Goal: Task Accomplishment & Management: Complete application form

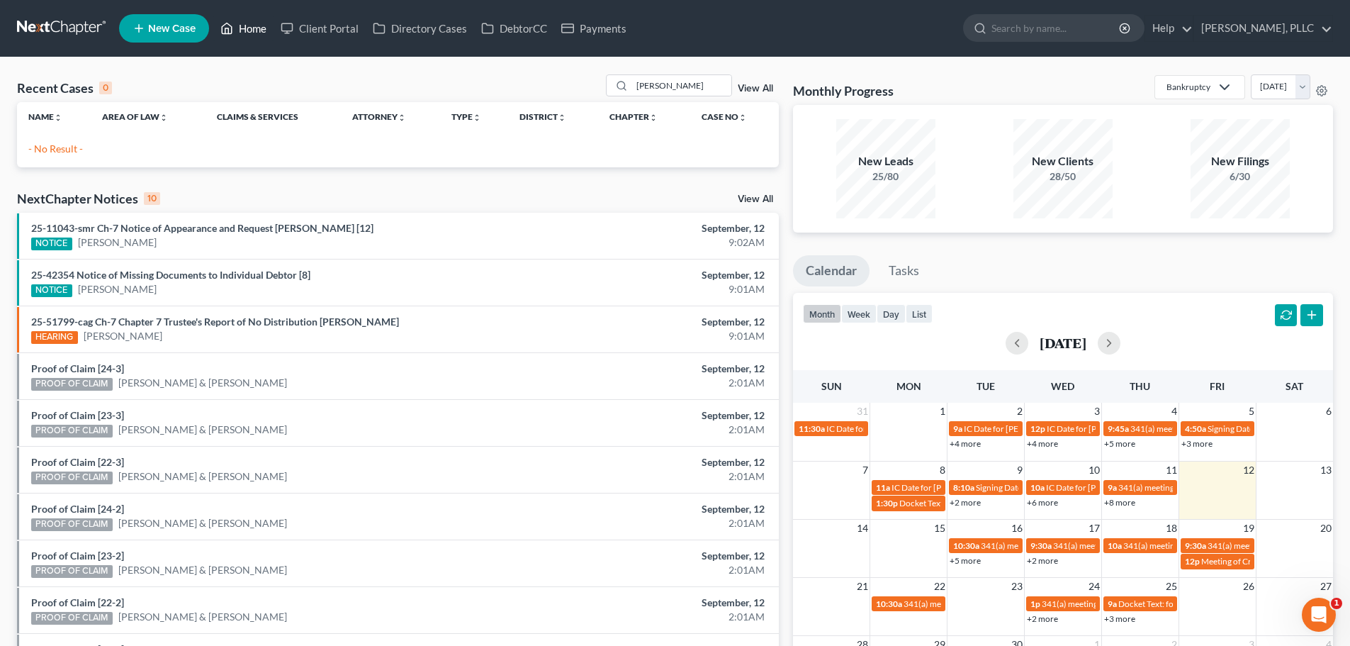
click at [250, 31] on link "Home" at bounding box center [243, 29] width 60 height 26
click at [688, 85] on input "[PERSON_NAME]" at bounding box center [681, 85] width 99 height 21
type input "P"
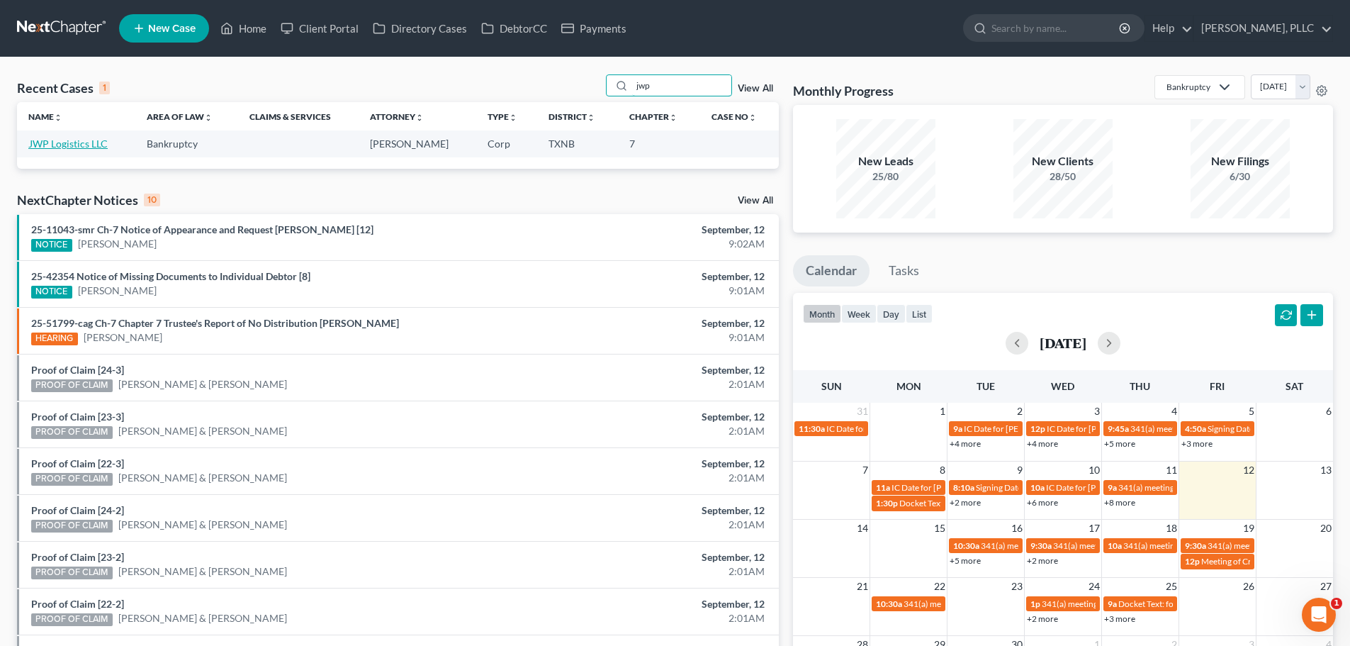
type input "jwp"
click at [78, 140] on link "JWP Logistics LLC" at bounding box center [67, 144] width 79 height 12
select select "3"
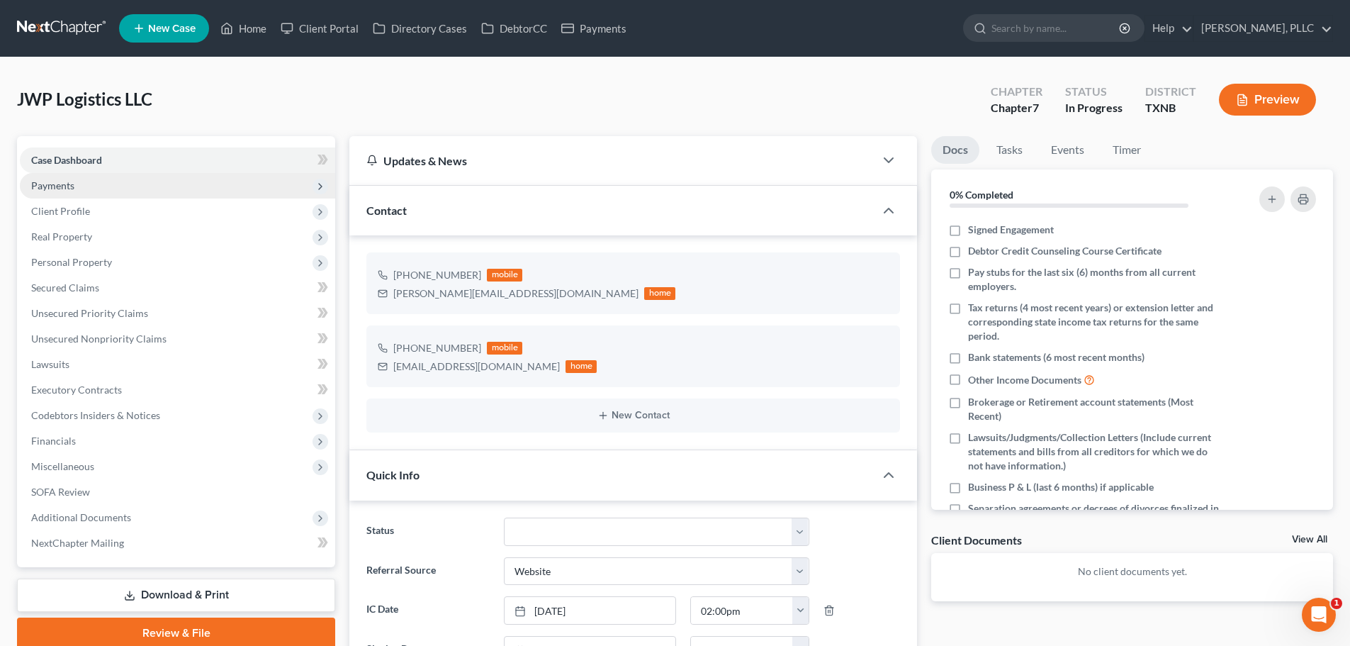
click at [63, 184] on span "Payments" at bounding box center [52, 185] width 43 height 12
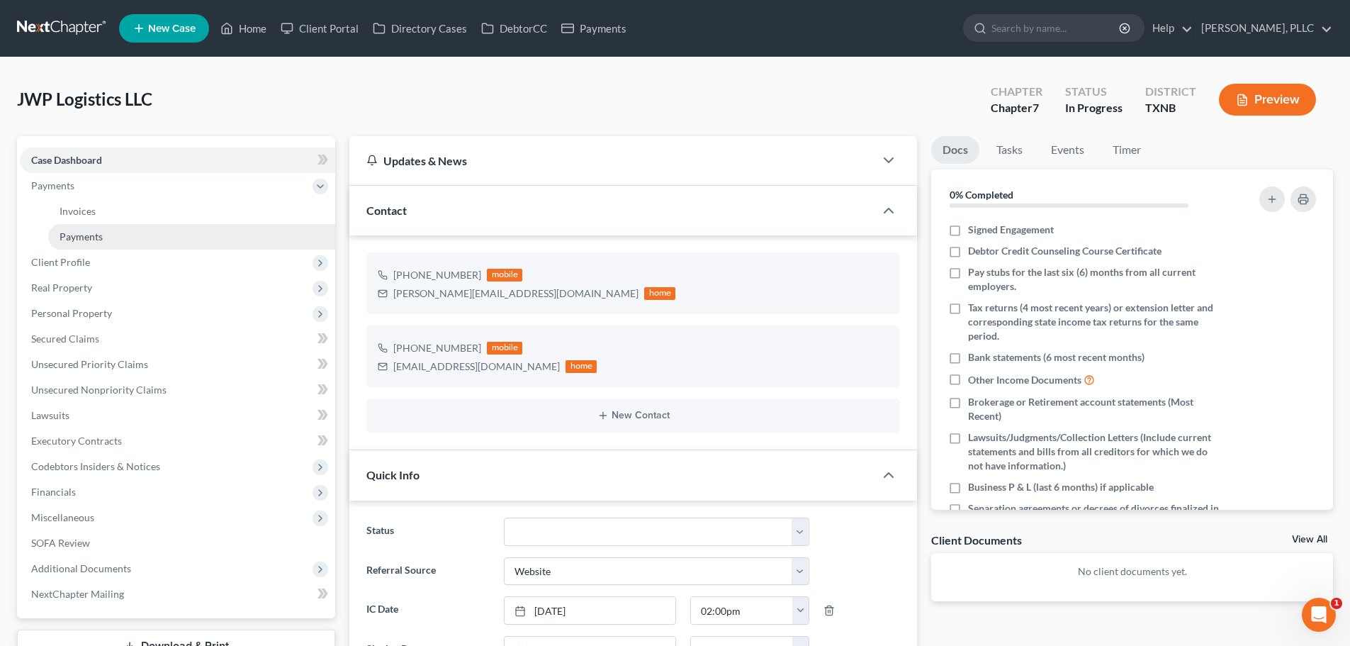
click at [80, 237] on span "Payments" at bounding box center [81, 236] width 43 height 12
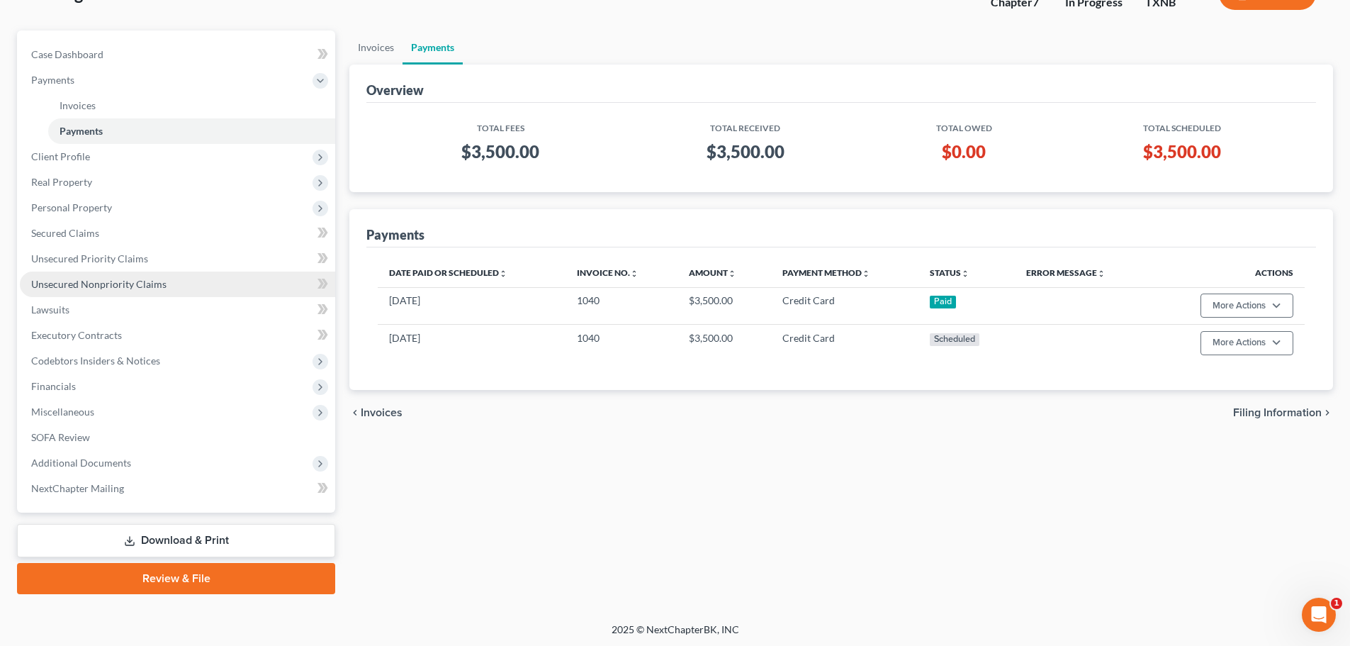
scroll to position [108, 0]
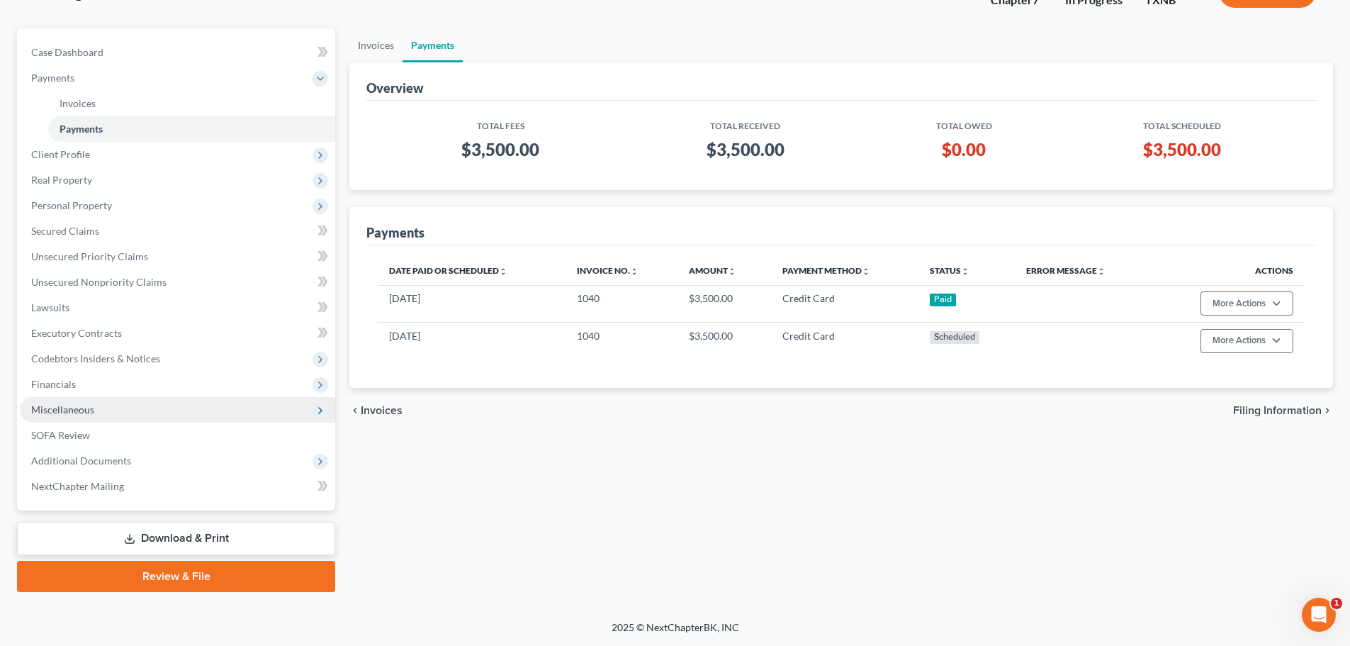
click at [92, 408] on span "Miscellaneous" at bounding box center [62, 409] width 63 height 12
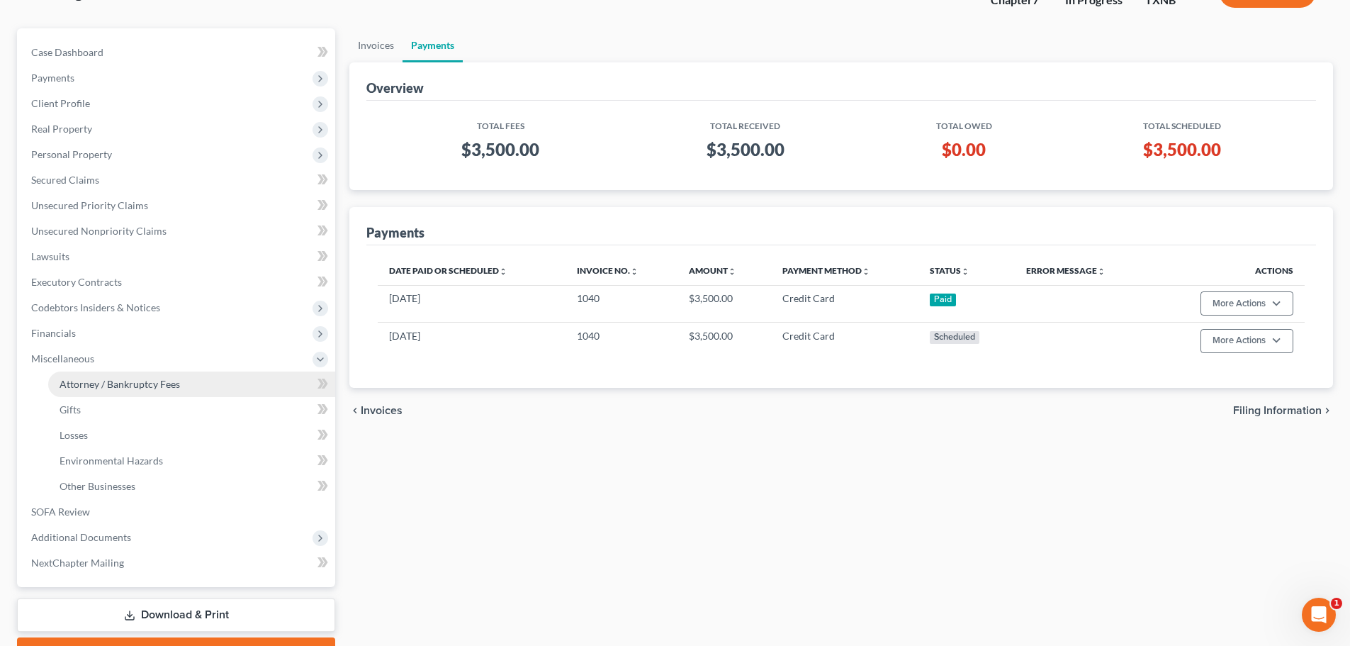
click at [124, 390] on link "Attorney / Bankruptcy Fees" at bounding box center [191, 384] width 287 height 26
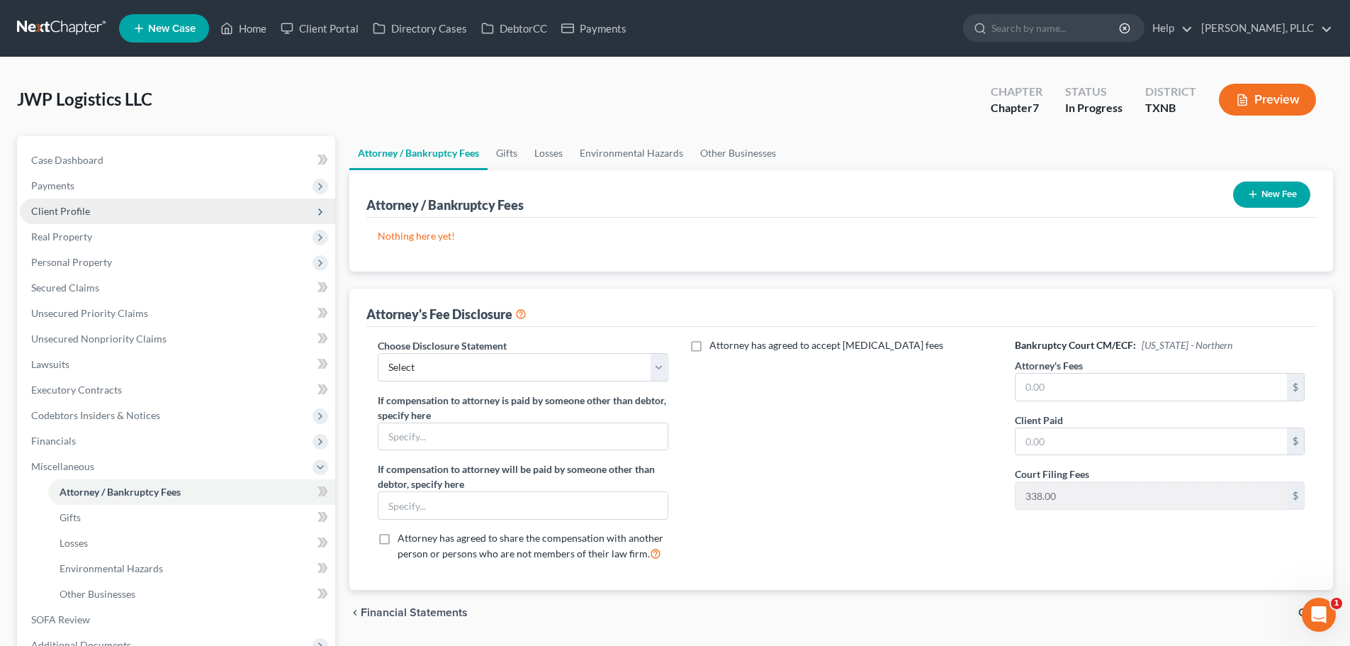
click at [83, 213] on span "Client Profile" at bounding box center [60, 211] width 59 height 12
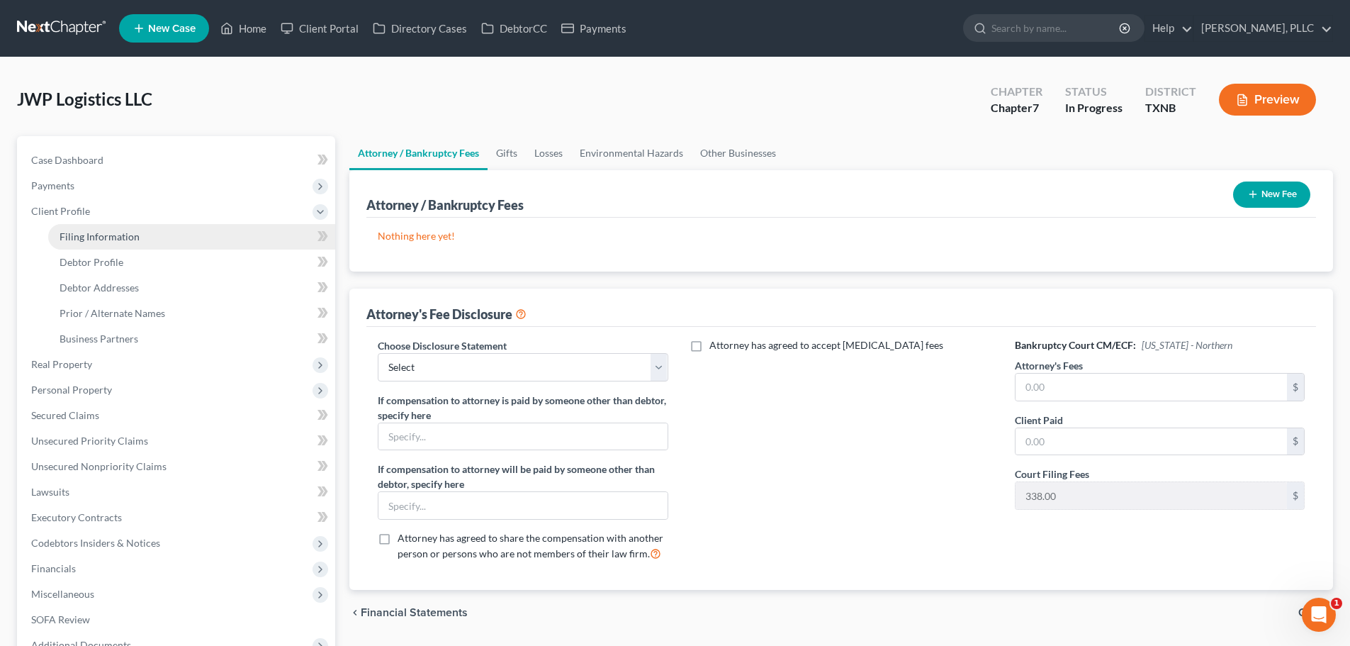
click at [89, 230] on span "Filing Information" at bounding box center [100, 236] width 80 height 12
select select "1"
select select "0"
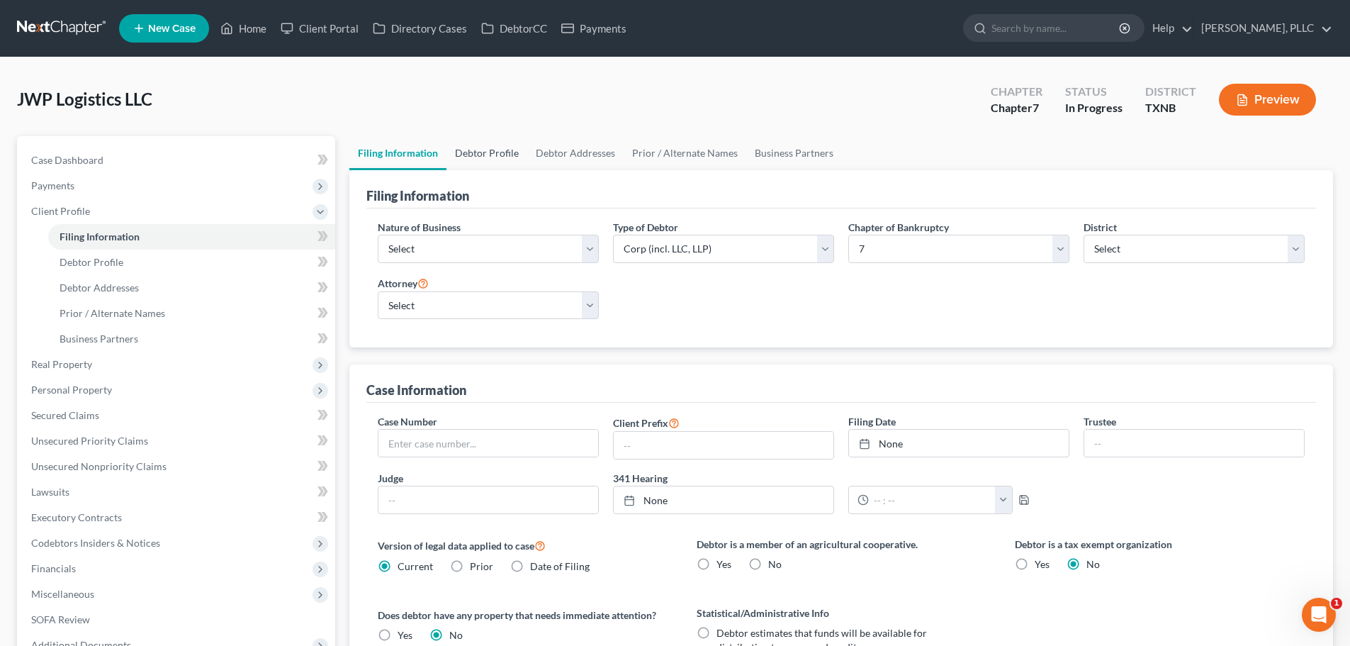
click at [499, 159] on link "Debtor Profile" at bounding box center [487, 153] width 81 height 34
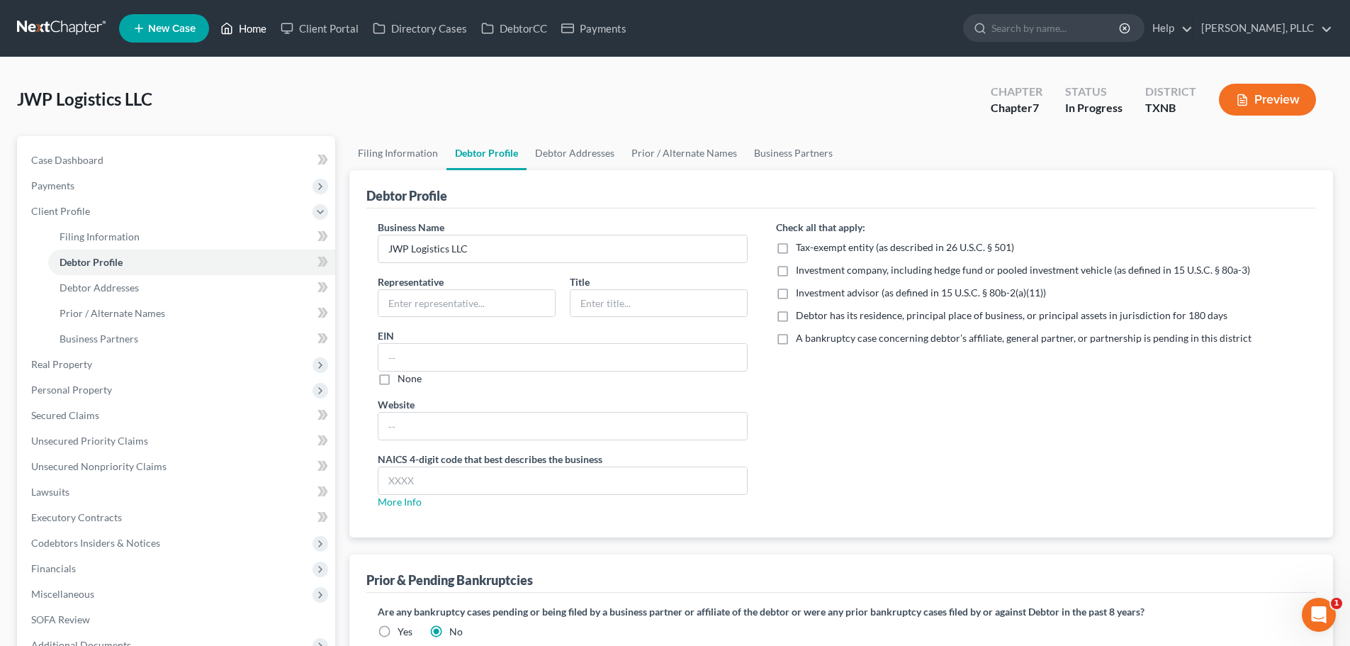
click at [257, 30] on link "Home" at bounding box center [243, 29] width 60 height 26
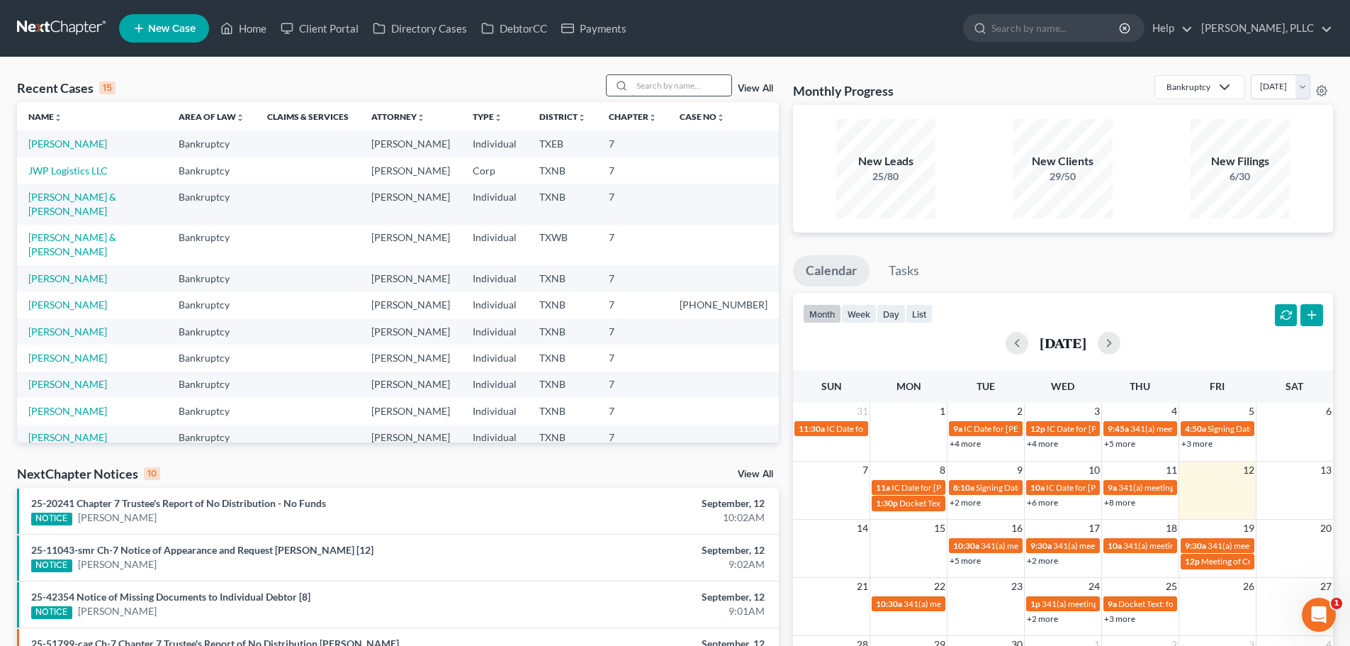
click at [669, 83] on input "search" at bounding box center [681, 85] width 99 height 21
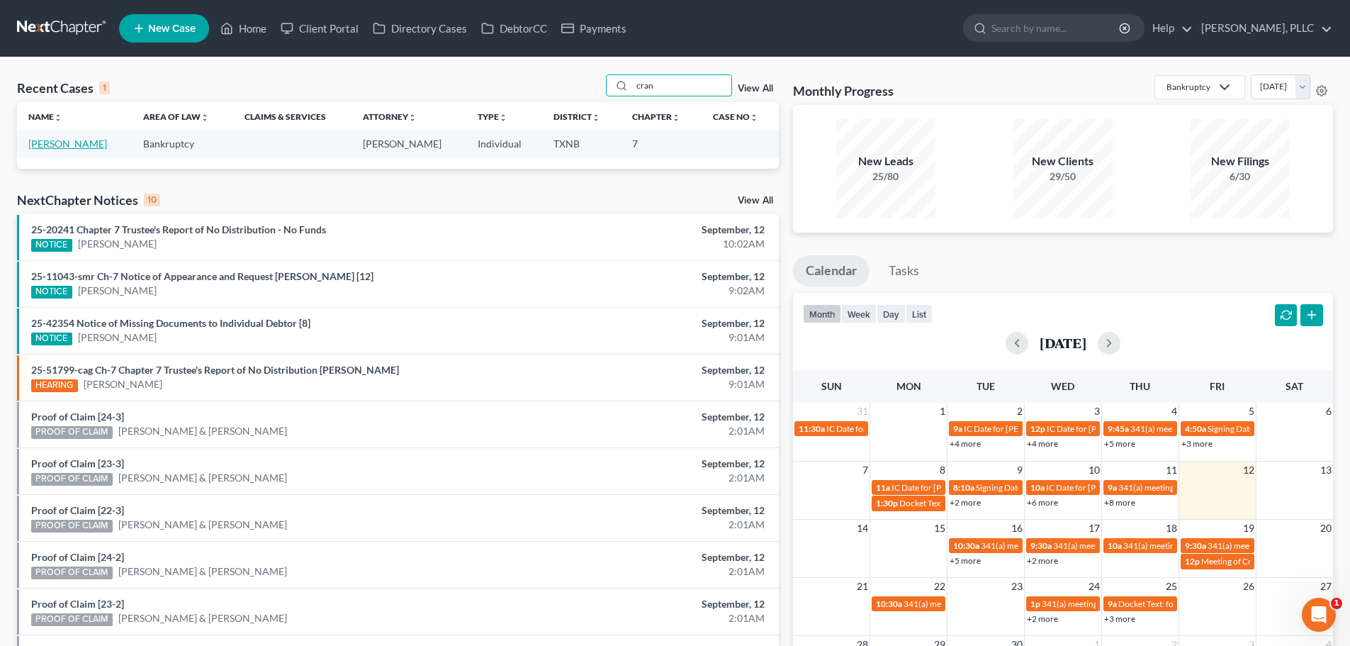
type input "cran"
click at [67, 142] on link "[PERSON_NAME]" at bounding box center [67, 144] width 79 height 12
select select "4"
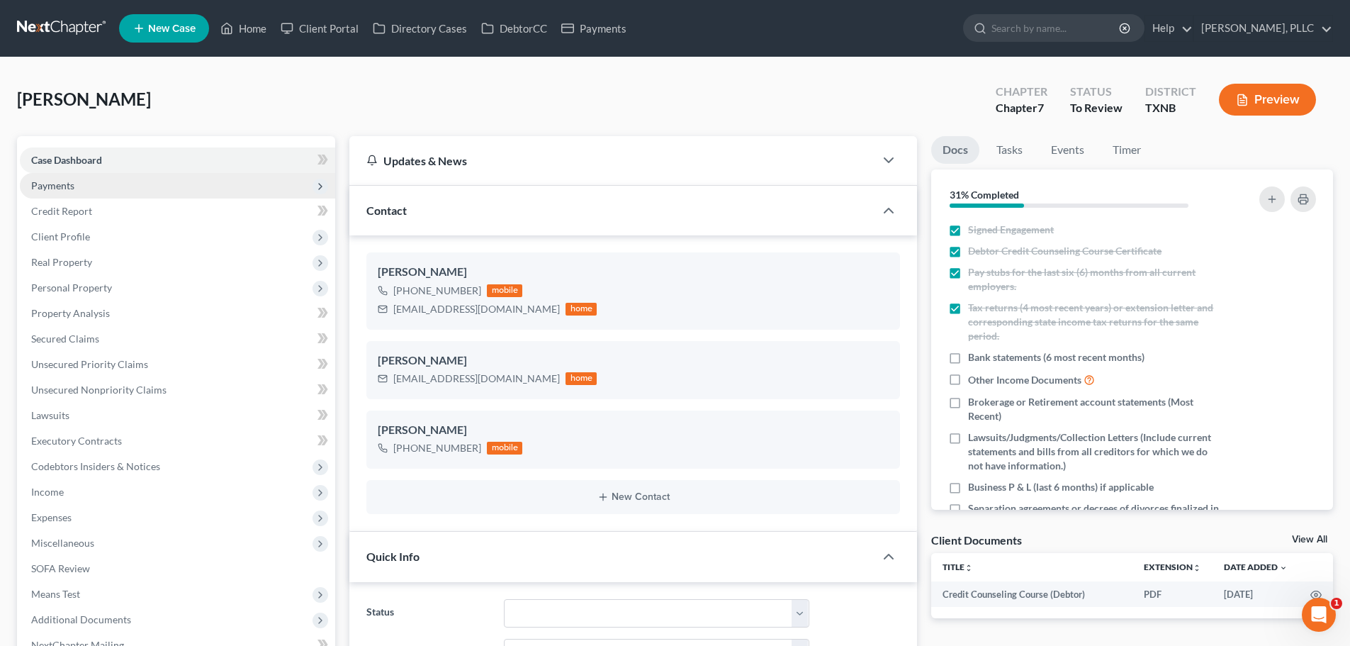
scroll to position [549, 0]
click at [69, 184] on span "Payments" at bounding box center [52, 185] width 43 height 12
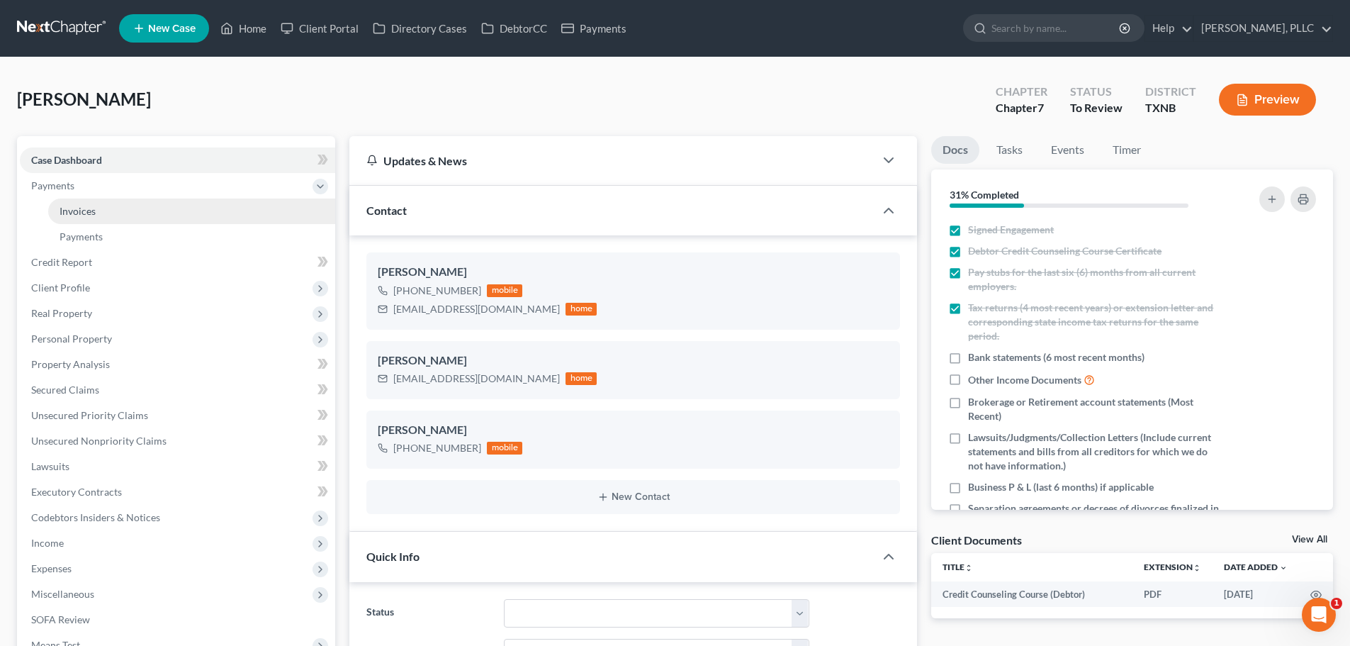
click at [74, 209] on span "Invoices" at bounding box center [78, 211] width 36 height 12
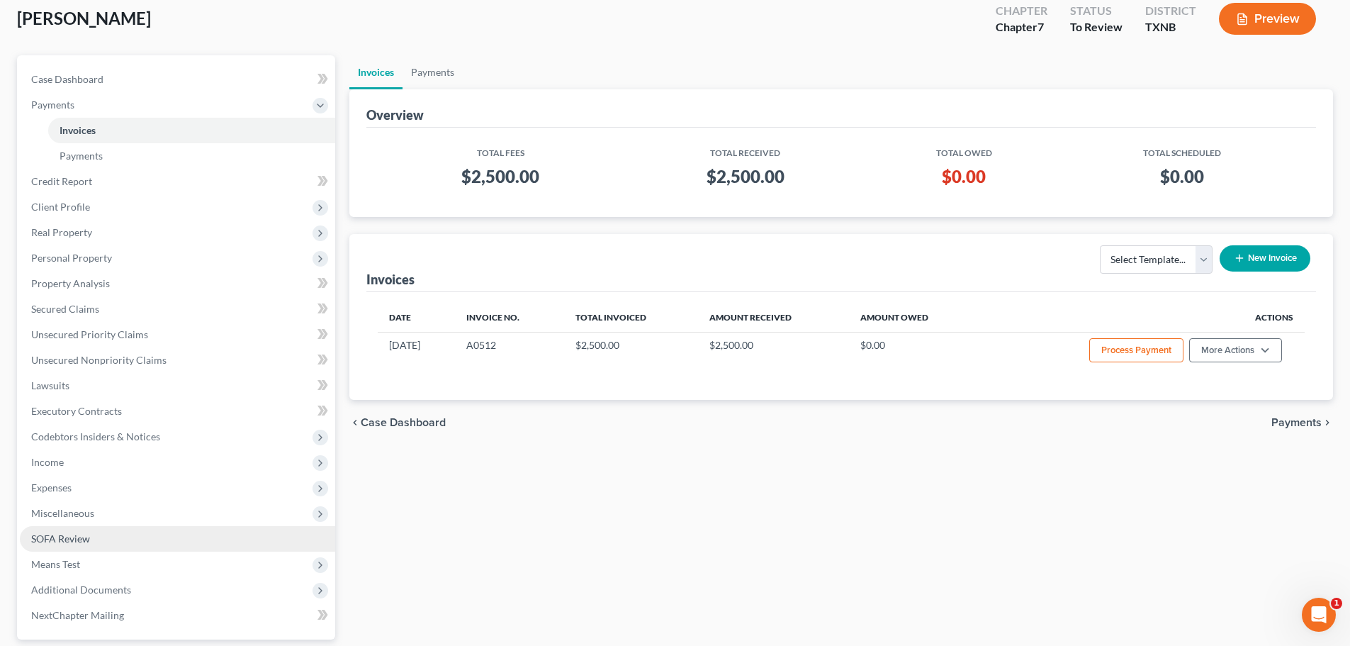
scroll to position [210, 0]
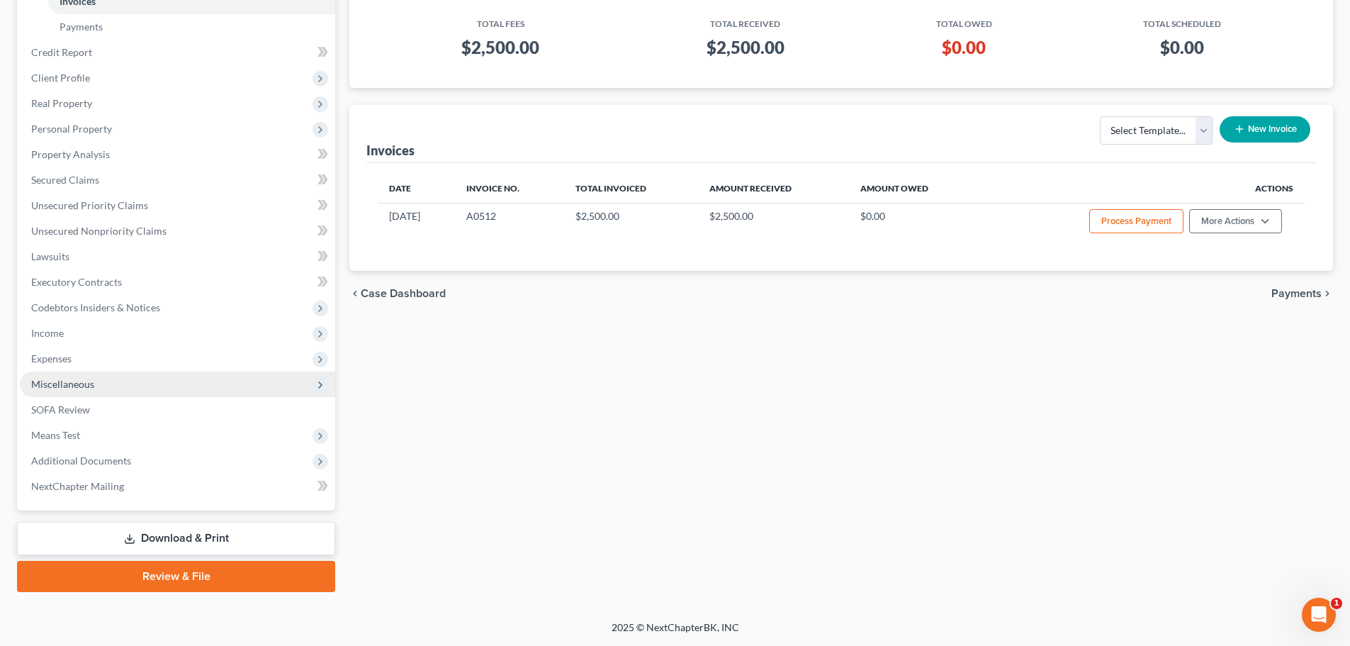
click at [98, 386] on span "Miscellaneous" at bounding box center [177, 384] width 315 height 26
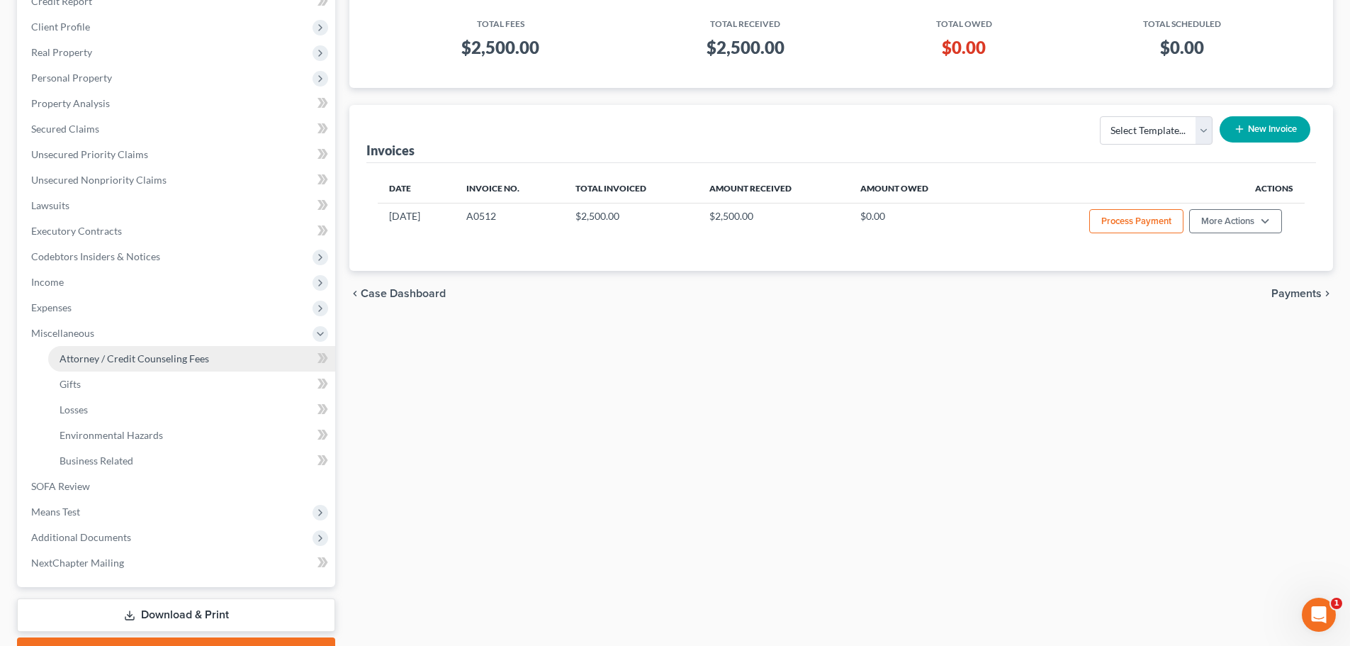
click at [105, 363] on span "Attorney / Credit Counseling Fees" at bounding box center [135, 358] width 150 height 12
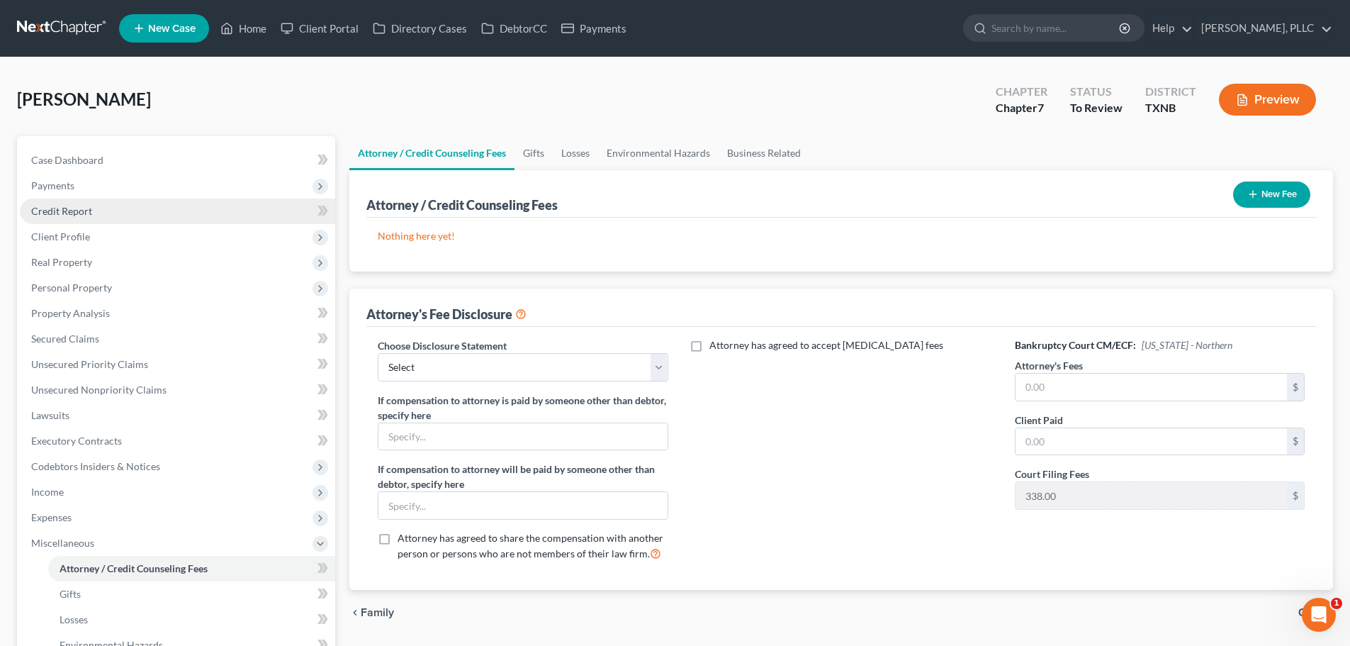
click at [69, 213] on span "Credit Report" at bounding box center [61, 211] width 61 height 12
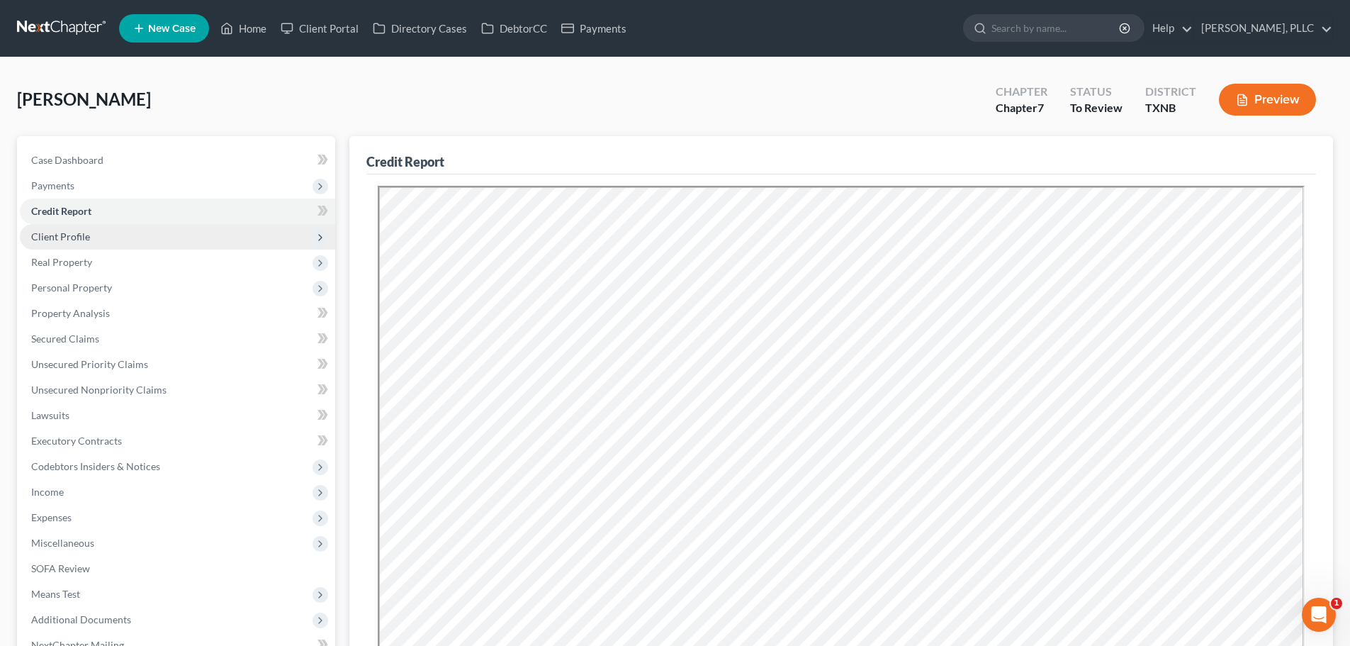
click at [69, 237] on span "Client Profile" at bounding box center [60, 236] width 59 height 12
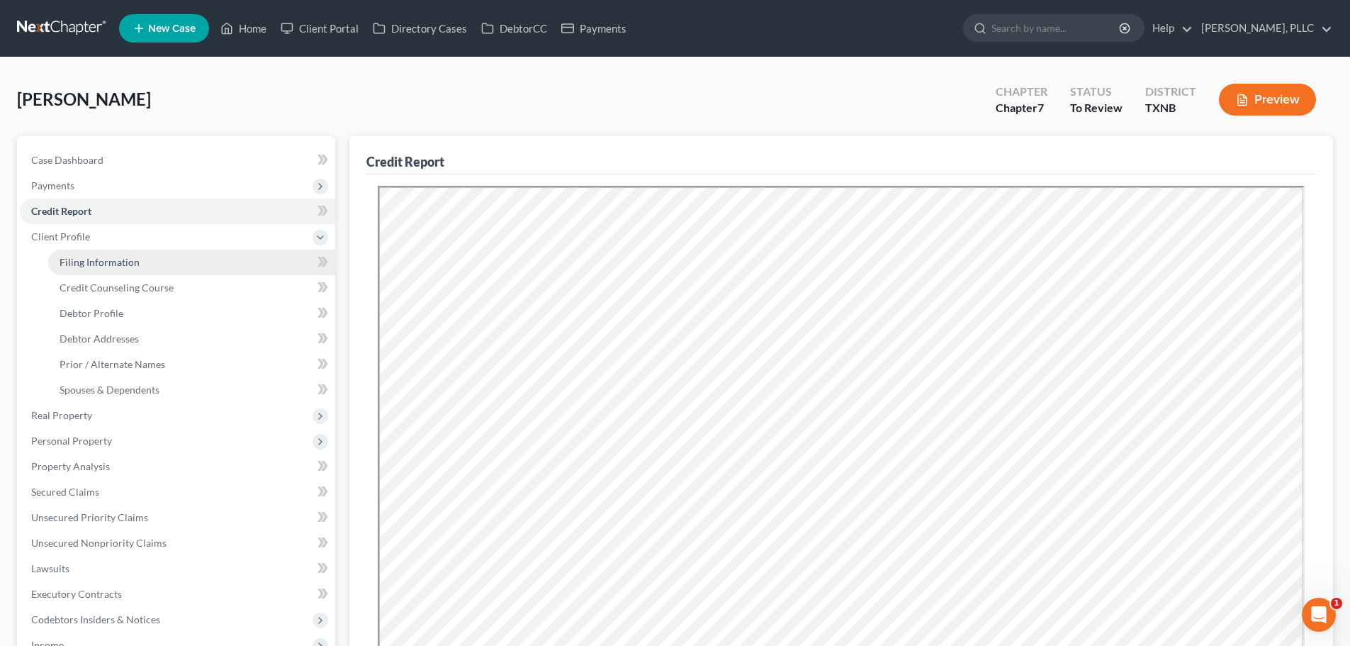
click at [79, 259] on span "Filing Information" at bounding box center [100, 262] width 80 height 12
select select "1"
select select "0"
select select "78"
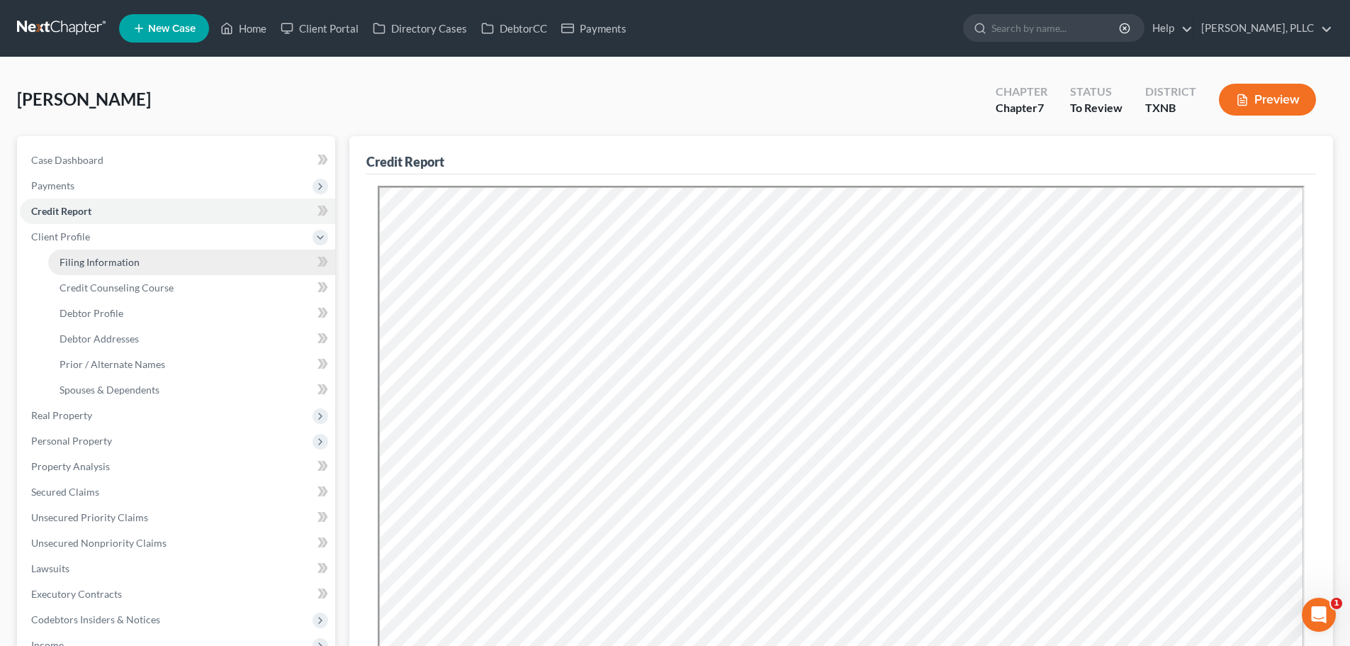
select select "1"
select select "45"
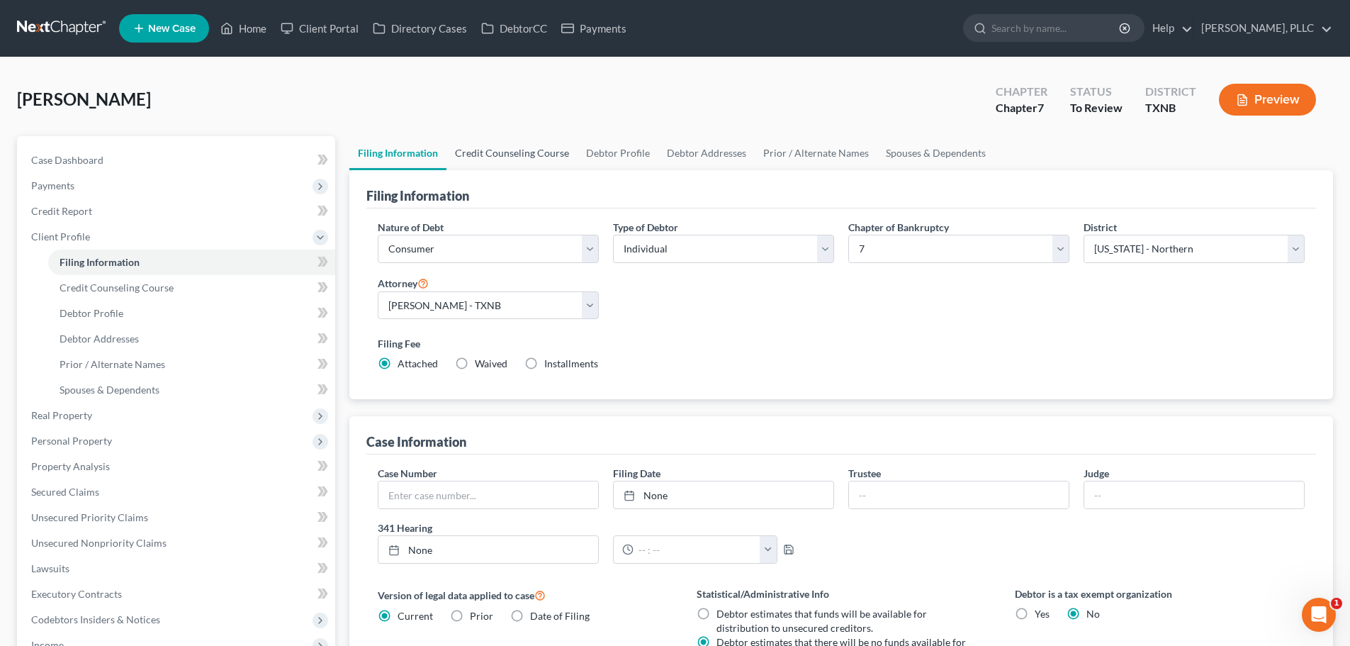
click at [539, 150] on link "Credit Counseling Course" at bounding box center [512, 153] width 131 height 34
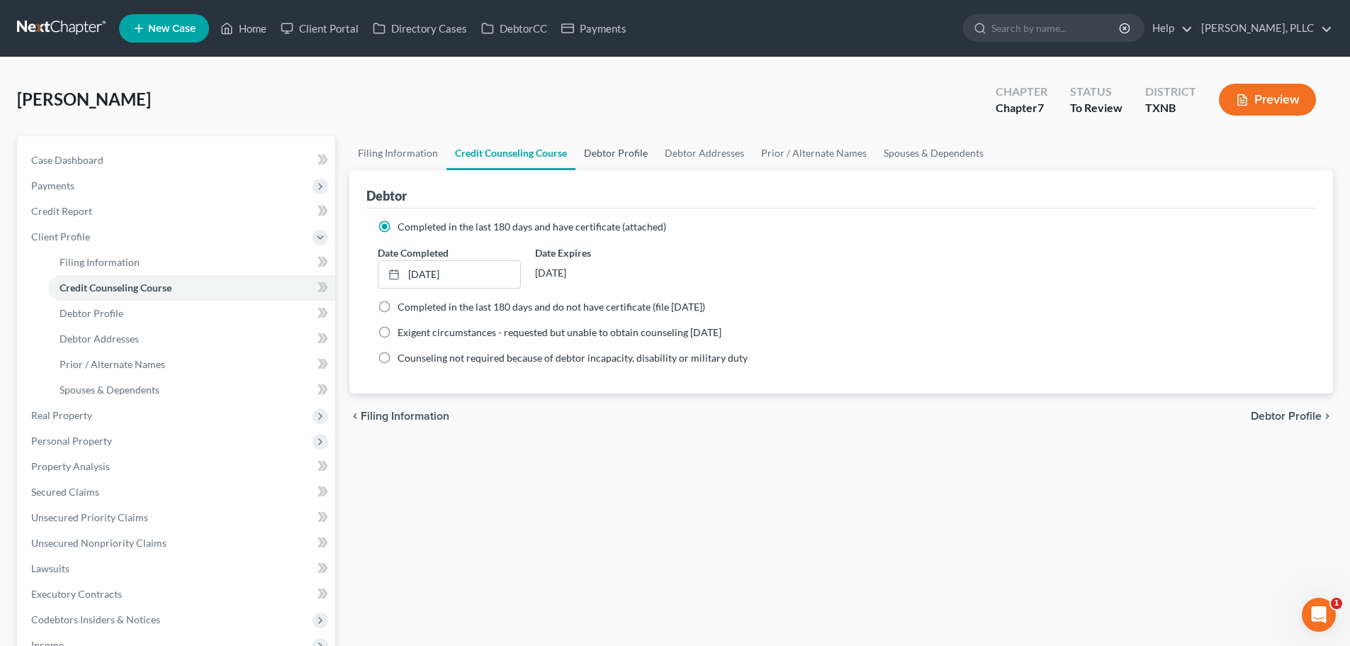
click at [605, 150] on link "Debtor Profile" at bounding box center [616, 153] width 81 height 34
select select "3"
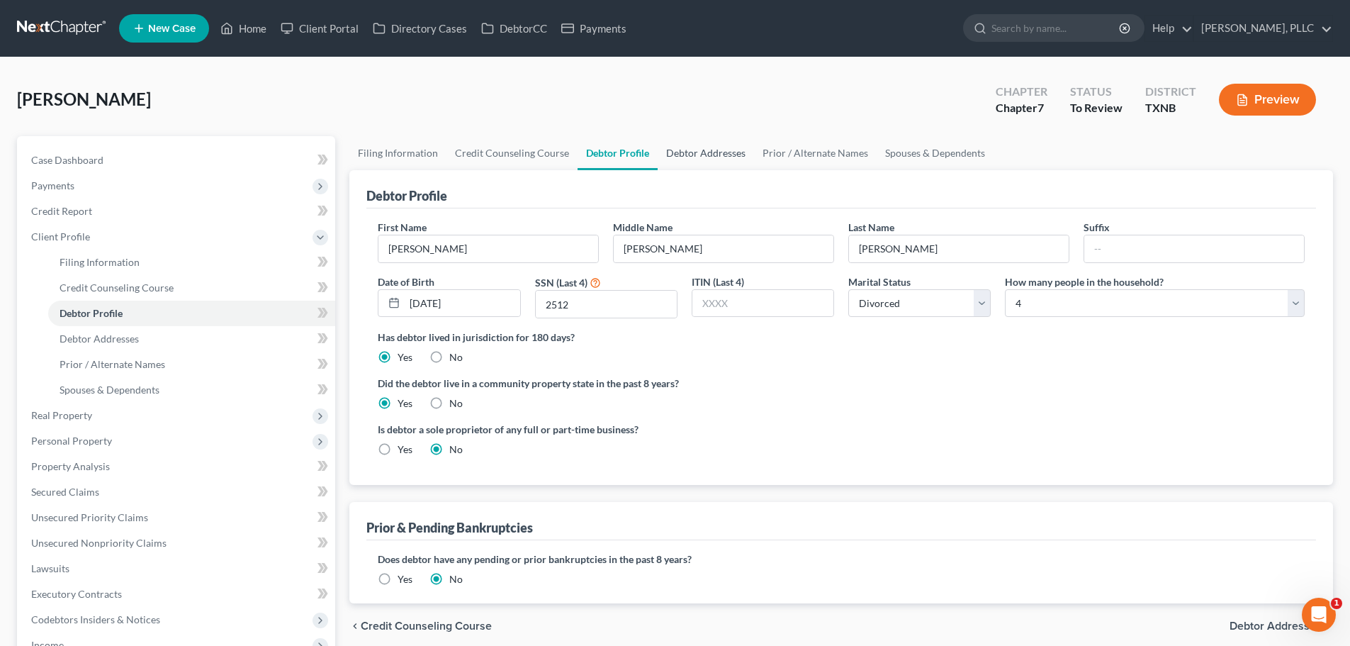
radio input "true"
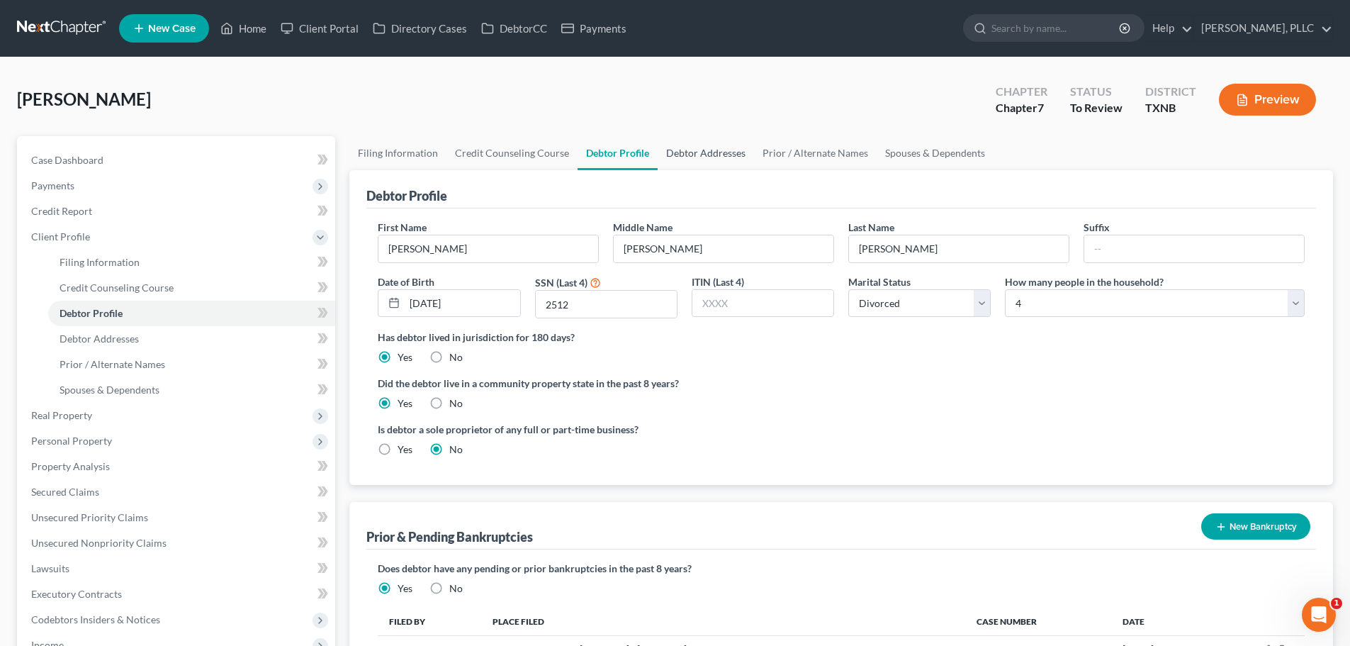
click at [704, 148] on link "Debtor Addresses" at bounding box center [706, 153] width 96 height 34
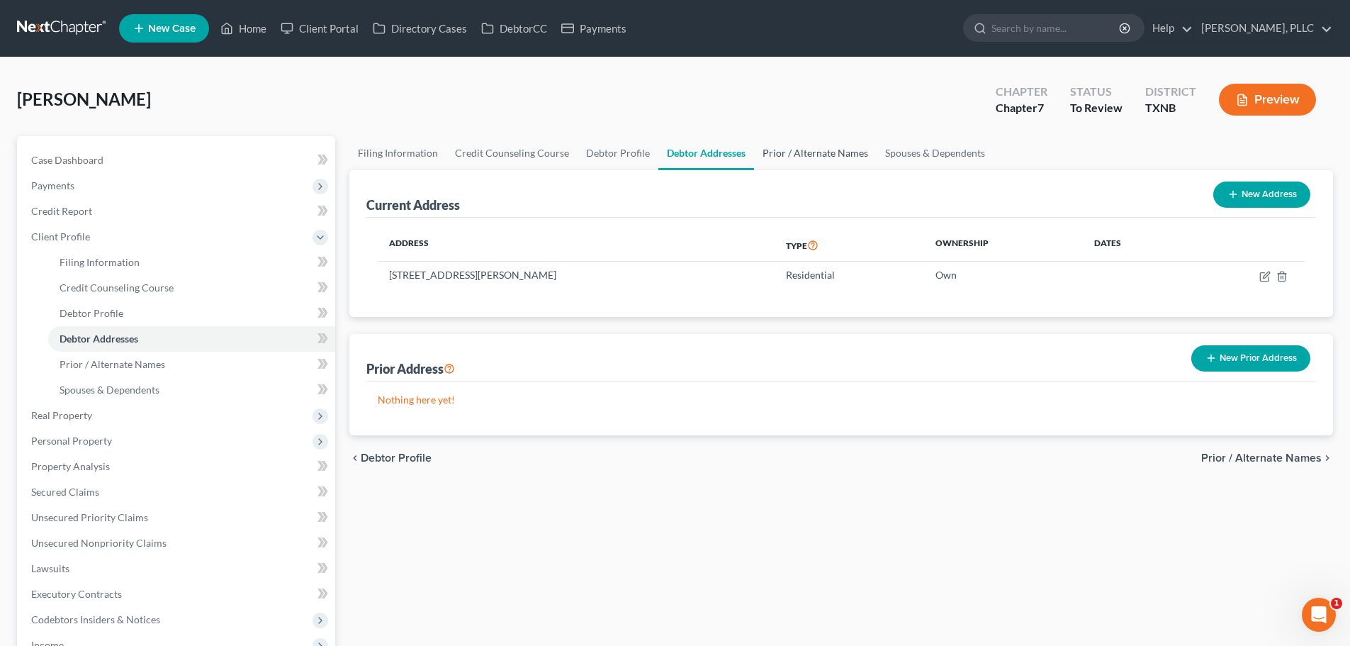
click at [782, 153] on link "Prior / Alternate Names" at bounding box center [815, 153] width 123 height 34
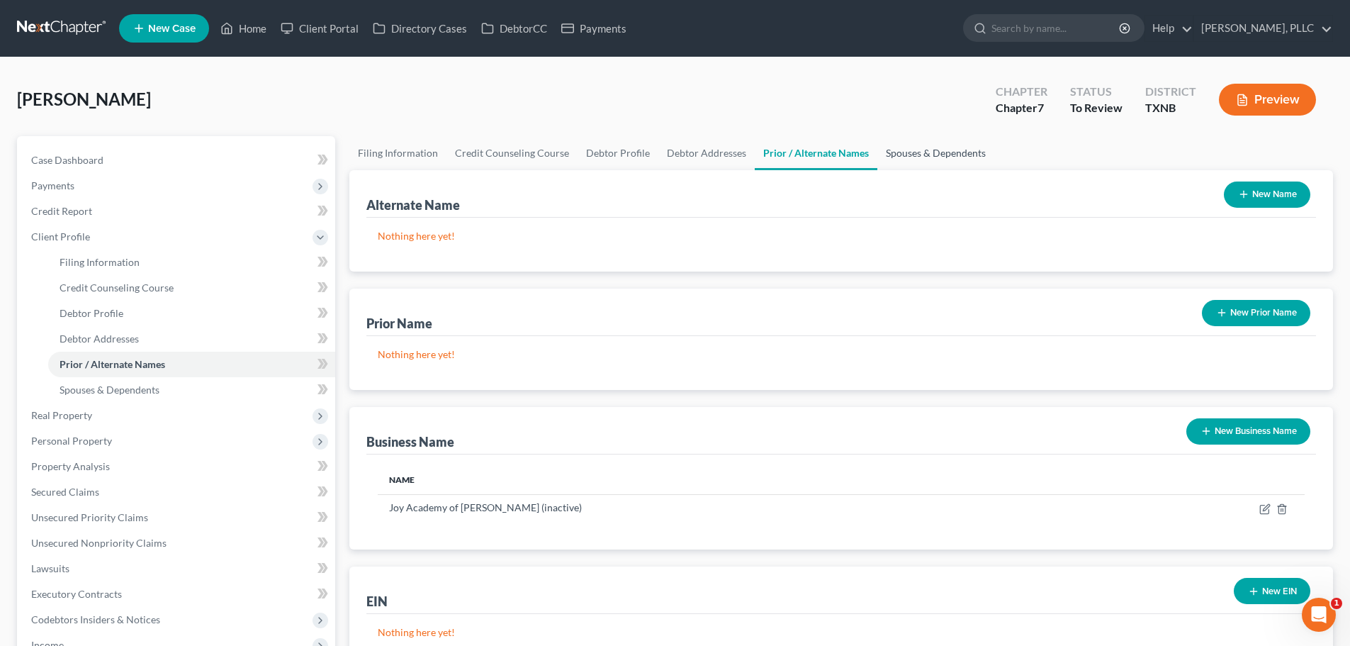
click at [921, 154] on link "Spouses & Dependents" at bounding box center [936, 153] width 117 height 34
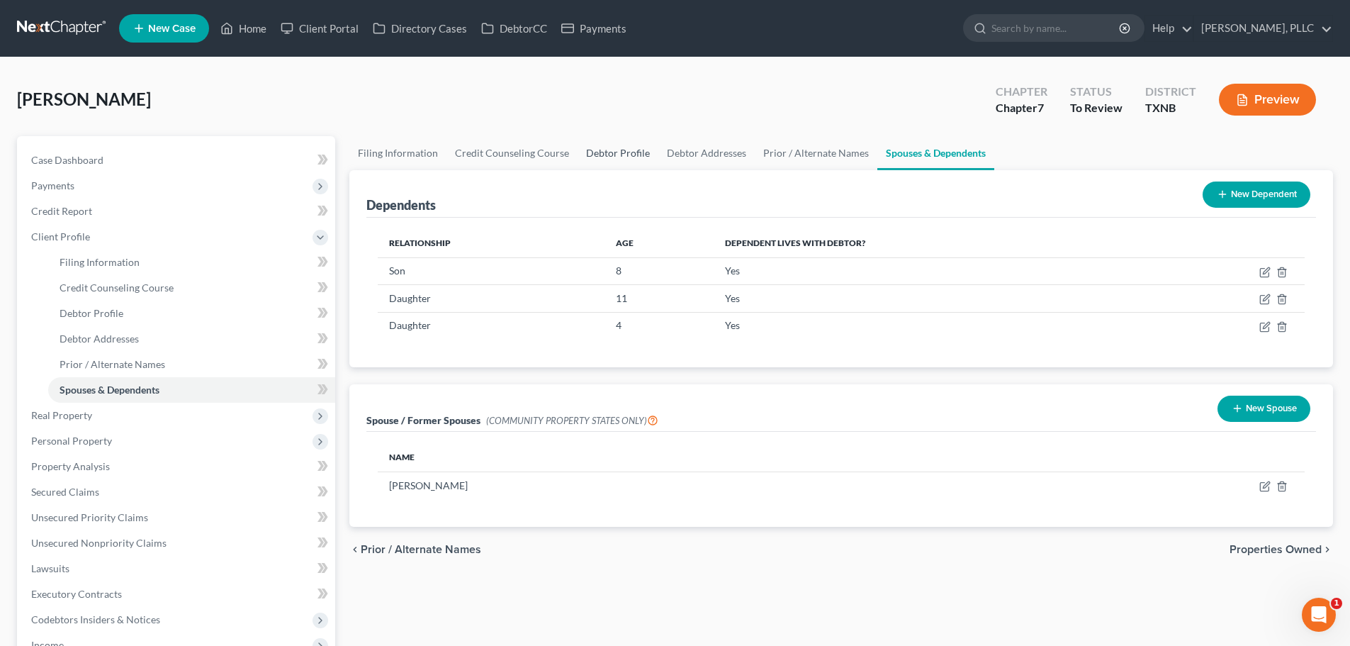
click at [620, 155] on link "Debtor Profile" at bounding box center [618, 153] width 81 height 34
select select "3"
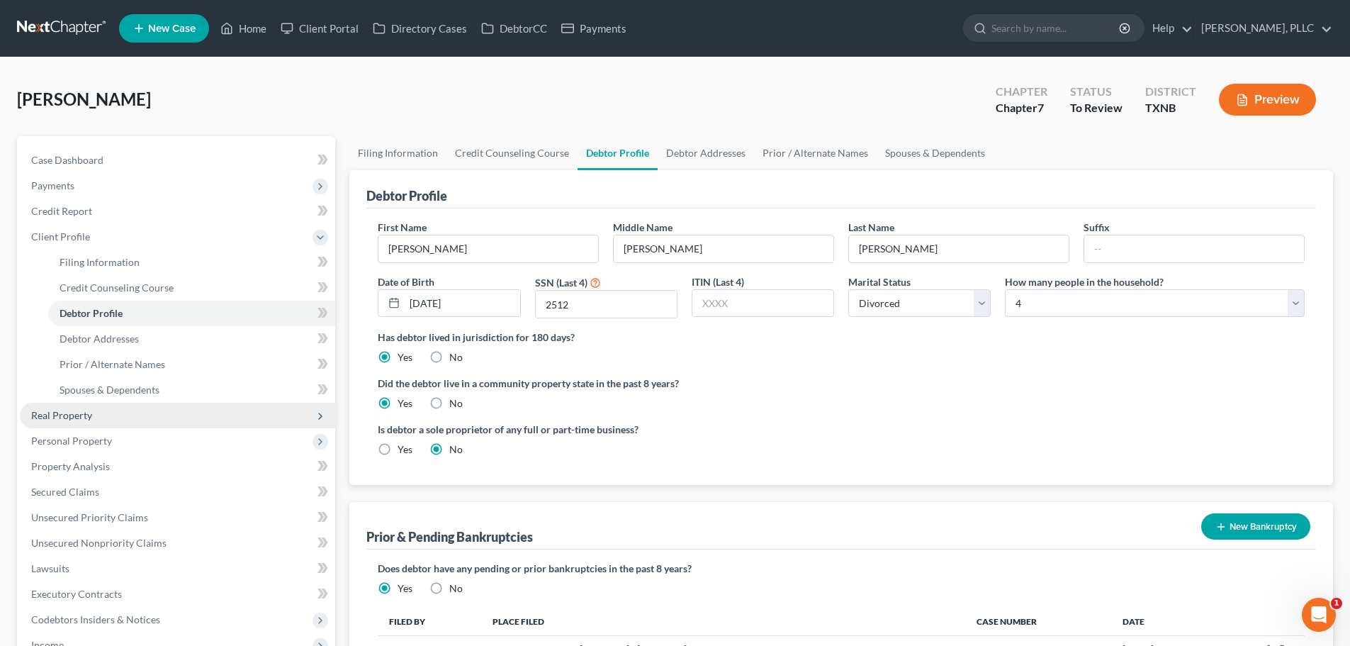
click at [83, 417] on span "Real Property" at bounding box center [61, 415] width 61 height 12
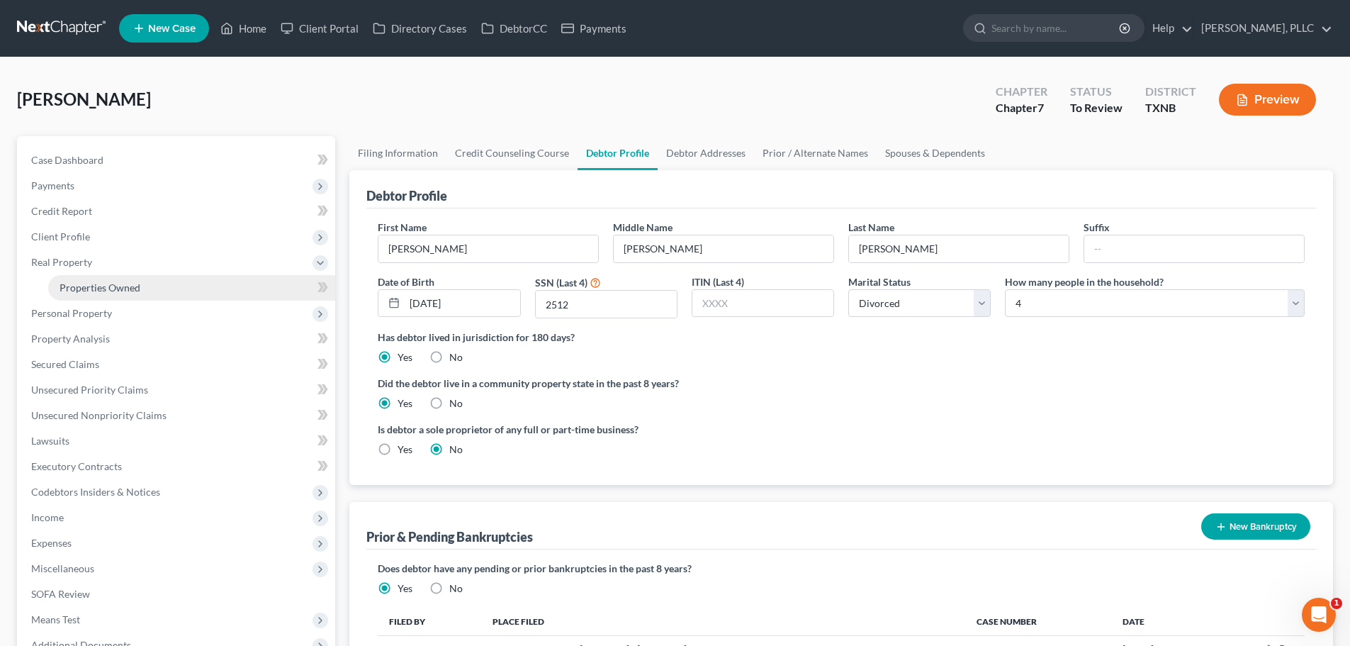
click at [98, 294] on link "Properties Owned" at bounding box center [191, 288] width 287 height 26
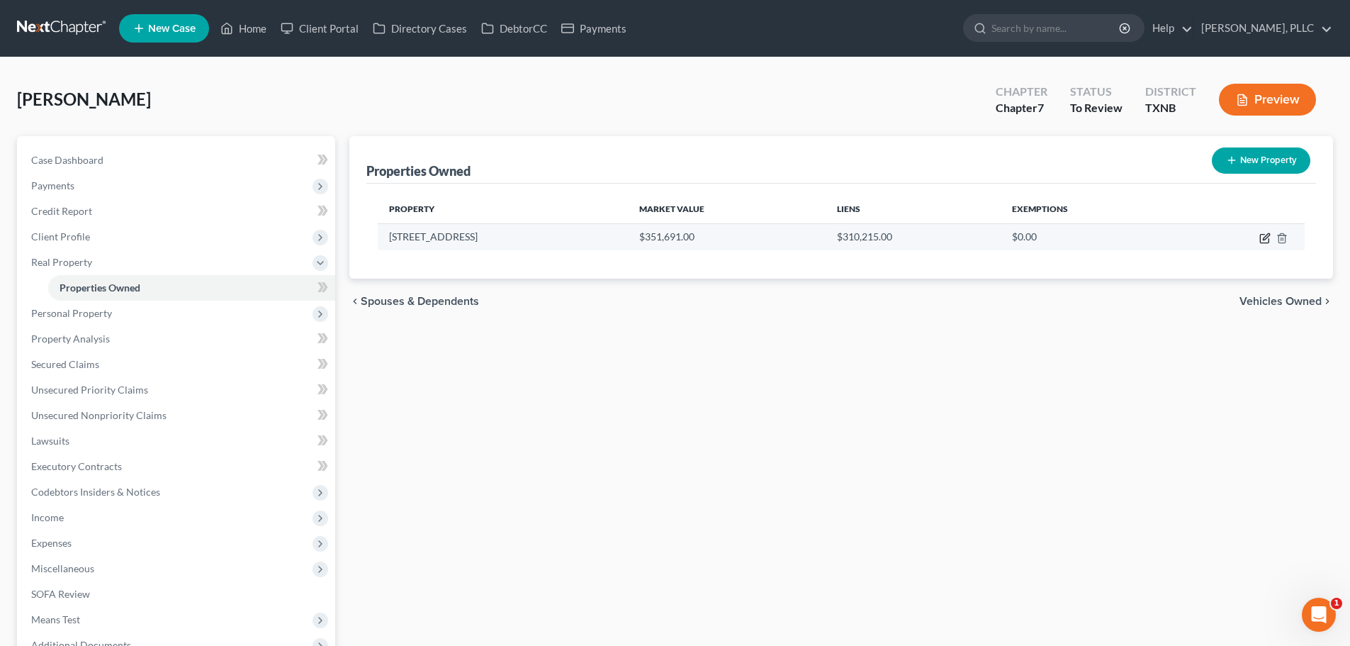
click at [1265, 237] on icon "button" at bounding box center [1266, 236] width 6 height 6
select select "45"
select select "3"
select select "0"
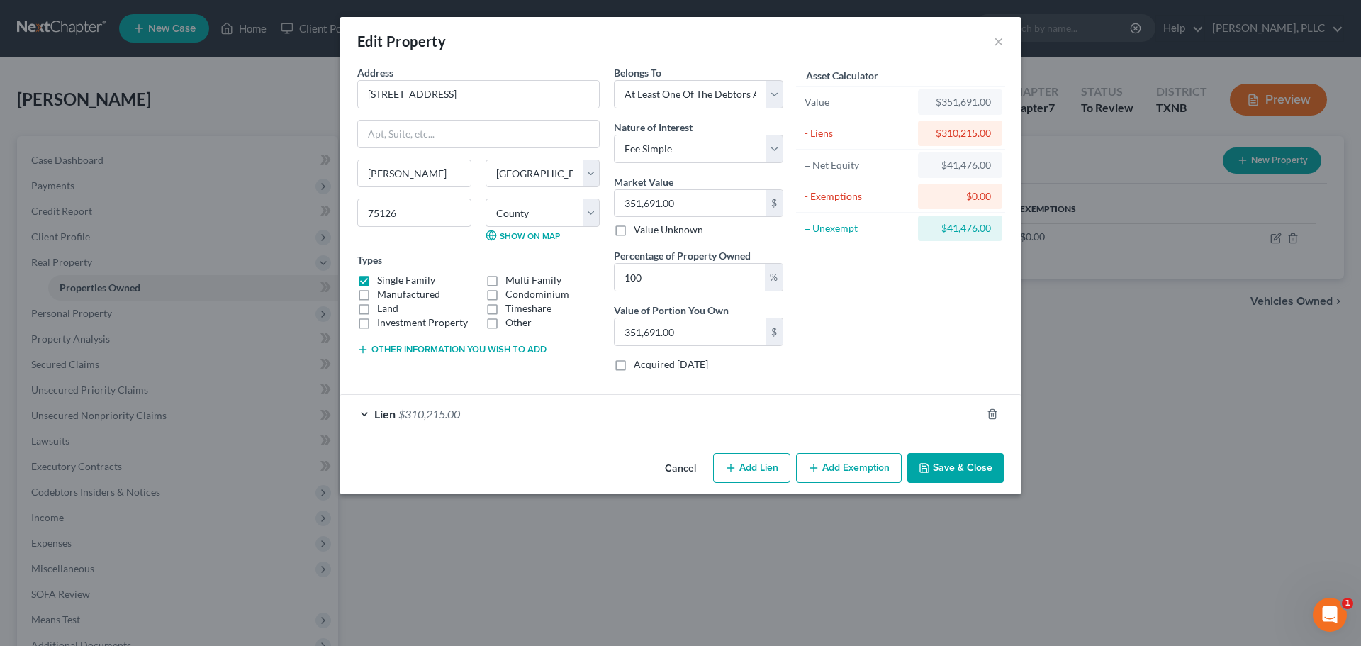
click at [839, 468] on button "Add Exemption" at bounding box center [849, 468] width 106 height 30
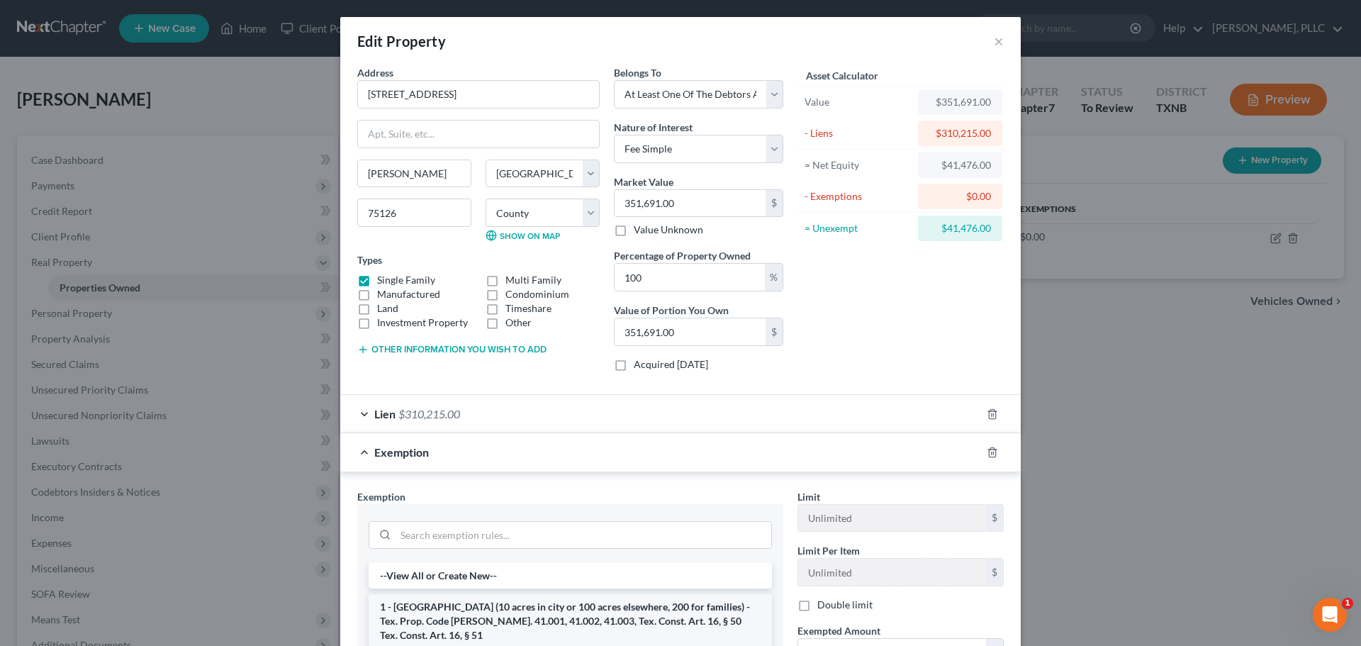
click at [569, 612] on li "1 - [GEOGRAPHIC_DATA] (10 acres in city or 100 acres elsewhere, 200 for familie…" at bounding box center [570, 621] width 403 height 54
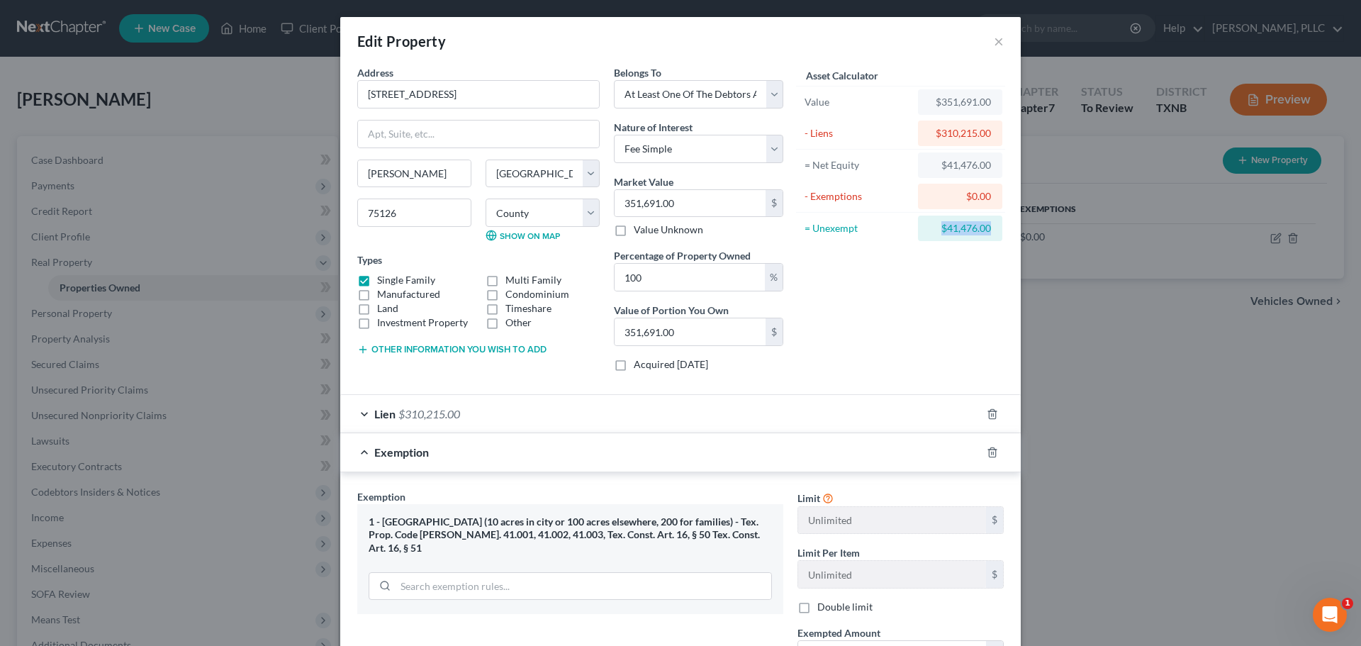
drag, startPoint x: 927, startPoint y: 232, endPoint x: 1002, endPoint y: 232, distance: 75.1
click at [1002, 232] on div "Asset Calculator Value $351,691.00 - Liens $310,215.00 = Net Equity $41,476.00 …" at bounding box center [900, 224] width 220 height 318
copy div "$41,476.00"
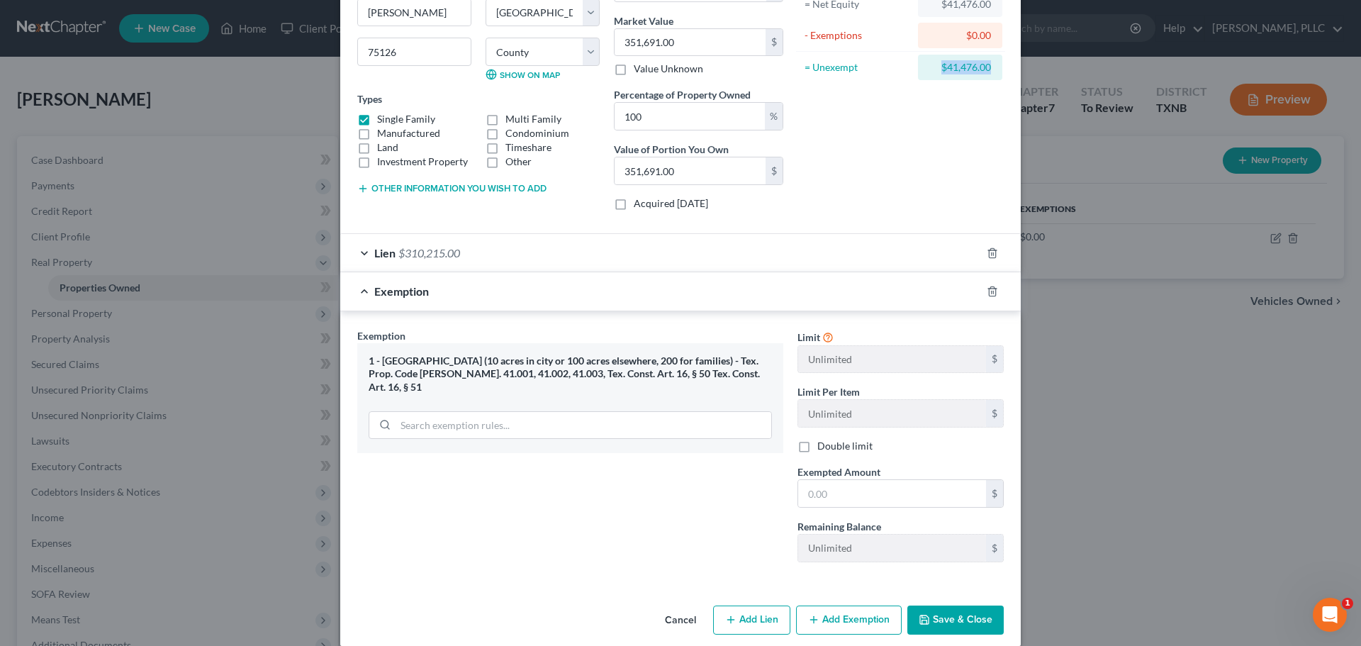
scroll to position [178, 0]
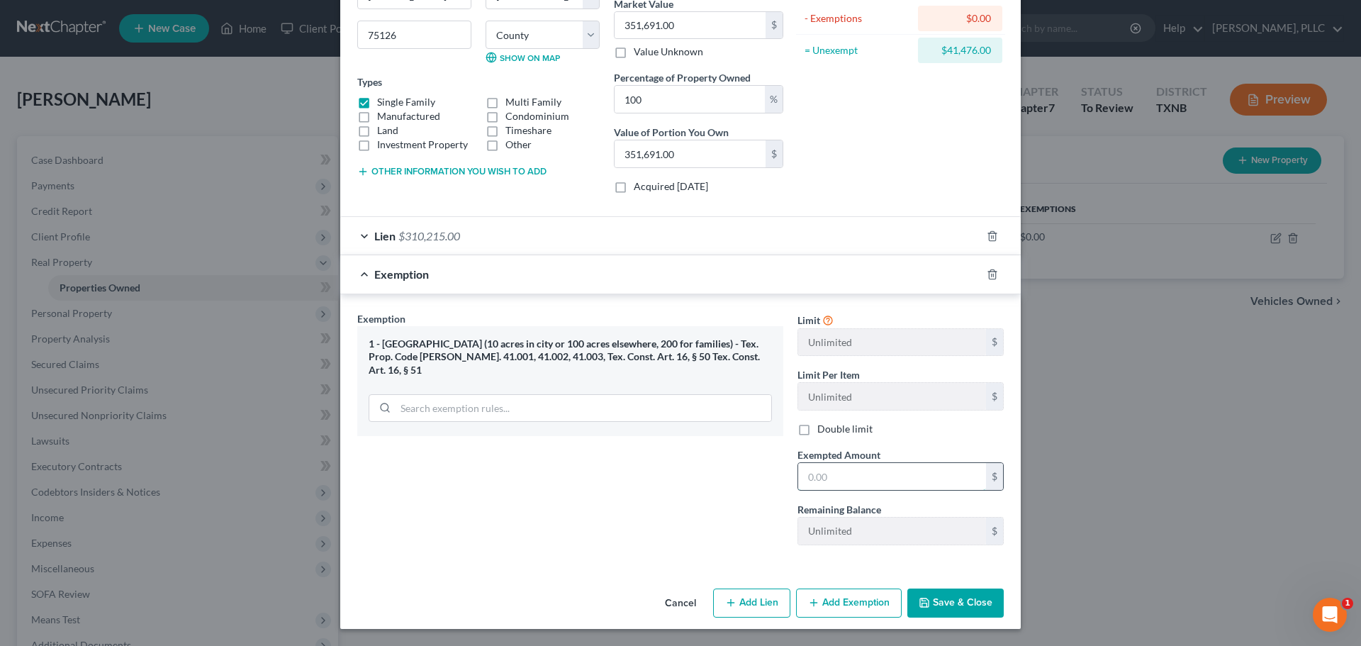
click at [877, 476] on input "text" at bounding box center [892, 476] width 188 height 27
paste input "$41,476.00"
type input "$41,476.00"
click at [959, 607] on button "Save & Close" at bounding box center [955, 603] width 96 height 30
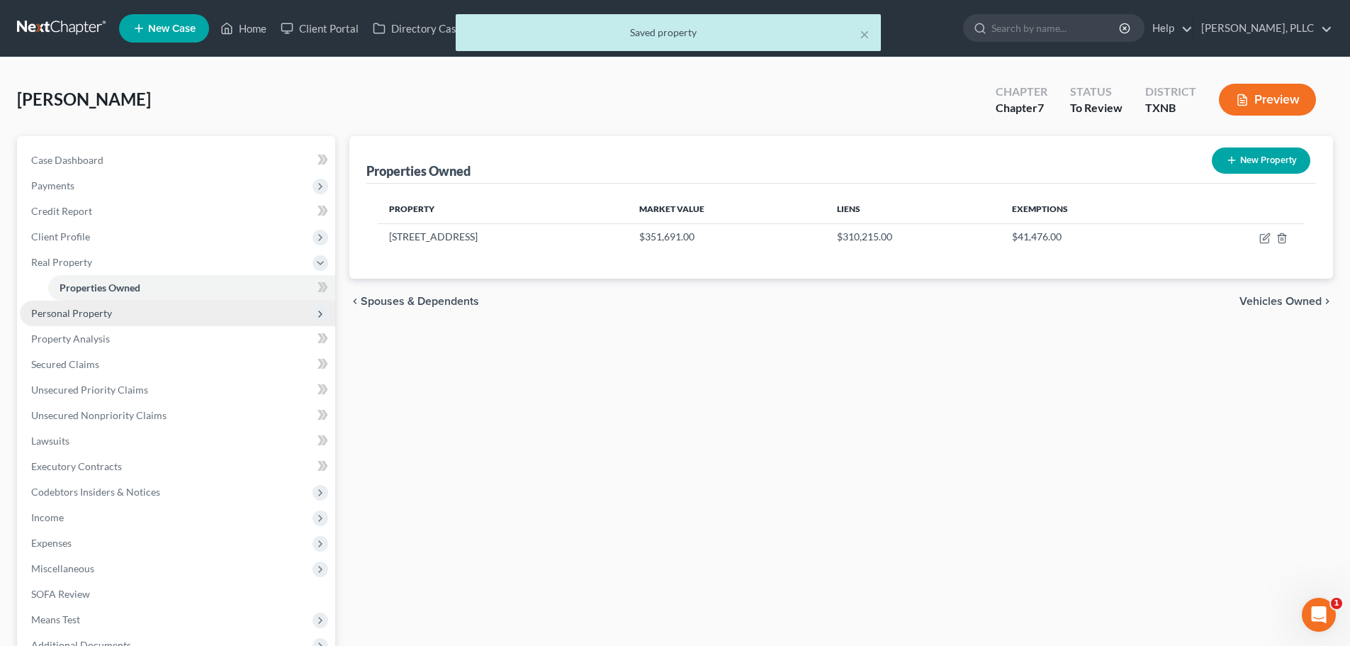
click at [96, 315] on span "Personal Property" at bounding box center [71, 313] width 81 height 12
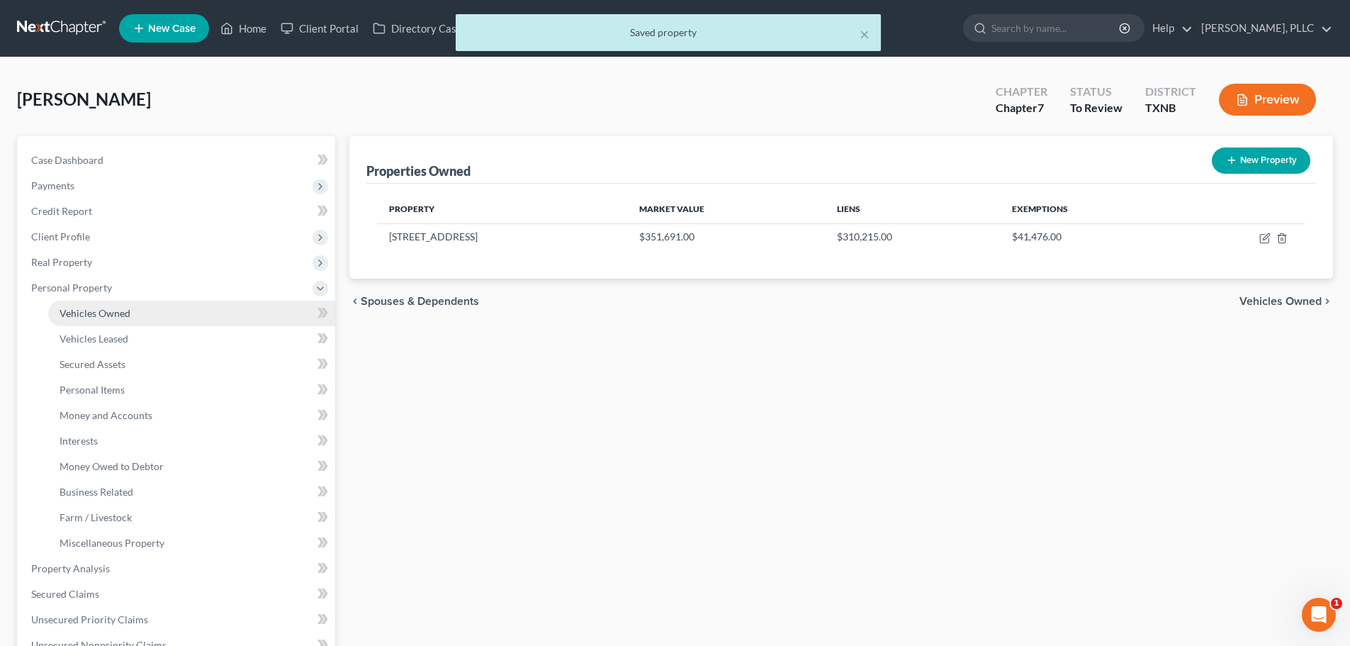
click at [98, 317] on span "Vehicles Owned" at bounding box center [95, 313] width 71 height 12
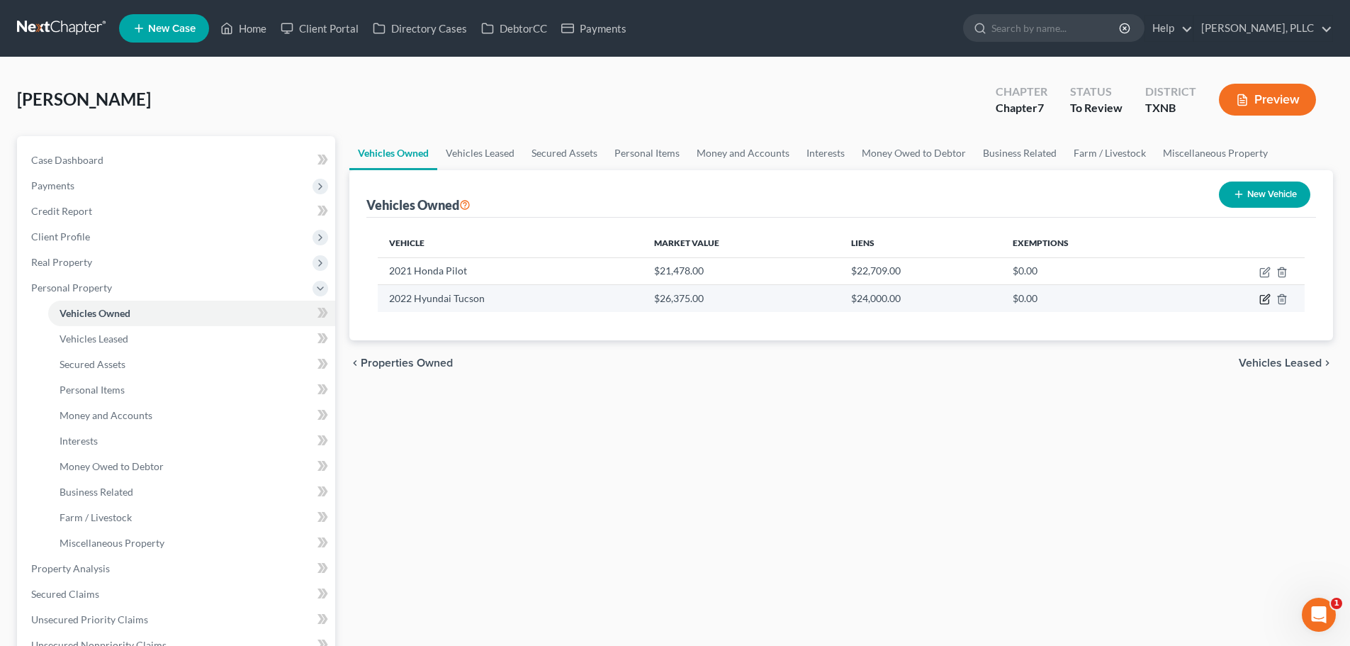
click at [1267, 301] on icon "button" at bounding box center [1265, 298] width 11 height 11
select select "0"
select select "4"
select select "2"
select select "0"
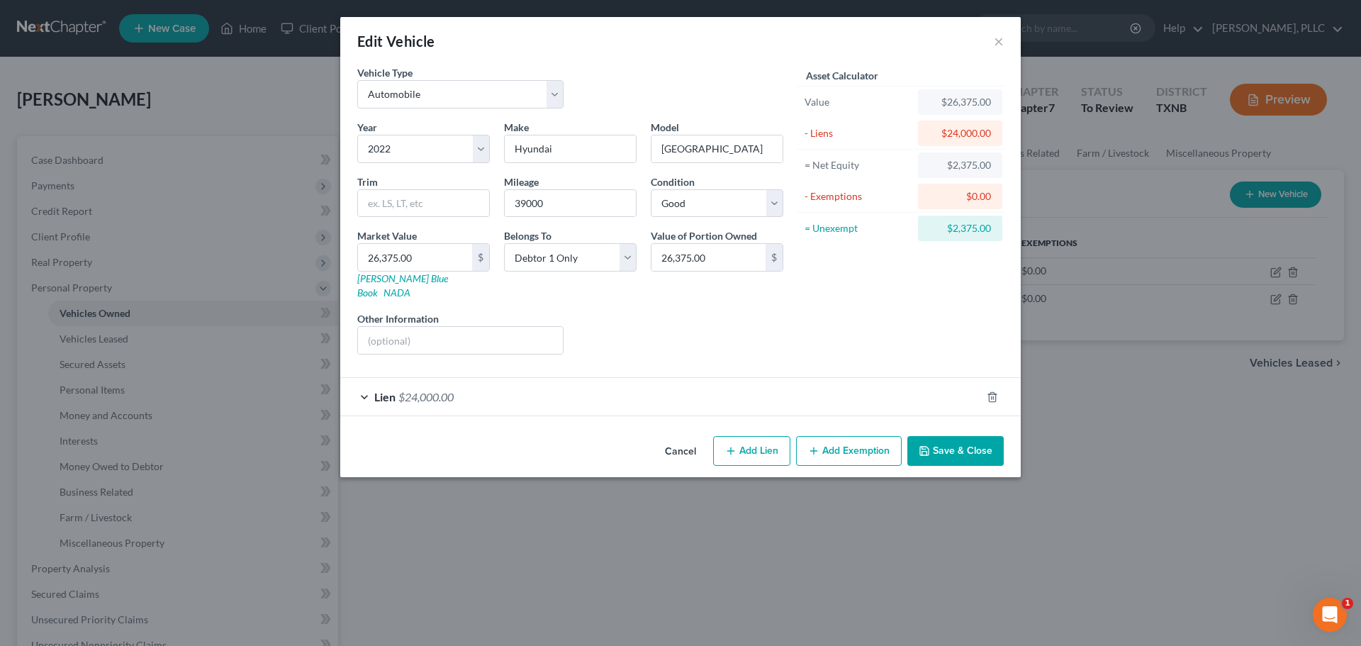
click at [835, 442] on button "Add Exemption" at bounding box center [849, 451] width 106 height 30
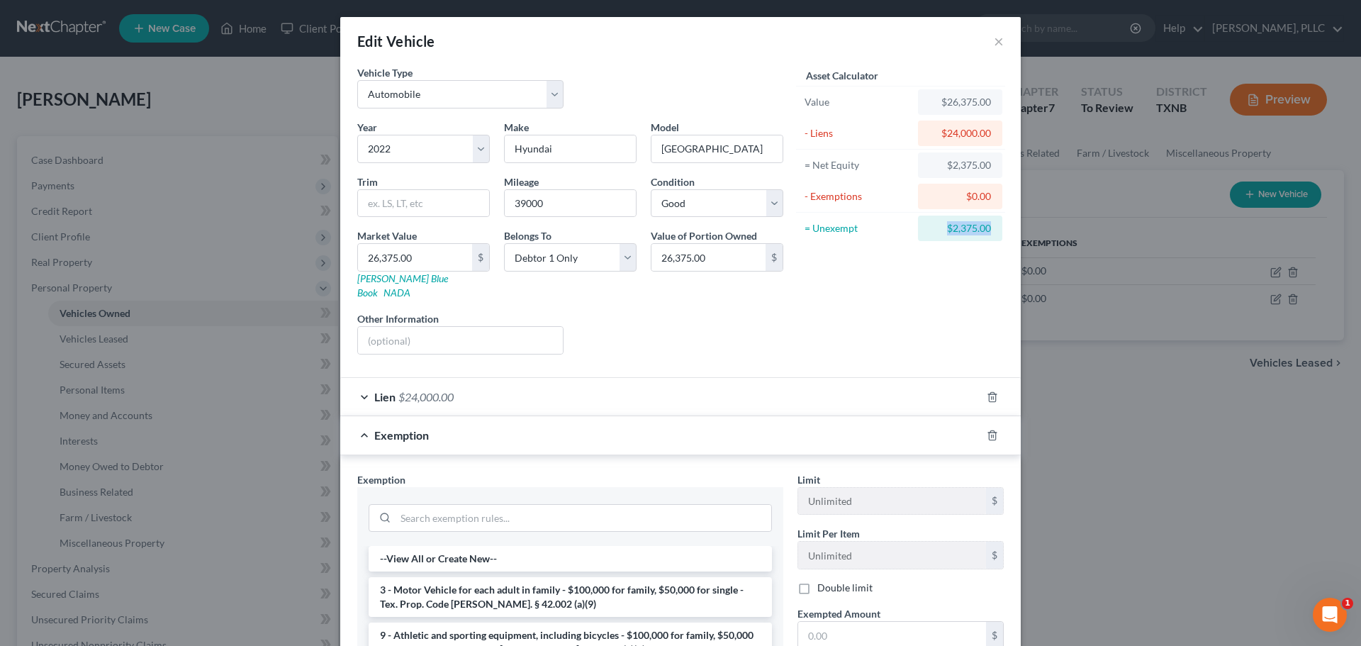
drag, startPoint x: 927, startPoint y: 232, endPoint x: 1007, endPoint y: 230, distance: 79.4
click at [1007, 230] on div "Vehicle Type Select Automobile Truck Trailer Watercraft Aircraft Motor Home Atv…" at bounding box center [680, 437] width 680 height 745
copy div "$2,375.00"
click at [559, 581] on li "3 - Motor Vehicle for each adult in family - $100,000 for family, $50,000 for s…" at bounding box center [570, 597] width 403 height 40
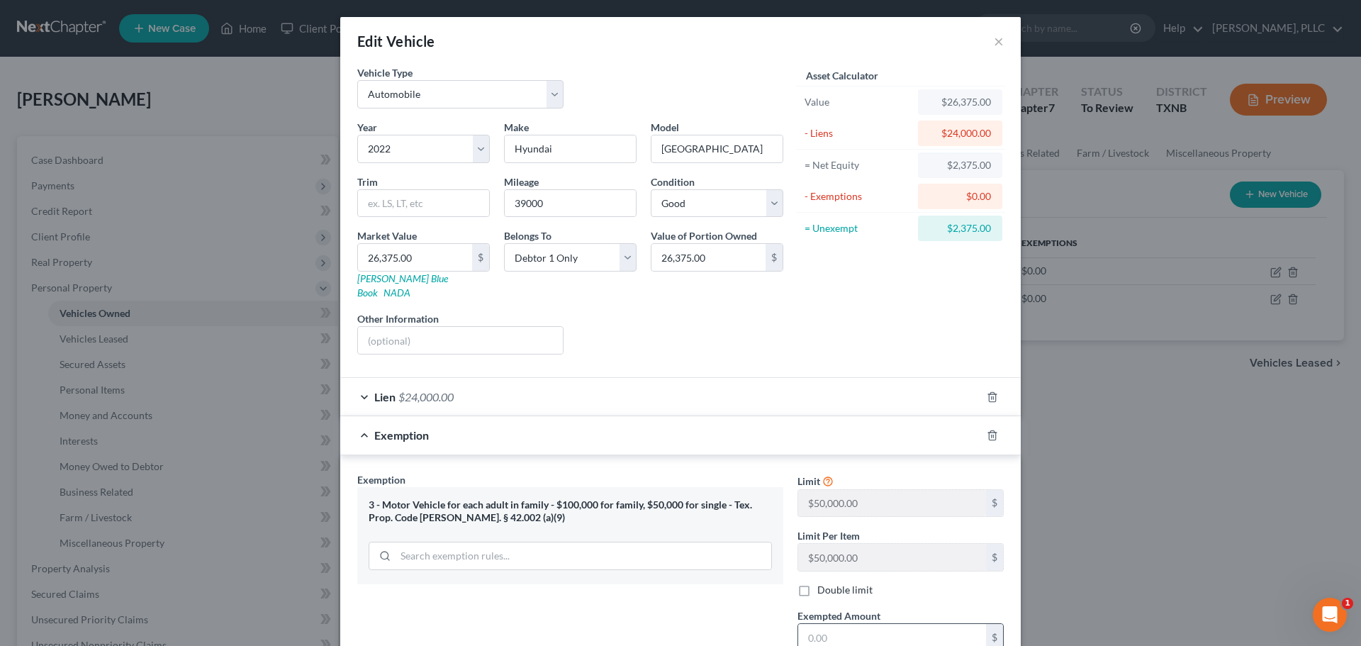
click at [853, 624] on input "text" at bounding box center [892, 637] width 188 height 27
paste input "$2,375.00"
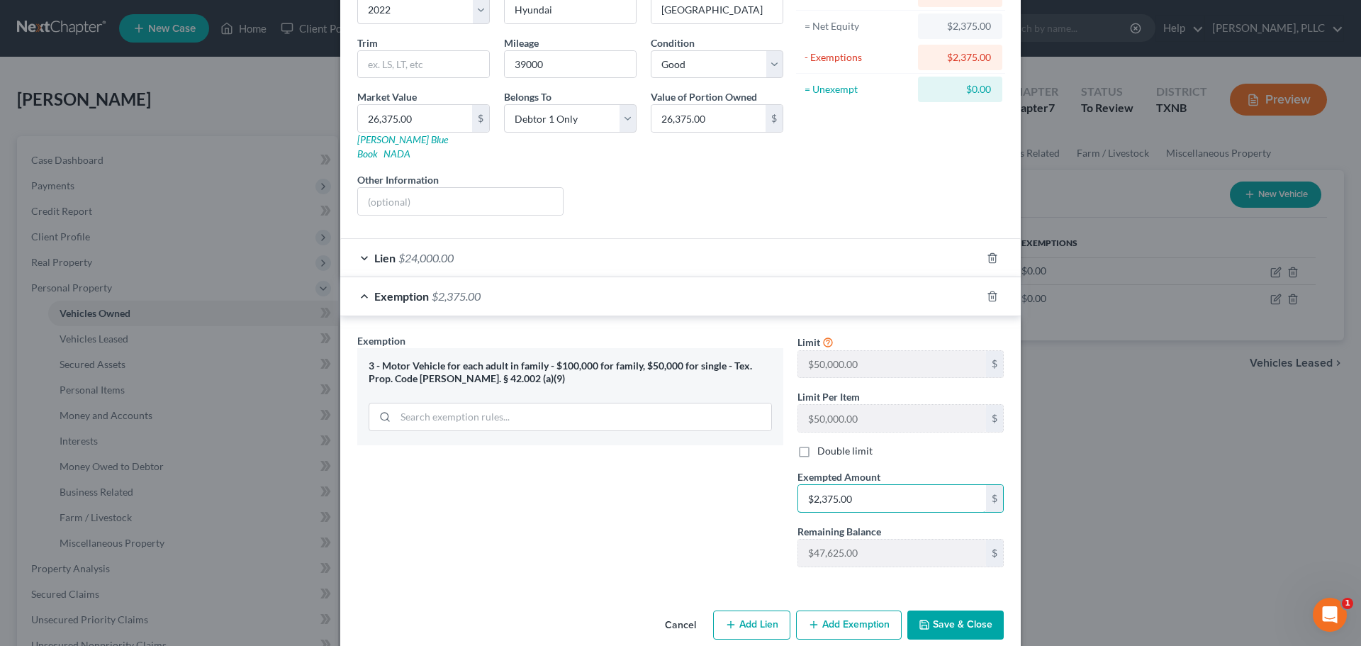
scroll to position [147, 0]
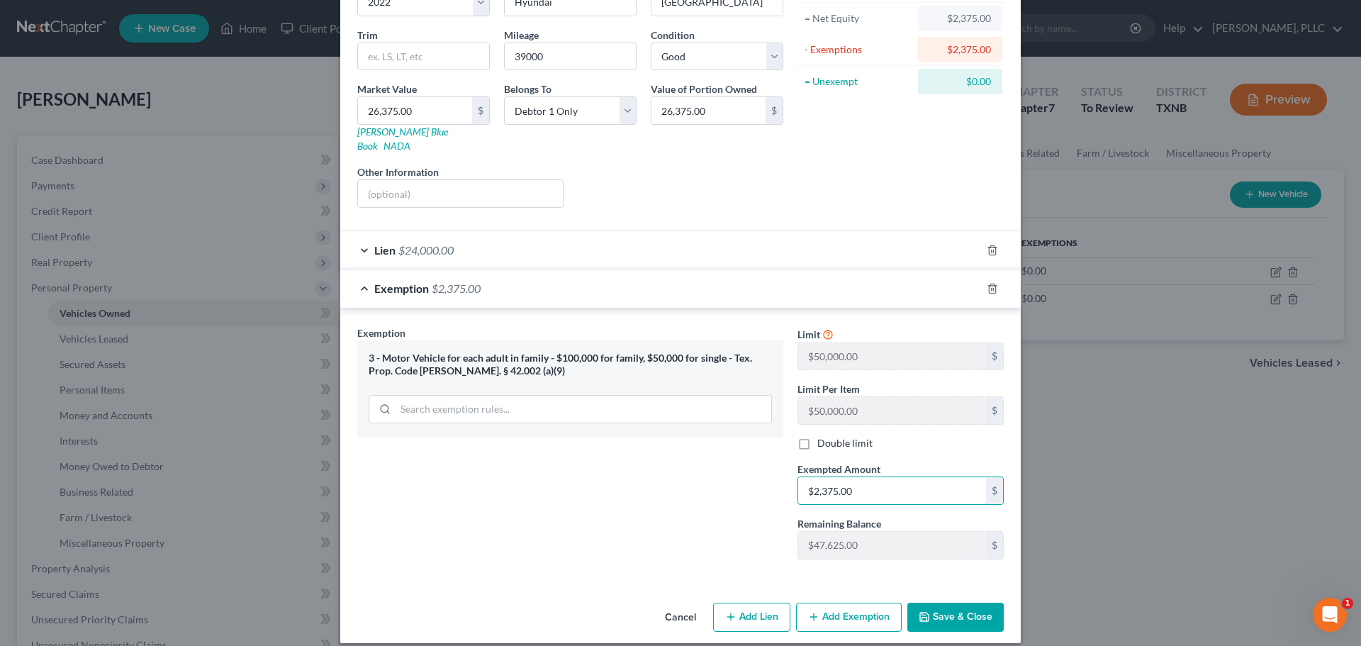
type input "$2,375.00"
click at [938, 605] on button "Save & Close" at bounding box center [955, 617] width 96 height 30
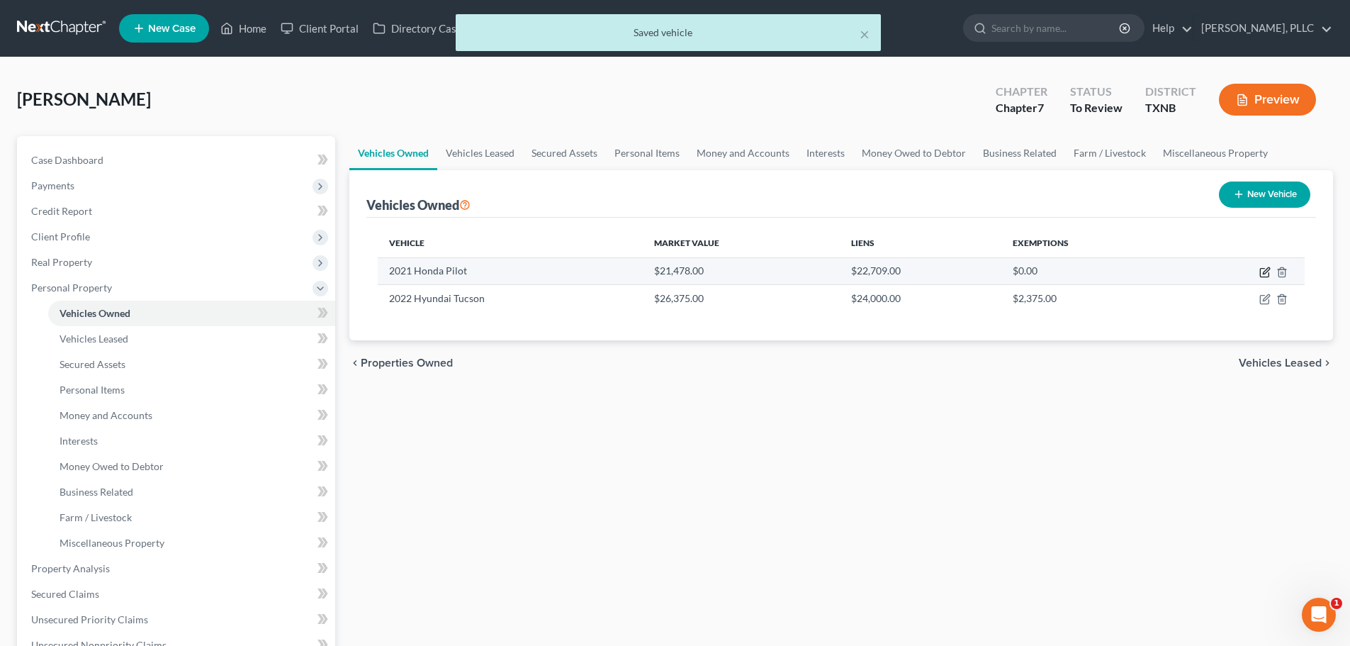
click at [1267, 271] on icon "button" at bounding box center [1266, 270] width 6 height 6
select select "0"
select select "5"
select select "2"
select select "0"
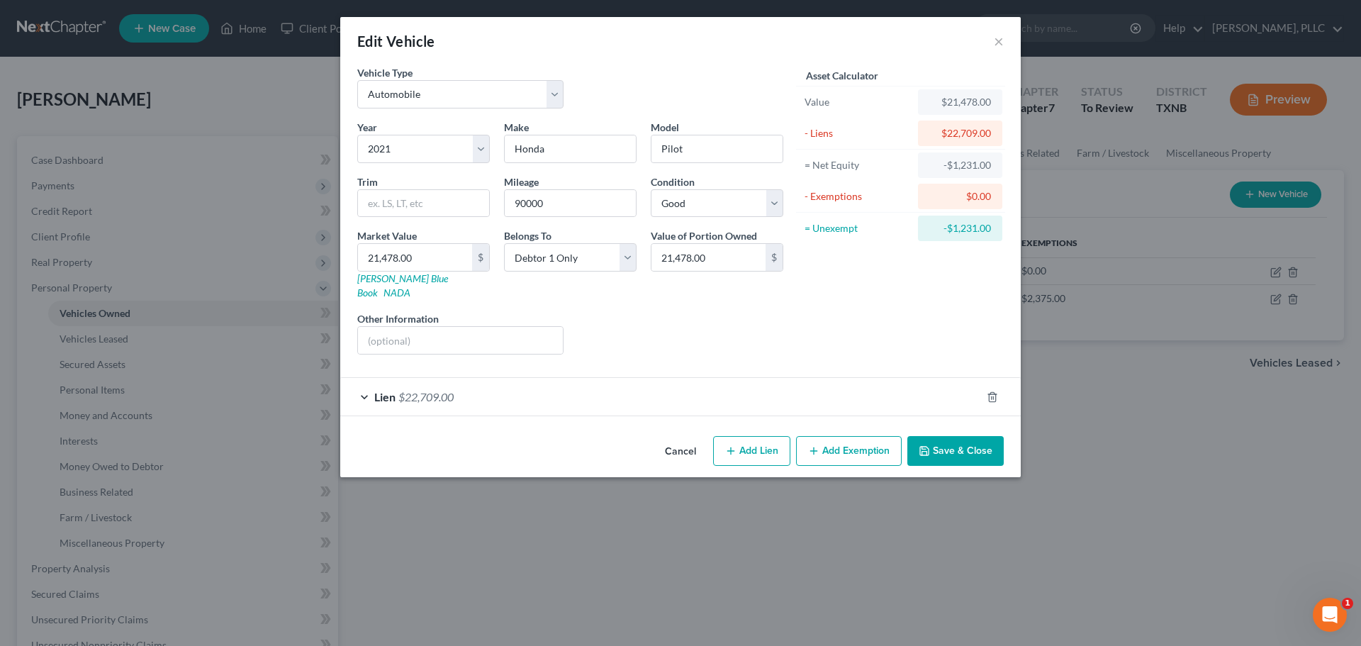
click at [955, 437] on button "Save & Close" at bounding box center [955, 451] width 96 height 30
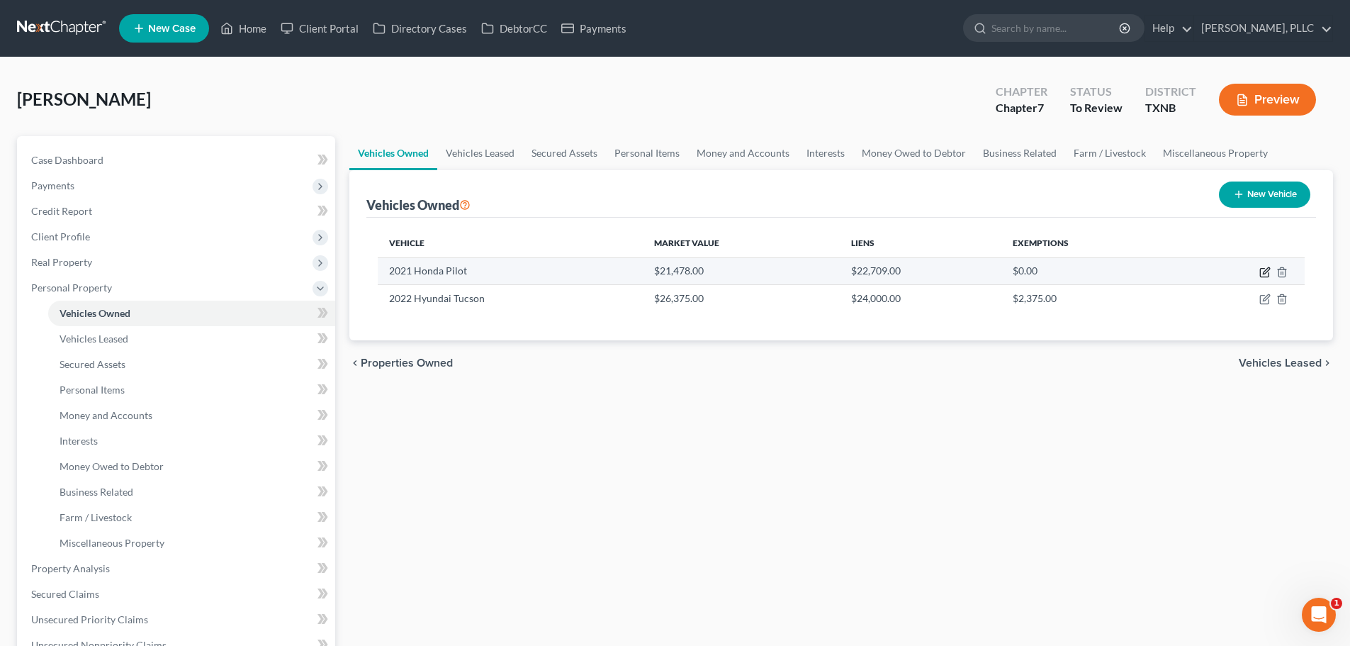
click at [1265, 274] on icon "button" at bounding box center [1266, 270] width 6 height 6
select select "0"
select select "5"
select select "2"
select select "0"
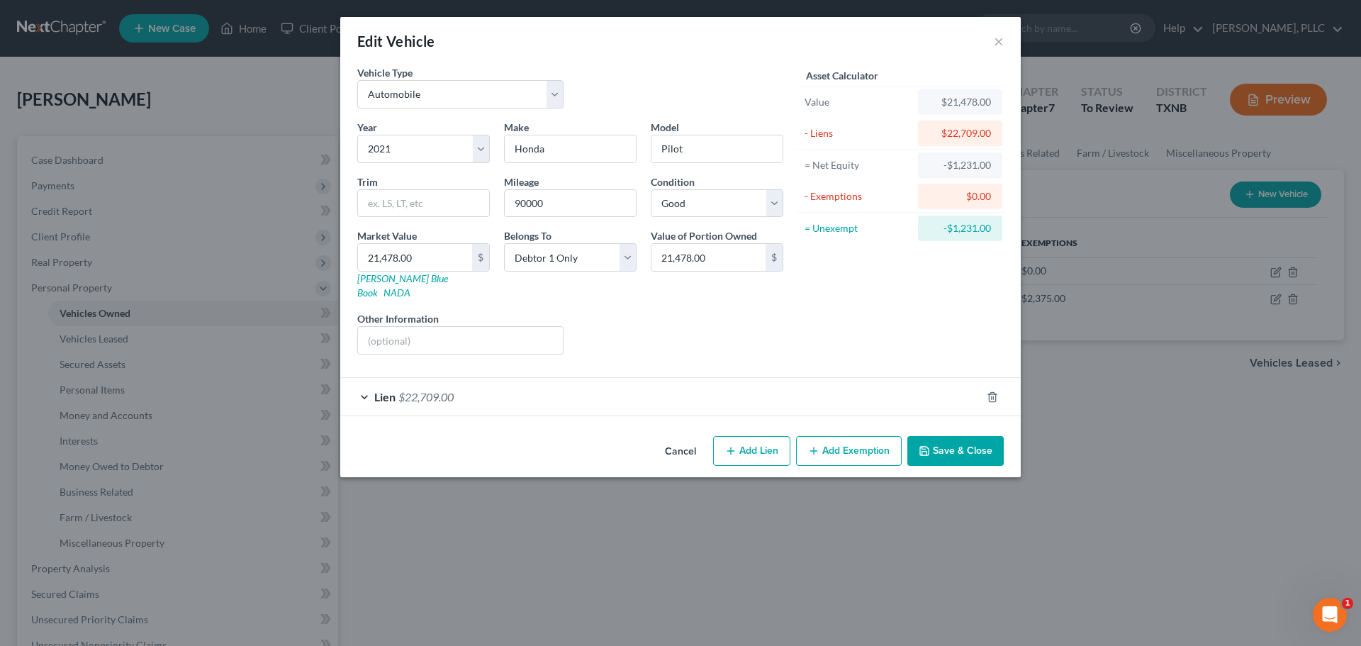
click at [950, 436] on button "Save & Close" at bounding box center [955, 451] width 96 height 30
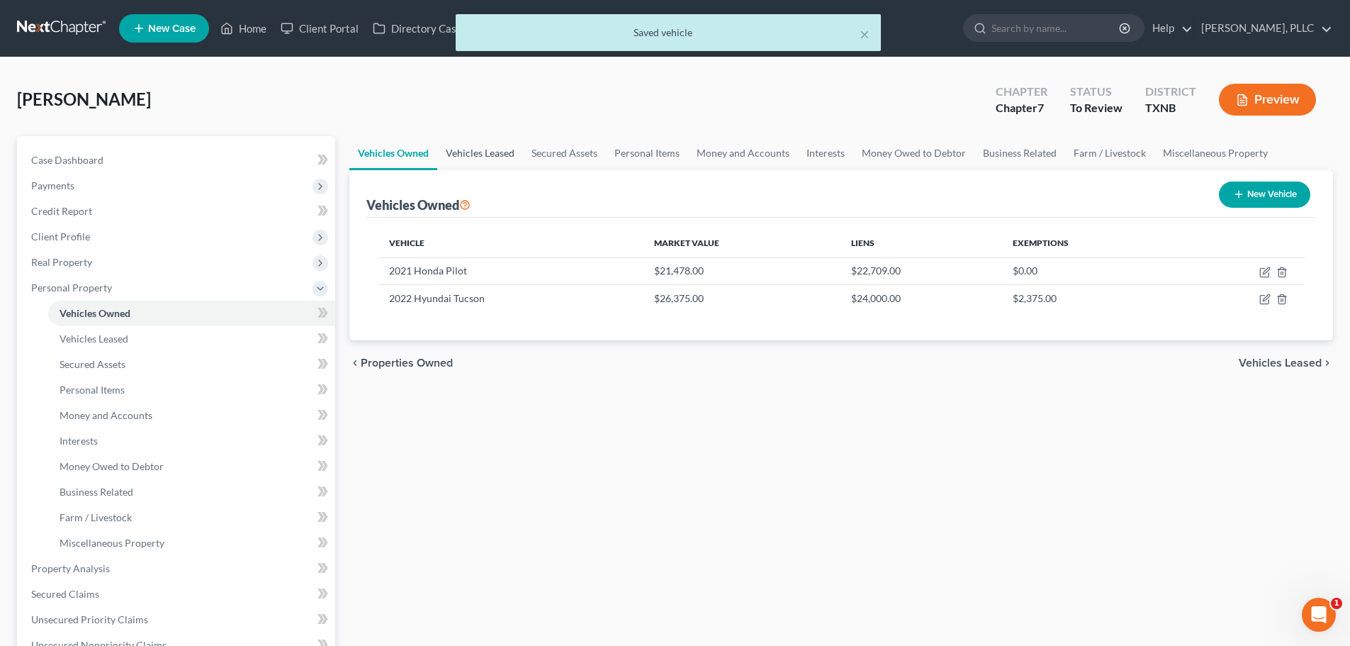
click at [491, 150] on link "Vehicles Leased" at bounding box center [480, 153] width 86 height 34
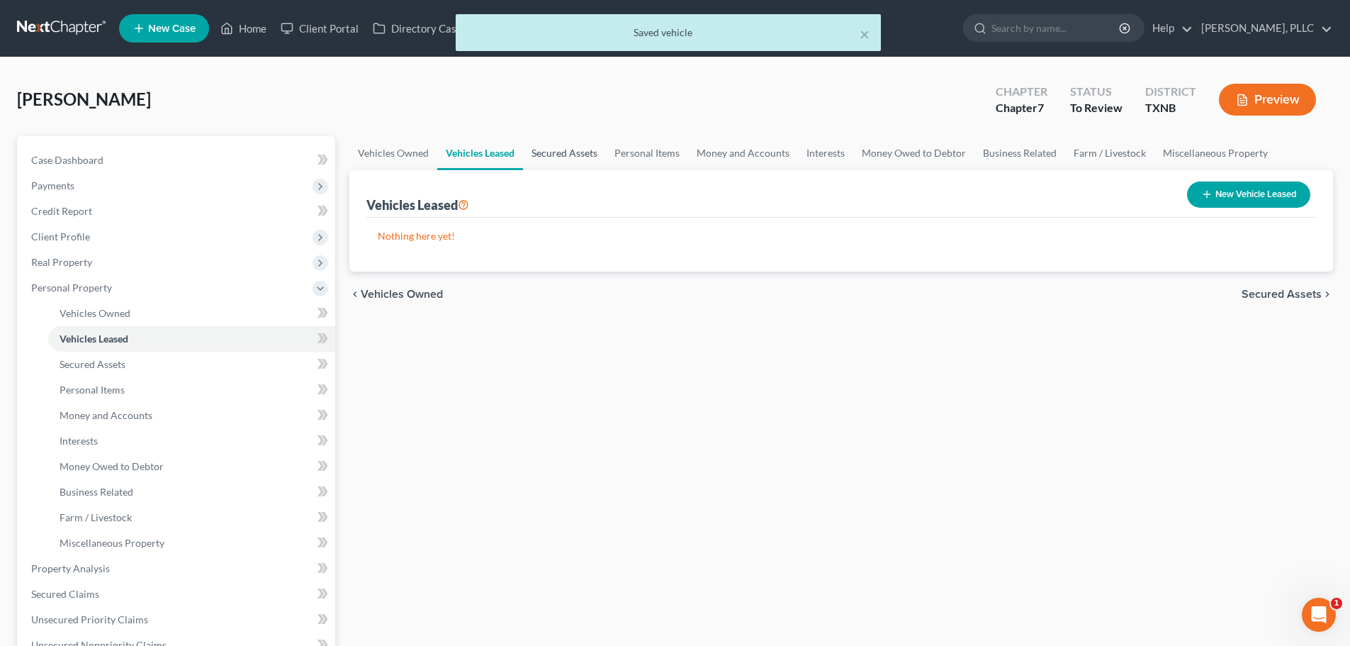
click at [558, 151] on link "Secured Assets" at bounding box center [564, 153] width 83 height 34
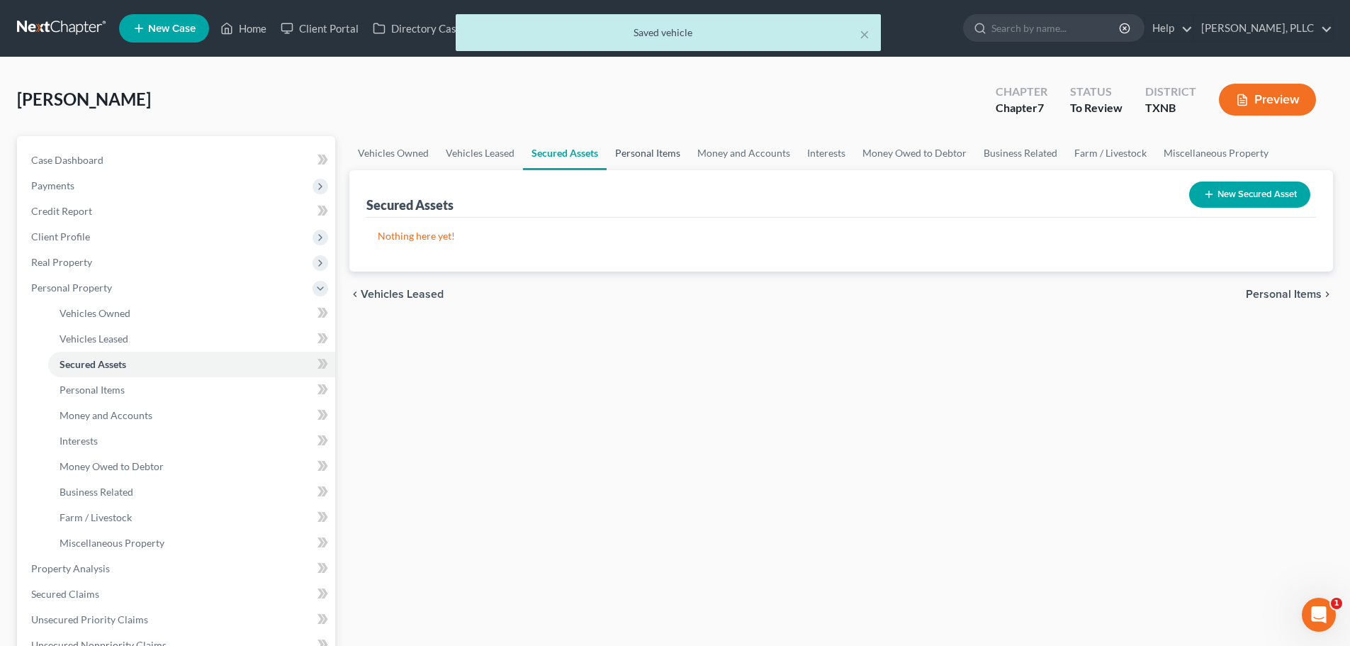
click at [650, 152] on link "Personal Items" at bounding box center [648, 153] width 82 height 34
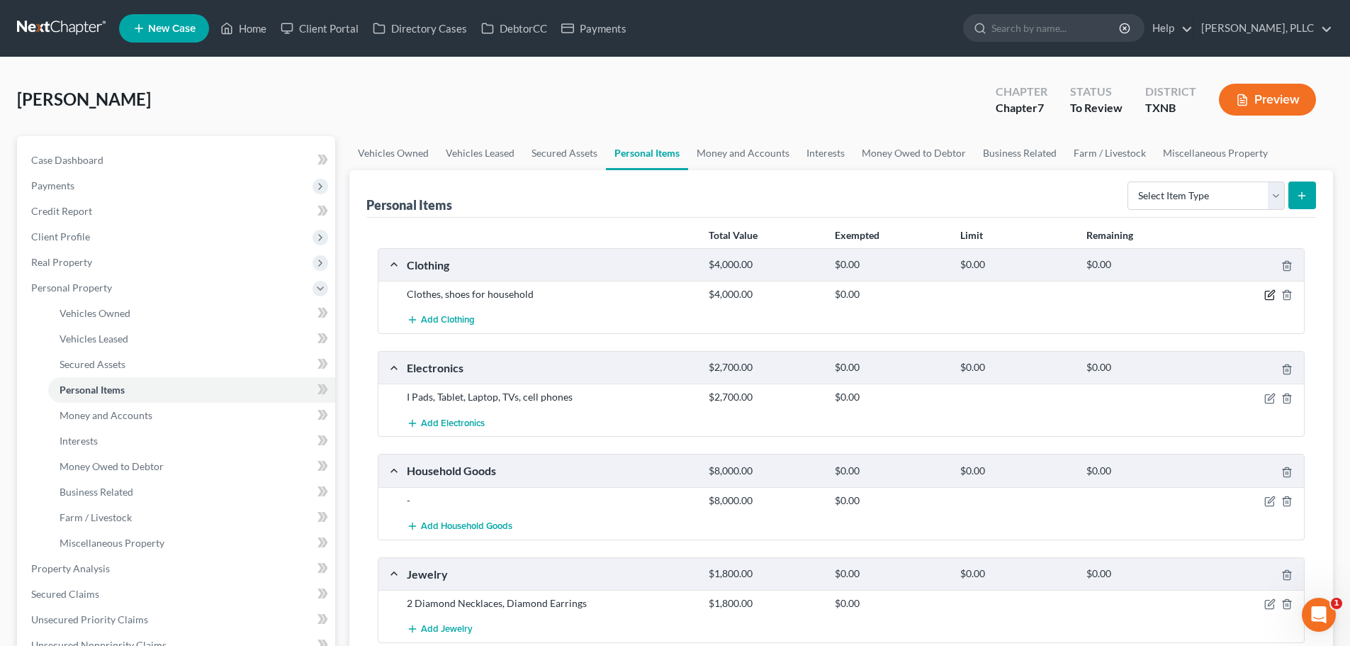
click at [1269, 294] on icon "button" at bounding box center [1271, 294] width 6 height 6
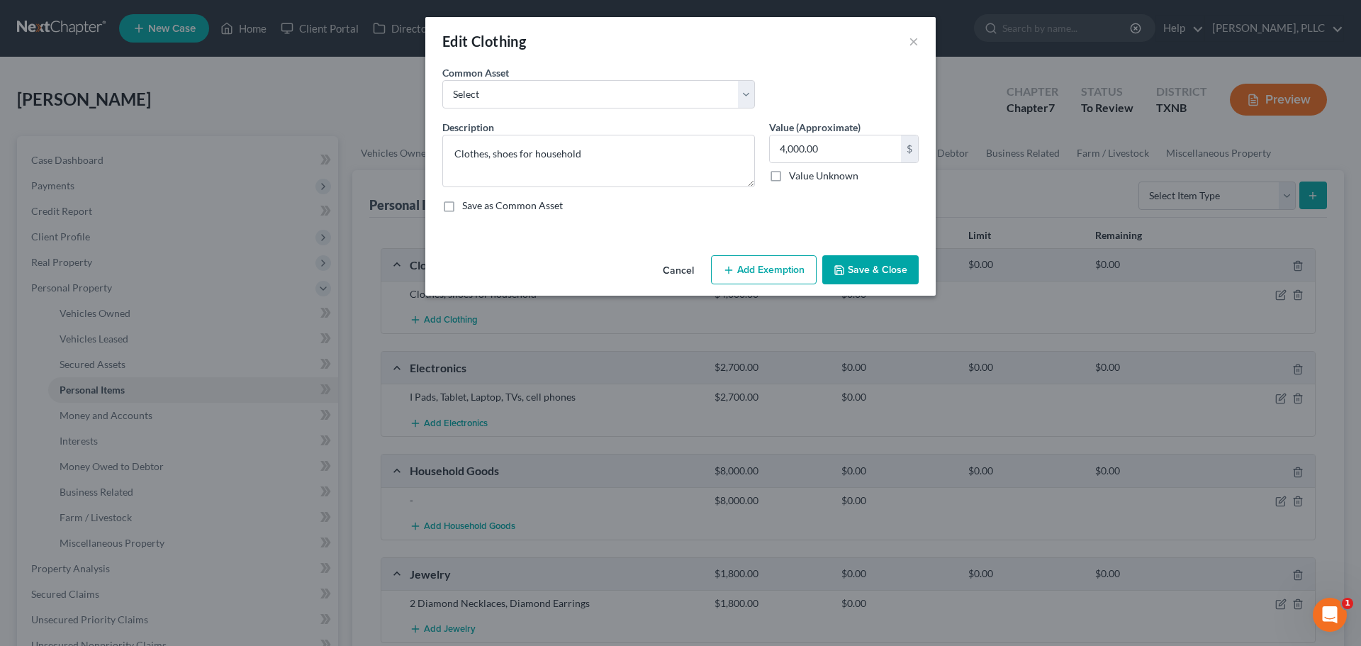
click at [793, 271] on button "Add Exemption" at bounding box center [764, 270] width 106 height 30
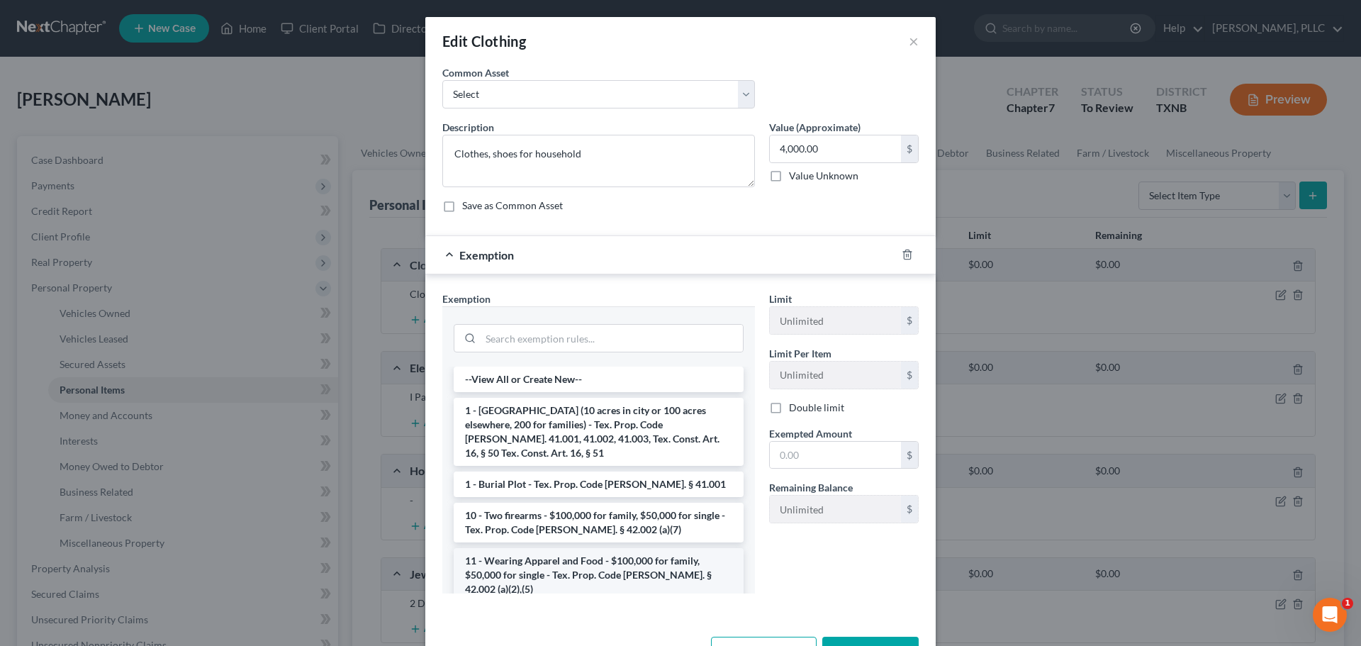
click at [569, 548] on li "11 - Wearing Apparel and Food - $100,000 for family, $50,000 for single - Tex. …" at bounding box center [599, 575] width 290 height 54
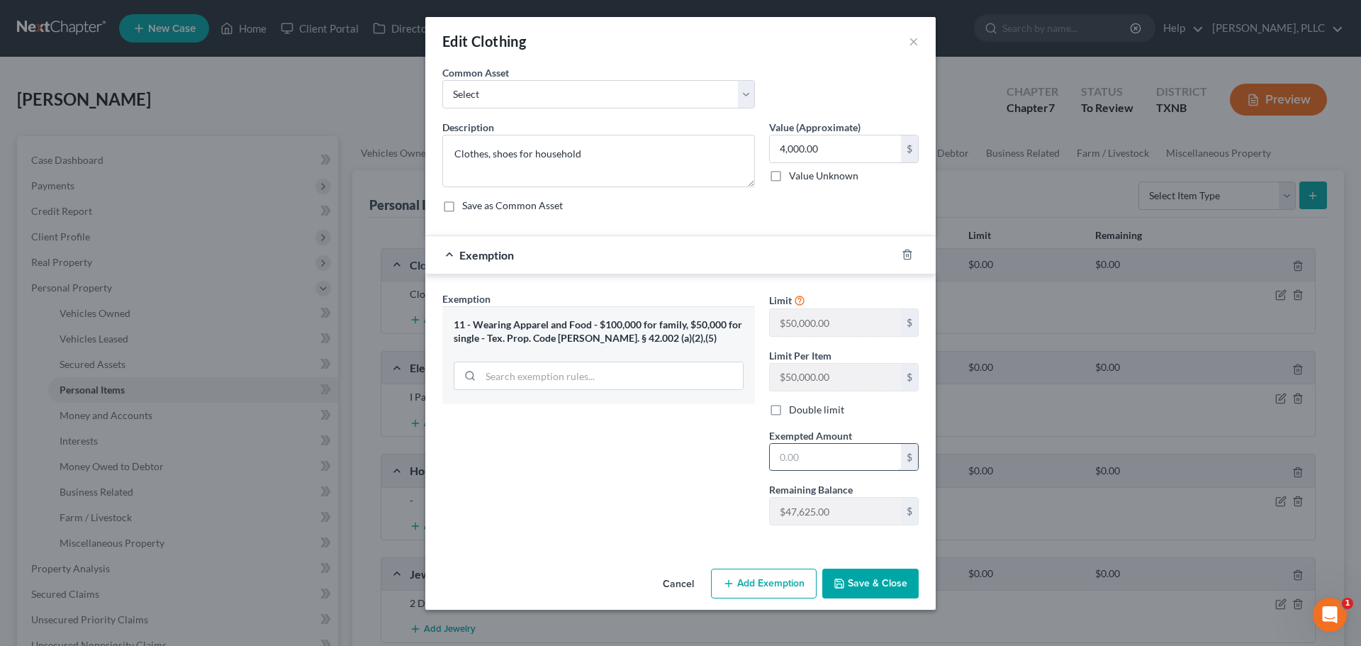
click at [799, 459] on input "text" at bounding box center [835, 457] width 131 height 27
paste input "4,000.00"
type input "4,000.00"
click at [856, 581] on button "Save & Close" at bounding box center [870, 583] width 96 height 30
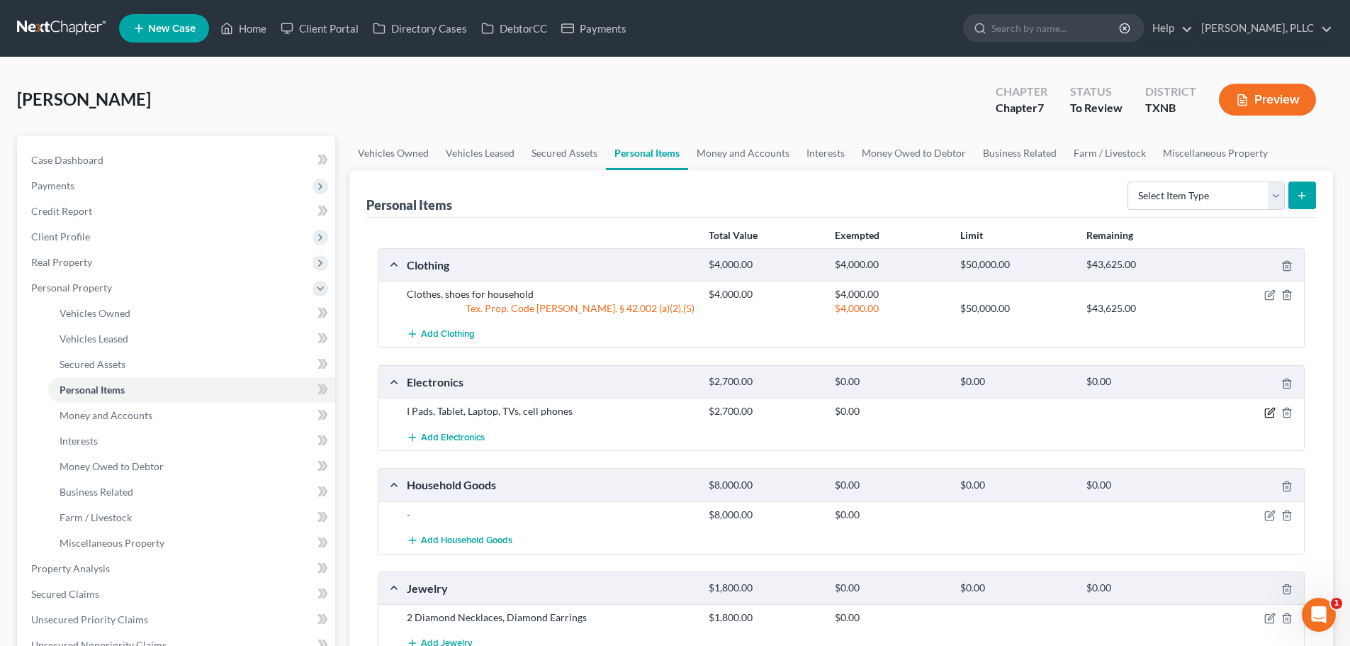
click at [1271, 413] on icon "button" at bounding box center [1271, 411] width 6 height 6
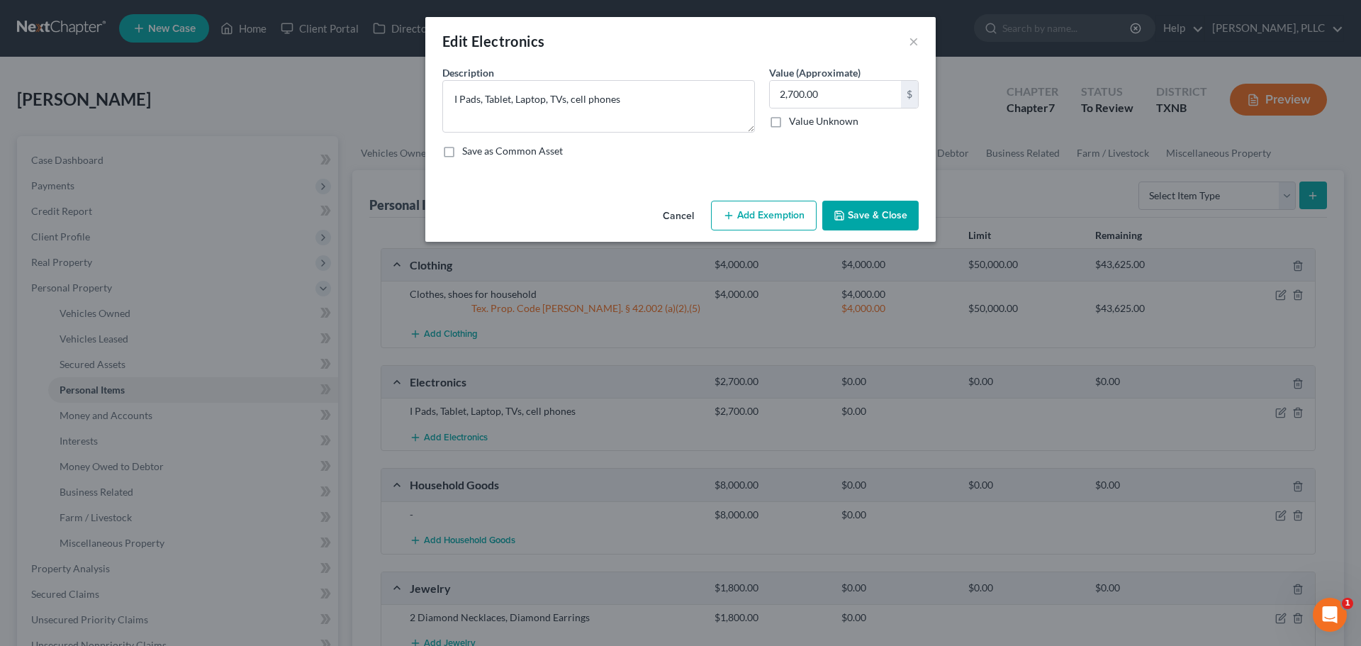
click at [753, 211] on button "Add Exemption" at bounding box center [764, 216] width 106 height 30
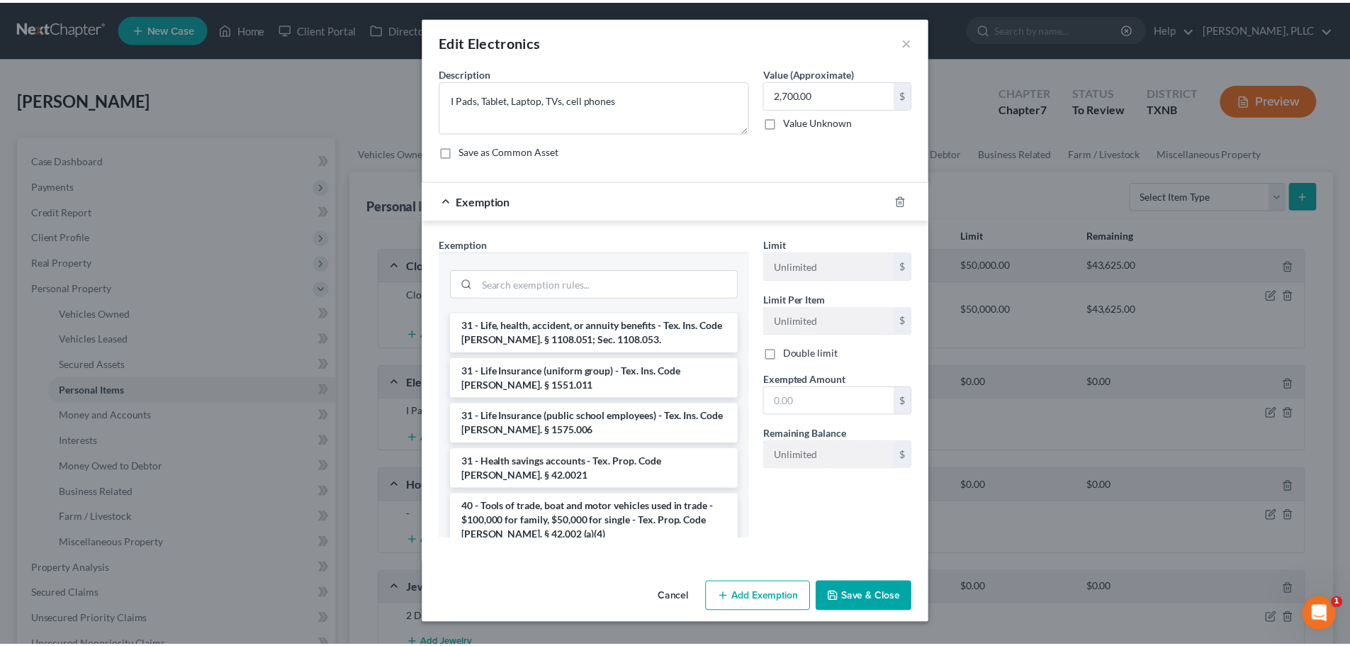
scroll to position [1701, 0]
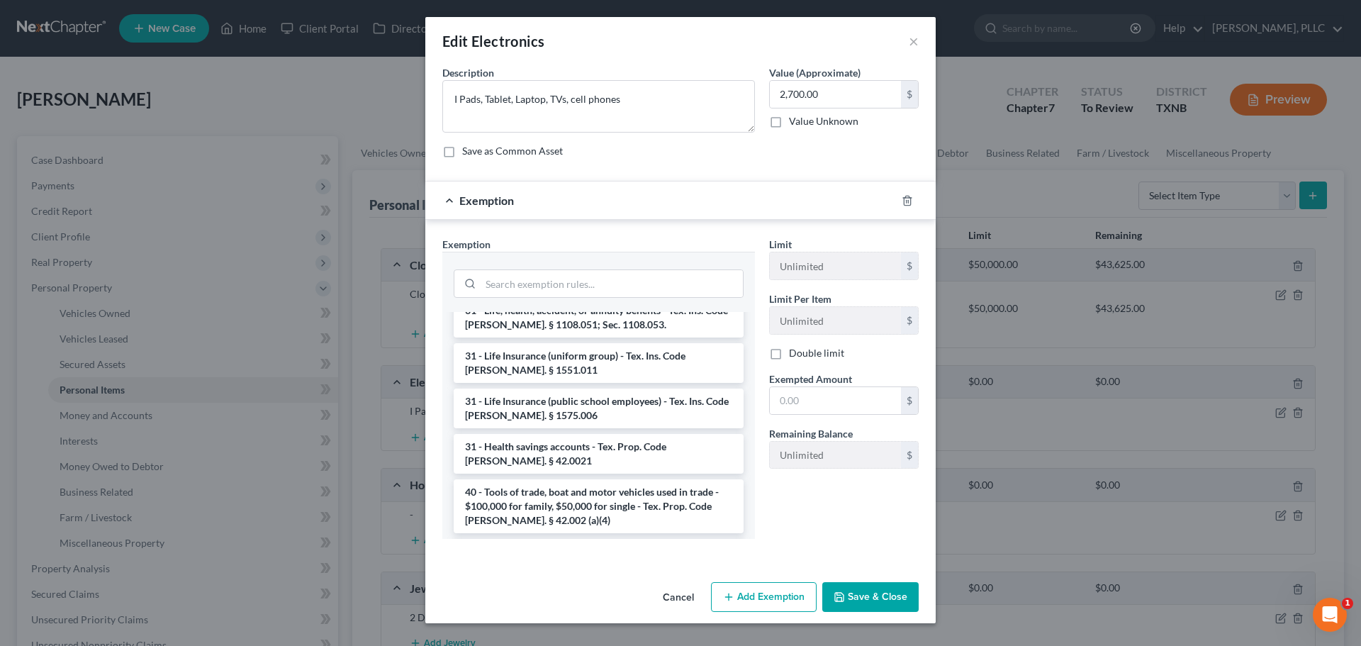
click at [564, 615] on li "6 - Household Goods and Furnishings, family heirlooms - $100,000 for family, $5…" at bounding box center [599, 642] width 290 height 54
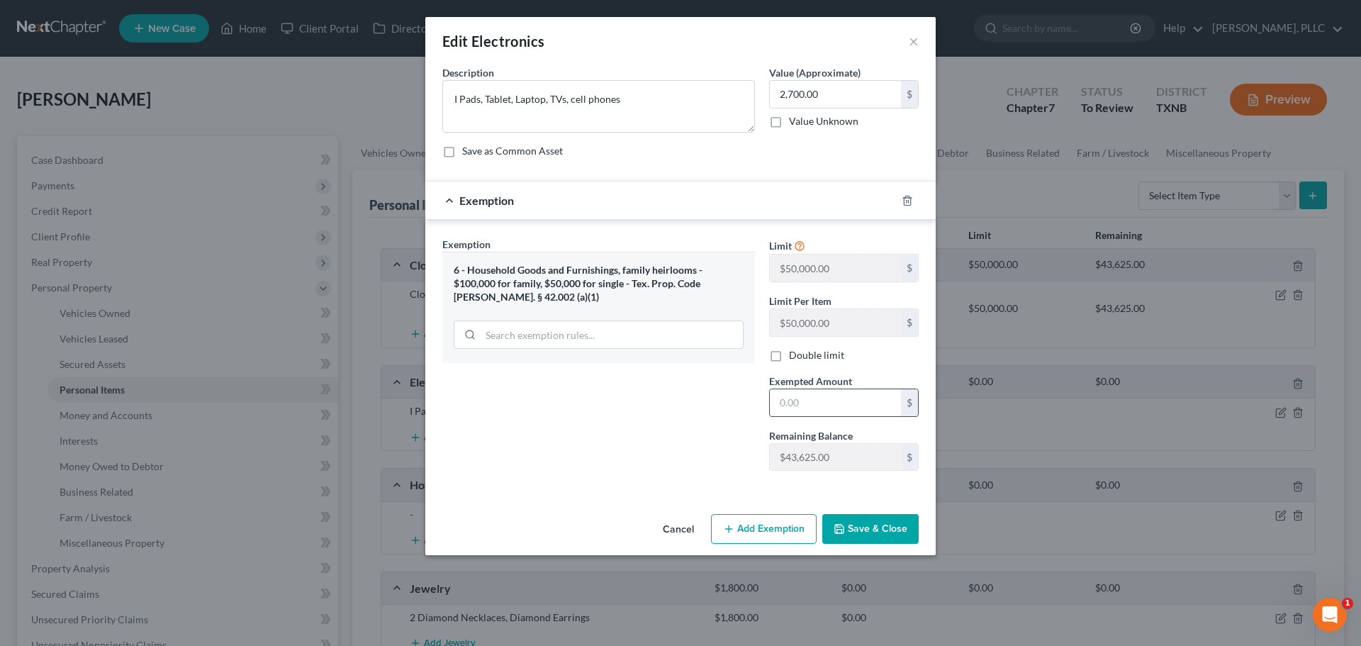
click at [791, 411] on input "text" at bounding box center [835, 402] width 131 height 27
type input "2,700"
click at [857, 539] on button "Save & Close" at bounding box center [870, 529] width 96 height 30
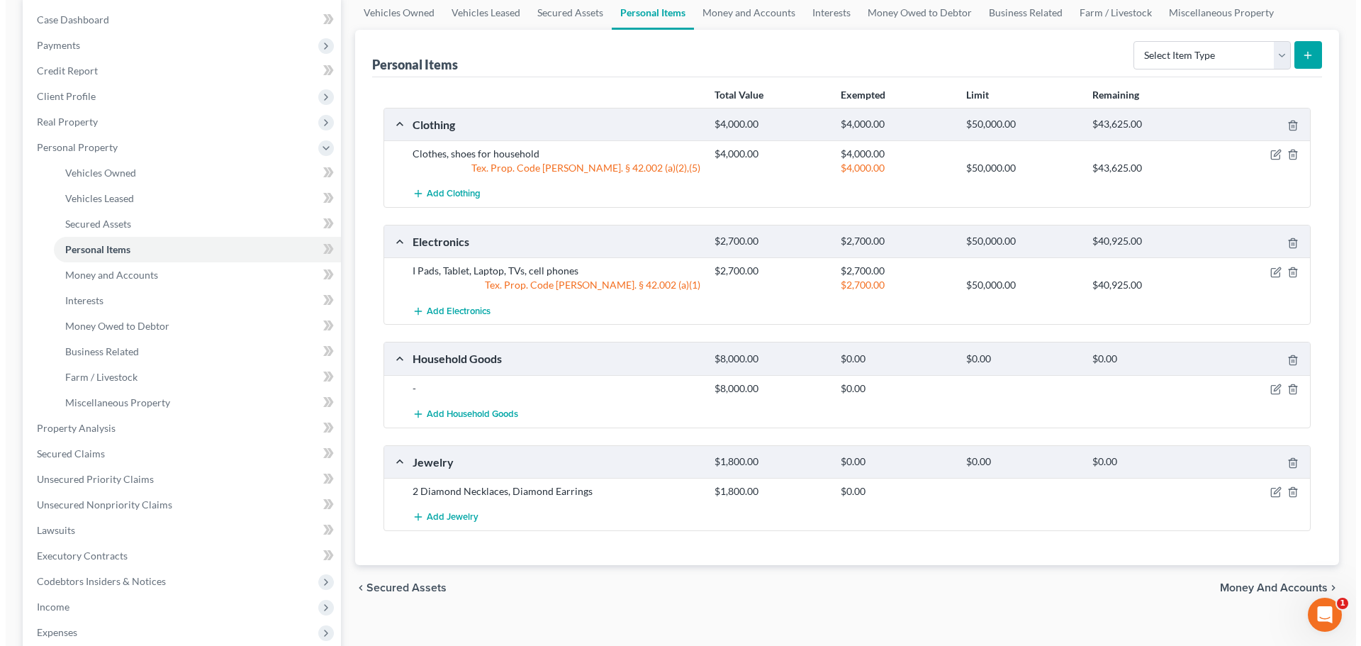
scroll to position [142, 0]
click at [1270, 386] on icon "button" at bounding box center [1271, 386] width 6 height 6
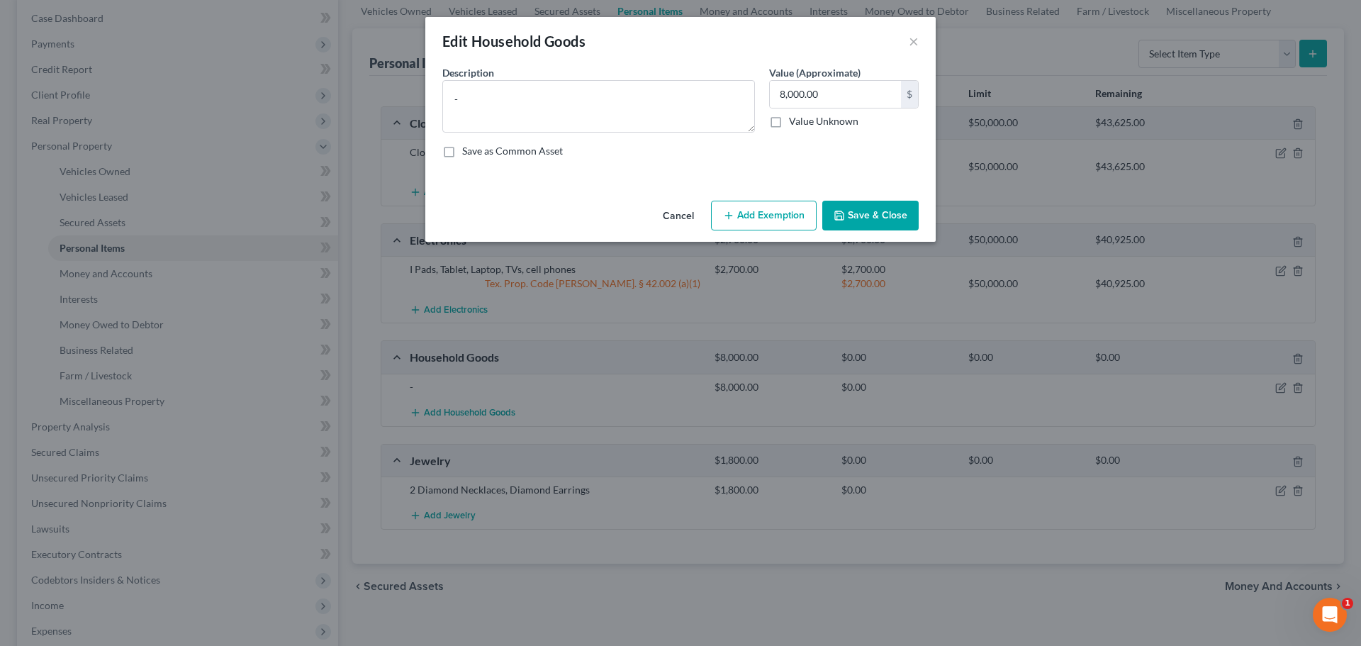
click at [772, 215] on button "Add Exemption" at bounding box center [764, 216] width 106 height 30
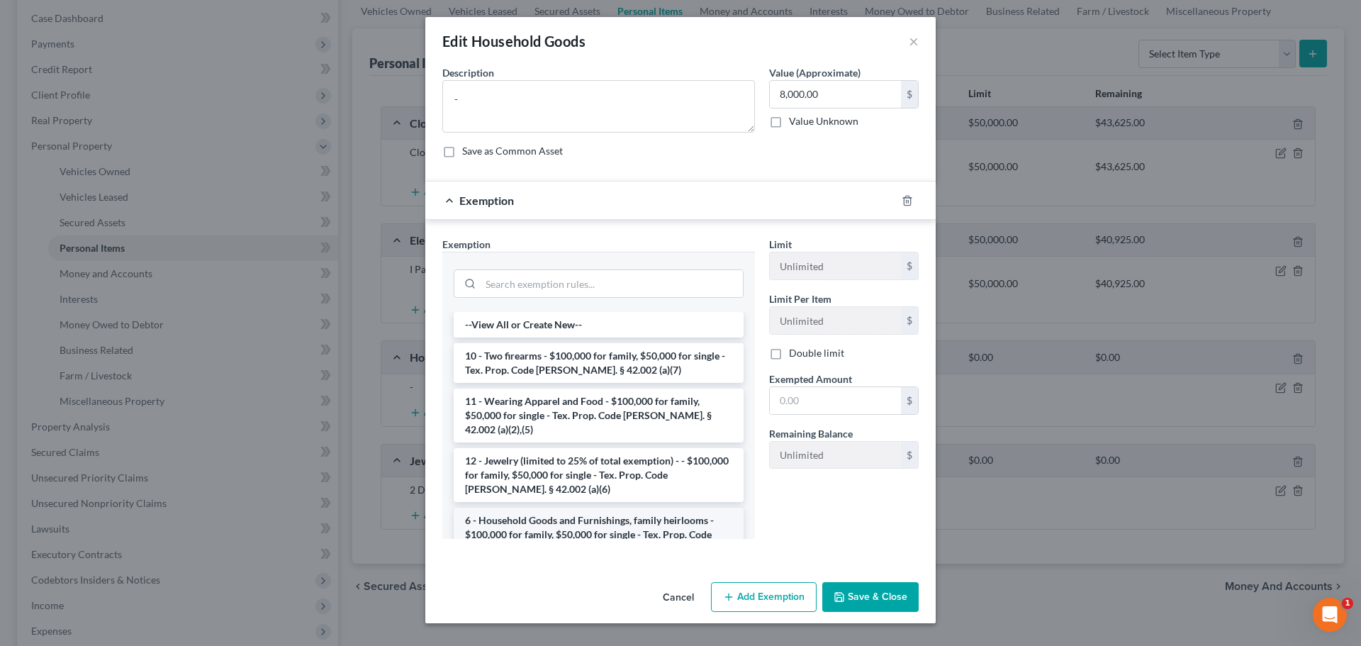
click at [564, 515] on li "6 - Household Goods and Furnishings, family heirlooms - $100,000 for family, $5…" at bounding box center [599, 535] width 290 height 54
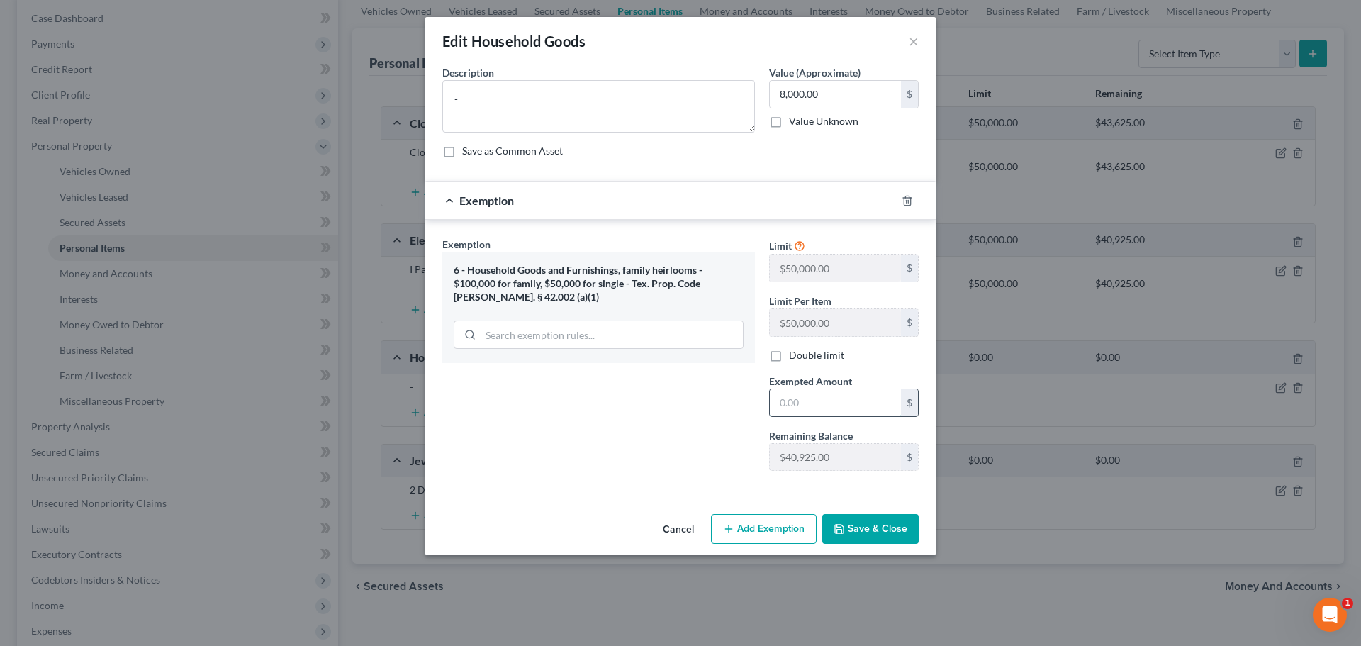
click at [829, 401] on input "text" at bounding box center [835, 402] width 131 height 27
type input "8,000"
click at [885, 526] on button "Save & Close" at bounding box center [870, 529] width 96 height 30
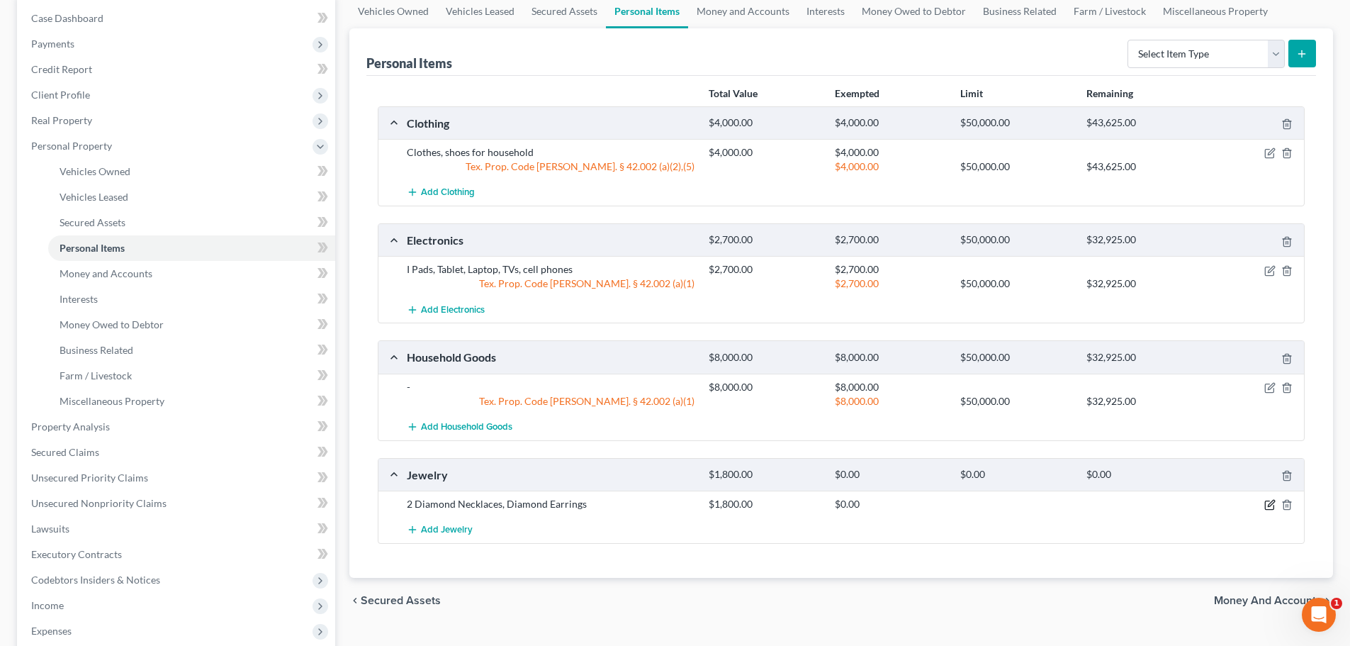
click at [1268, 503] on icon "button" at bounding box center [1270, 504] width 11 height 11
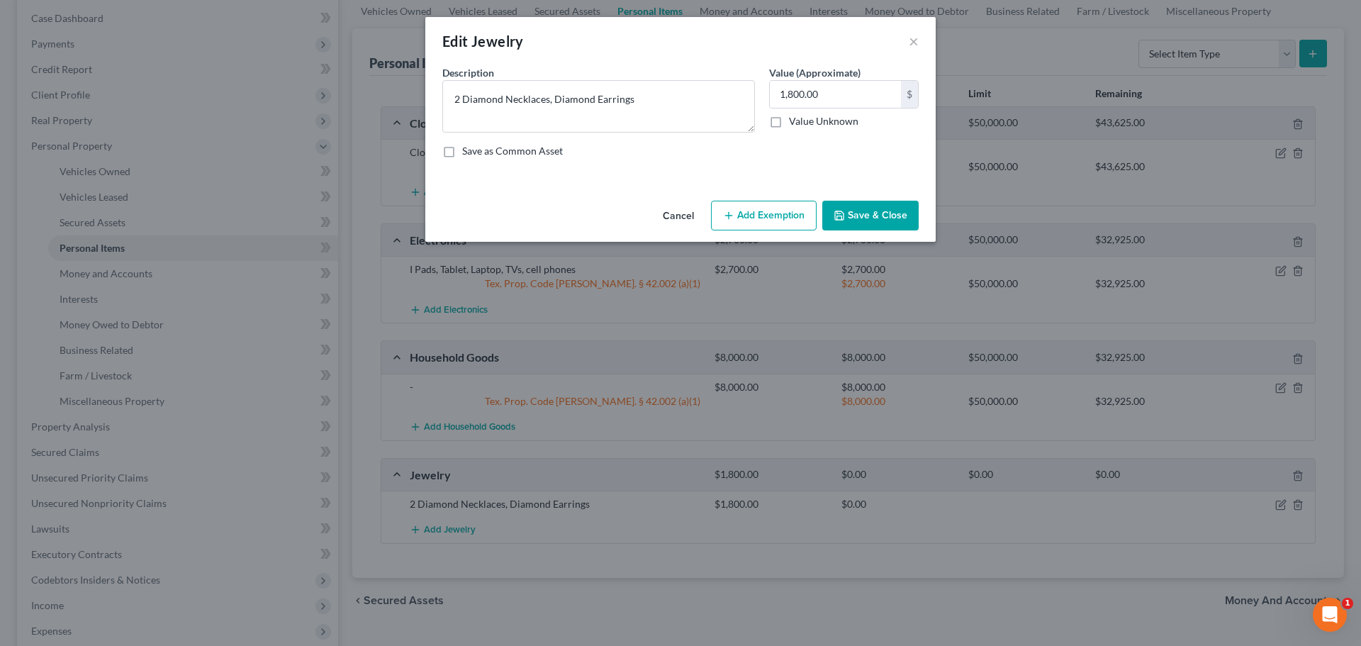
click at [753, 214] on button "Add Exemption" at bounding box center [764, 216] width 106 height 30
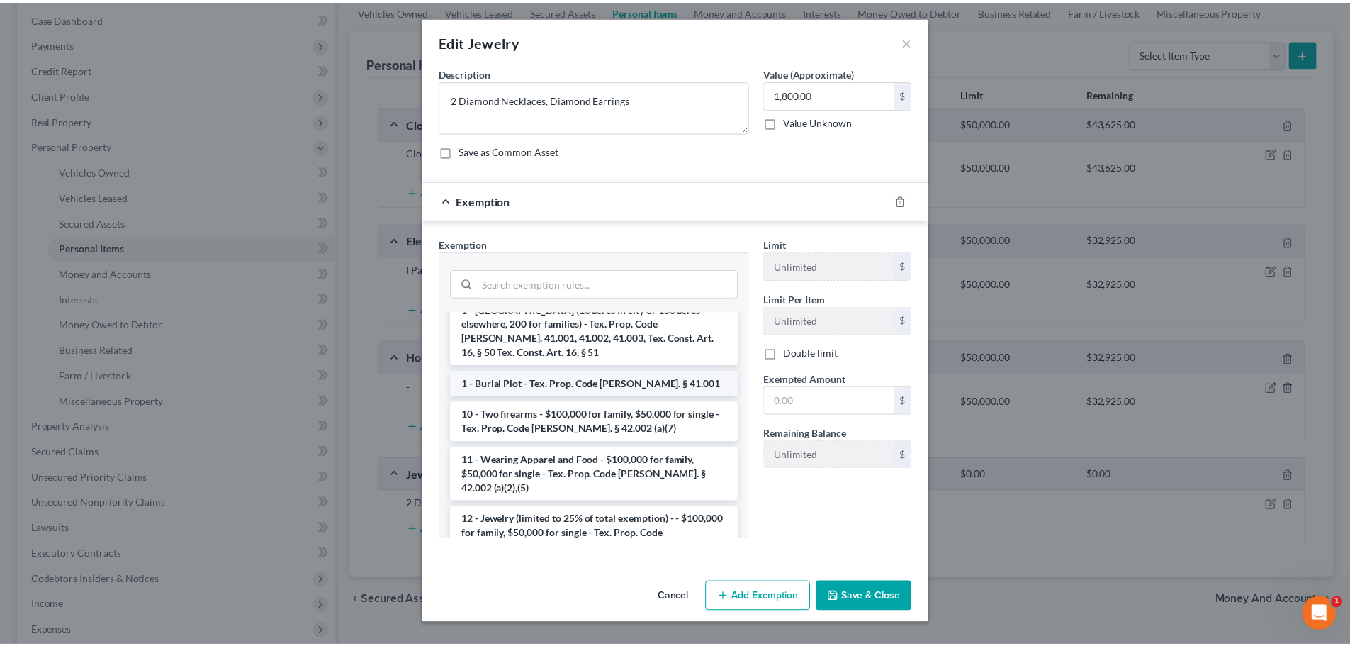
scroll to position [71, 0]
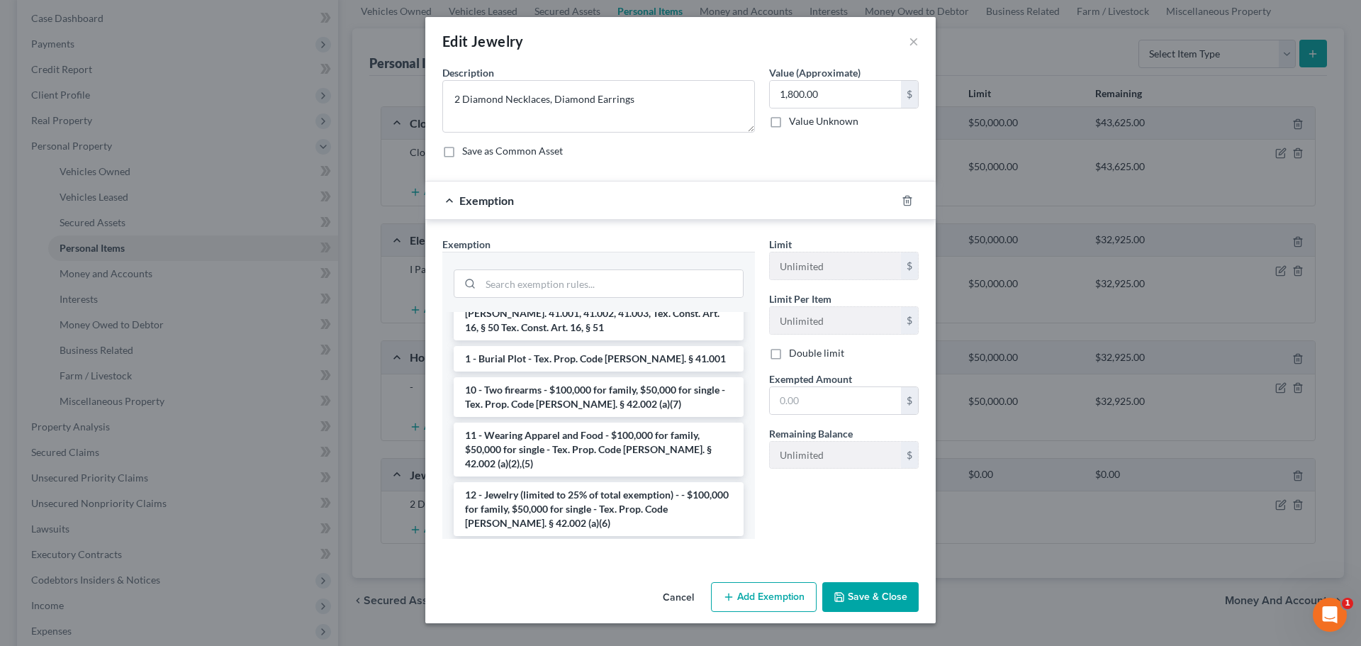
click at [586, 482] on li "12 - Jewelry (limited to 25% of total exemption) - - $100,000 for family, $50,0…" at bounding box center [599, 509] width 290 height 54
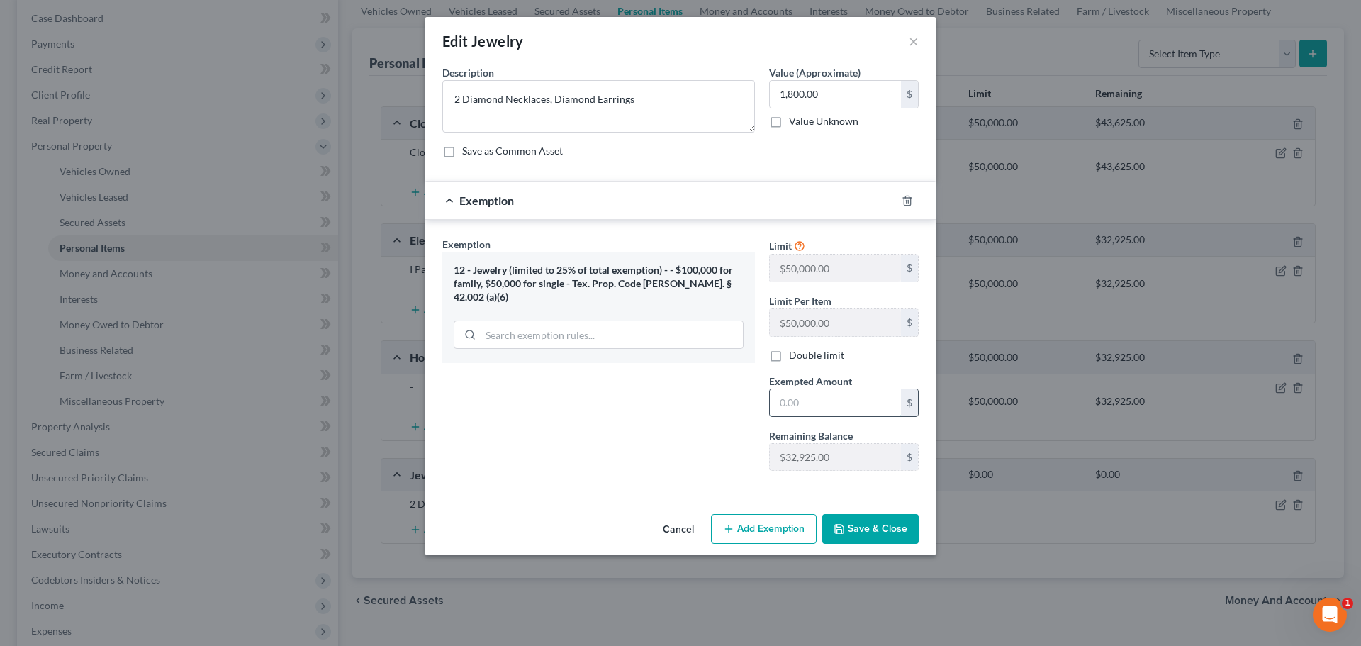
click at [851, 398] on input "text" at bounding box center [835, 402] width 131 height 27
type input "1,800"
click at [863, 530] on button "Save & Close" at bounding box center [870, 529] width 96 height 30
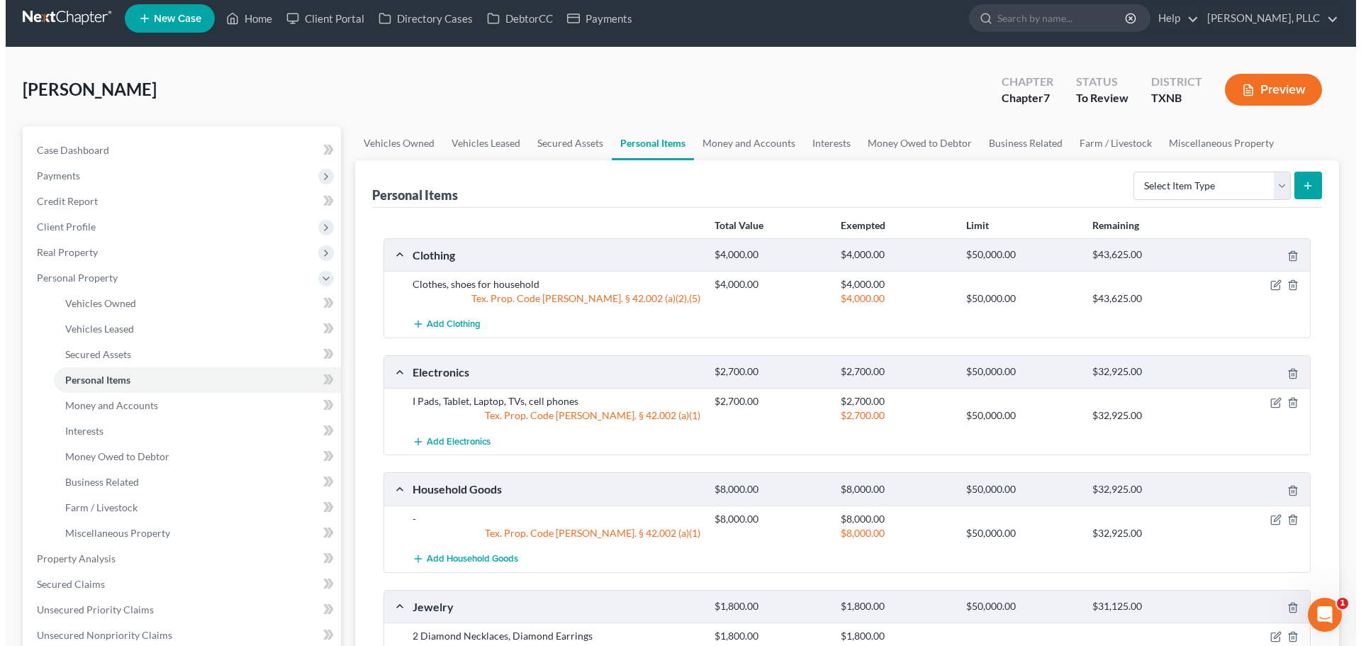
scroll to position [0, 0]
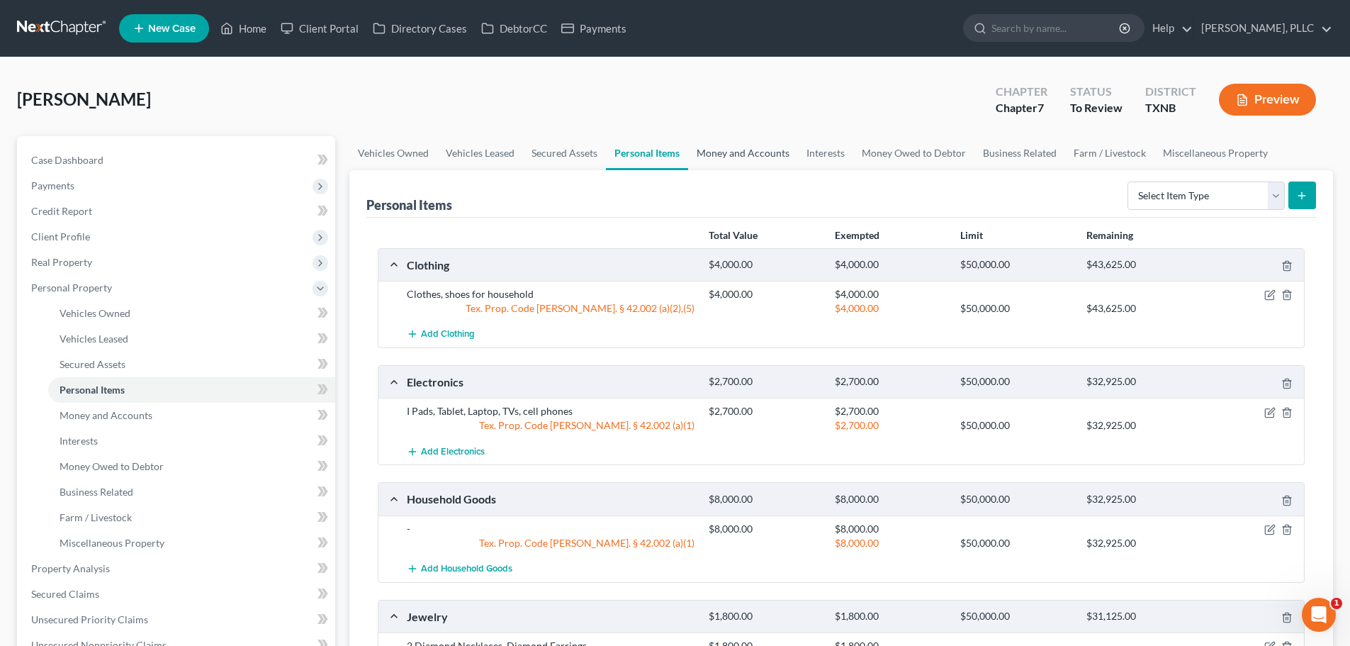
click at [739, 155] on link "Money and Accounts" at bounding box center [743, 153] width 110 height 34
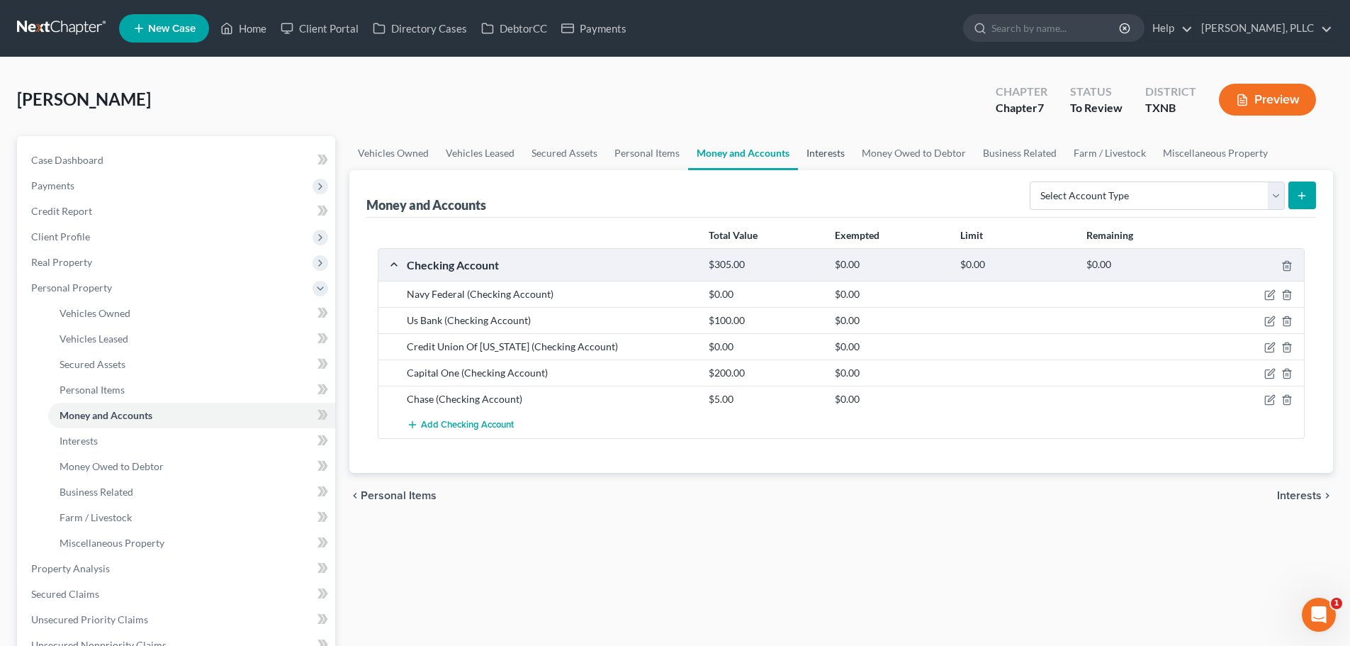
click at [830, 152] on link "Interests" at bounding box center [825, 153] width 55 height 34
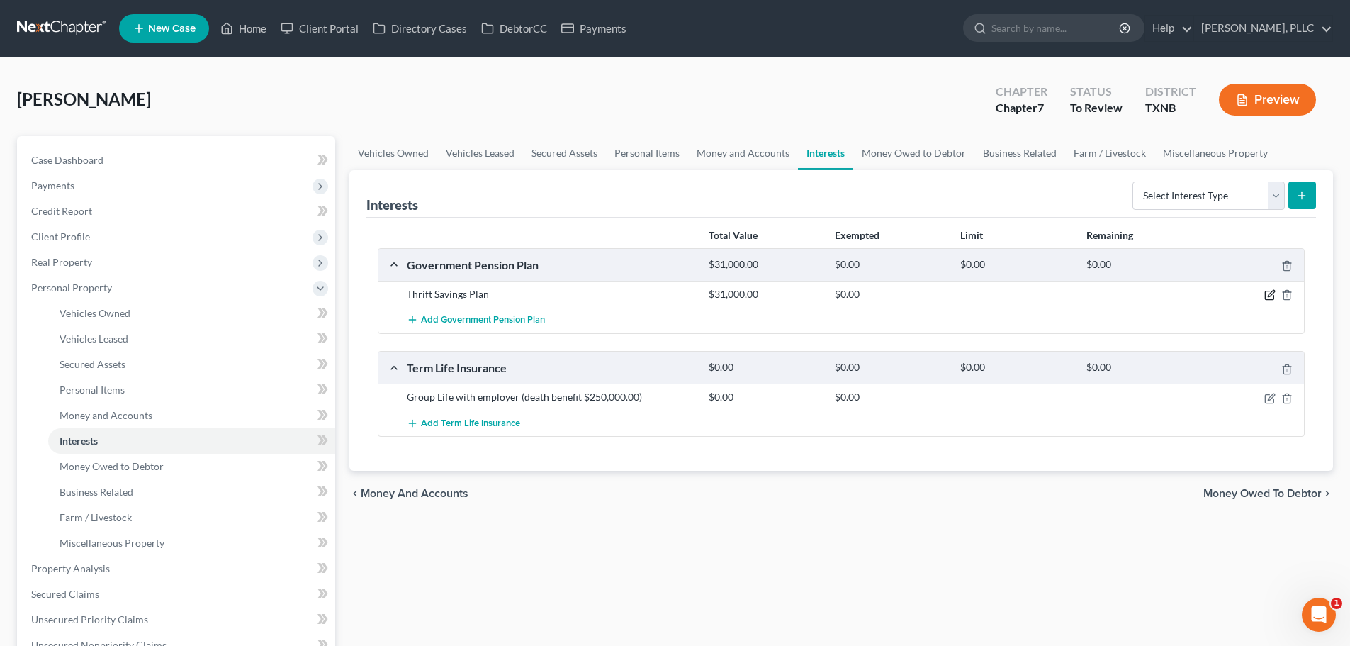
click at [1271, 295] on icon "button" at bounding box center [1270, 294] width 11 height 11
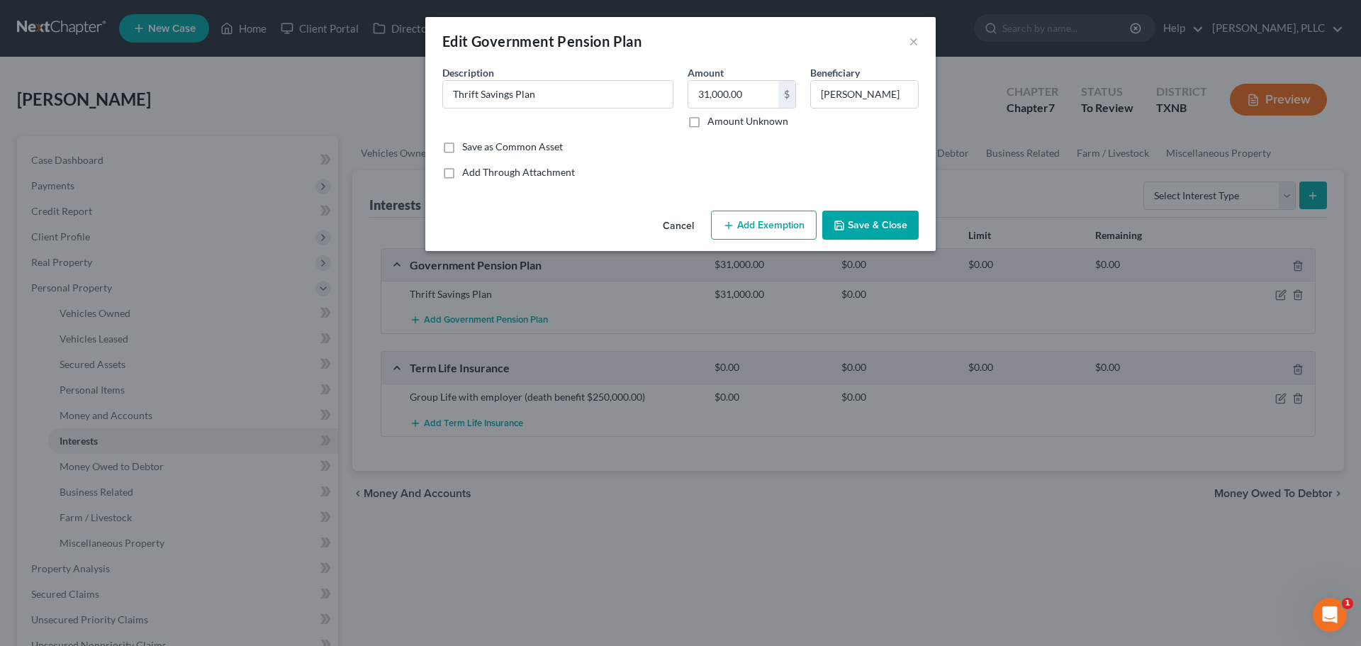
click at [756, 233] on button "Add Exemption" at bounding box center [764, 226] width 106 height 30
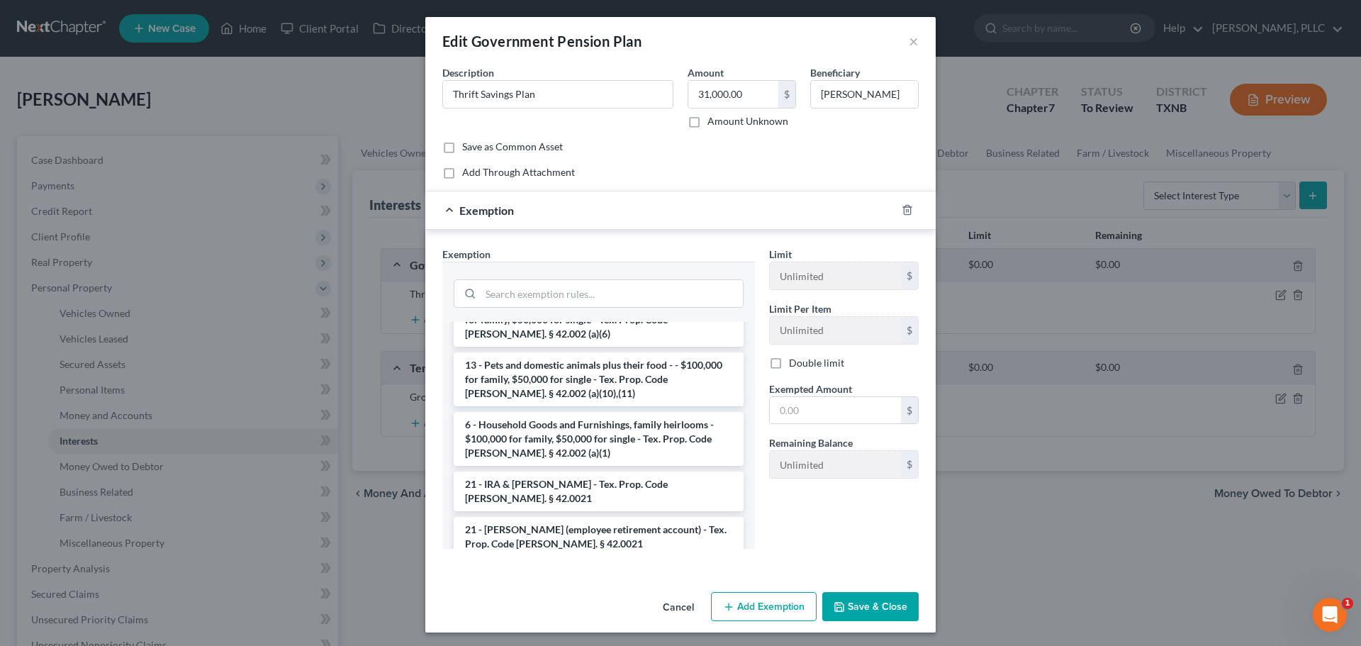
scroll to position [851, 0]
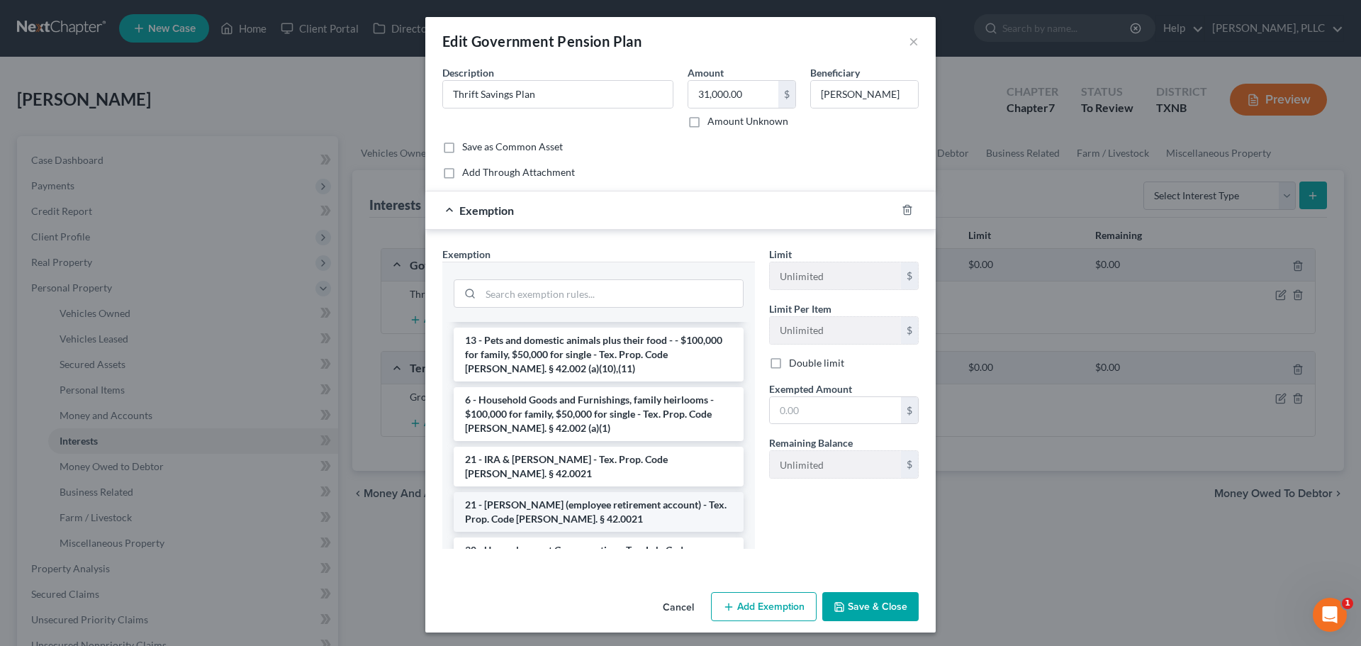
click at [640, 492] on li "21 - [PERSON_NAME] (employee retirement account) - Tex. Prop. Code [PERSON_NAME…" at bounding box center [599, 512] width 290 height 40
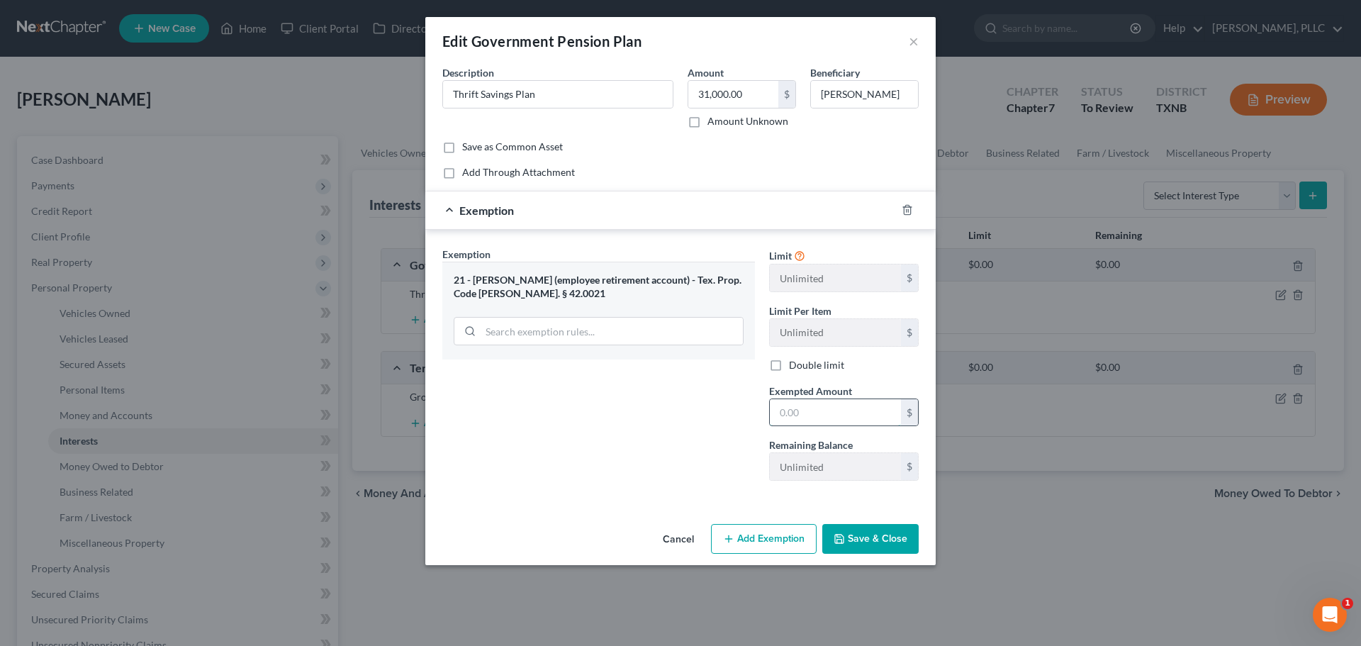
click at [790, 403] on input "text" at bounding box center [835, 412] width 131 height 27
type input "31,000"
click at [887, 532] on button "Save & Close" at bounding box center [870, 539] width 96 height 30
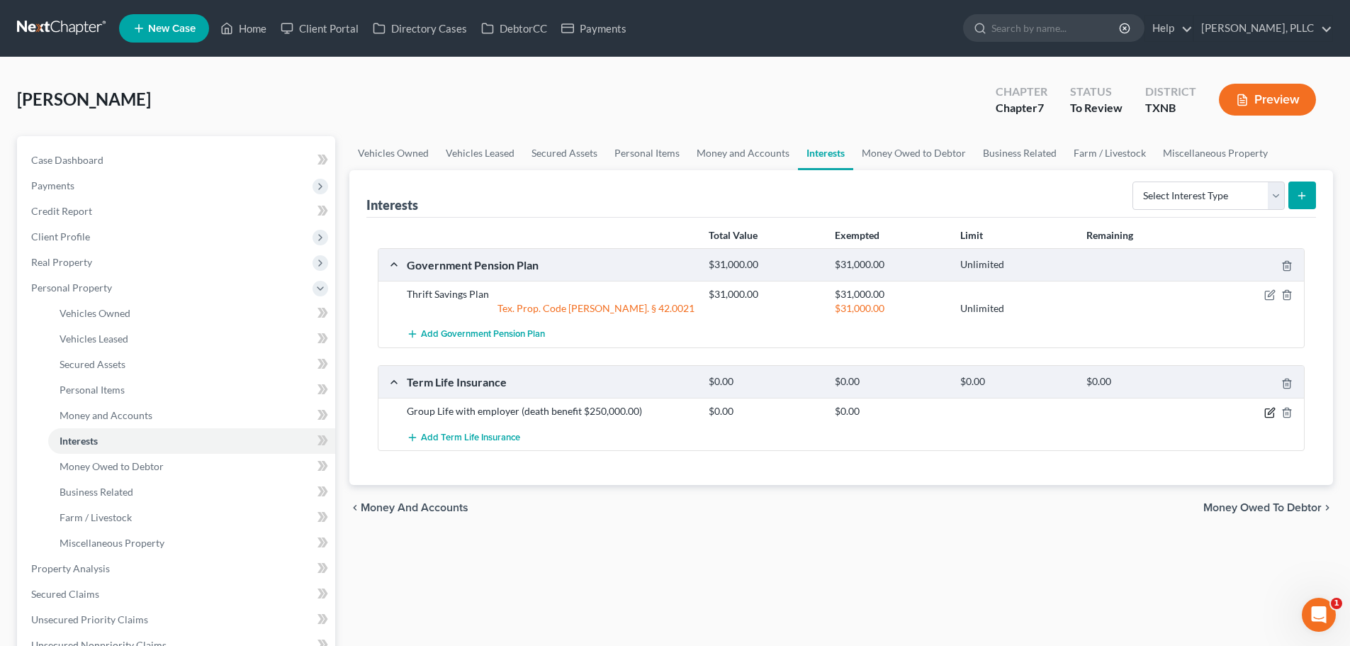
click at [1269, 410] on icon "button" at bounding box center [1270, 412] width 11 height 11
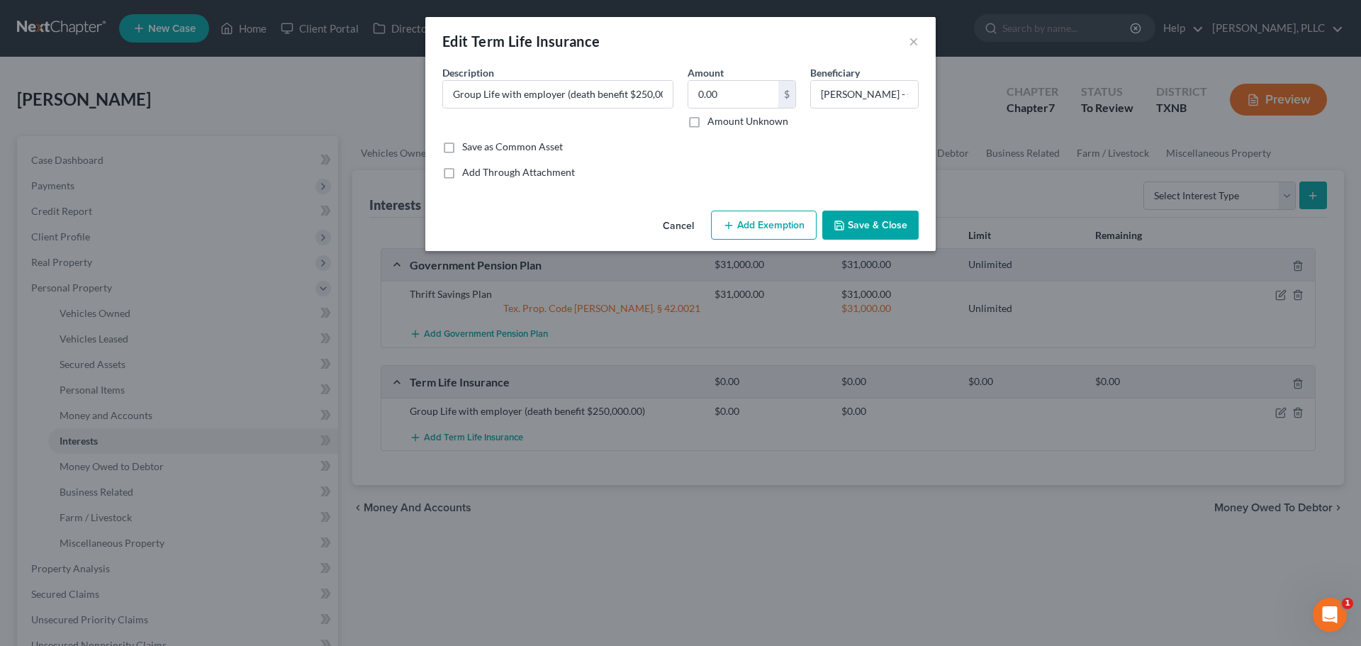
click at [772, 219] on button "Add Exemption" at bounding box center [764, 226] width 106 height 30
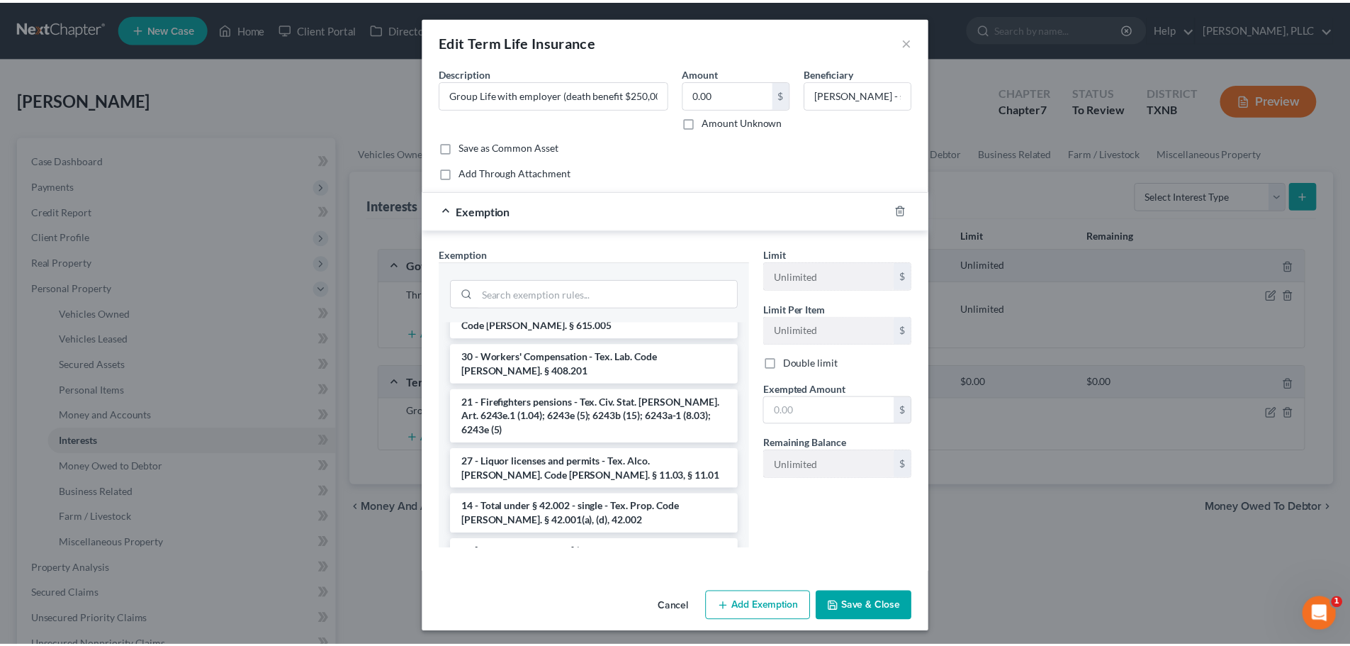
scroll to position [1630, 0]
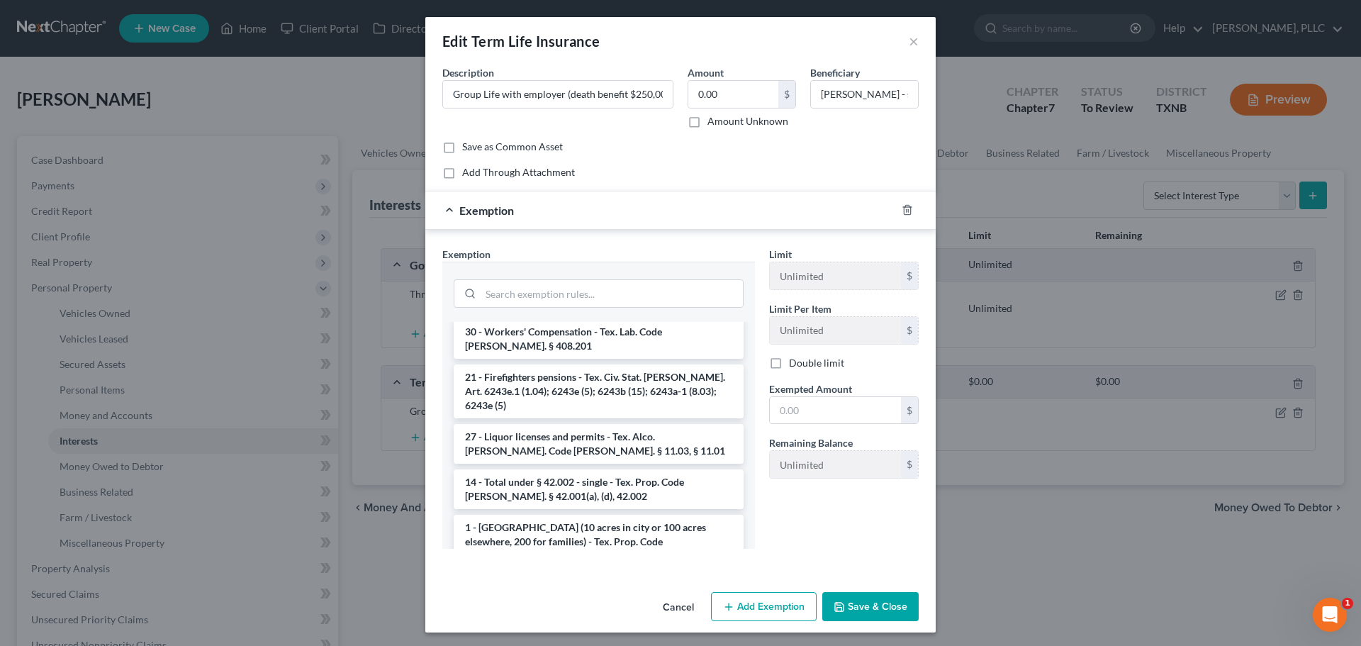
click at [634, 634] on li "31 - Life, health, accident, or annuity benefits - Tex. Ins. Code [PERSON_NAME]…" at bounding box center [599, 654] width 290 height 40
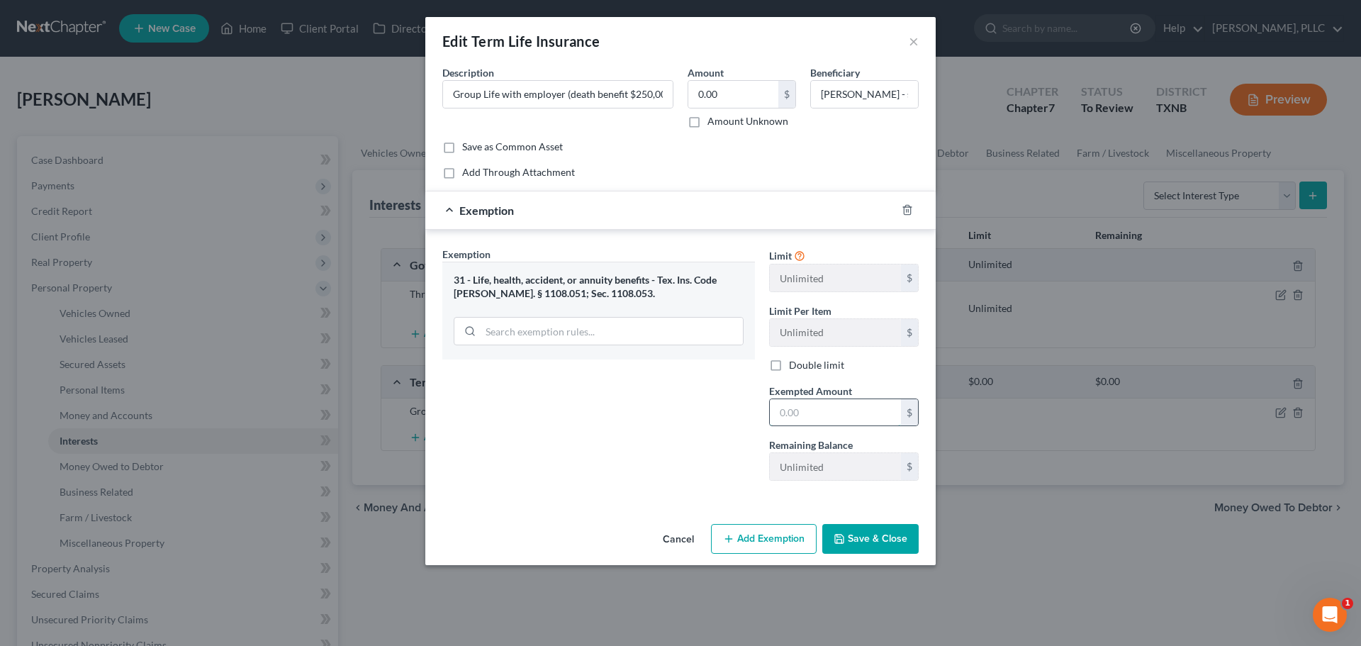
drag, startPoint x: 850, startPoint y: 417, endPoint x: 856, endPoint y: 410, distance: 9.1
click at [850, 417] on input "text" at bounding box center [835, 412] width 131 height 27
type input "0"
drag, startPoint x: 719, startPoint y: 444, endPoint x: 727, endPoint y: 454, distance: 12.2
click at [719, 446] on div "Exemption Set must be selected for CA. Exemption * 31 - Life, health, accident,…" at bounding box center [598, 369] width 327 height 245
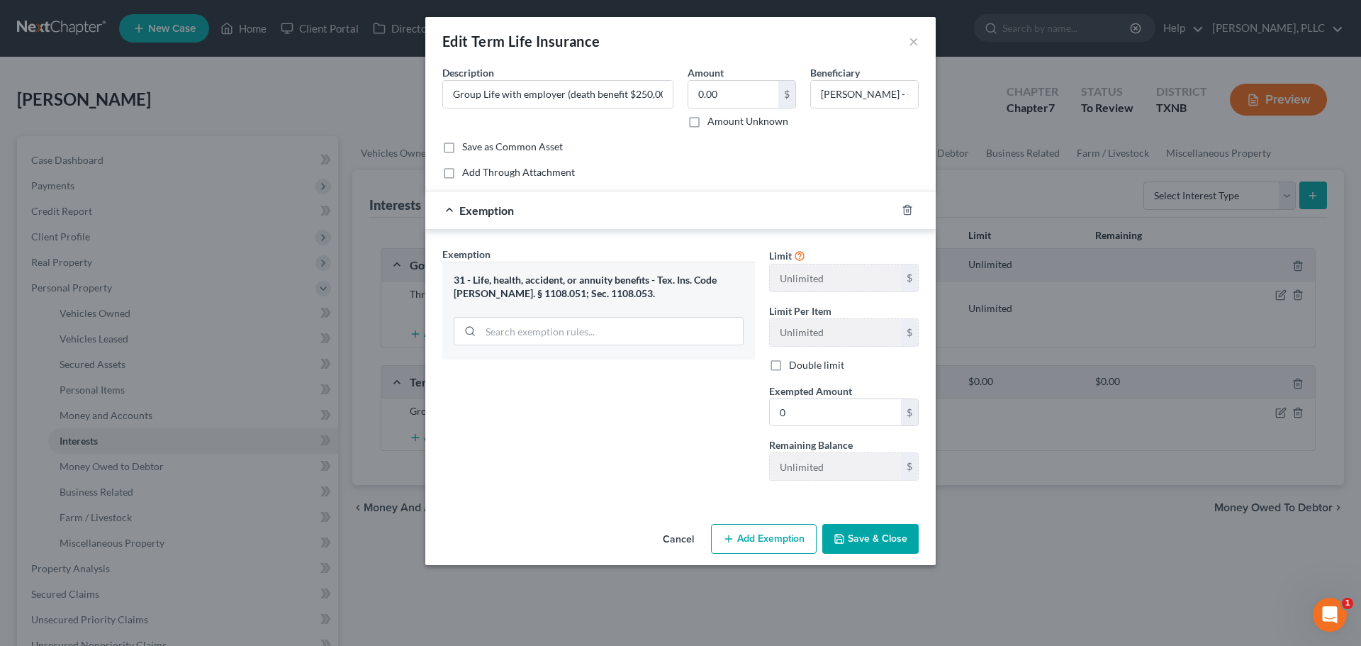
click at [853, 539] on button "Save & Close" at bounding box center [870, 539] width 96 height 30
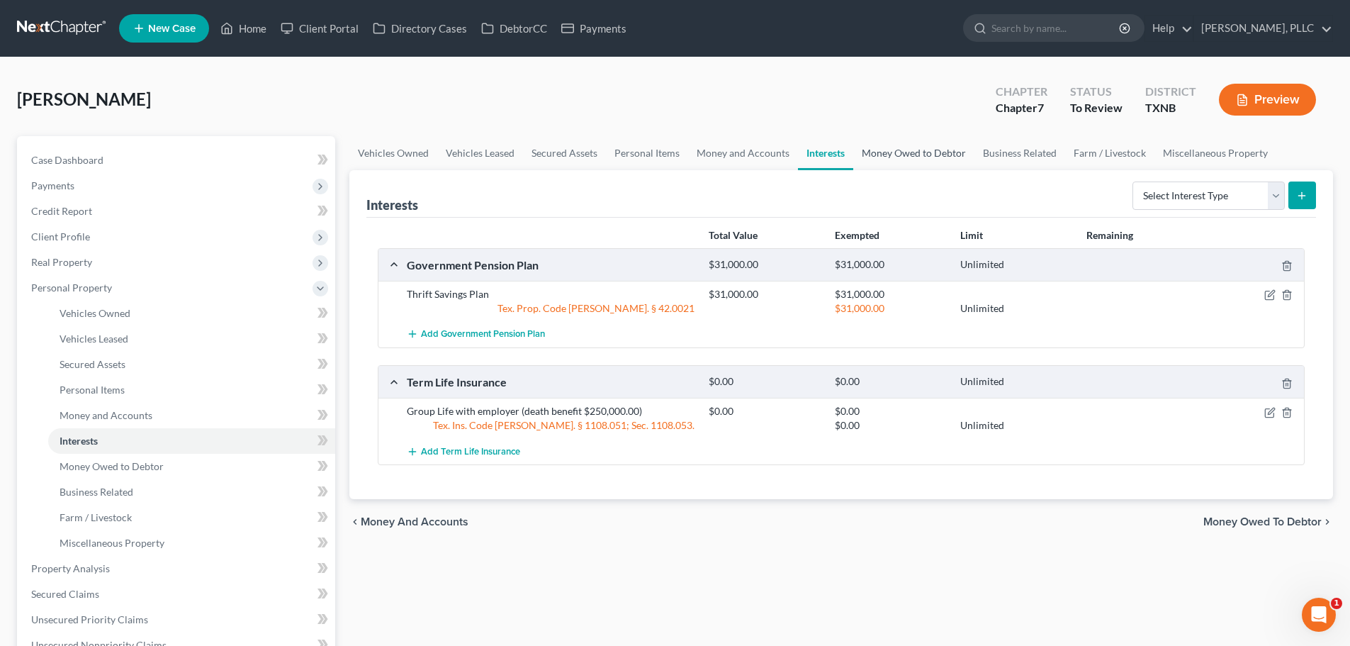
click at [911, 150] on link "Money Owed to Debtor" at bounding box center [913, 153] width 121 height 34
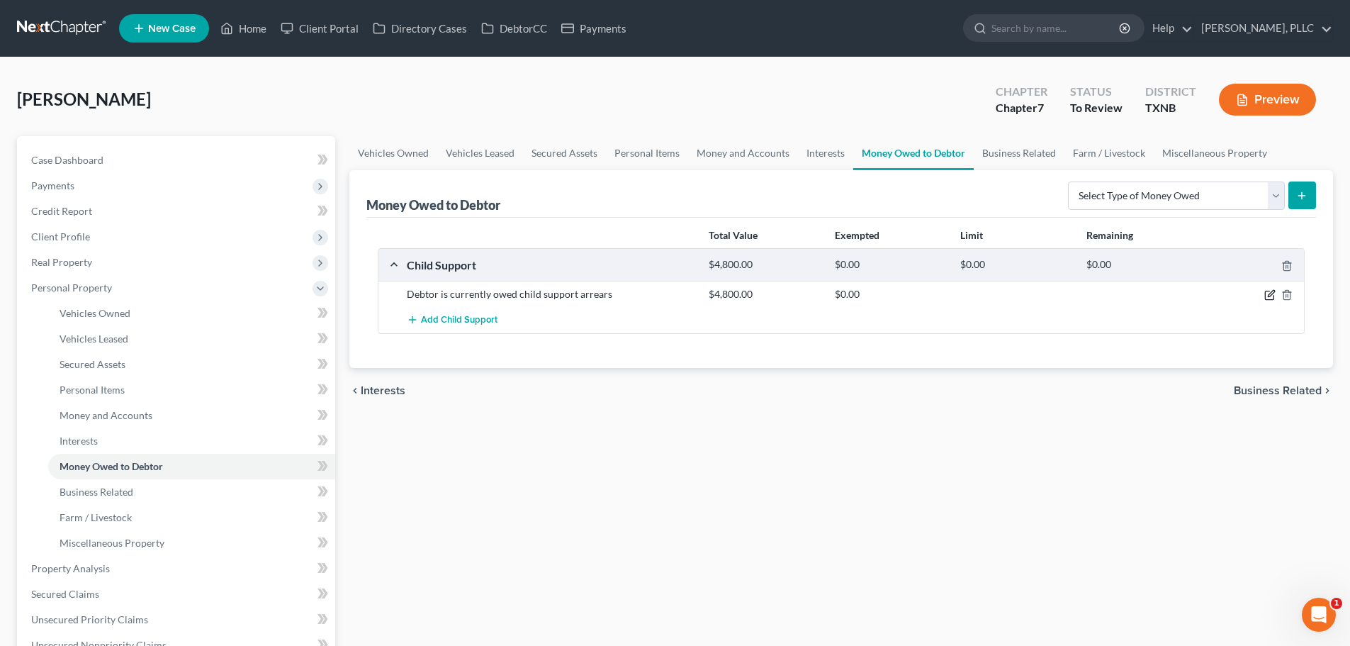
click at [1267, 294] on icon "button" at bounding box center [1270, 294] width 11 height 11
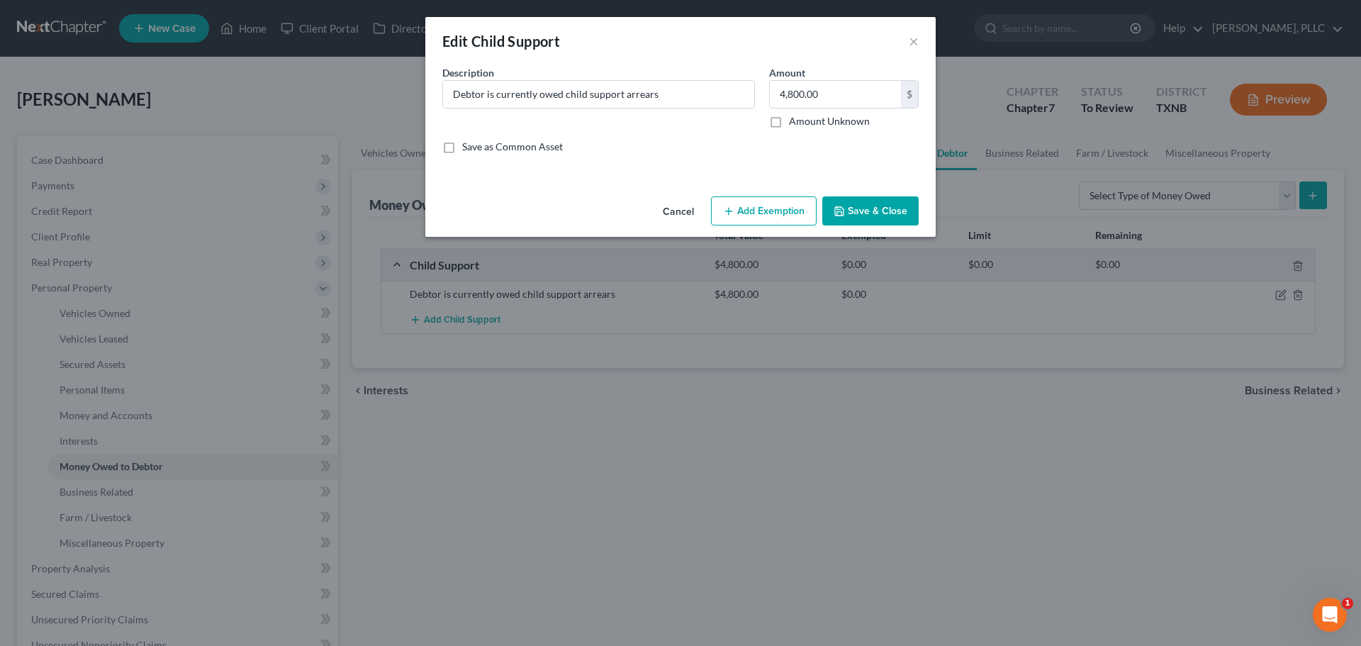
click at [768, 215] on button "Add Exemption" at bounding box center [764, 211] width 106 height 30
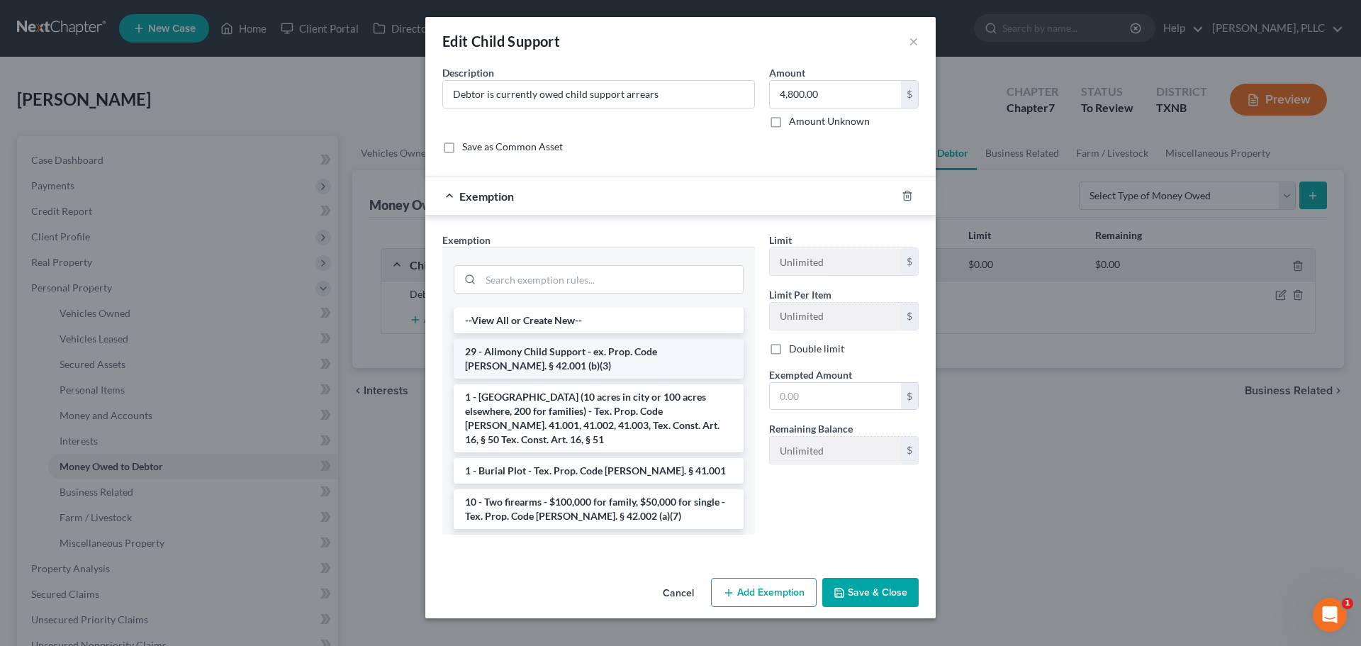
click at [622, 360] on li "29 - Alimony Child Support - ex. Prop. Code [PERSON_NAME]. § 42.001 (b)(3)" at bounding box center [599, 359] width 290 height 40
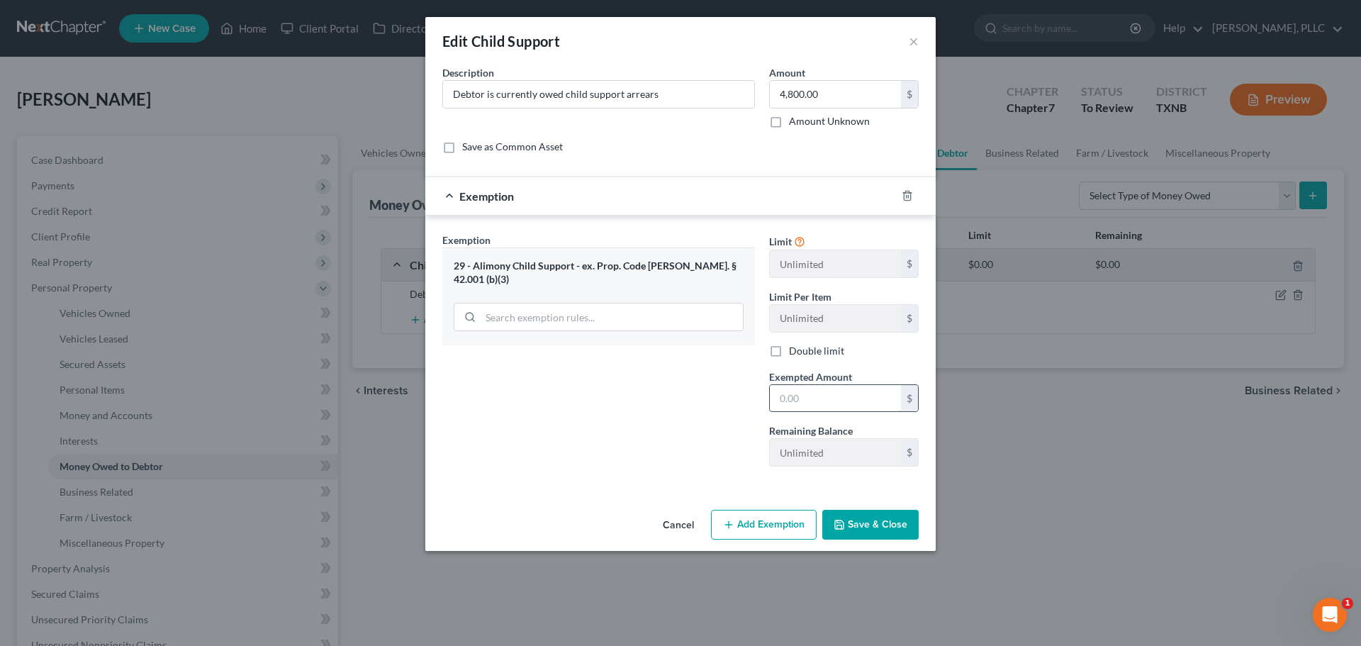
click at [840, 400] on input "text" at bounding box center [835, 398] width 131 height 27
type input "4,800"
click at [875, 524] on button "Save & Close" at bounding box center [870, 525] width 96 height 30
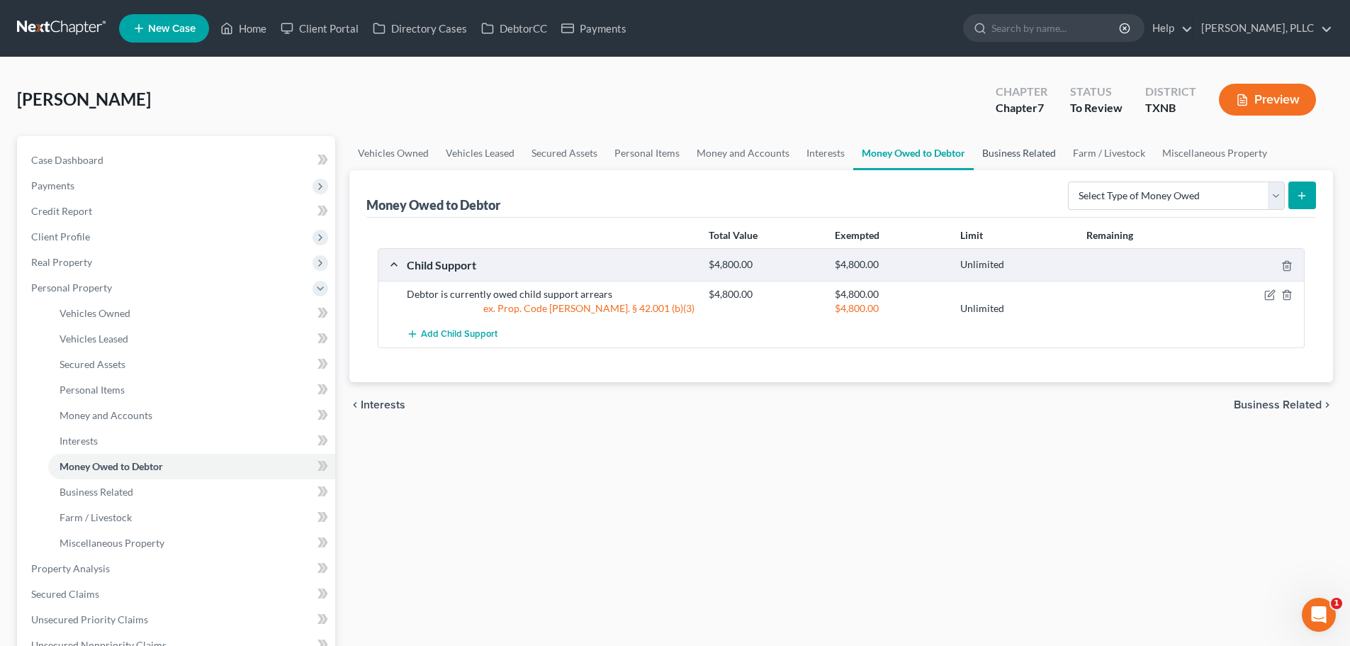
click at [1004, 151] on link "Business Related" at bounding box center [1019, 153] width 91 height 34
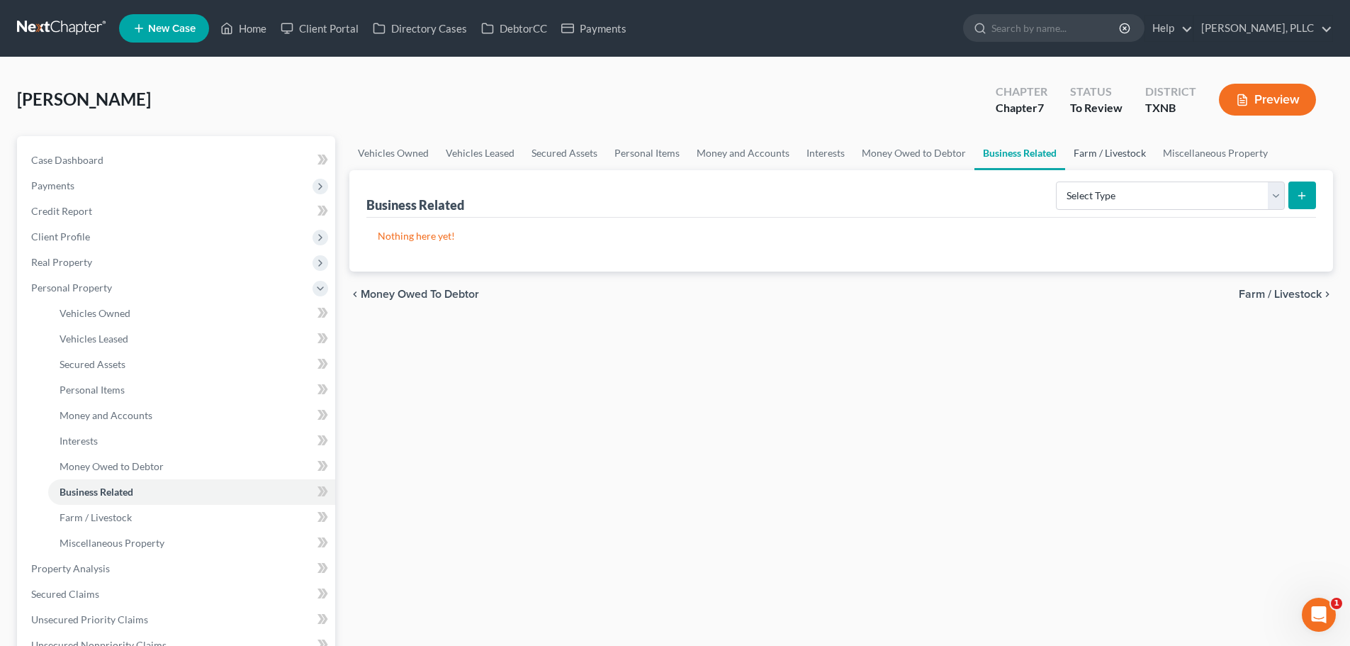
click at [1080, 150] on link "Farm / Livestock" at bounding box center [1109, 153] width 89 height 34
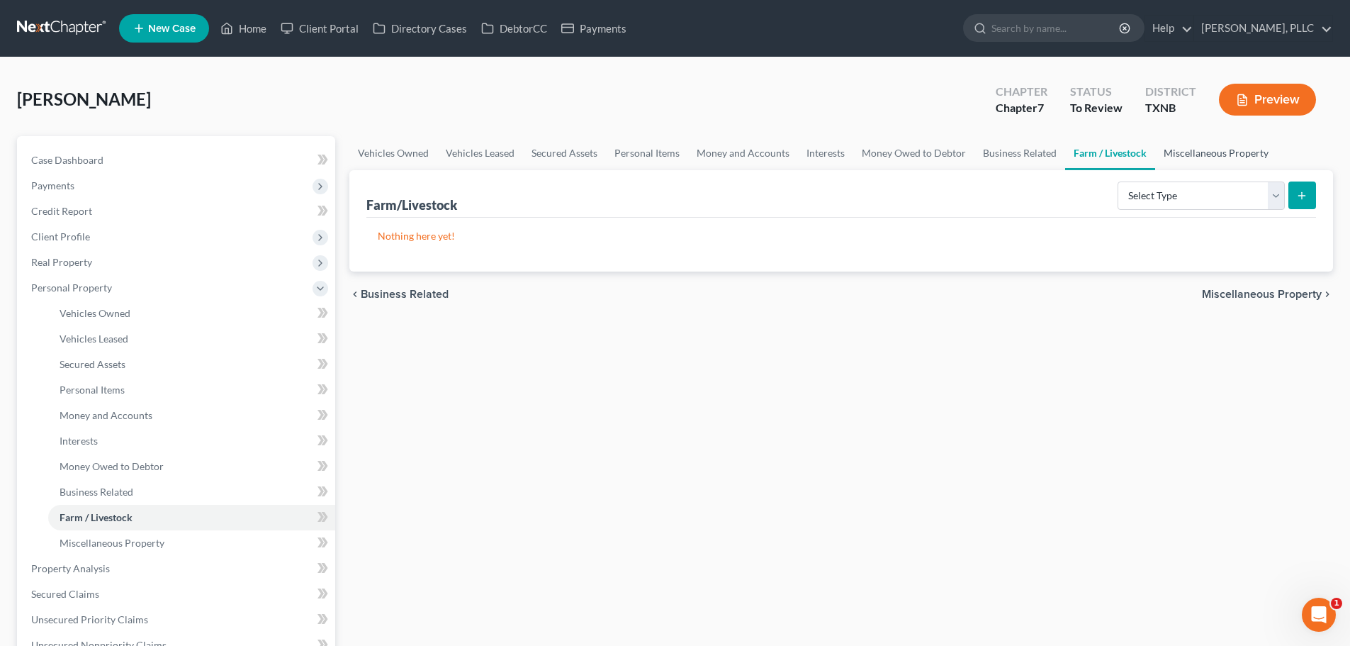
click at [1177, 151] on link "Miscellaneous Property" at bounding box center [1216, 153] width 122 height 34
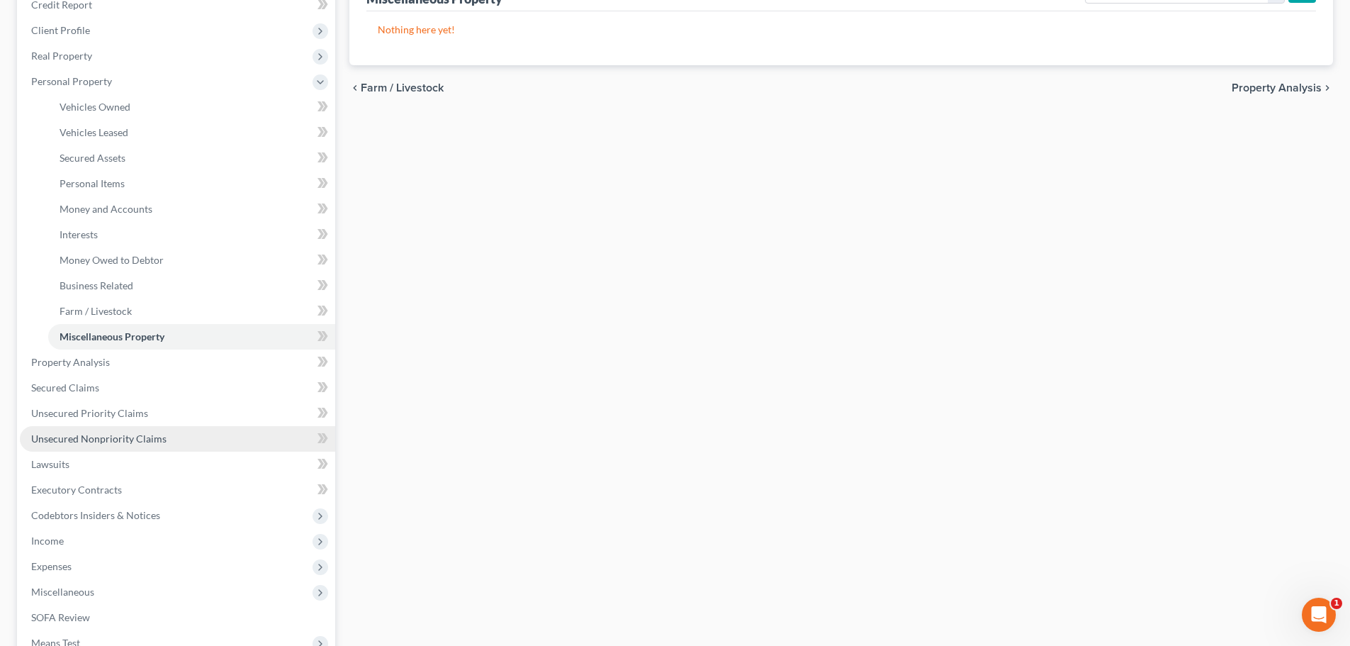
scroll to position [213, 0]
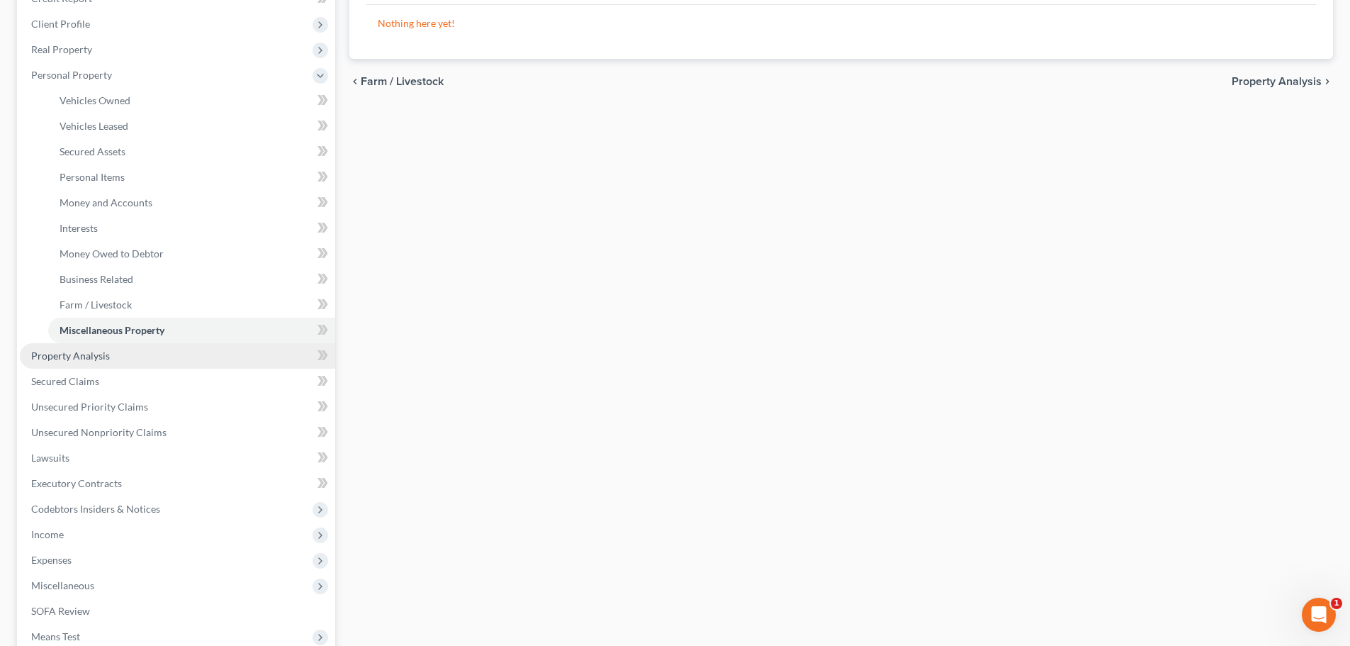
click at [111, 358] on link "Property Analysis" at bounding box center [177, 356] width 315 height 26
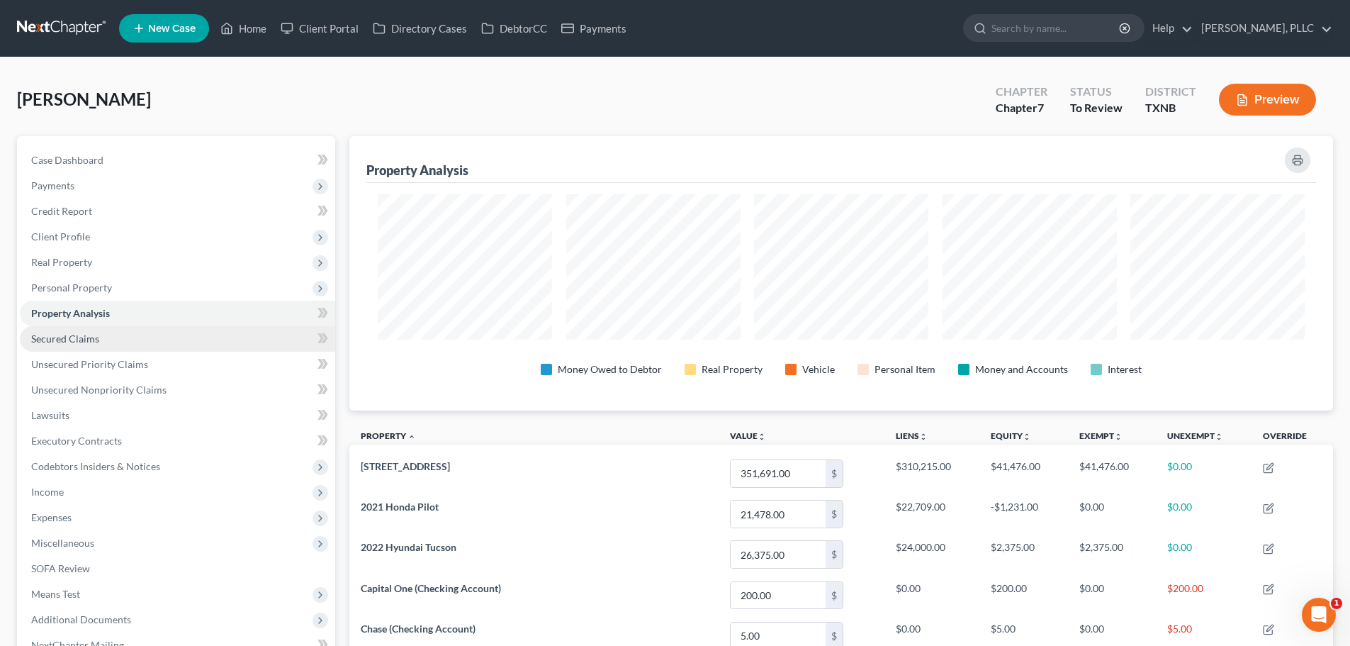
click at [84, 339] on span "Secured Claims" at bounding box center [65, 338] width 68 height 12
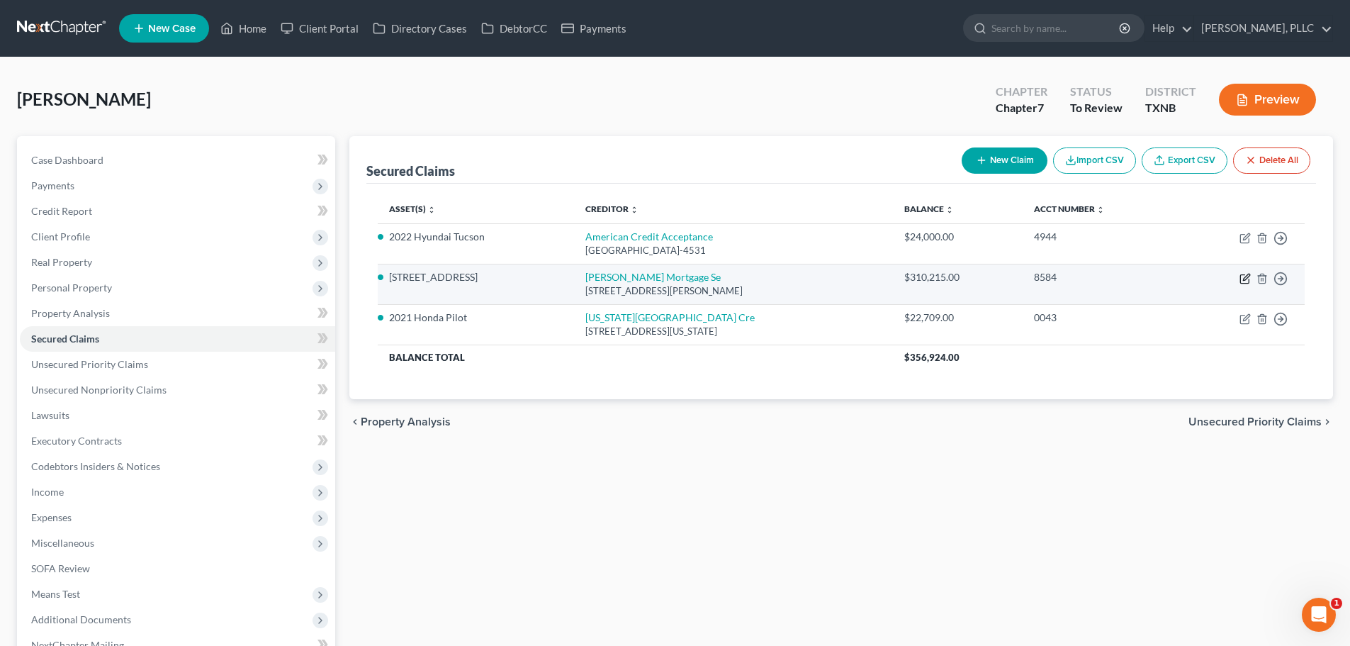
click at [1242, 279] on icon "button" at bounding box center [1245, 278] width 11 height 11
select select "4"
select select "2"
select select "0"
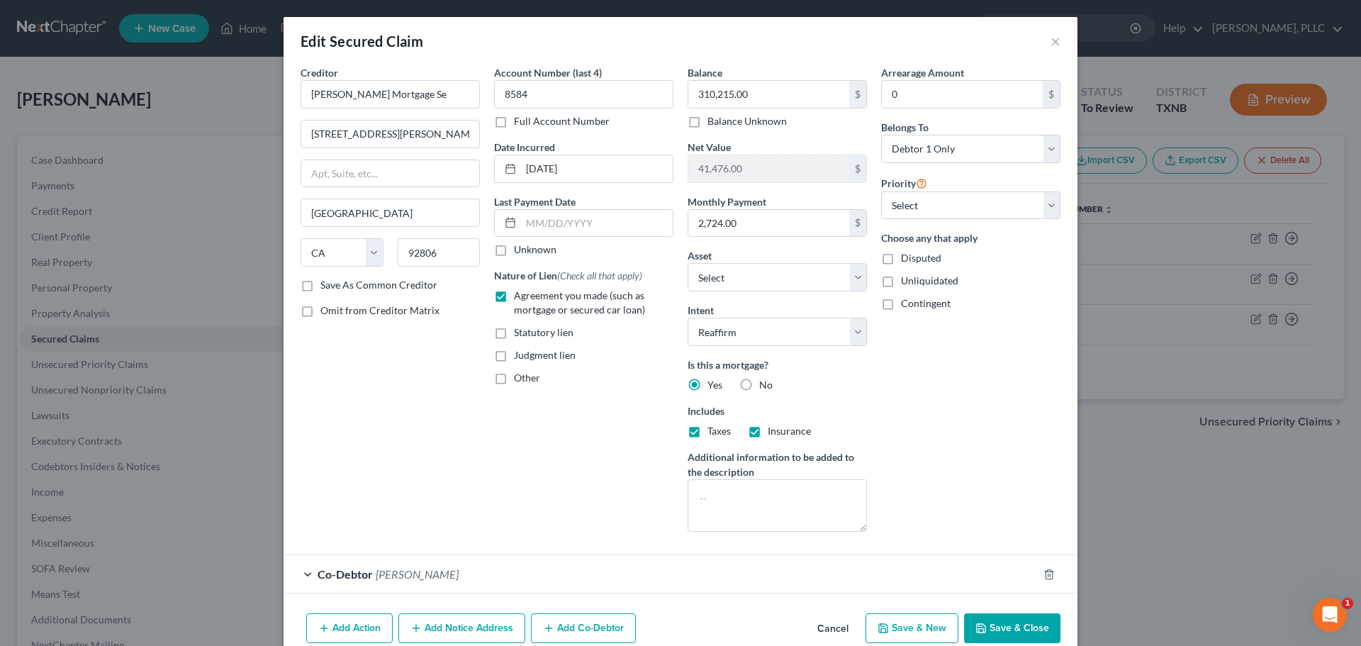
click at [514, 249] on label "Unknown" at bounding box center [535, 249] width 43 height 14
click at [520, 249] on input "Unknown" at bounding box center [524, 246] width 9 height 9
checkbox input "true"
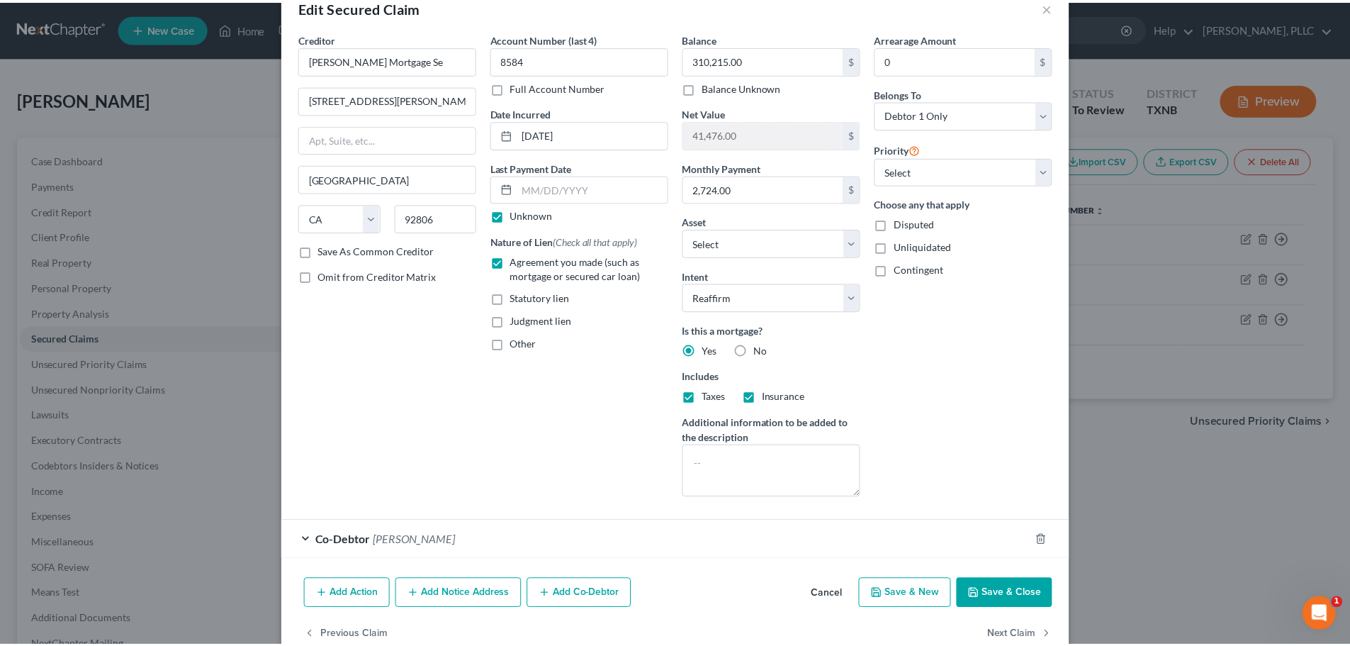
scroll to position [66, 0]
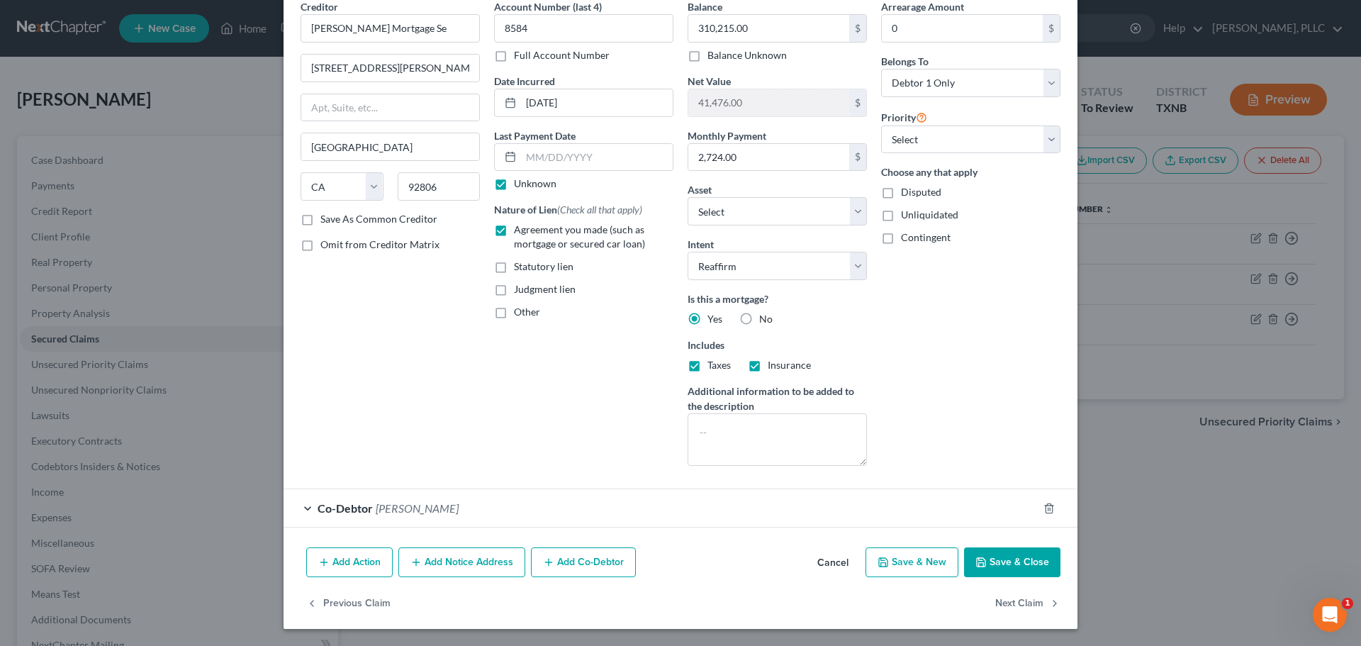
click at [989, 557] on button "Save & Close" at bounding box center [1012, 562] width 96 height 30
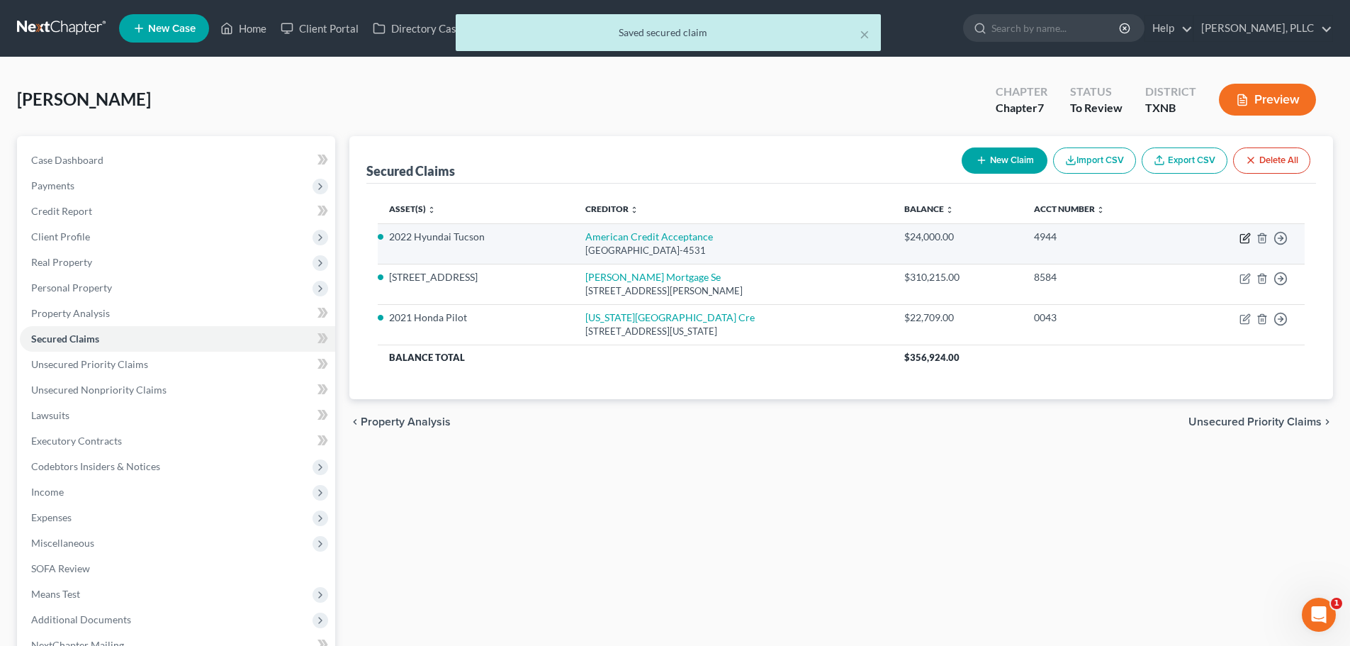
click at [1245, 237] on icon "button" at bounding box center [1246, 236] width 6 height 6
select select "45"
select select "2"
select select "0"
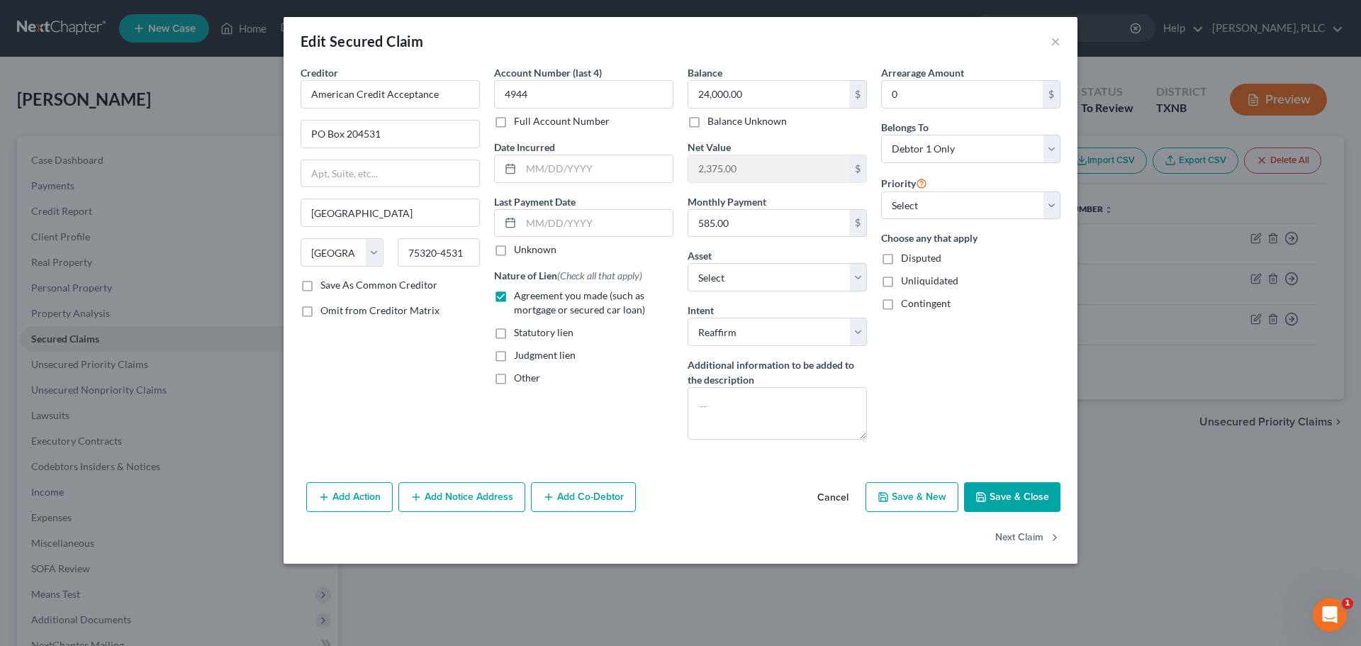
click at [514, 252] on label "Unknown" at bounding box center [535, 249] width 43 height 14
click at [520, 252] on input "Unknown" at bounding box center [524, 246] width 9 height 9
checkbox input "true"
click at [1009, 499] on button "Save & Close" at bounding box center [1012, 497] width 96 height 30
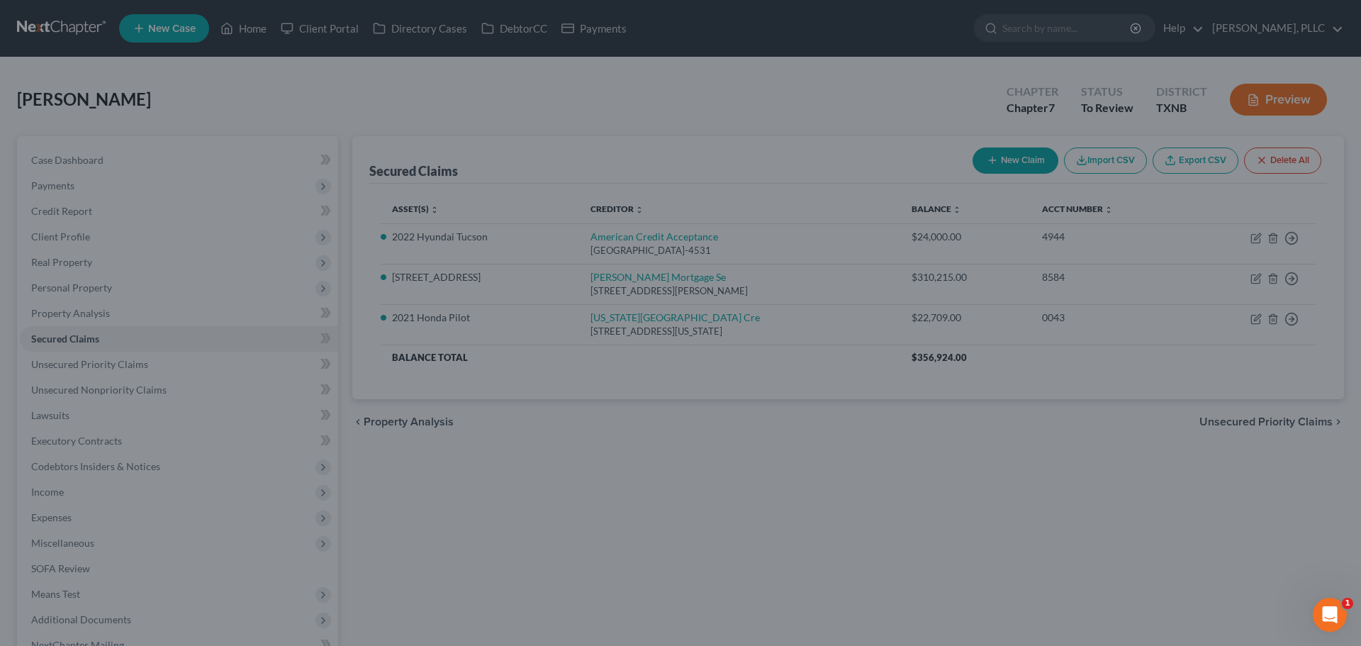
select select "13"
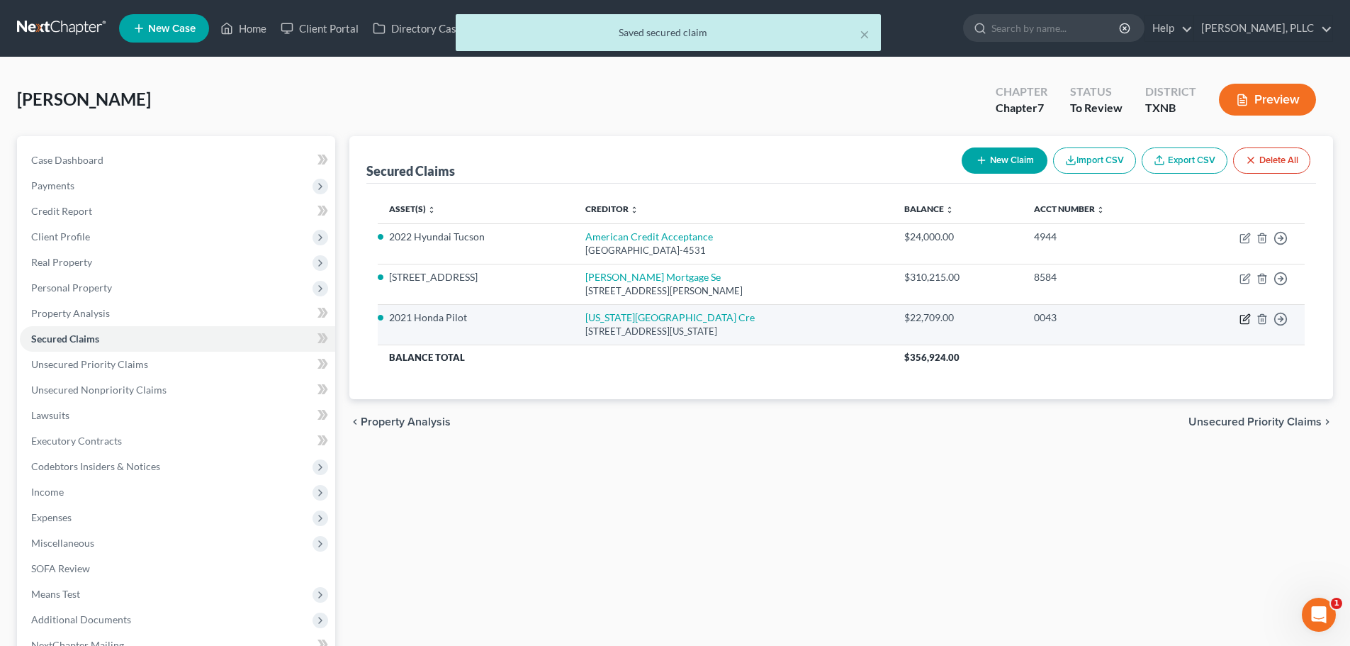
click at [1245, 319] on icon "button" at bounding box center [1245, 318] width 11 height 11
select select "26"
select select "2"
select select "0"
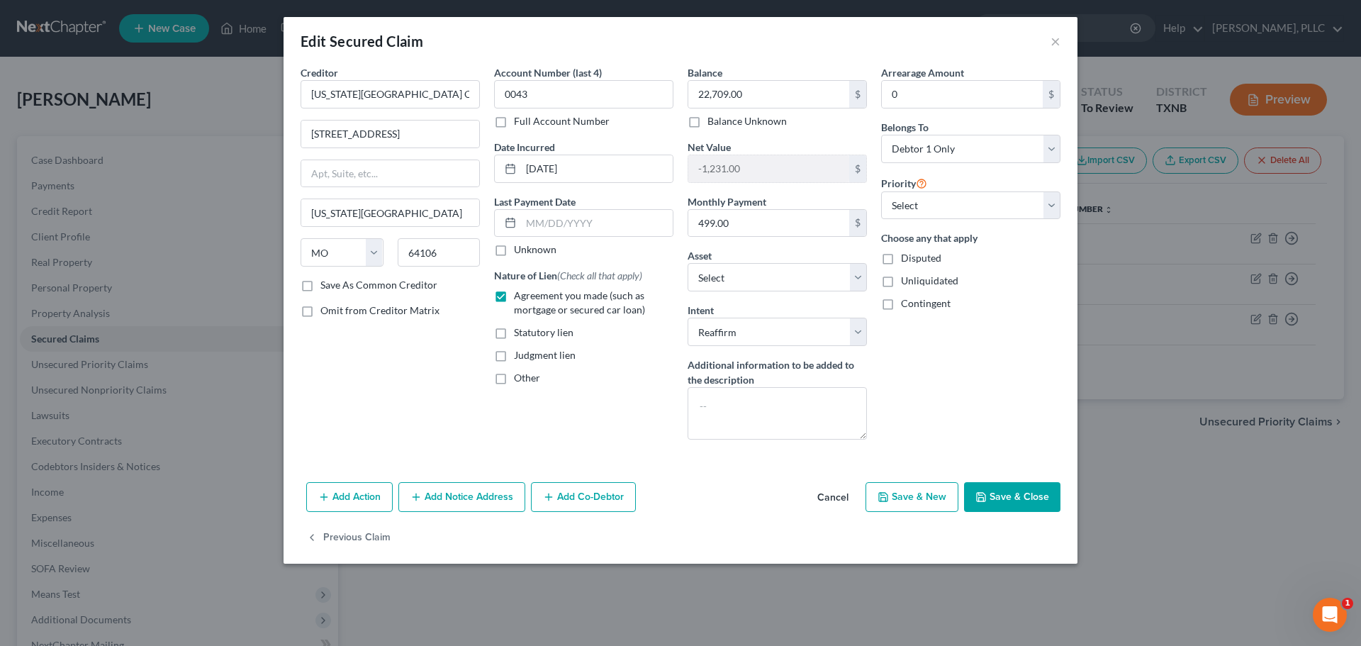
click at [514, 252] on label "Unknown" at bounding box center [535, 249] width 43 height 14
click at [520, 252] on input "Unknown" at bounding box center [524, 246] width 9 height 9
checkbox input "true"
click at [1008, 500] on button "Save & Close" at bounding box center [1012, 497] width 96 height 30
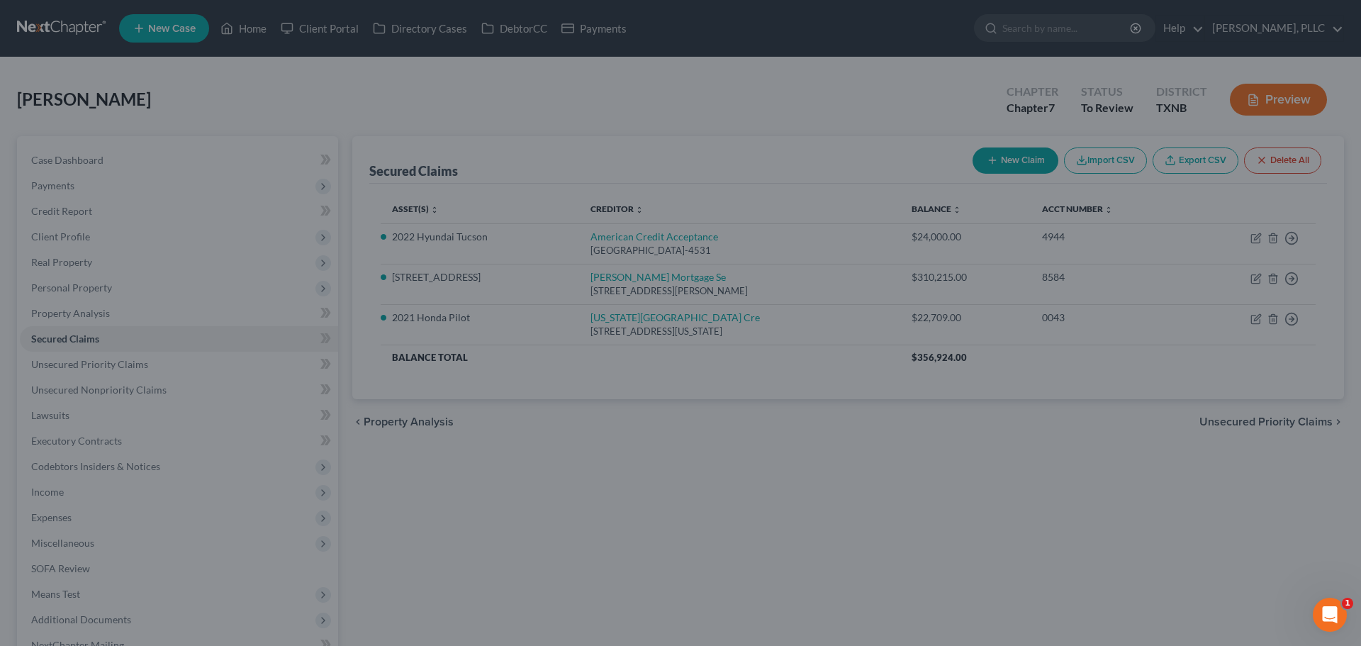
select select "4"
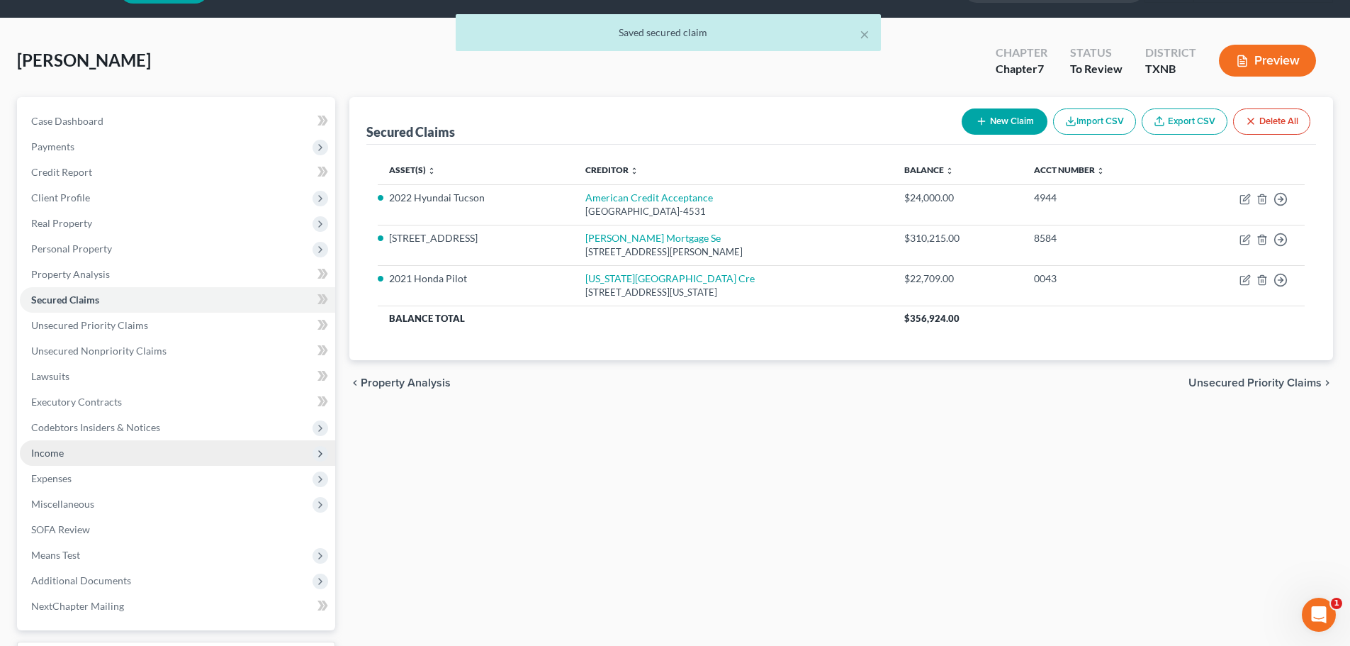
scroll to position [71, 0]
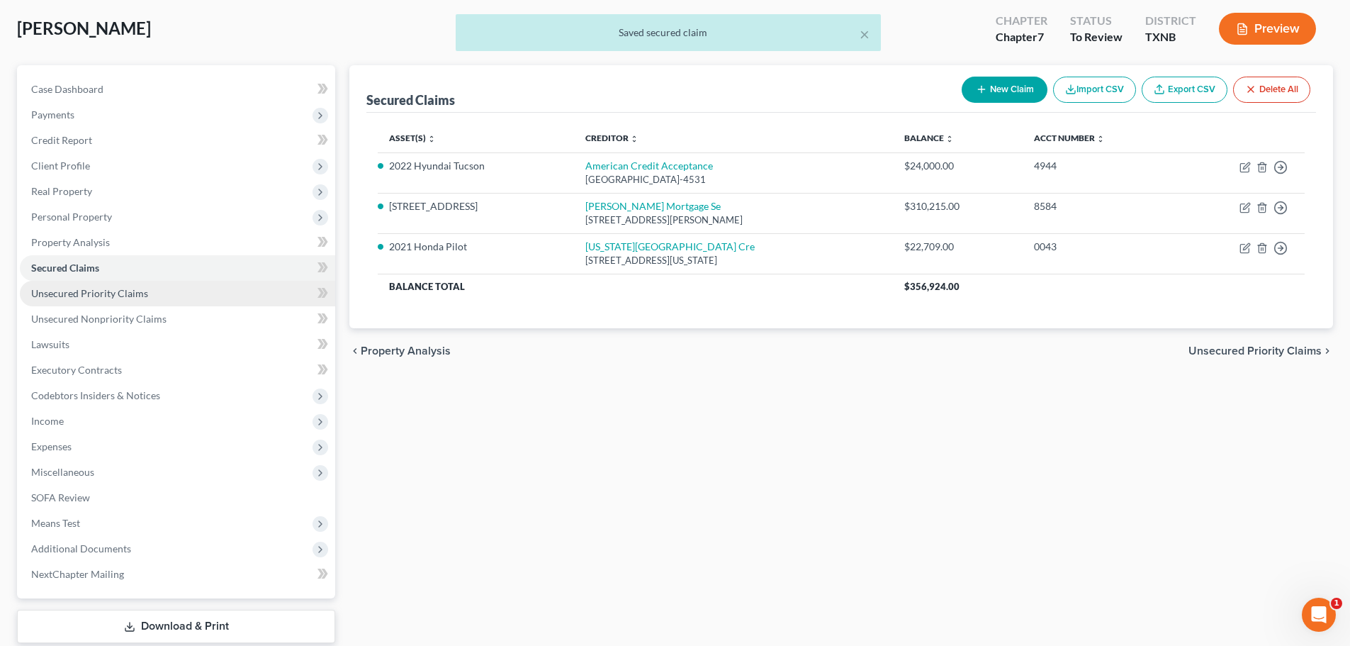
click at [128, 299] on link "Unsecured Priority Claims" at bounding box center [177, 294] width 315 height 26
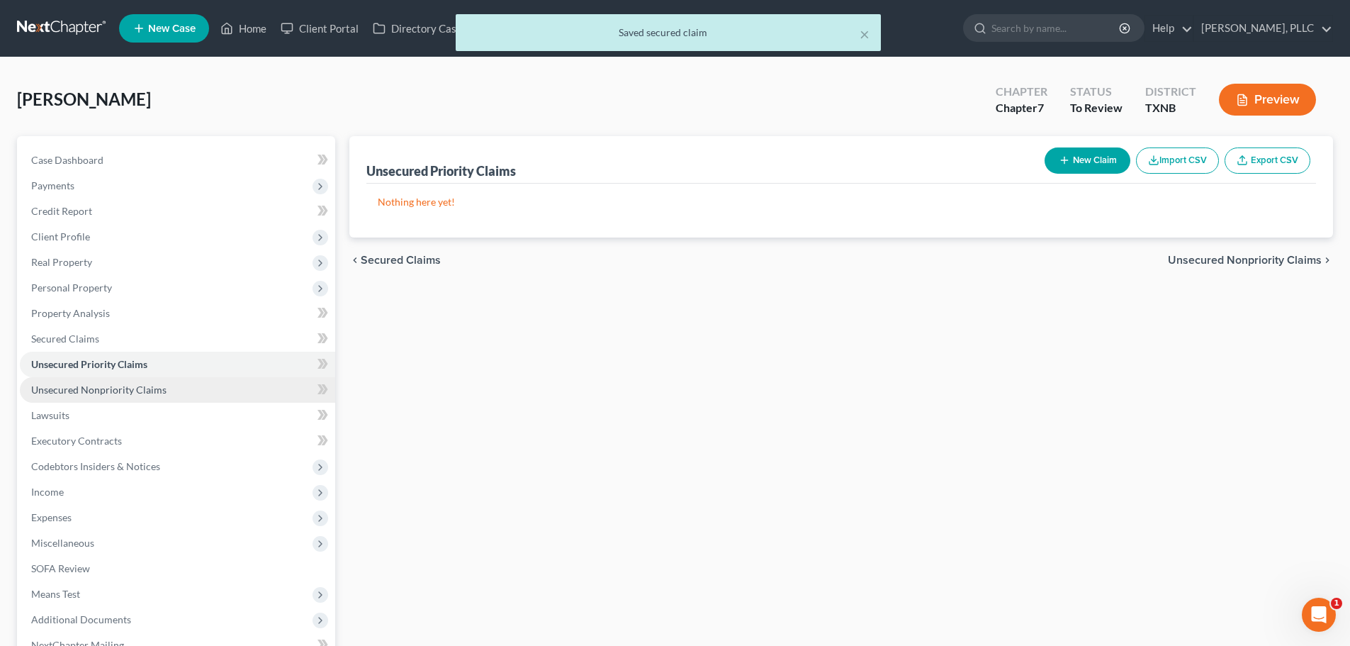
click at [107, 390] on span "Unsecured Nonpriority Claims" at bounding box center [98, 389] width 135 height 12
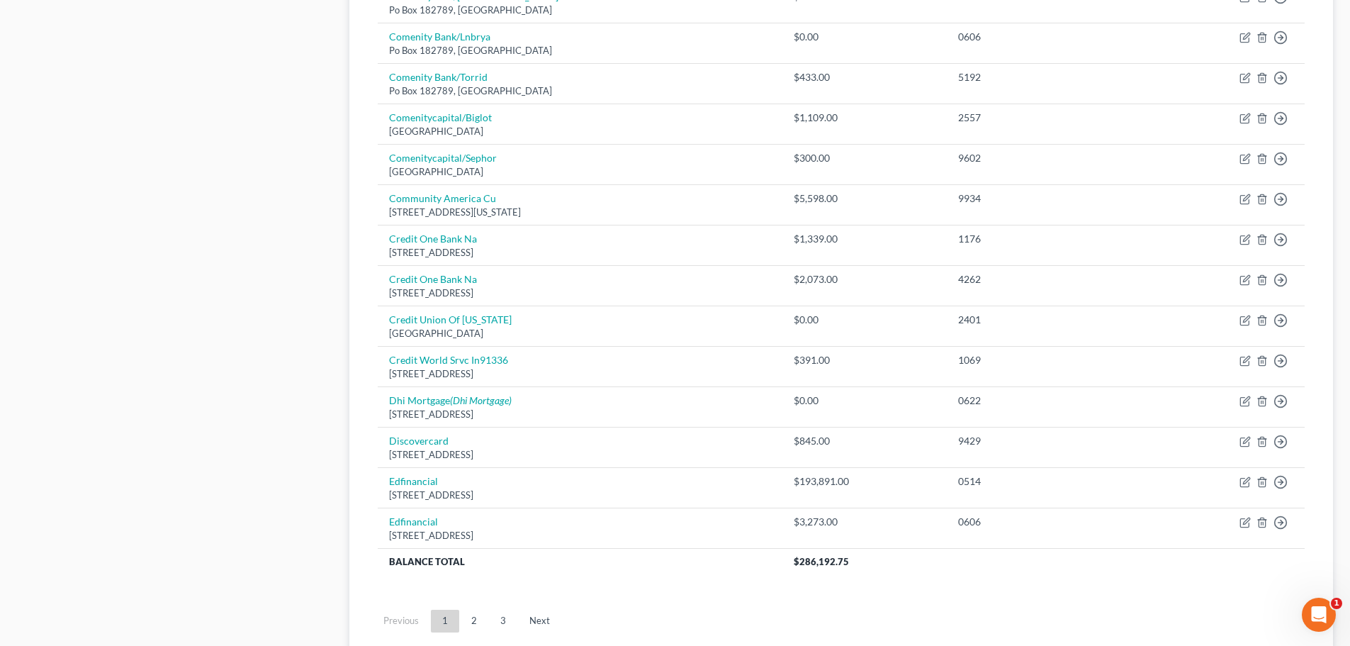
scroll to position [921, 0]
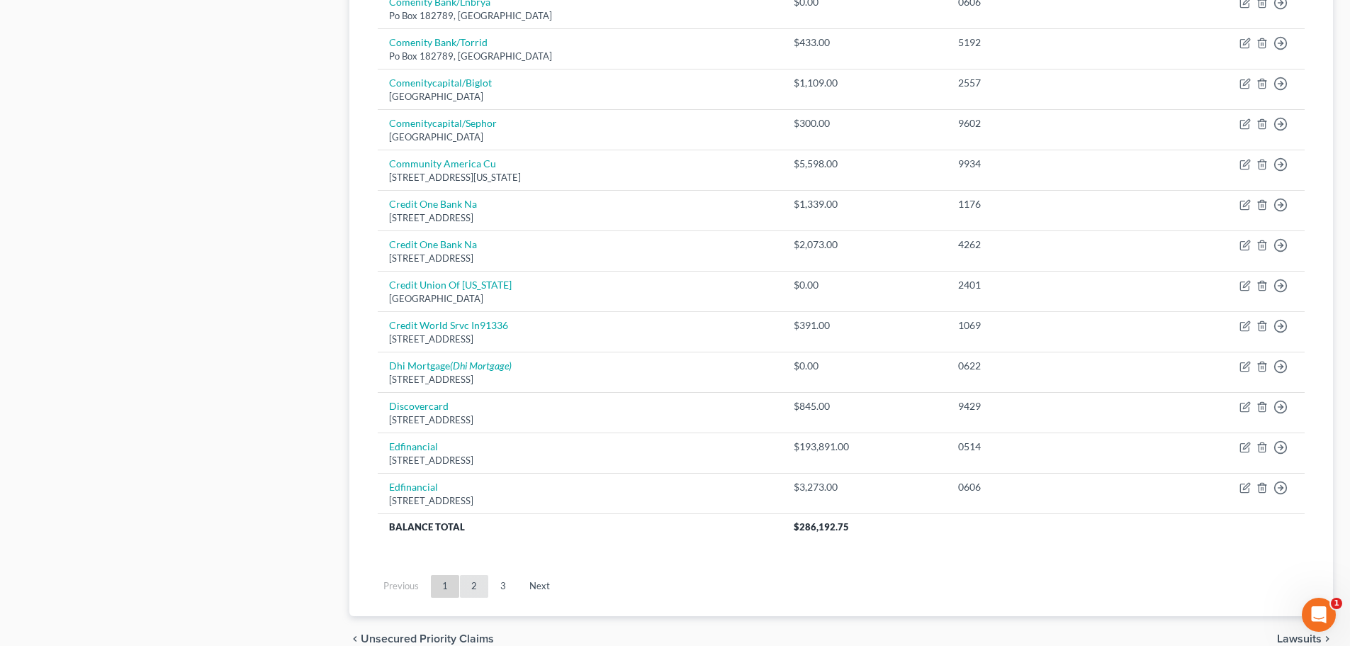
click at [473, 583] on link "2" at bounding box center [474, 586] width 28 height 23
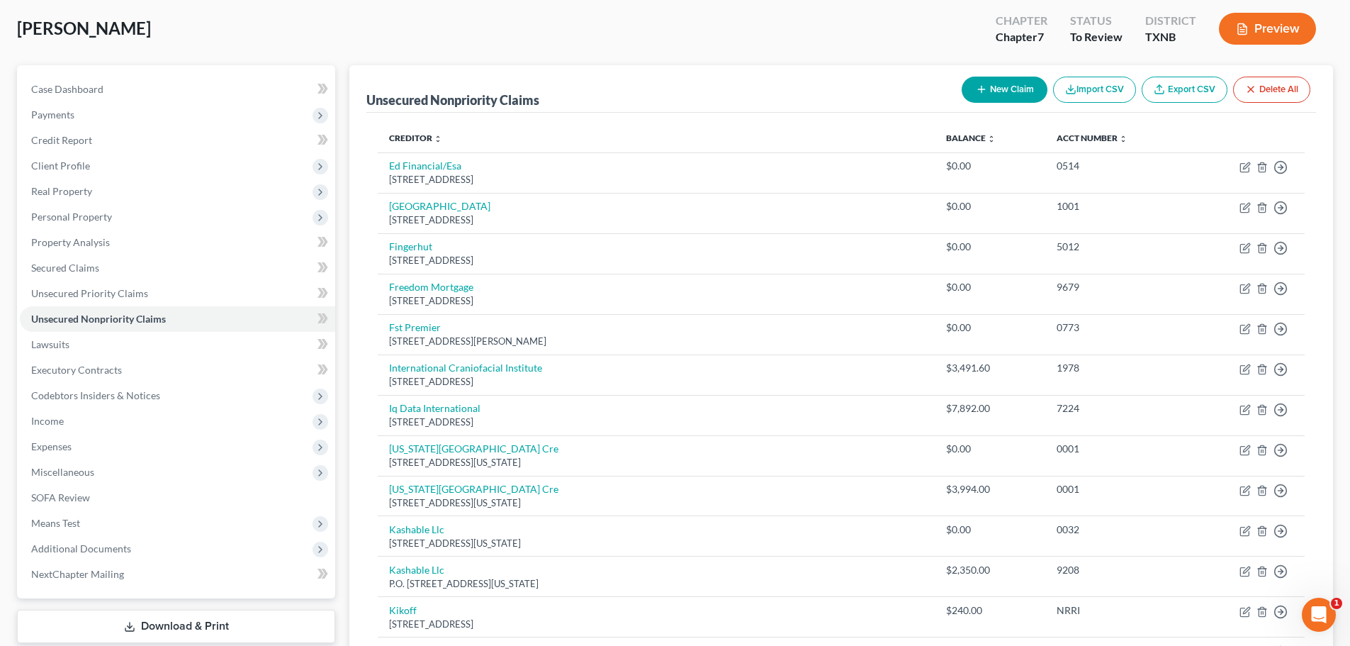
scroll to position [0, 0]
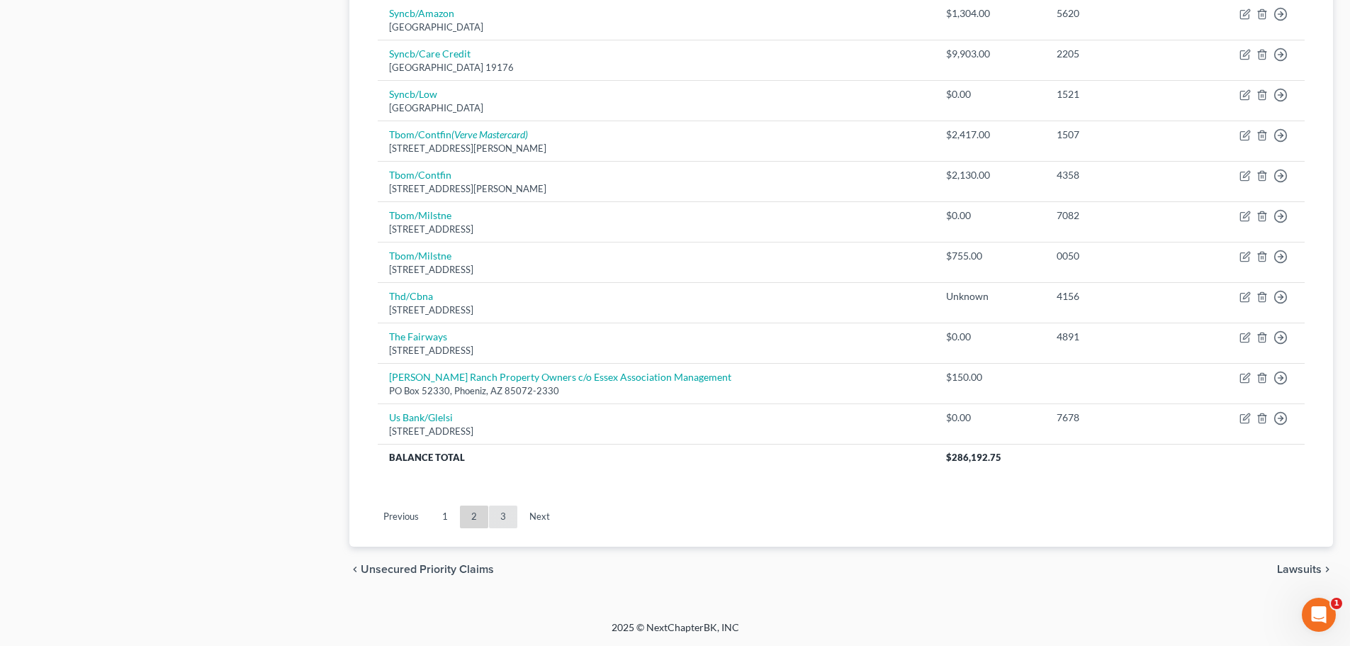
click at [513, 517] on link "3" at bounding box center [503, 516] width 28 height 23
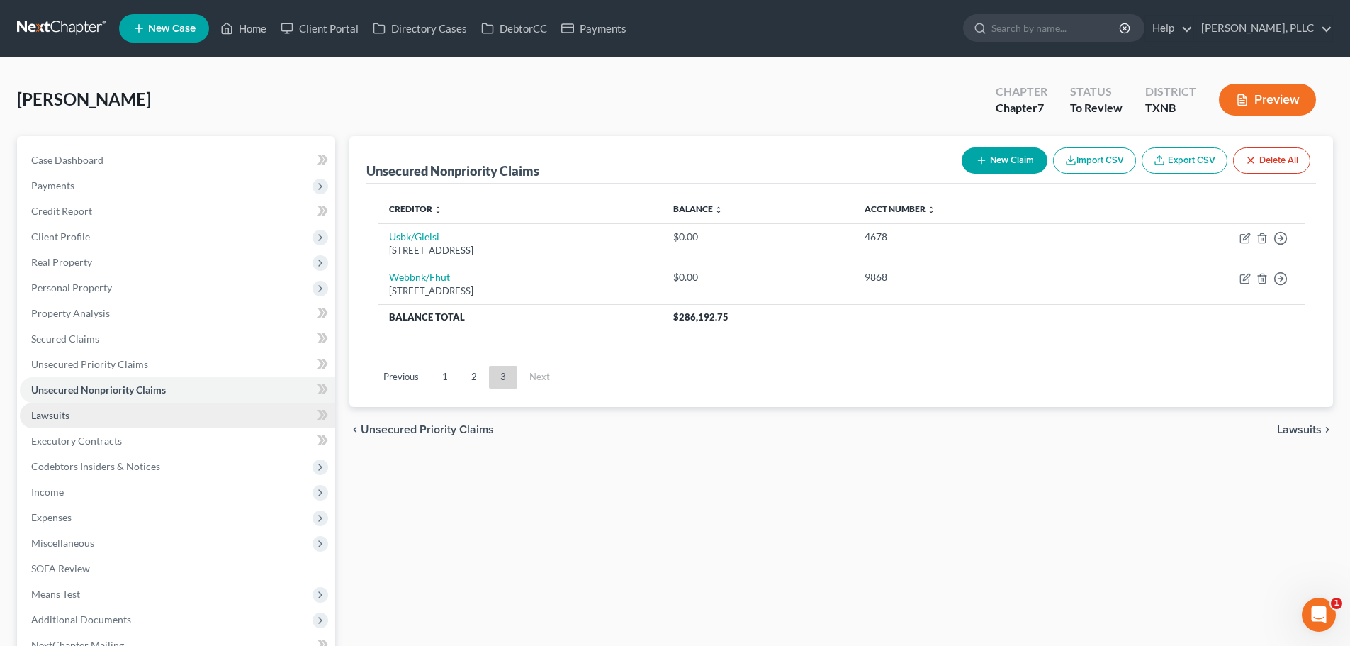
click at [83, 423] on link "Lawsuits" at bounding box center [177, 416] width 315 height 26
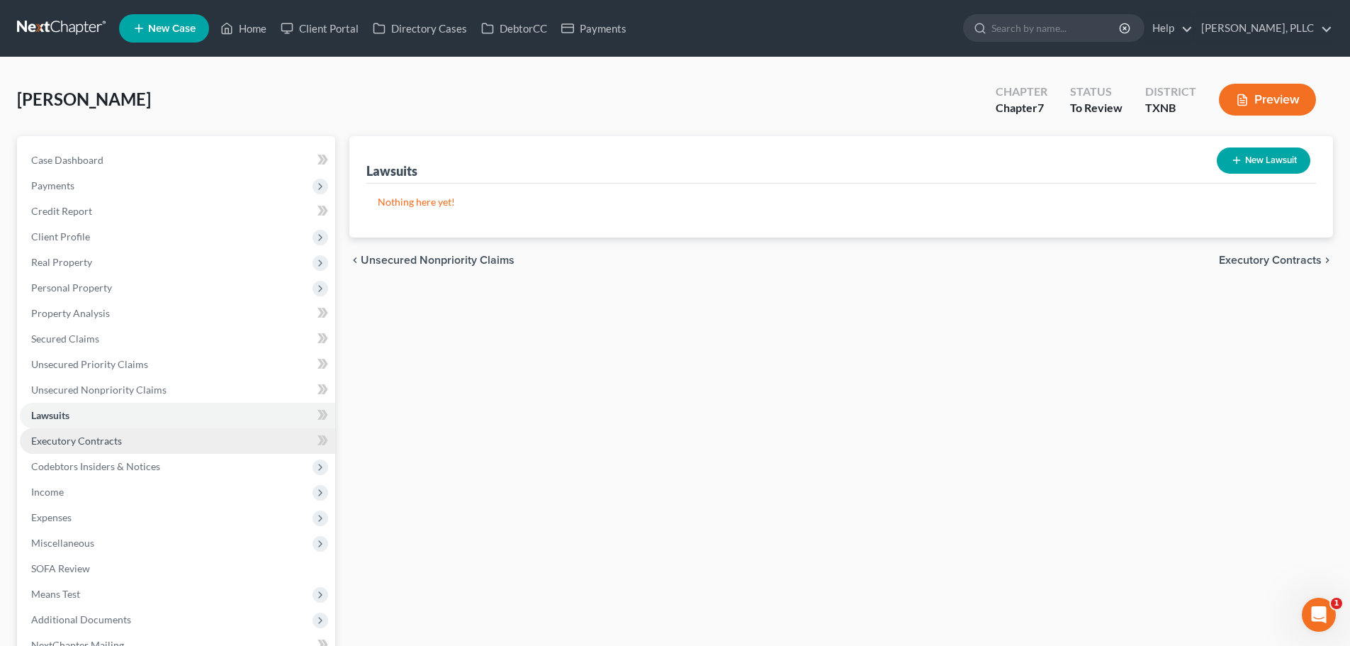
click at [83, 441] on span "Executory Contracts" at bounding box center [76, 441] width 91 height 12
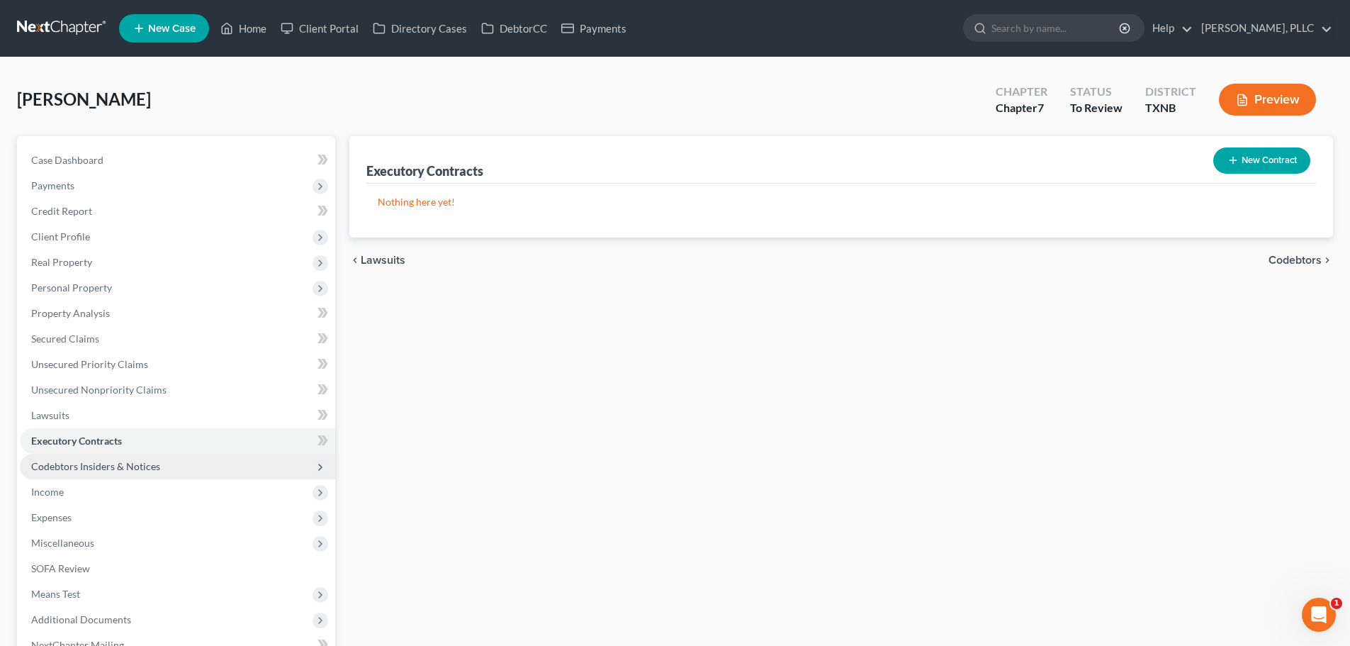
click at [81, 471] on span "Codebtors Insiders & Notices" at bounding box center [95, 466] width 129 height 12
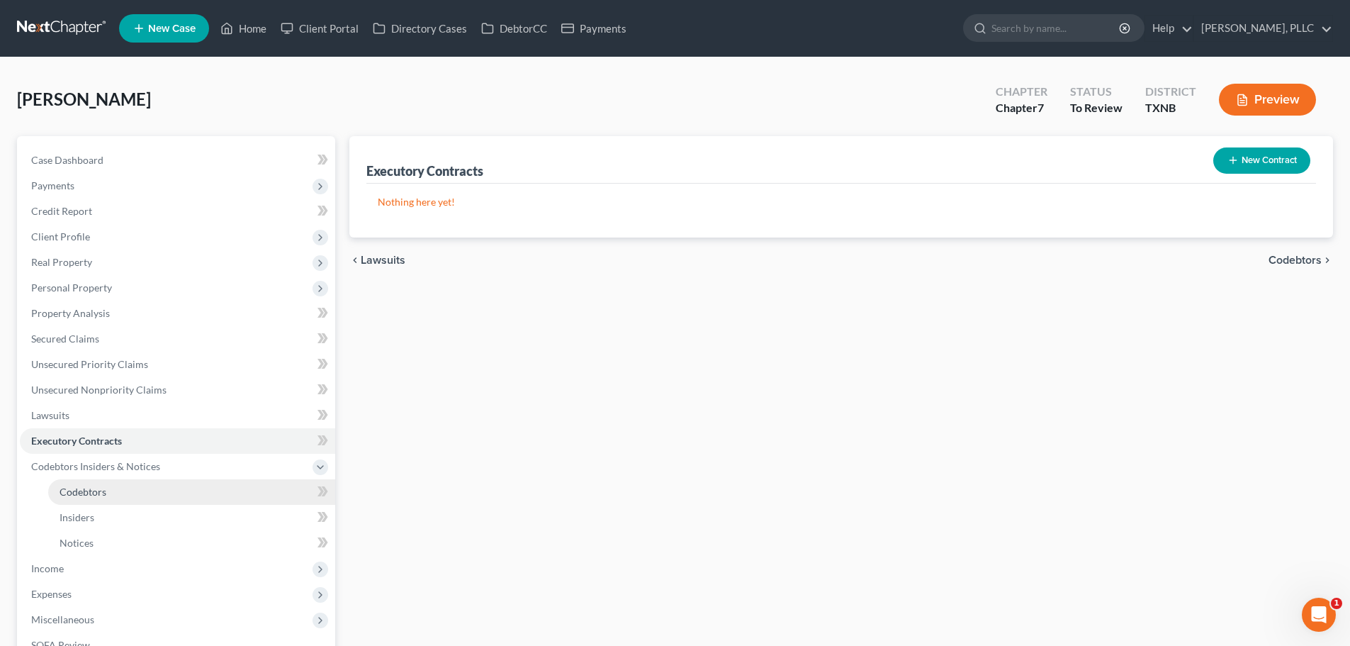
click at [82, 490] on span "Codebtors" at bounding box center [83, 492] width 47 height 12
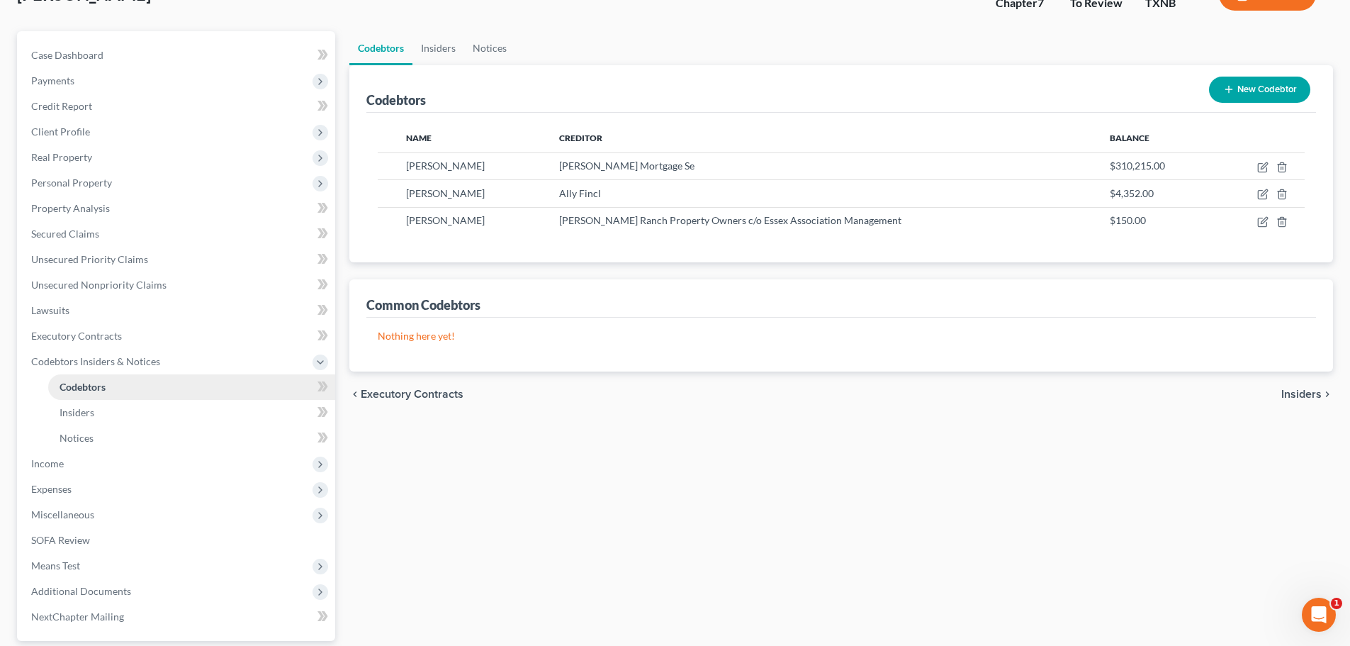
scroll to position [213, 0]
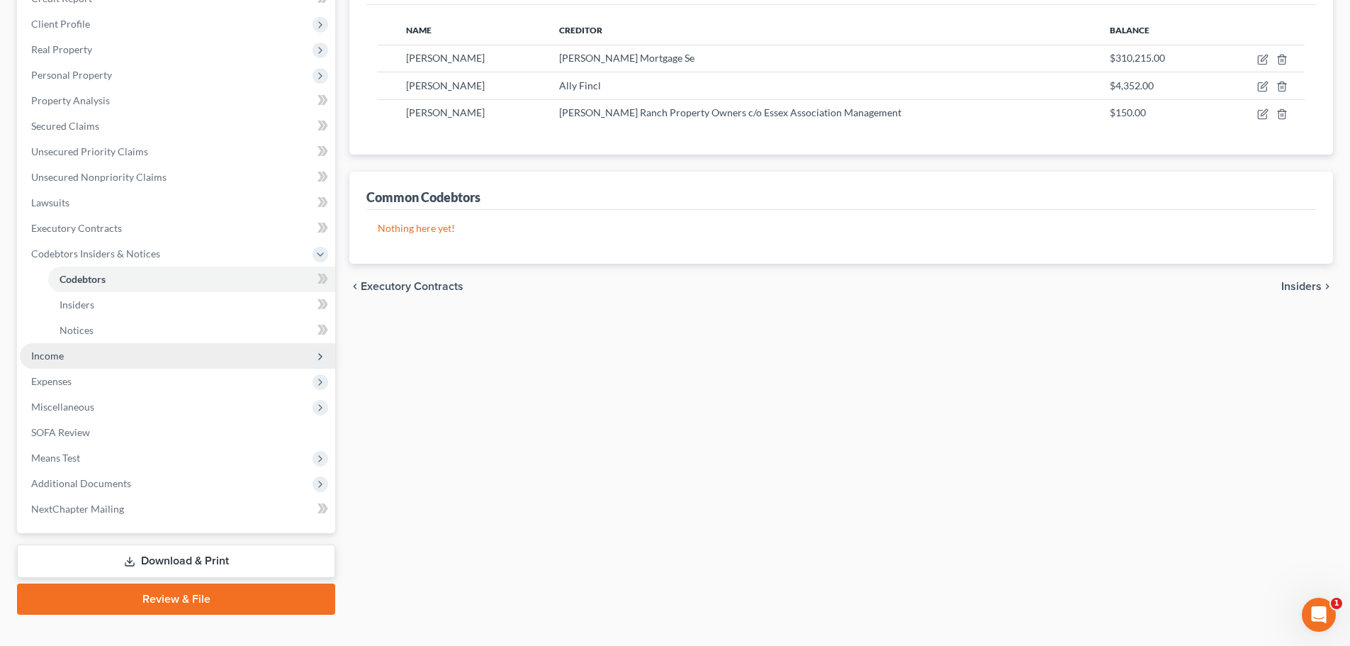
click at [81, 364] on span "Income" at bounding box center [177, 356] width 315 height 26
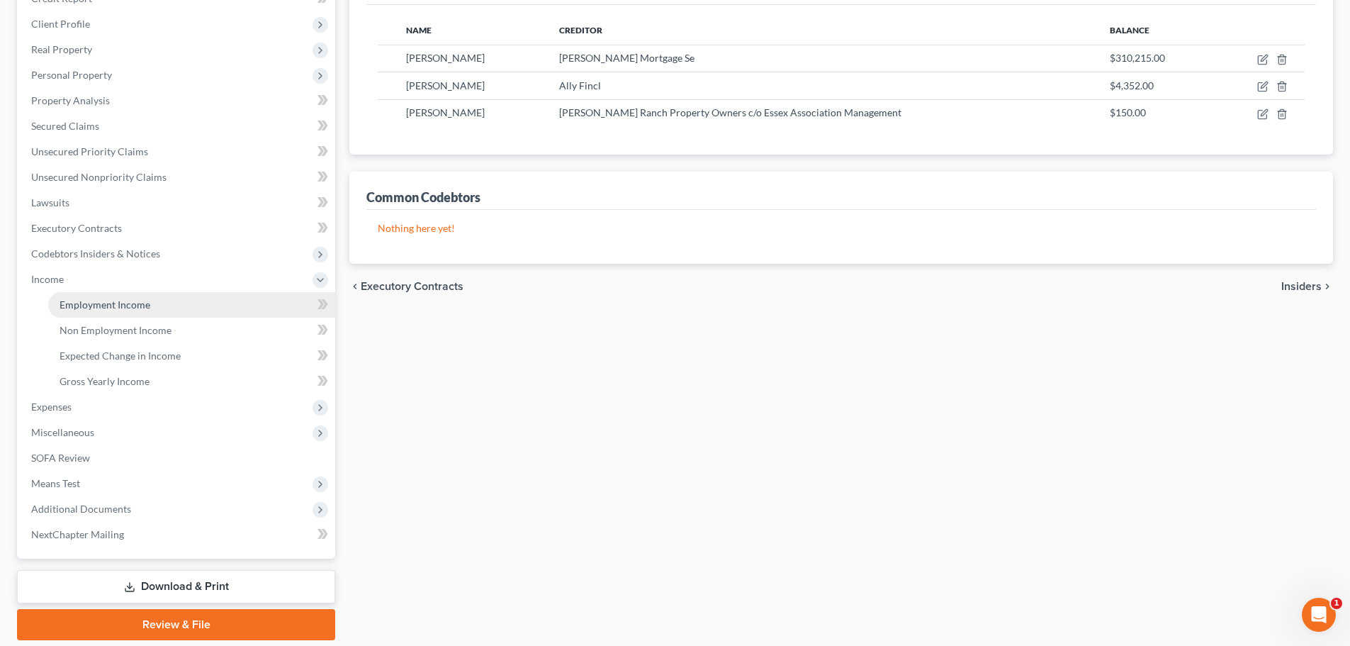
click at [97, 310] on span "Employment Income" at bounding box center [105, 304] width 91 height 12
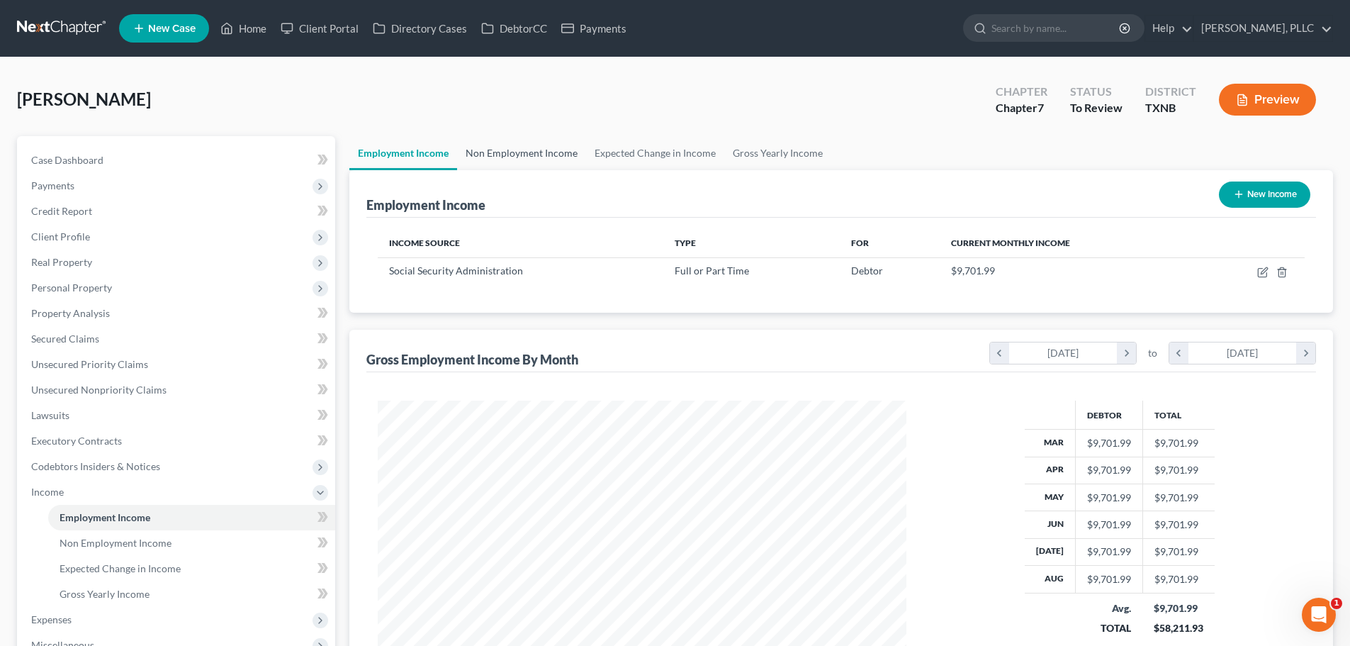
click at [516, 159] on link "Non Employment Income" at bounding box center [521, 153] width 129 height 34
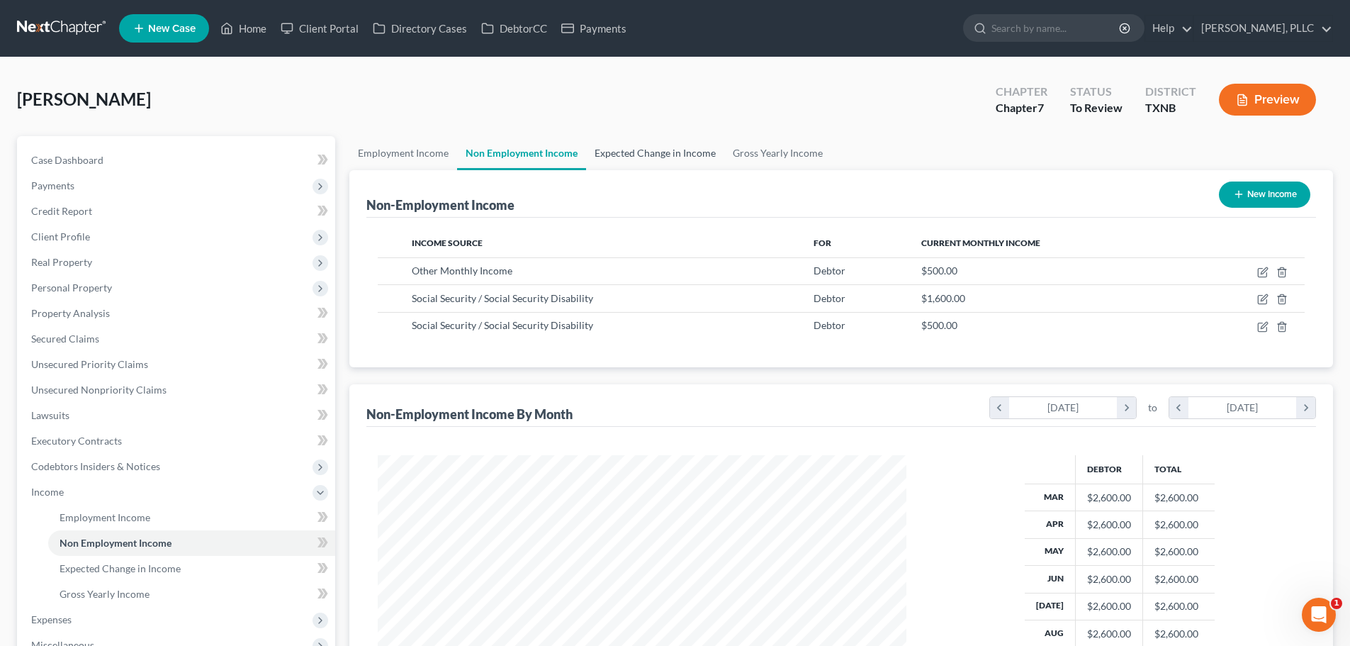
scroll to position [264, 557]
click at [661, 156] on link "Expected Change in Income" at bounding box center [655, 153] width 138 height 34
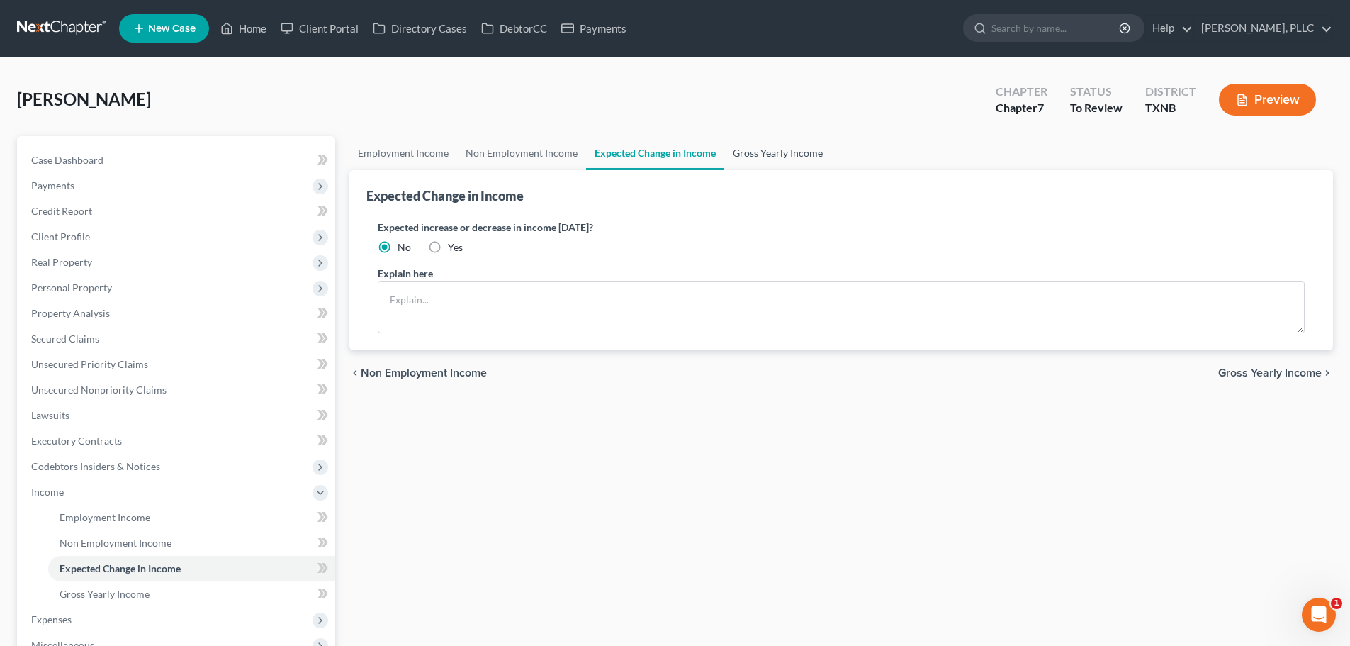
click at [770, 154] on link "Gross Yearly Income" at bounding box center [777, 153] width 107 height 34
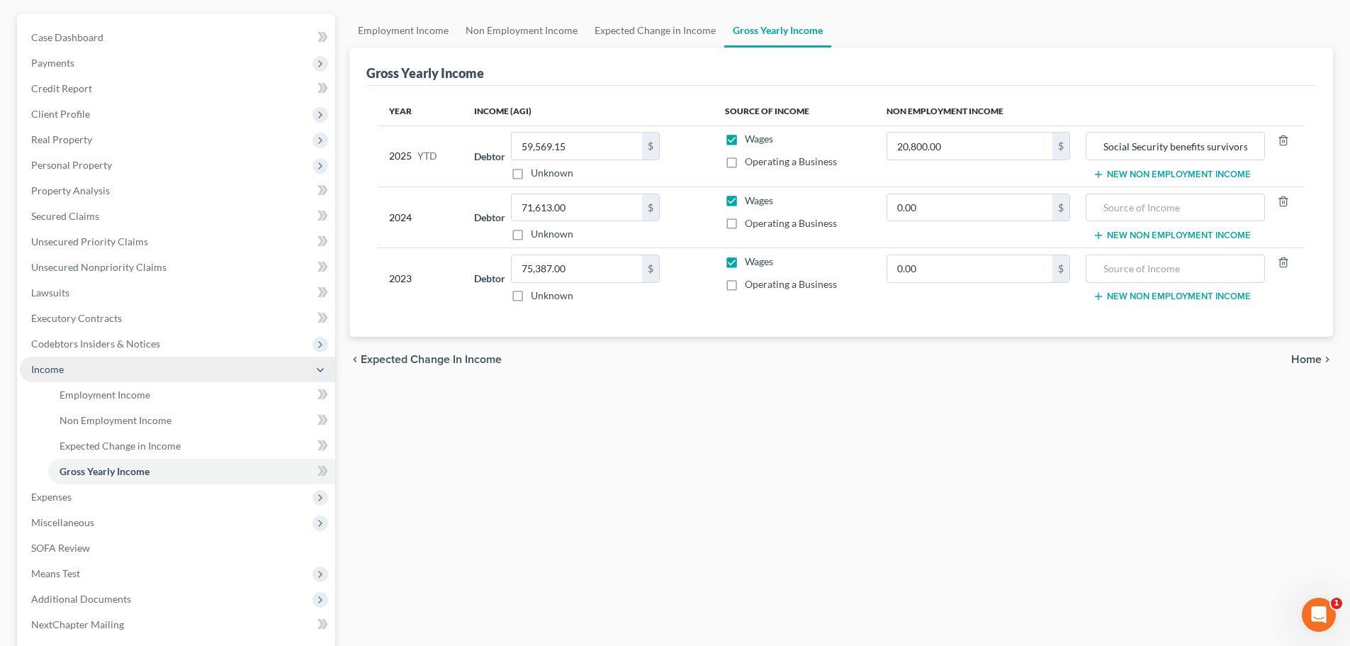
scroll to position [142, 0]
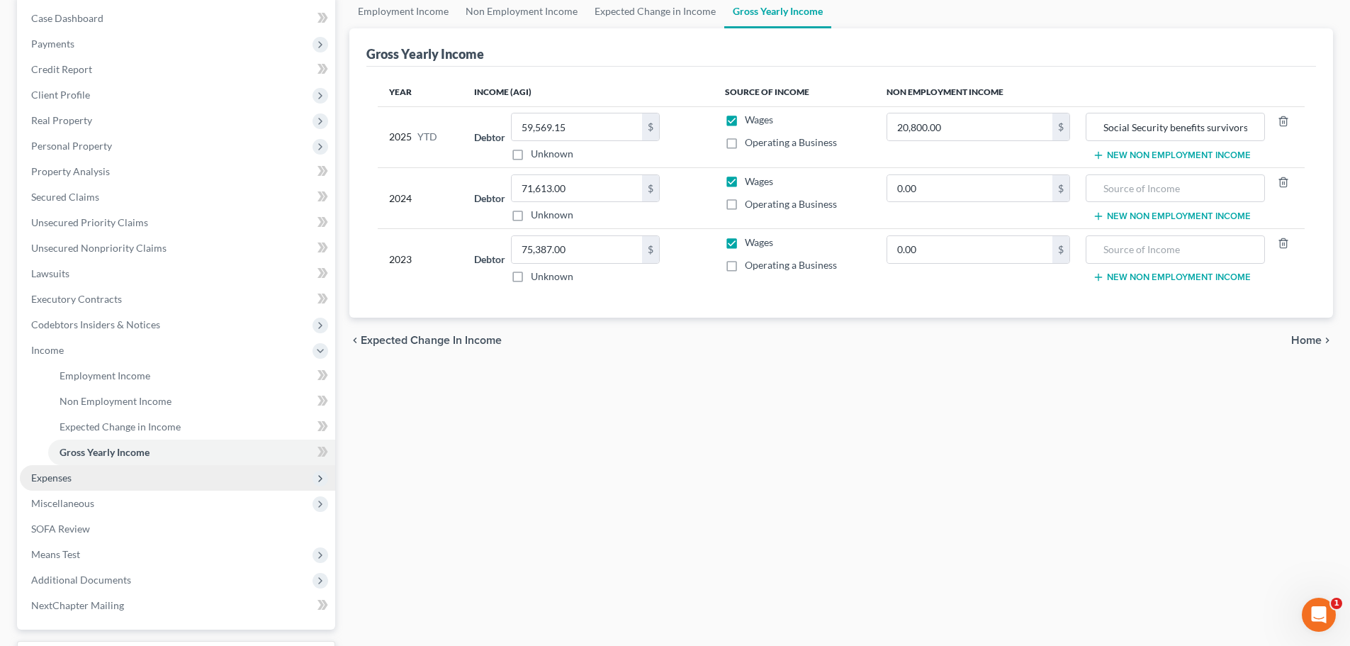
click at [78, 474] on span "Expenses" at bounding box center [177, 478] width 315 height 26
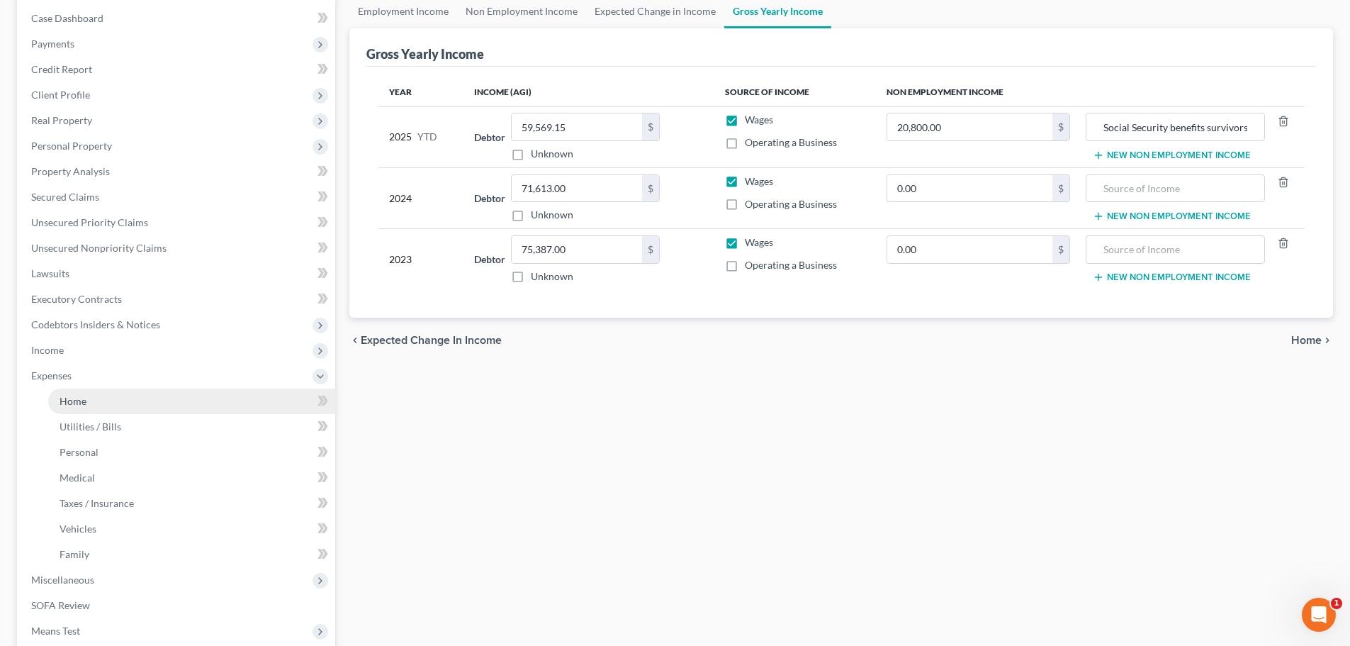
click at [88, 400] on link "Home" at bounding box center [191, 401] width 287 height 26
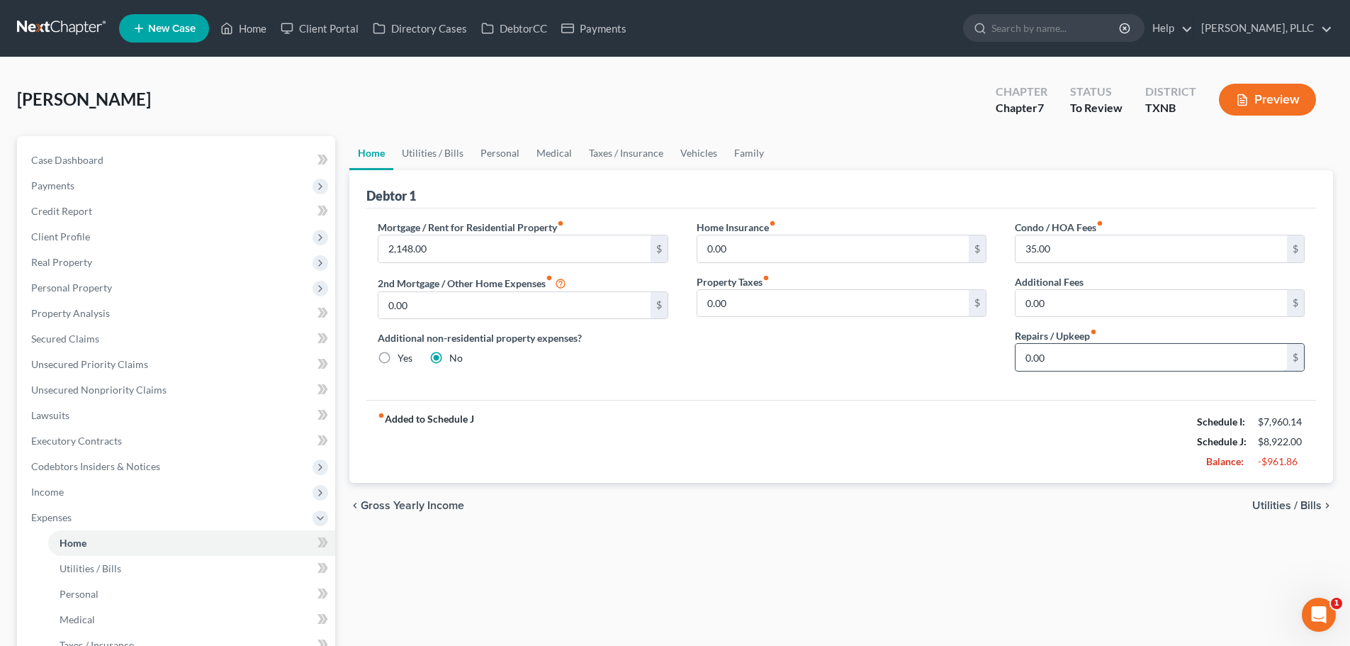
click at [1055, 353] on input "0.00" at bounding box center [1151, 357] width 271 height 27
click at [1070, 355] on input "300" at bounding box center [1151, 357] width 271 height 27
type input "3"
drag, startPoint x: 448, startPoint y: 155, endPoint x: 459, endPoint y: 153, distance: 10.8
click at [448, 155] on link "Utilities / Bills" at bounding box center [432, 153] width 79 height 34
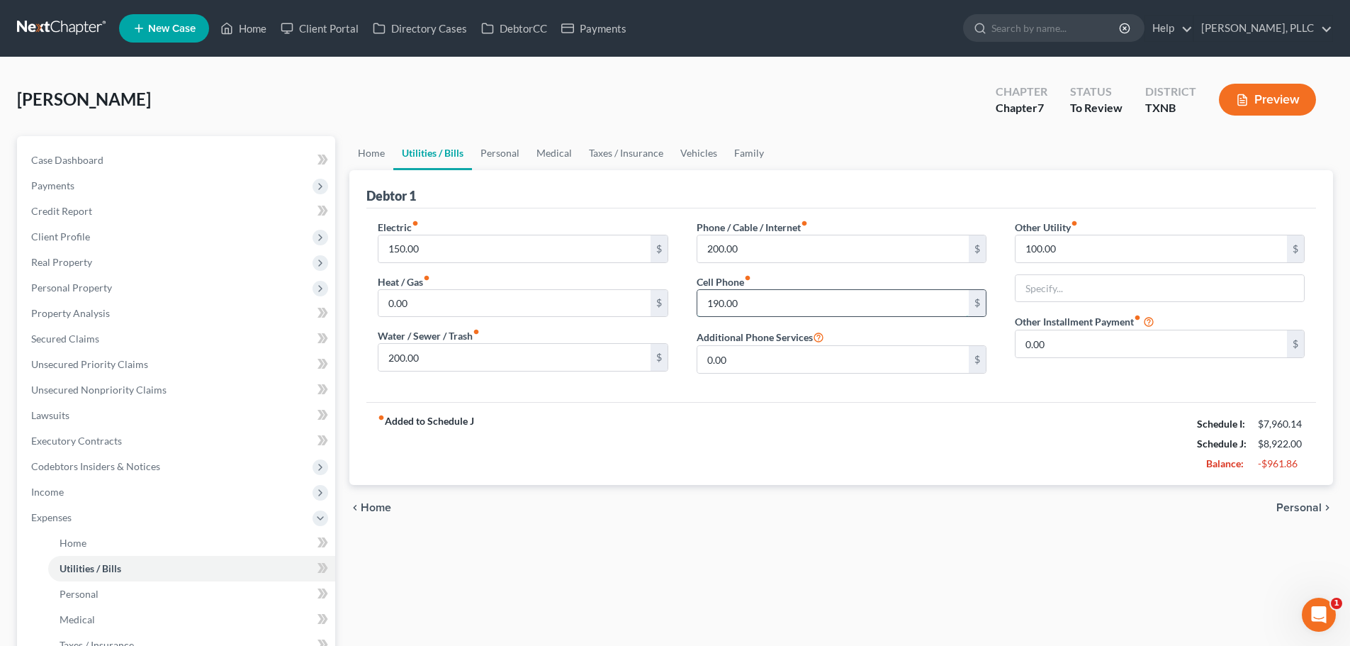
click at [761, 299] on input "190.00" at bounding box center [832, 303] width 271 height 27
type input "100"
click at [1097, 257] on input "100.00" at bounding box center [1151, 248] width 271 height 27
click at [783, 252] on input "200.00" at bounding box center [832, 248] width 271 height 27
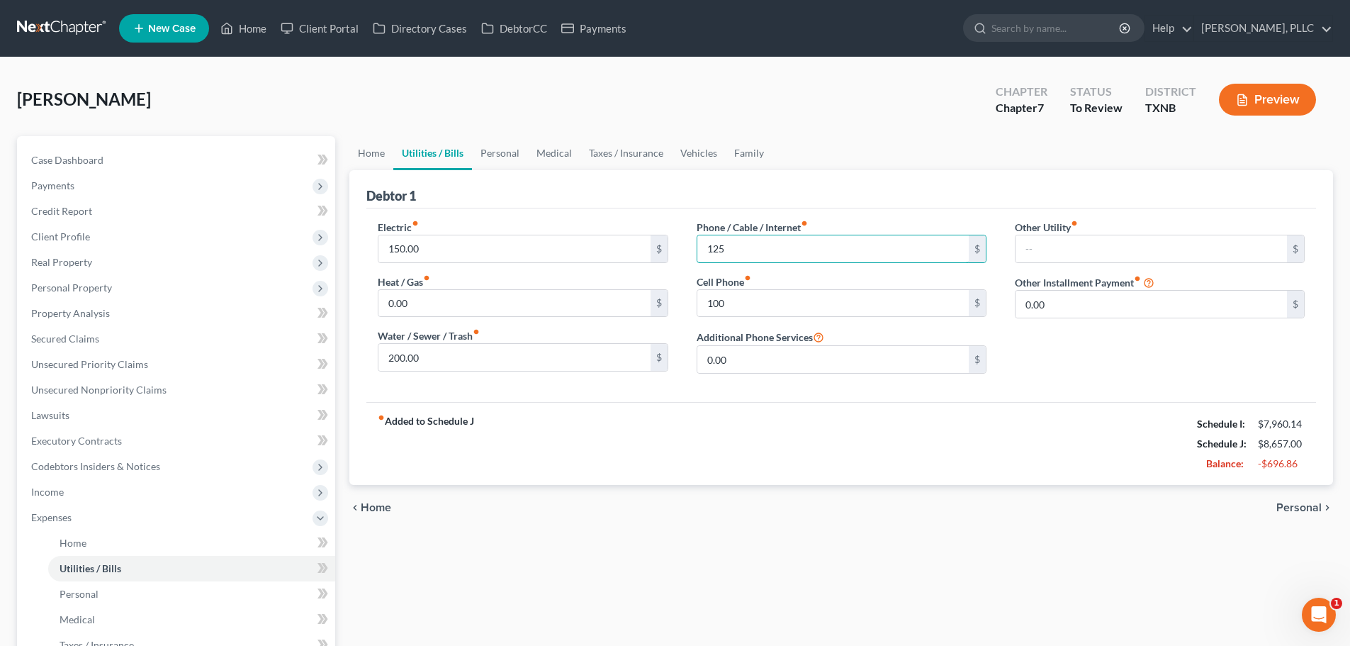
type input "125"
click at [835, 404] on div "fiber_manual_record Added to Schedule J Schedule I: $7,960.14 Schedule J: $8,65…" at bounding box center [841, 443] width 950 height 83
click at [507, 153] on link "Personal" at bounding box center [500, 153] width 56 height 34
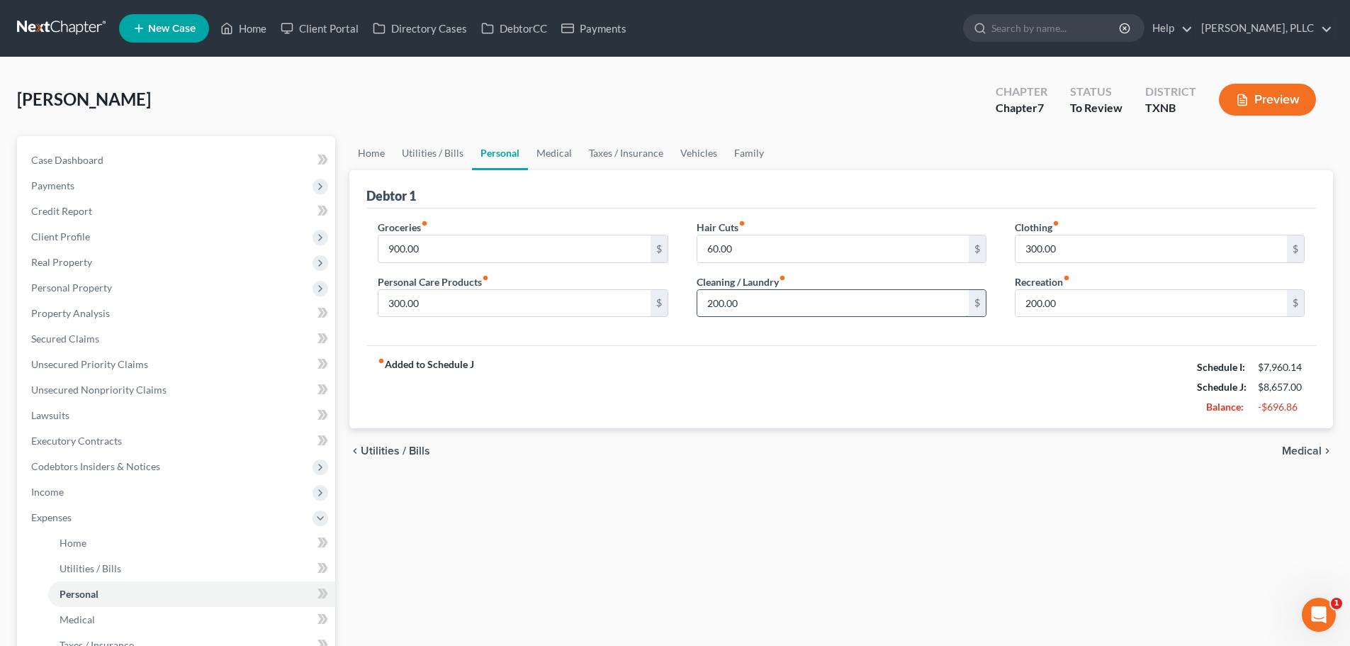
click at [773, 304] on input "200.00" at bounding box center [832, 303] width 271 height 27
click at [470, 305] on input "300.00" at bounding box center [514, 303] width 271 height 27
type input "200"
click at [471, 251] on input "900.00" at bounding box center [514, 248] width 271 height 27
click at [596, 376] on div "fiber_manual_record Added to Schedule J Schedule I: $7,960.14 Schedule J: $8,25…" at bounding box center [841, 386] width 950 height 83
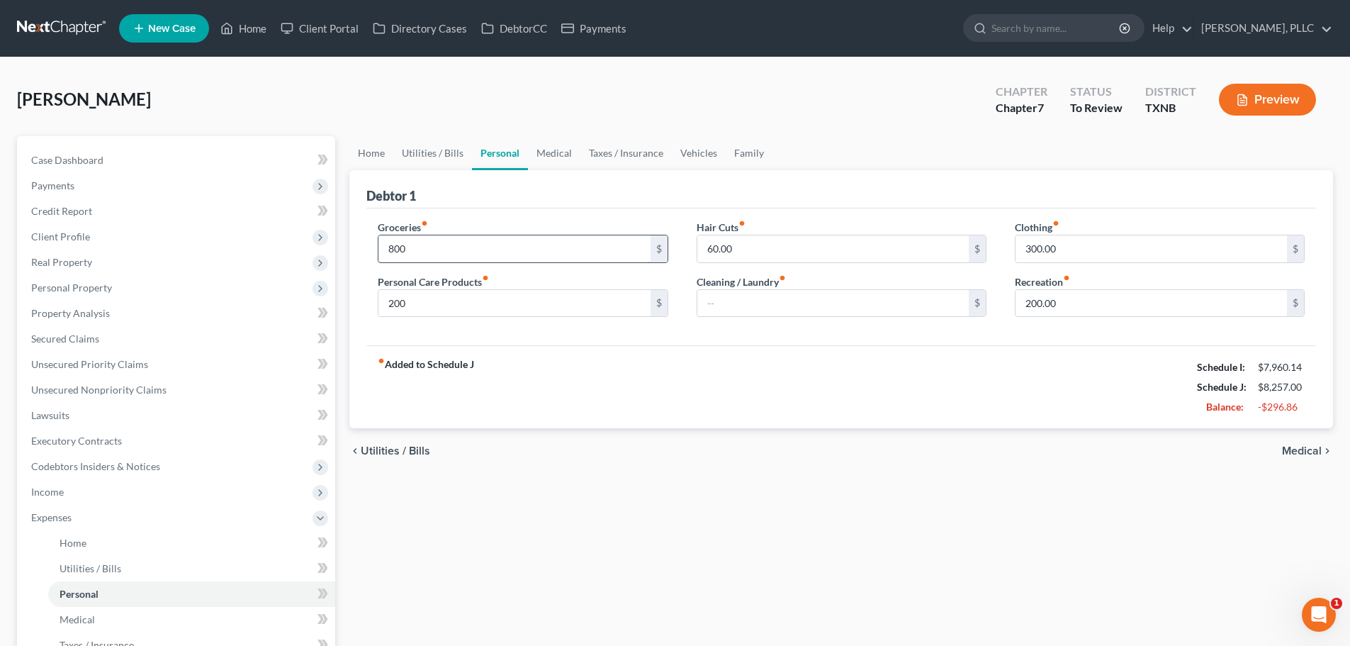
click at [418, 252] on input "800" at bounding box center [514, 248] width 271 height 27
type input "700"
click at [593, 404] on div "fiber_manual_record Added to Schedule J Schedule I: $7,960.14 Schedule J: $8,15…" at bounding box center [841, 386] width 950 height 83
click at [1097, 301] on input "200.00" at bounding box center [1151, 303] width 271 height 27
type input "150"
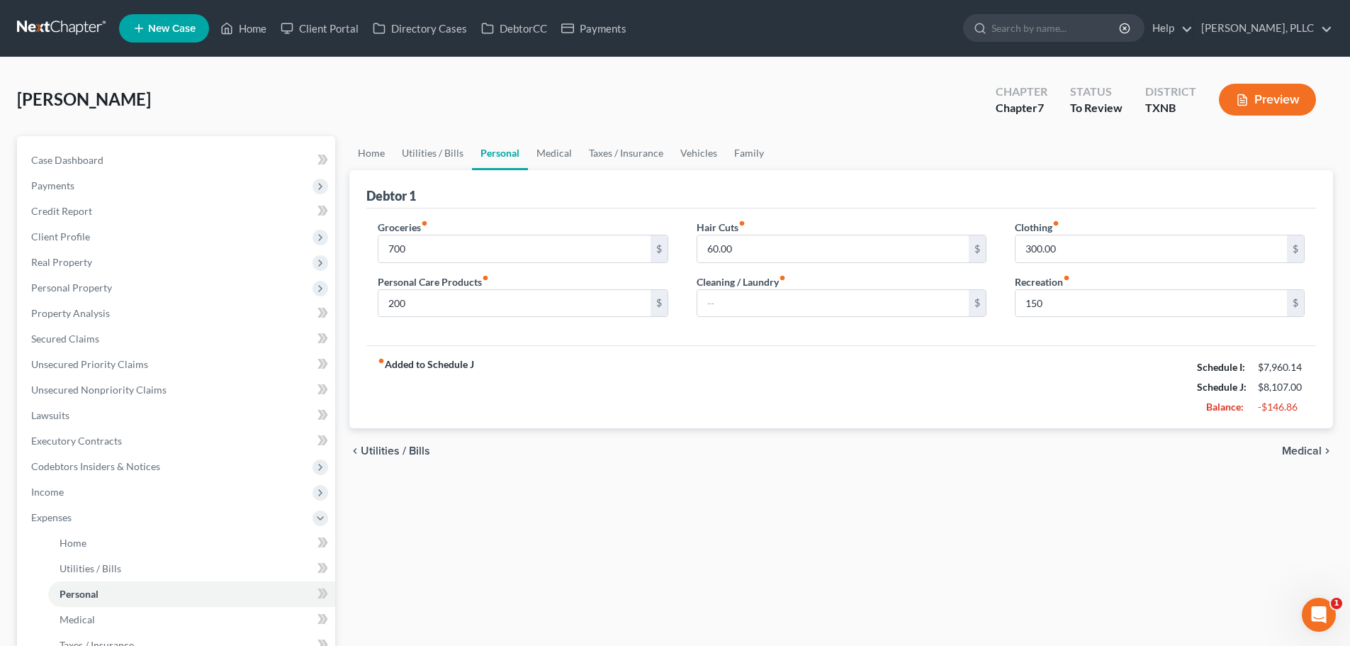
click at [1016, 405] on div "fiber_manual_record Added to Schedule J Schedule I: $7,960.14 Schedule J: $8,10…" at bounding box center [841, 386] width 950 height 83
click at [554, 150] on link "Medical" at bounding box center [554, 153] width 52 height 34
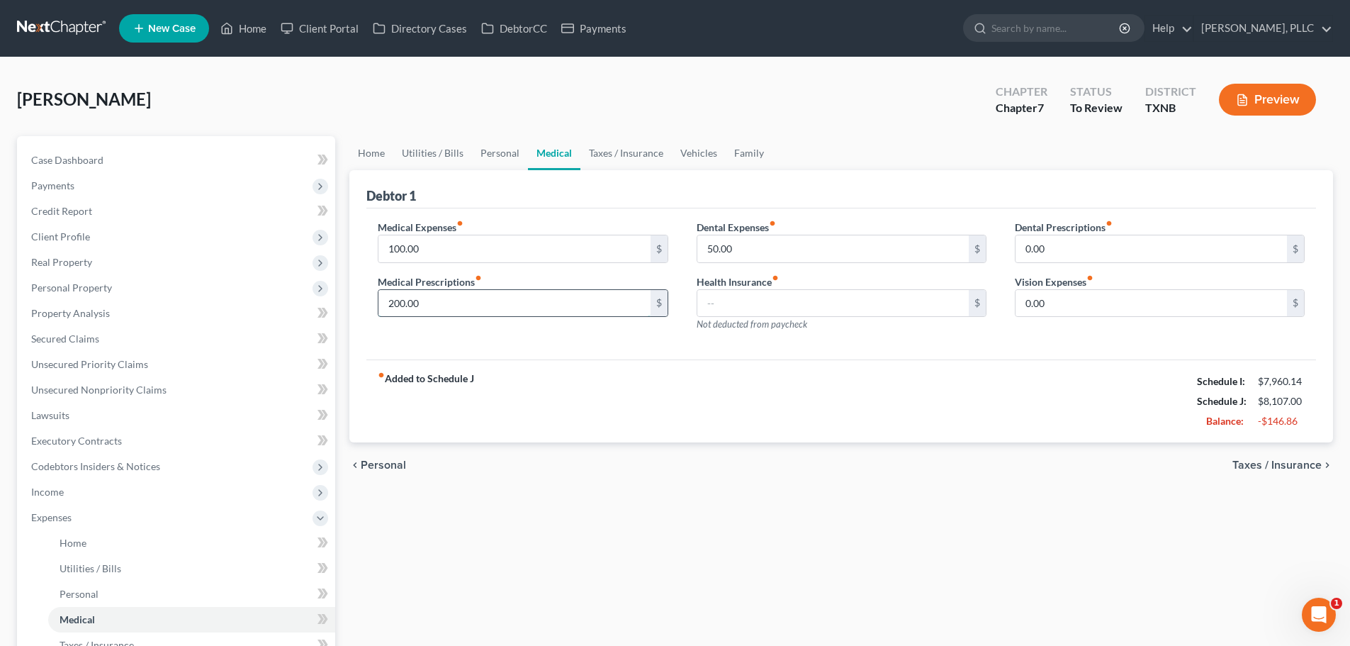
click at [450, 307] on input "200.00" at bounding box center [514, 303] width 271 height 27
type input "75.00"
click at [693, 437] on div "fiber_manual_record Added to Schedule J Schedule I: $7,960.14 Schedule J: $7,98…" at bounding box center [841, 400] width 950 height 83
click at [599, 153] on link "Taxes / Insurance" at bounding box center [626, 153] width 91 height 34
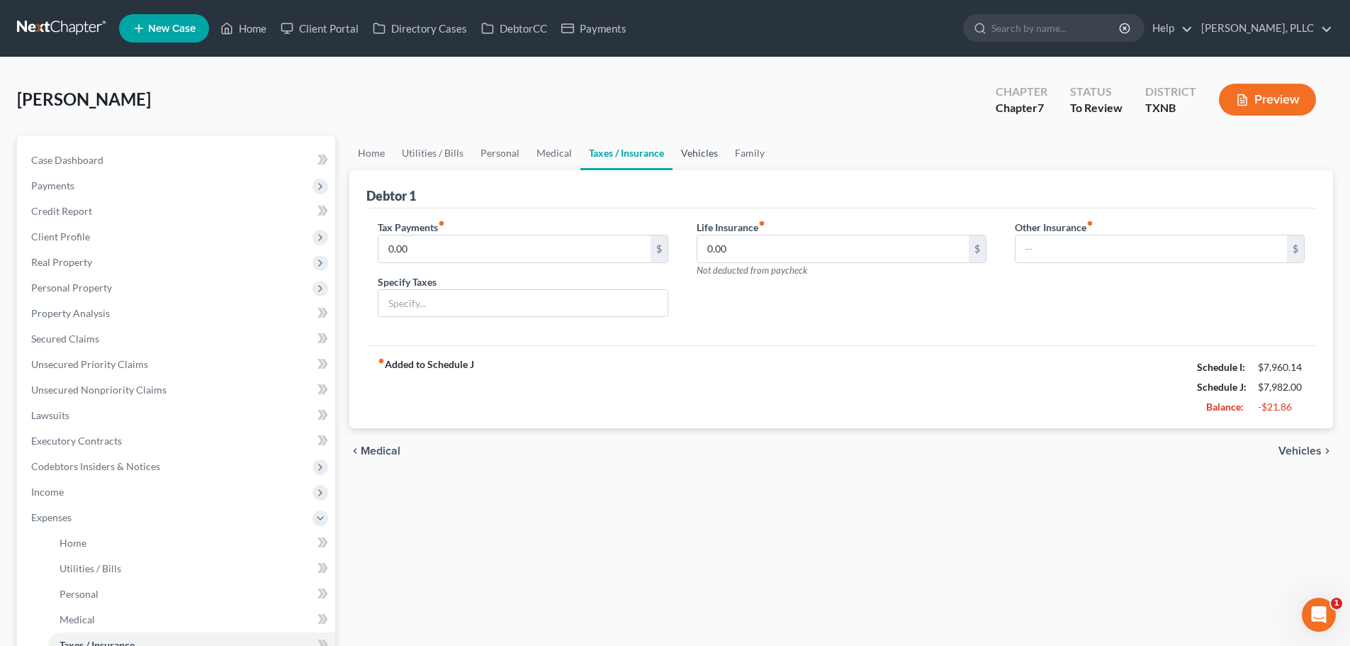
click at [684, 151] on link "Vehicles" at bounding box center [700, 153] width 54 height 34
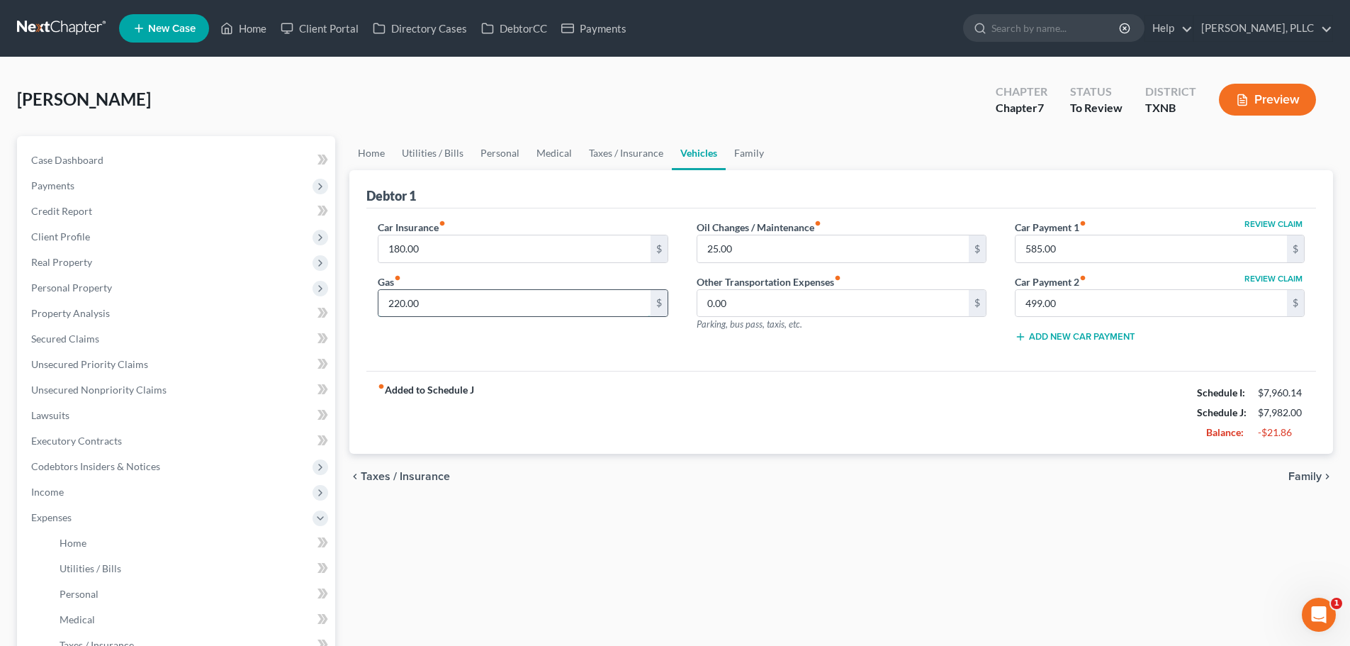
click at [486, 307] on input "220.00" at bounding box center [514, 303] width 271 height 27
type input "200"
click at [714, 363] on div "Car Insurance fiber_manual_record 180.00 $ Gas fiber_manual_record 200 $ Oil Ch…" at bounding box center [841, 289] width 950 height 163
click at [742, 254] on input "25.00" at bounding box center [832, 248] width 271 height 27
type input "20.00"
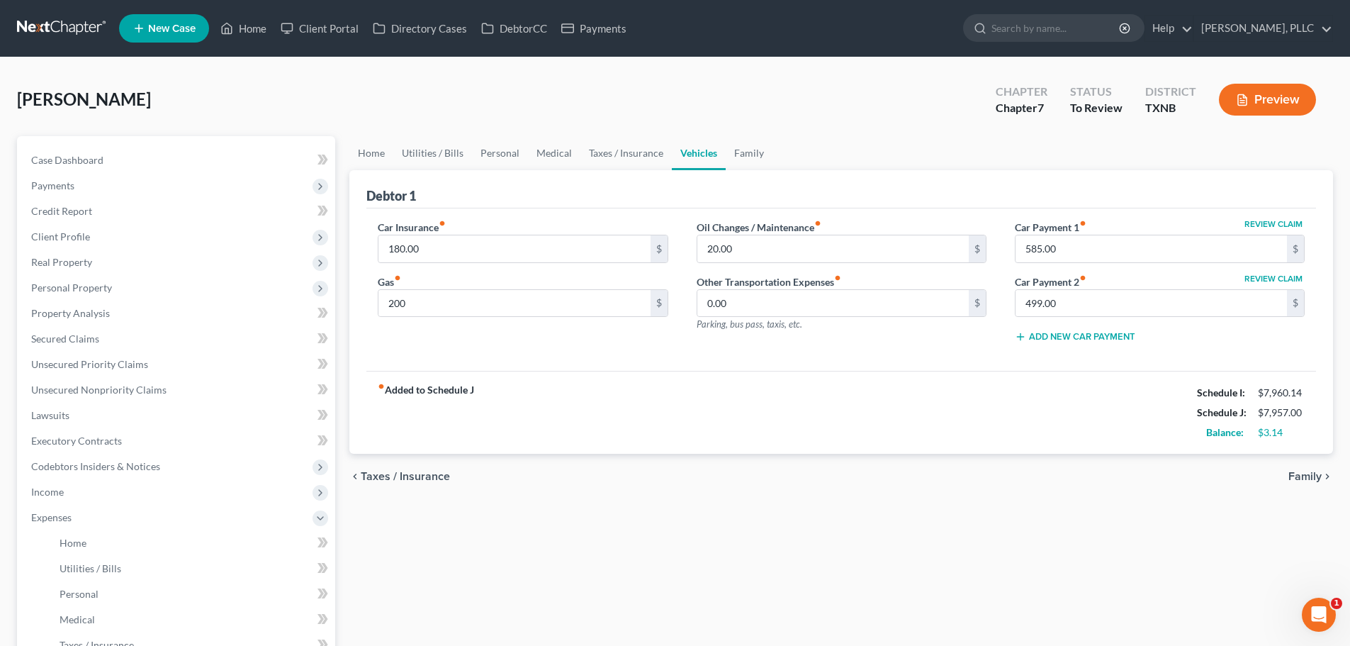
click at [783, 396] on div "fiber_manual_record Added to Schedule J Schedule I: $7,960.14 Schedule J: $7,95…" at bounding box center [841, 412] width 950 height 83
click at [742, 151] on link "Family" at bounding box center [749, 153] width 47 height 34
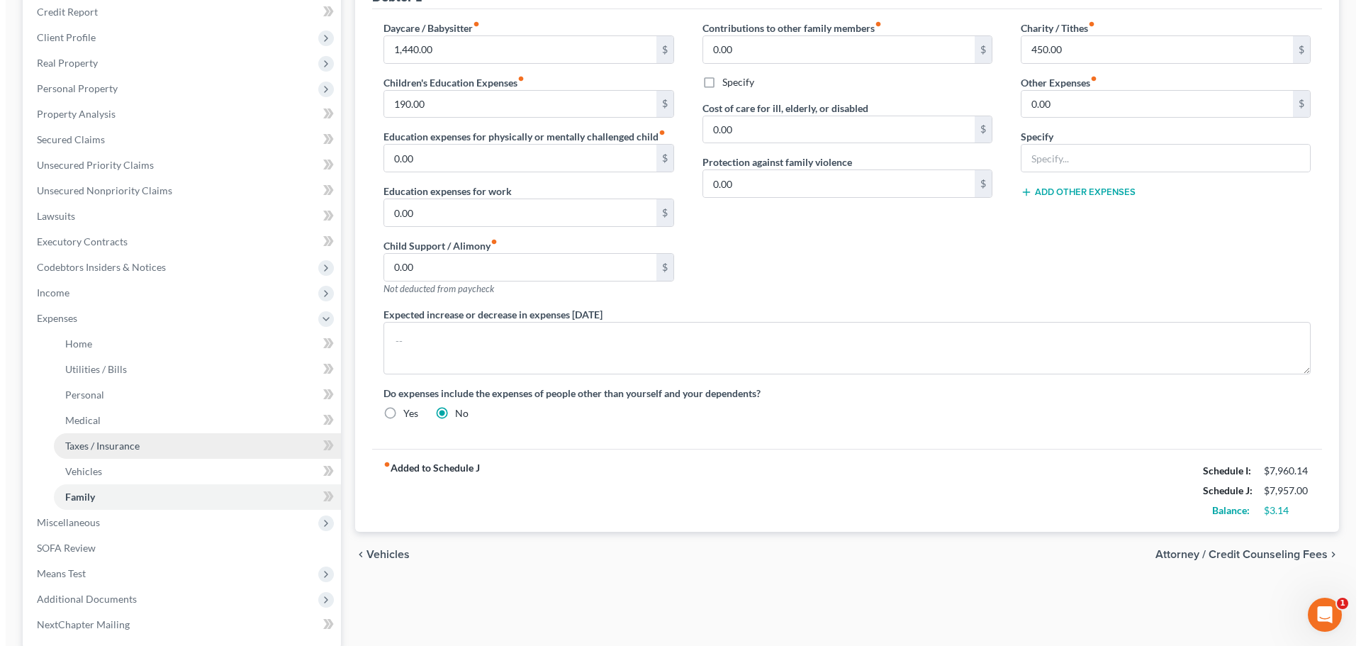
scroll to position [284, 0]
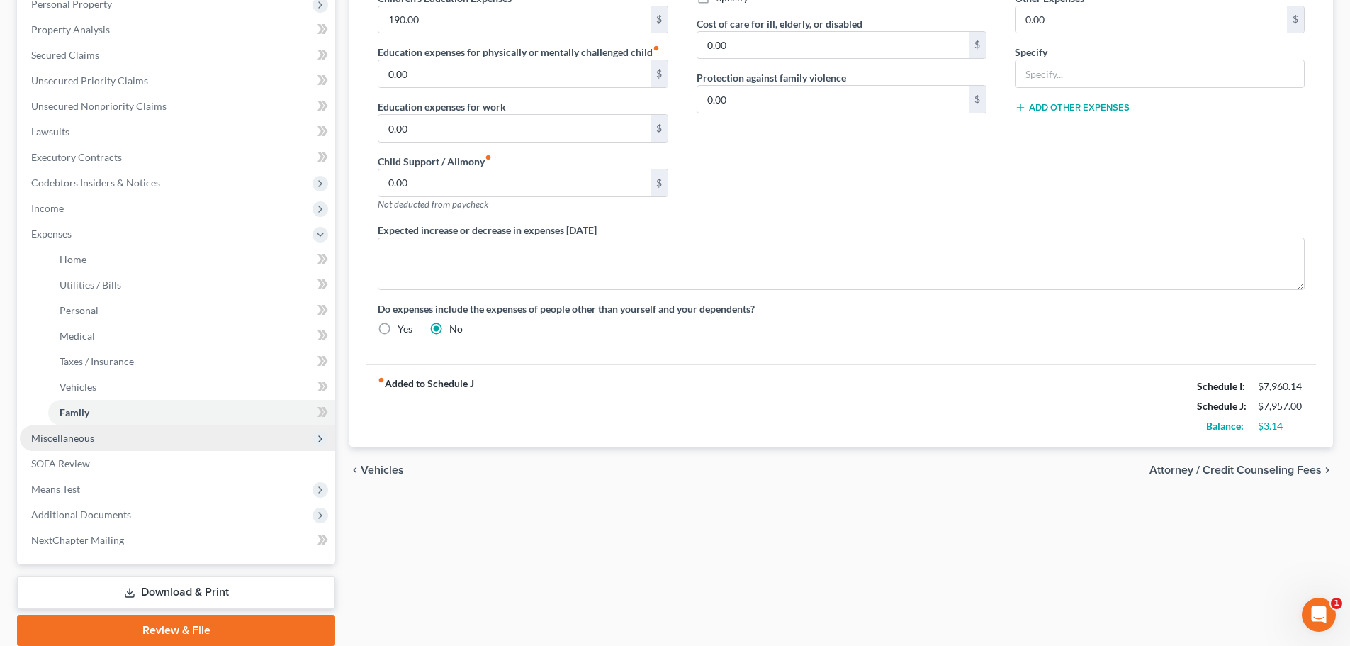
click at [74, 441] on span "Miscellaneous" at bounding box center [62, 438] width 63 height 12
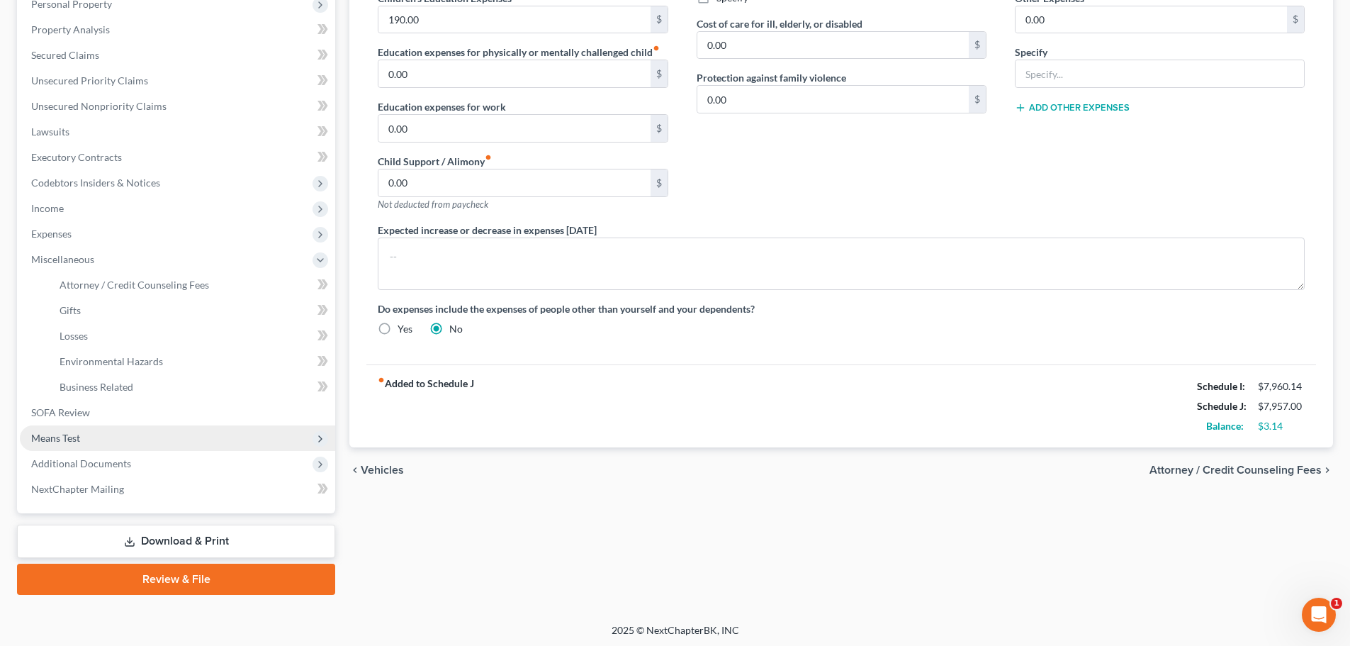
click at [57, 437] on span "Means Test" at bounding box center [55, 438] width 49 height 12
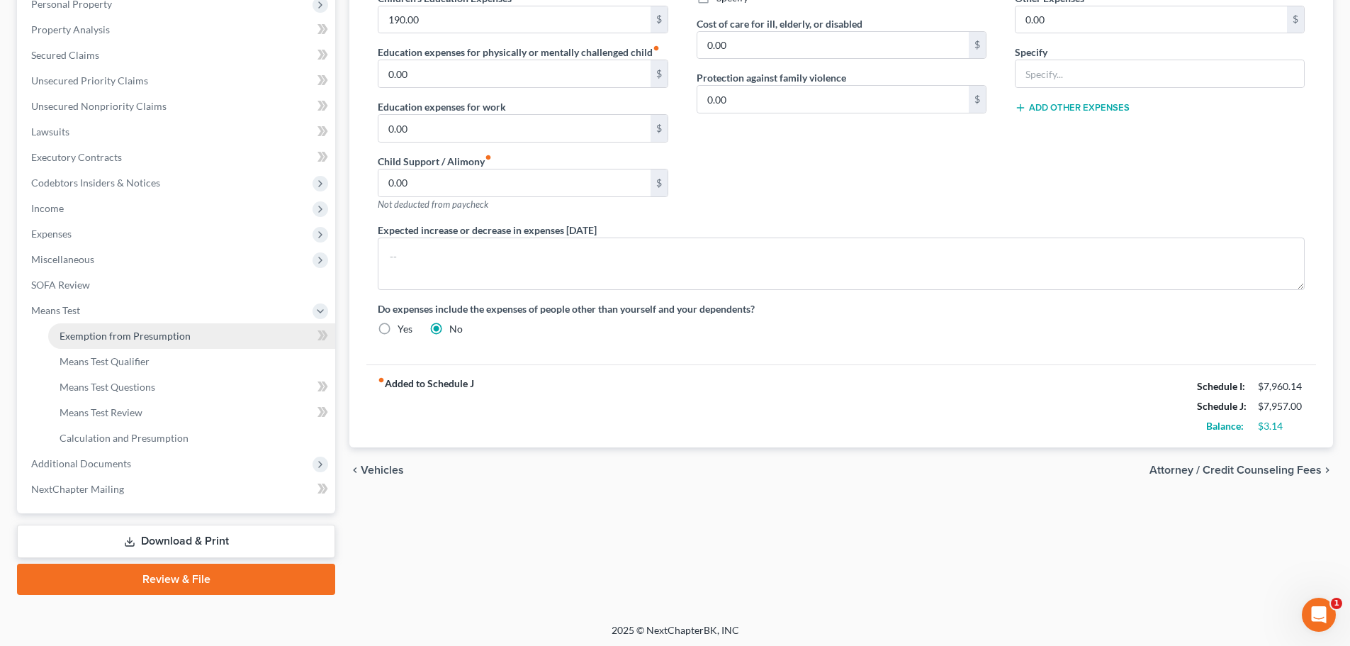
click at [117, 338] on span "Exemption from Presumption" at bounding box center [125, 336] width 131 height 12
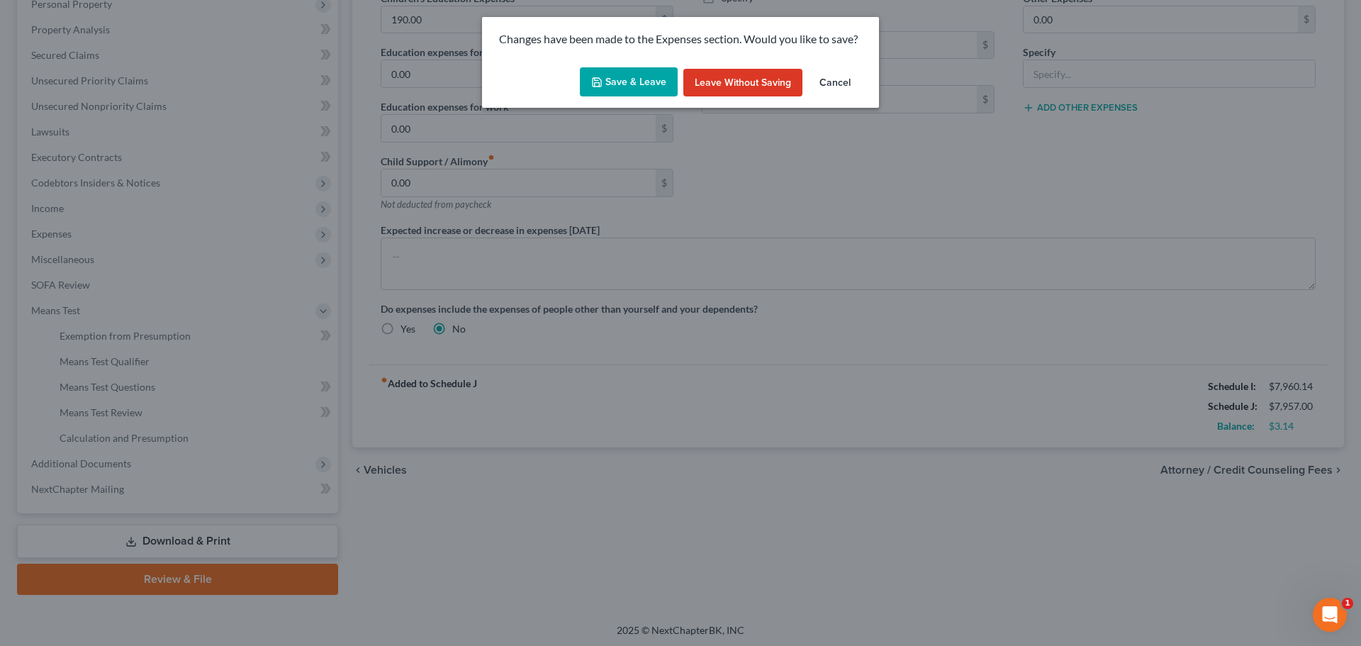
click at [615, 88] on button "Save & Leave" at bounding box center [629, 82] width 98 height 30
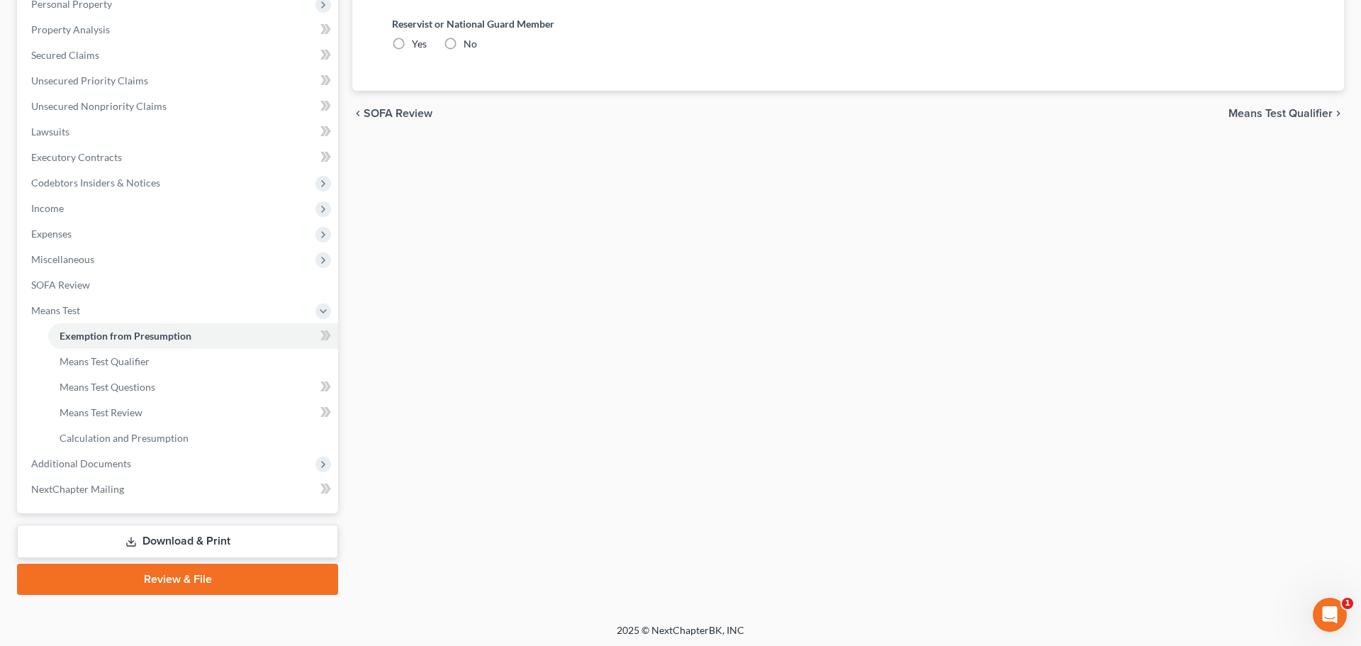
radio input "true"
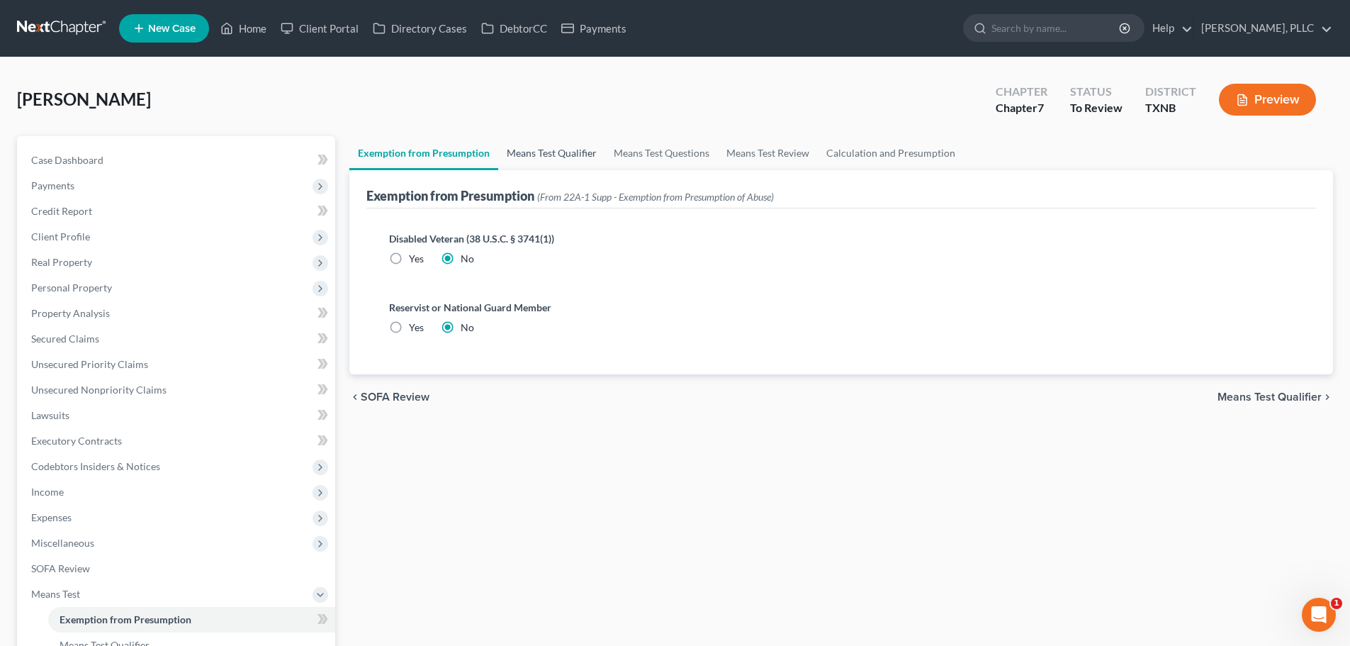
click at [532, 150] on link "Means Test Qualifier" at bounding box center [551, 153] width 107 height 34
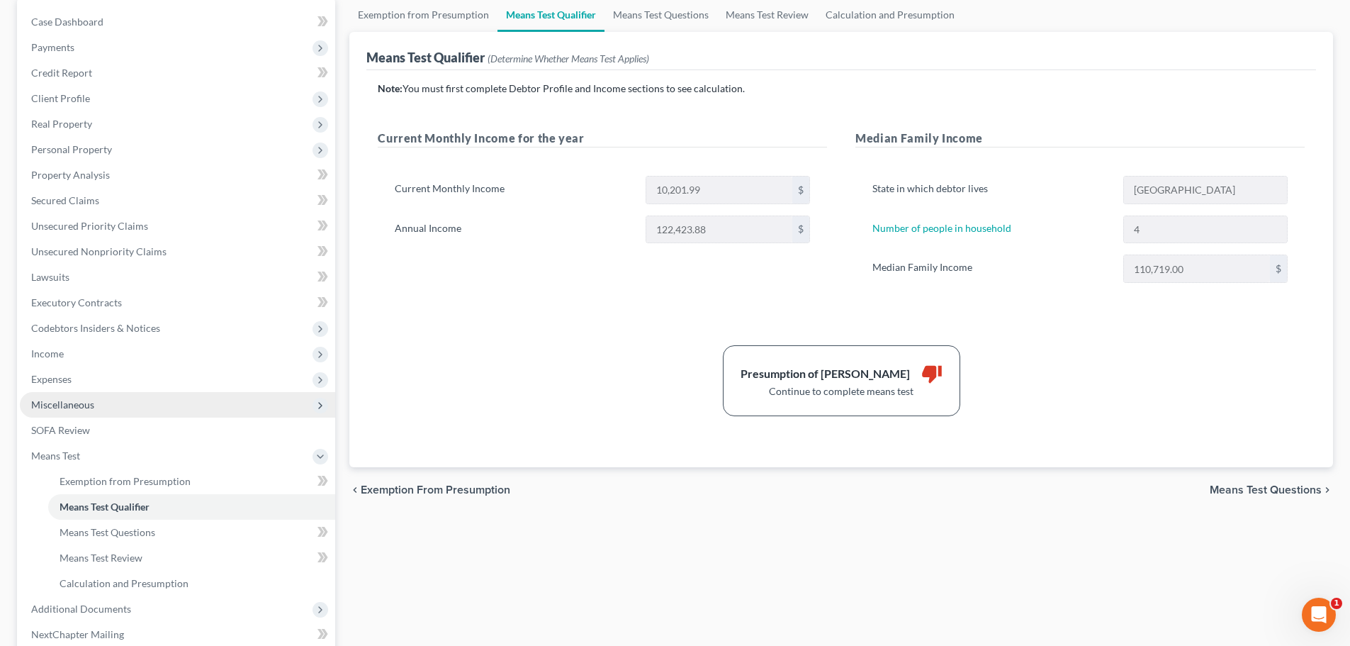
scroll to position [142, 0]
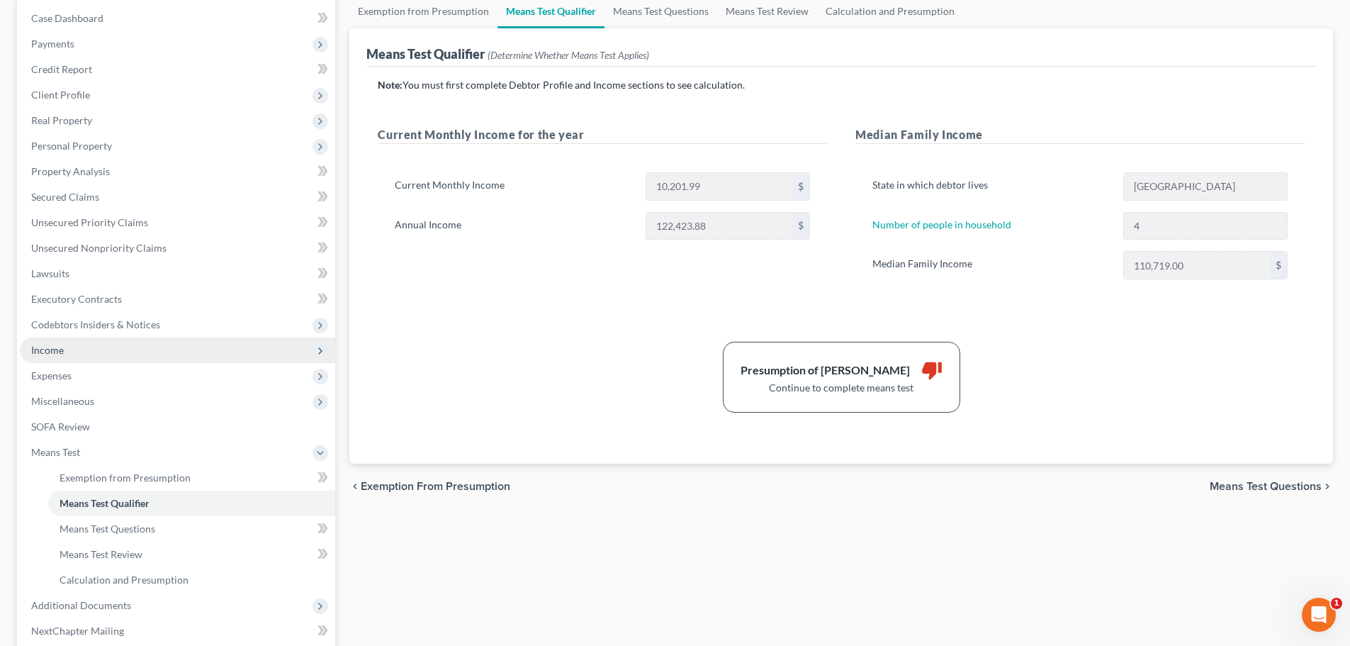
click at [67, 353] on span "Income" at bounding box center [177, 350] width 315 height 26
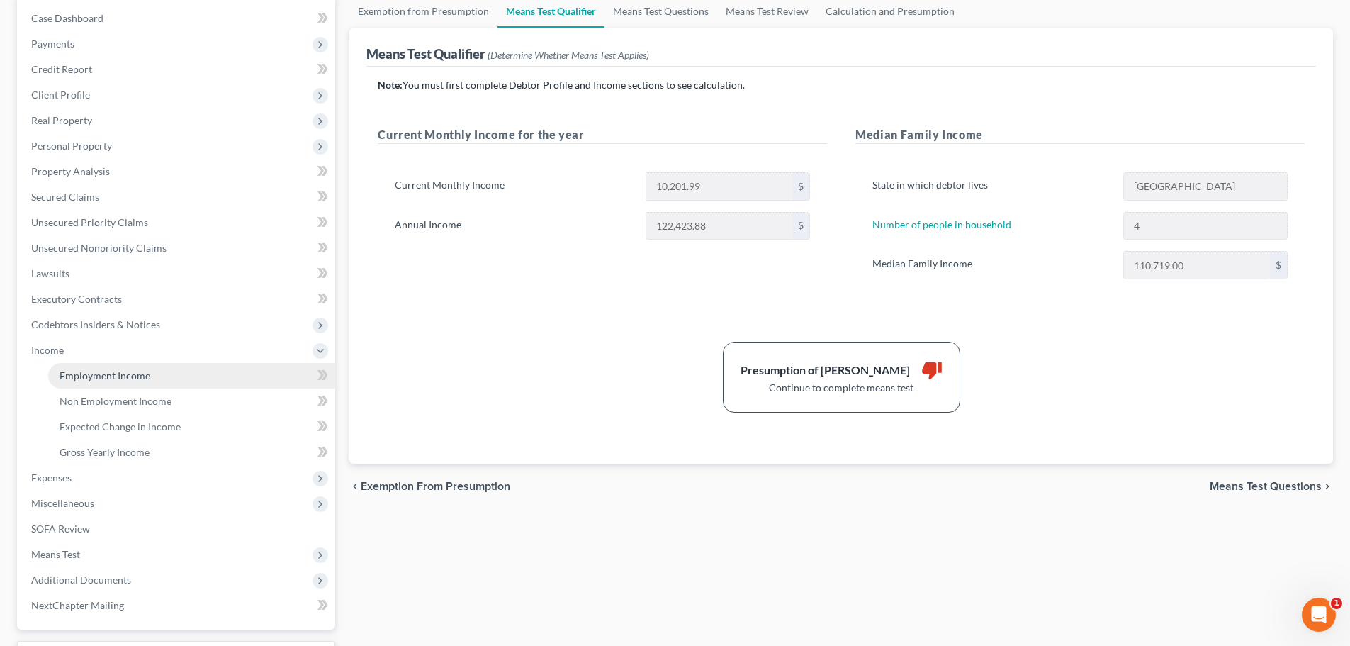
click at [84, 378] on span "Employment Income" at bounding box center [105, 375] width 91 height 12
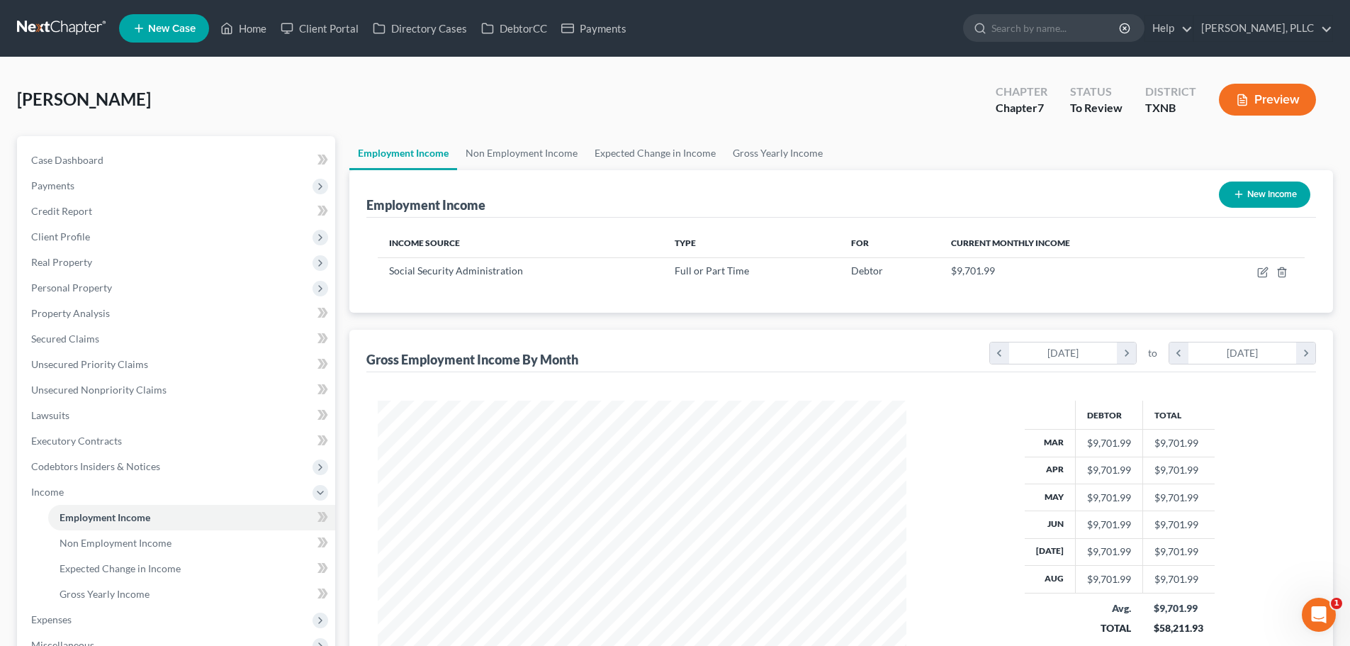
scroll to position [264, 557]
click at [535, 151] on link "Non Employment Income" at bounding box center [521, 153] width 129 height 34
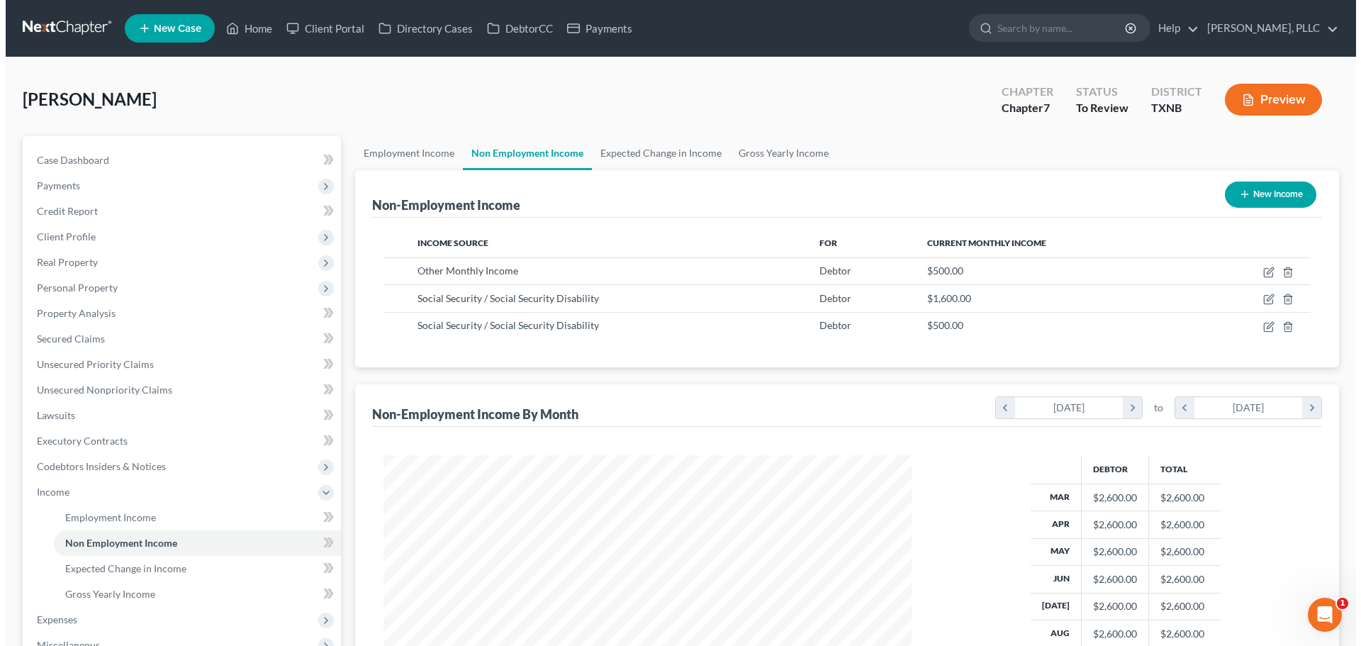
scroll to position [264, 557]
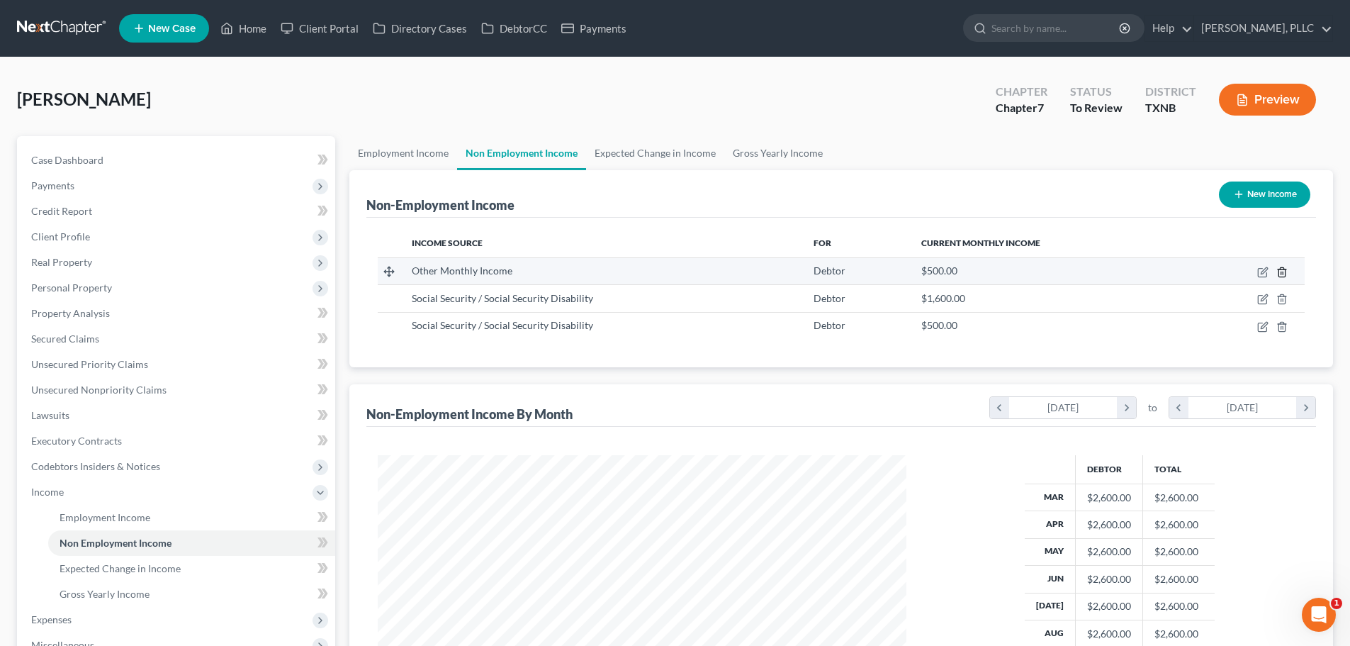
click at [1280, 270] on icon "button" at bounding box center [1282, 272] width 11 height 11
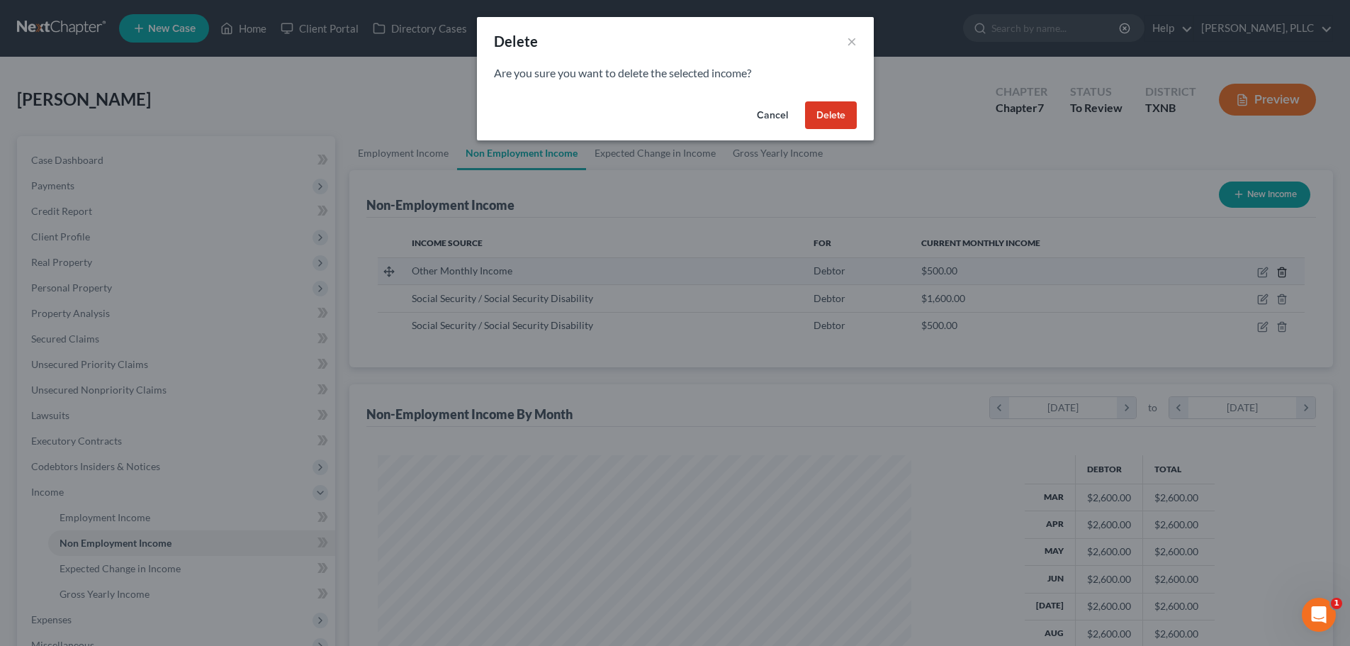
scroll to position [267, 562]
click at [833, 121] on button "Delete" at bounding box center [836, 115] width 52 height 28
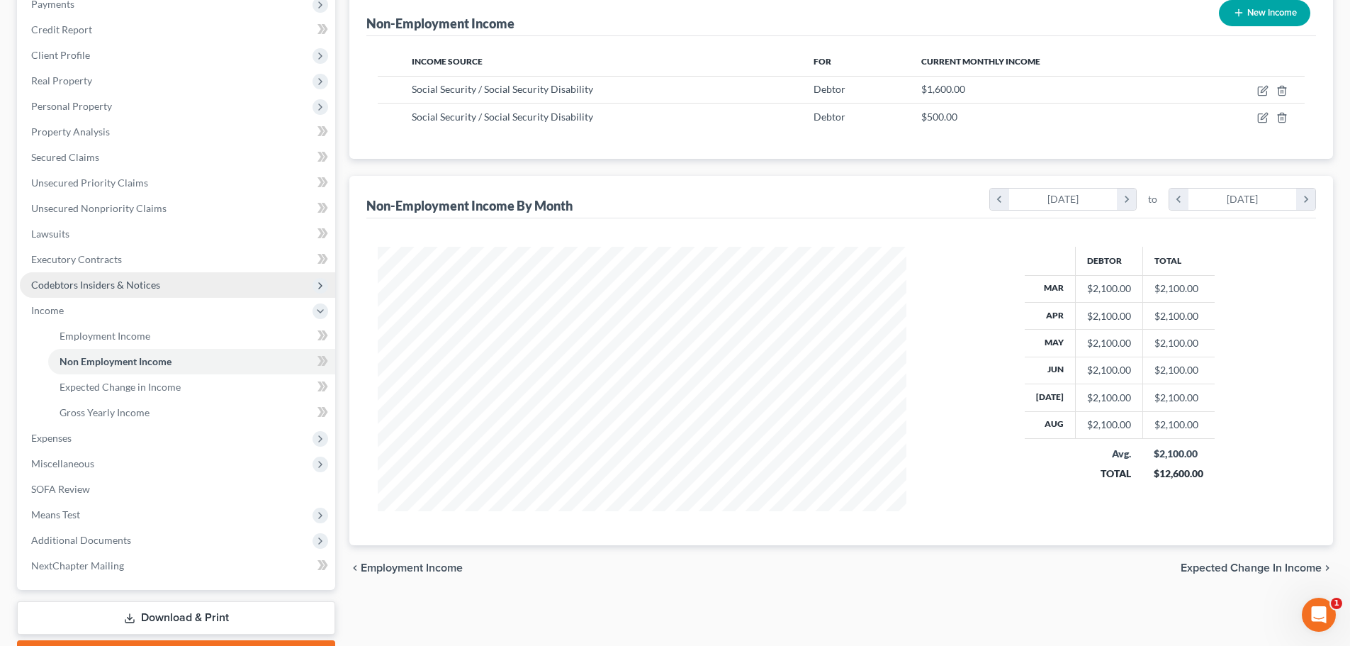
scroll to position [213, 0]
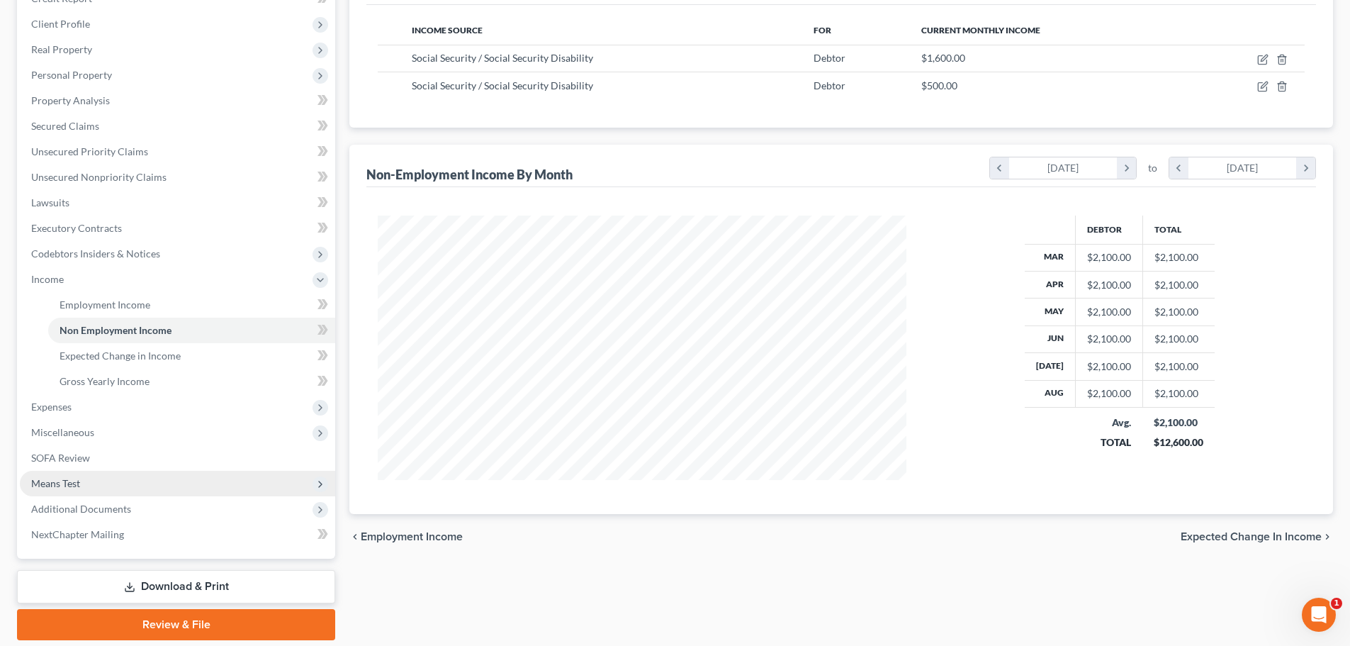
click at [84, 479] on span "Means Test" at bounding box center [177, 484] width 315 height 26
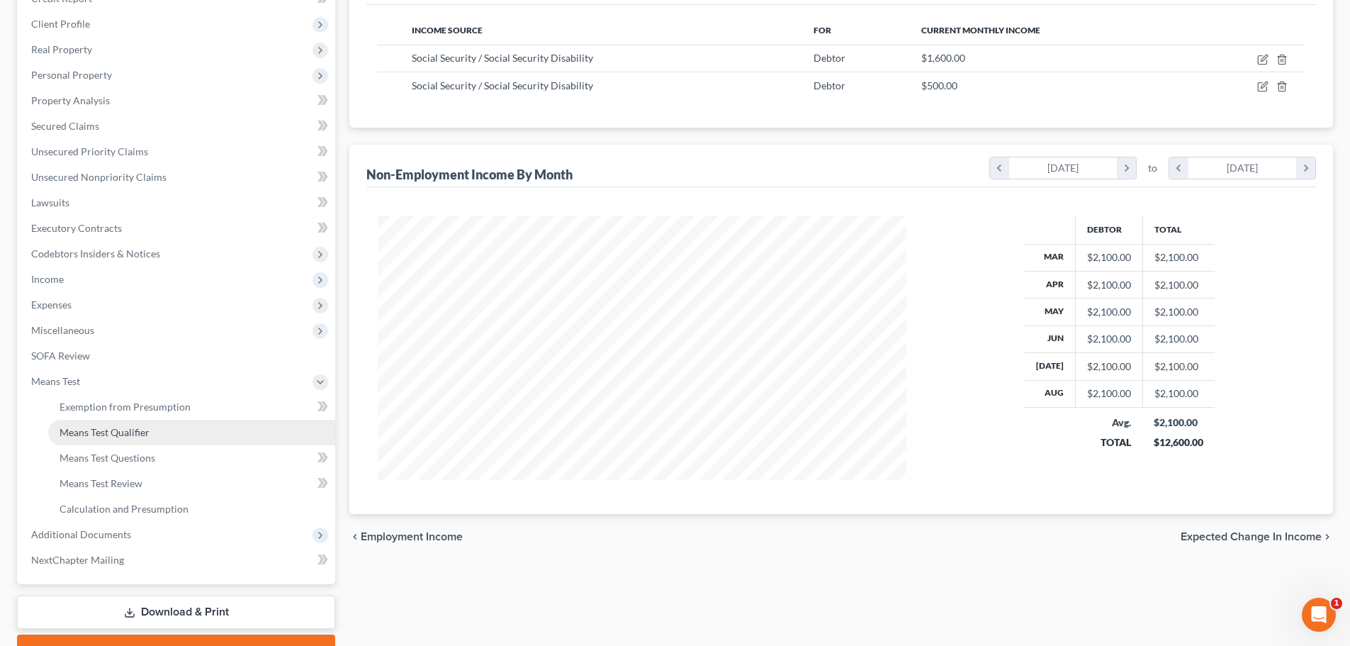
click at [97, 433] on span "Means Test Qualifier" at bounding box center [105, 432] width 90 height 12
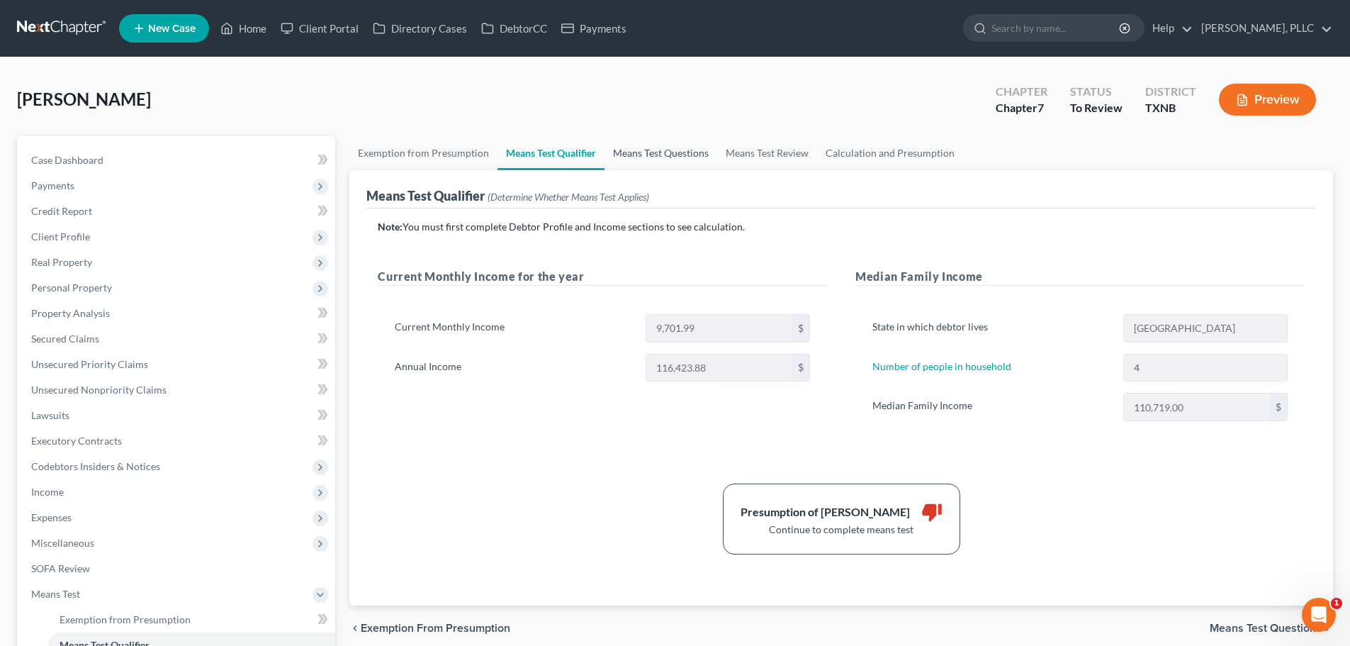
click at [655, 157] on link "Means Test Questions" at bounding box center [661, 153] width 113 height 34
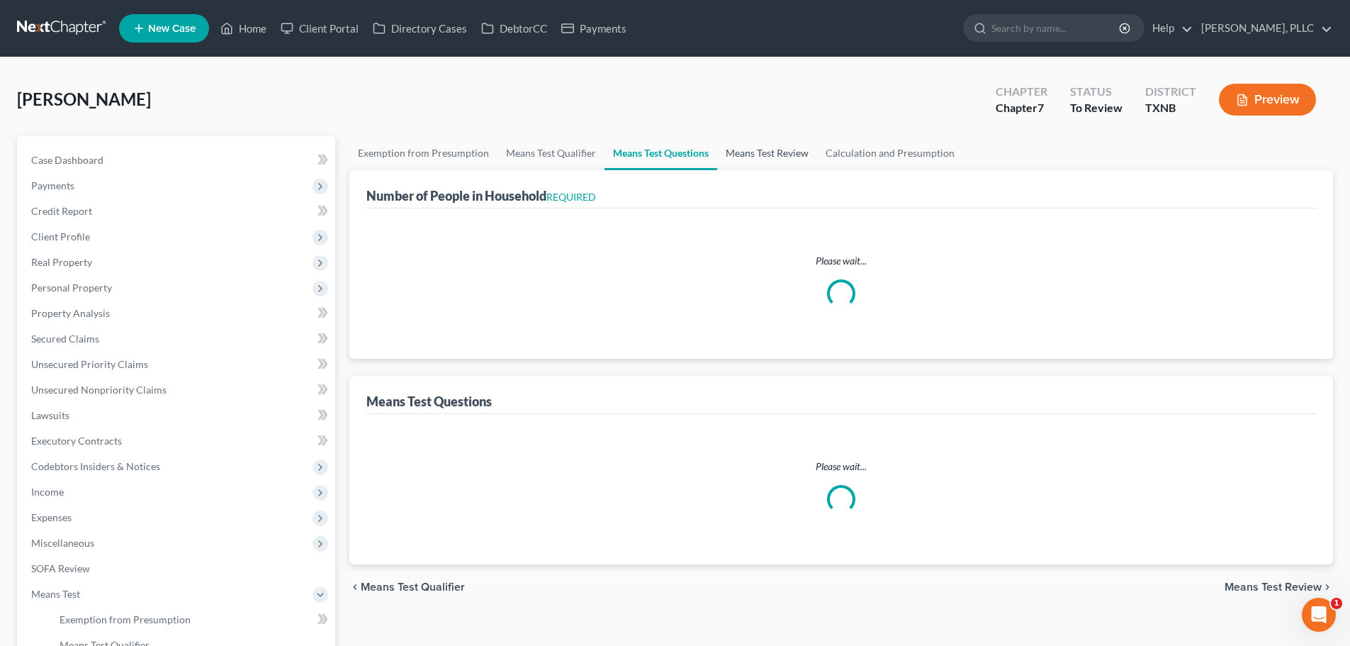
select select "1"
select select "60"
select select "0"
select select "60"
select select "1"
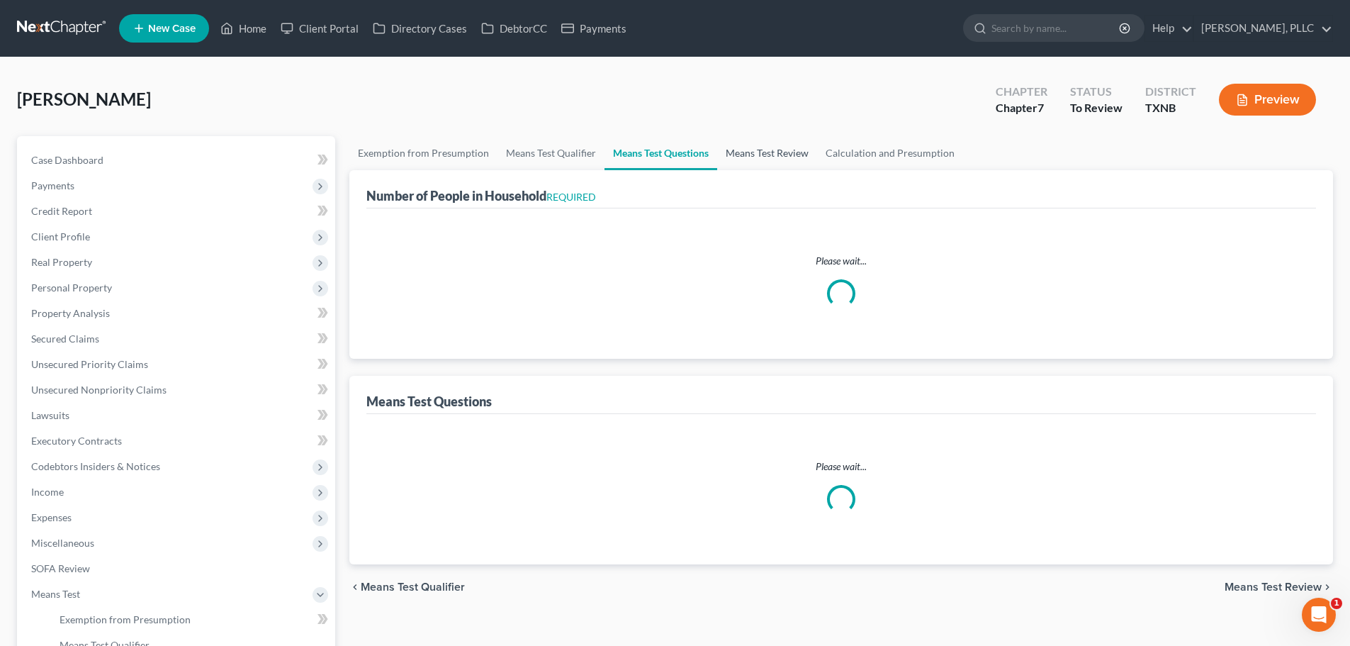
select select "60"
select select "2"
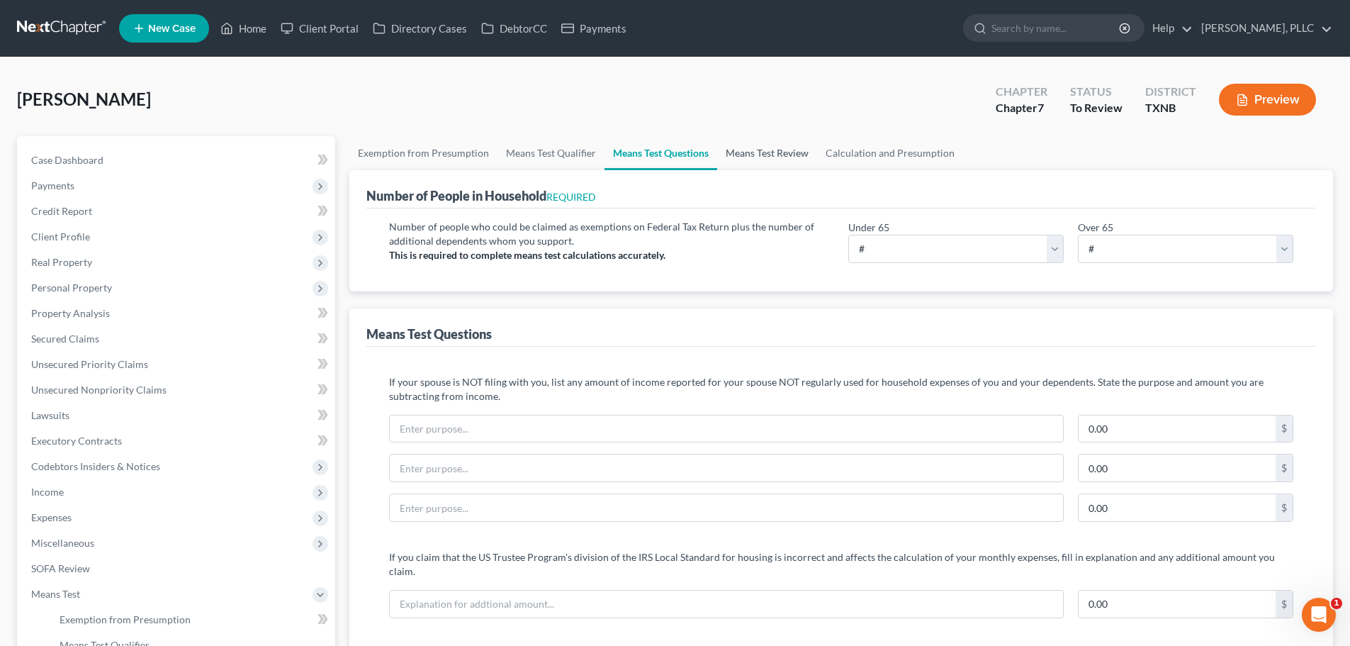
click at [766, 153] on link "Means Test Review" at bounding box center [767, 153] width 100 height 34
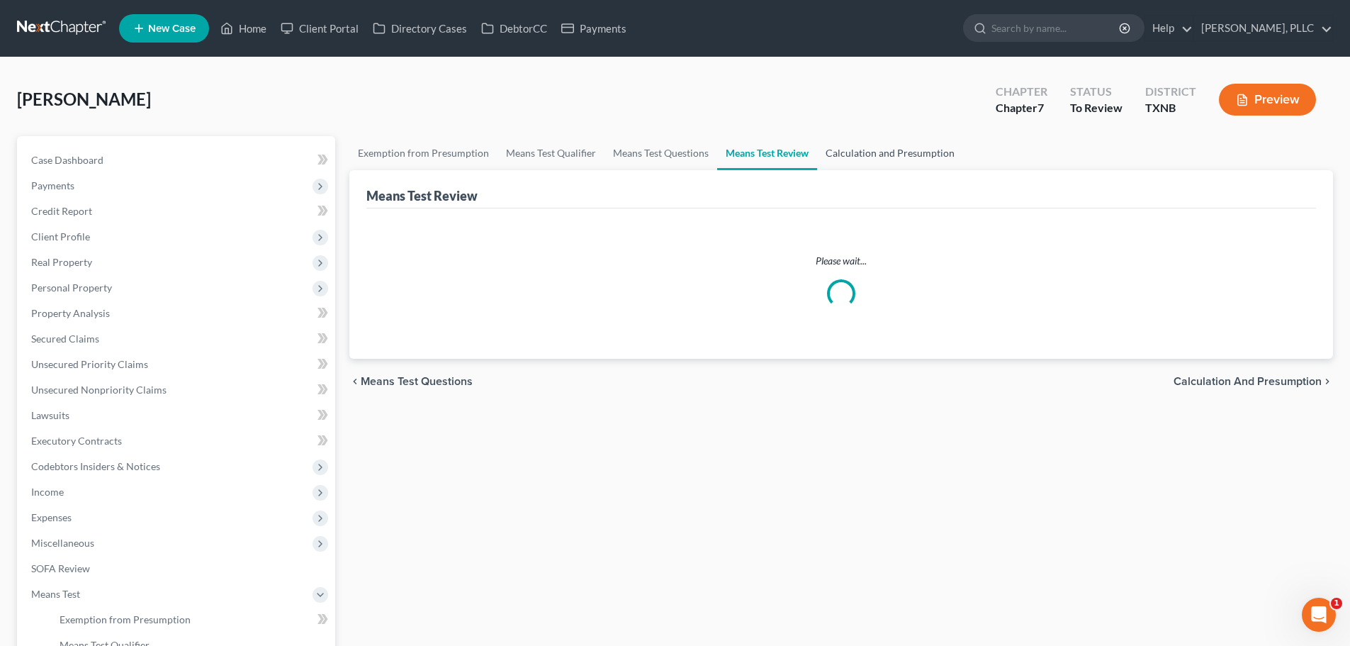
click at [846, 152] on link "Calculation and Presumption" at bounding box center [890, 153] width 146 height 34
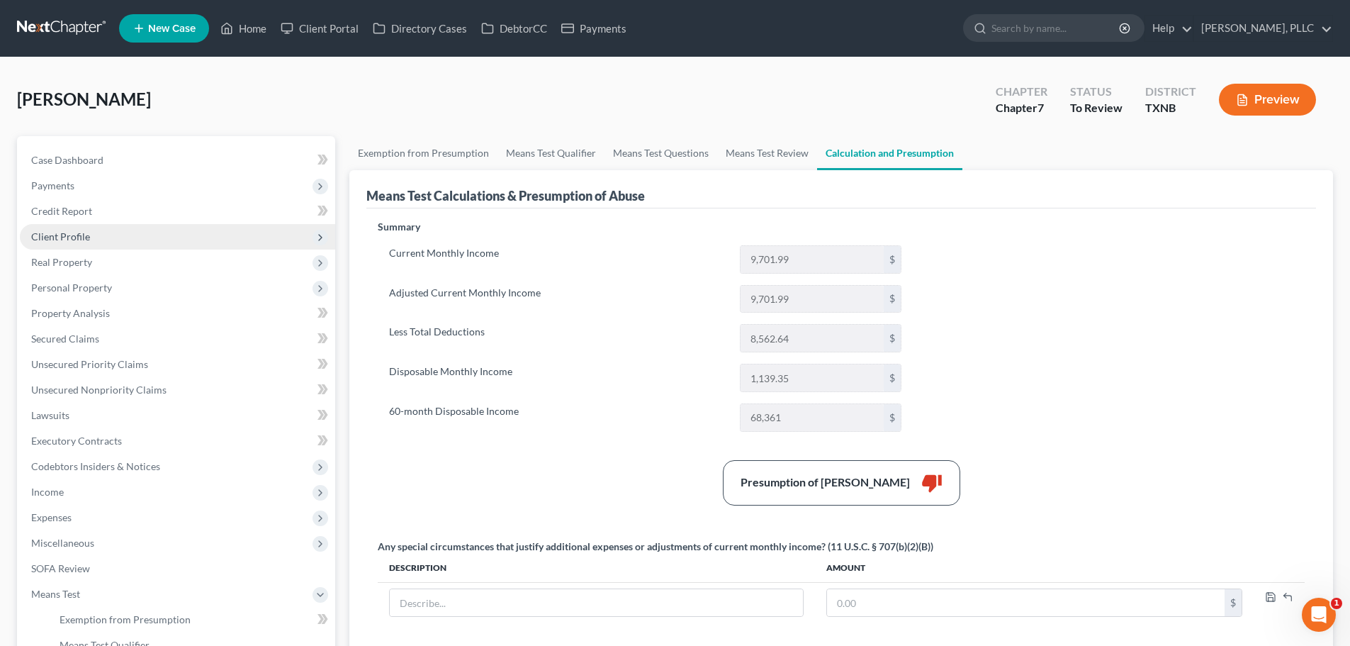
click at [69, 240] on span "Client Profile" at bounding box center [60, 236] width 59 height 12
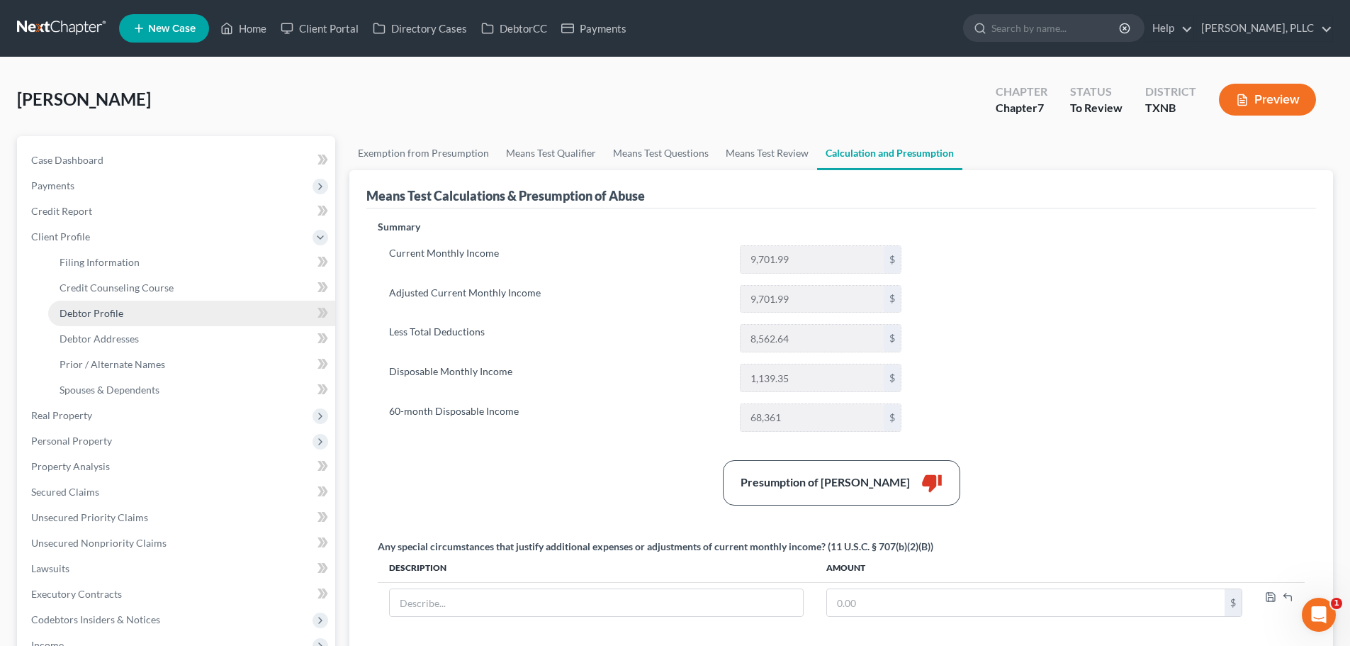
click at [89, 312] on span "Debtor Profile" at bounding box center [92, 313] width 64 height 12
select select "3"
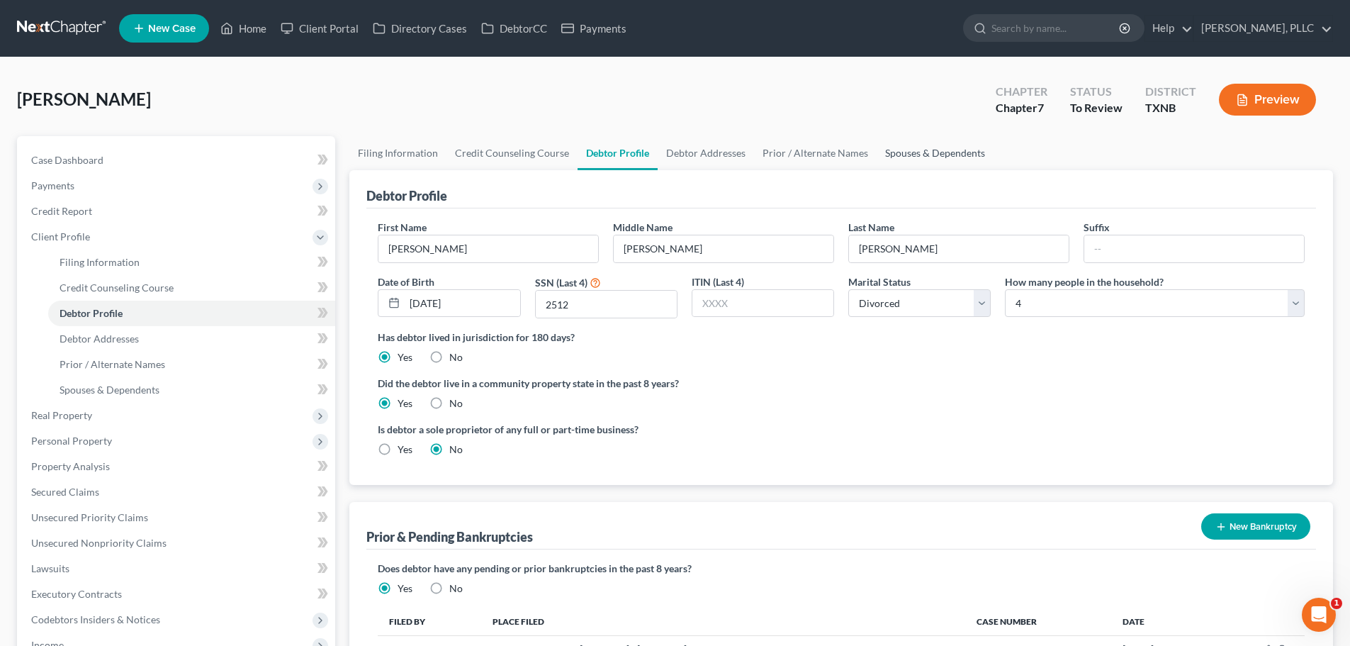
click at [900, 153] on link "Spouses & Dependents" at bounding box center [935, 153] width 117 height 34
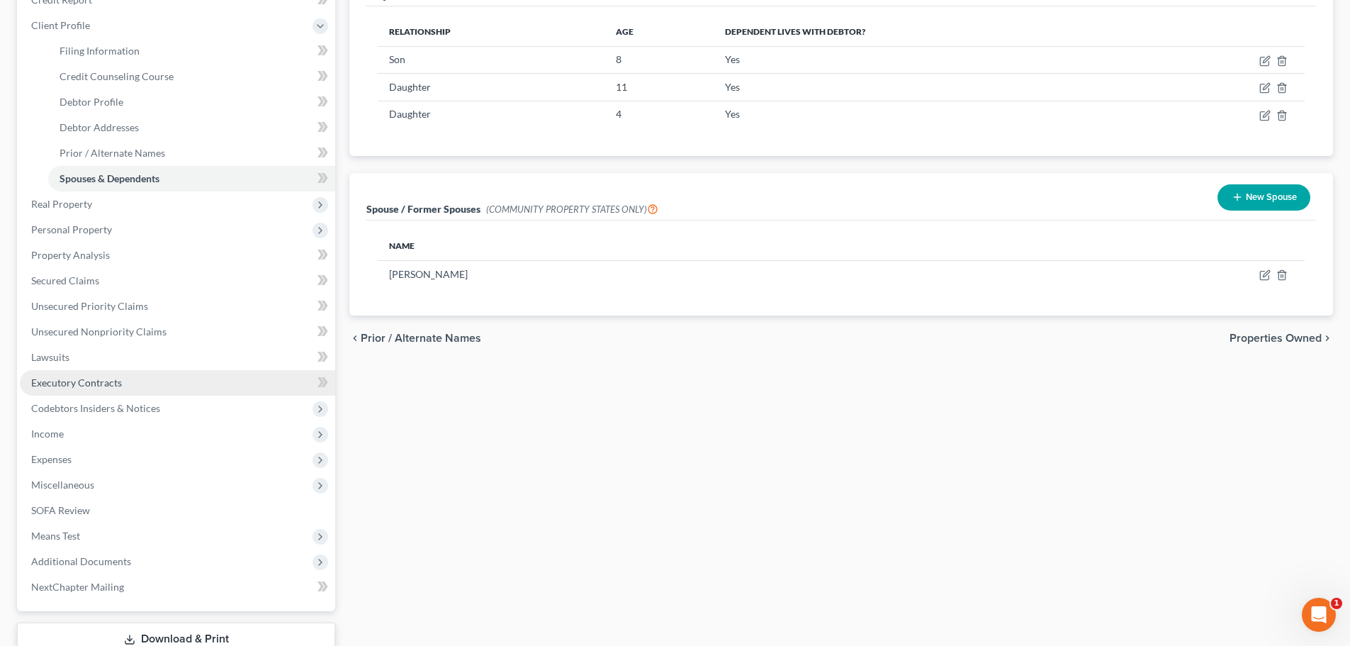
scroll to position [213, 0]
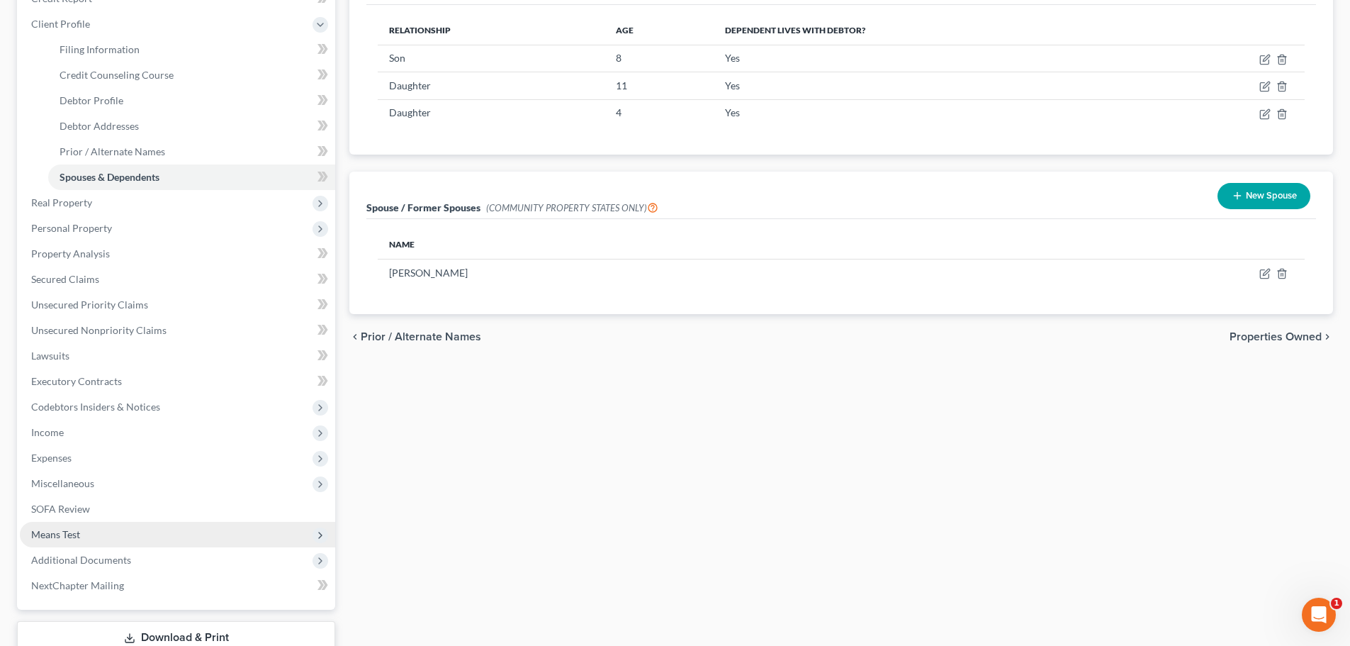
click at [72, 531] on span "Means Test" at bounding box center [55, 534] width 49 height 12
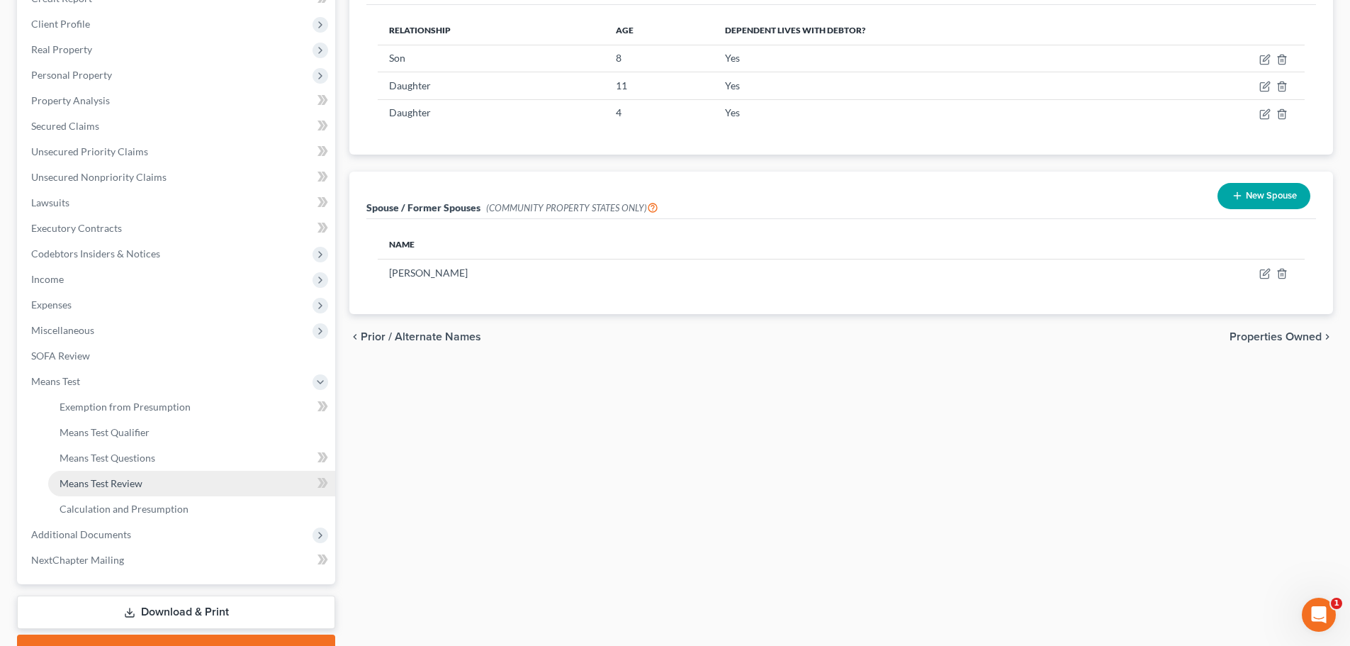
click at [107, 481] on span "Means Test Review" at bounding box center [101, 483] width 83 height 12
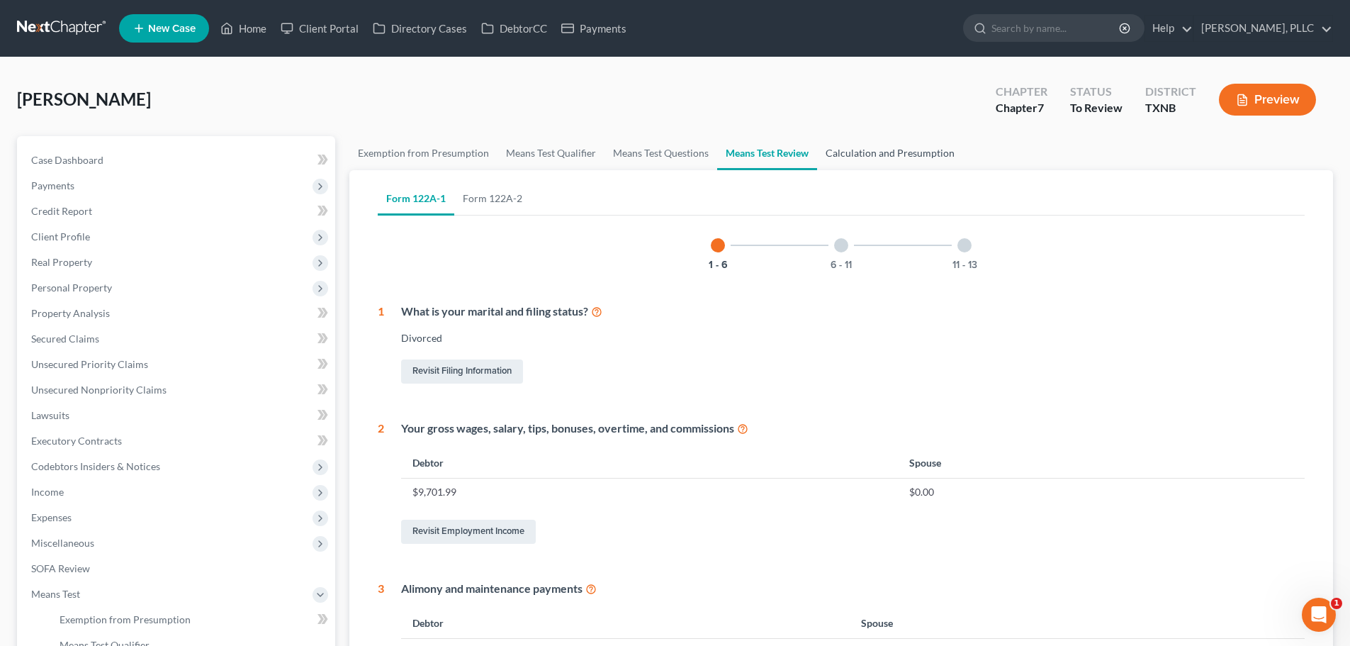
click at [859, 151] on link "Calculation and Presumption" at bounding box center [890, 153] width 146 height 34
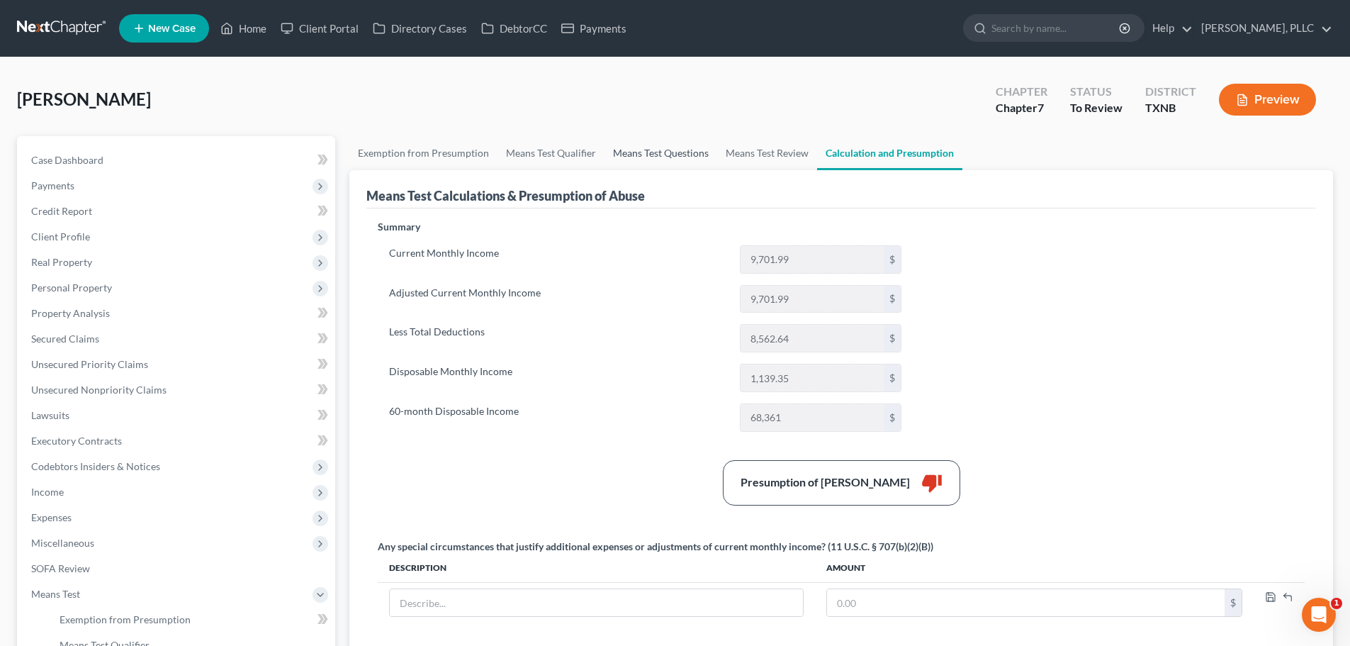
click at [632, 154] on link "Means Test Questions" at bounding box center [661, 153] width 113 height 34
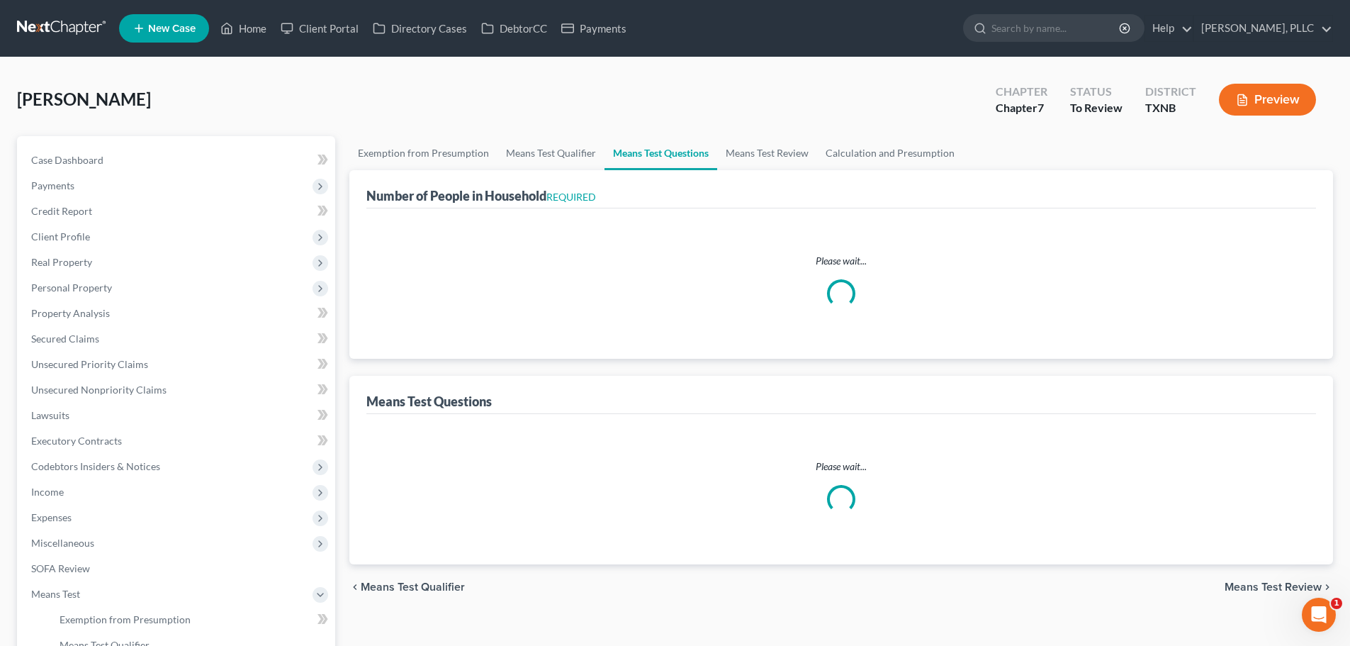
select select "1"
select select "60"
select select "0"
select select "60"
select select "1"
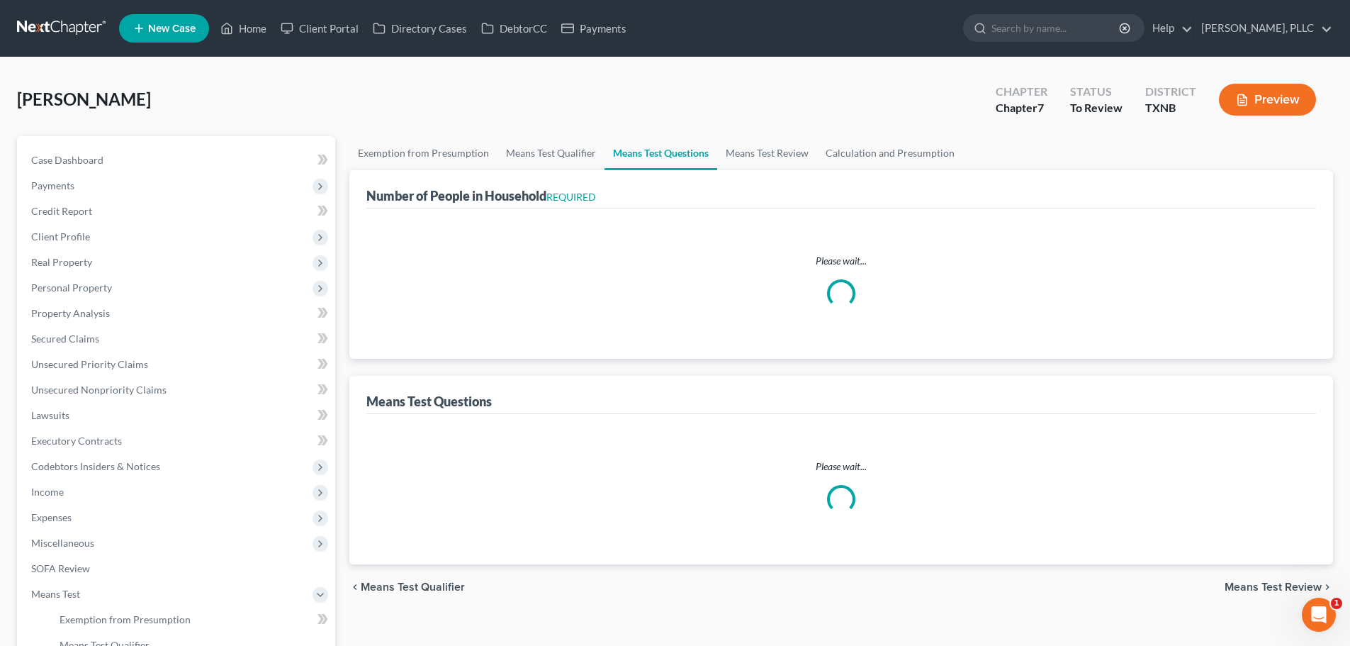
select select "60"
select select "2"
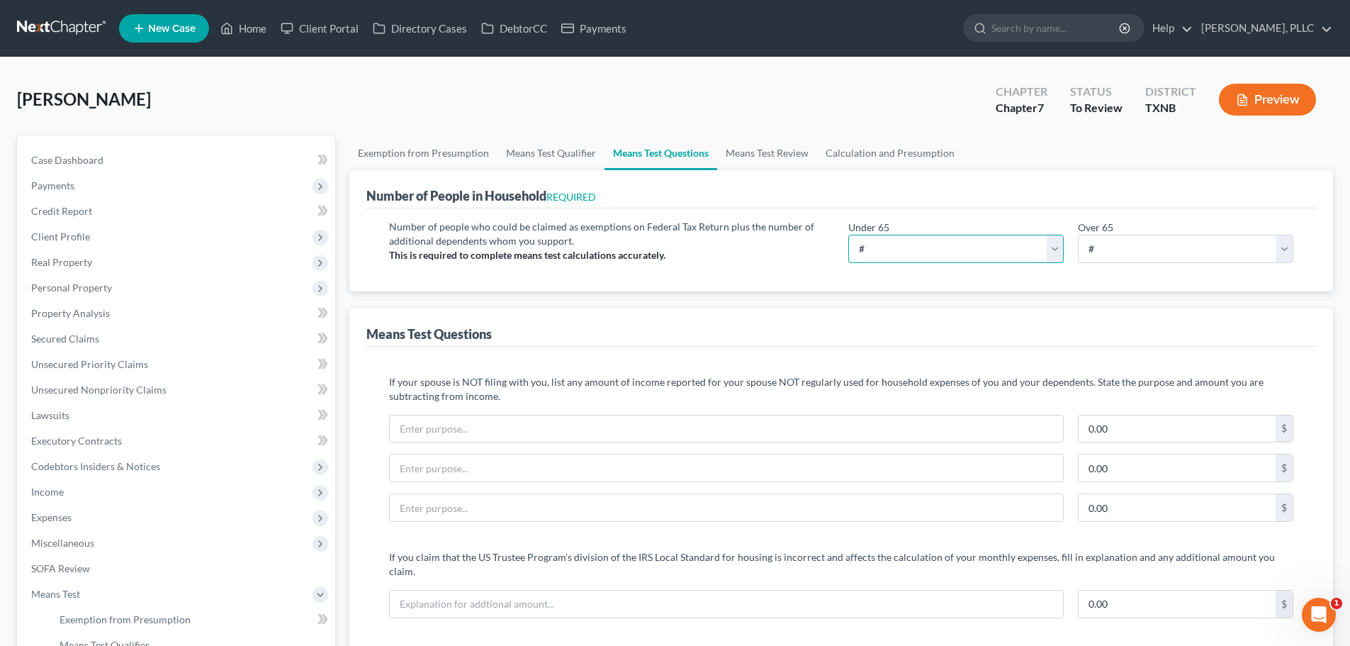
click at [987, 254] on select "# 0 1 2 3 4 5 6 7 8 9 10" at bounding box center [955, 249] width 215 height 28
select select "3"
click at [848, 235] on select "# 0 1 2 3 4 5 6 7 8 9 10" at bounding box center [955, 249] width 215 height 28
click at [975, 201] on div "Number of People in Household REQUIRED" at bounding box center [841, 189] width 950 height 38
drag, startPoint x: 783, startPoint y: 152, endPoint x: 797, endPoint y: 151, distance: 13.5
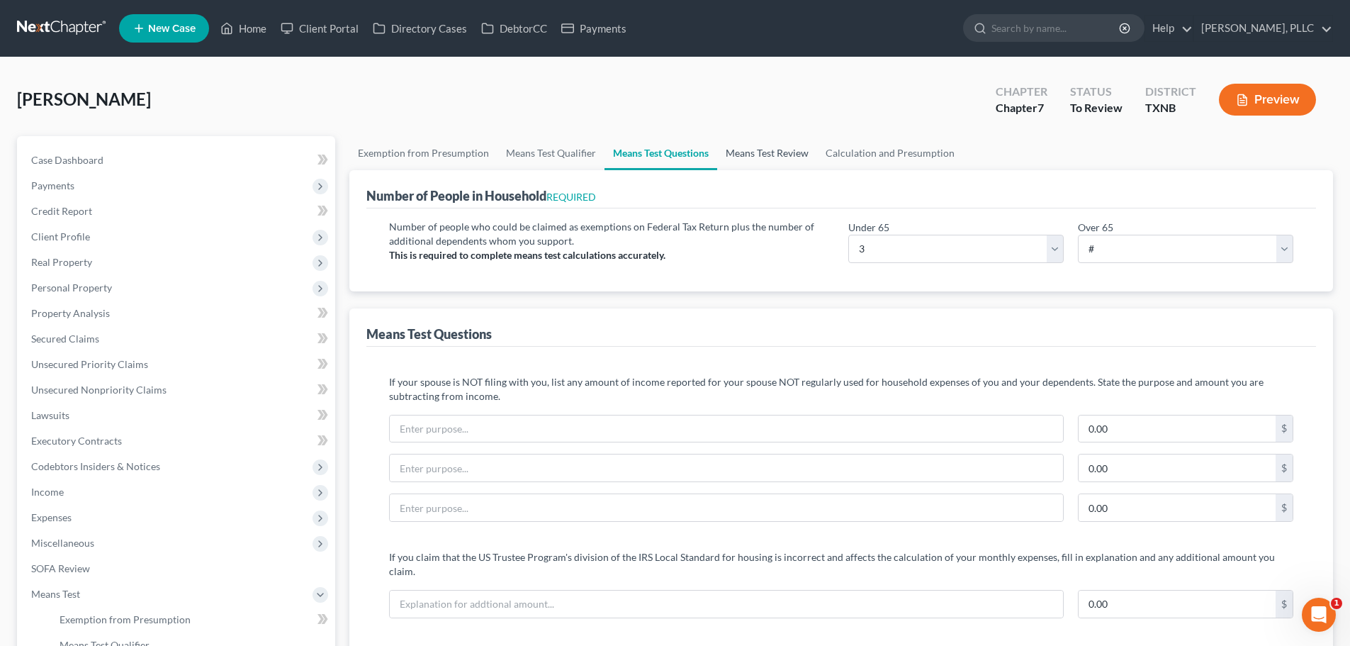
click at [783, 152] on link "Means Test Review" at bounding box center [767, 153] width 100 height 34
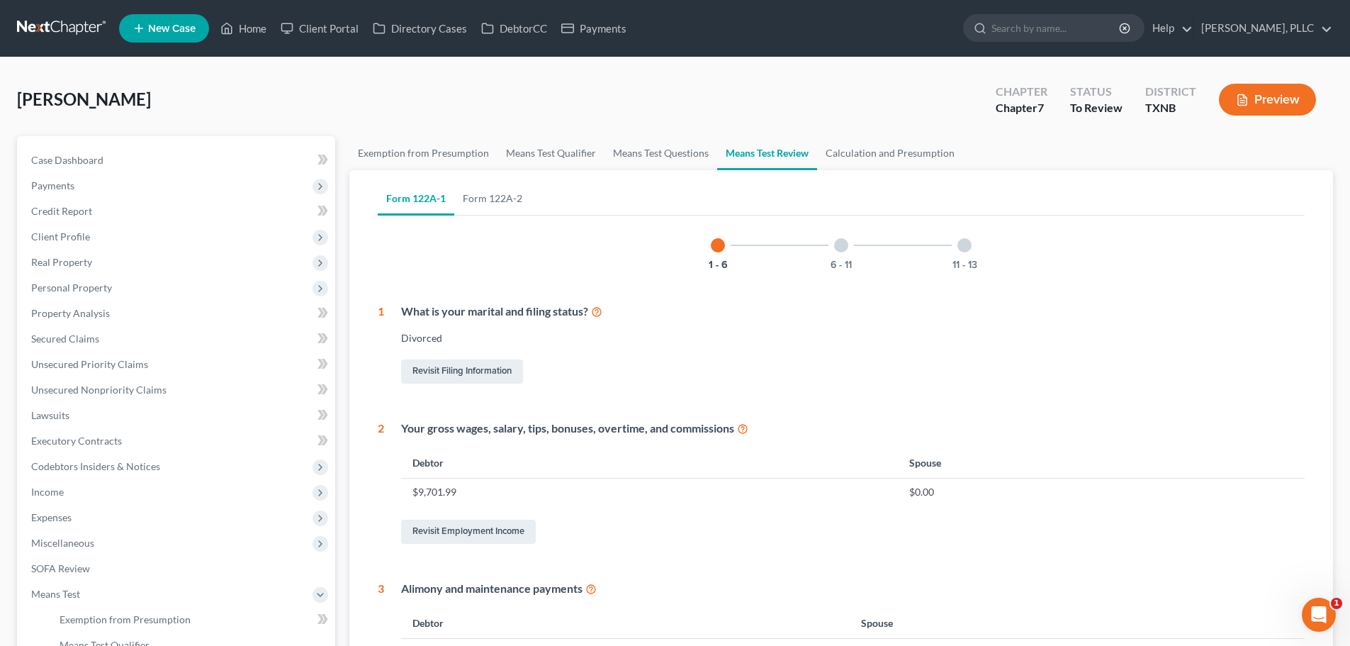
click at [883, 420] on div "Your gross wages, salary, tips, bonuses, overtime, and commissions" at bounding box center [853, 428] width 904 height 16
click at [883, 152] on link "Calculation and Presumption" at bounding box center [890, 153] width 146 height 34
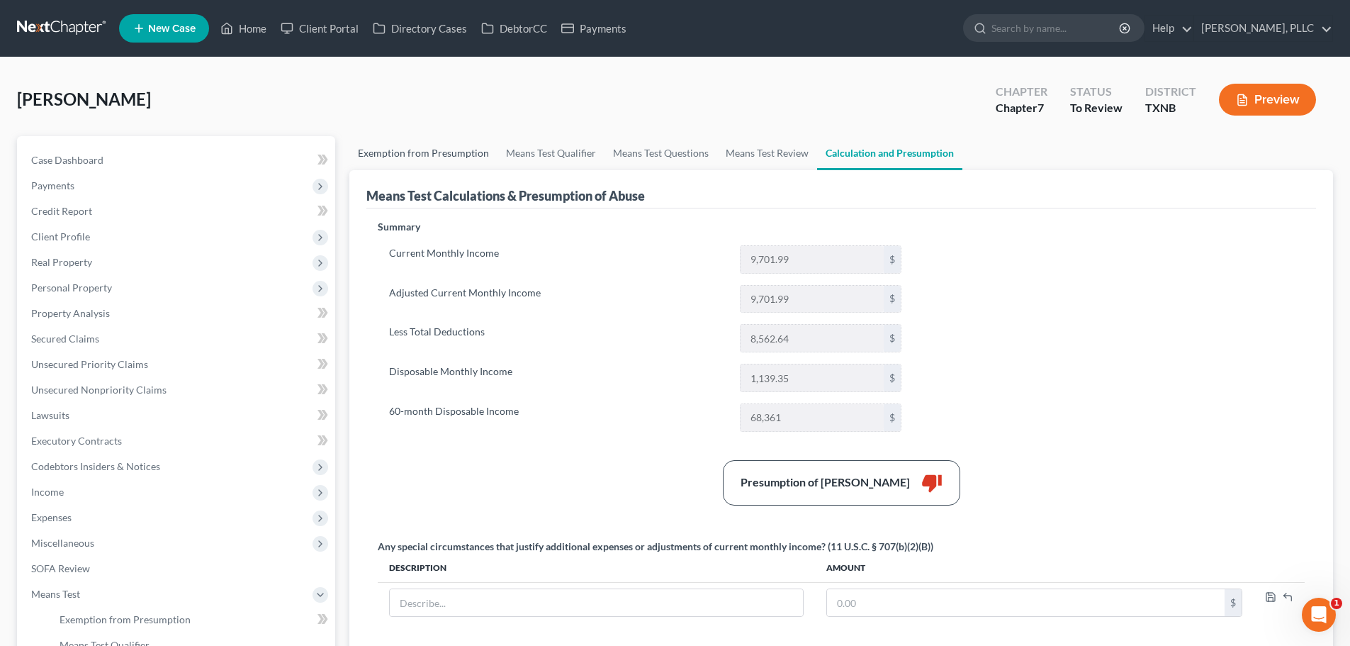
click at [464, 153] on link "Exemption from Presumption" at bounding box center [423, 153] width 148 height 34
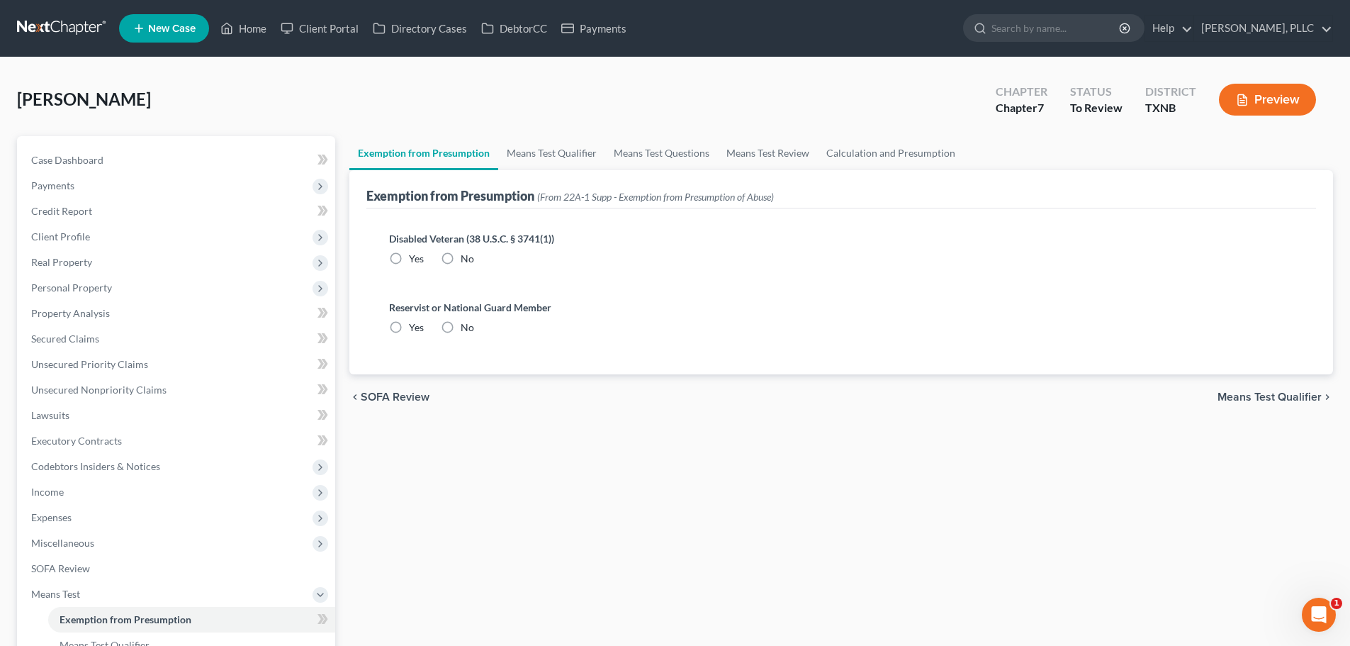
radio input "true"
click at [530, 151] on link "Means Test Qualifier" at bounding box center [551, 153] width 107 height 34
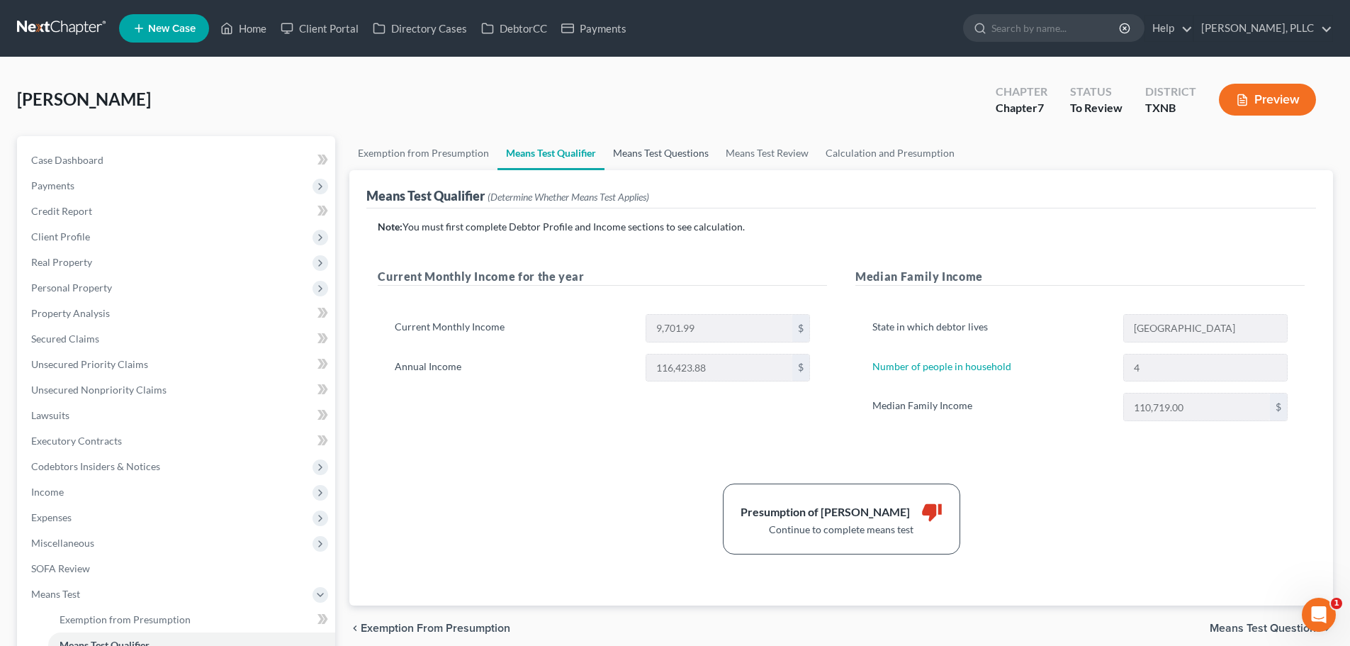
click at [675, 152] on link "Means Test Questions" at bounding box center [661, 153] width 113 height 34
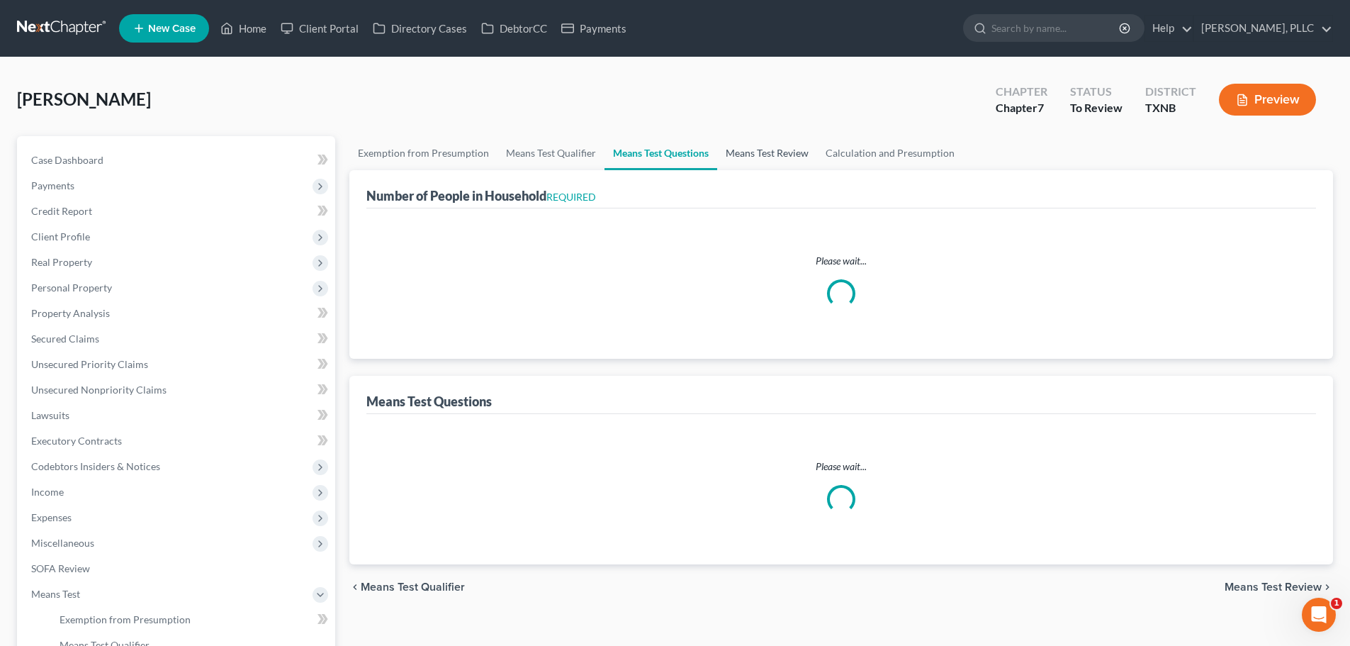
select select "1"
select select "60"
select select "0"
select select "60"
select select "1"
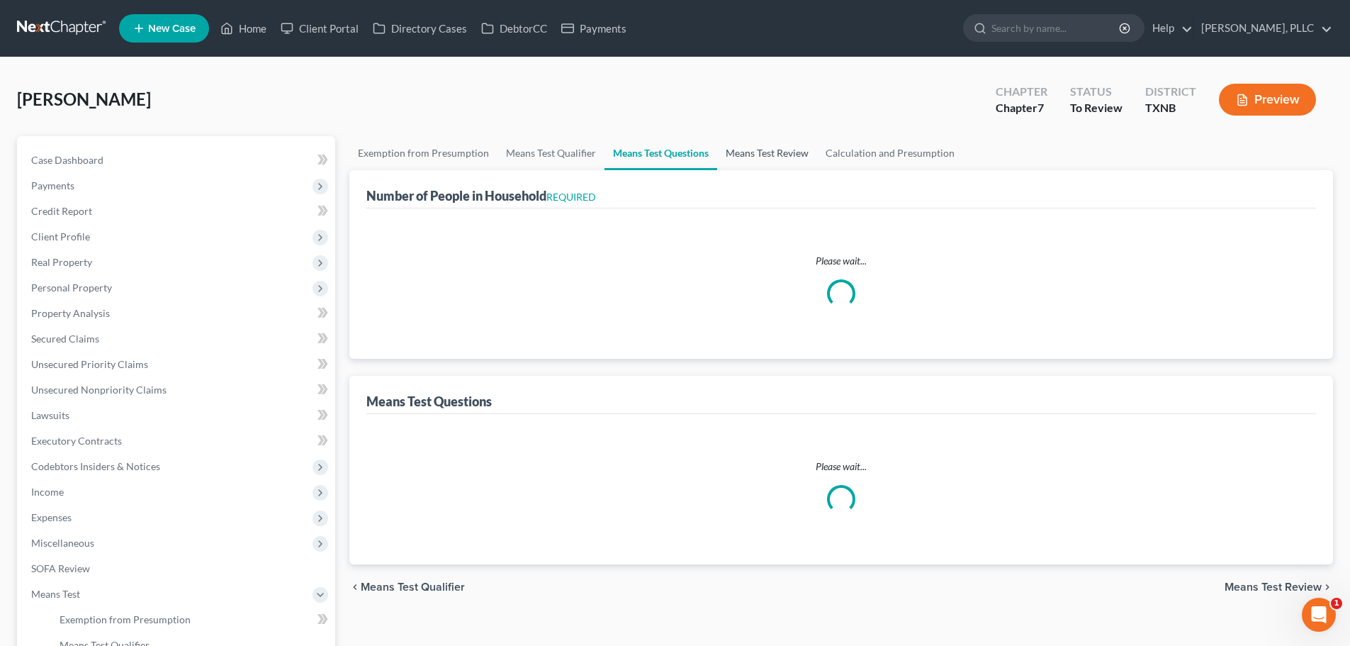
select select "60"
select select "3"
select select "2"
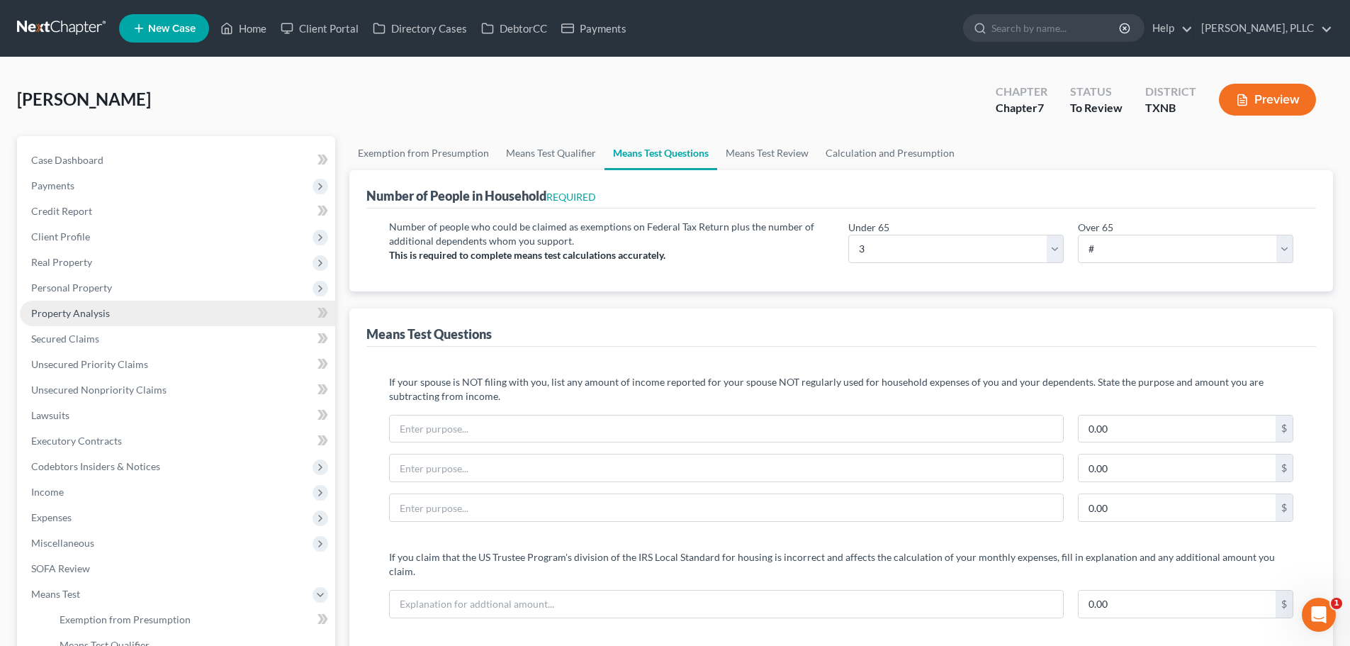
click at [94, 315] on span "Property Analysis" at bounding box center [70, 313] width 79 height 12
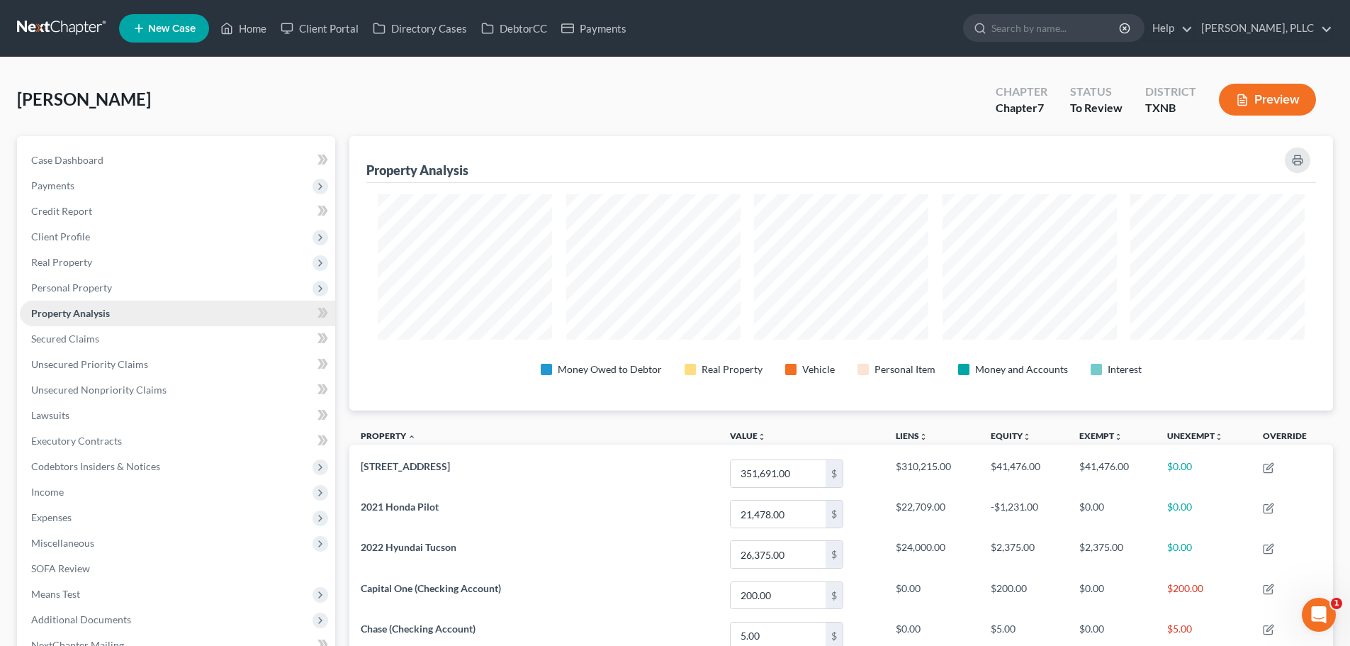
scroll to position [274, 984]
click at [59, 517] on span "Expenses" at bounding box center [51, 517] width 40 height 12
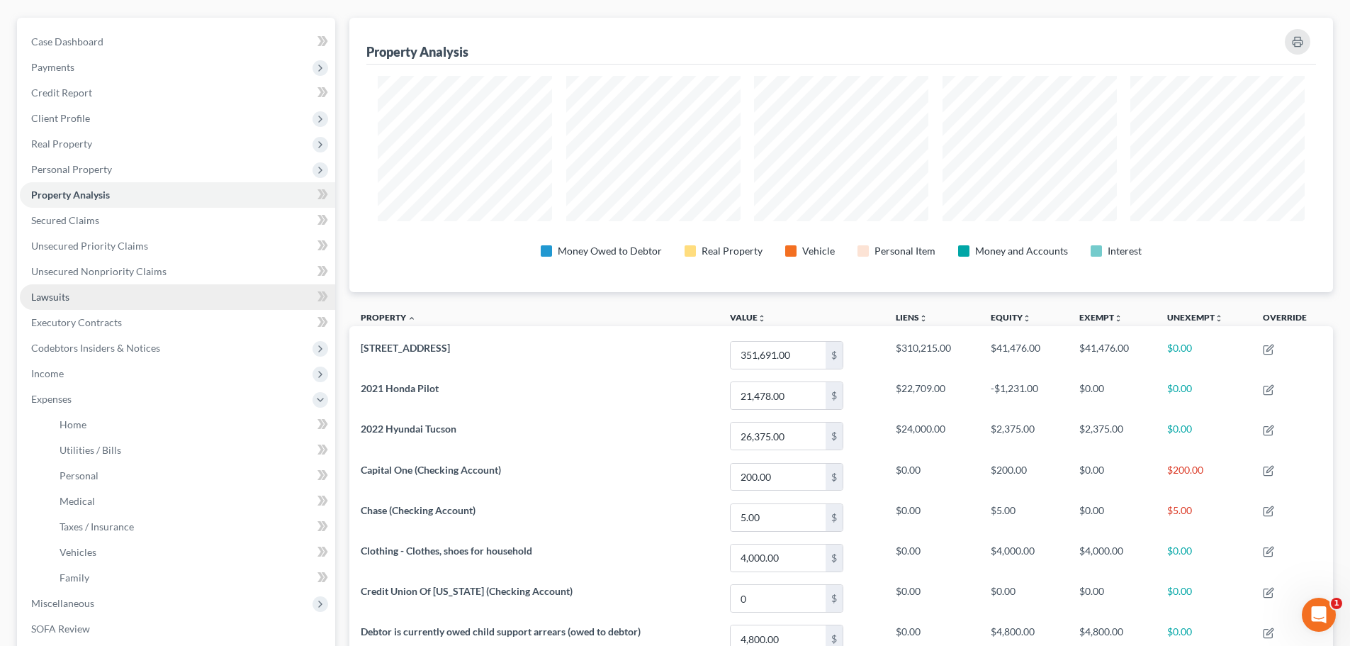
scroll to position [142, 0]
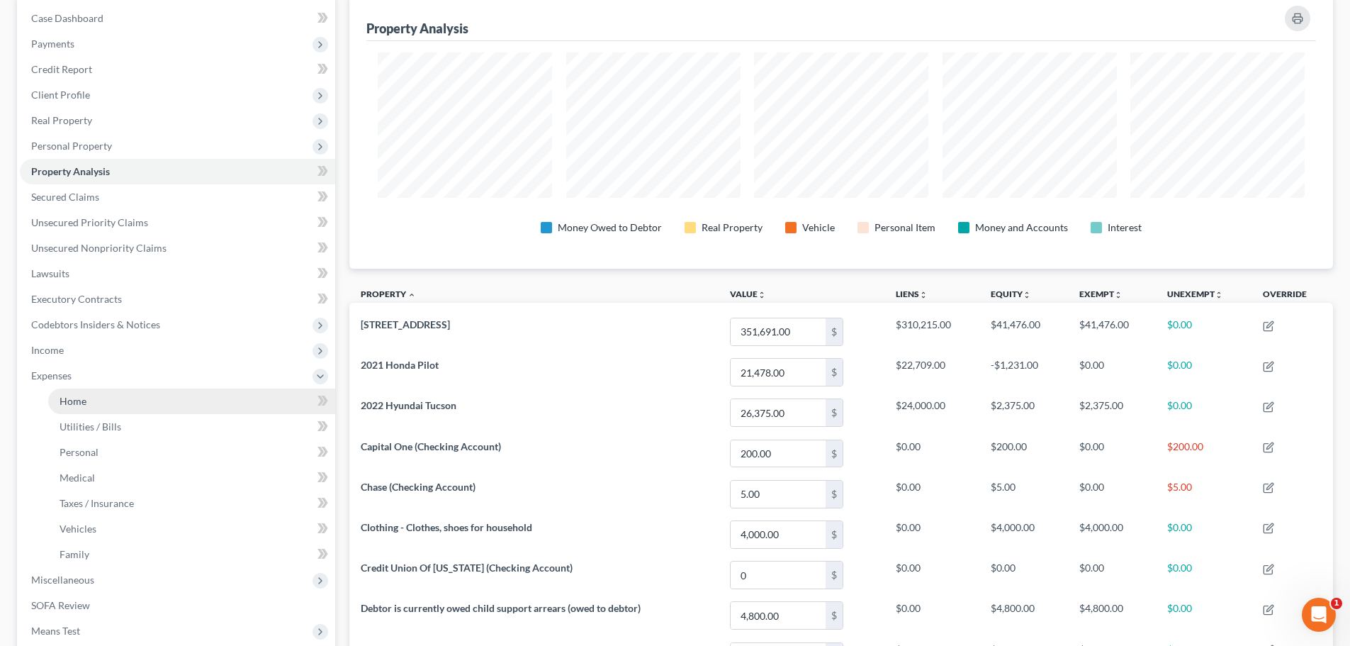
click at [76, 401] on span "Home" at bounding box center [73, 401] width 27 height 12
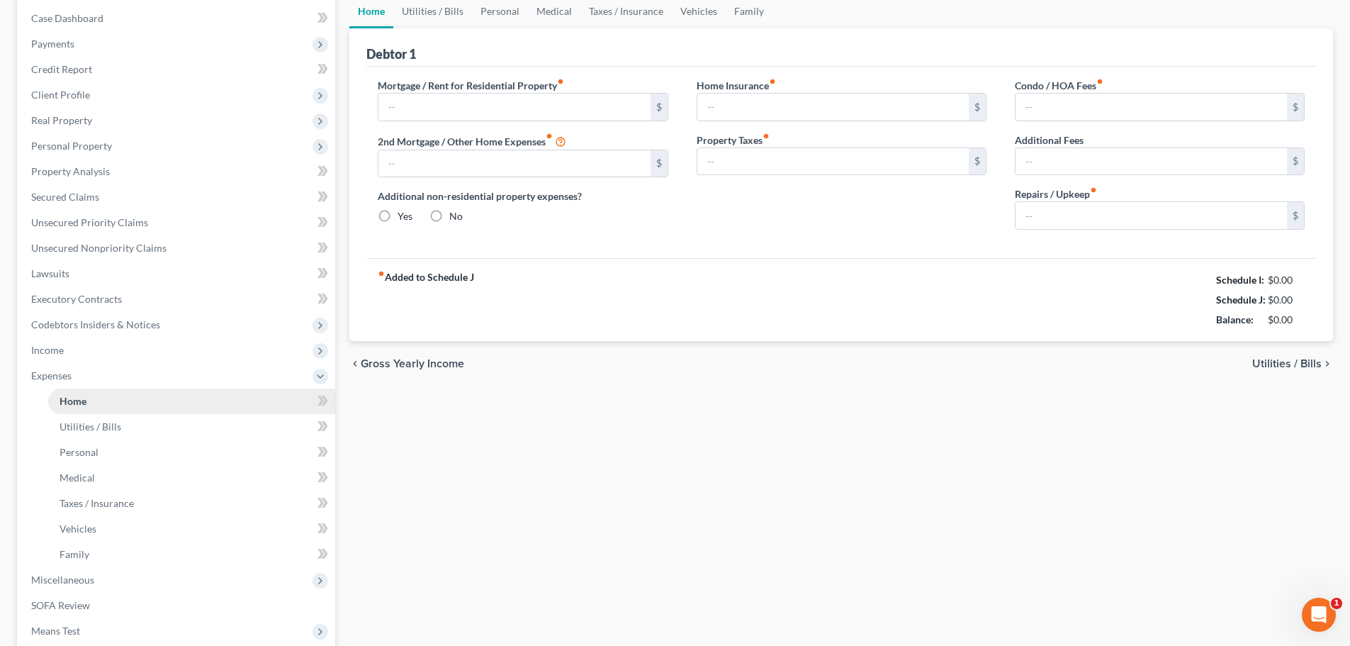
type input "2,148.00"
type input "0.00"
radio input "true"
type input "0.00"
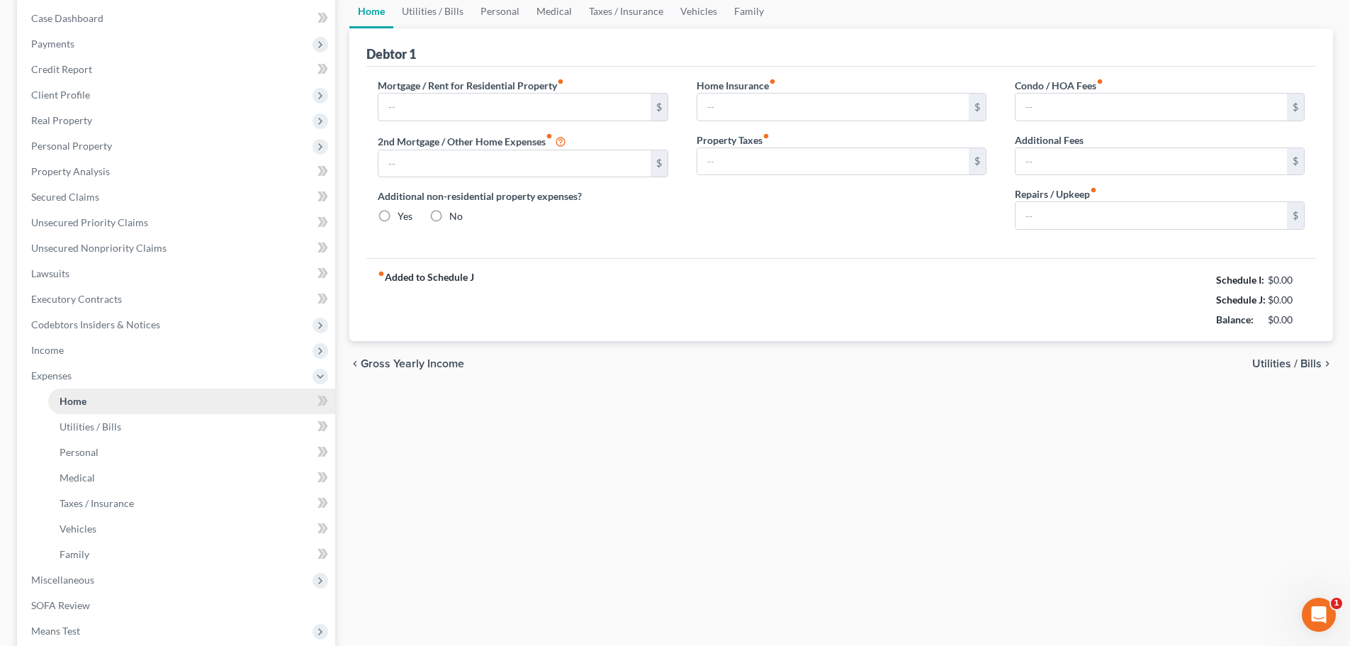
type input "35.00"
type input "0.00"
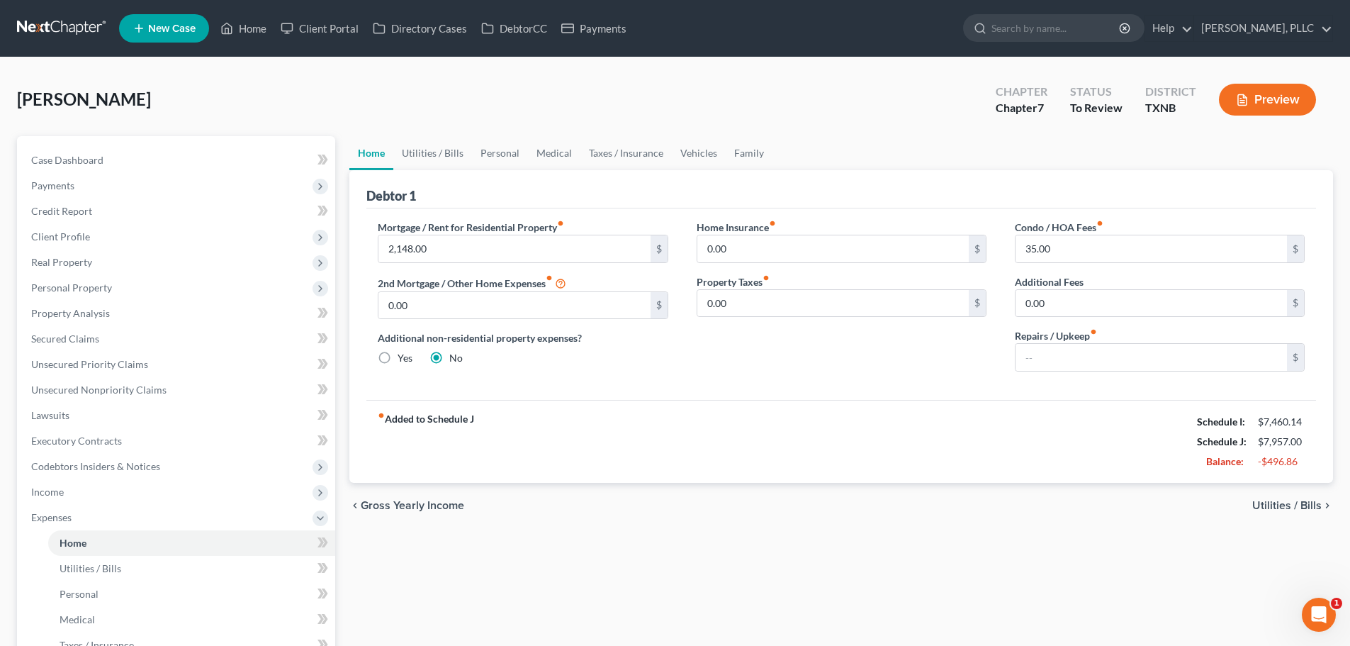
click at [799, 442] on div "fiber_manual_record Added to Schedule J Schedule I: $7,460.14 Schedule J: $7,95…" at bounding box center [841, 441] width 950 height 83
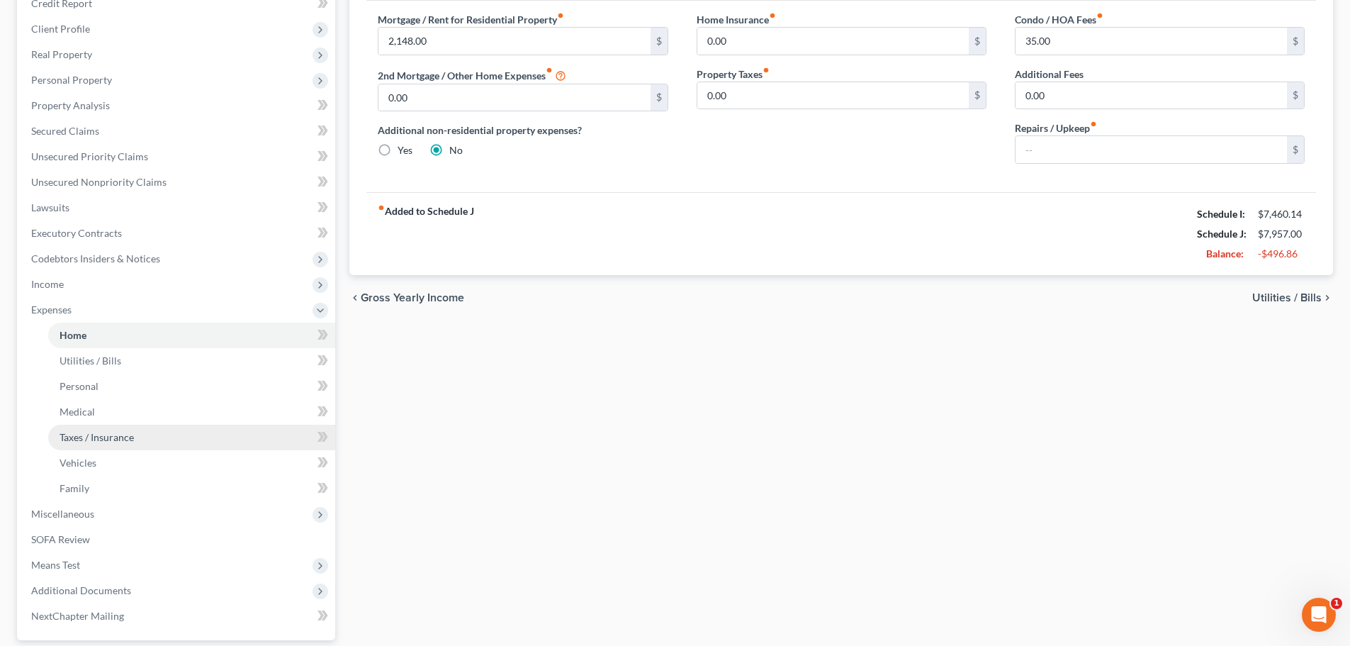
scroll to position [213, 0]
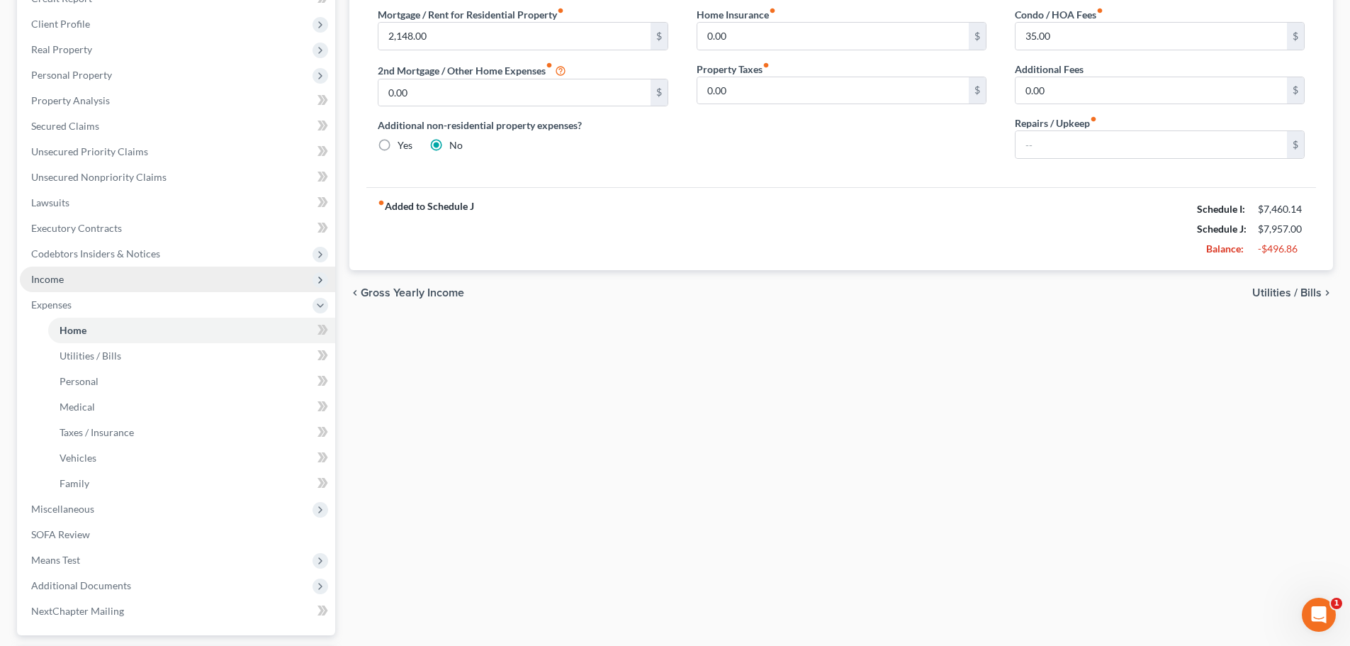
click at [62, 285] on span "Income" at bounding box center [177, 280] width 315 height 26
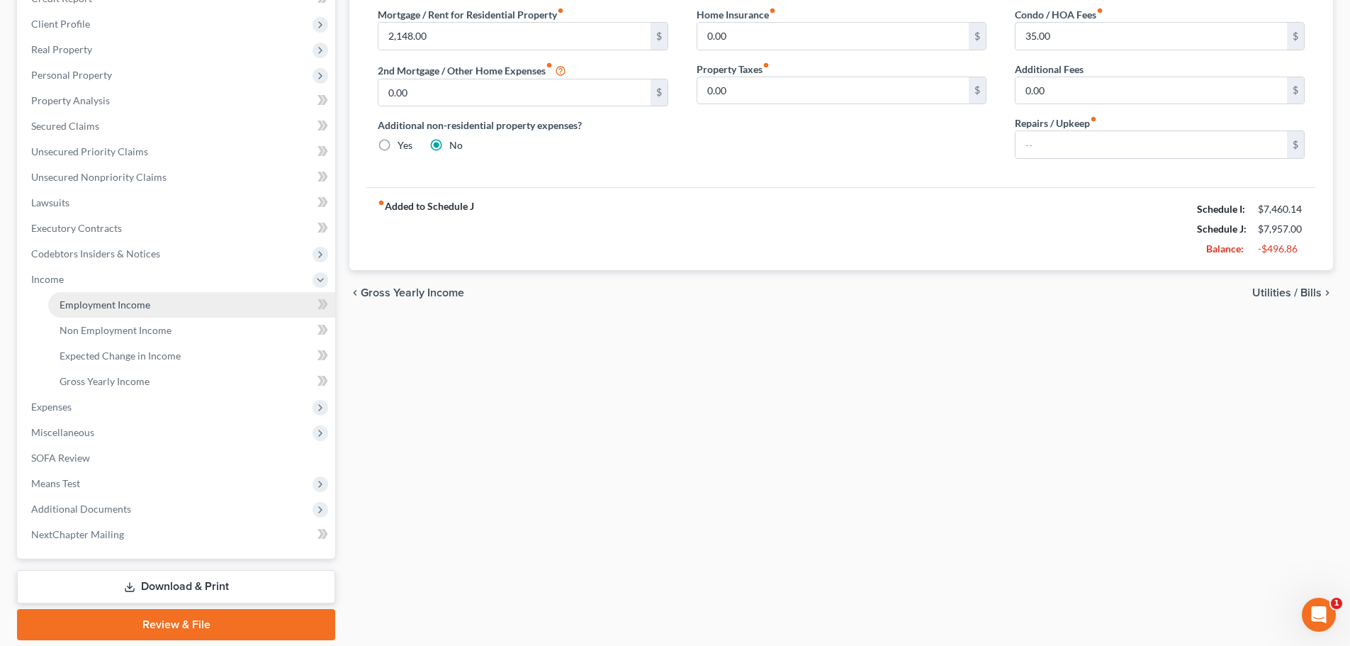
click at [72, 300] on span "Employment Income" at bounding box center [105, 304] width 91 height 12
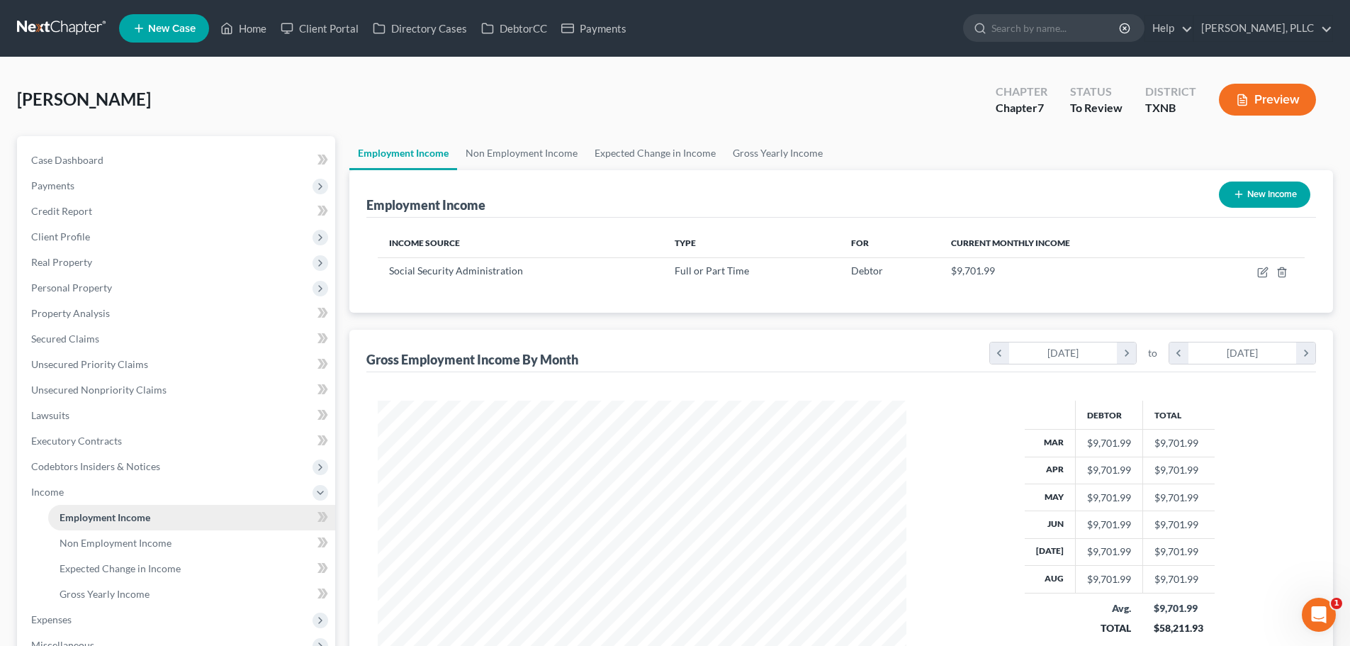
scroll to position [264, 557]
click at [522, 152] on link "Non Employment Income" at bounding box center [521, 153] width 129 height 34
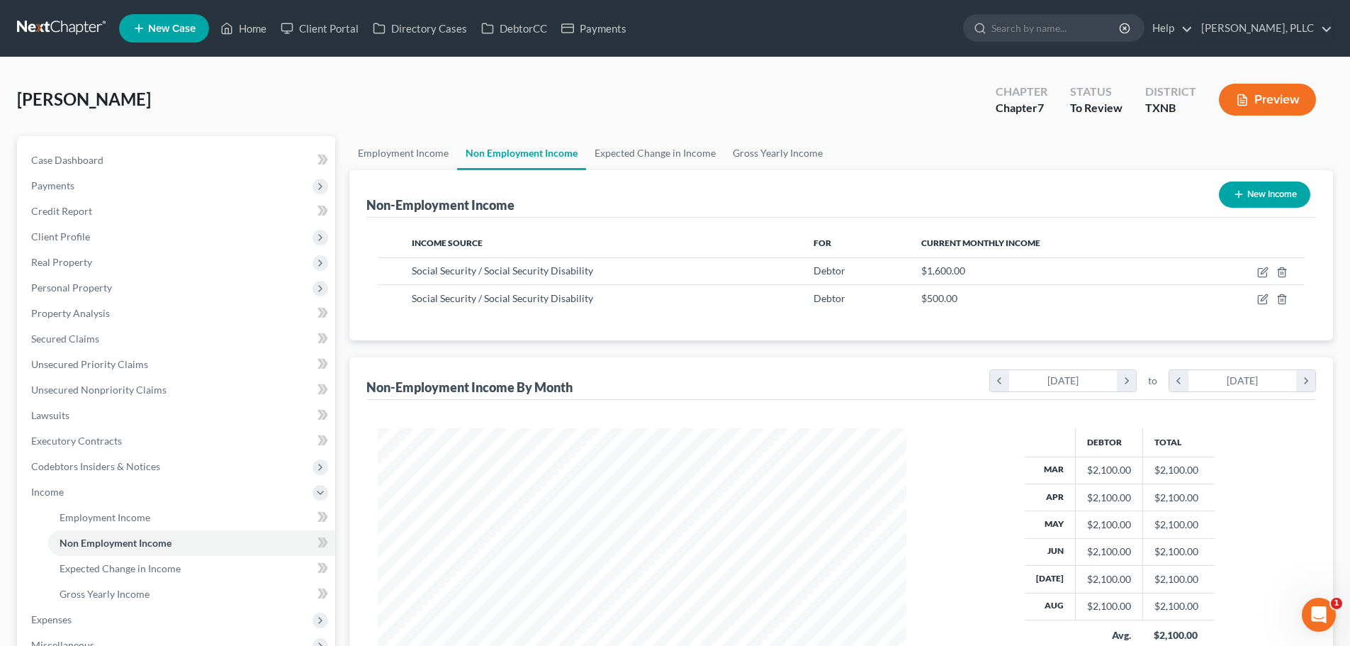
scroll to position [264, 557]
click at [634, 159] on link "Expected Change in Income" at bounding box center [655, 153] width 138 height 34
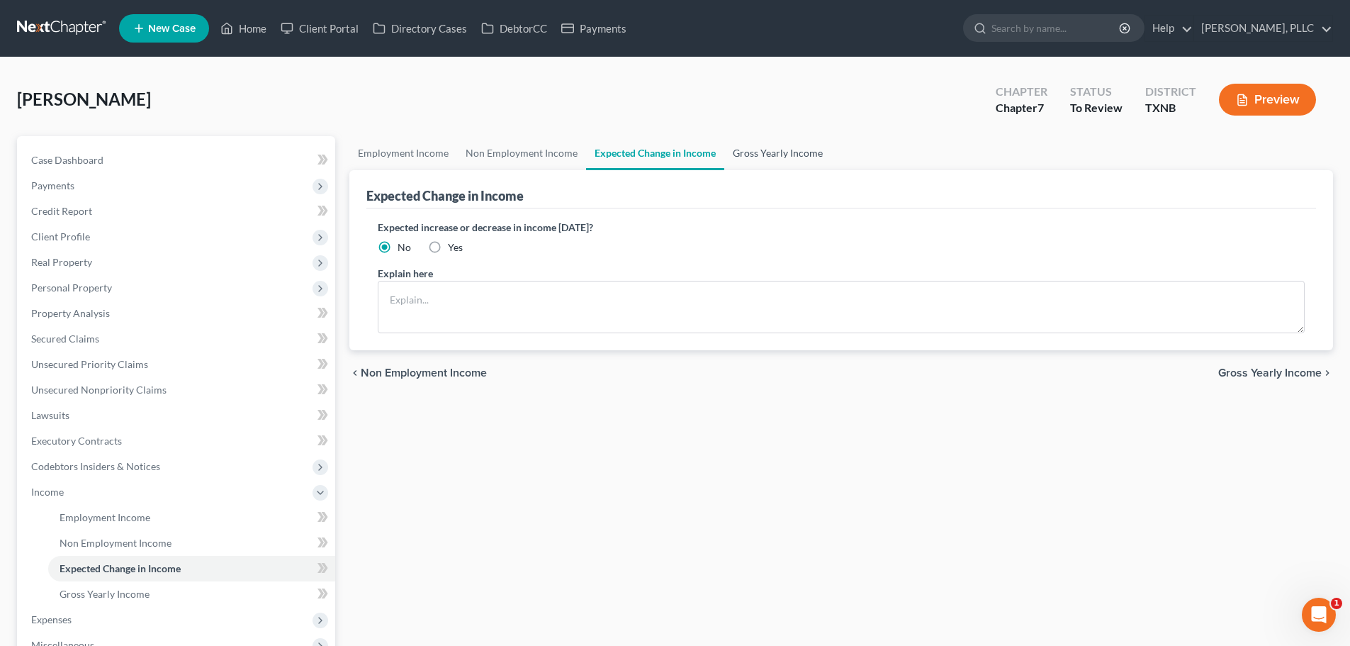
click at [782, 155] on link "Gross Yearly Income" at bounding box center [777, 153] width 107 height 34
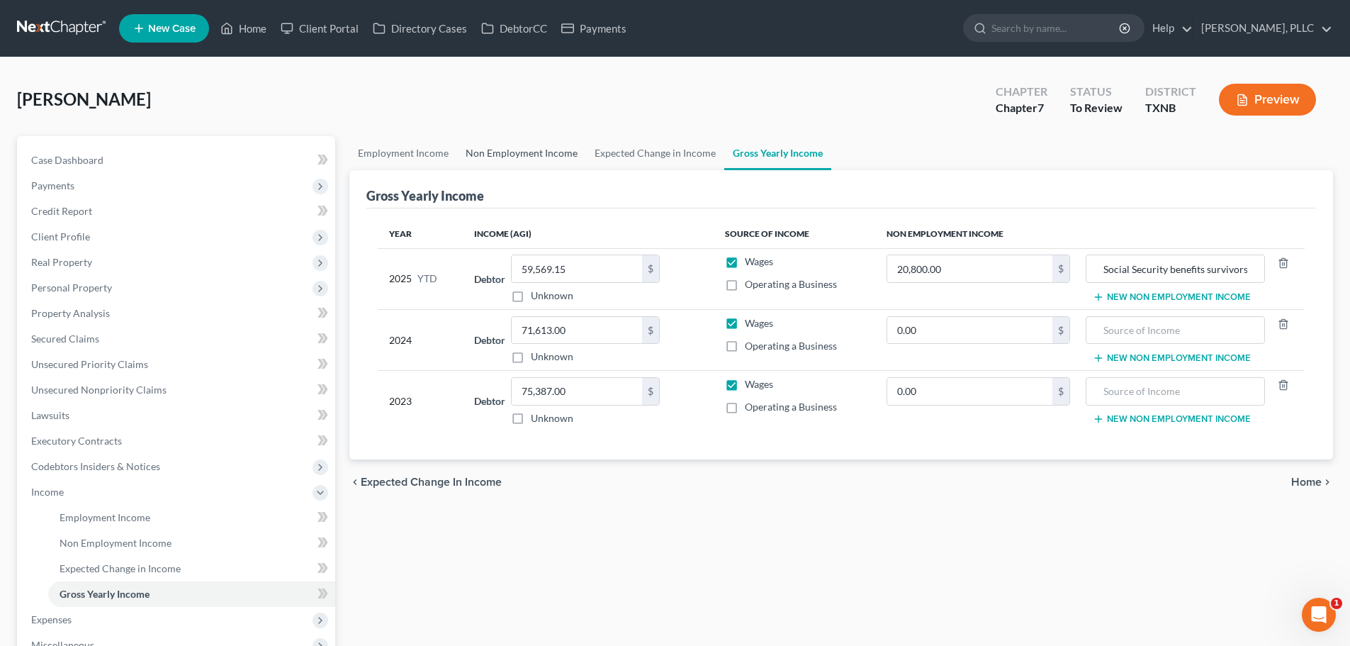
click at [494, 154] on link "Non Employment Income" at bounding box center [521, 153] width 129 height 34
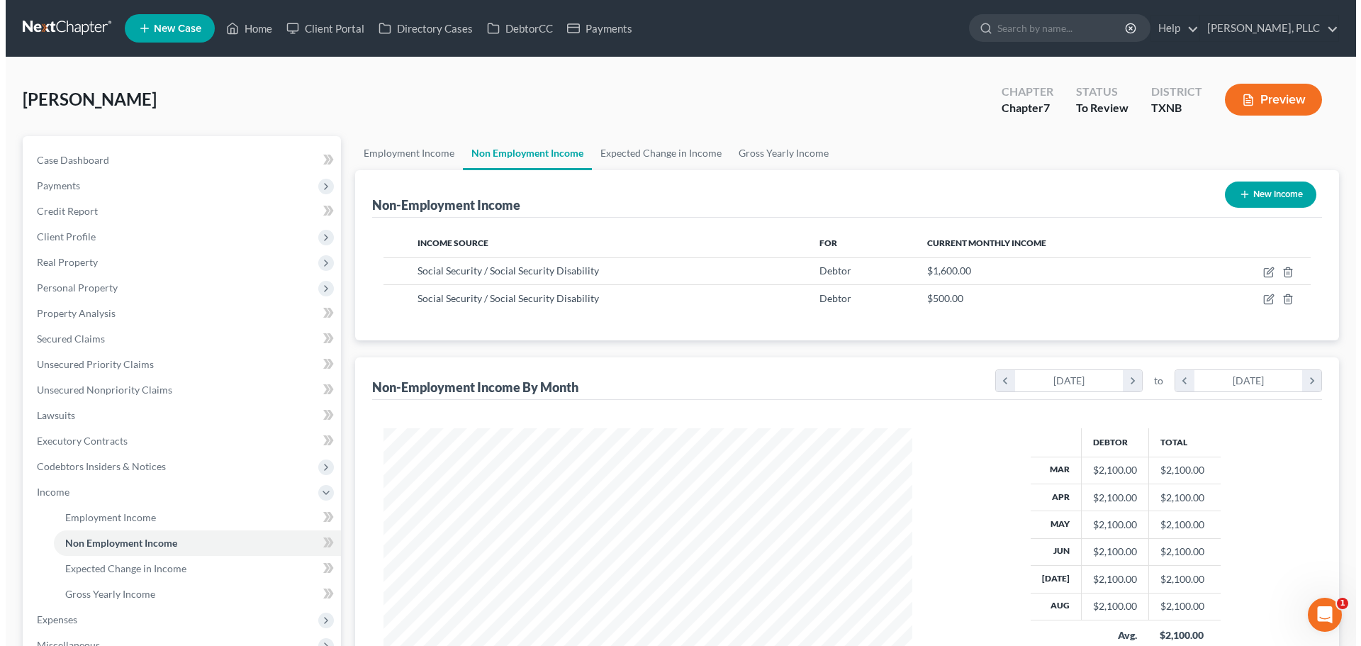
scroll to position [264, 557]
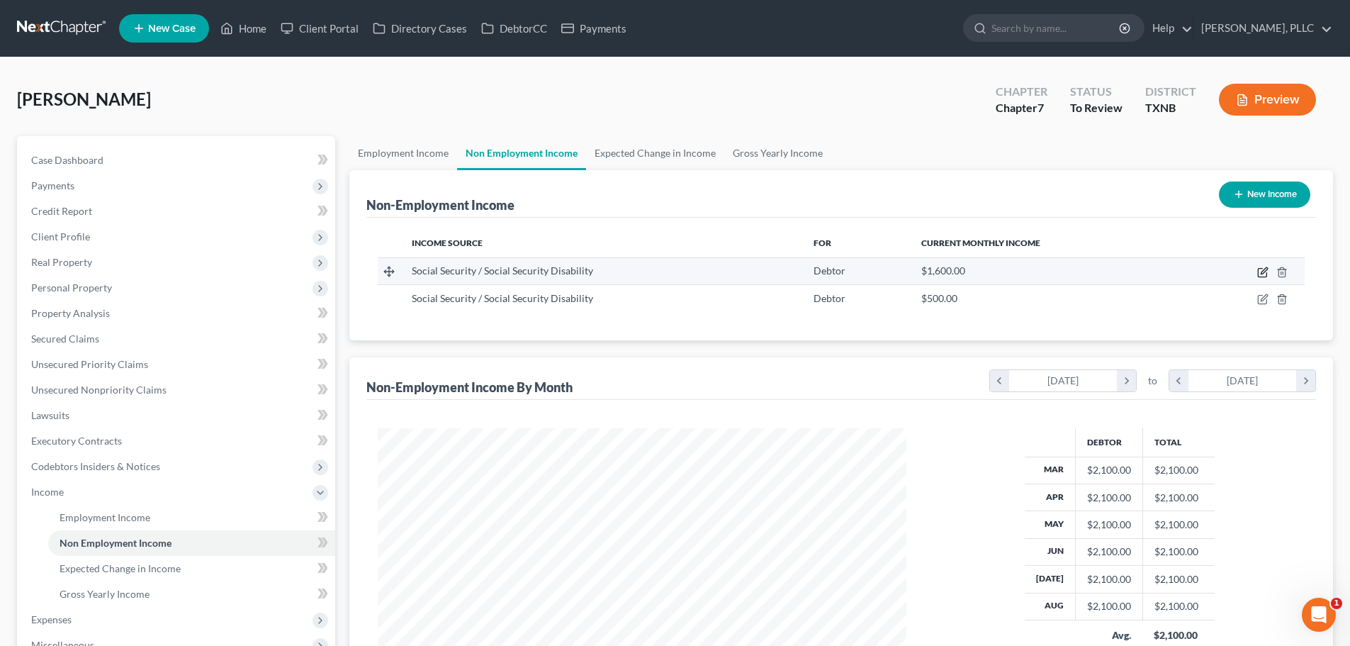
click at [1260, 276] on icon "button" at bounding box center [1262, 272] width 11 height 11
select select "4"
select select "0"
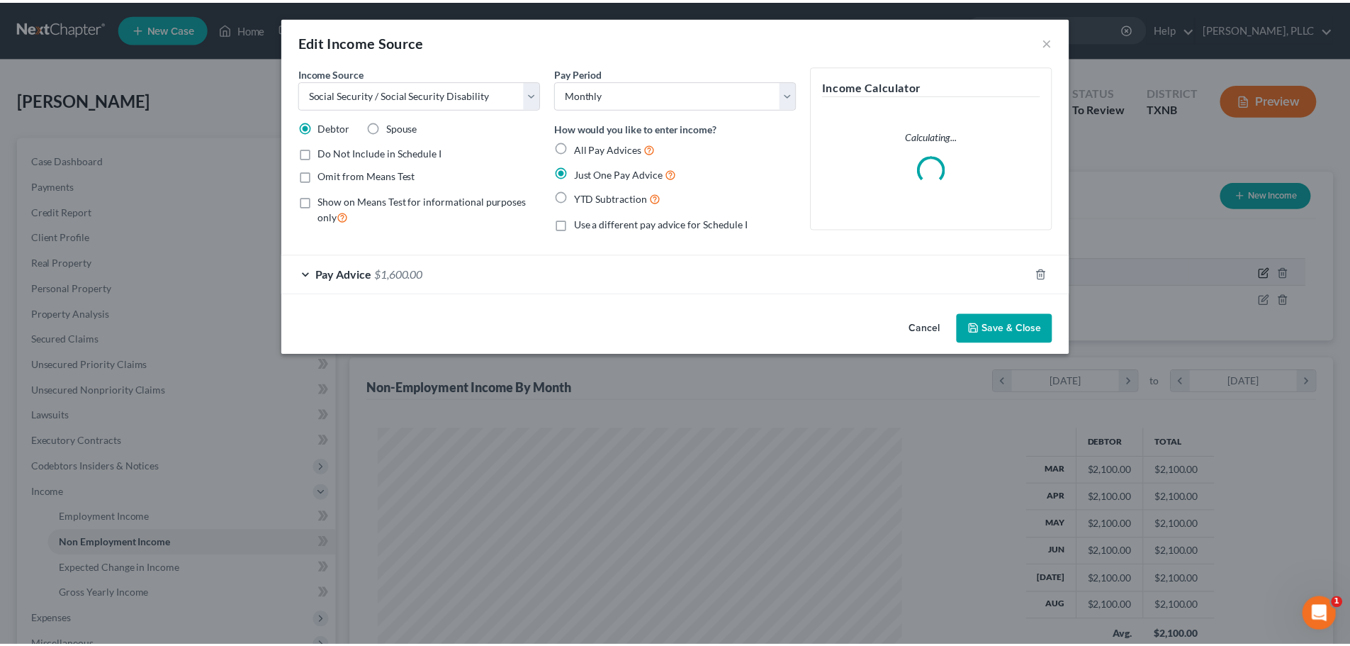
scroll to position [267, 562]
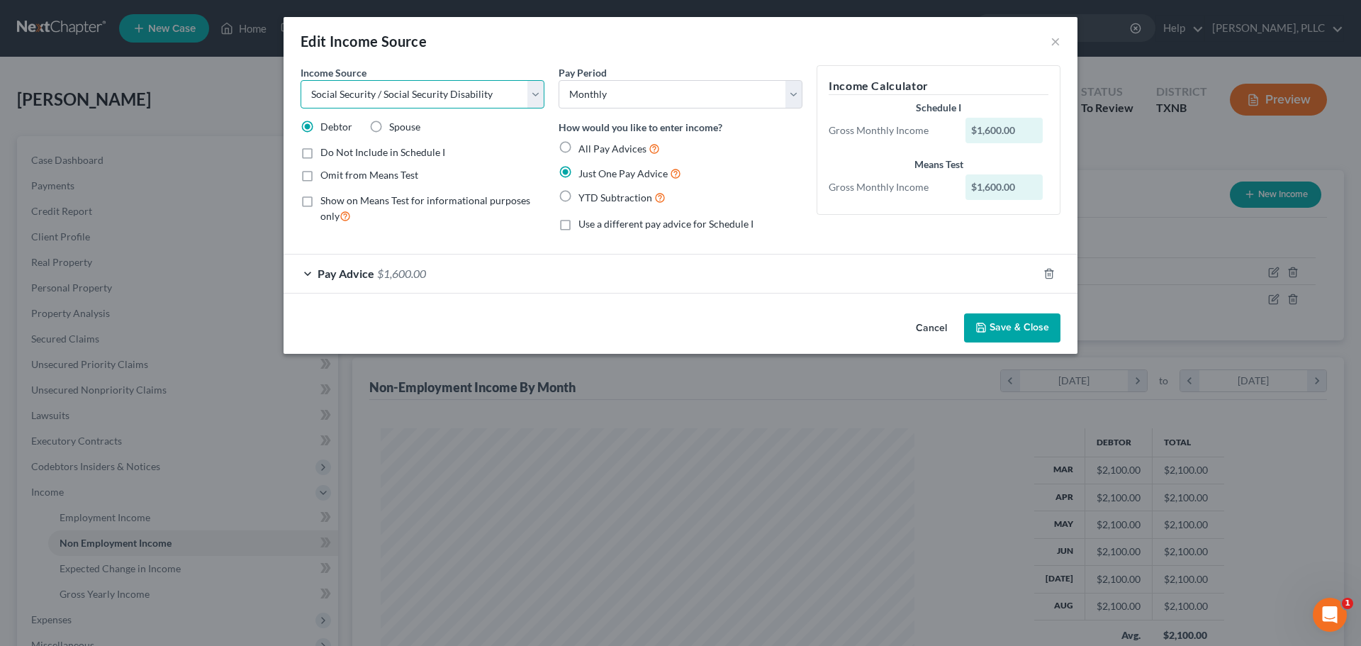
click at [537, 94] on select "Select Unemployment Disability (from employer) Pension Retirement Social Securi…" at bounding box center [423, 94] width 244 height 28
select select "7"
click at [301, 80] on select "Select Unemployment Disability (from employer) Pension Retirement Social Securi…" at bounding box center [423, 94] width 244 height 28
click at [999, 330] on button "Save & Close" at bounding box center [1012, 328] width 96 height 30
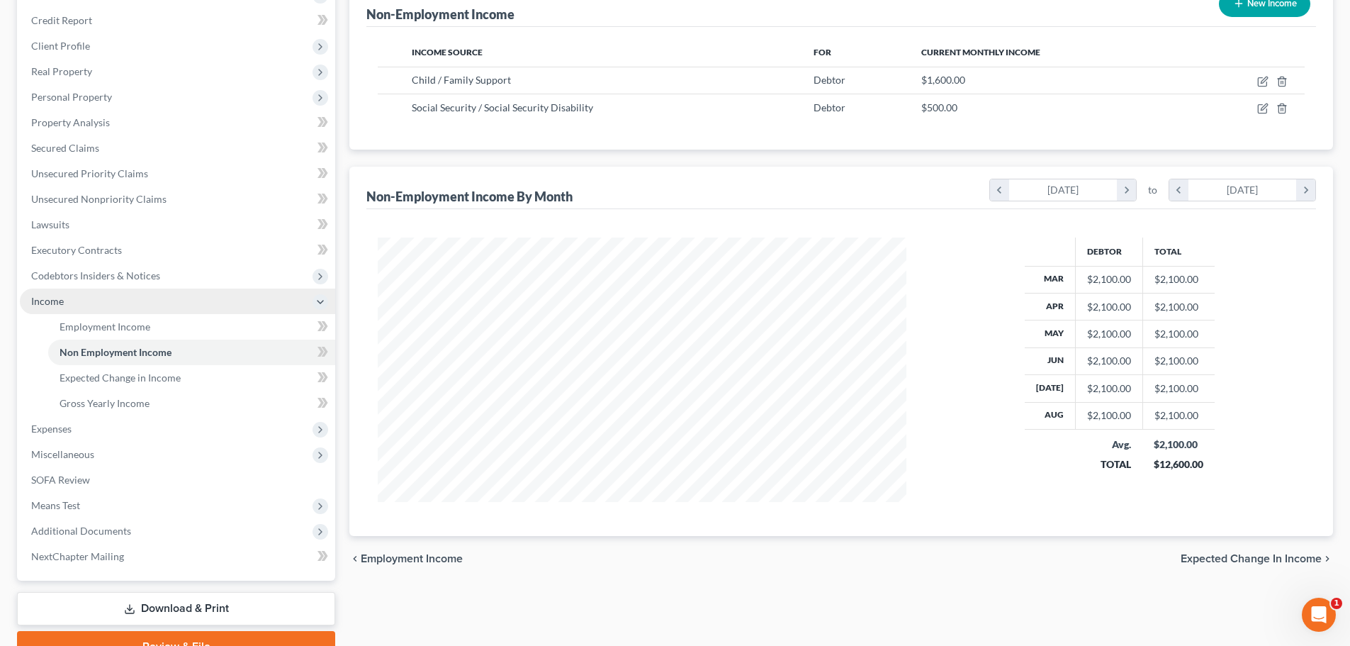
scroll to position [213, 0]
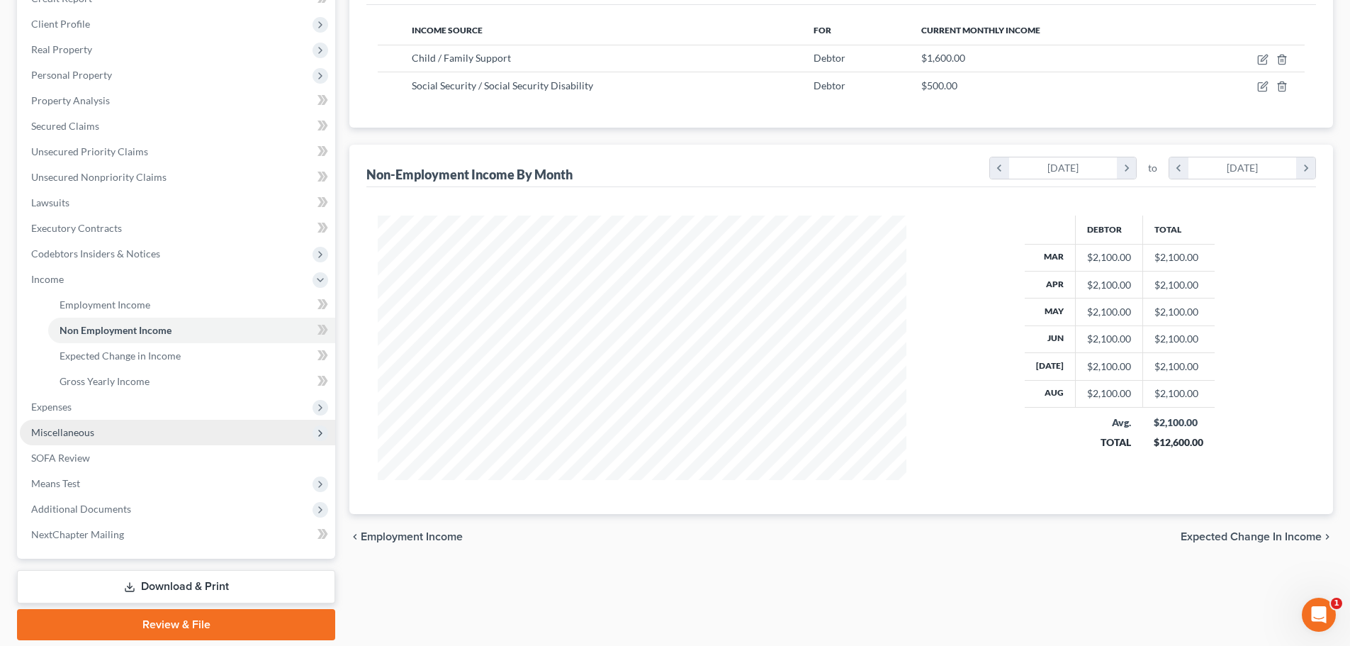
click at [81, 433] on span "Miscellaneous" at bounding box center [62, 432] width 63 height 12
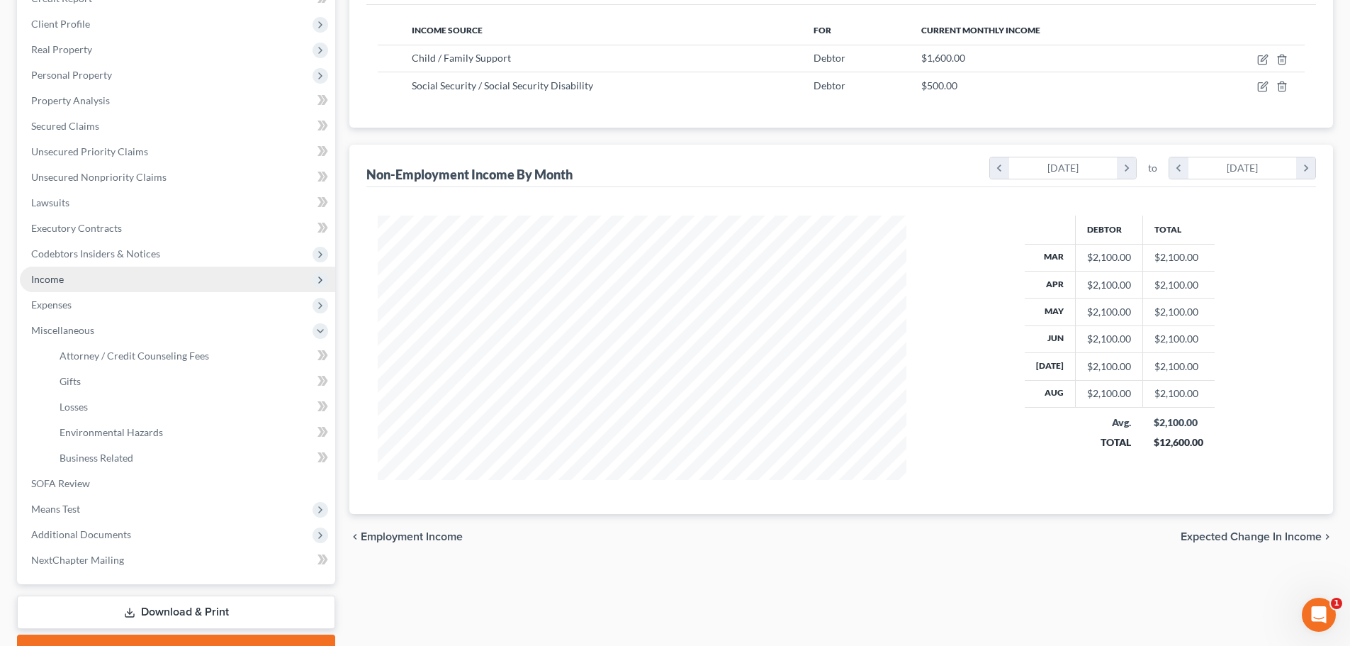
click at [62, 281] on span "Income" at bounding box center [47, 279] width 33 height 12
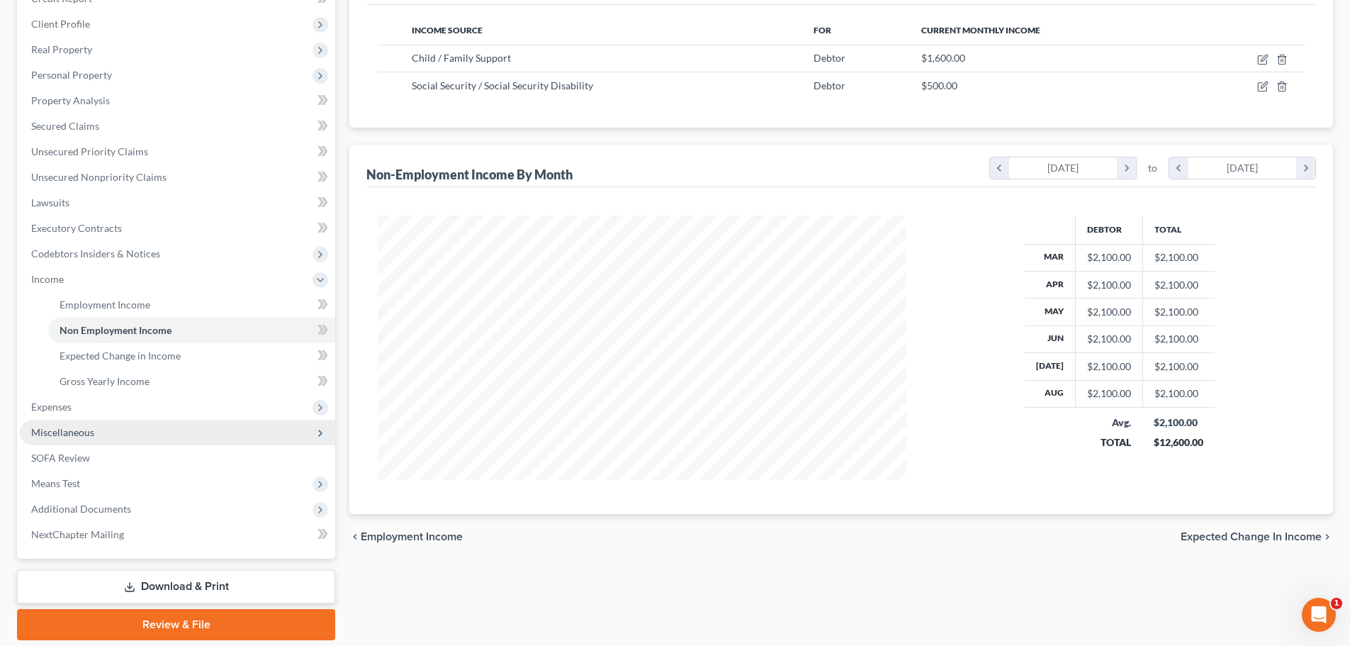
click at [78, 435] on span "Miscellaneous" at bounding box center [62, 432] width 63 height 12
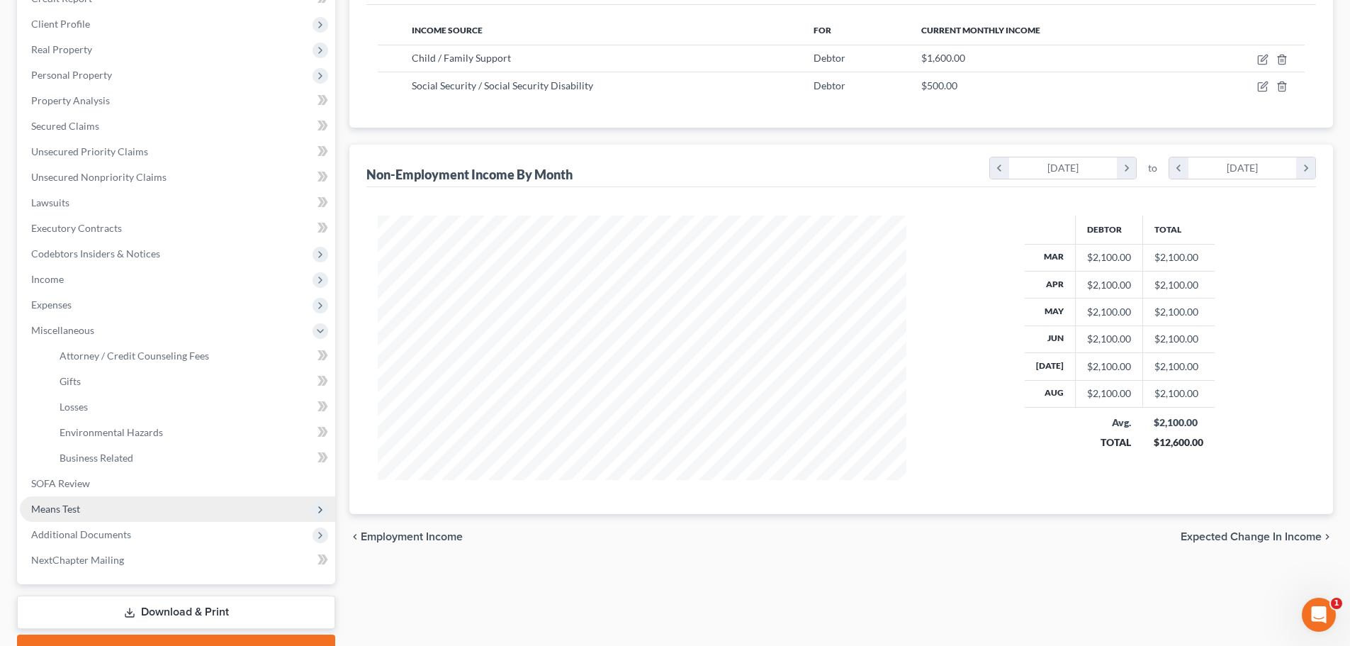
click at [67, 508] on span "Means Test" at bounding box center [55, 509] width 49 height 12
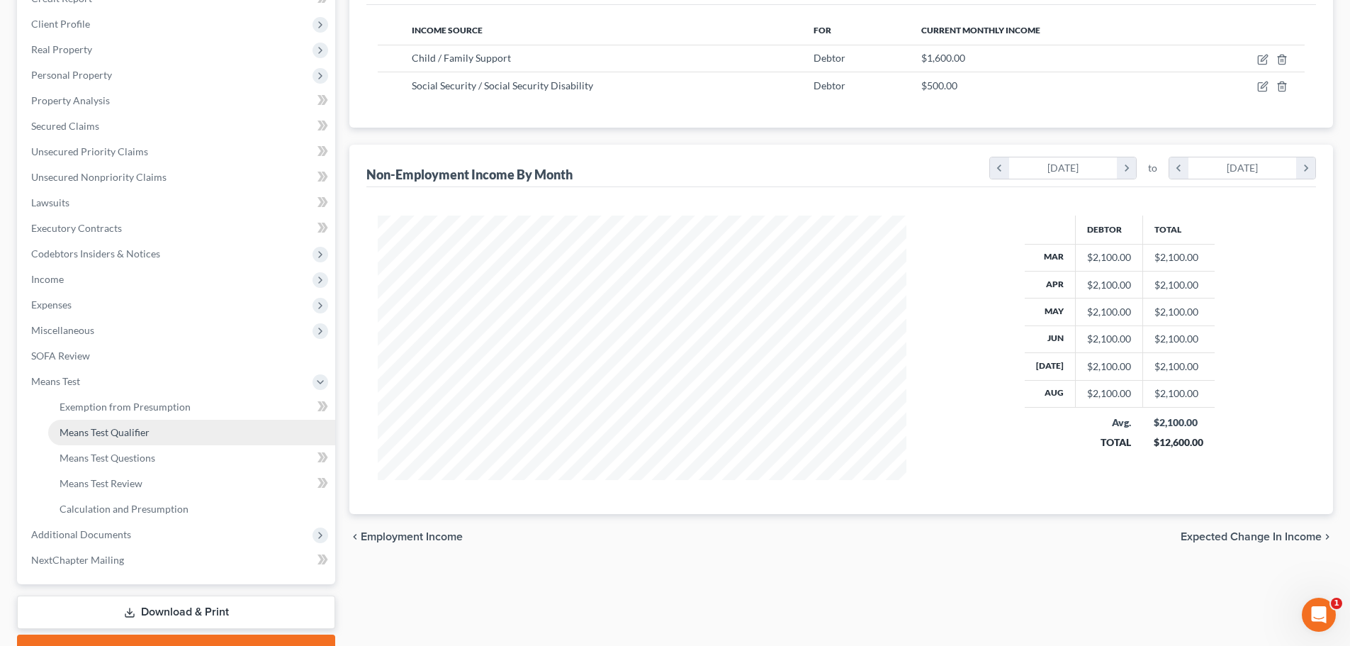
click at [133, 430] on span "Means Test Qualifier" at bounding box center [105, 432] width 90 height 12
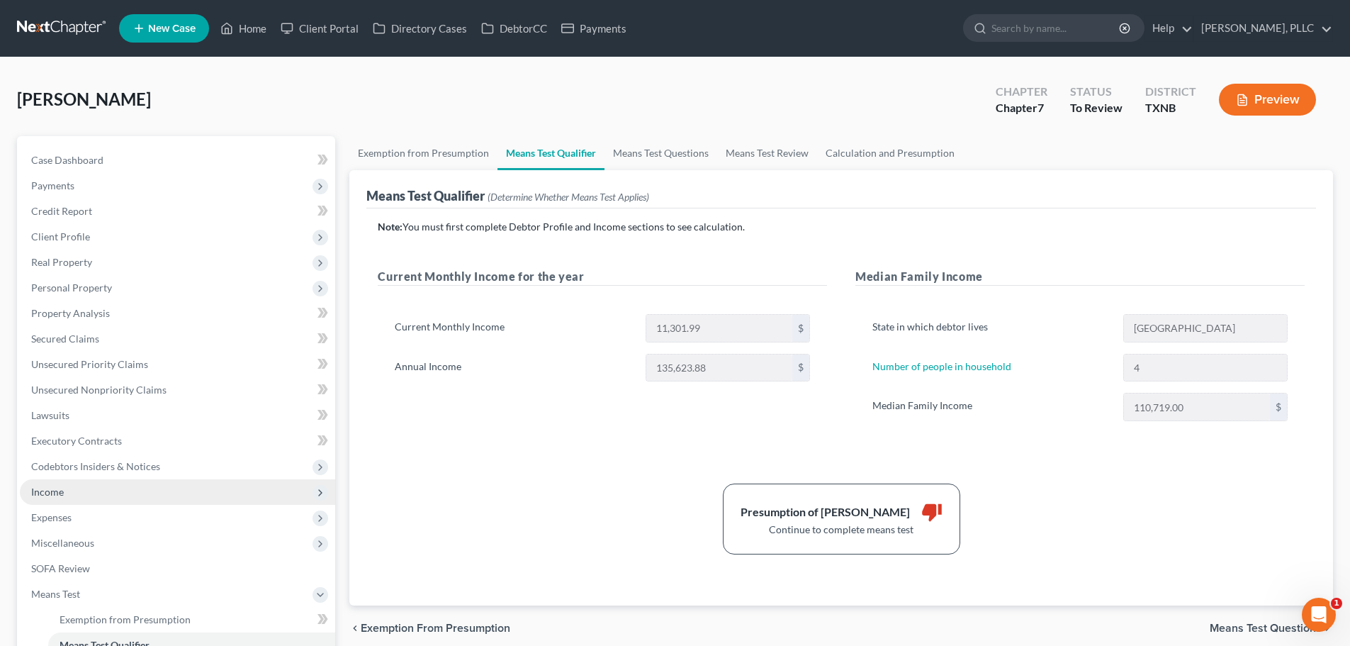
click at [63, 488] on span "Income" at bounding box center [47, 492] width 33 height 12
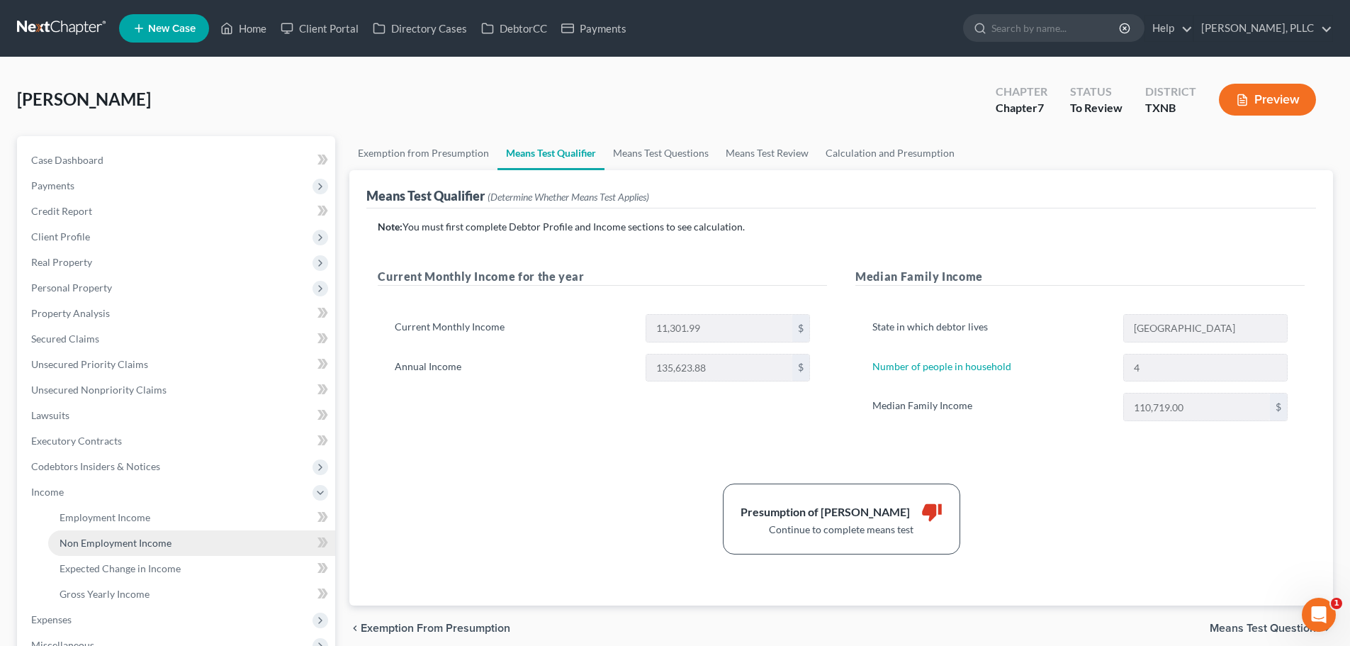
click at [106, 539] on span "Non Employment Income" at bounding box center [116, 543] width 112 height 12
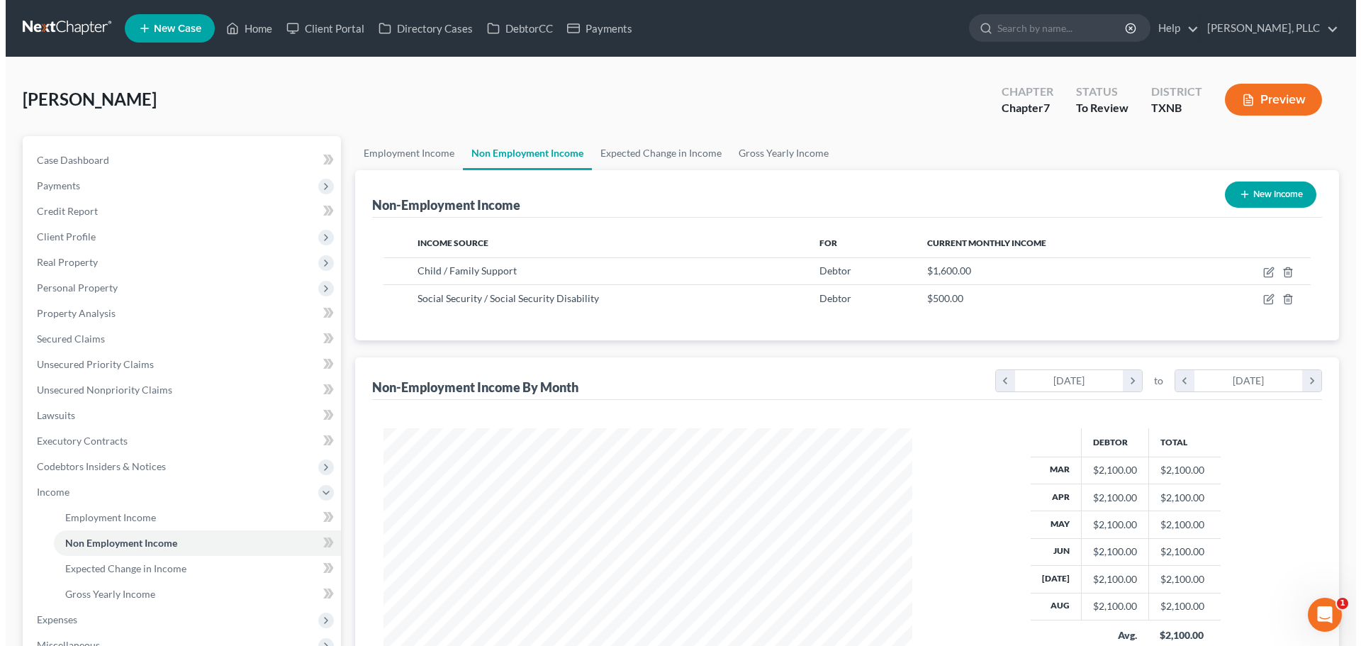
scroll to position [264, 557]
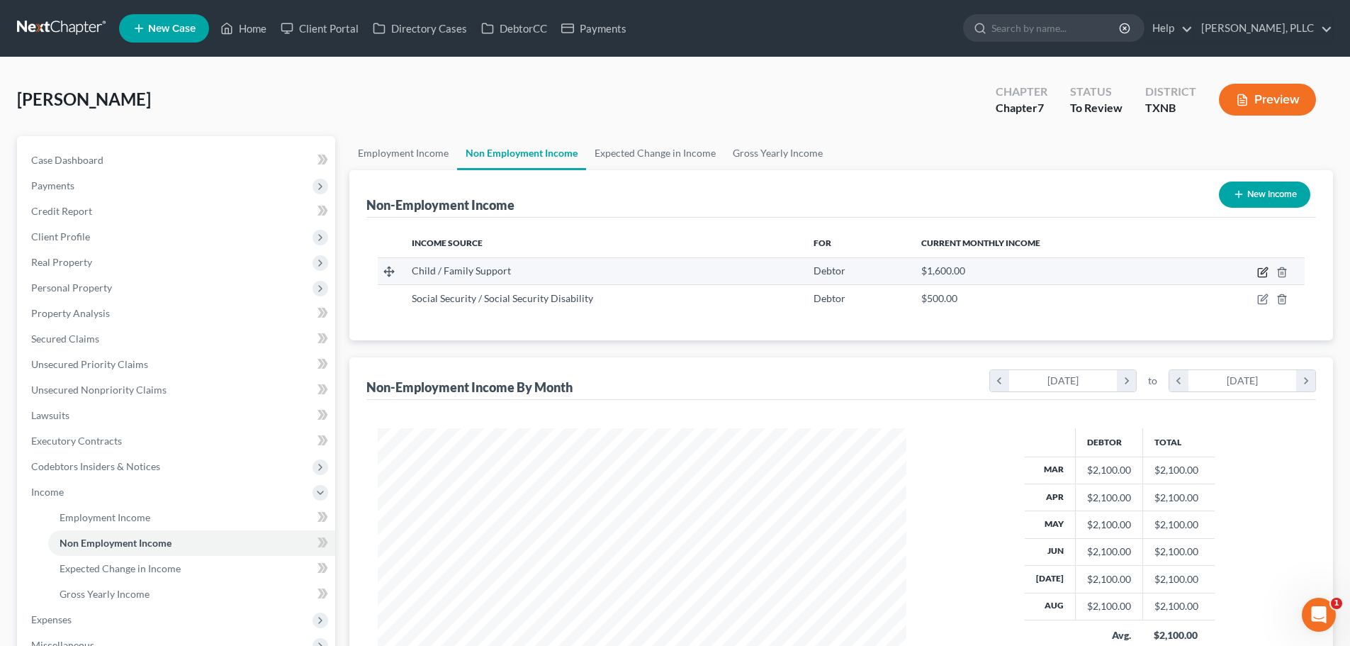
click at [1264, 271] on icon "button" at bounding box center [1262, 272] width 11 height 11
select select "7"
select select "0"
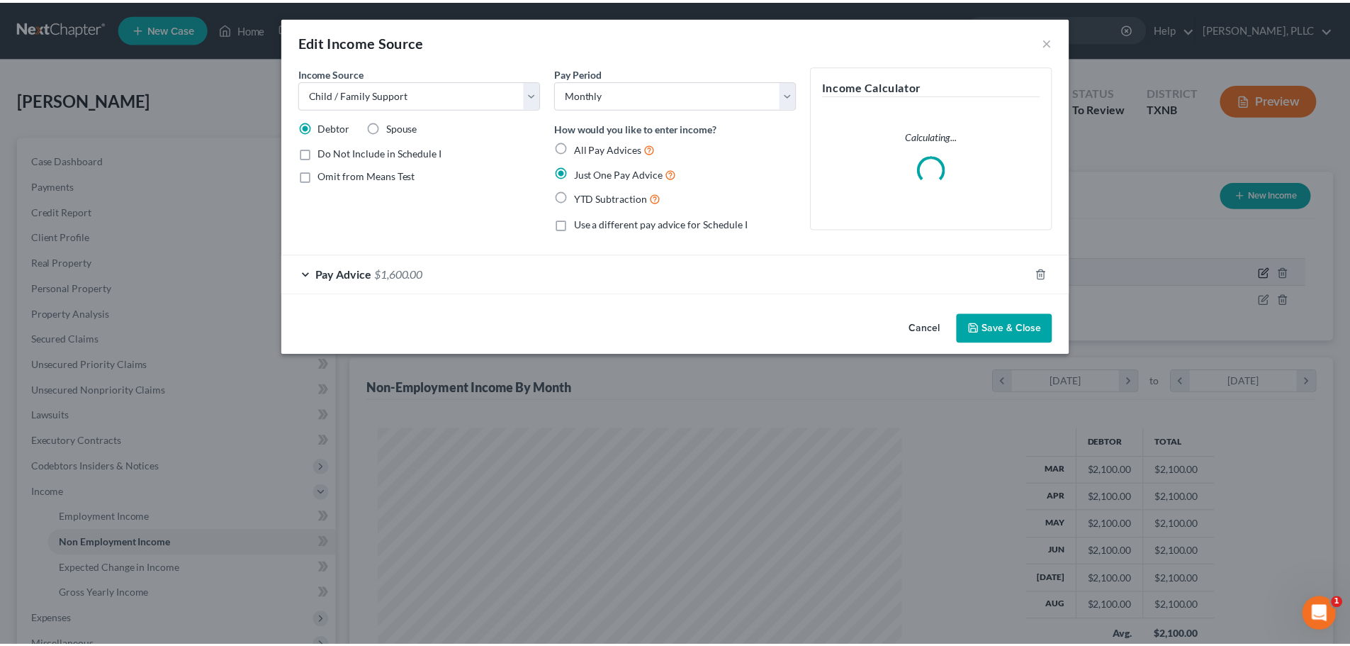
scroll to position [267, 562]
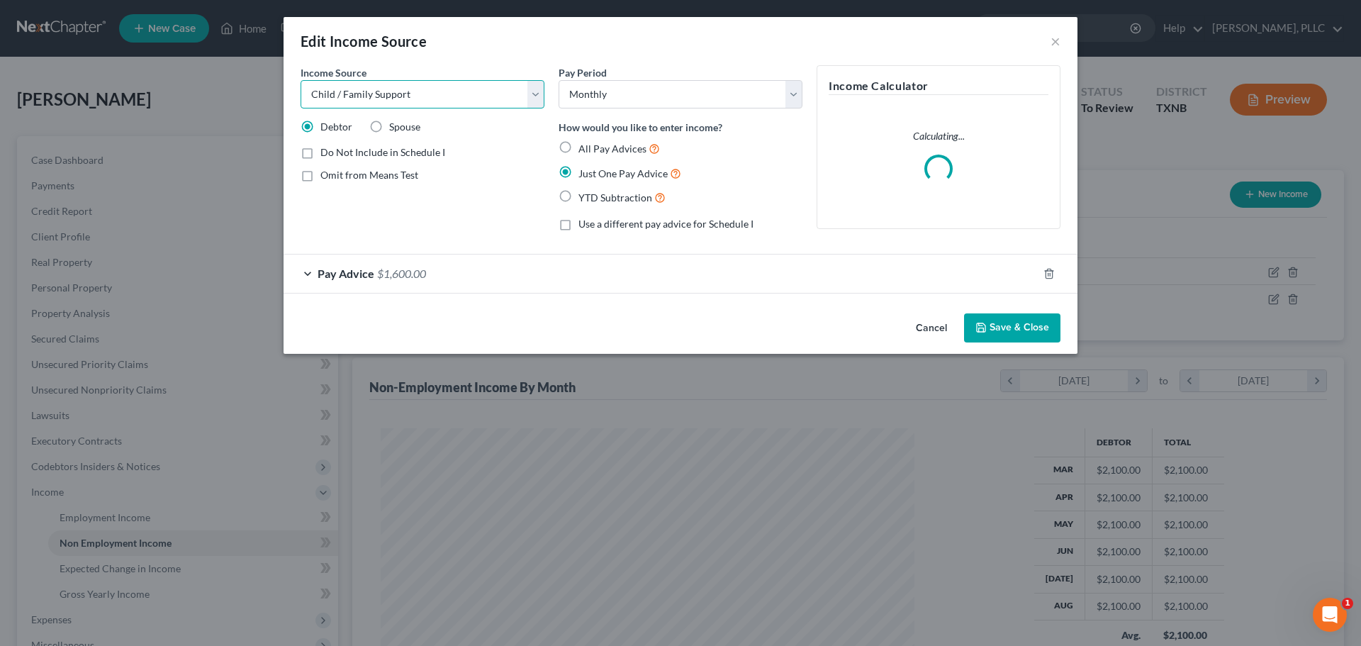
click at [534, 98] on select "Select Unemployment Disability (from employer) Pension Retirement Social Securi…" at bounding box center [423, 94] width 244 height 28
select select "4"
click at [301, 80] on select "Select Unemployment Disability (from employer) Pension Retirement Social Securi…" at bounding box center [423, 94] width 244 height 28
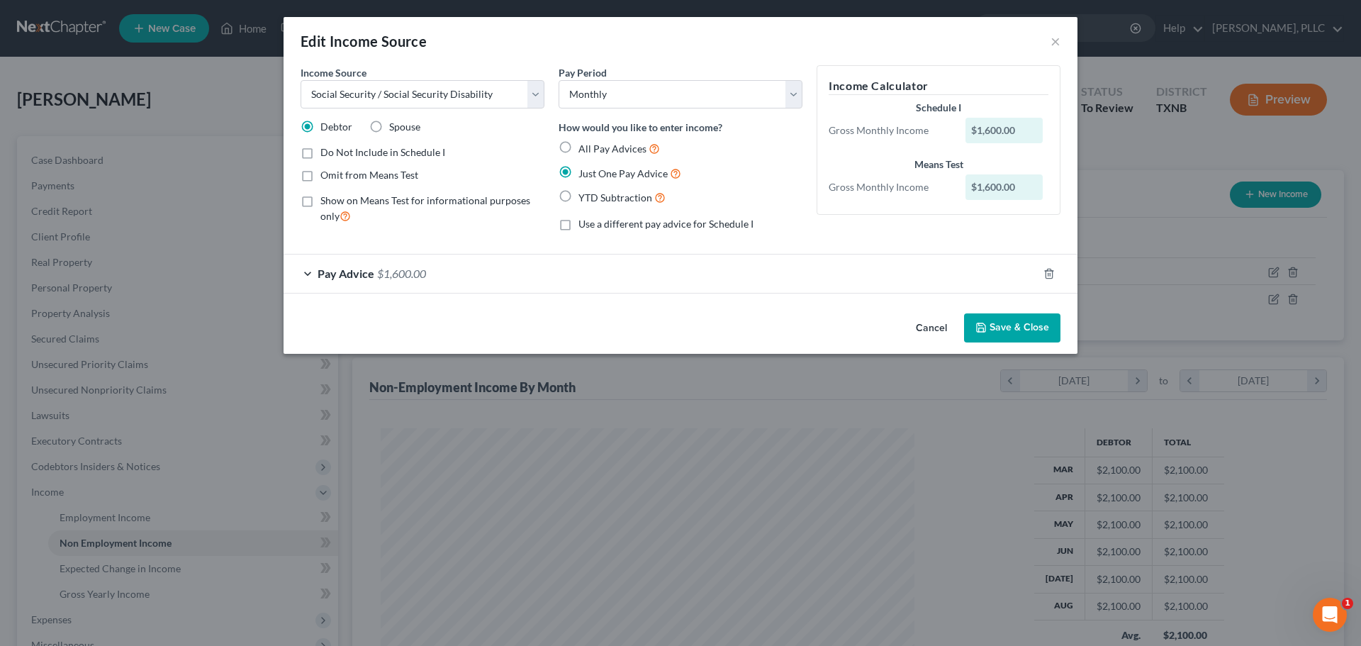
click at [1018, 327] on button "Save & Close" at bounding box center [1012, 328] width 96 height 30
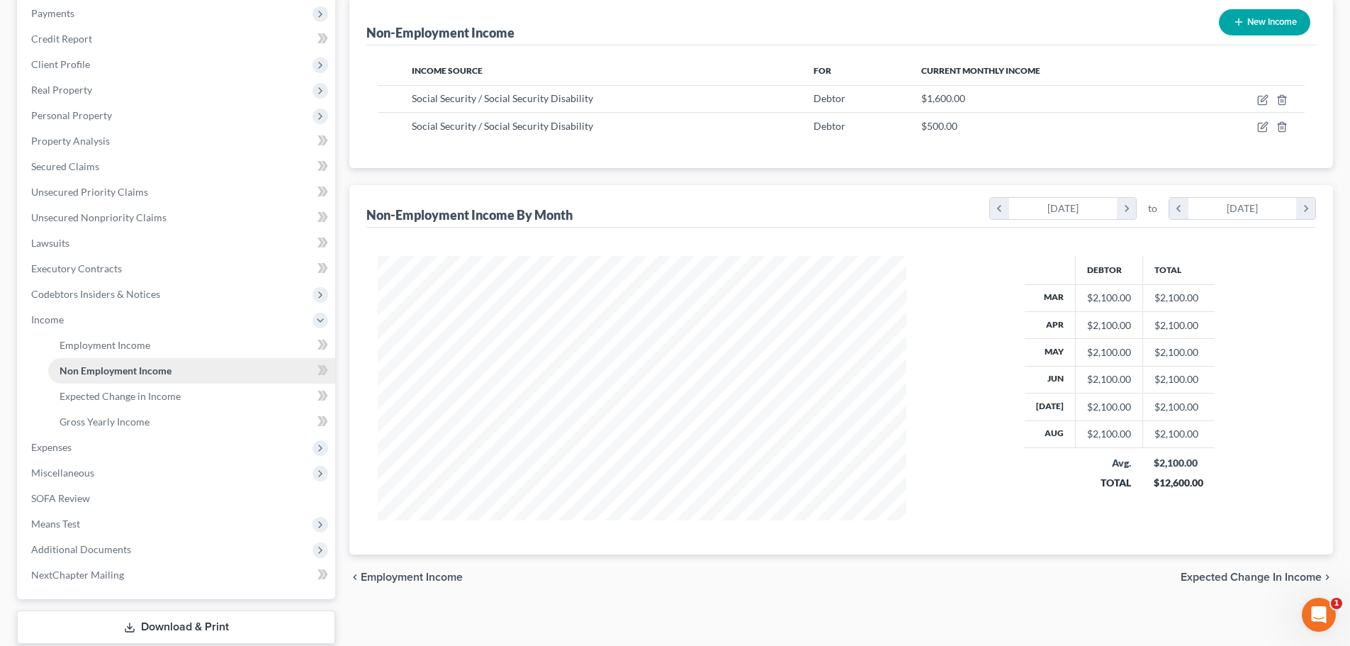
scroll to position [213, 0]
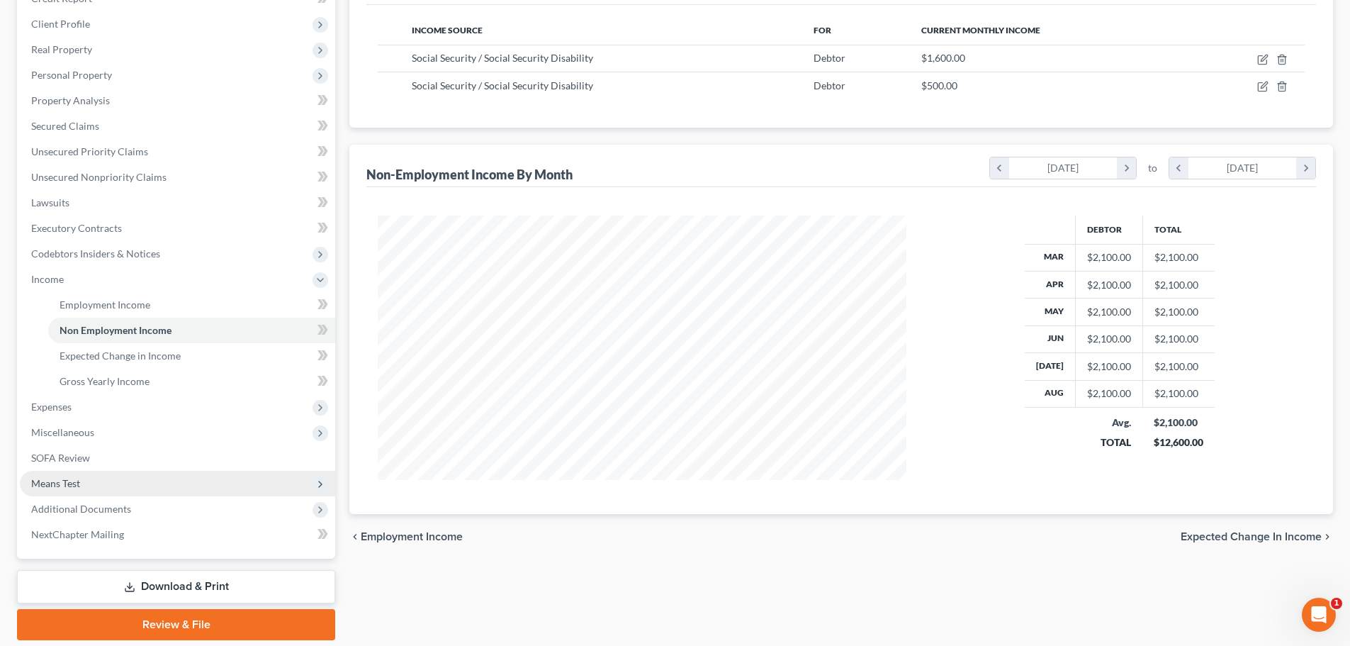
click at [77, 483] on span "Means Test" at bounding box center [55, 483] width 49 height 12
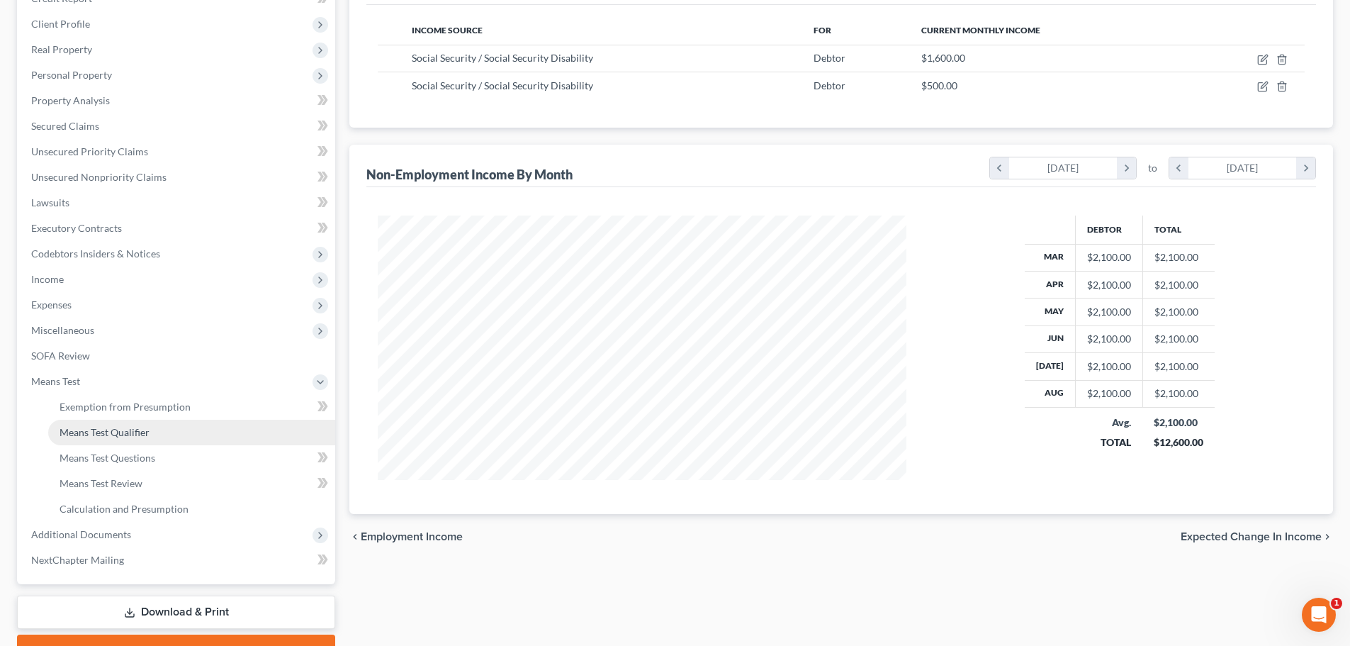
click at [99, 435] on span "Means Test Qualifier" at bounding box center [105, 432] width 90 height 12
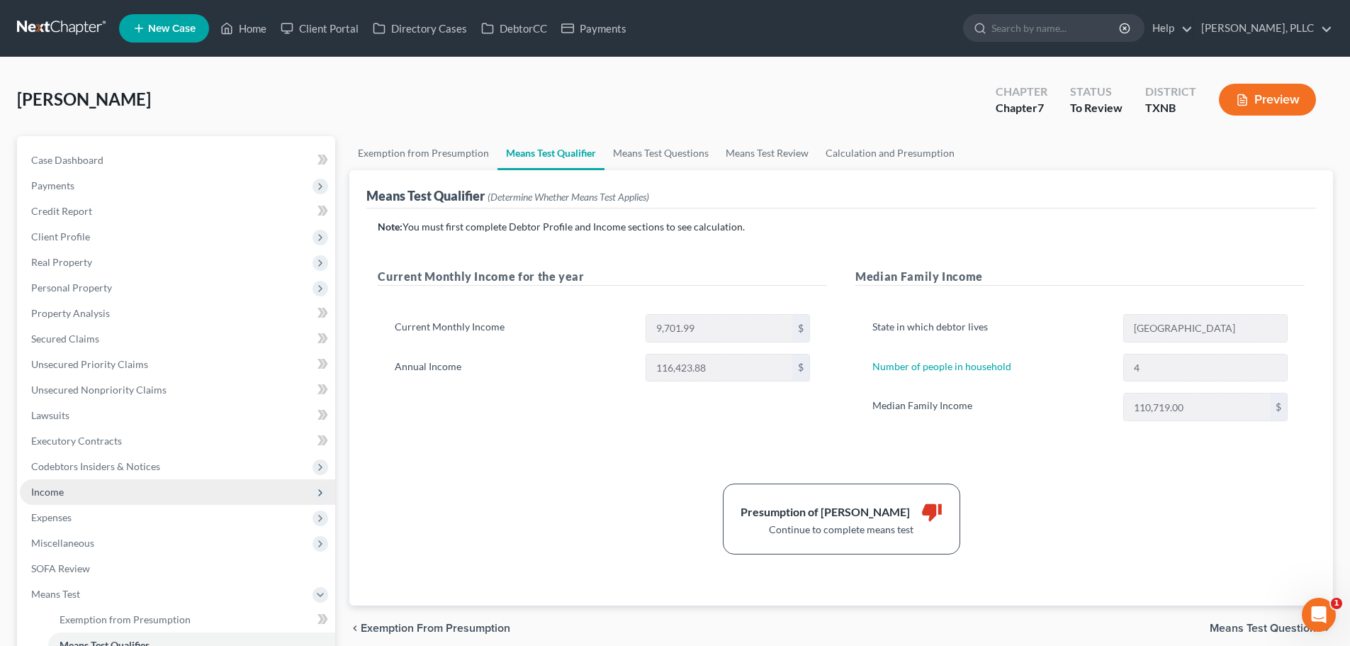
click at [77, 491] on span "Income" at bounding box center [177, 492] width 315 height 26
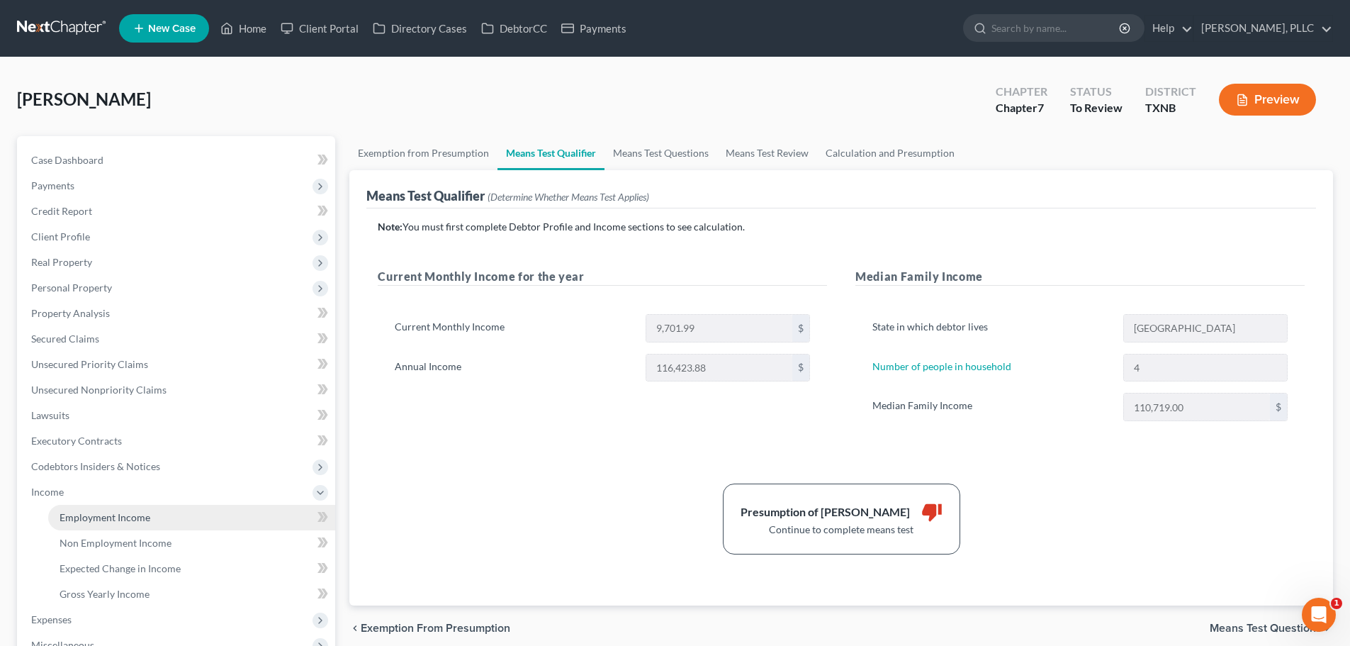
click at [87, 516] on span "Employment Income" at bounding box center [105, 517] width 91 height 12
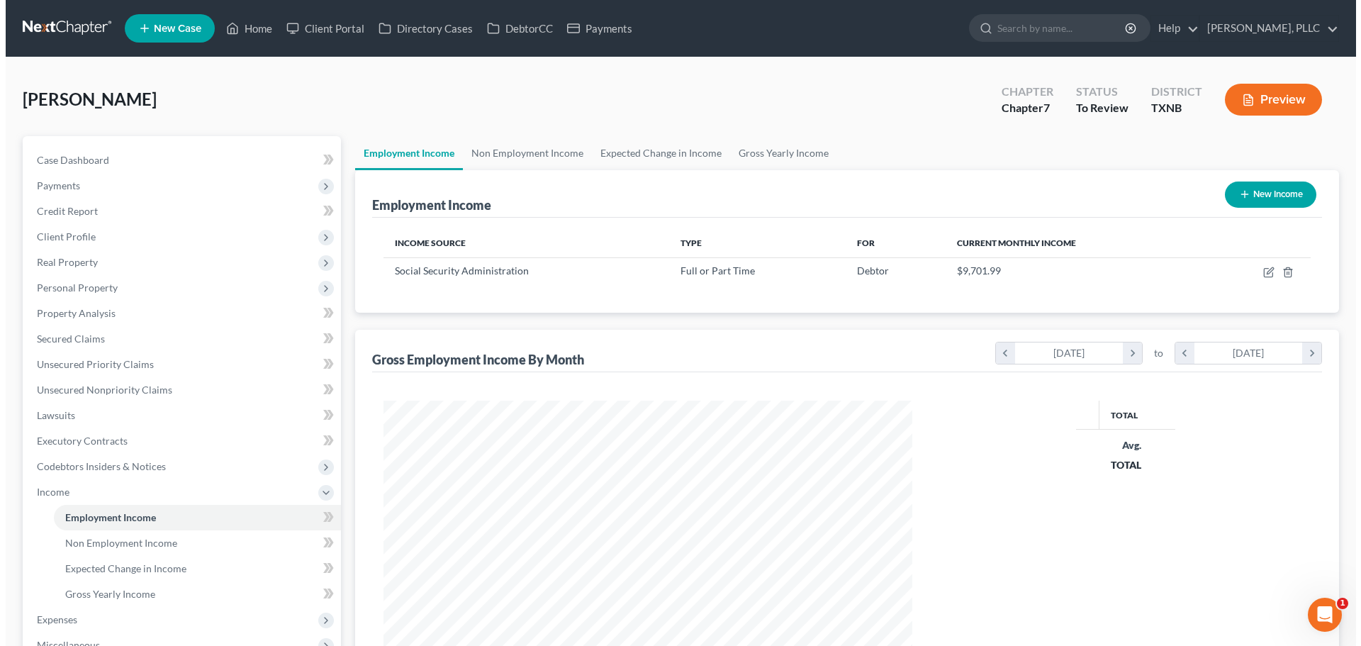
scroll to position [264, 557]
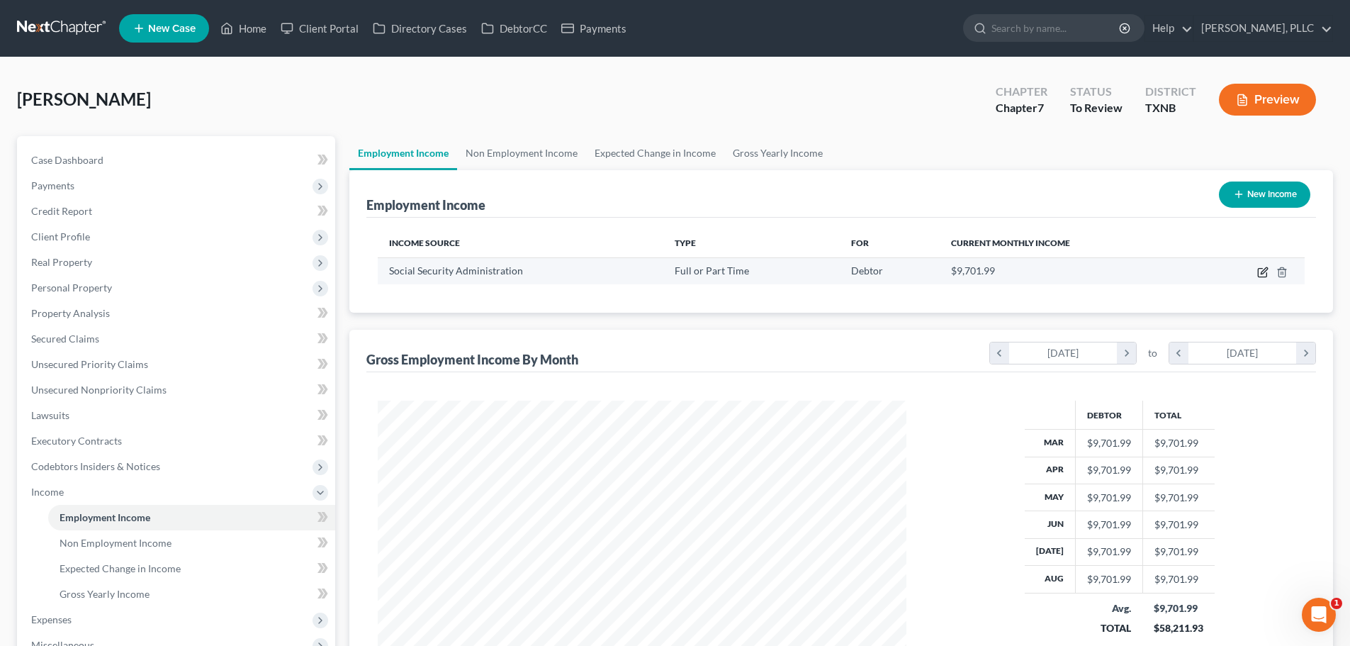
click at [1262, 271] on icon "button" at bounding box center [1262, 272] width 11 height 11
select select "0"
select select "45"
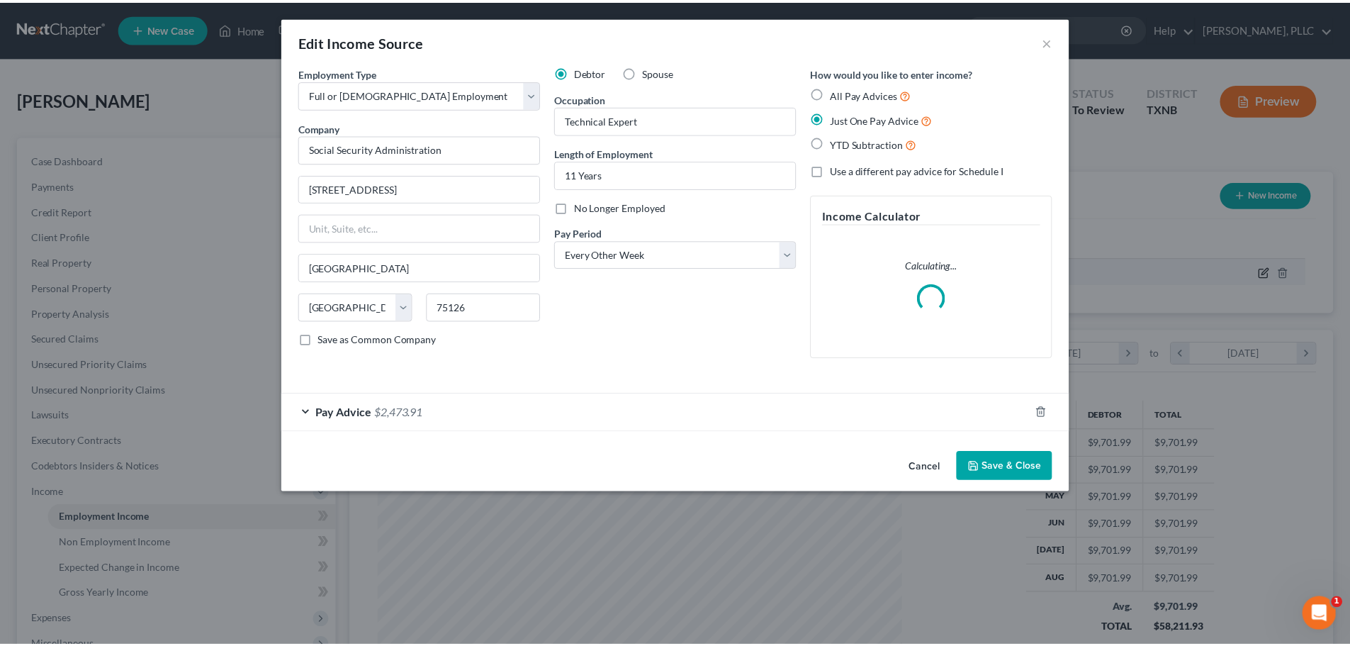
scroll to position [267, 562]
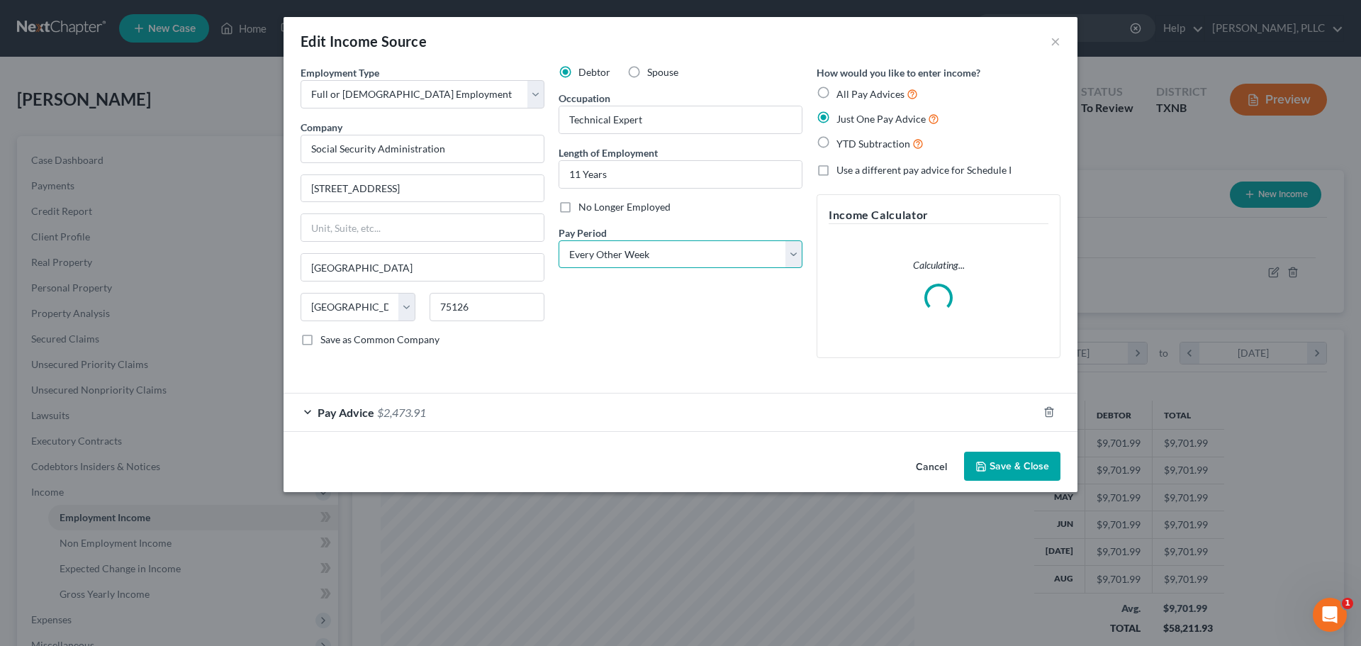
click at [798, 263] on select "Select Monthly Twice Monthly Every Other Week Weekly" at bounding box center [681, 254] width 244 height 28
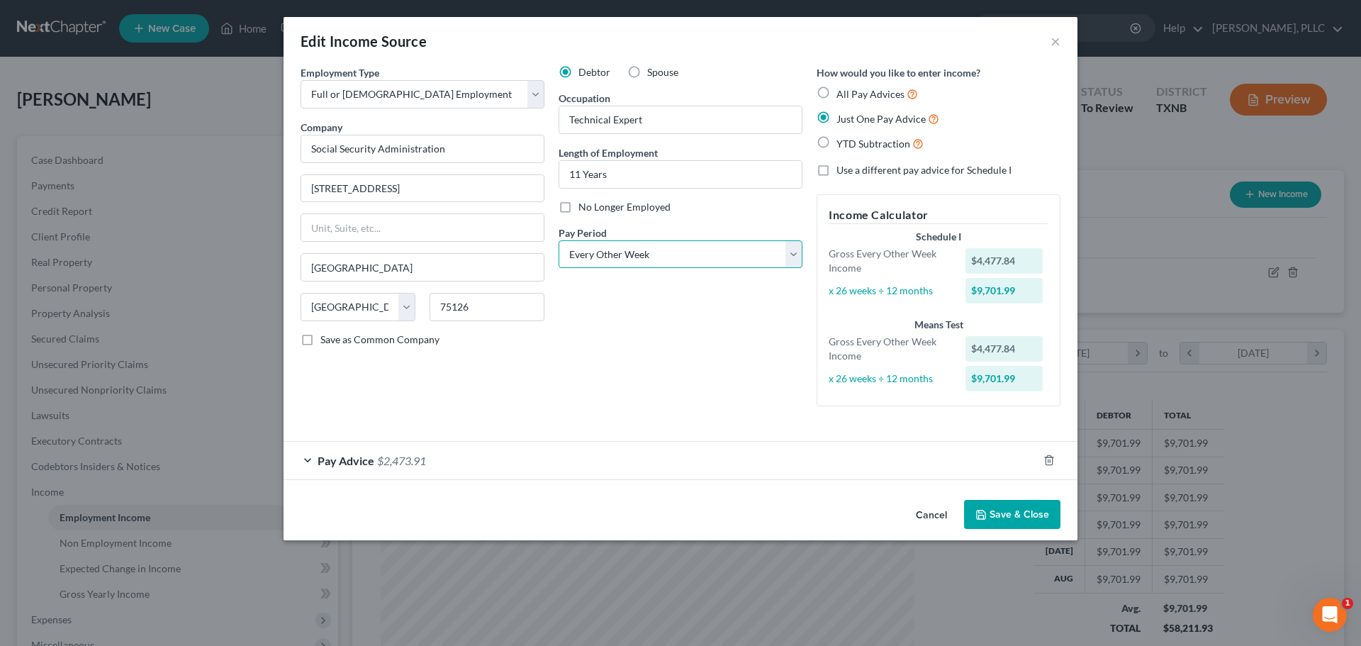
click at [791, 256] on select "Select Monthly Twice Monthly Every Other Week Weekly" at bounding box center [681, 254] width 244 height 28
select select "1"
click at [559, 240] on select "Select Monthly Twice Monthly Every Other Week Weekly" at bounding box center [681, 254] width 244 height 28
click at [707, 315] on div "Debtor Spouse Occupation Technical Expert Length of Employment 11 Years No Long…" at bounding box center [680, 241] width 258 height 352
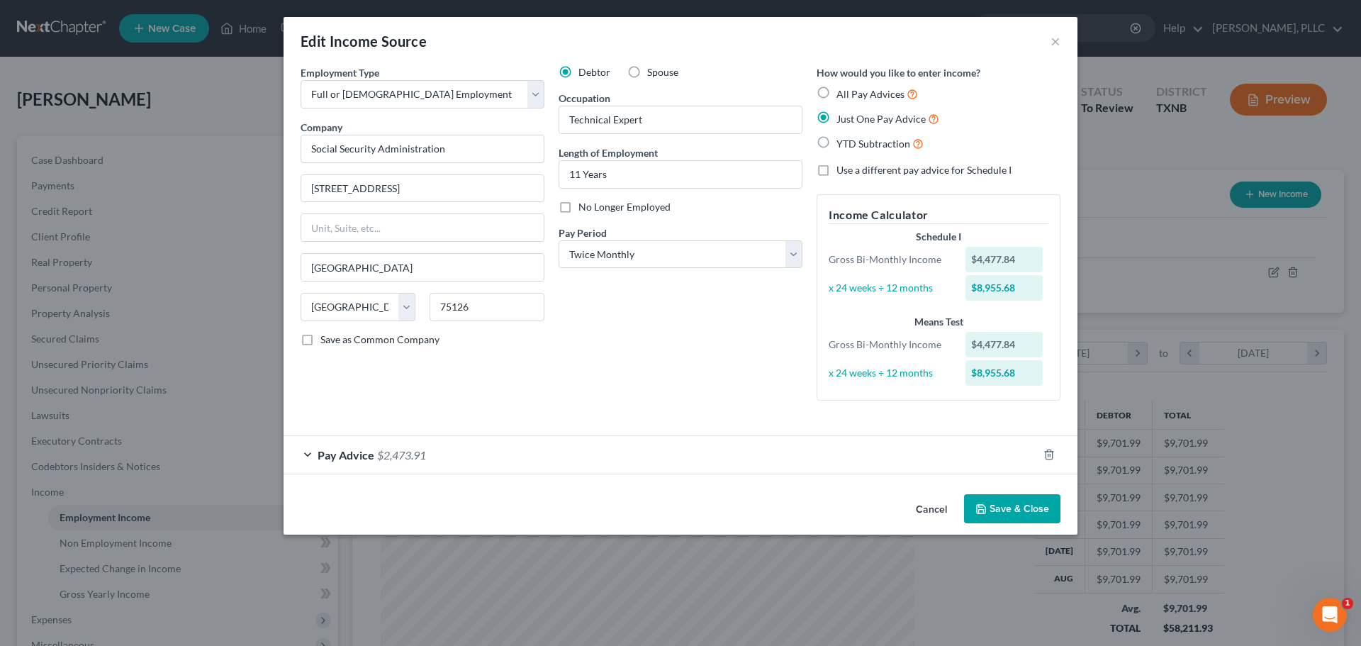
click at [1008, 506] on button "Save & Close" at bounding box center [1012, 509] width 96 height 30
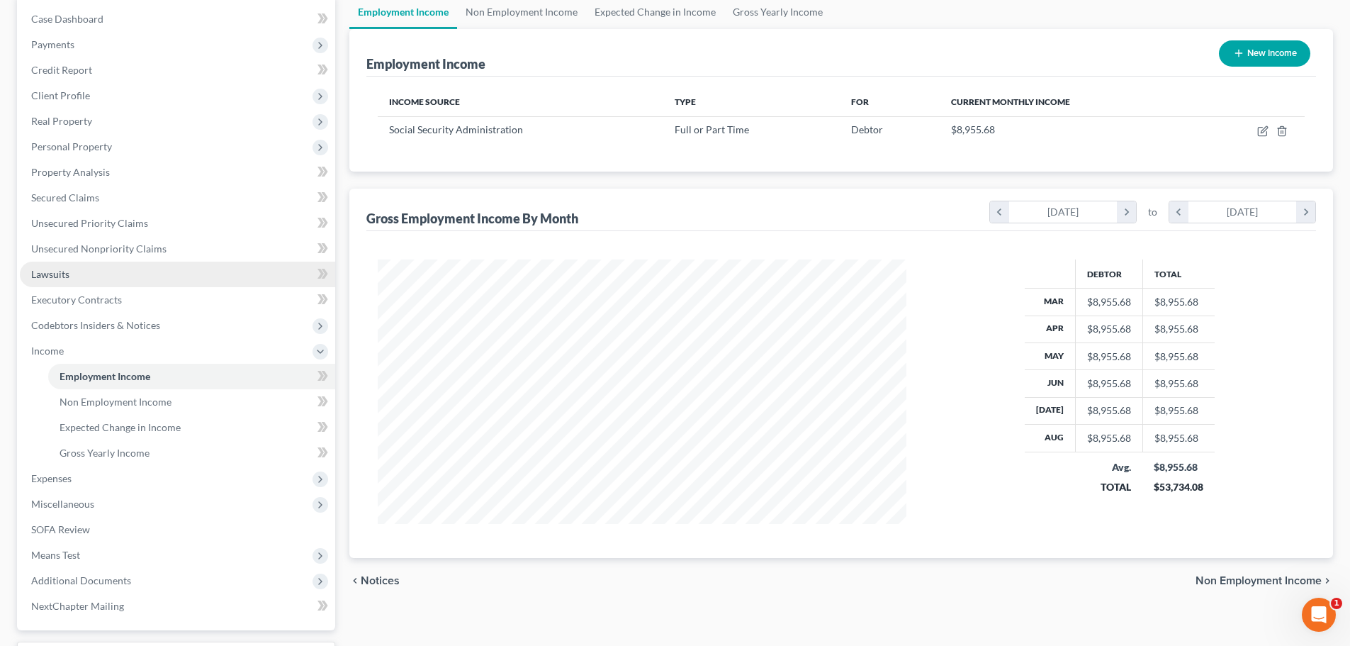
scroll to position [142, 0]
click at [77, 555] on span "Means Test" at bounding box center [55, 554] width 49 height 12
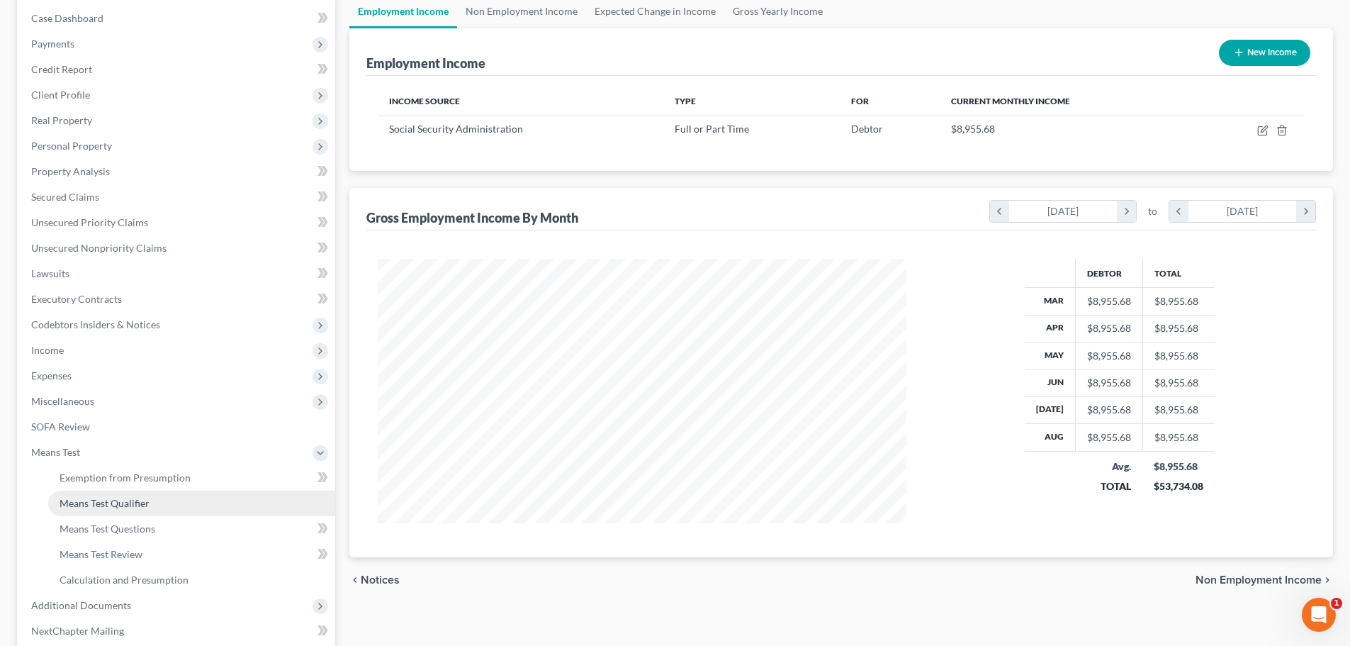
click at [100, 504] on span "Means Test Qualifier" at bounding box center [105, 503] width 90 height 12
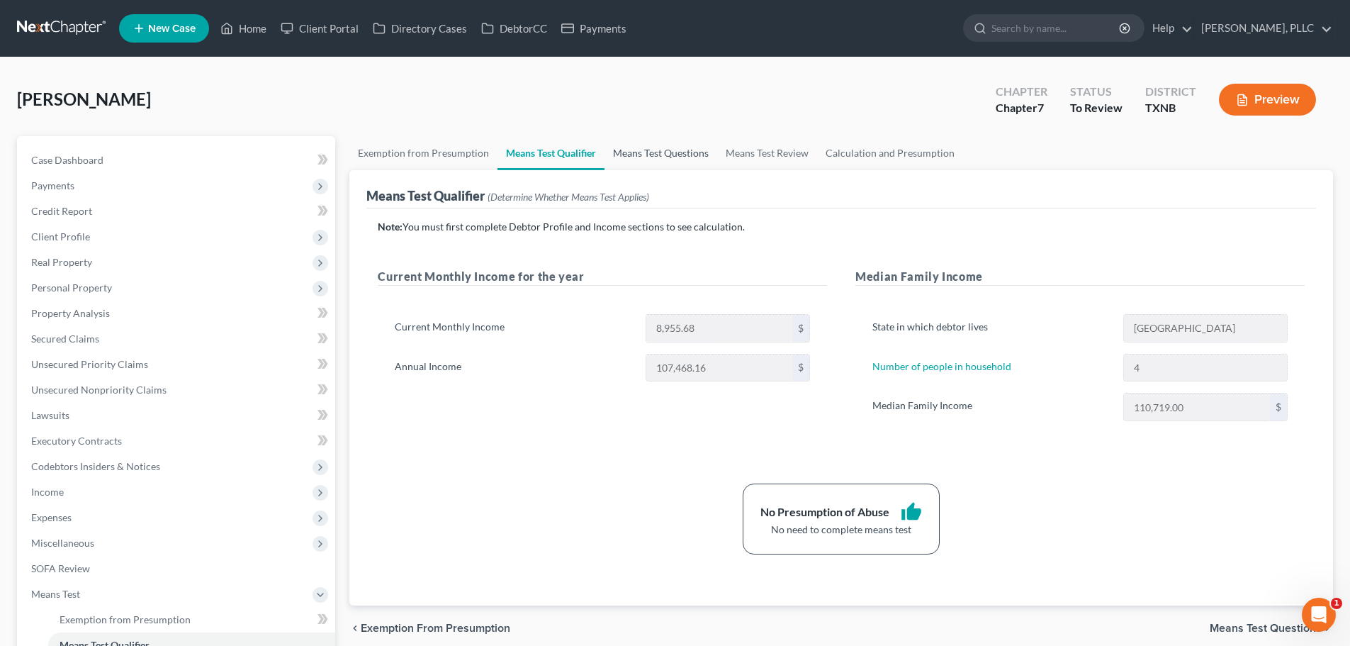
drag, startPoint x: 671, startPoint y: 153, endPoint x: 704, endPoint y: 152, distance: 32.6
click at [671, 153] on link "Means Test Questions" at bounding box center [661, 153] width 113 height 34
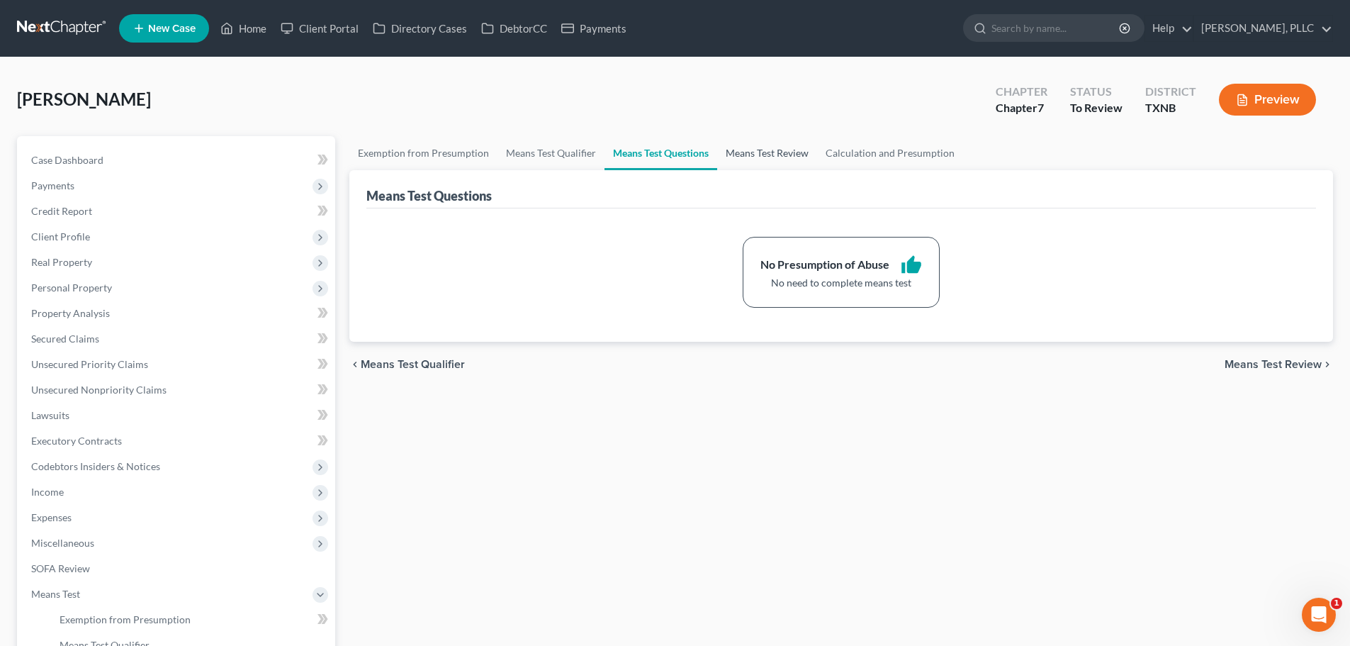
click at [755, 153] on link "Means Test Review" at bounding box center [767, 153] width 100 height 34
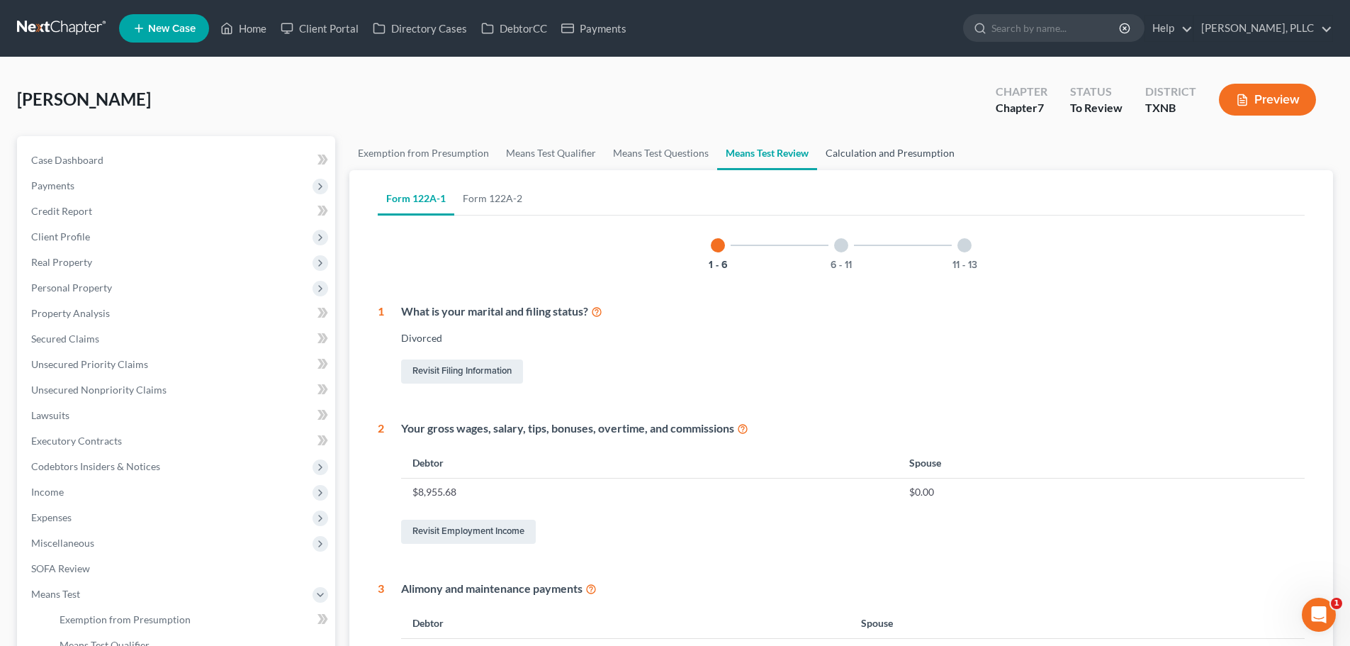
click at [847, 151] on link "Calculation and Presumption" at bounding box center [890, 153] width 146 height 34
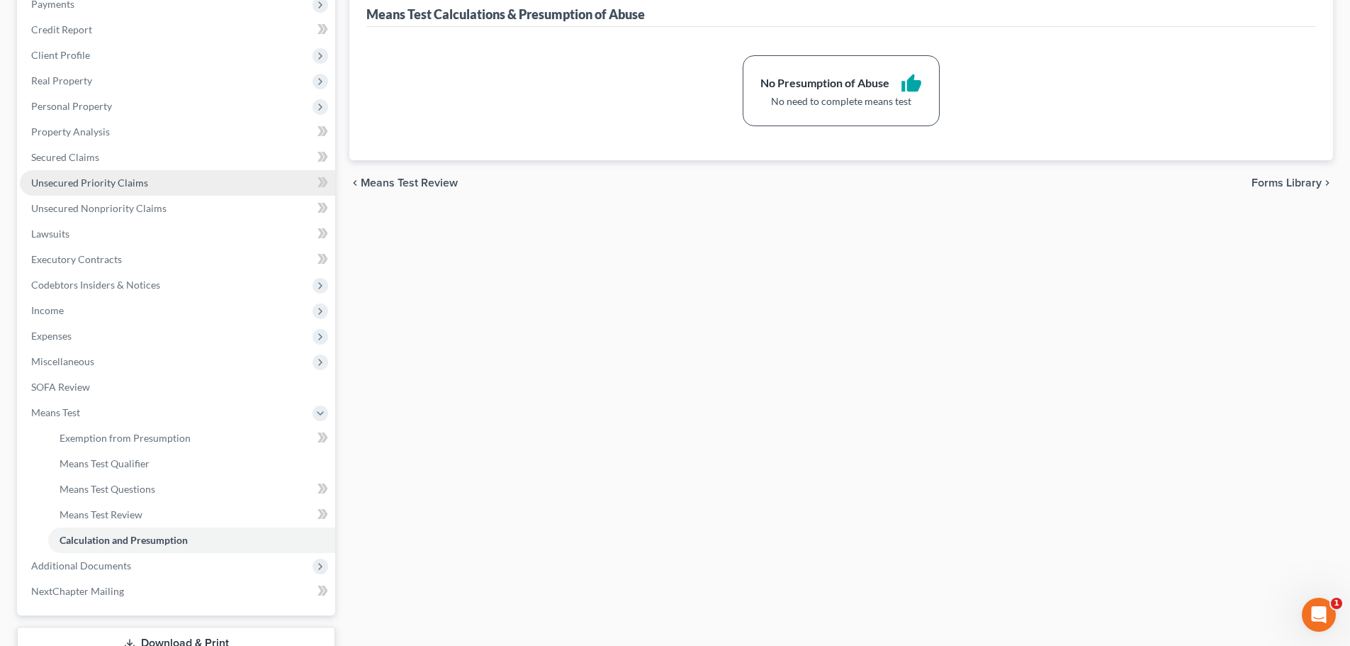
scroll to position [213, 0]
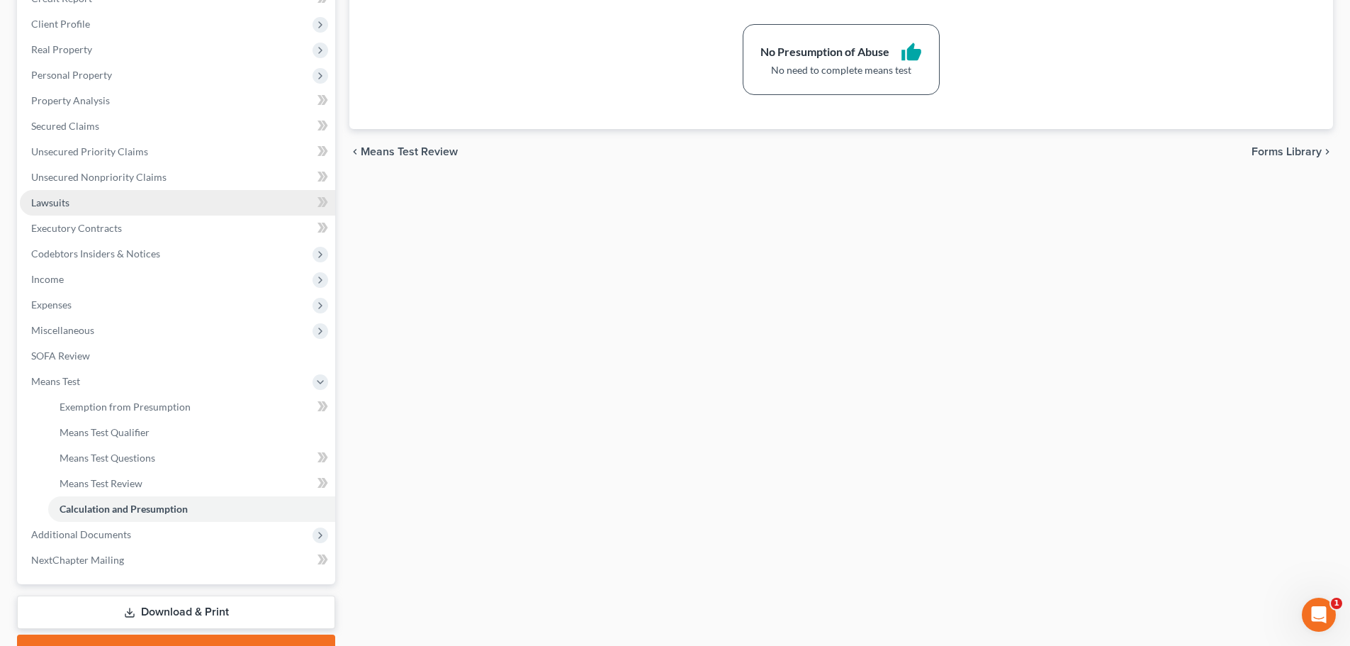
click at [60, 207] on span "Lawsuits" at bounding box center [50, 202] width 38 height 12
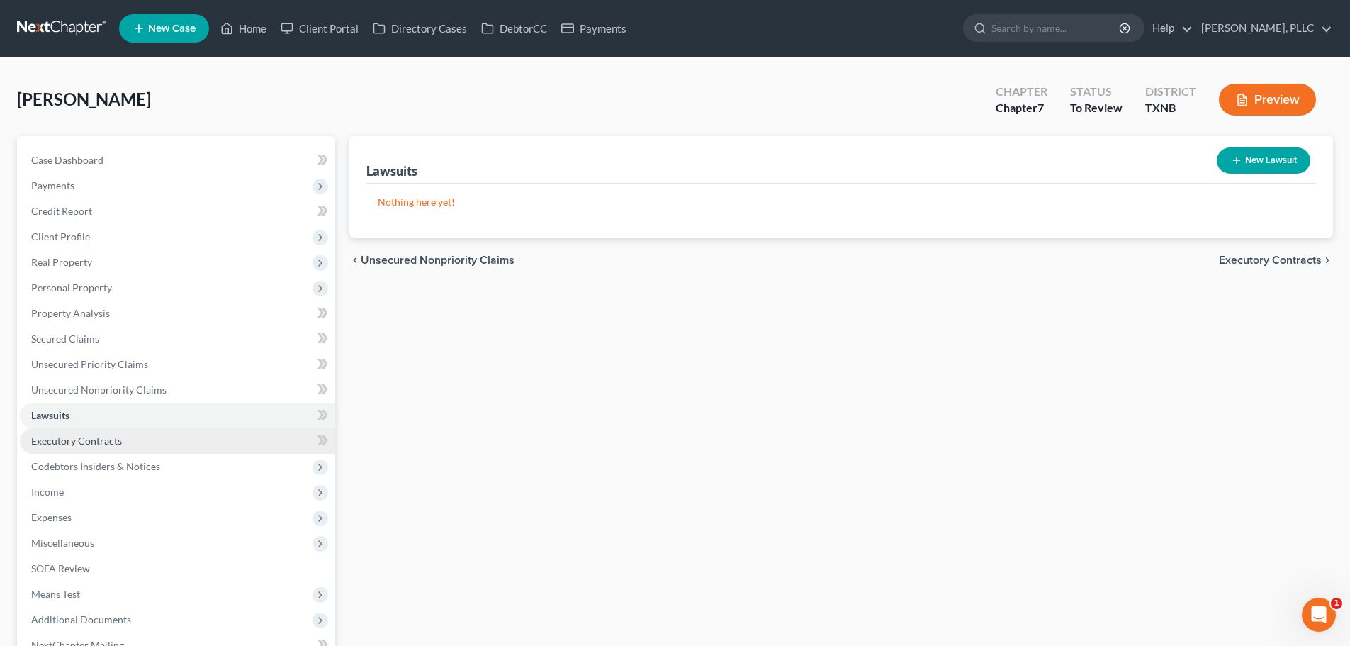
click at [57, 435] on span "Executory Contracts" at bounding box center [76, 441] width 91 height 12
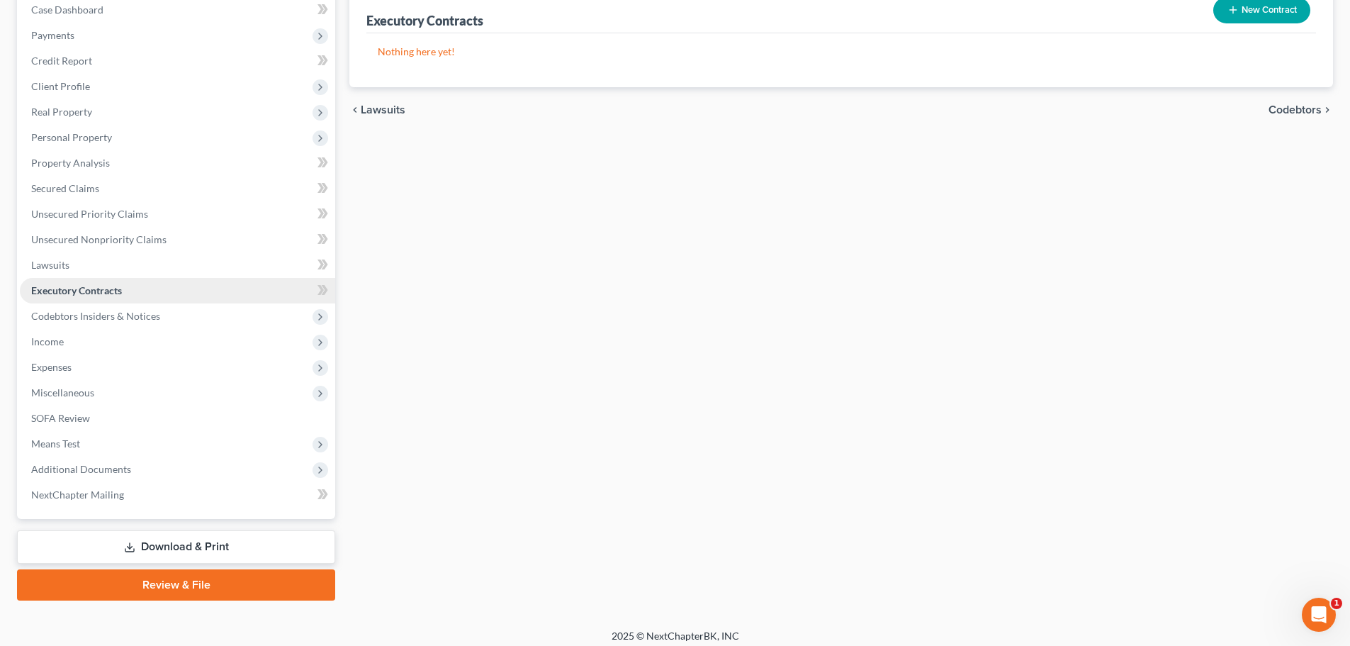
scroll to position [159, 0]
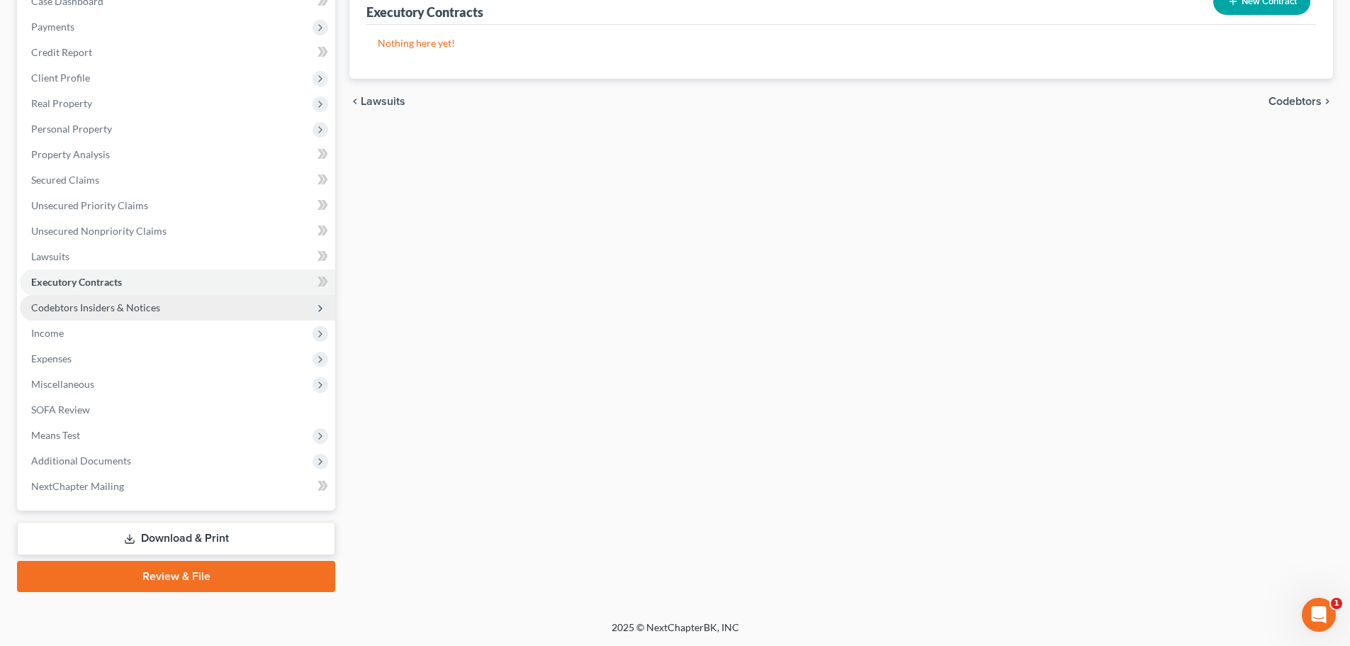
click at [66, 309] on span "Codebtors Insiders & Notices" at bounding box center [95, 307] width 129 height 12
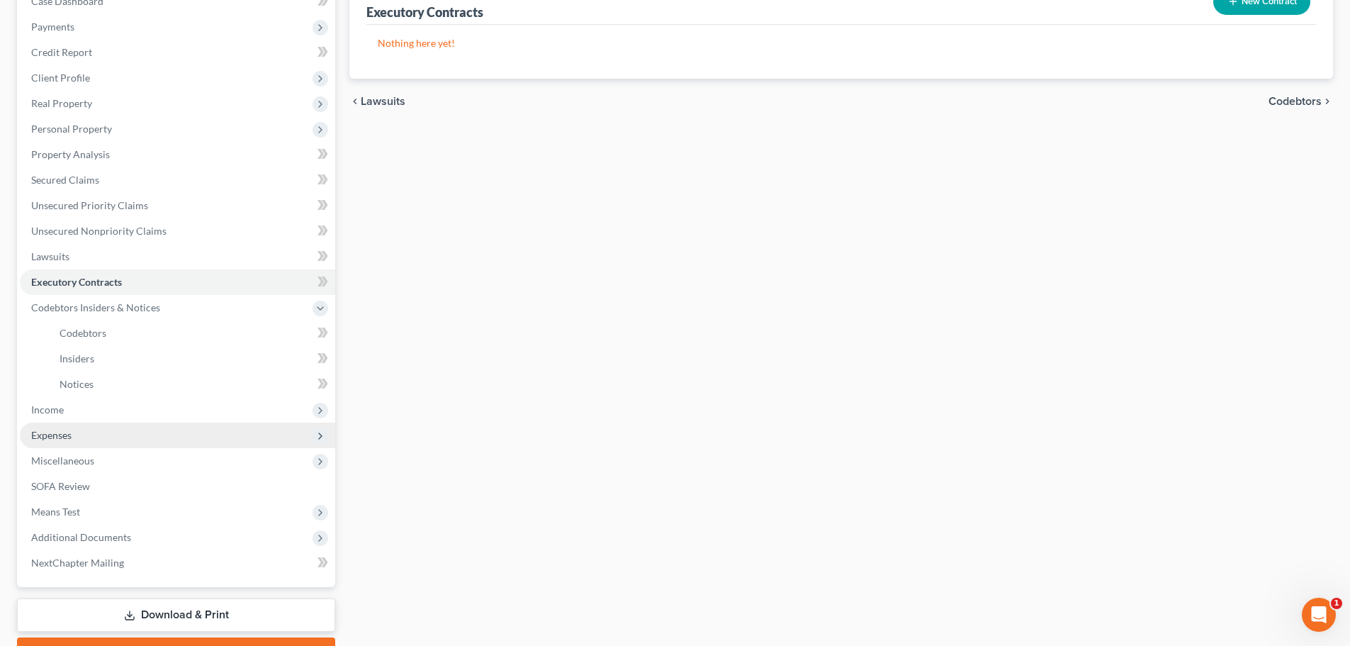
click at [79, 438] on span "Expenses" at bounding box center [177, 435] width 315 height 26
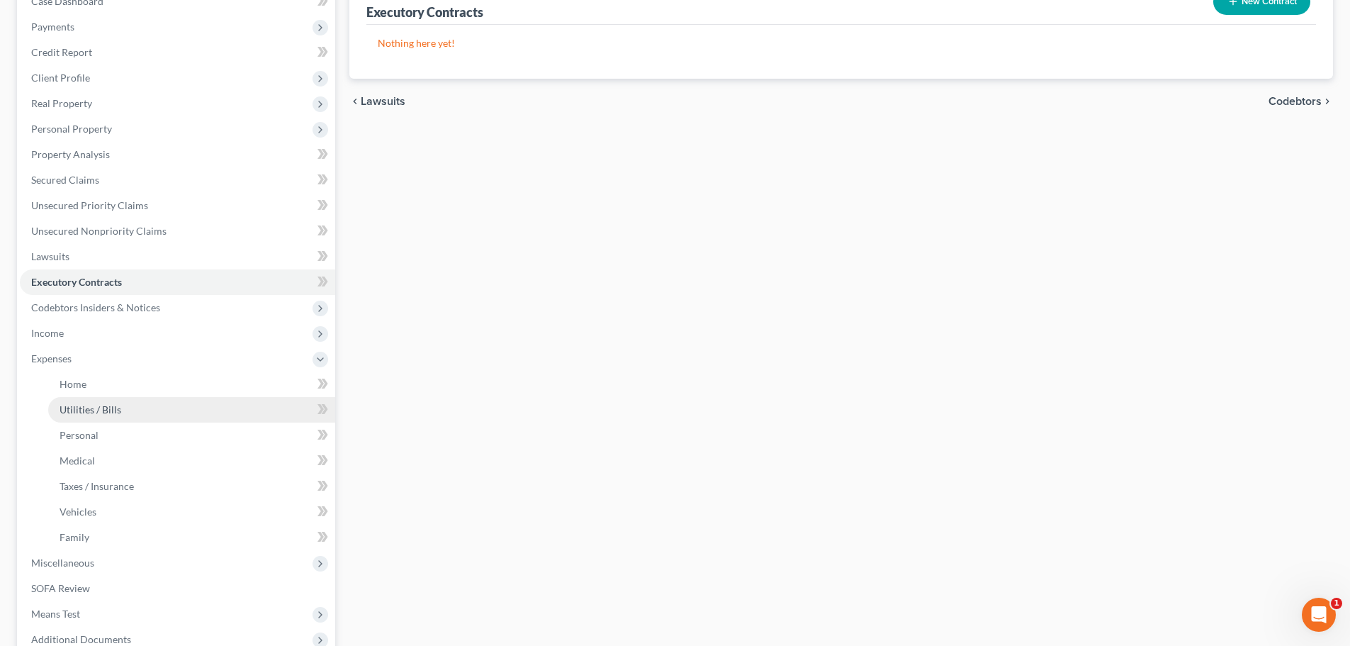
click at [95, 410] on span "Utilities / Bills" at bounding box center [91, 409] width 62 height 12
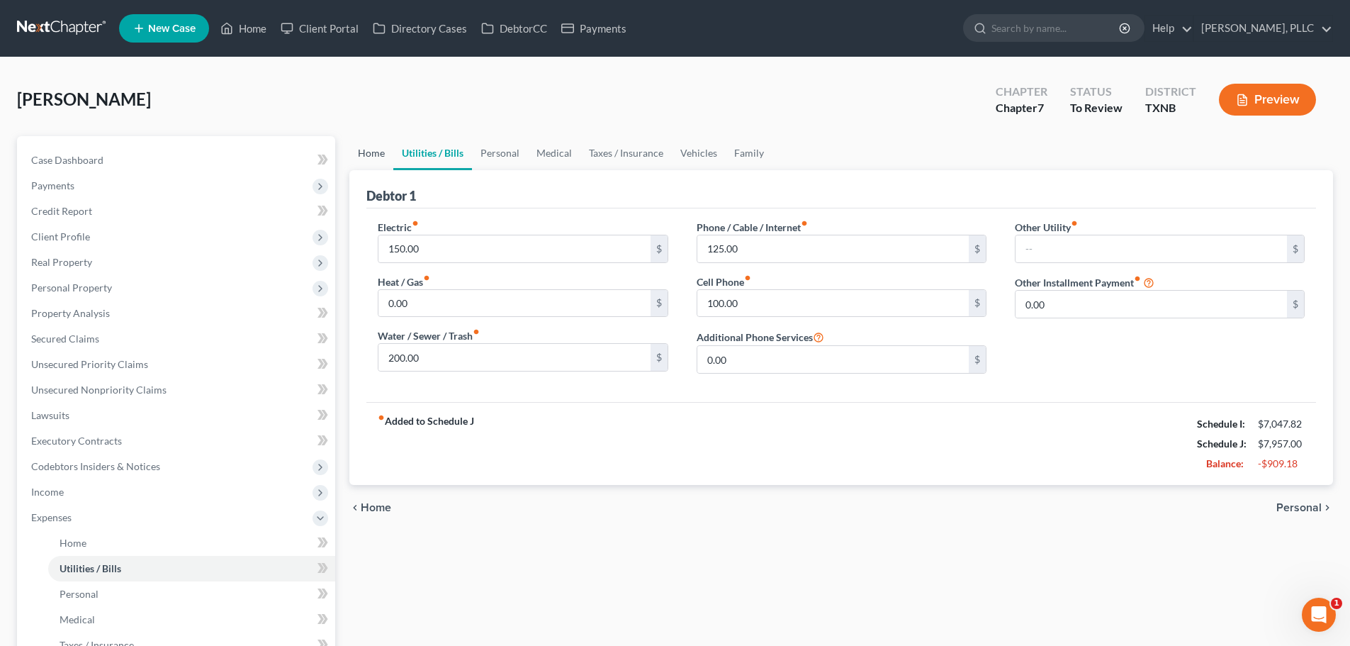
click at [370, 153] on link "Home" at bounding box center [371, 153] width 44 height 34
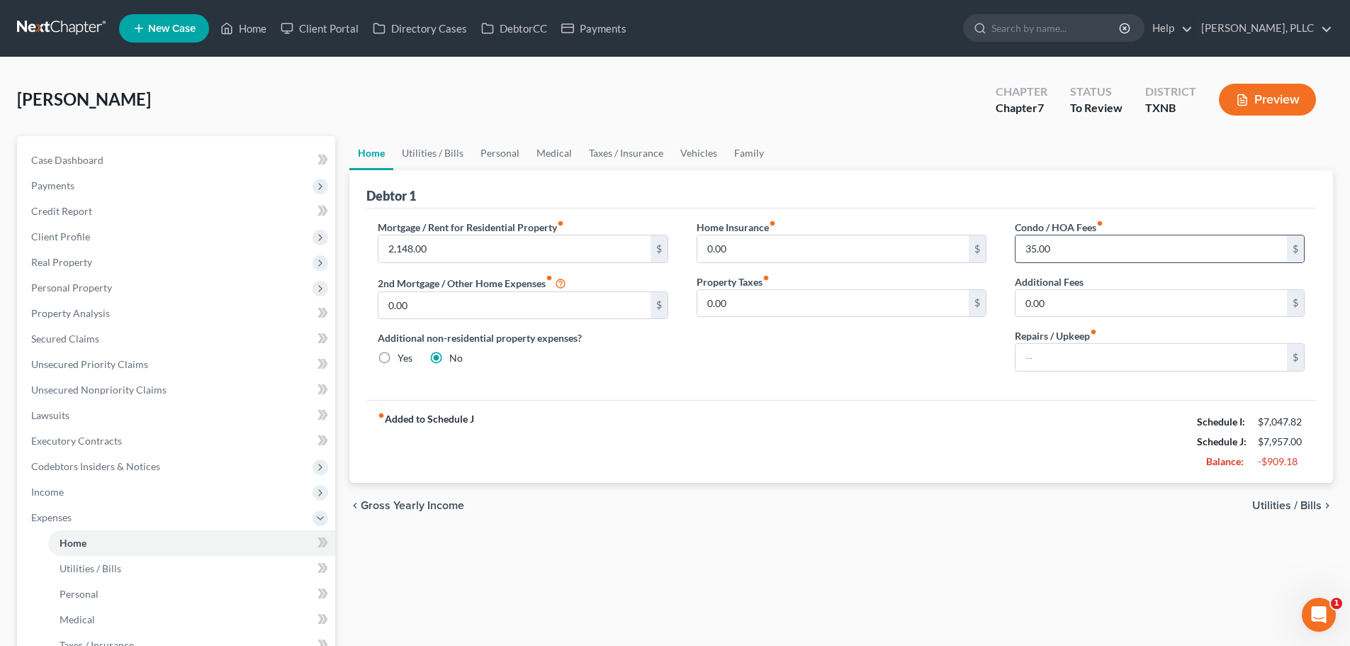
click at [1084, 242] on input "35.00" at bounding box center [1151, 248] width 271 height 27
click at [452, 155] on link "Utilities / Bills" at bounding box center [432, 153] width 79 height 34
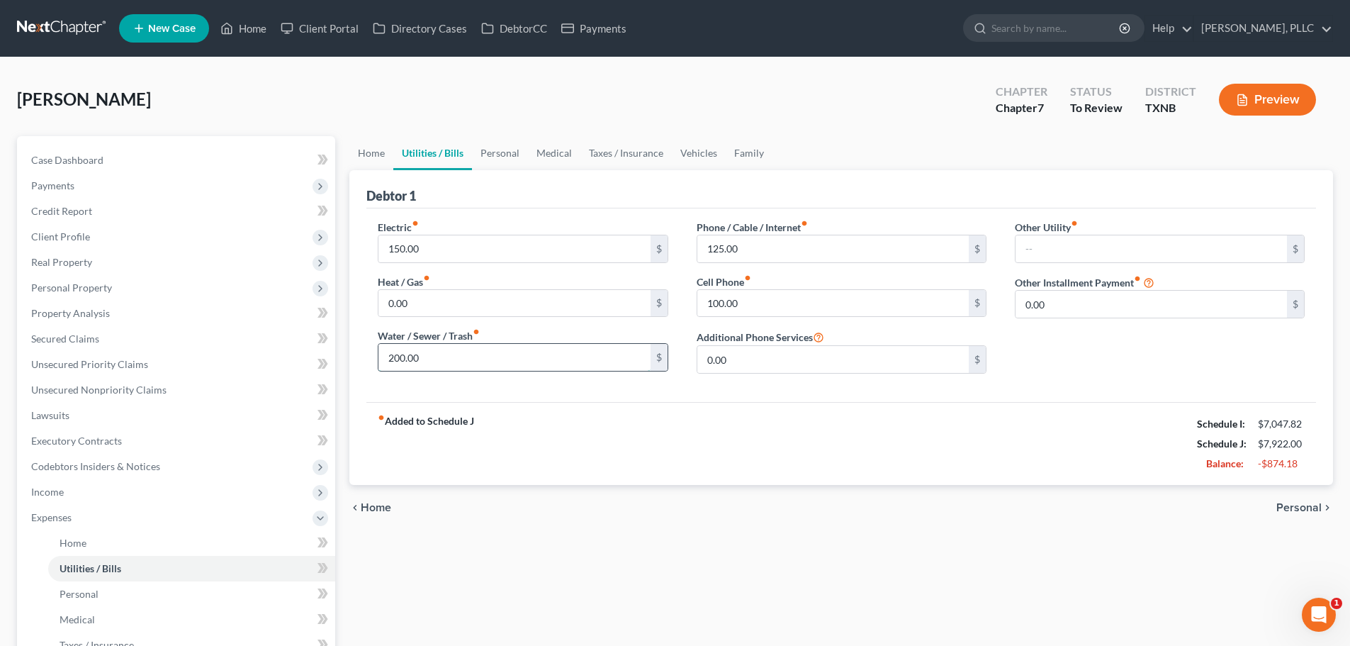
click at [447, 359] on input "200.00" at bounding box center [514, 357] width 271 height 27
type input "75.00"
click at [660, 458] on div "fiber_manual_record Added to Schedule J Schedule I: $7,047.82 Schedule J: $7,79…" at bounding box center [841, 443] width 950 height 83
click at [500, 155] on link "Personal" at bounding box center [500, 153] width 56 height 34
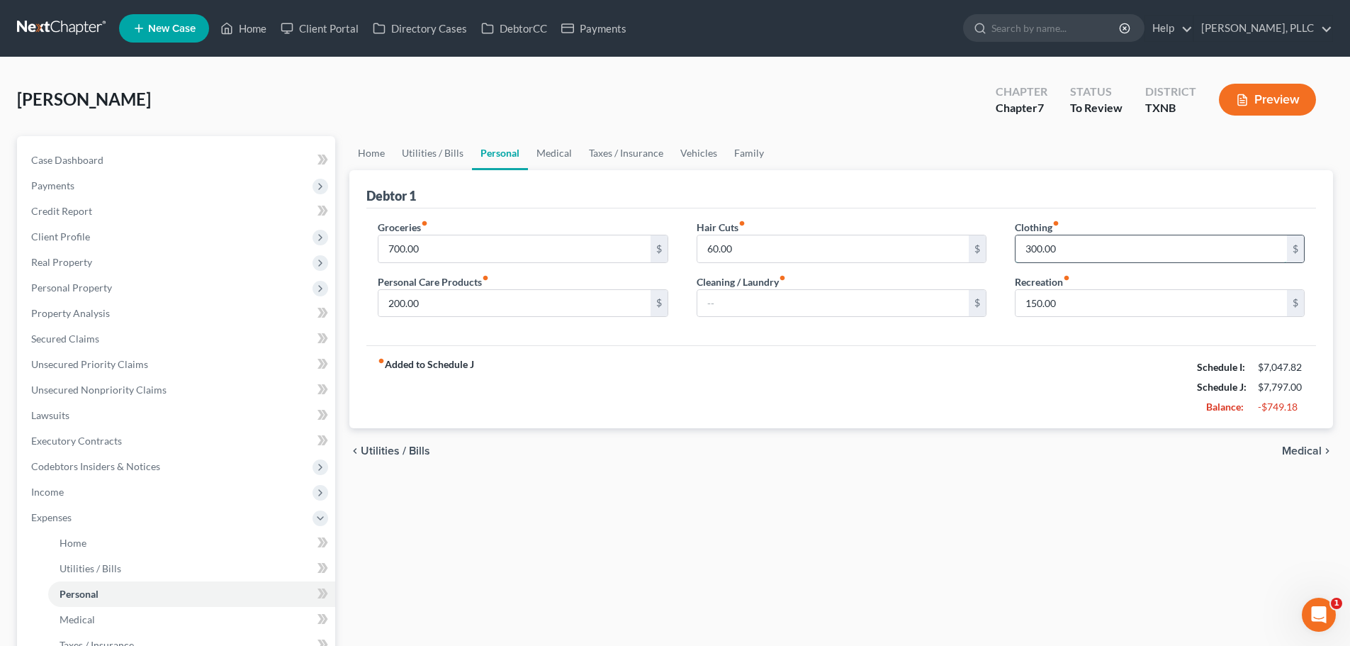
click at [1077, 245] on input "300.00" at bounding box center [1151, 248] width 271 height 27
type input "50.00"
click at [1082, 358] on div "fiber_manual_record Added to Schedule J Schedule I: $7,047.82 Schedule J: $7,54…" at bounding box center [841, 386] width 950 height 83
click at [1074, 300] on input "150.00" at bounding box center [1151, 303] width 271 height 27
type input "50.00"
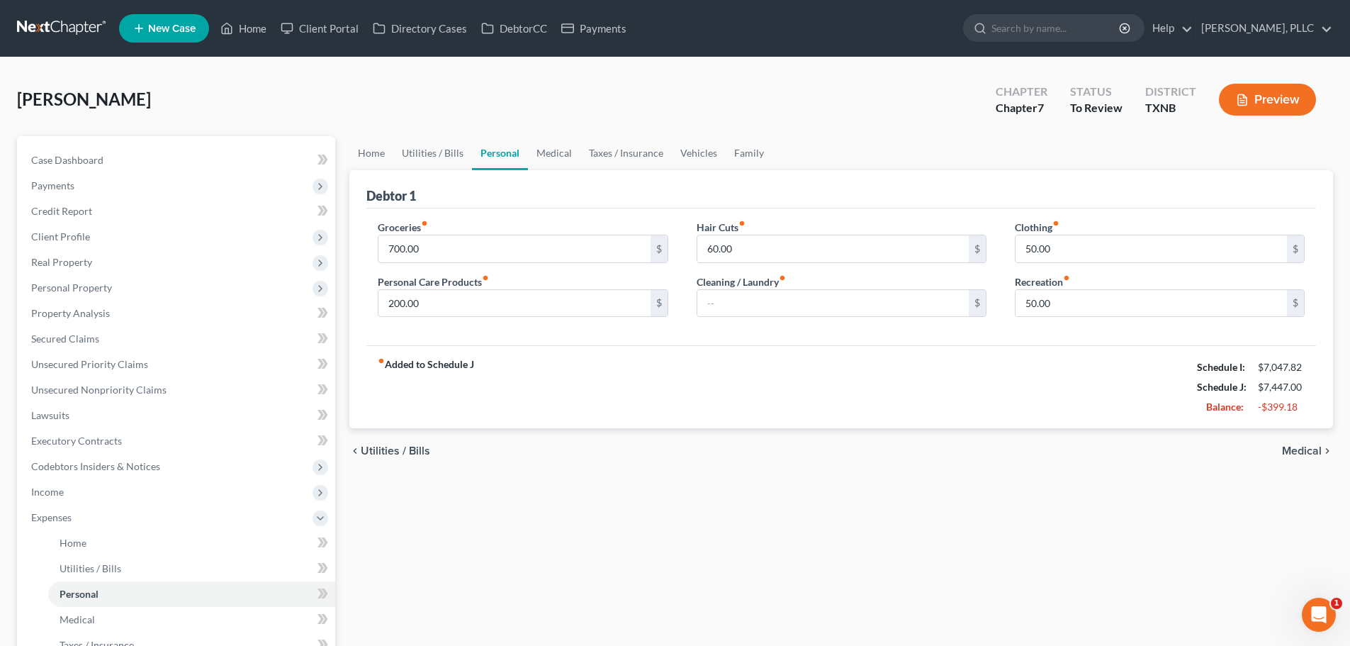
click at [1045, 383] on div "fiber_manual_record Added to Schedule J Schedule I: $7,047.82 Schedule J: $7,44…" at bounding box center [841, 386] width 950 height 83
click at [447, 310] on input "200.00" at bounding box center [514, 303] width 271 height 27
type input "100.00"
click at [559, 371] on div "fiber_manual_record Added to Schedule J Schedule I: $7,047.82 Schedule J: $7,34…" at bounding box center [841, 386] width 950 height 83
click at [433, 247] on input "700.00" at bounding box center [514, 248] width 271 height 27
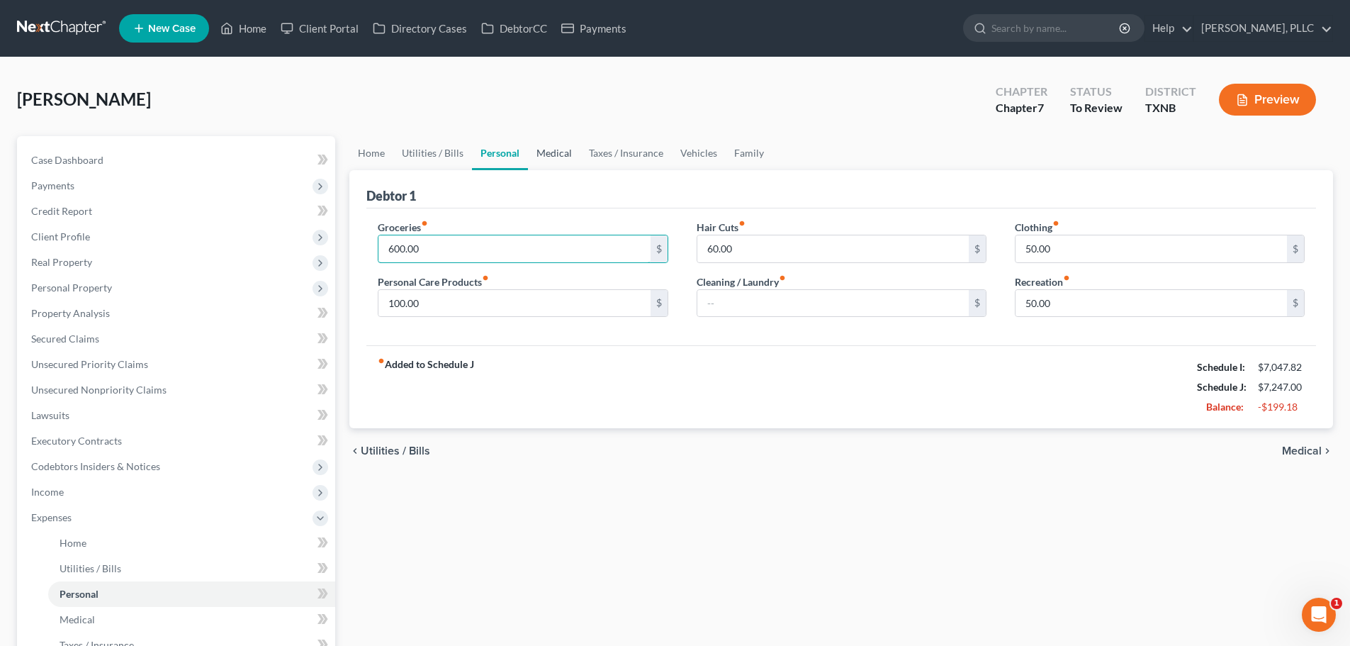
type input "600.00"
drag, startPoint x: 555, startPoint y: 150, endPoint x: 564, endPoint y: 150, distance: 9.2
click at [555, 150] on link "Medical" at bounding box center [554, 153] width 52 height 34
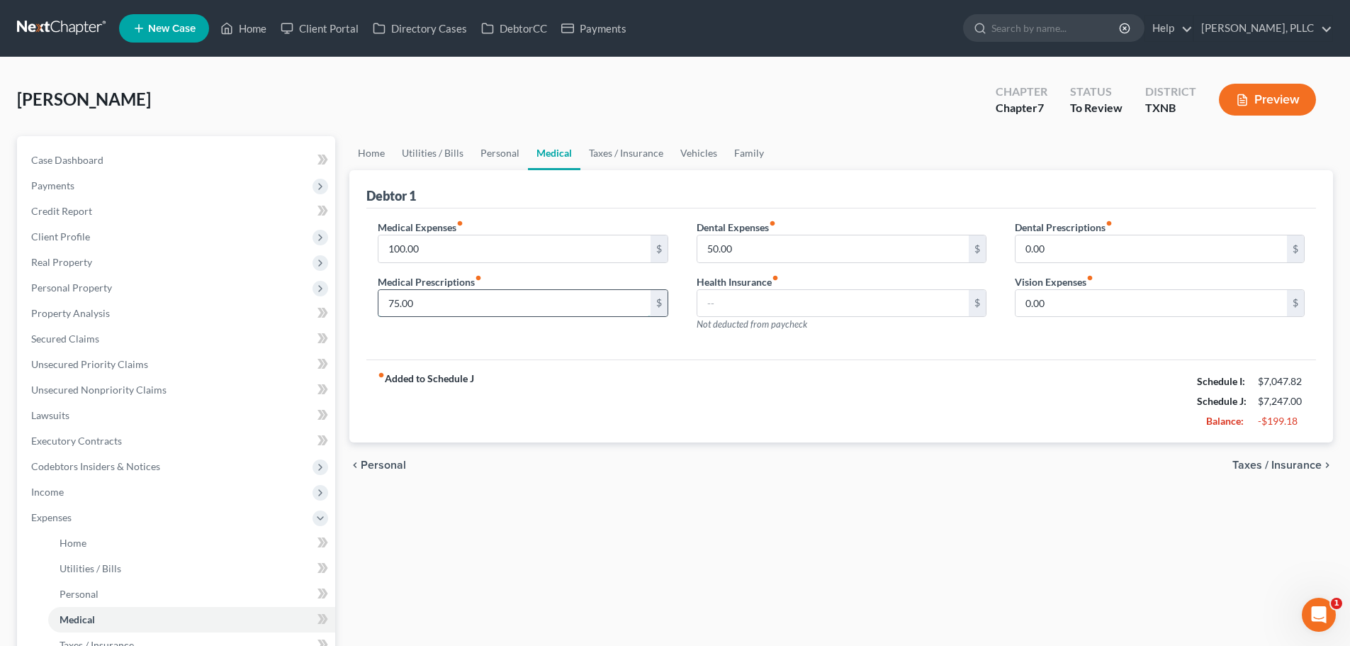
click at [465, 307] on input "75.00" at bounding box center [514, 303] width 271 height 27
click at [632, 154] on link "Taxes / Insurance" at bounding box center [626, 153] width 91 height 34
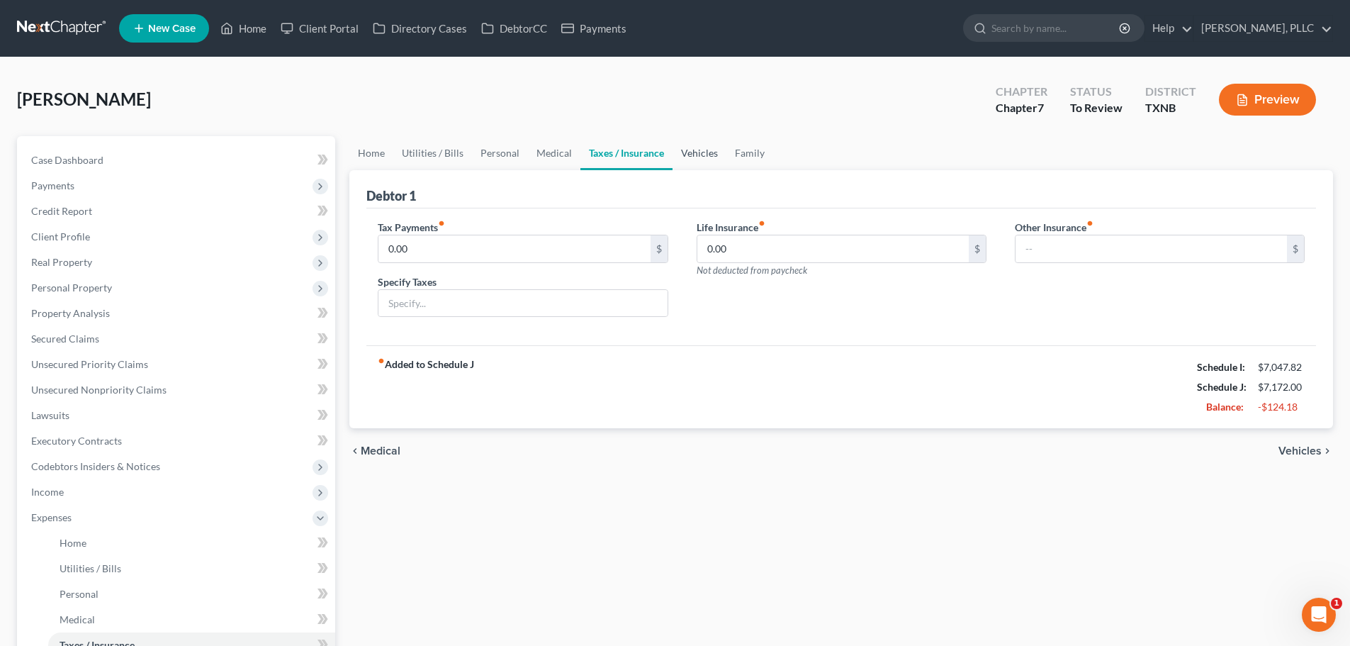
click at [697, 153] on link "Vehicles" at bounding box center [700, 153] width 54 height 34
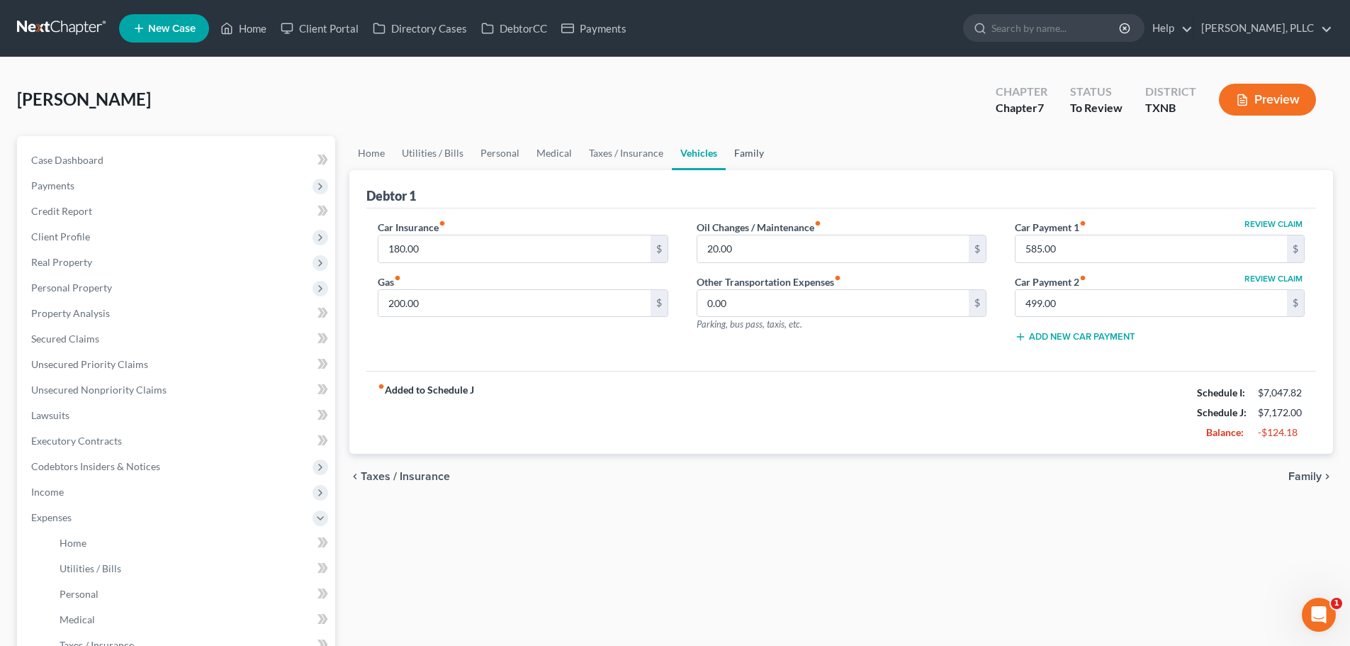
click at [744, 157] on link "Family" at bounding box center [749, 153] width 47 height 34
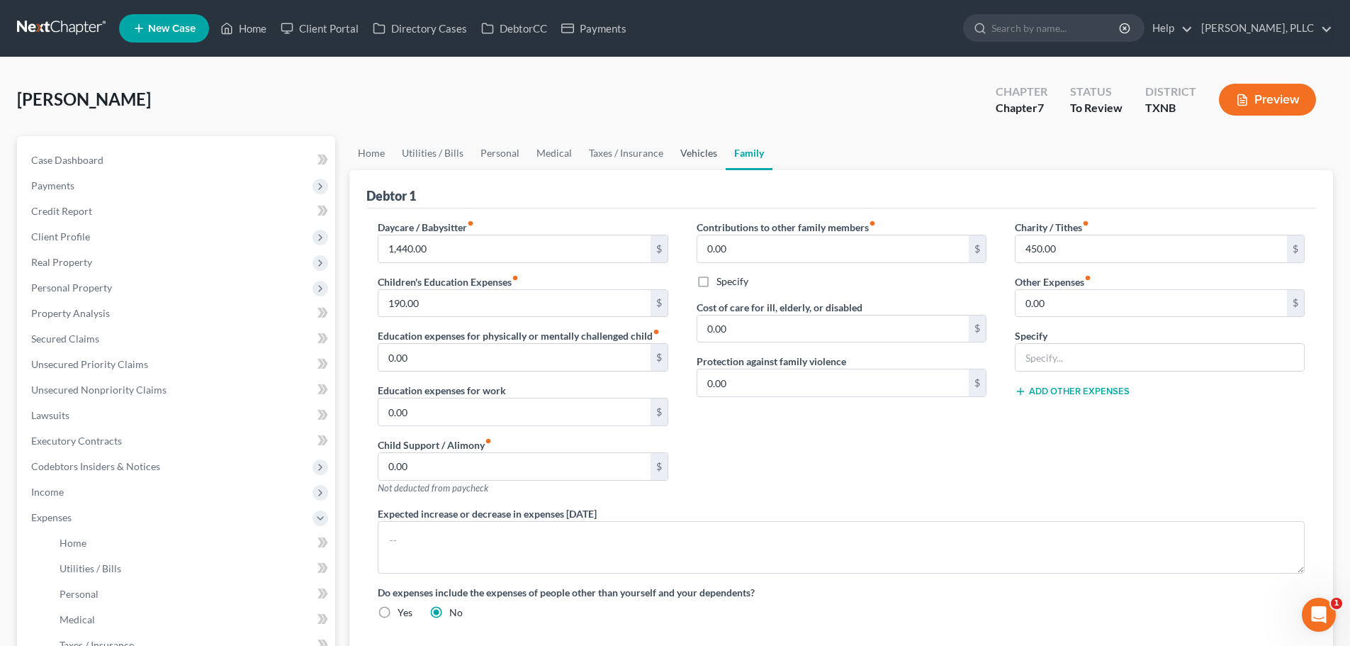
click at [697, 152] on link "Vehicles" at bounding box center [699, 153] width 54 height 34
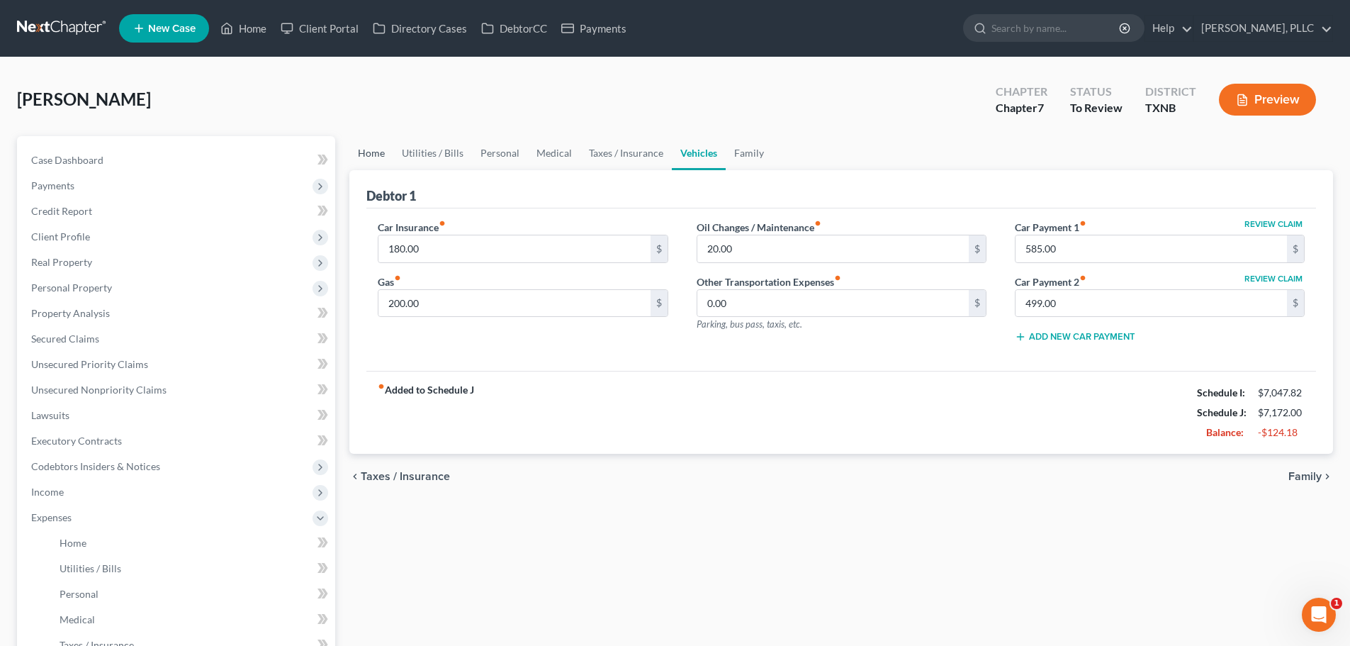
click at [371, 157] on link "Home" at bounding box center [371, 153] width 44 height 34
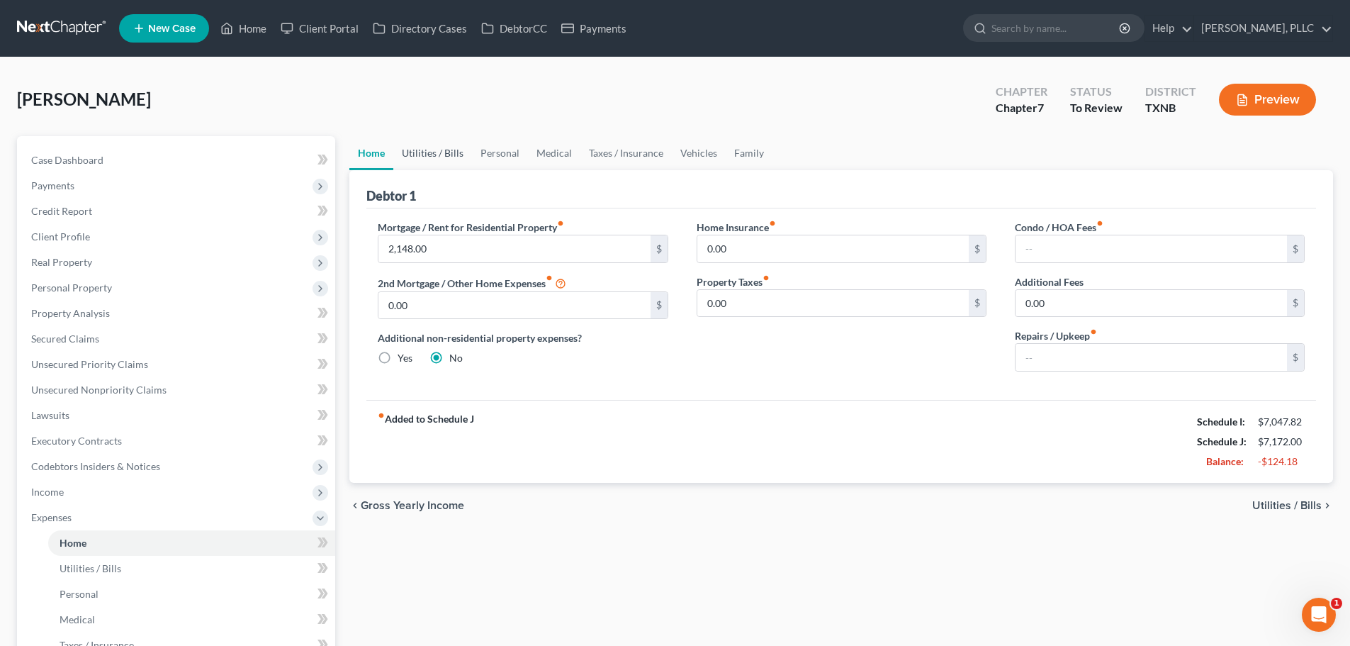
click at [459, 155] on link "Utilities / Bills" at bounding box center [432, 153] width 79 height 34
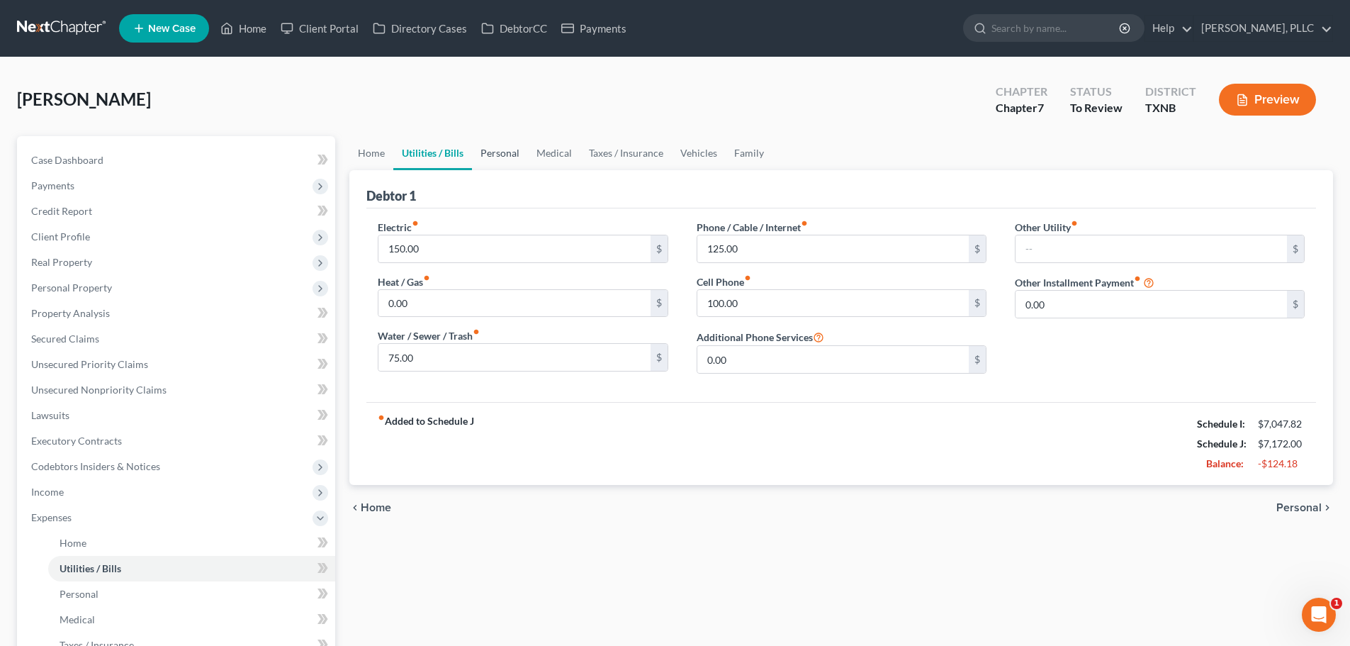
click at [488, 155] on link "Personal" at bounding box center [500, 153] width 56 height 34
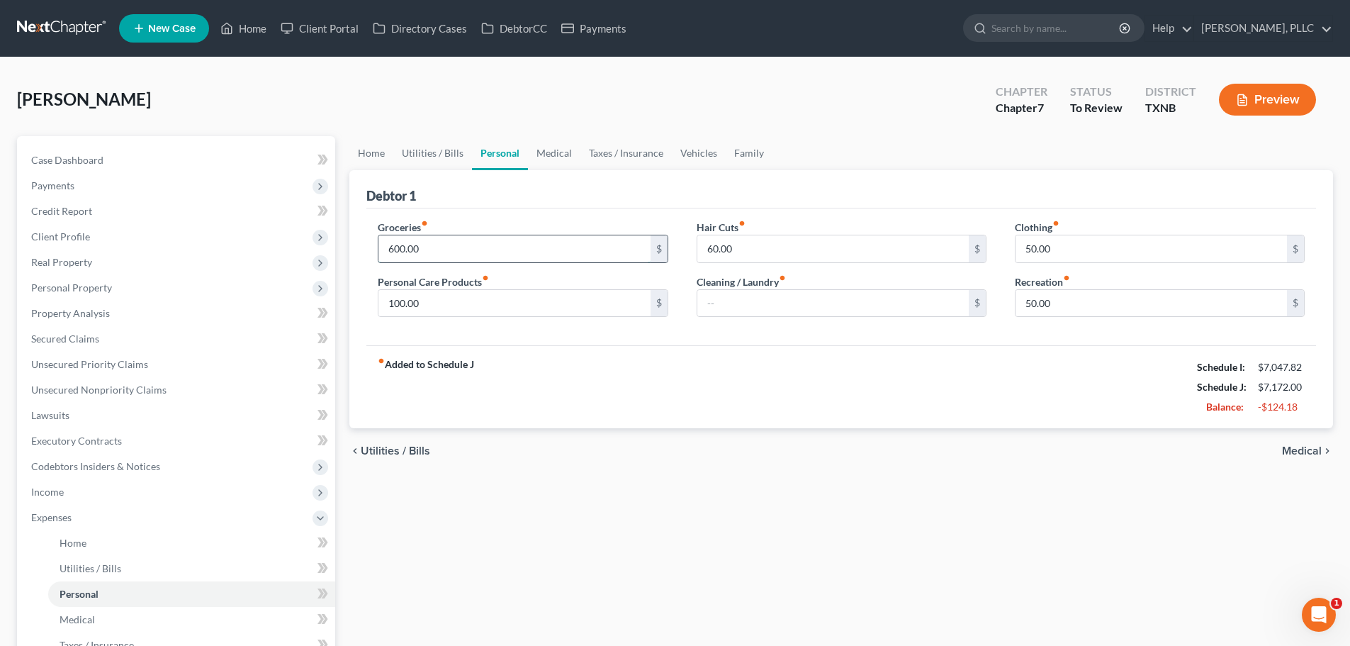
click at [435, 247] on input "600.00" at bounding box center [514, 248] width 271 height 27
type input "800.00"
click at [612, 359] on div "fiber_manual_record Added to Schedule J Schedule I: $7,047.82 Schedule J: $7,37…" at bounding box center [841, 386] width 950 height 83
click at [563, 152] on link "Medical" at bounding box center [554, 153] width 52 height 34
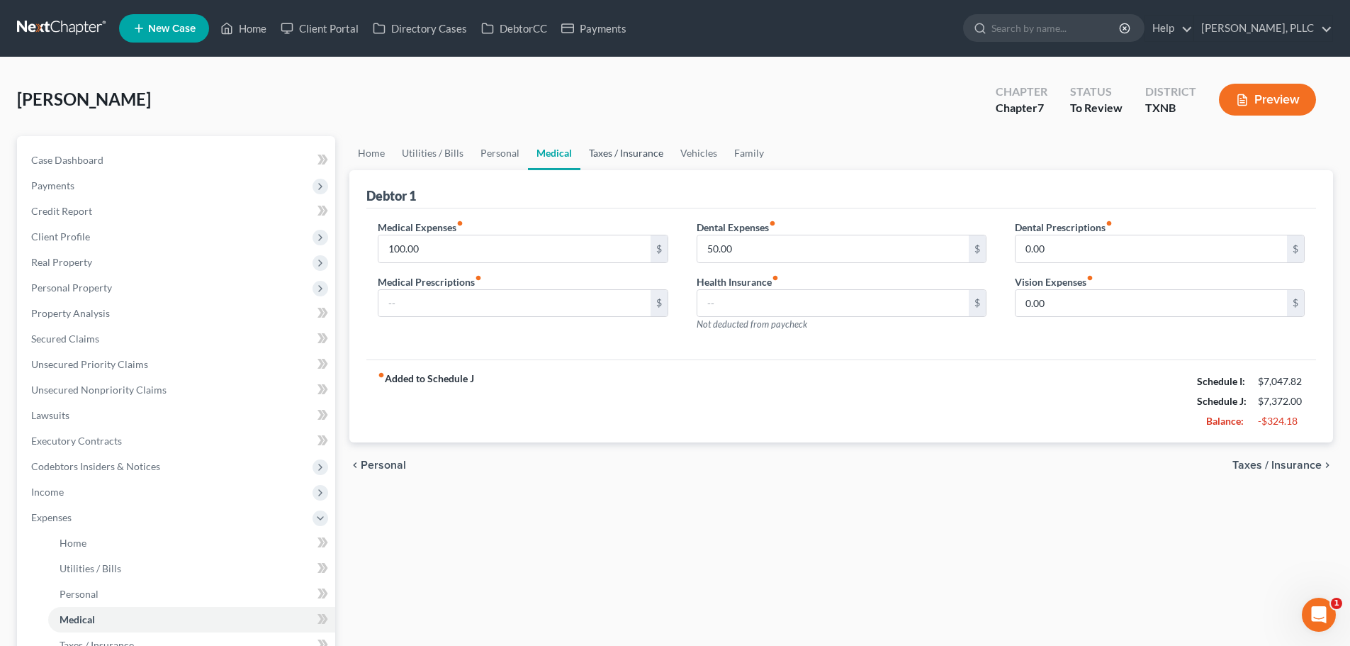
click at [625, 152] on link "Taxes / Insurance" at bounding box center [626, 153] width 91 height 34
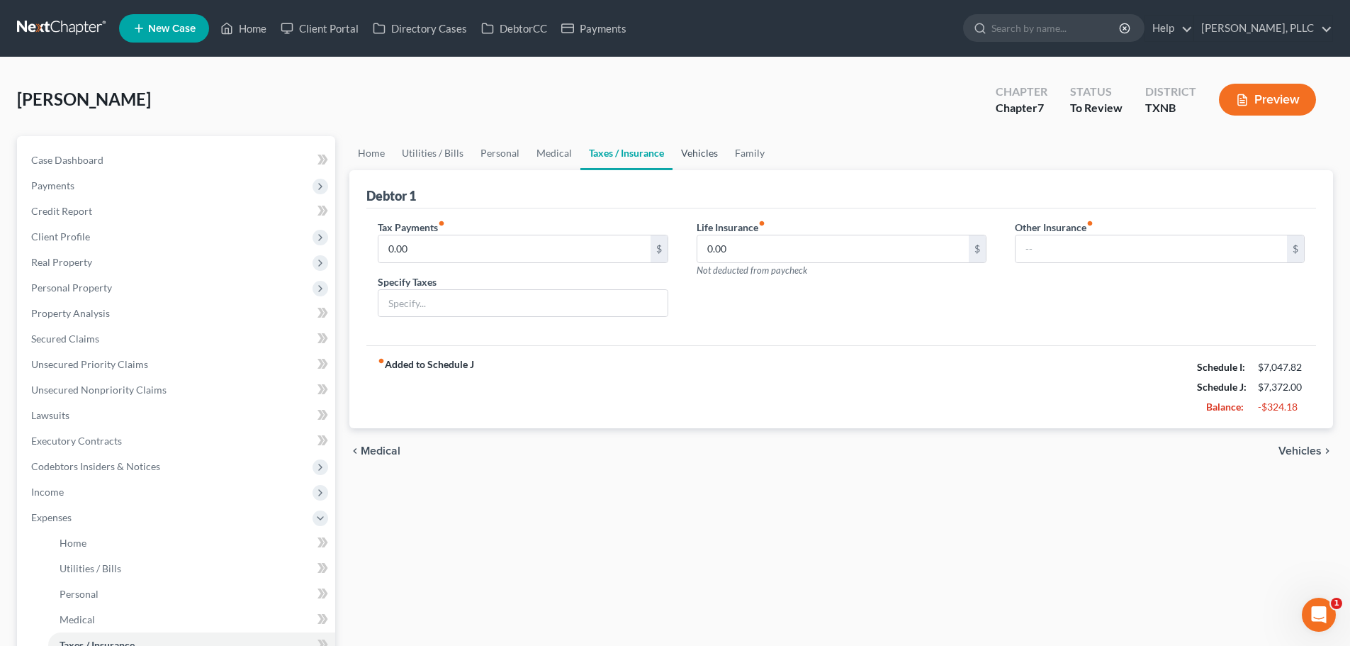
click at [691, 156] on link "Vehicles" at bounding box center [700, 153] width 54 height 34
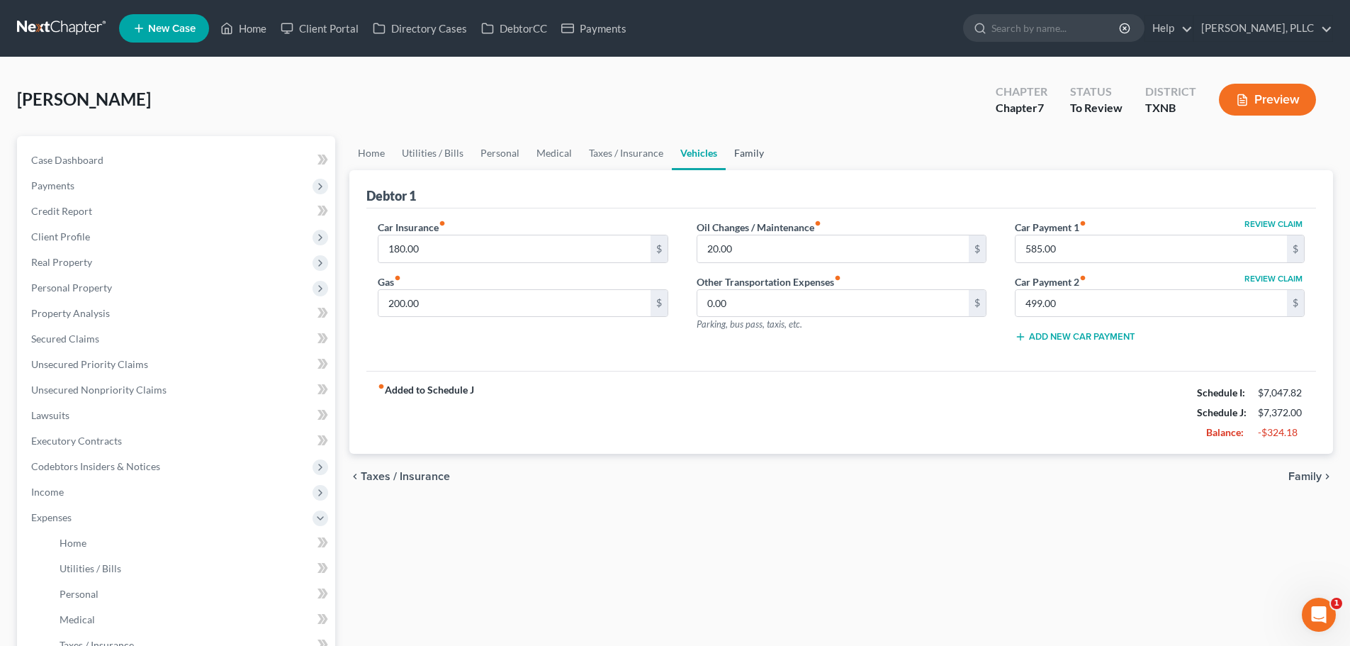
click at [741, 155] on link "Family" at bounding box center [749, 153] width 47 height 34
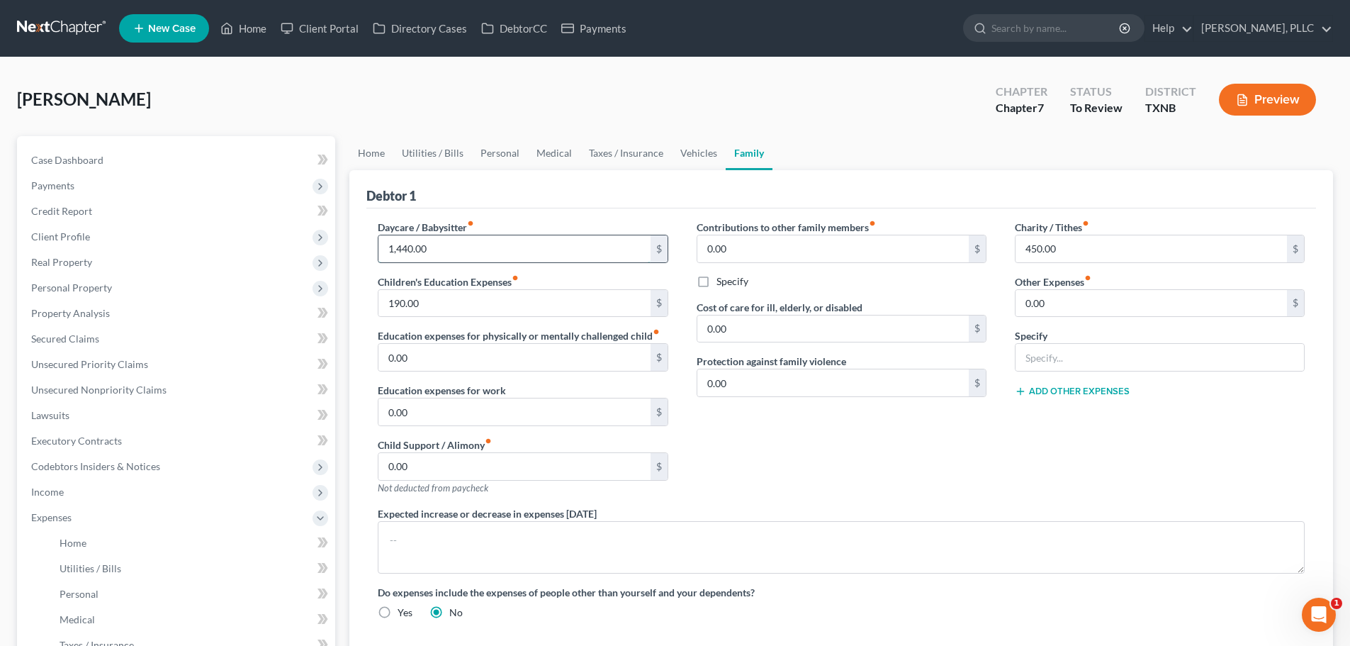
click at [499, 244] on input "1,440.00" at bounding box center [514, 248] width 271 height 27
type input "1,000"
click at [771, 469] on div "Contributions to other family members fiber_manual_record 0.00 $ Specify Cost o…" at bounding box center [842, 363] width 318 height 286
click at [93, 539] on link "Home" at bounding box center [191, 543] width 287 height 26
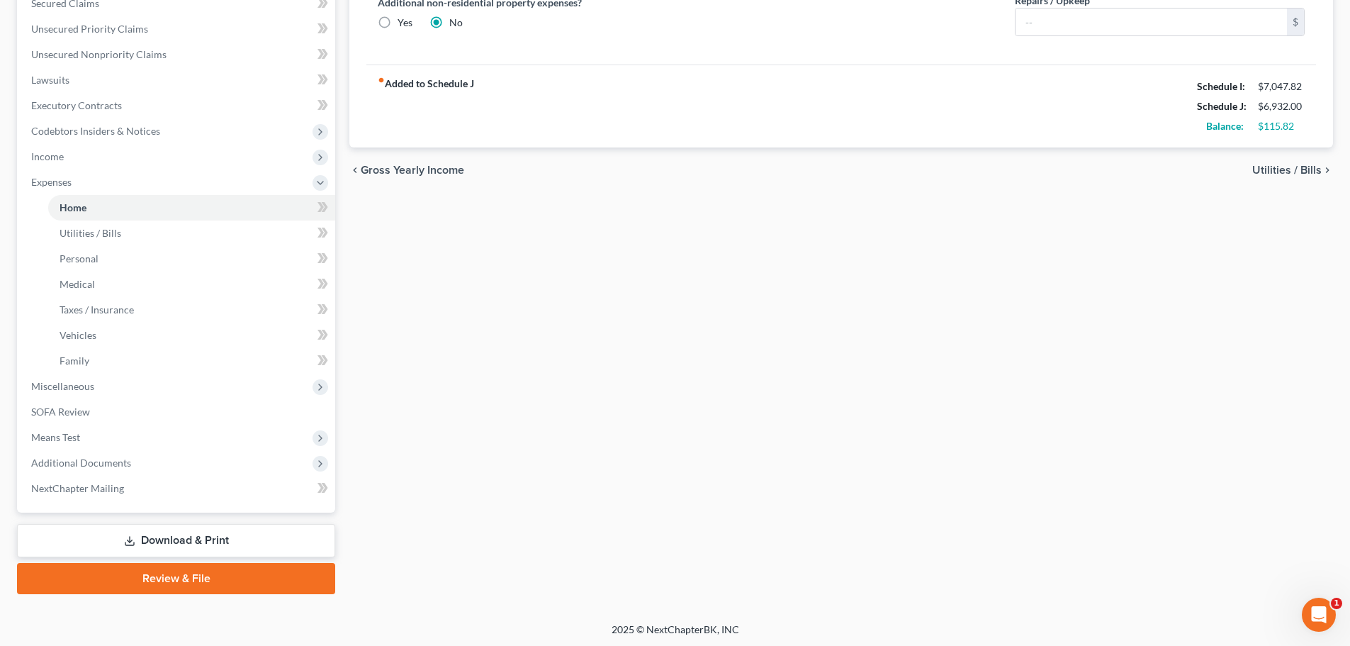
scroll to position [337, 0]
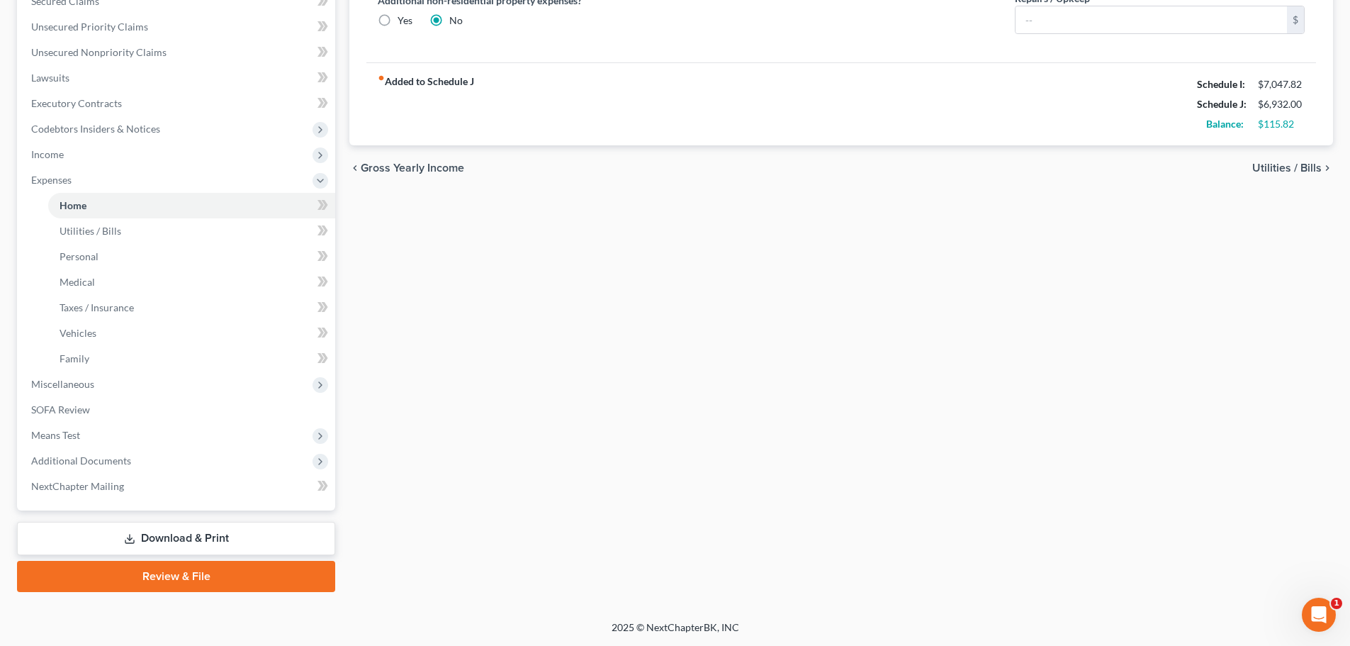
click at [739, 542] on div "Home Utilities / Bills Personal Medical Taxes / Insurance Vehicles Family Debto…" at bounding box center [841, 195] width 998 height 793
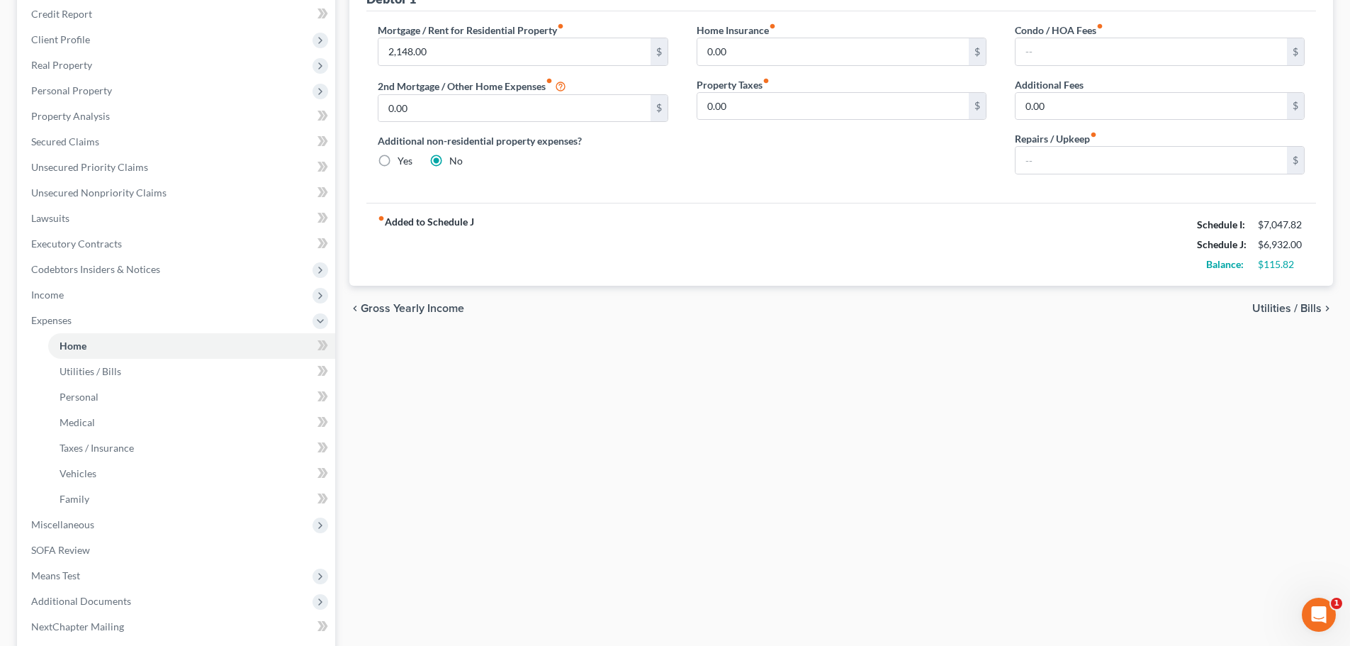
scroll to position [0, 0]
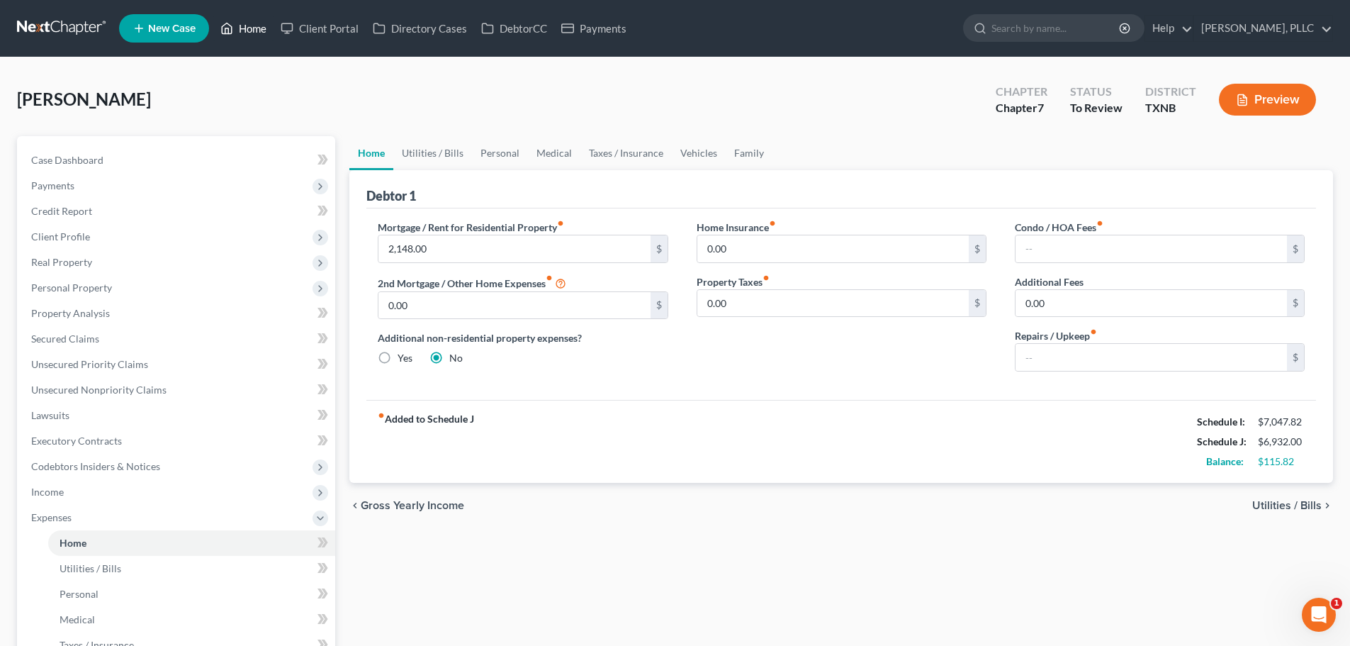
click at [252, 31] on link "Home" at bounding box center [243, 29] width 60 height 26
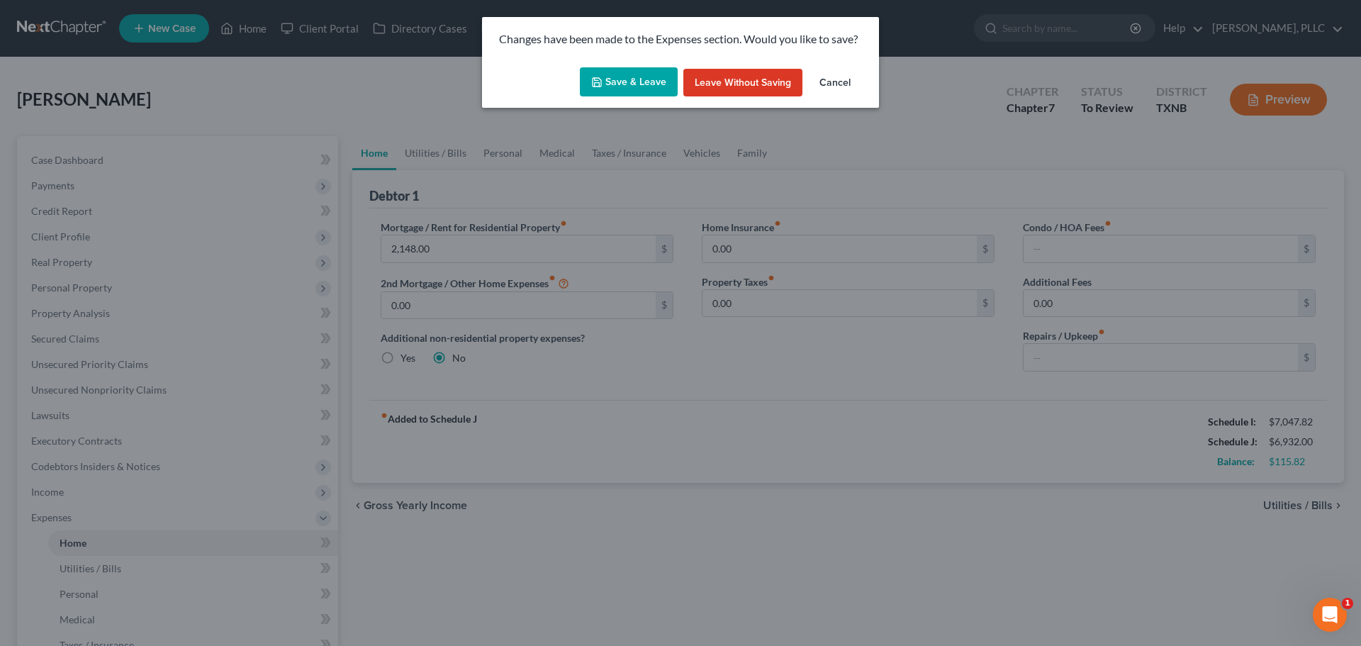
click at [627, 83] on button "Save & Leave" at bounding box center [629, 82] width 98 height 30
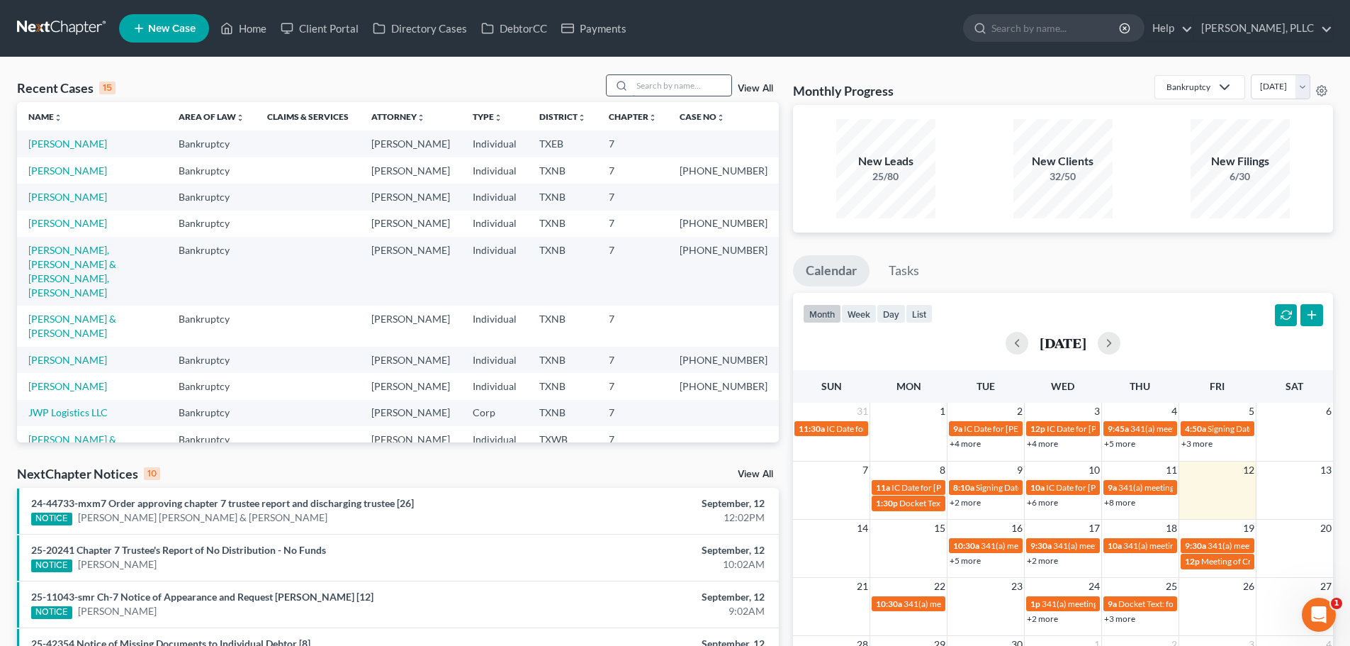
click at [668, 89] on input "search" at bounding box center [681, 85] width 99 height 21
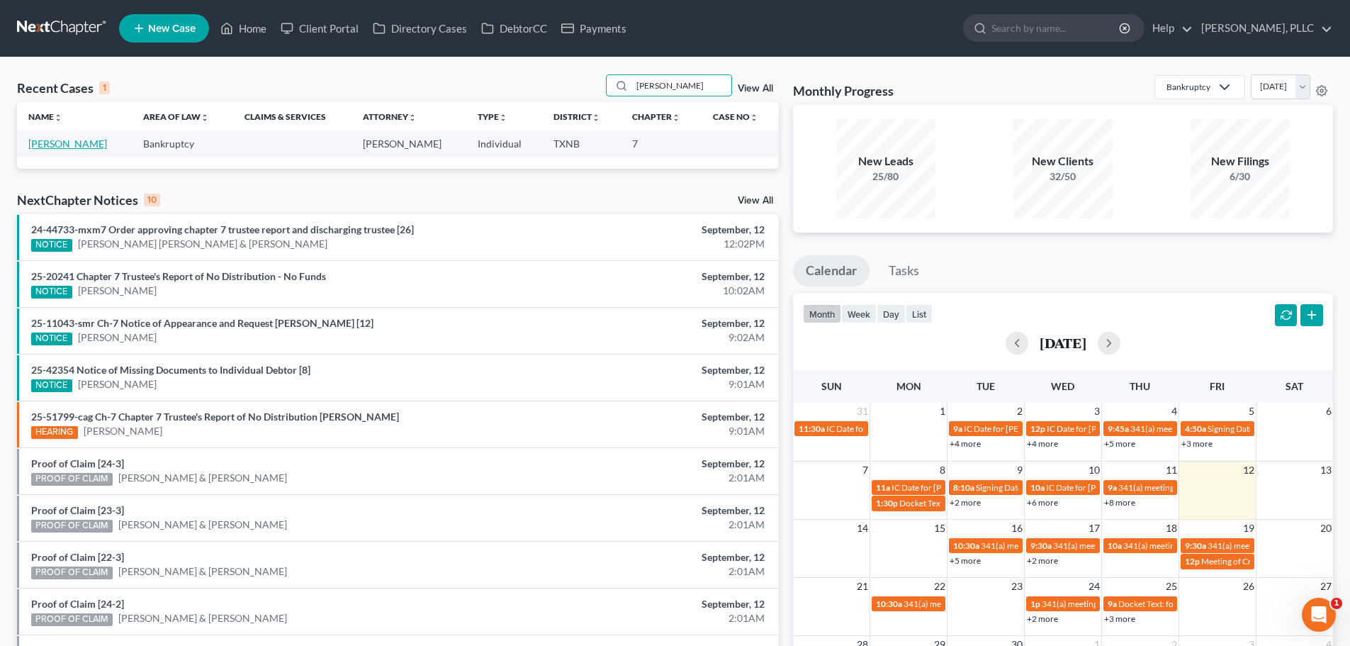
type input "[PERSON_NAME]"
click at [54, 147] on link "[PERSON_NAME]" at bounding box center [67, 144] width 79 height 12
select select "4"
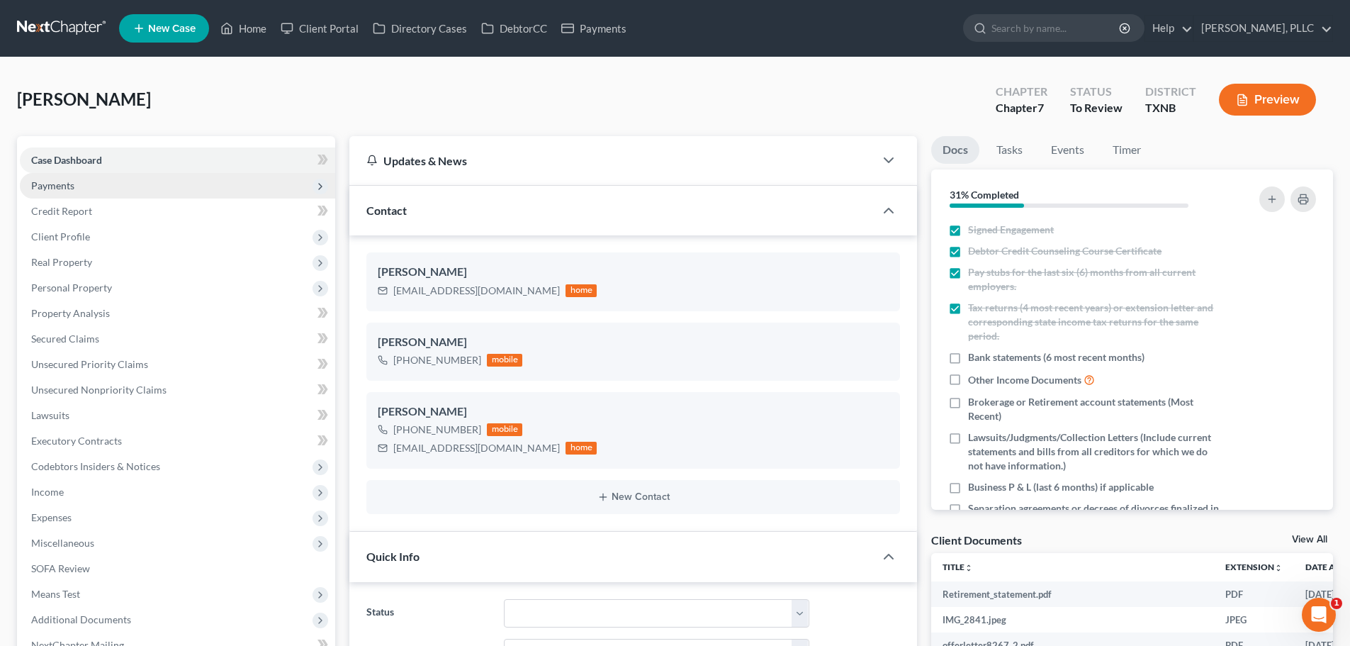
scroll to position [662, 0]
click at [52, 184] on span "Payments" at bounding box center [52, 185] width 43 height 12
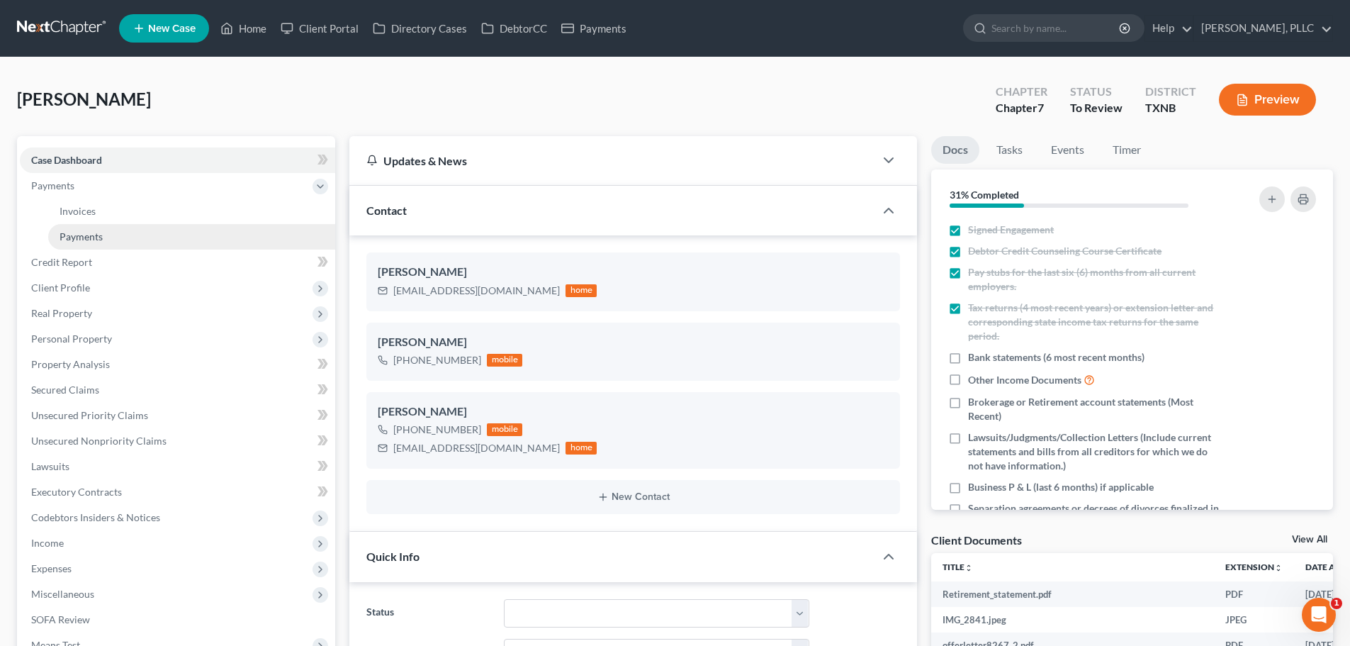
click at [75, 237] on span "Payments" at bounding box center [81, 236] width 43 height 12
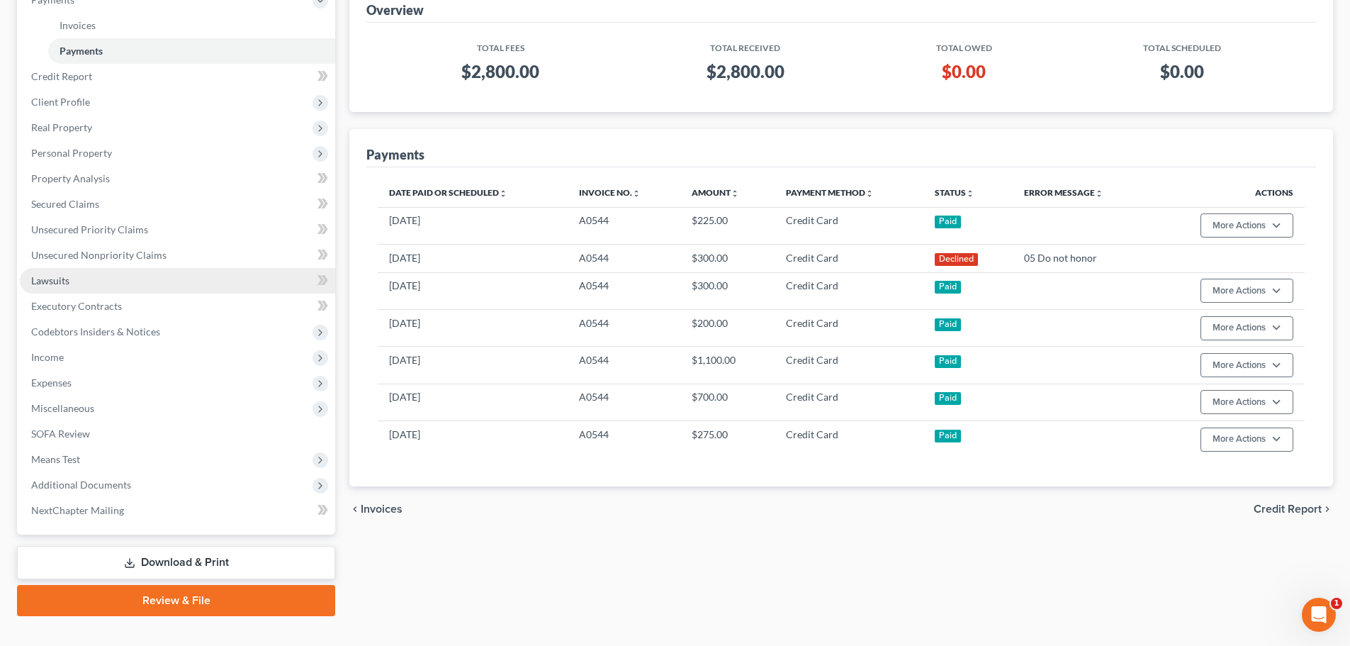
scroll to position [210, 0]
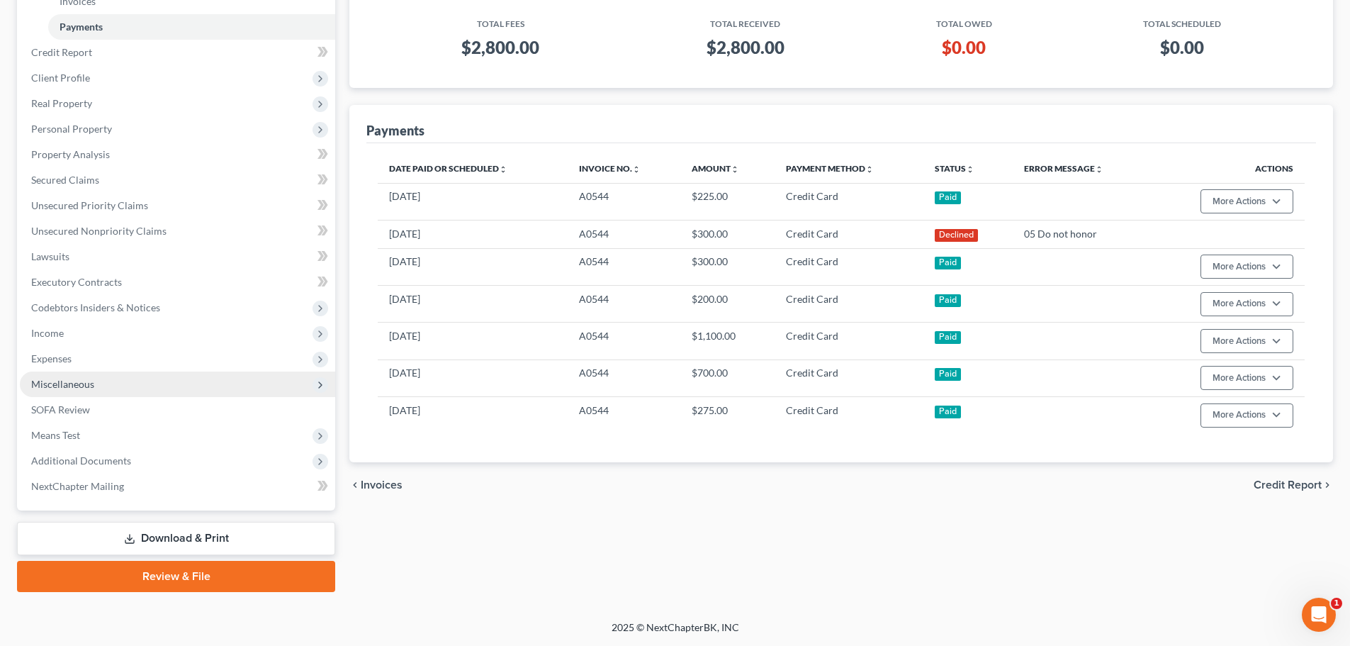
click at [82, 389] on span "Miscellaneous" at bounding box center [62, 384] width 63 height 12
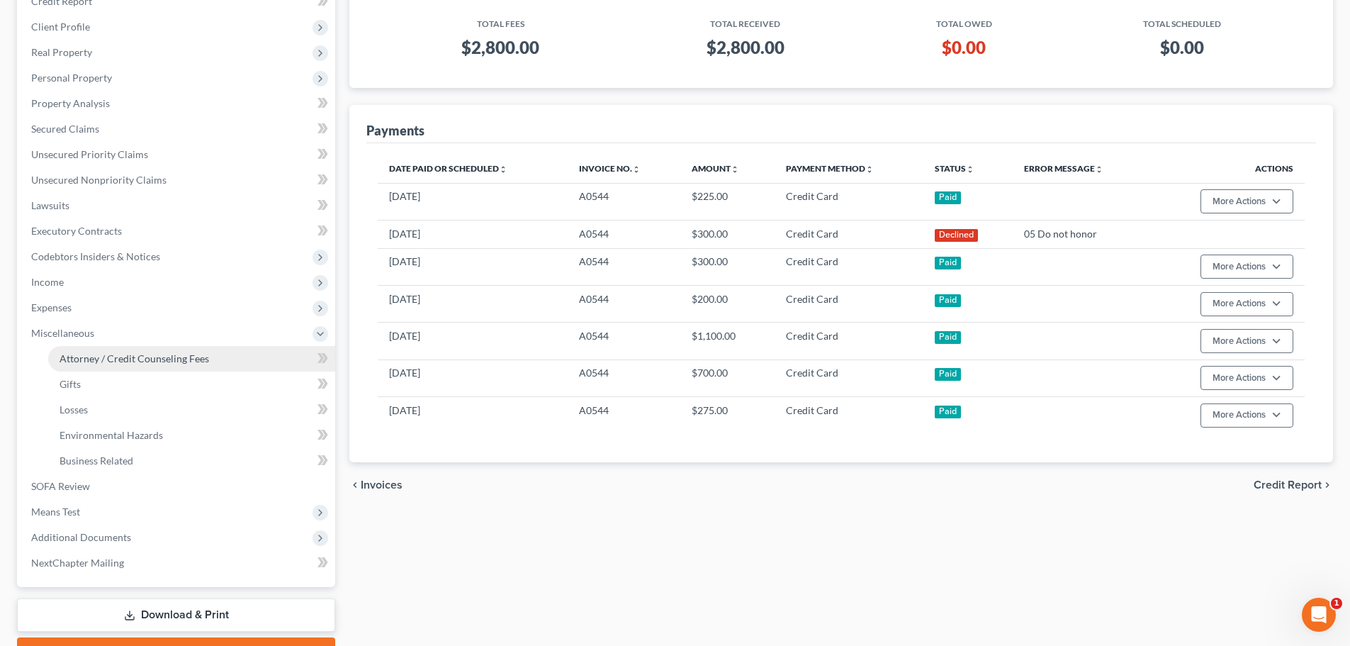
click at [104, 359] on span "Attorney / Credit Counseling Fees" at bounding box center [135, 358] width 150 height 12
select select "0"
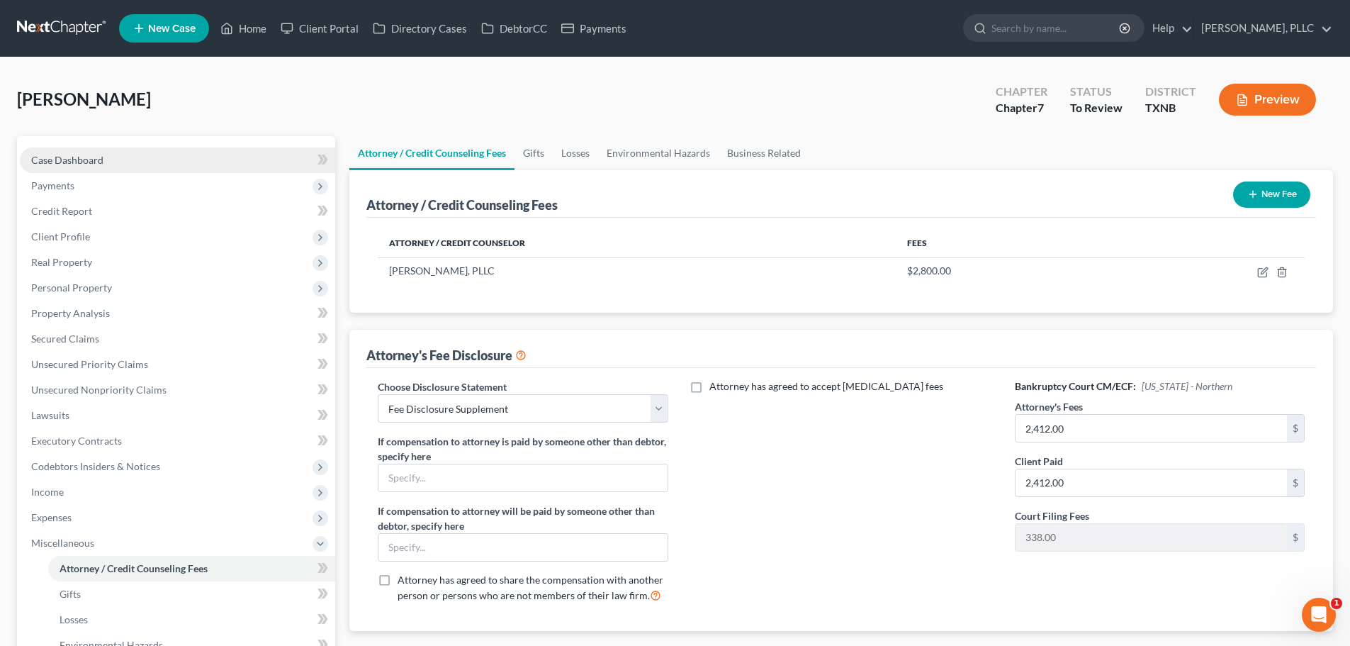
click at [60, 162] on span "Case Dashboard" at bounding box center [67, 160] width 72 height 12
select select "4"
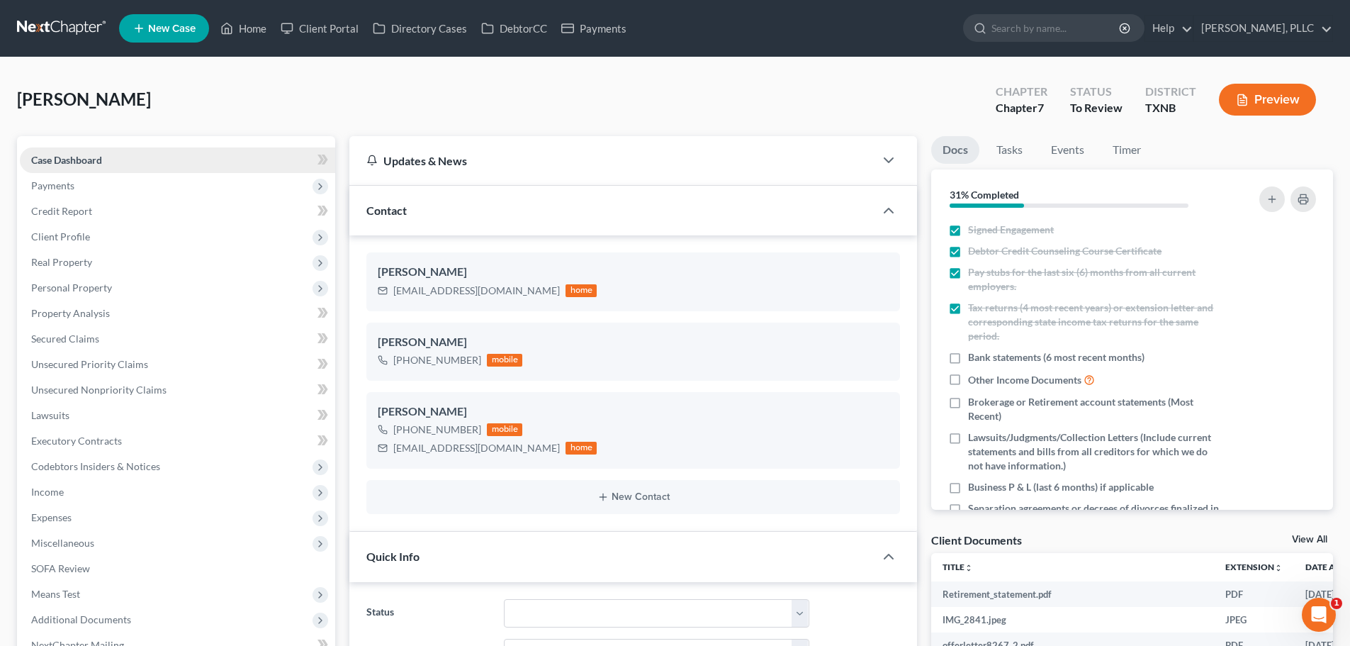
scroll to position [662, 0]
click at [69, 184] on span "Payments" at bounding box center [52, 185] width 43 height 12
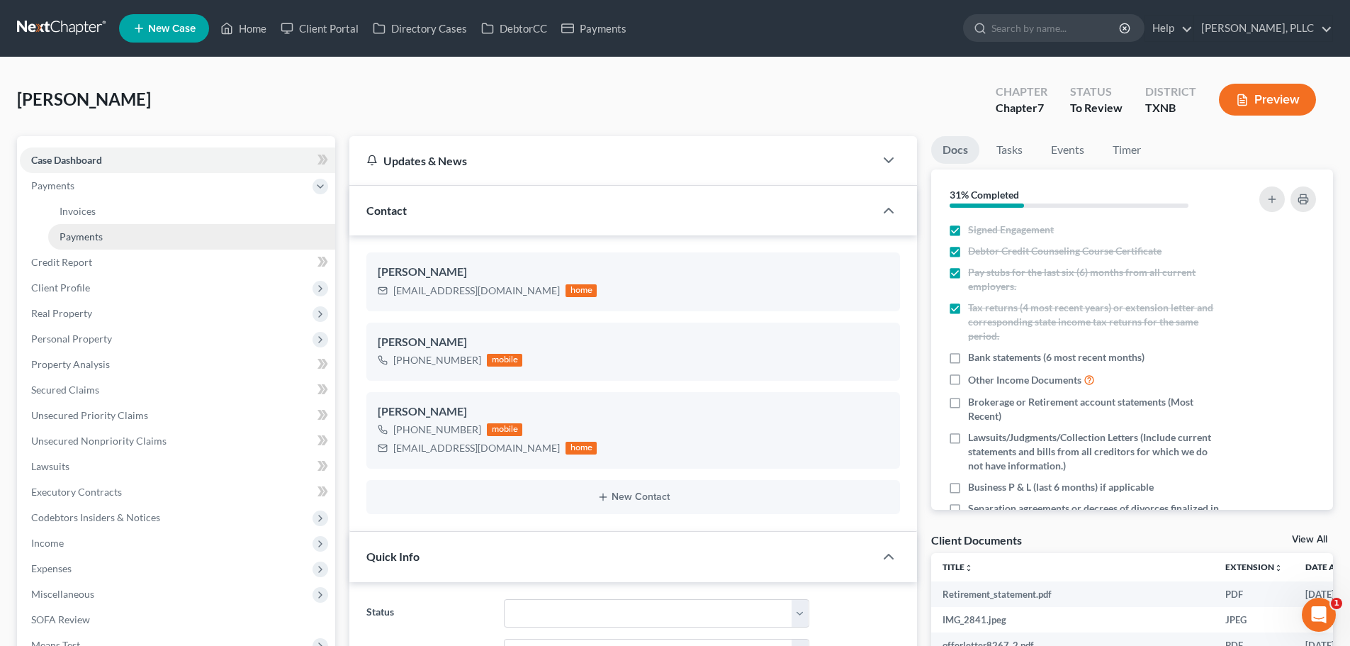
click at [74, 236] on span "Payments" at bounding box center [81, 236] width 43 height 12
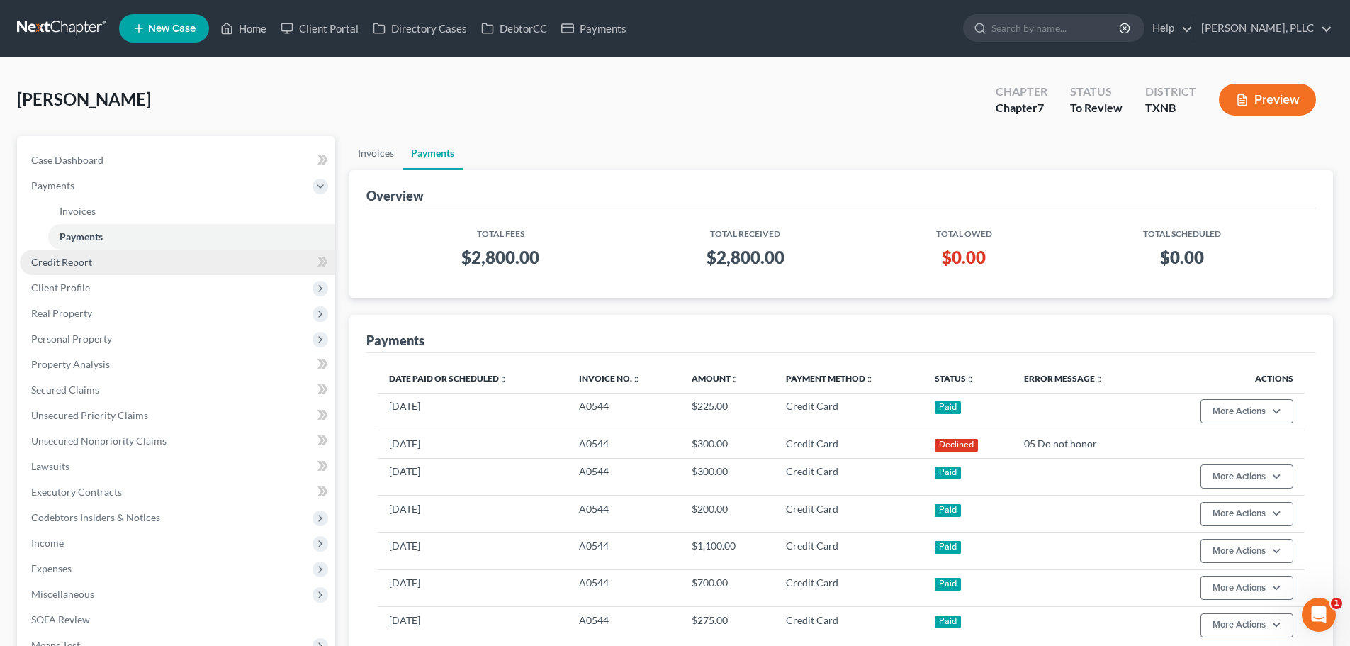
click at [78, 262] on span "Credit Report" at bounding box center [61, 262] width 61 height 12
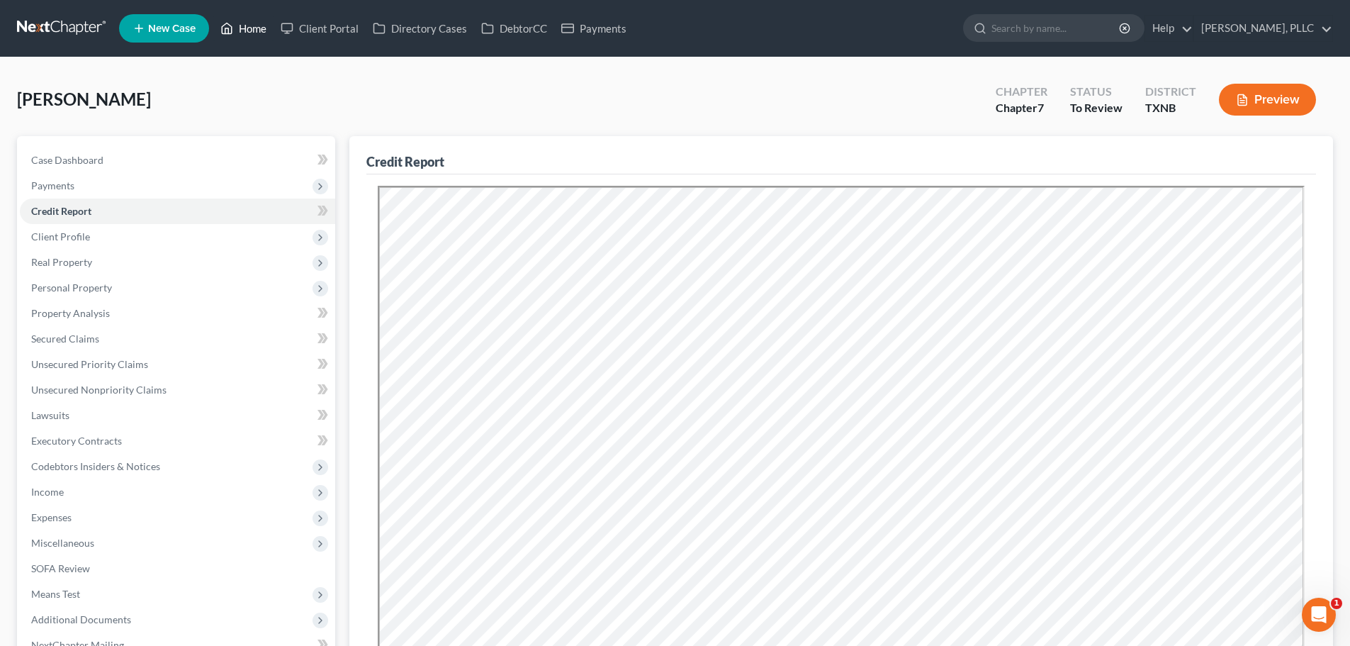
click at [262, 31] on link "Home" at bounding box center [243, 29] width 60 height 26
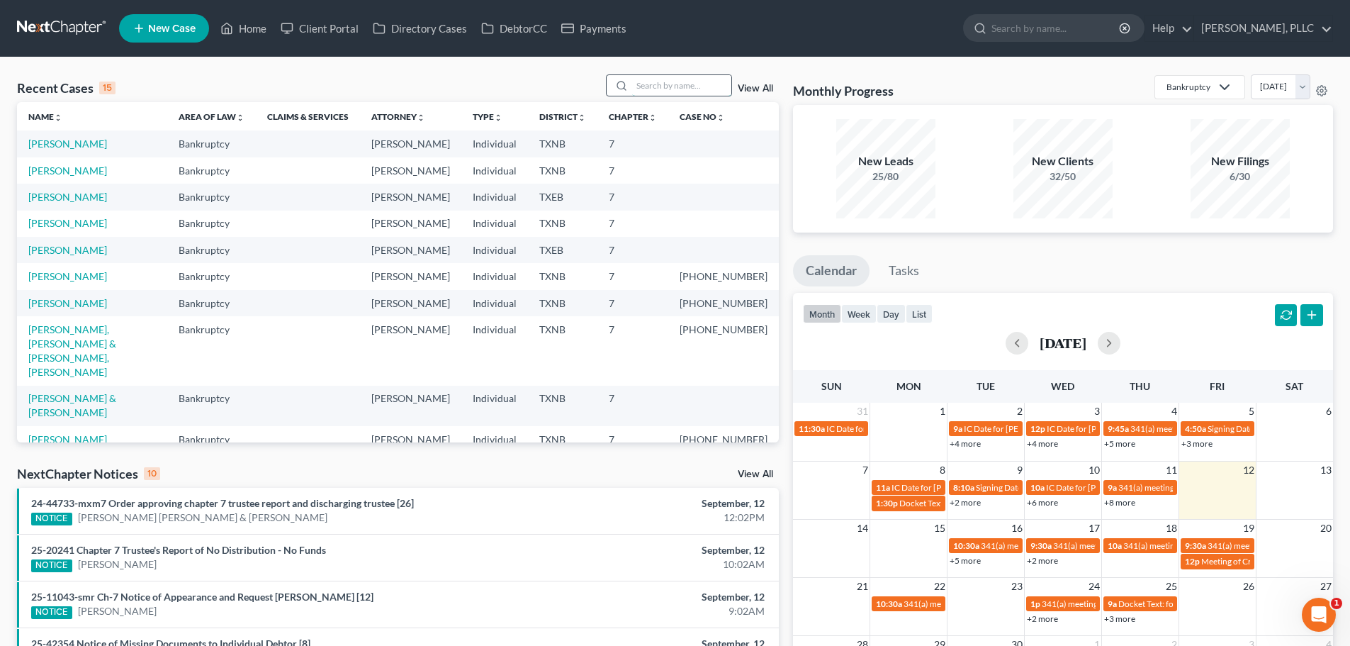
click at [670, 83] on input "search" at bounding box center [681, 85] width 99 height 21
click at [72, 172] on link "[PERSON_NAME]" at bounding box center [67, 170] width 79 height 12
select select "4"
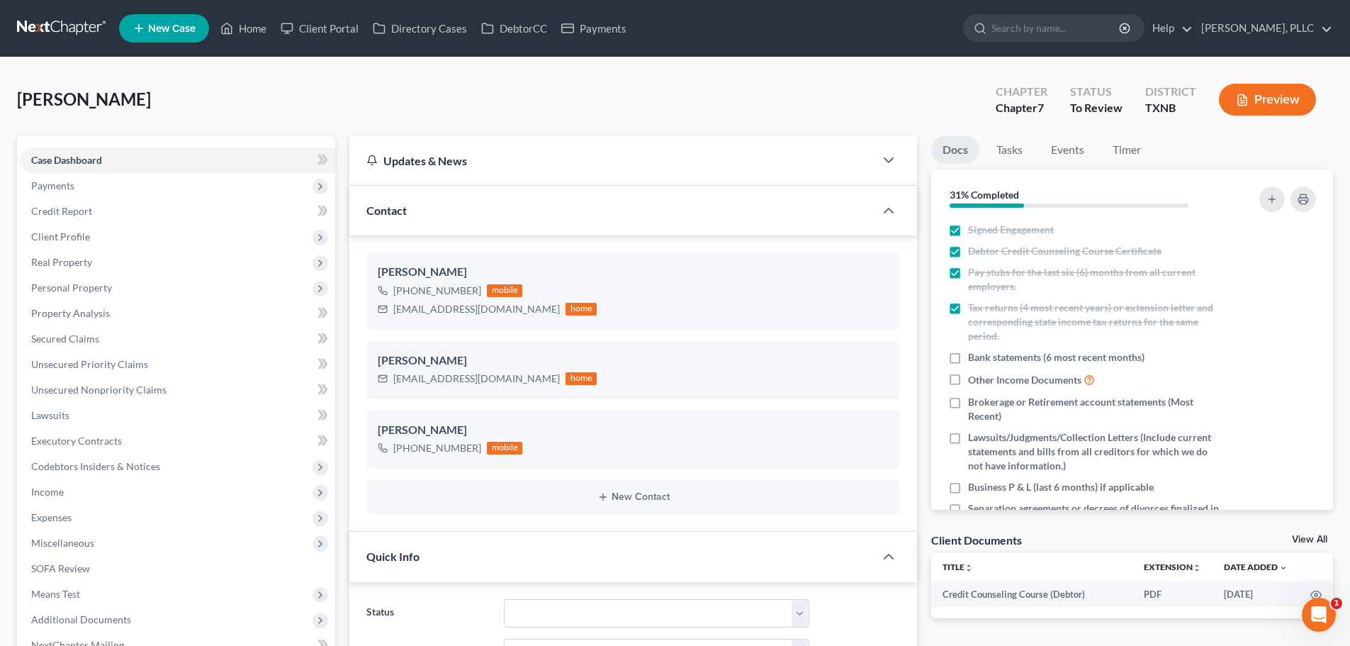
scroll to position [549, 0]
click at [67, 495] on span "Income" at bounding box center [177, 492] width 315 height 26
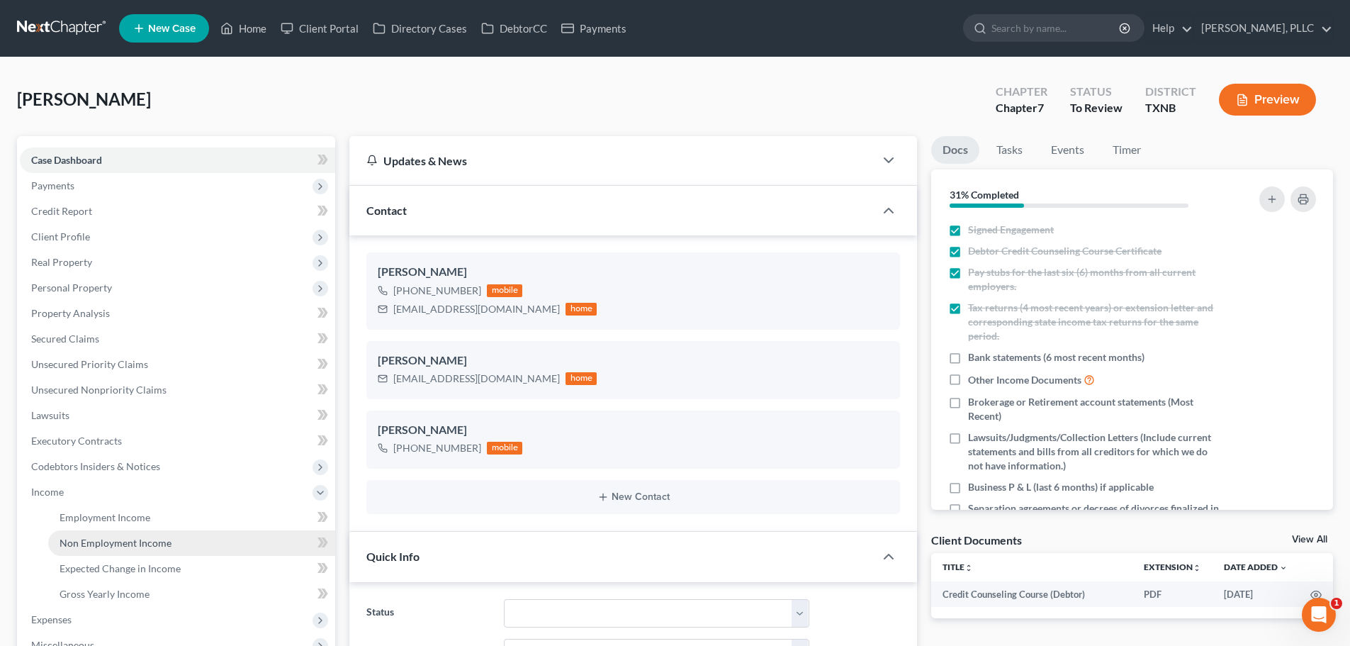
click at [94, 542] on span "Non Employment Income" at bounding box center [116, 543] width 112 height 12
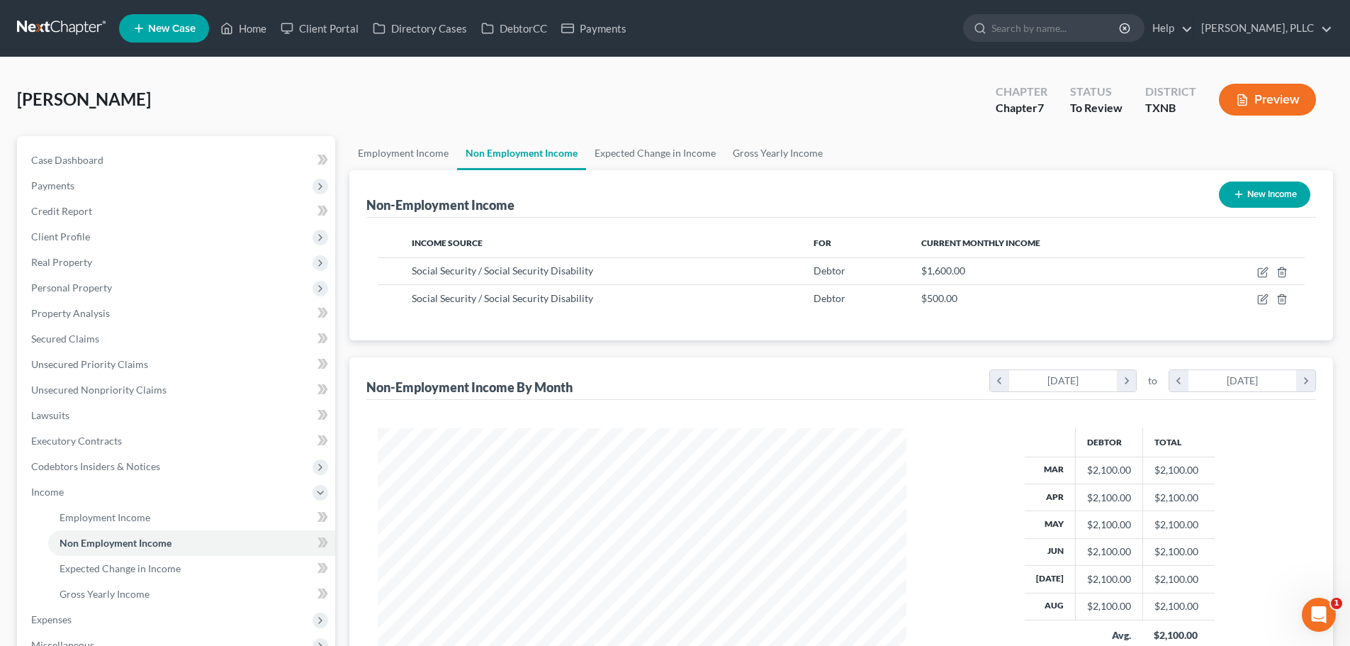
scroll to position [264, 557]
click at [424, 157] on link "Employment Income" at bounding box center [403, 153] width 108 height 34
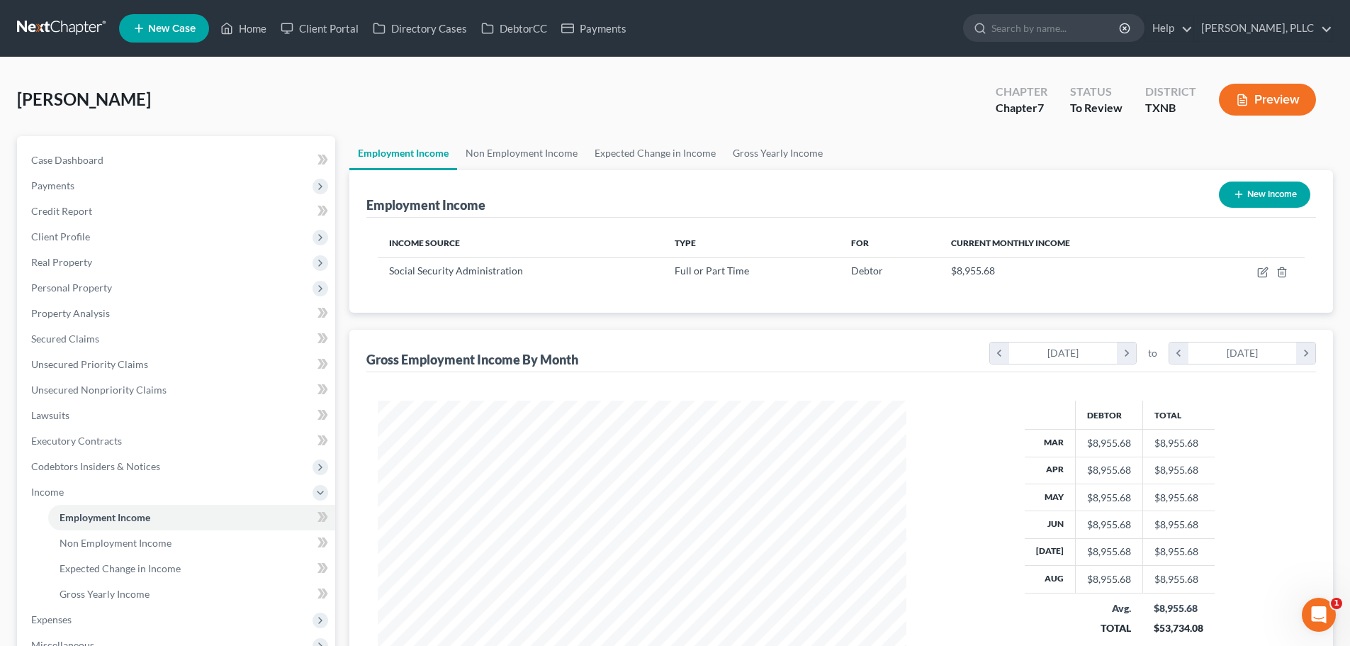
scroll to position [264, 557]
click at [537, 152] on link "Non Employment Income" at bounding box center [521, 153] width 129 height 34
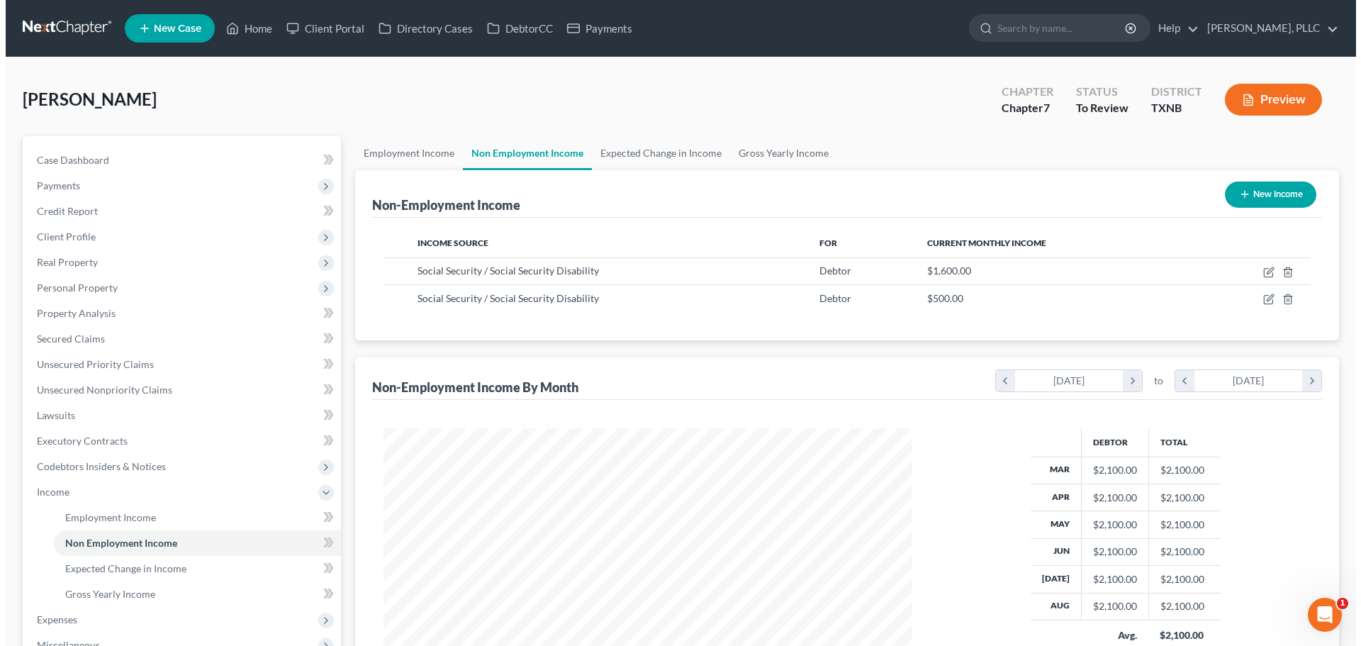
scroll to position [264, 557]
click at [1261, 194] on button "New Income" at bounding box center [1264, 194] width 91 height 26
select select "0"
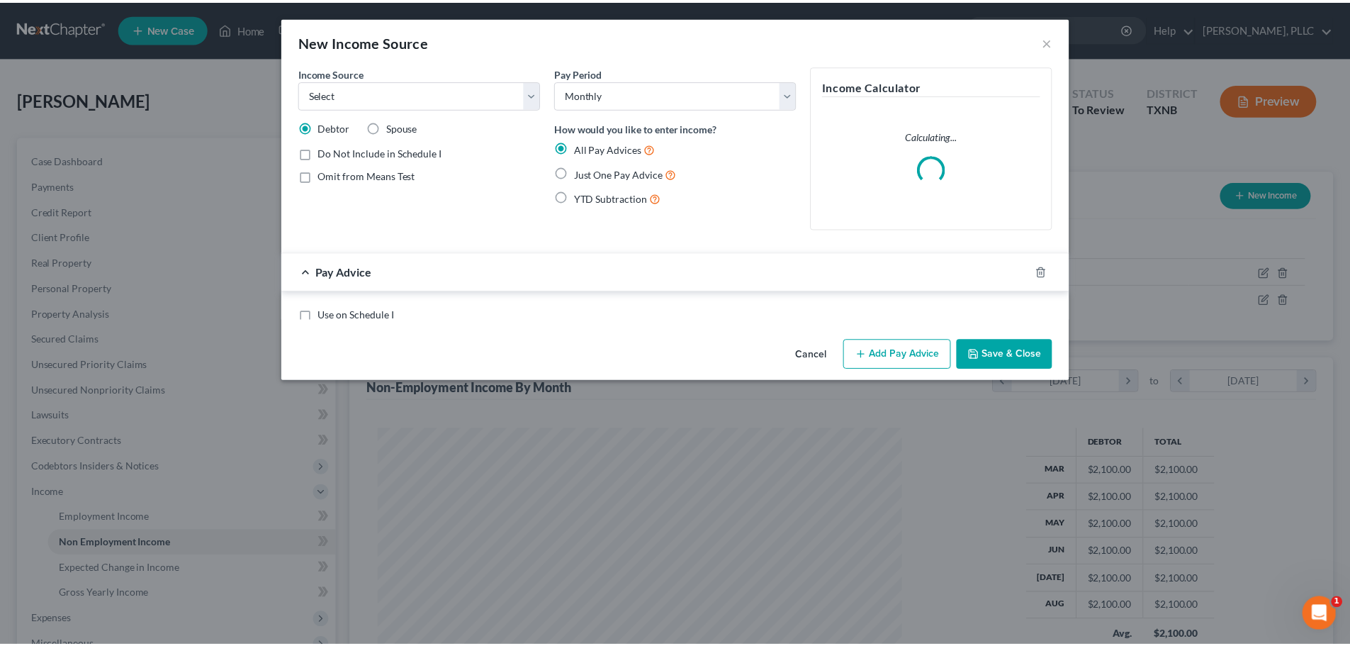
scroll to position [267, 562]
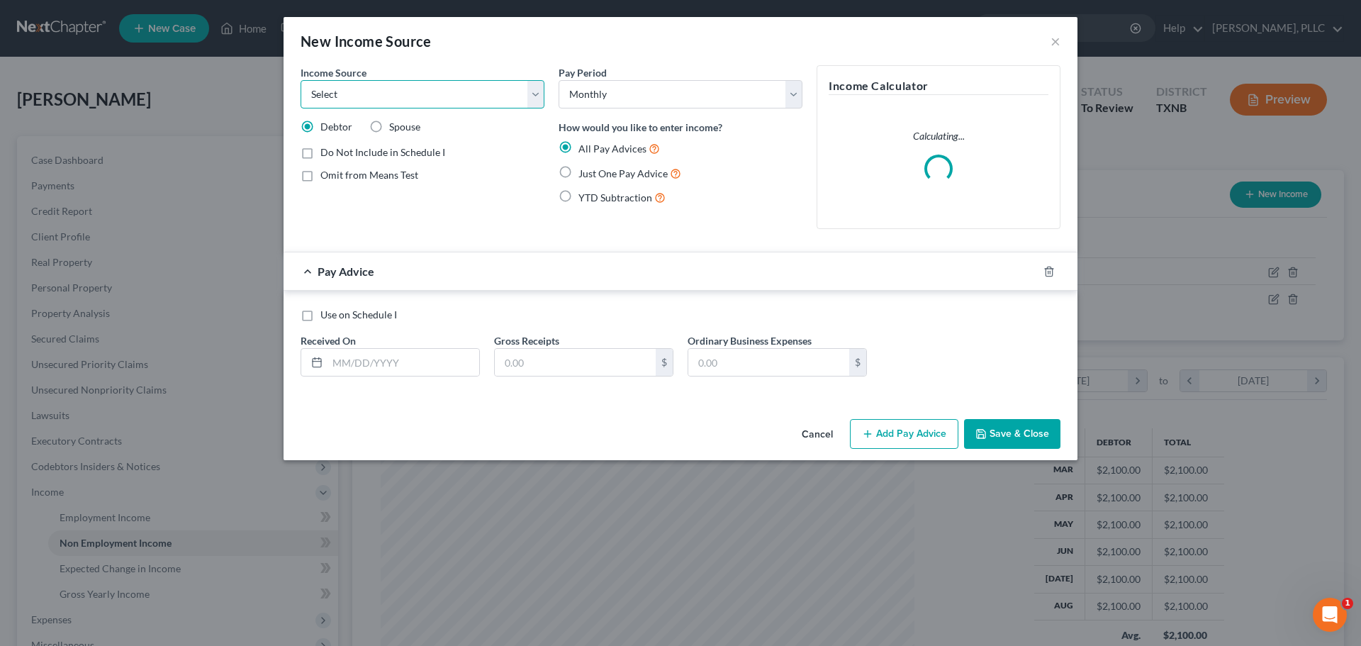
click at [534, 98] on select "Select Unemployment Disability (from employer) Pension Retirement Social Securi…" at bounding box center [423, 94] width 244 height 28
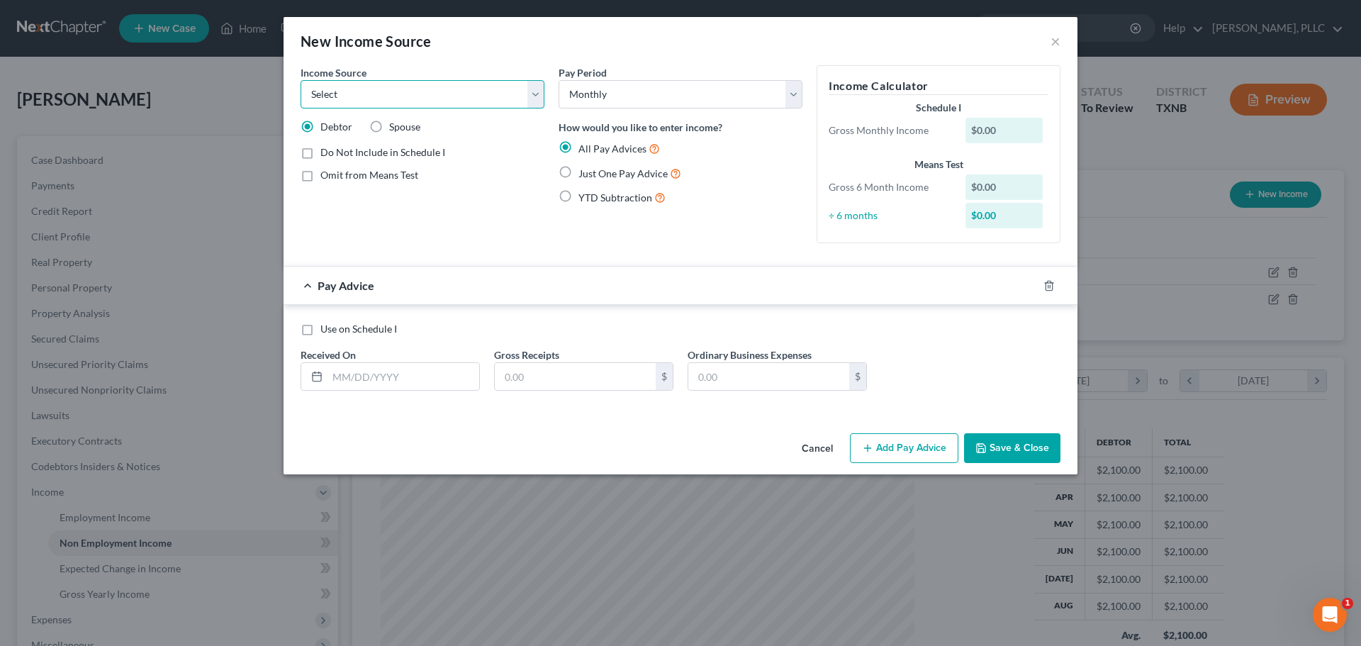
select select "12"
click at [301, 80] on select "Select Unemployment Disability (from employer) Pension Retirement Social Securi…" at bounding box center [423, 94] width 244 height 28
click at [578, 172] on label "Just One Pay Advice" at bounding box center [629, 173] width 103 height 16
click at [584, 172] on input "Just One Pay Advice" at bounding box center [588, 169] width 9 height 9
radio input "true"
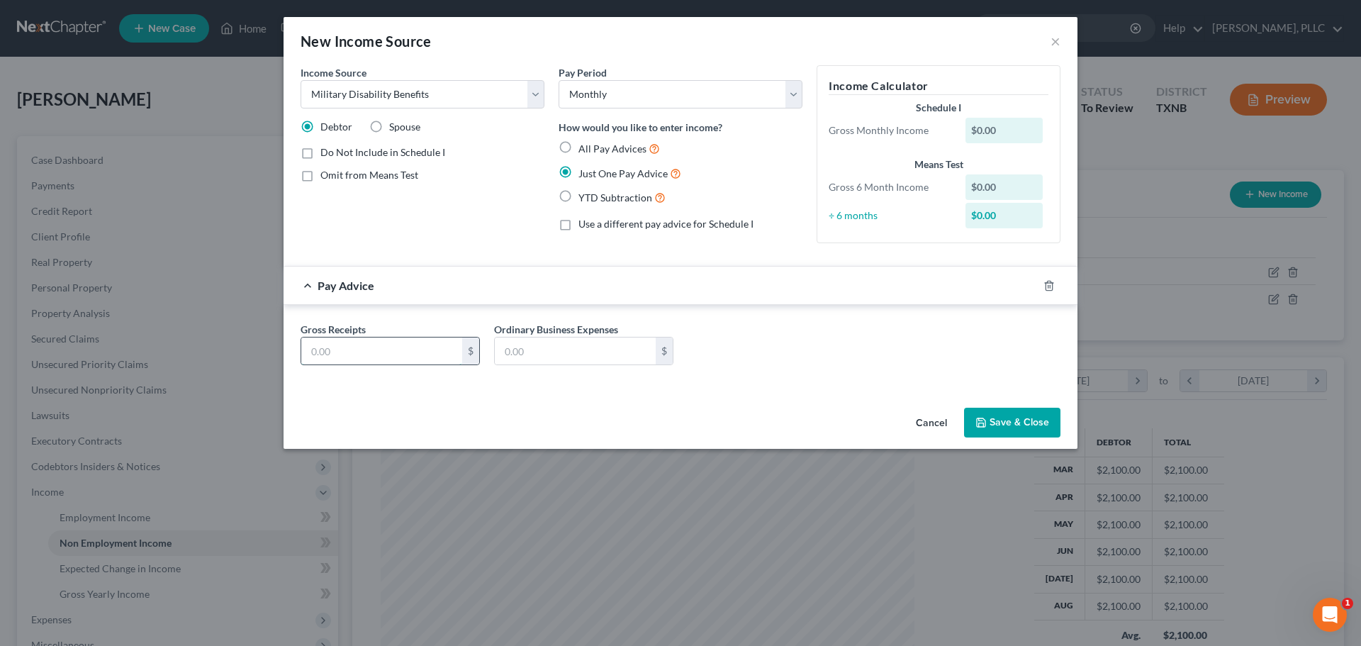
click at [438, 351] on input "text" at bounding box center [381, 350] width 161 height 27
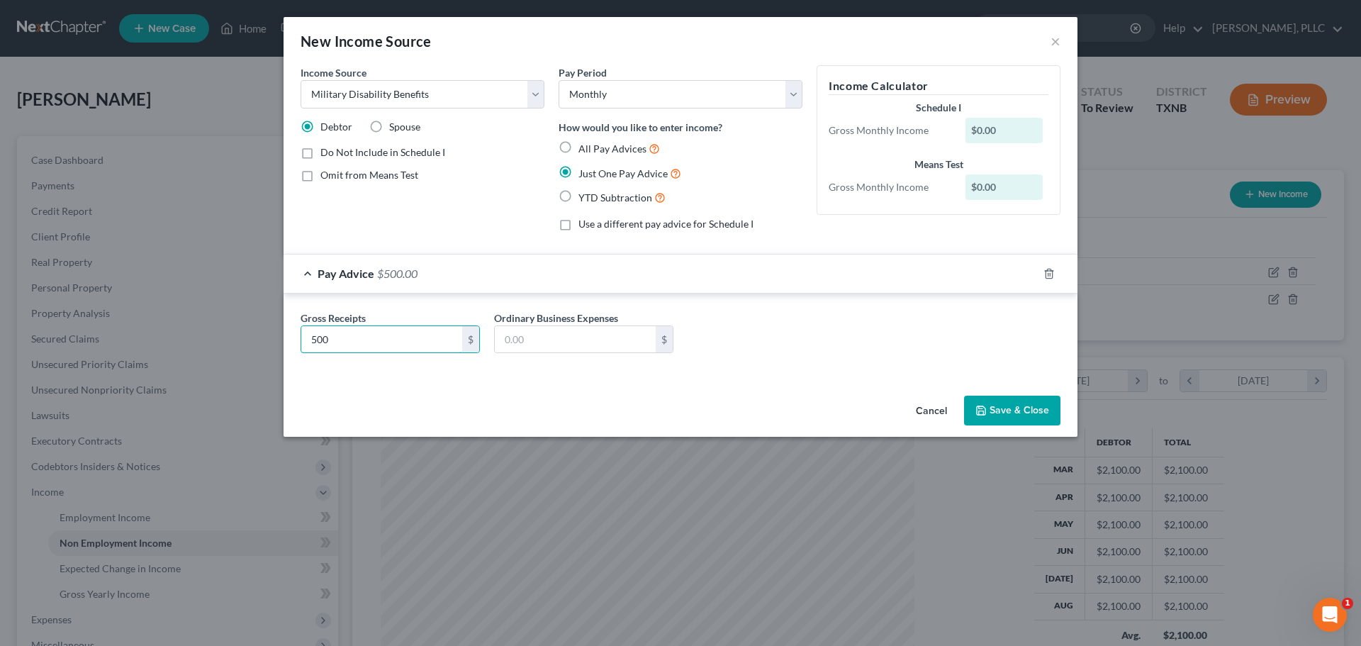
type input "500"
click at [1031, 415] on button "Save & Close" at bounding box center [1012, 411] width 96 height 30
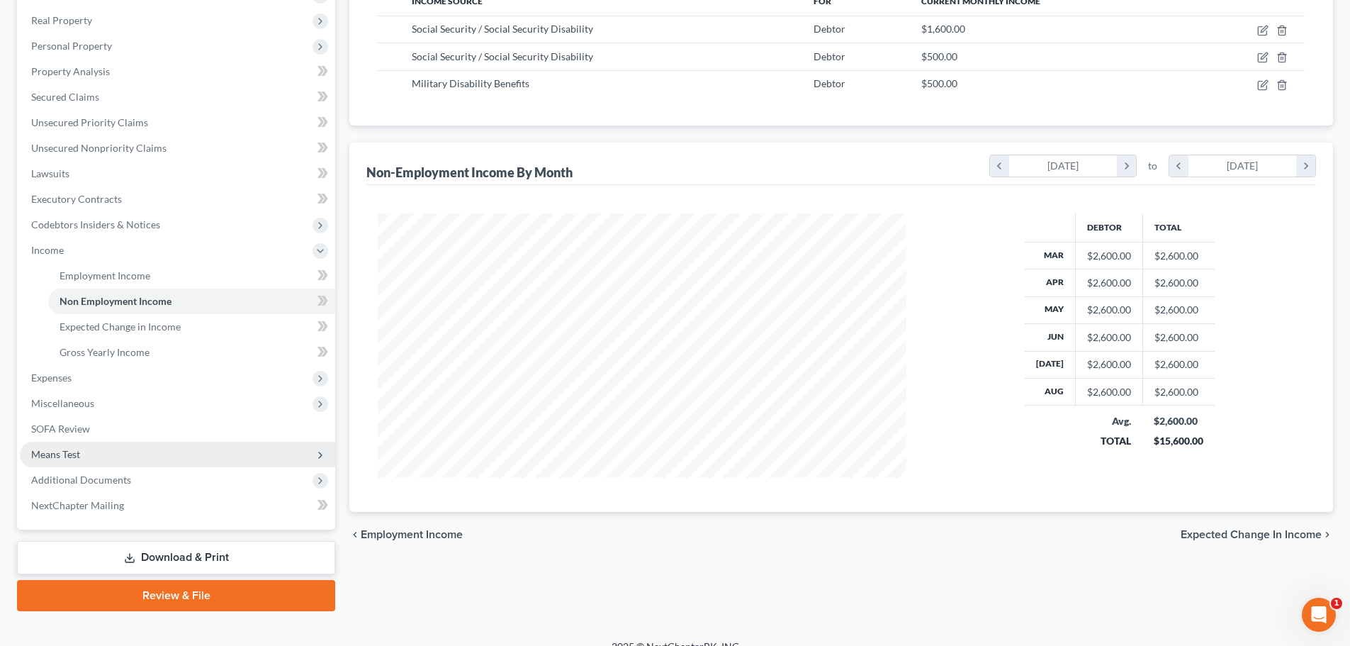
scroll to position [261, 0]
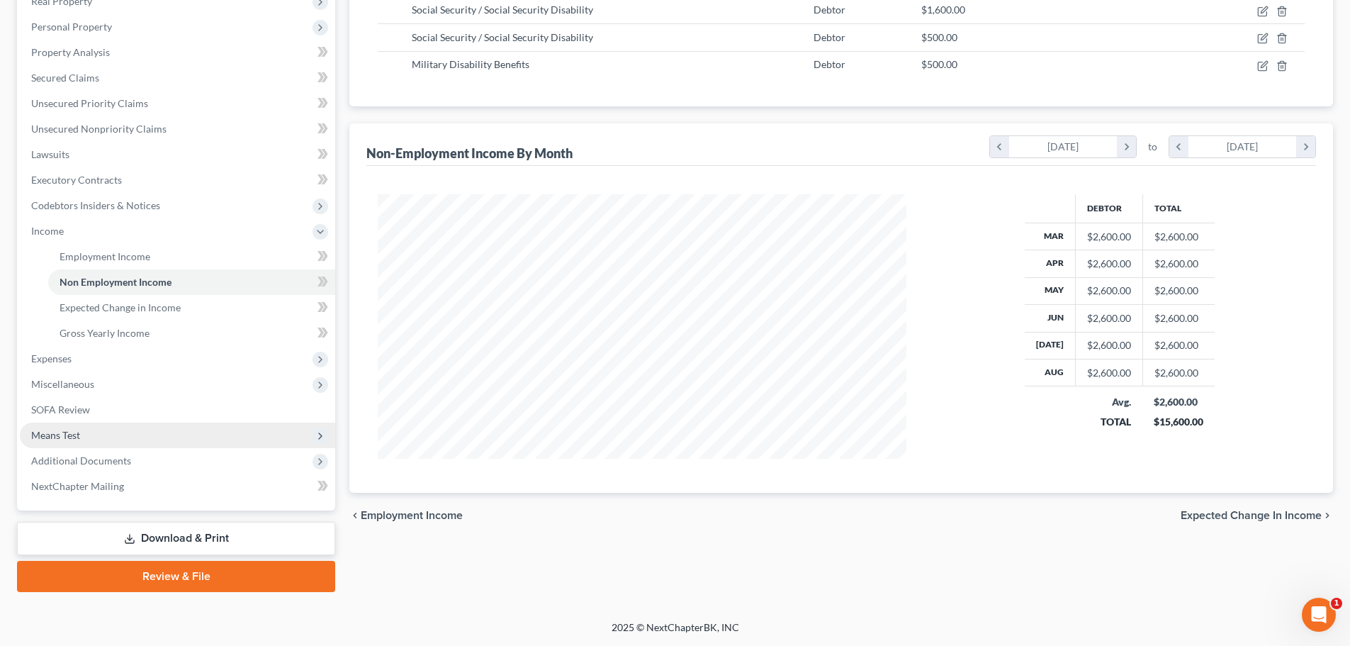
click at [111, 430] on span "Means Test" at bounding box center [177, 435] width 315 height 26
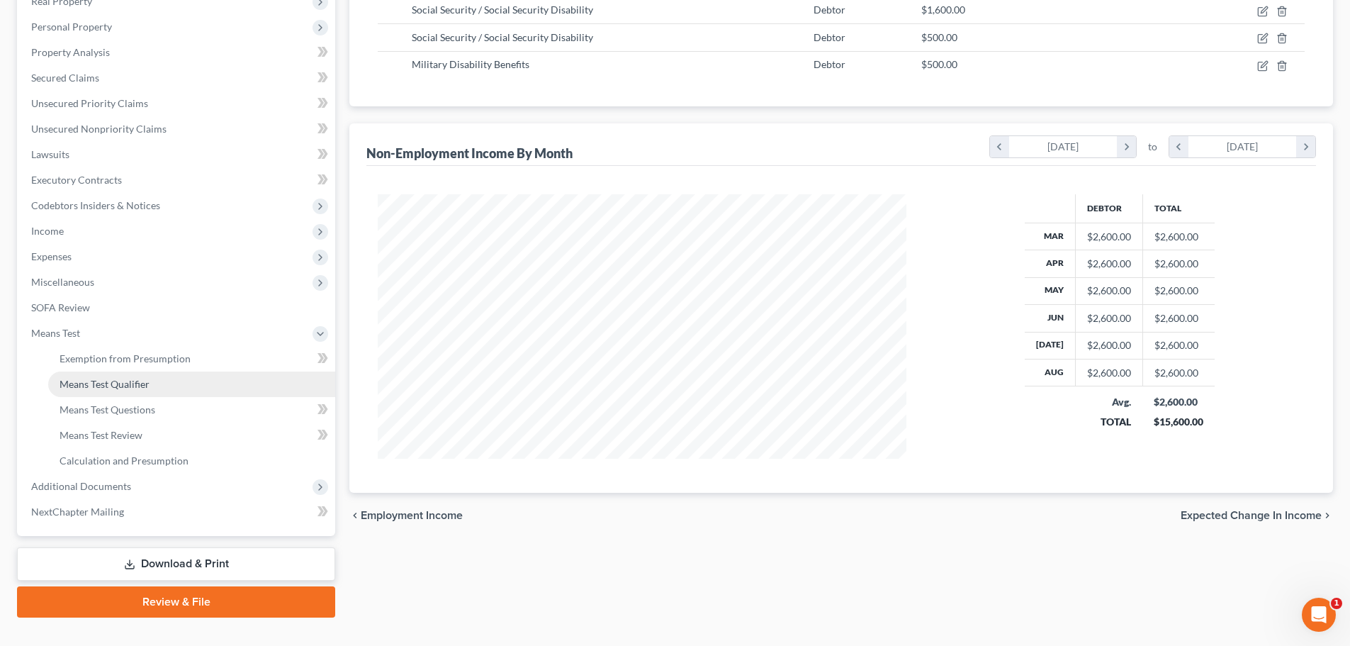
click at [118, 386] on span "Means Test Qualifier" at bounding box center [105, 384] width 90 height 12
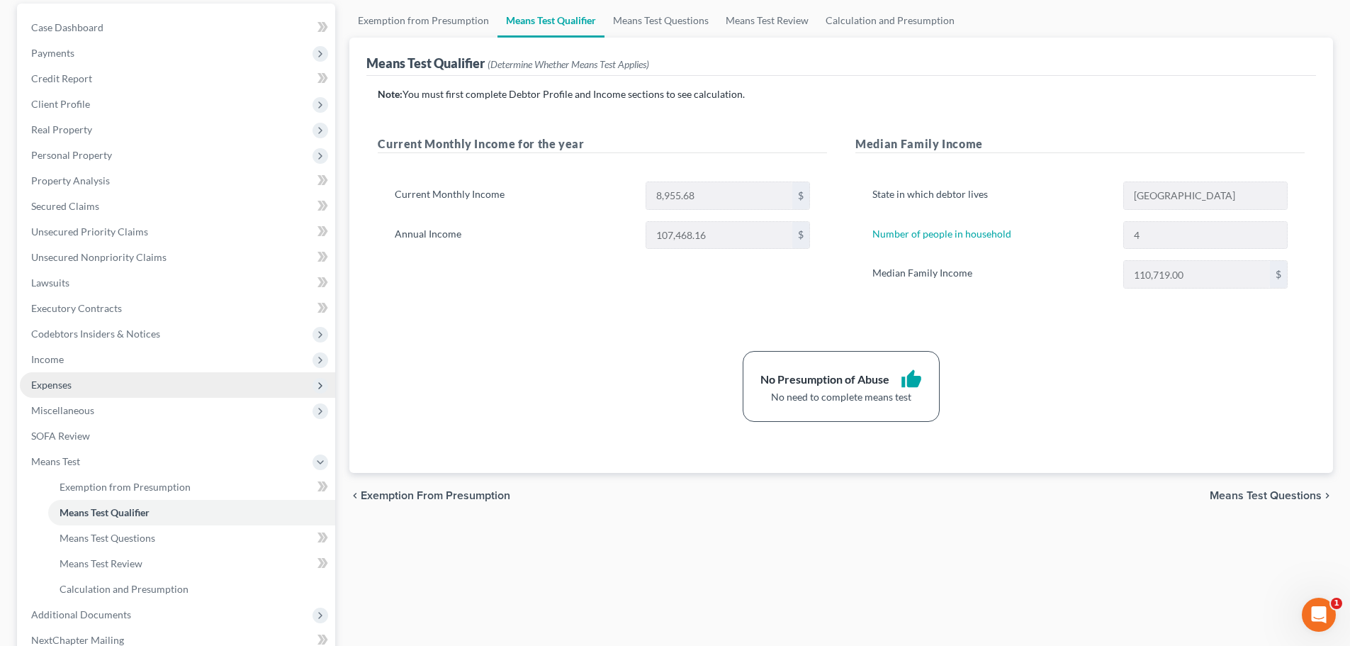
scroll to position [142, 0]
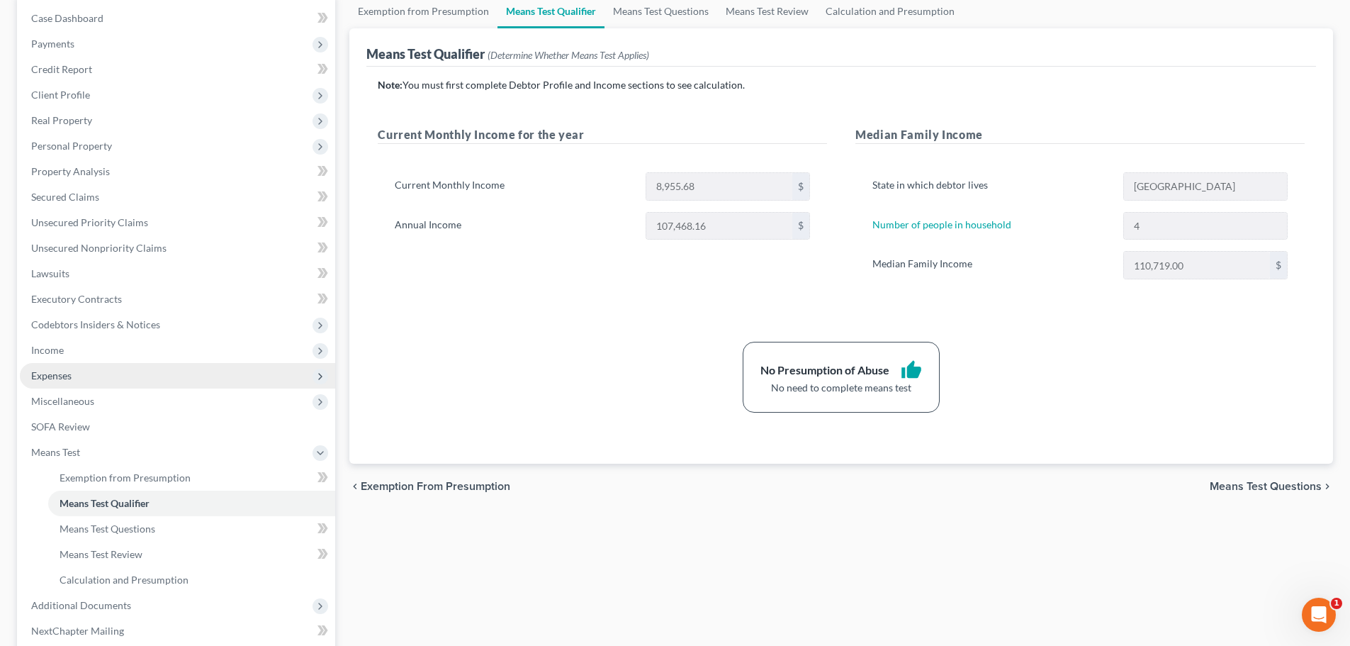
click at [76, 374] on span "Expenses" at bounding box center [177, 376] width 315 height 26
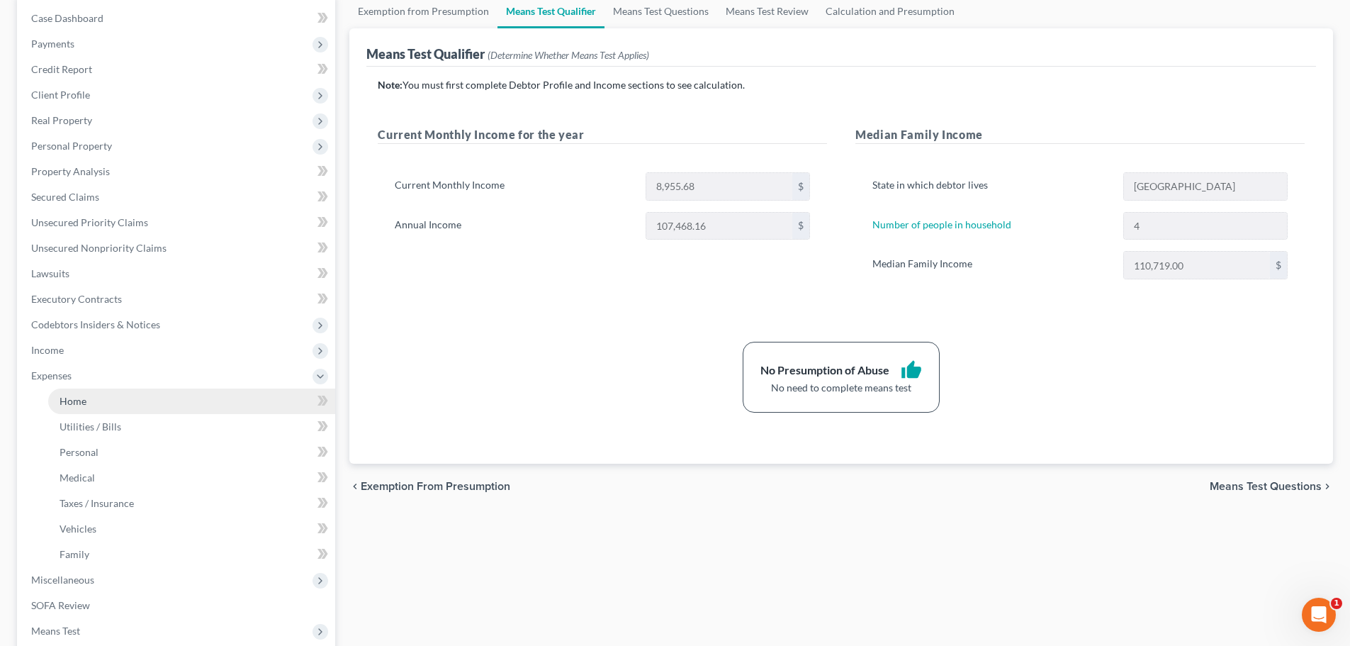
click at [76, 398] on span "Home" at bounding box center [73, 401] width 27 height 12
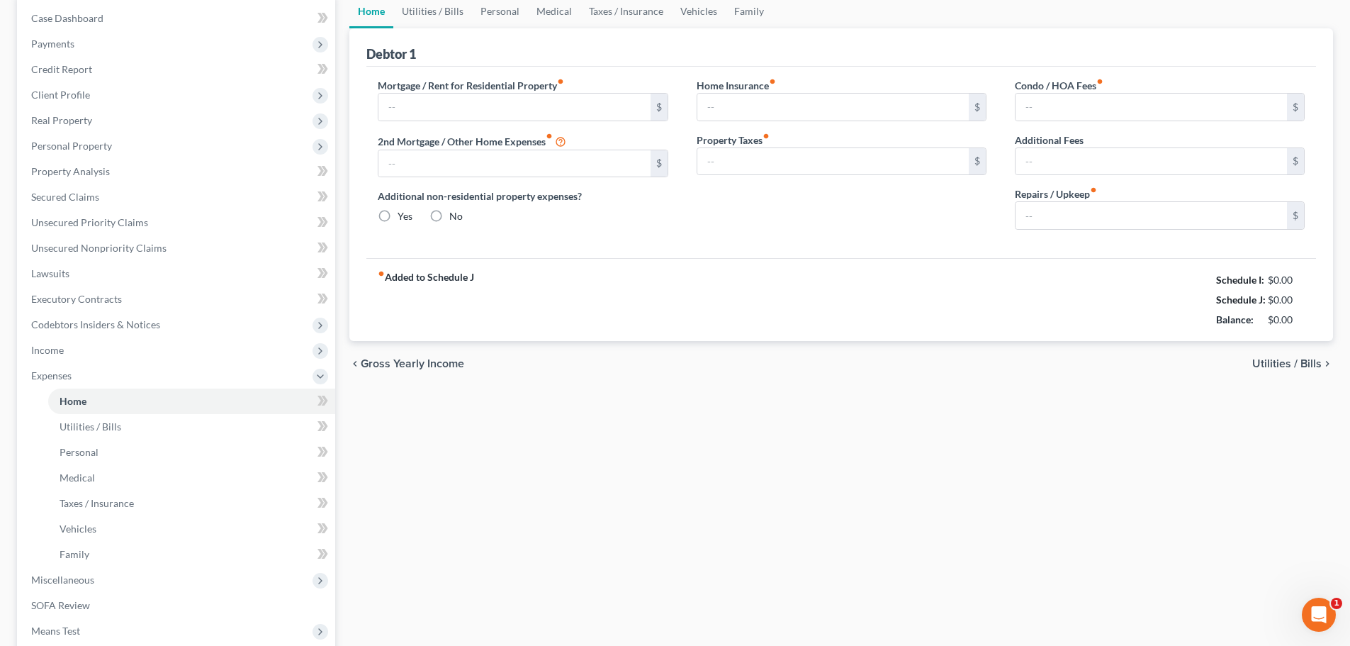
type input "2,148.00"
type input "0.00"
radio input "true"
type input "0.00"
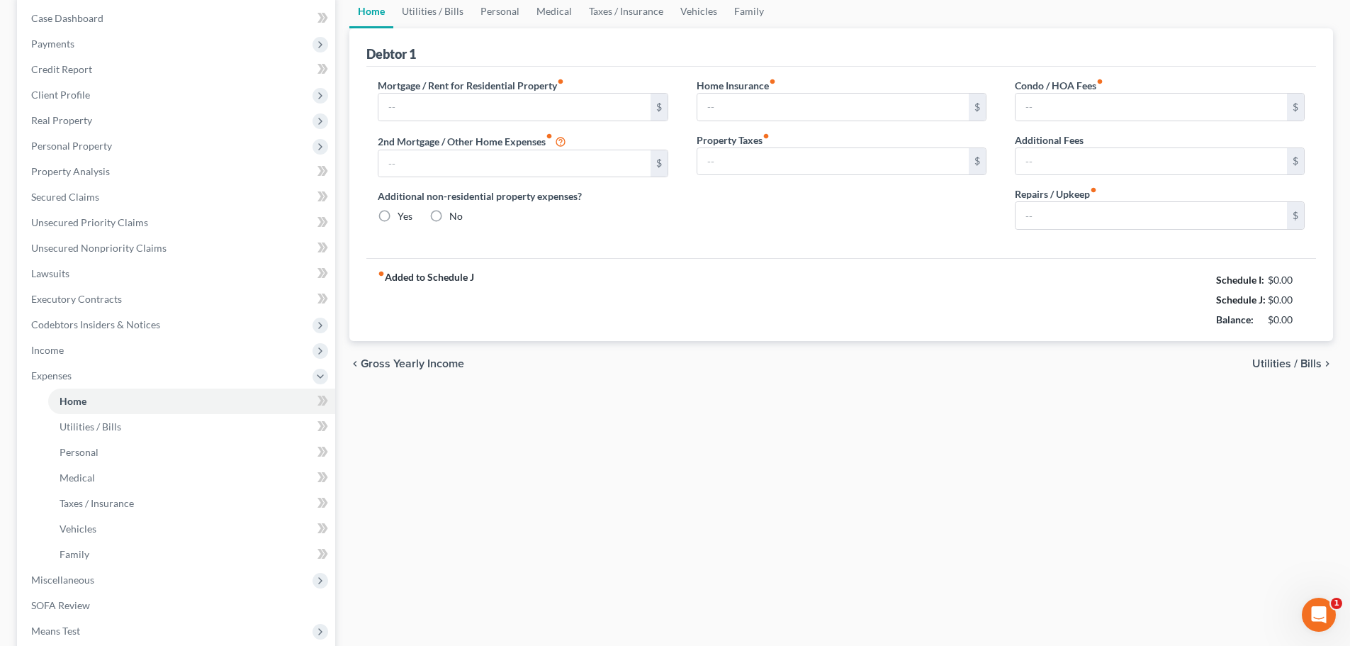
type input "0.00"
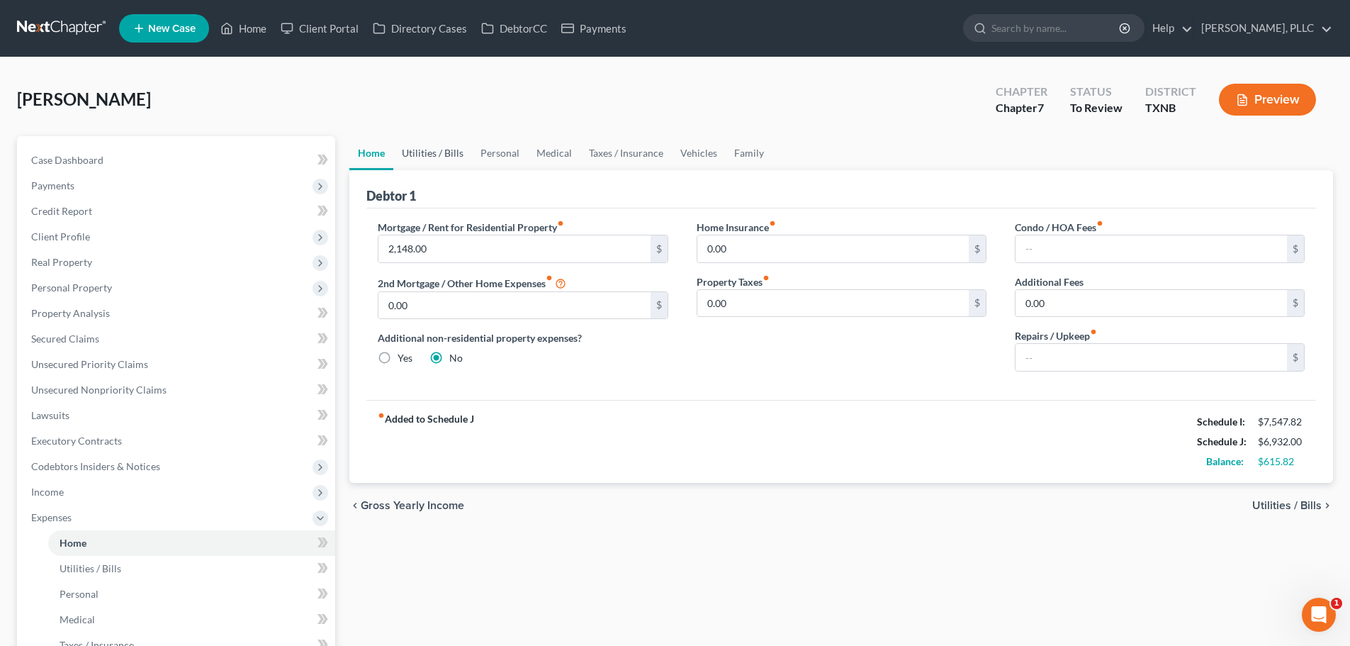
click at [430, 155] on link "Utilities / Bills" at bounding box center [432, 153] width 79 height 34
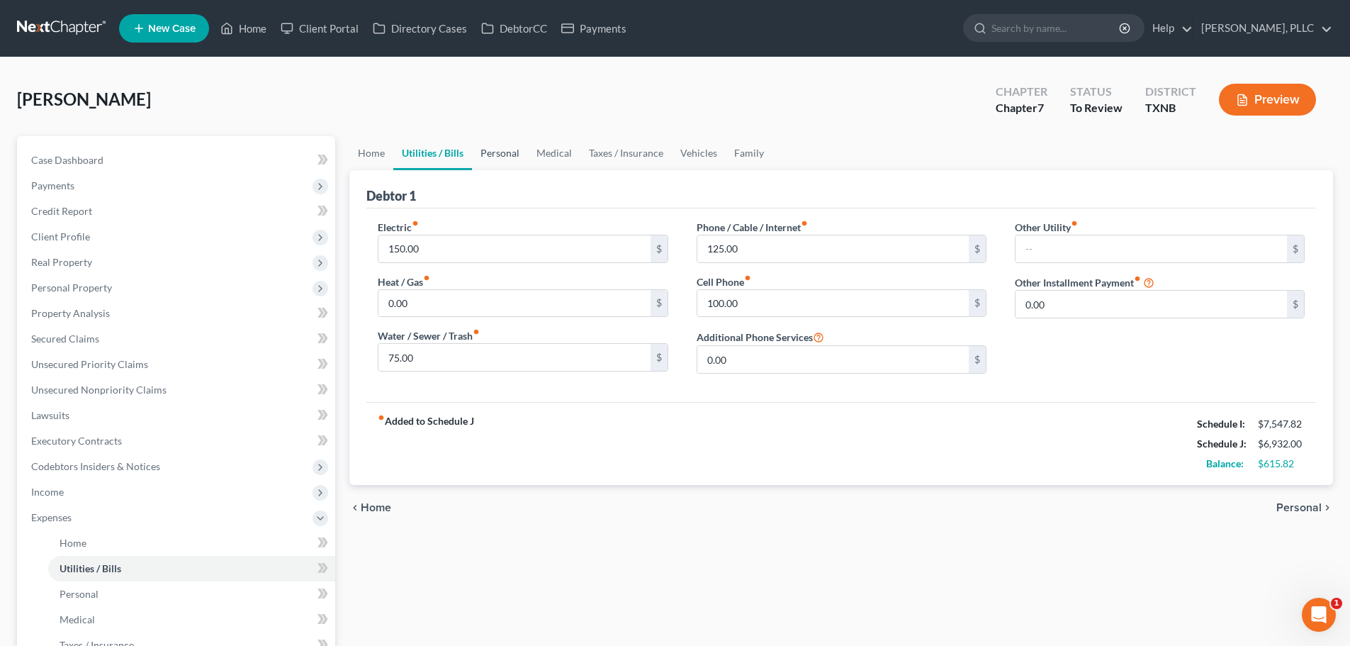
click at [501, 152] on link "Personal" at bounding box center [500, 153] width 56 height 34
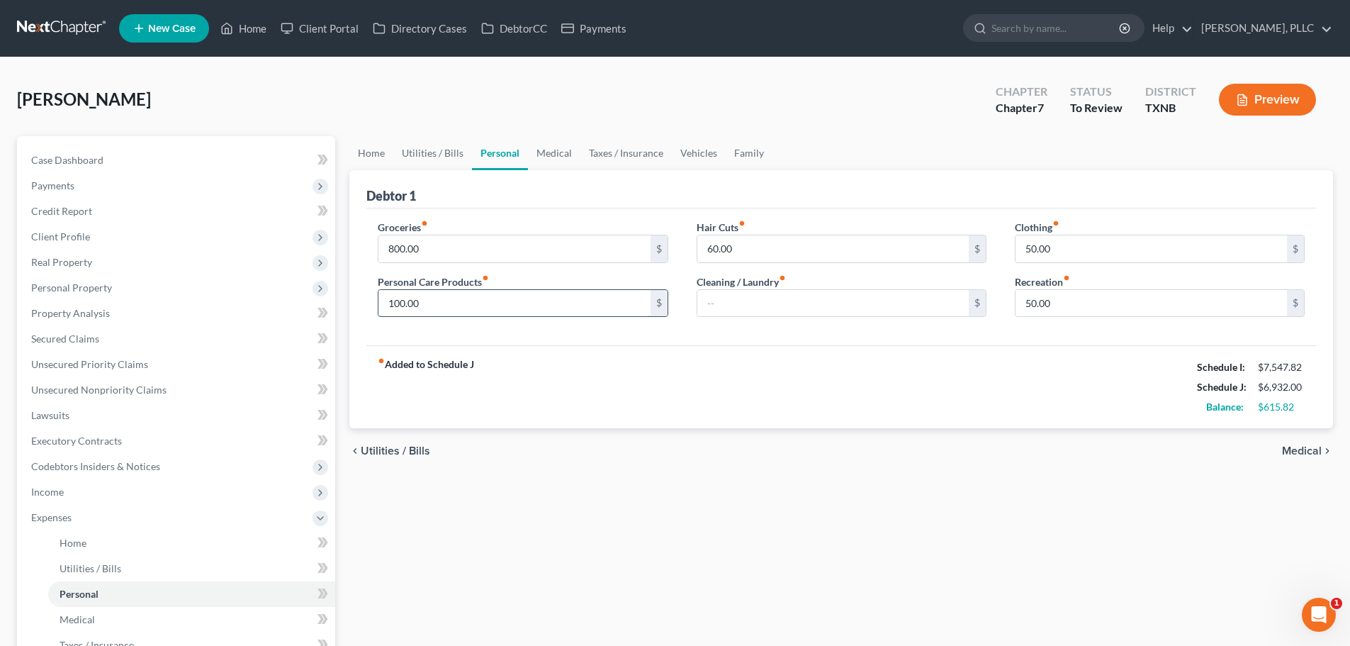
click at [452, 308] on input "100.00" at bounding box center [514, 303] width 271 height 27
type input "200"
click at [593, 355] on div "fiber_manual_record Added to Schedule J Schedule I: $7,547.82 Schedule J: $7,03…" at bounding box center [841, 386] width 950 height 83
click at [755, 305] on input "text" at bounding box center [832, 303] width 271 height 27
type input "150.00"
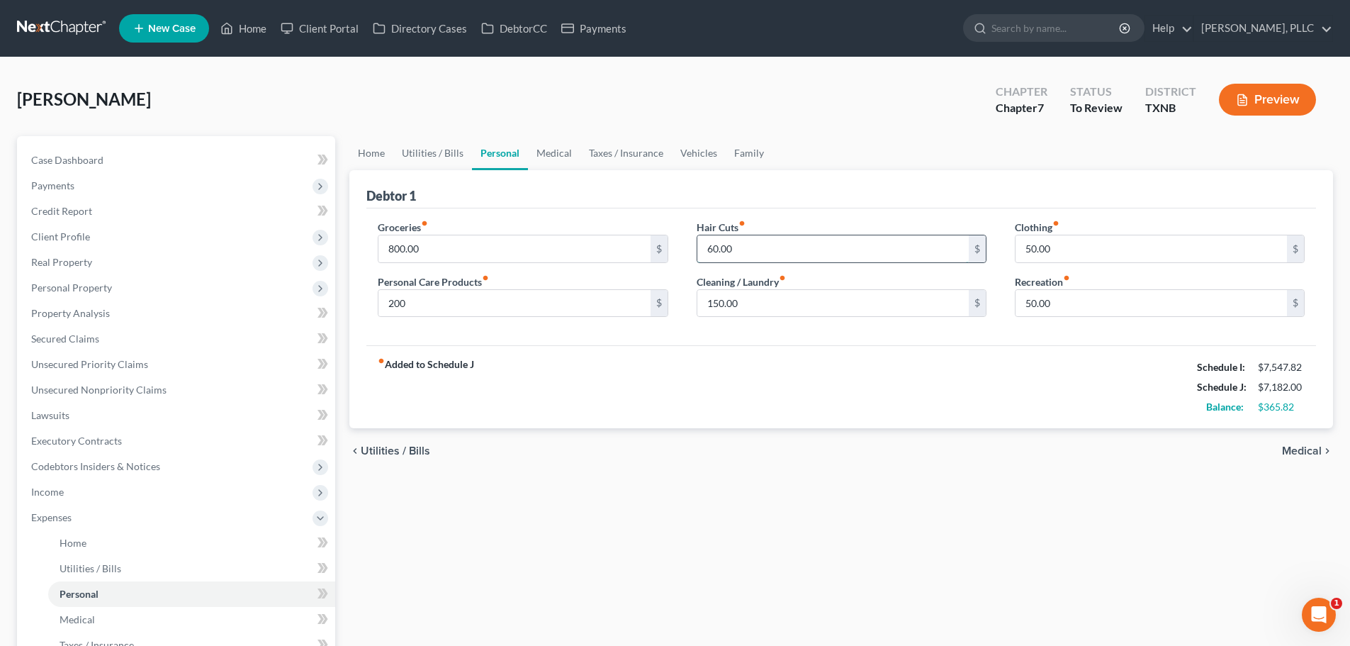
click at [751, 252] on input "60.00" at bounding box center [832, 248] width 271 height 27
type input "100.00"
click at [905, 331] on div "Groceries fiber_manual_record 800.00 $ Personal Care Products fiber_manual_reco…" at bounding box center [841, 277] width 950 height 138
click at [1067, 304] on input "50.00" at bounding box center [1151, 303] width 271 height 27
type input "150.00"
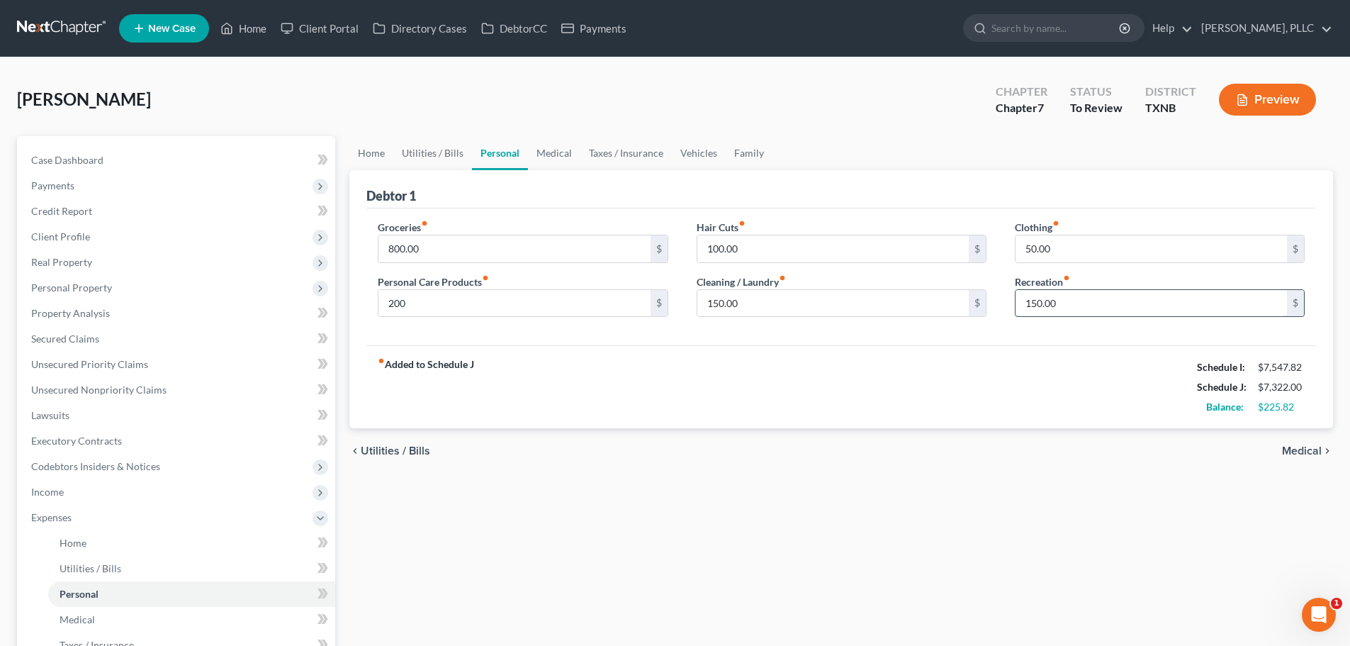
drag, startPoint x: 1084, startPoint y: 400, endPoint x: 1047, endPoint y: 296, distance: 110.8
click at [1081, 388] on div "fiber_manual_record Added to Schedule J Schedule I: $7,547.82 Schedule J: $7,32…" at bounding box center [841, 386] width 950 height 83
click at [1058, 245] on input "50.00" at bounding box center [1151, 248] width 271 height 27
click at [1010, 401] on div "fiber_manual_record Added to Schedule J Schedule I: $7,547.82 Schedule J: $7,32…" at bounding box center [841, 386] width 950 height 83
click at [1056, 254] on input "50.00" at bounding box center [1151, 248] width 271 height 27
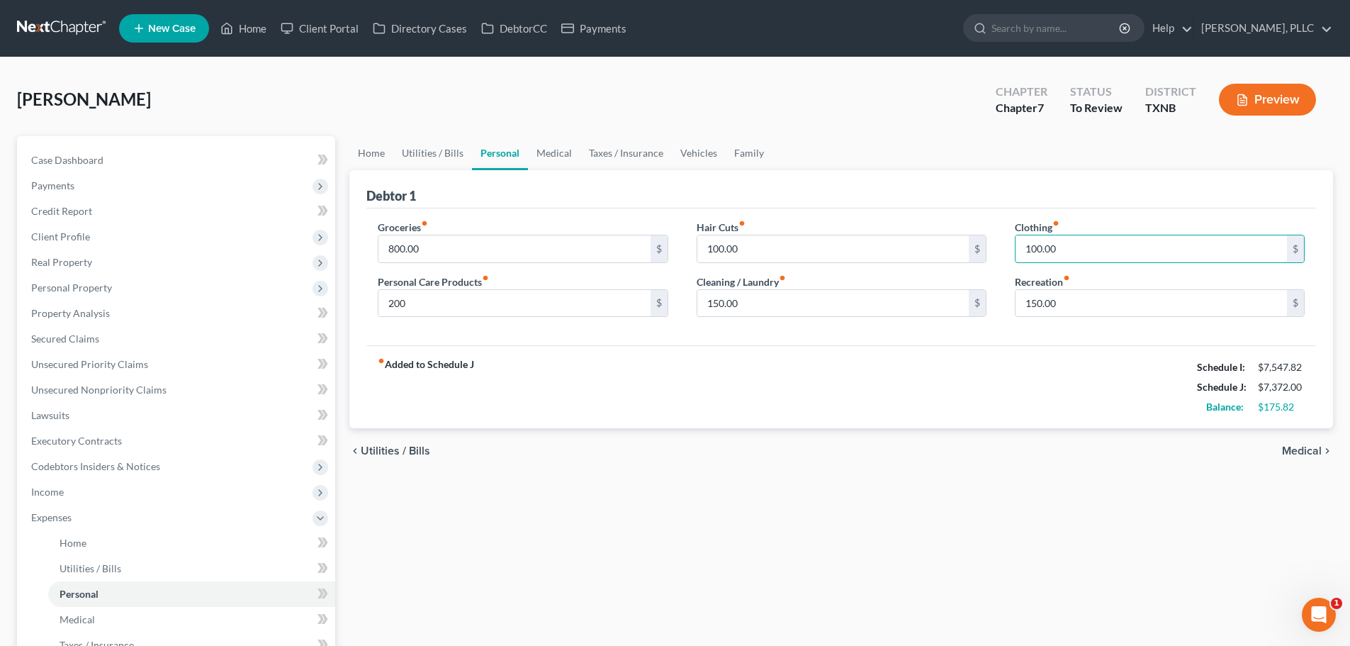
type input "100.00"
click at [986, 387] on div "fiber_manual_record Added to Schedule J Schedule I: $7,547.82 Schedule J: $7,37…" at bounding box center [841, 386] width 950 height 83
click at [551, 152] on link "Medical" at bounding box center [554, 153] width 52 height 34
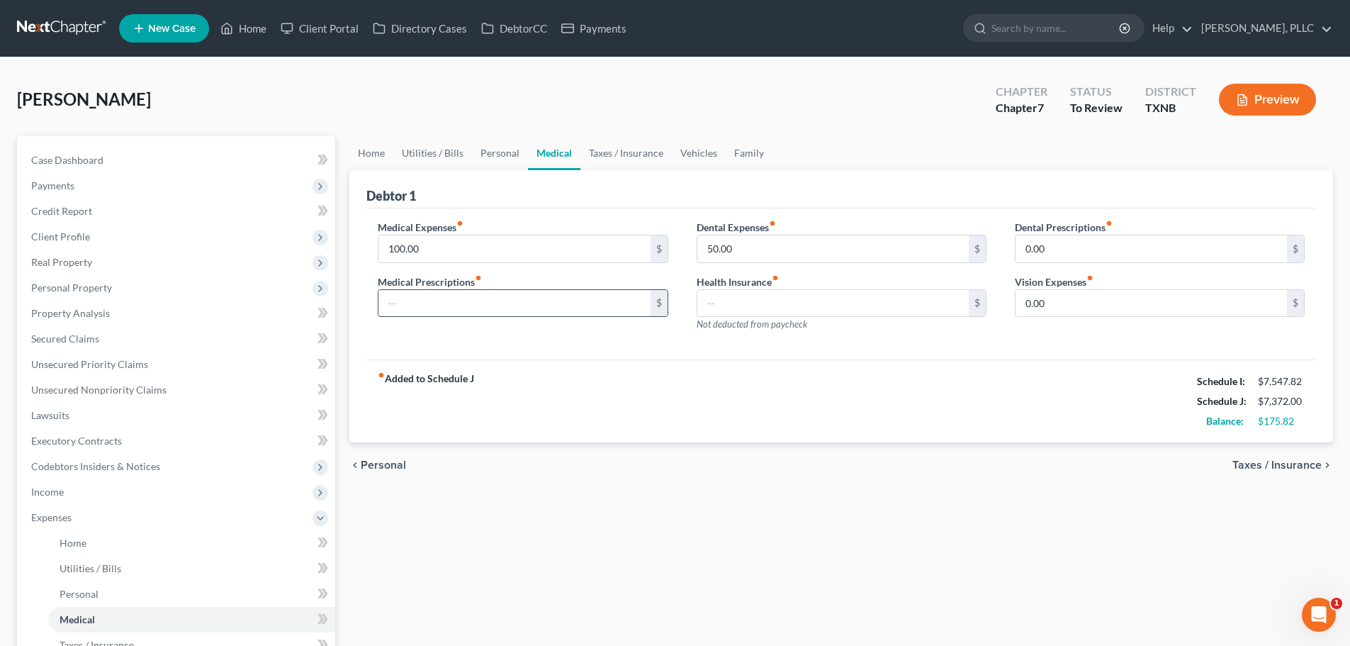
click at [433, 306] on input "text" at bounding box center [514, 303] width 271 height 27
type input "75.00"
click at [724, 454] on div "chevron_left Personal Taxes / Insurance chevron_right" at bounding box center [841, 464] width 984 height 45
click at [741, 400] on div "fiber_manual_record Added to Schedule J Schedule I: $7,547.82 Schedule J: $7,44…" at bounding box center [841, 400] width 950 height 83
click at [261, 30] on link "Home" at bounding box center [243, 29] width 60 height 26
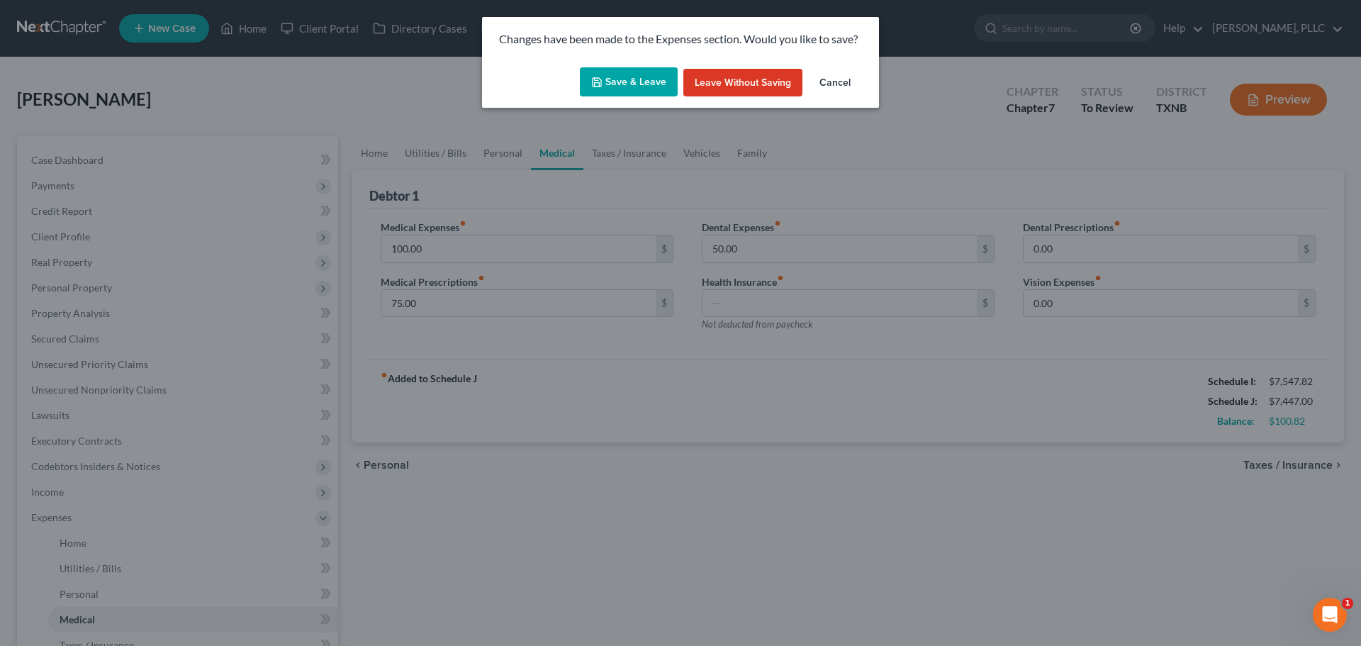
click at [637, 84] on button "Save & Leave" at bounding box center [629, 82] width 98 height 30
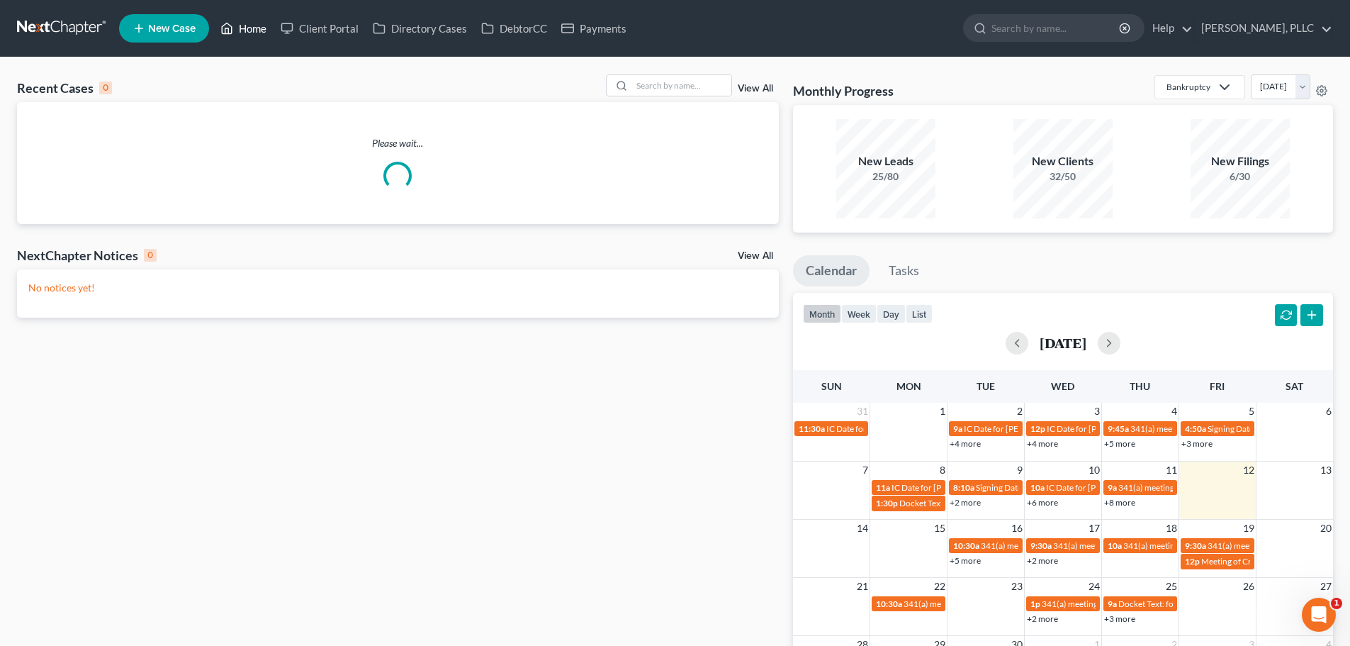
click at [251, 27] on link "Home" at bounding box center [243, 29] width 60 height 26
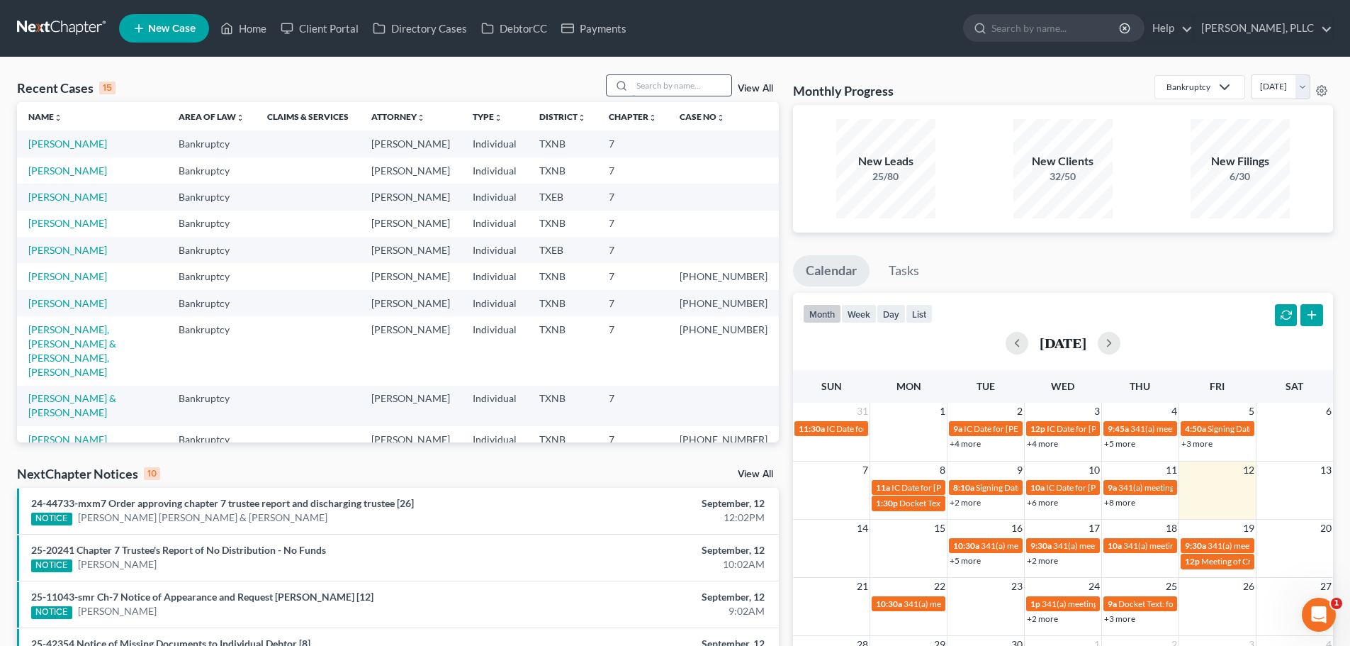
click at [678, 86] on input "search" at bounding box center [681, 85] width 99 height 21
click at [70, 227] on link "[PERSON_NAME]" at bounding box center [67, 223] width 79 height 12
select select "4"
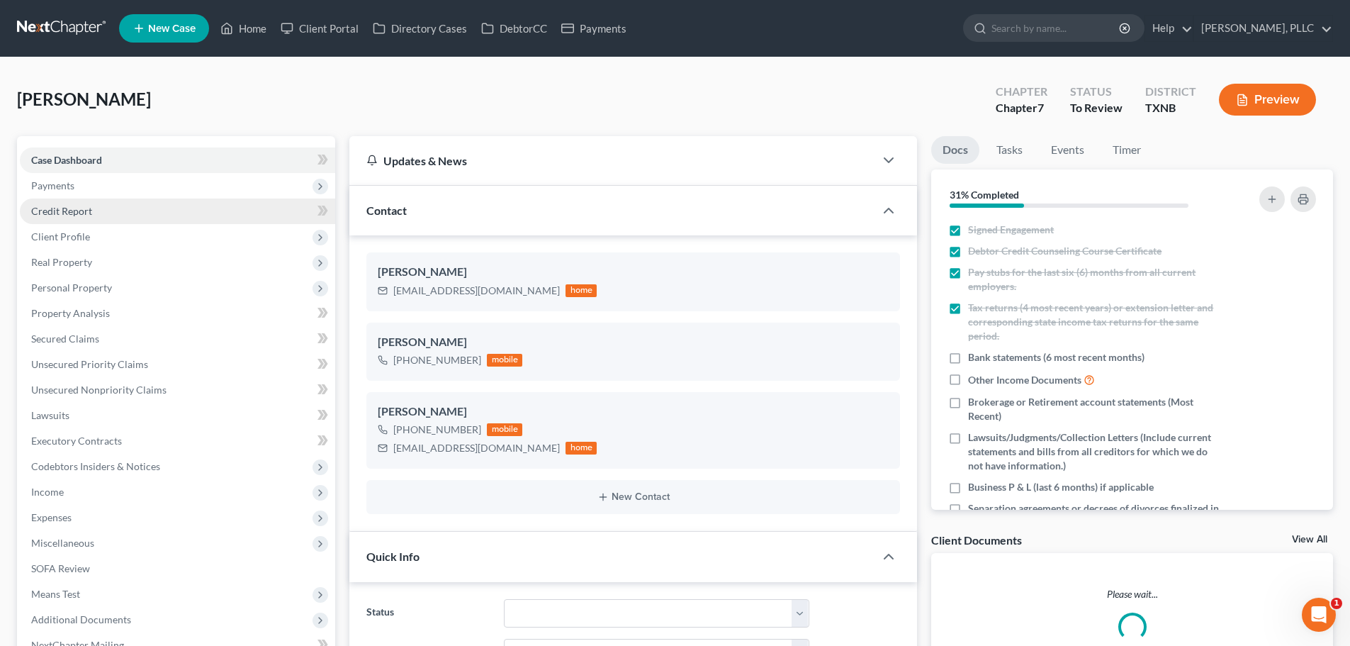
scroll to position [662, 0]
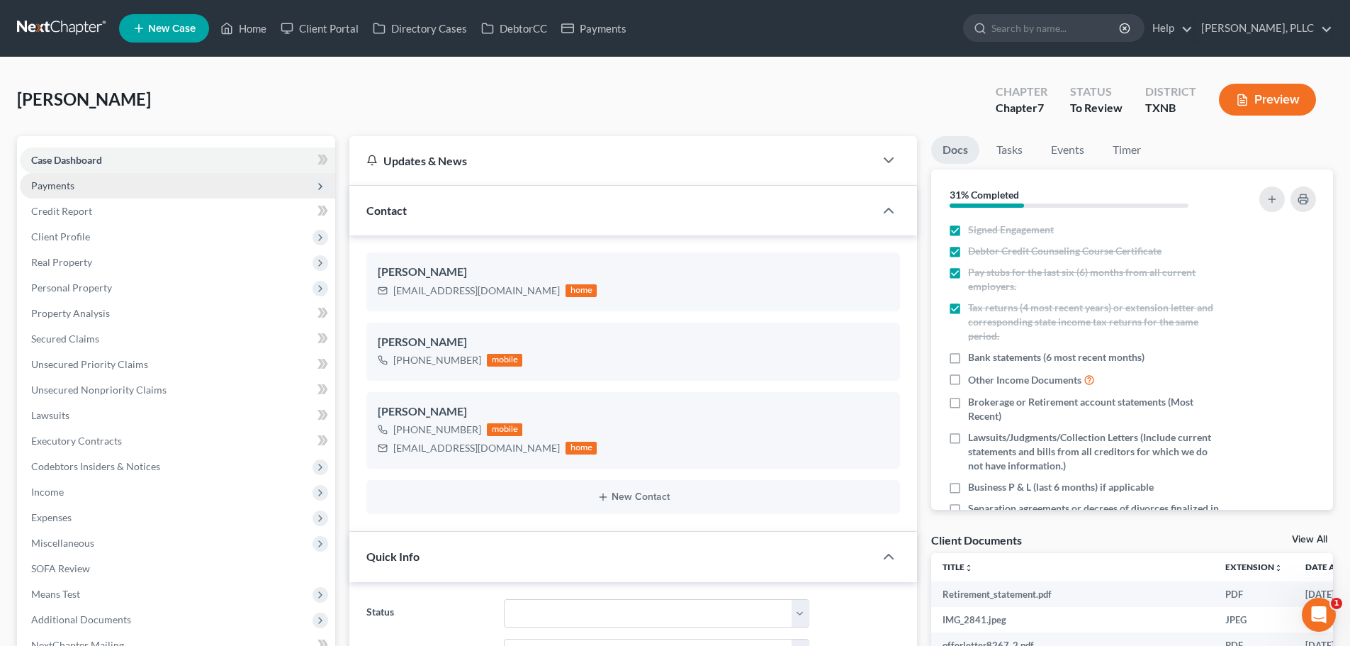
click at [56, 185] on span "Payments" at bounding box center [52, 185] width 43 height 12
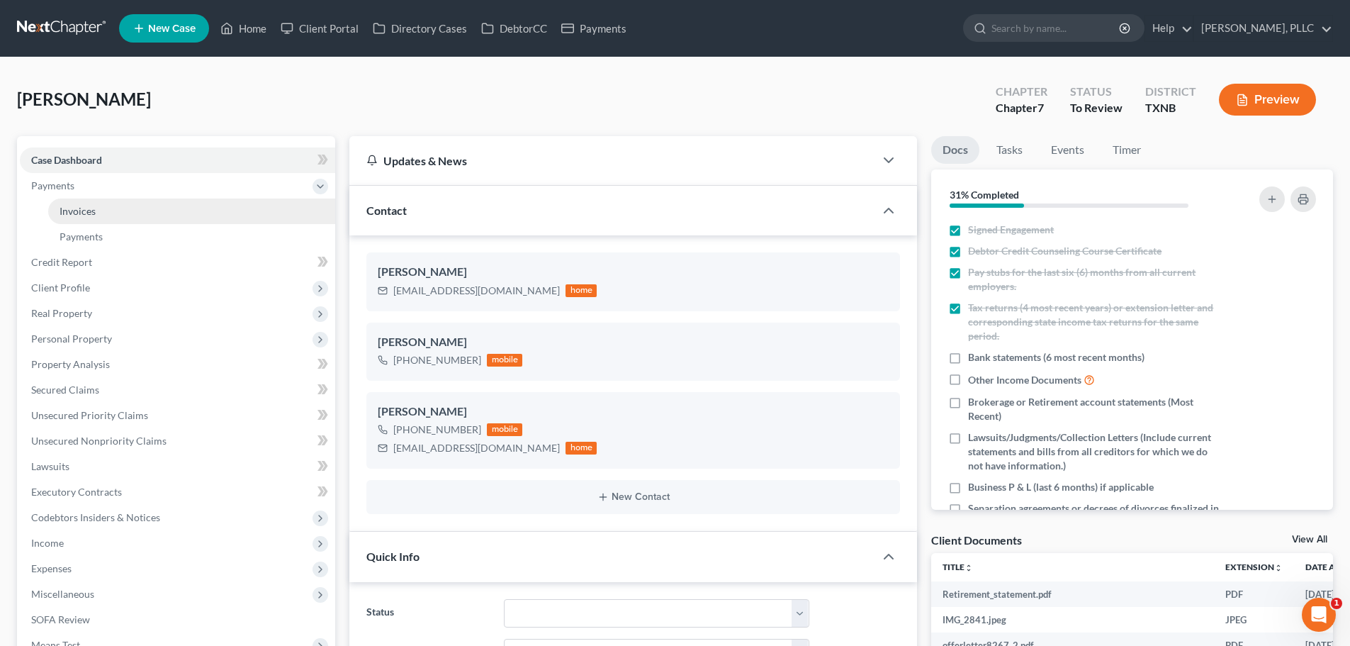
click at [90, 212] on span "Invoices" at bounding box center [78, 211] width 36 height 12
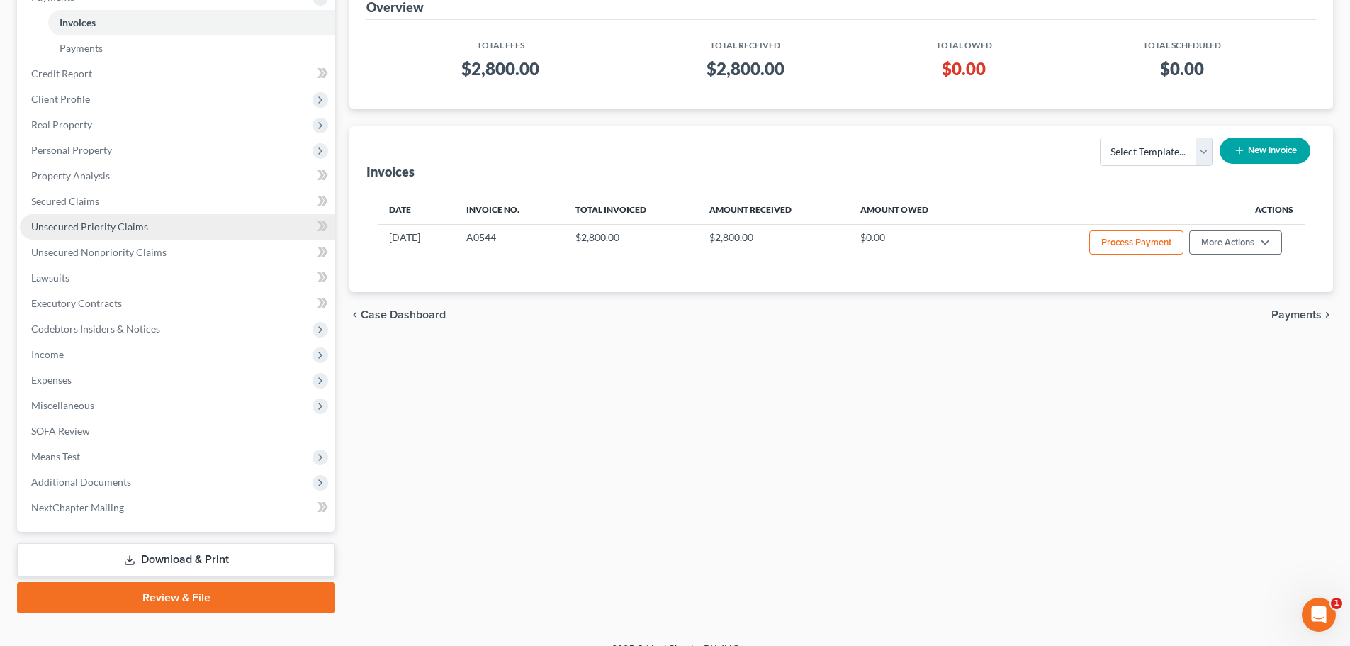
scroll to position [210, 0]
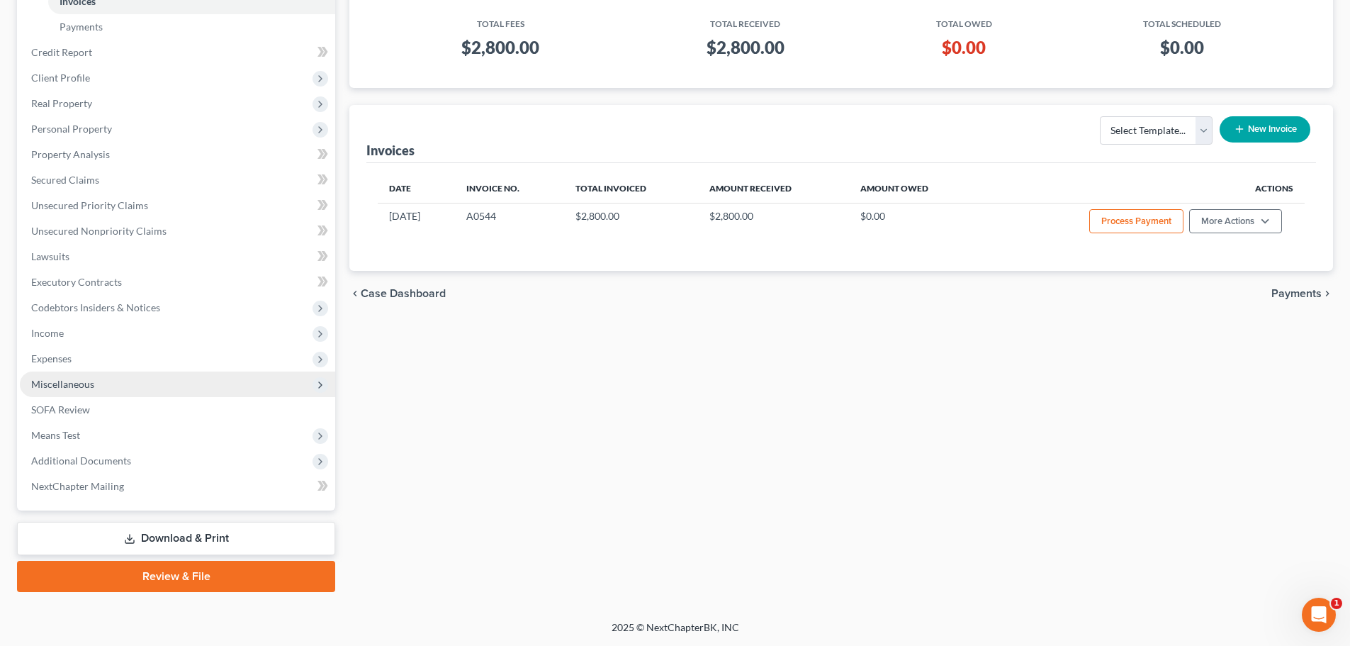
click at [83, 388] on span "Miscellaneous" at bounding box center [62, 384] width 63 height 12
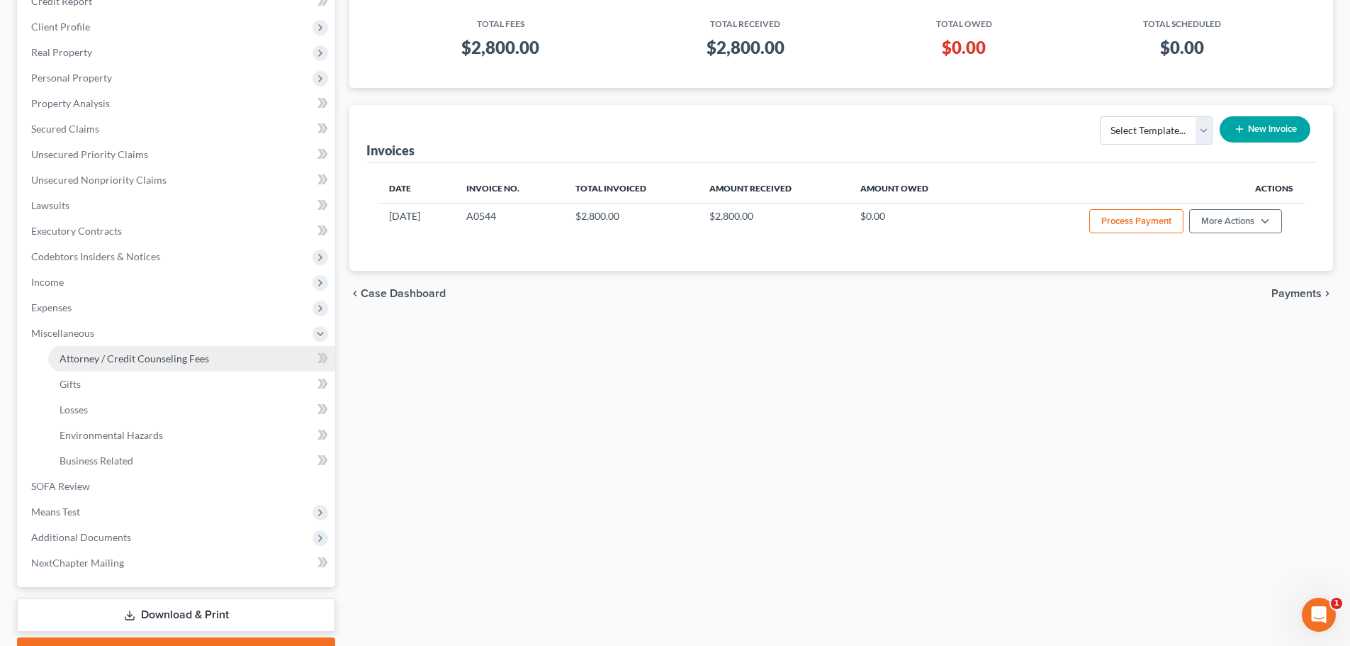
click at [90, 362] on span "Attorney / Credit Counseling Fees" at bounding box center [135, 358] width 150 height 12
select select "0"
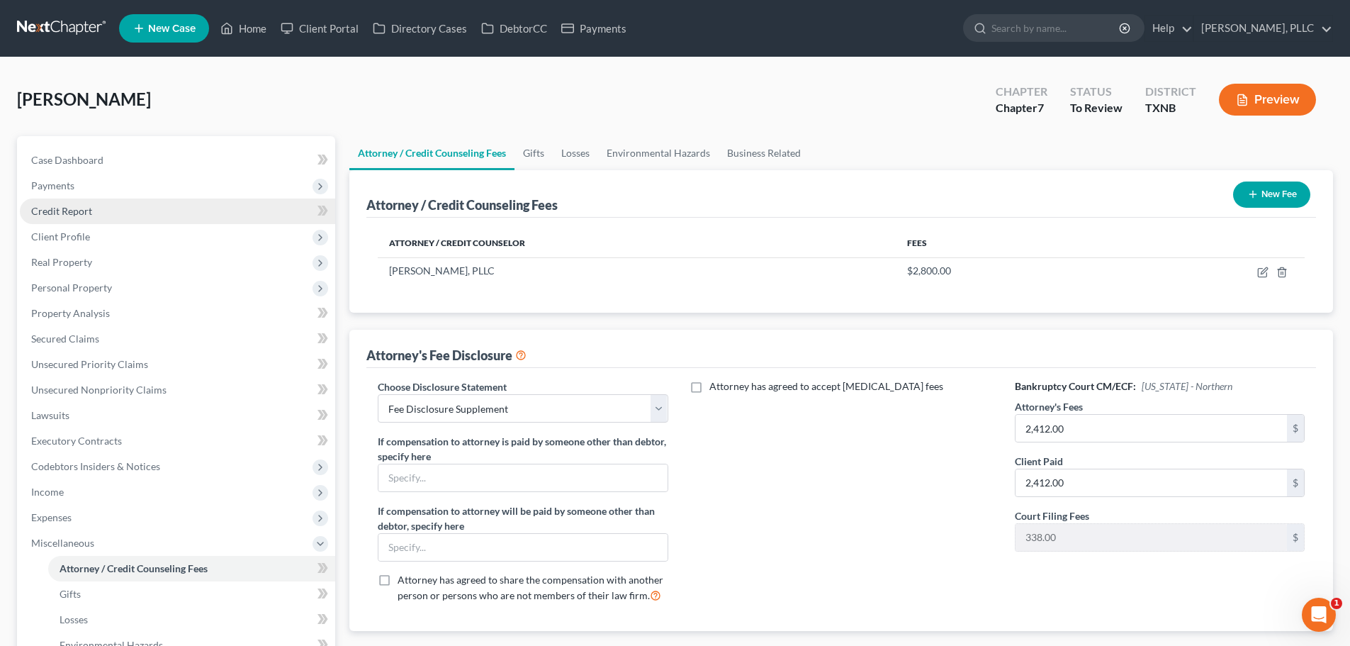
click at [46, 208] on span "Credit Report" at bounding box center [61, 211] width 61 height 12
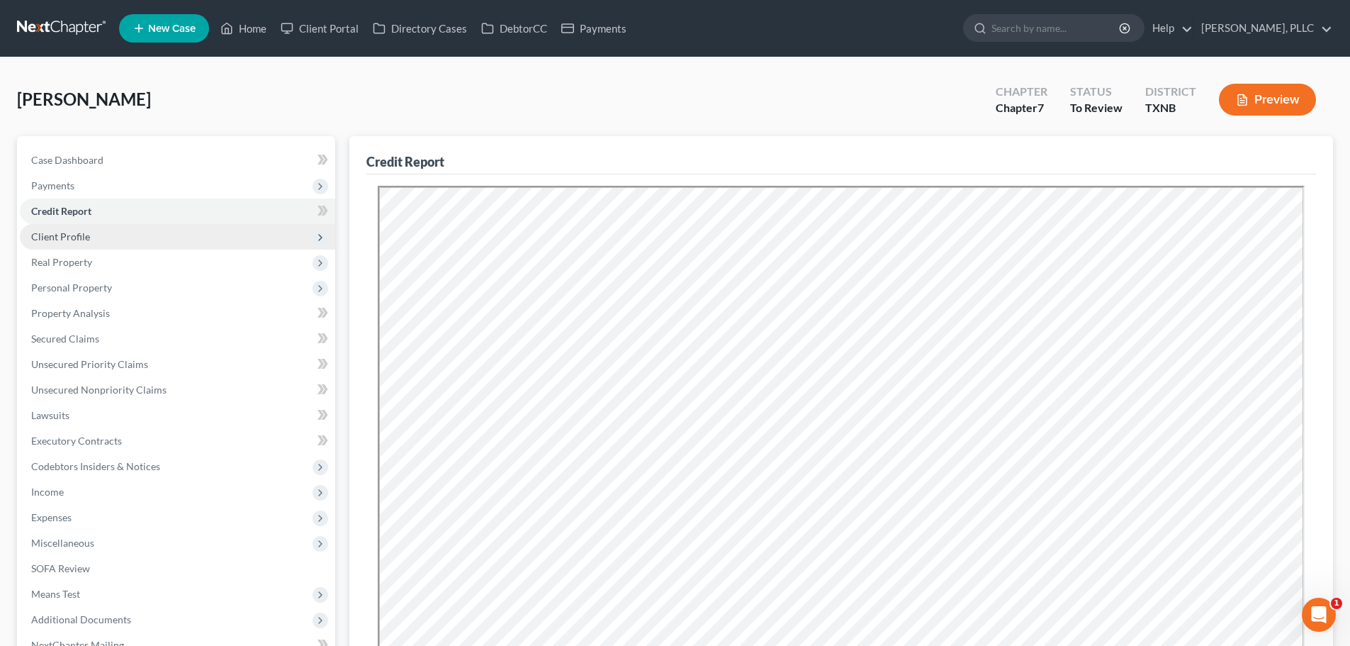
click at [63, 237] on span "Client Profile" at bounding box center [60, 236] width 59 height 12
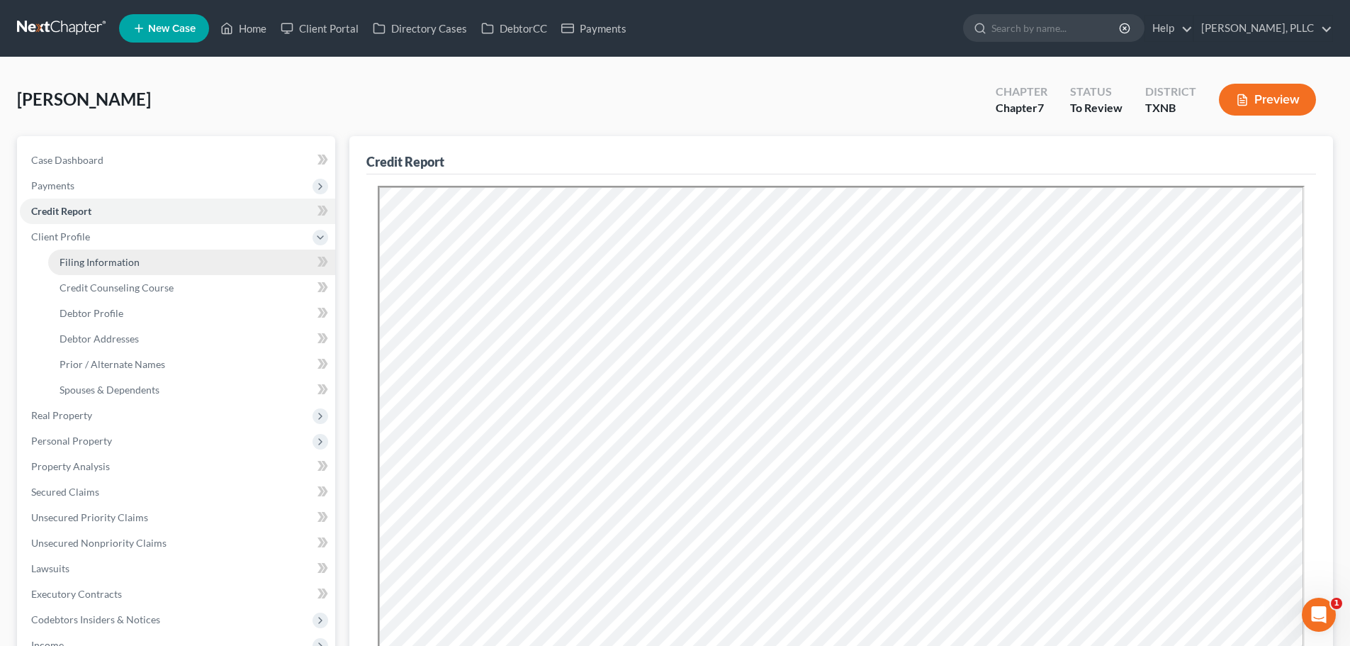
click at [78, 259] on span "Filing Information" at bounding box center [100, 262] width 80 height 12
select select "1"
select select "0"
select select "78"
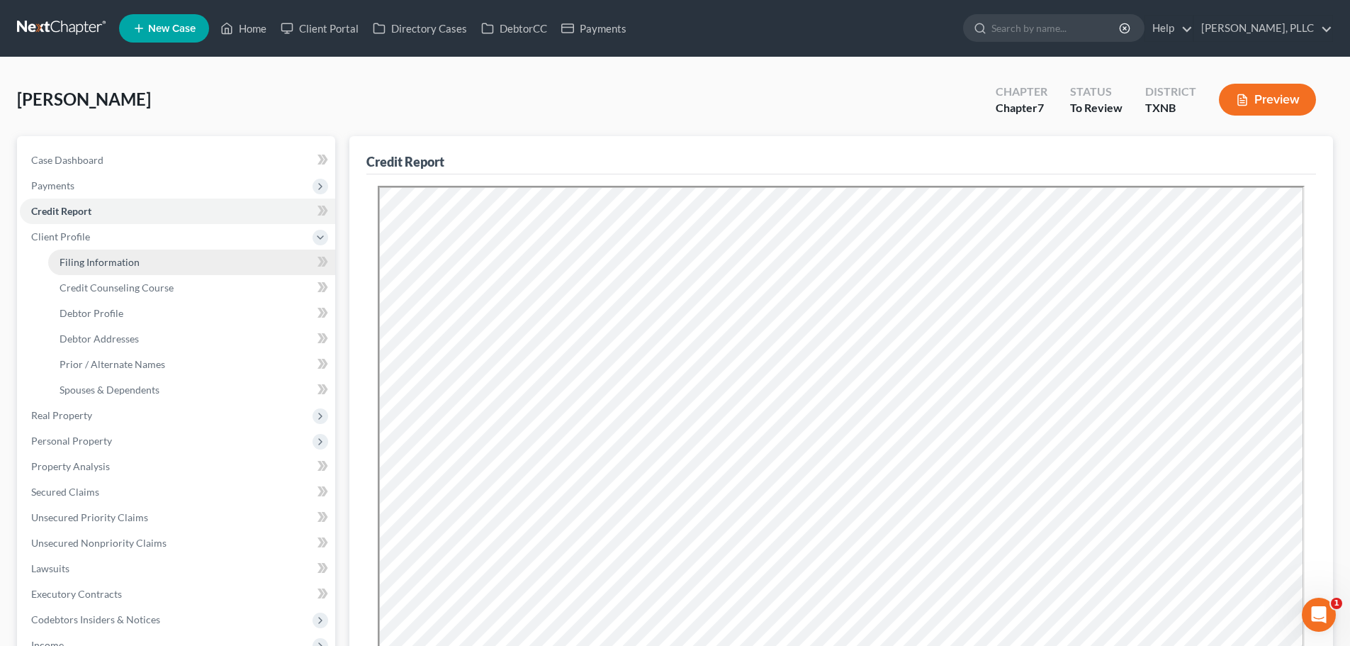
select select "1"
select select "45"
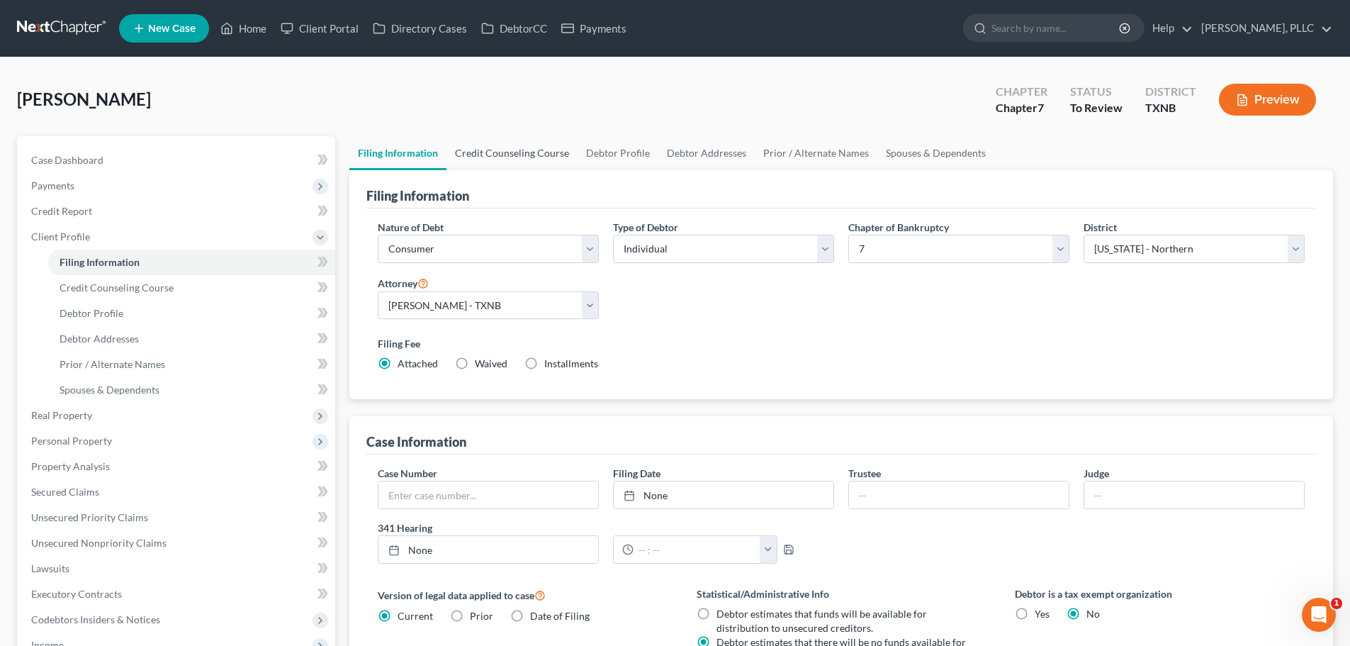
click at [476, 159] on link "Credit Counseling Course" at bounding box center [512, 153] width 131 height 34
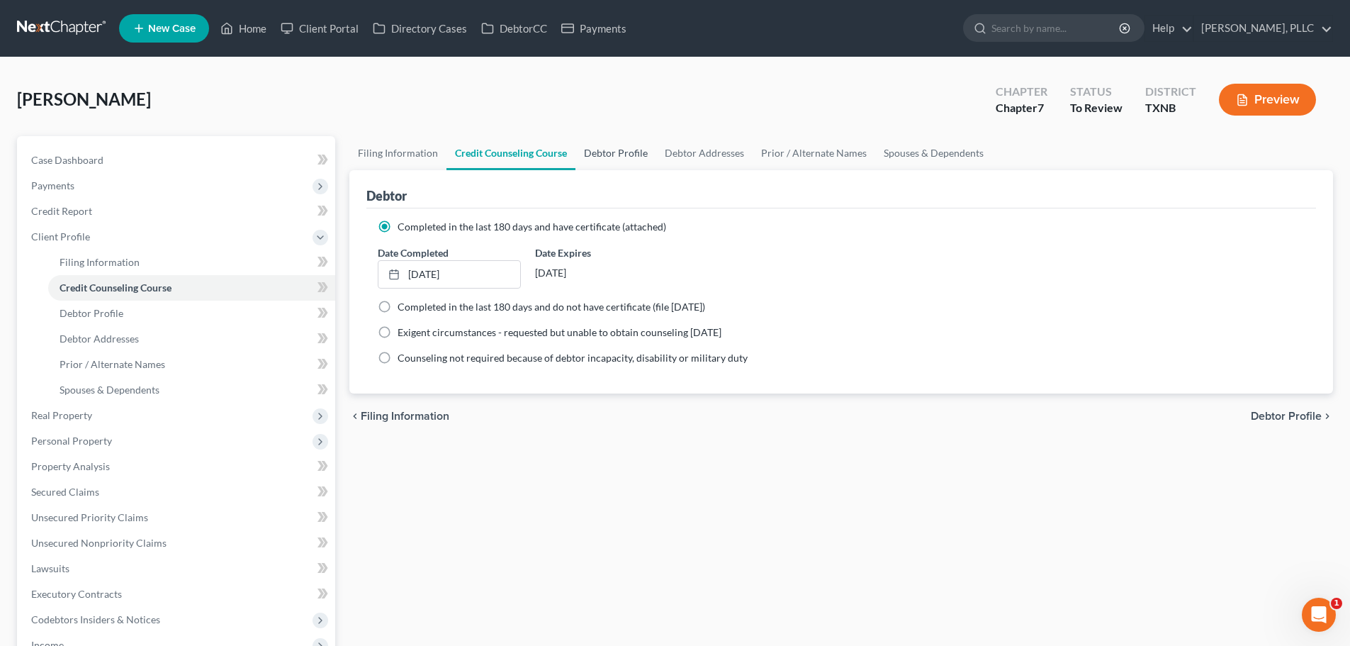
click at [621, 159] on link "Debtor Profile" at bounding box center [616, 153] width 81 height 34
select select "1"
select select "3"
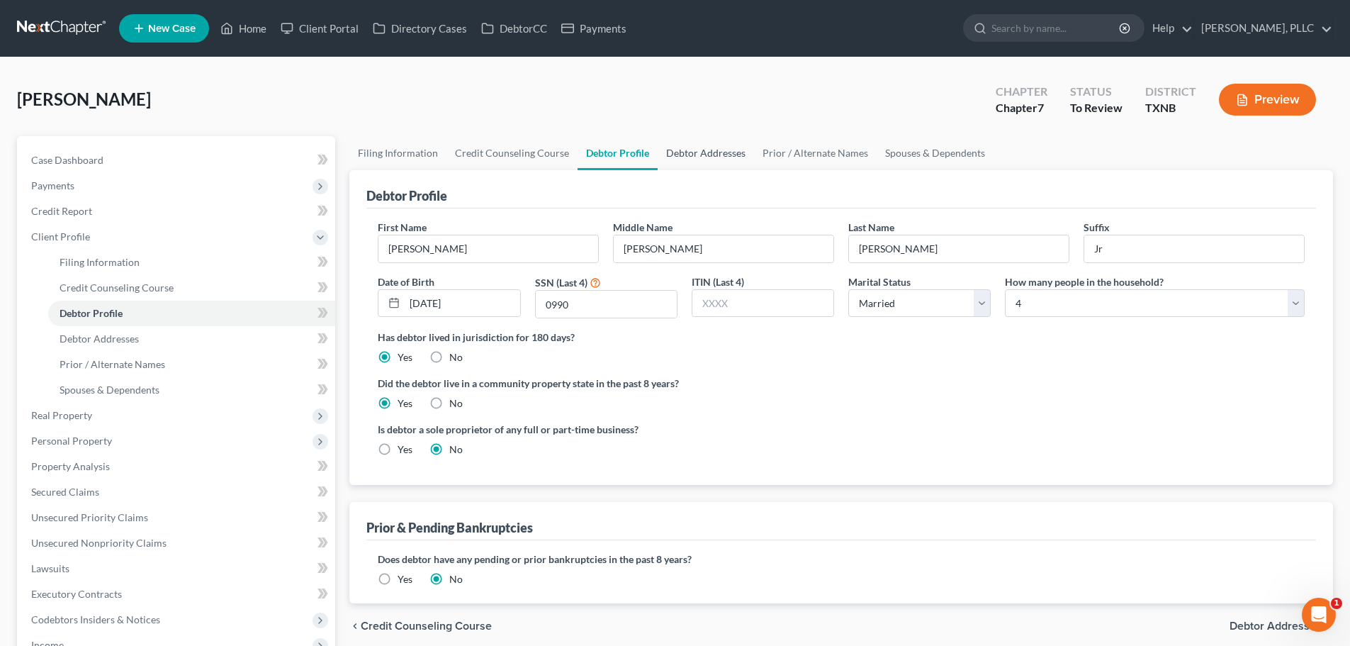
click at [683, 155] on link "Debtor Addresses" at bounding box center [706, 153] width 96 height 34
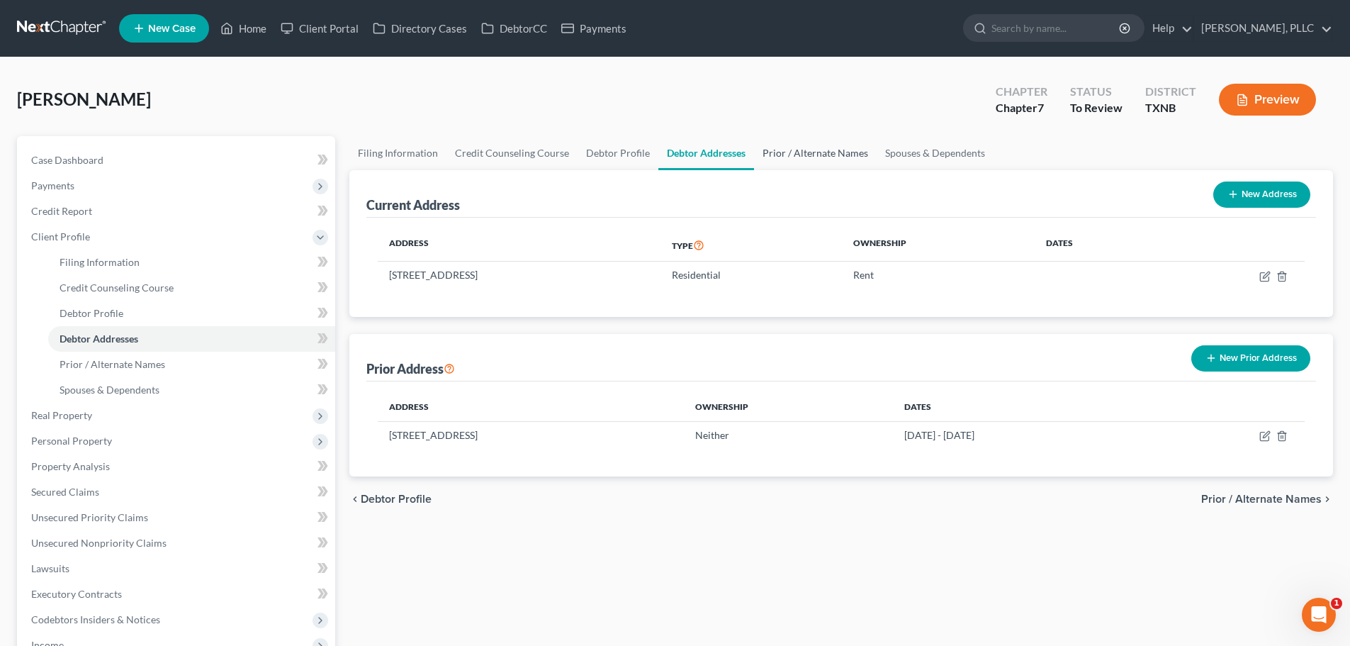
click at [790, 154] on link "Prior / Alternate Names" at bounding box center [815, 153] width 123 height 34
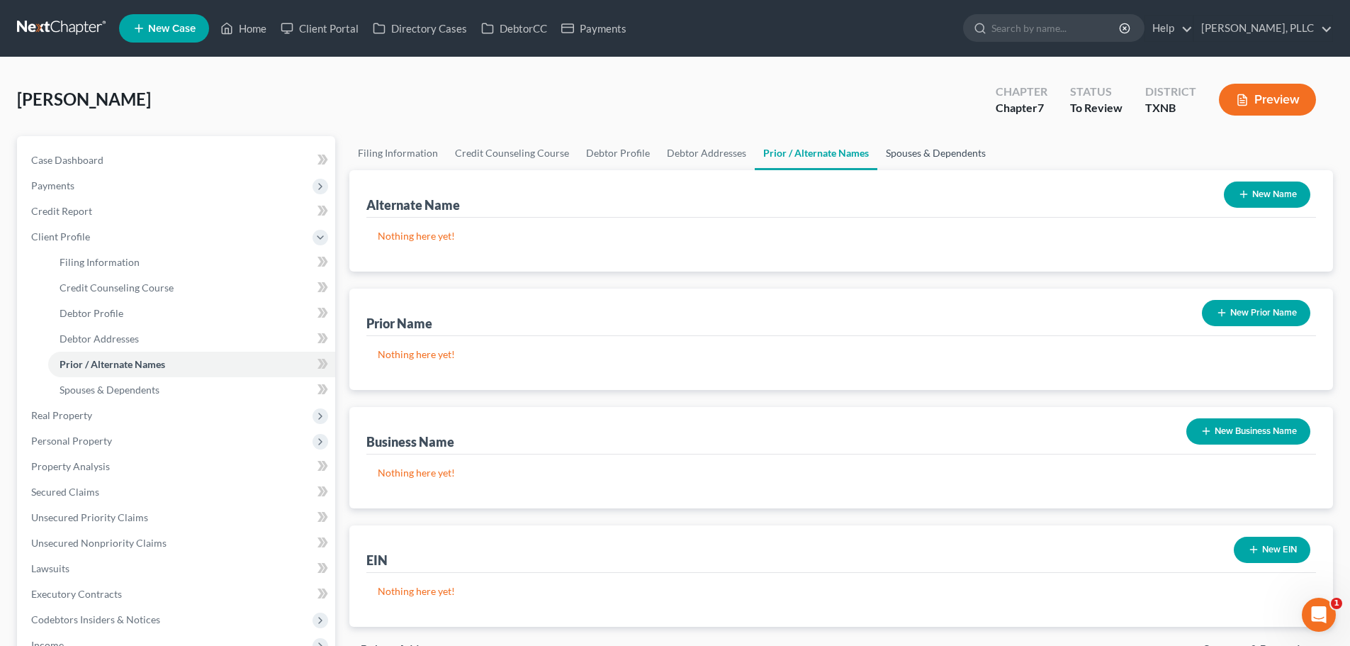
click at [904, 157] on link "Spouses & Dependents" at bounding box center [936, 153] width 117 height 34
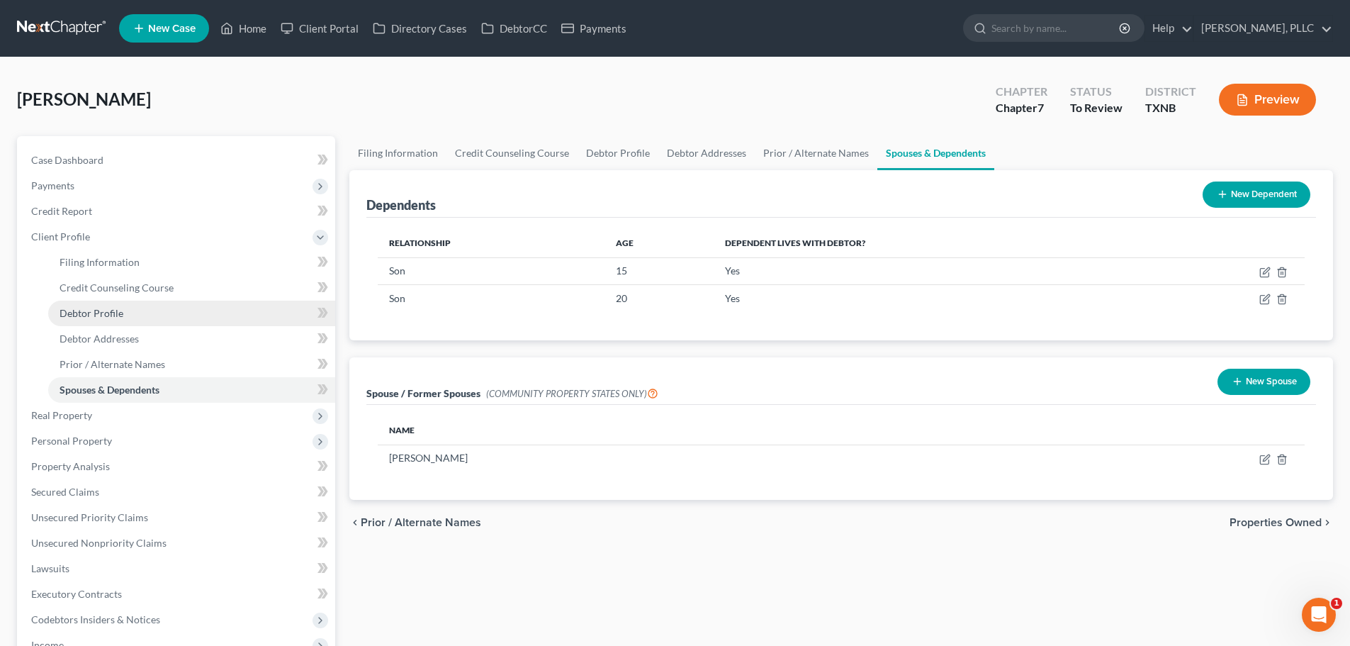
click at [97, 313] on span "Debtor Profile" at bounding box center [92, 313] width 64 height 12
select select "1"
select select "3"
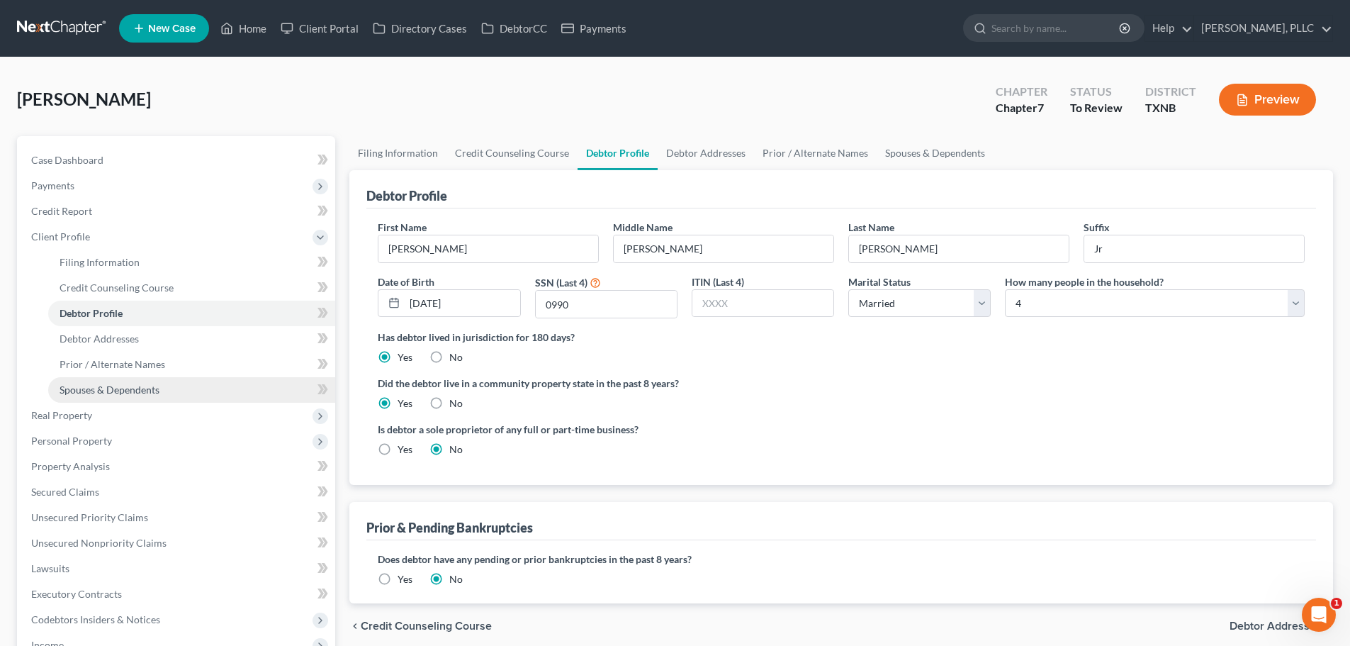
click at [97, 385] on span "Spouses & Dependents" at bounding box center [110, 389] width 100 height 12
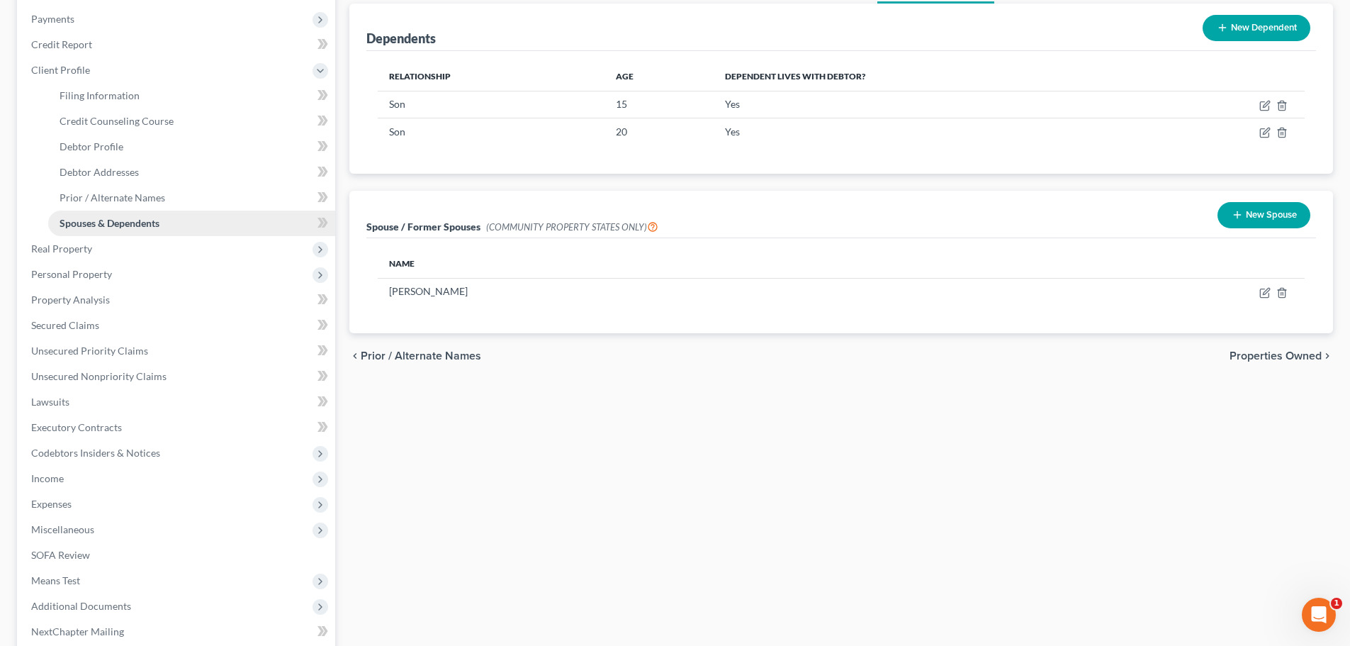
scroll to position [213, 0]
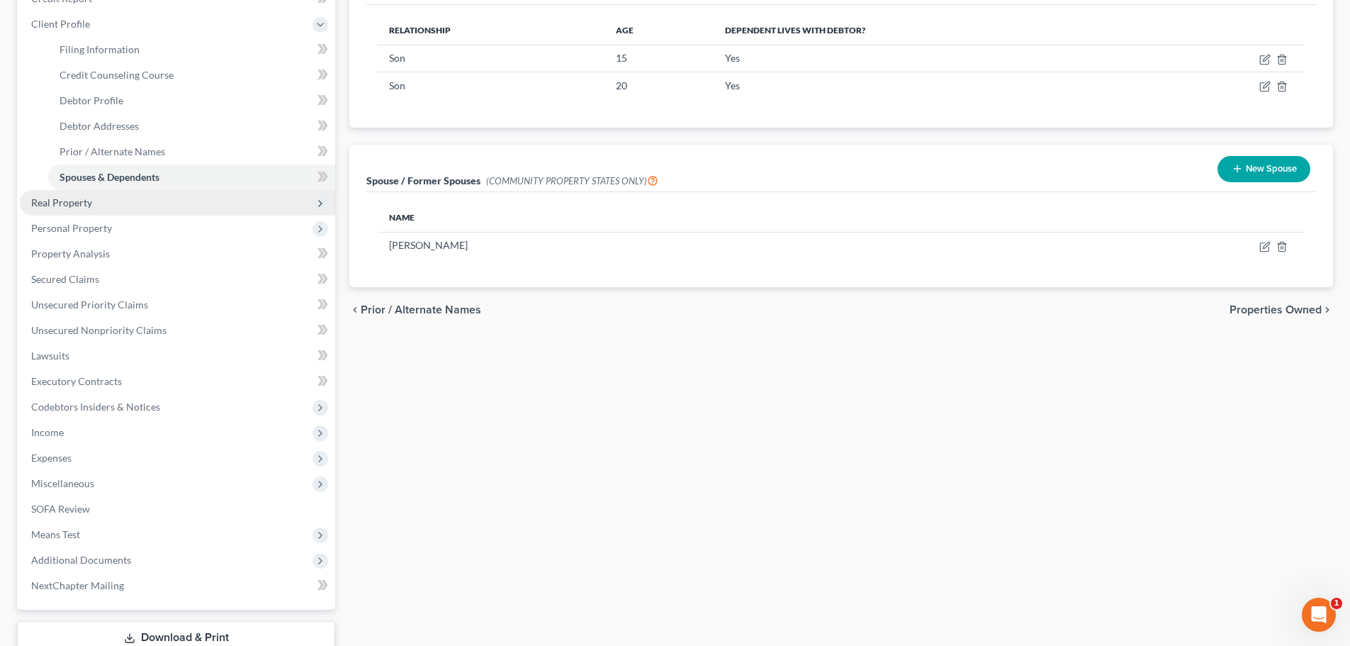
click at [63, 208] on span "Real Property" at bounding box center [61, 202] width 61 height 12
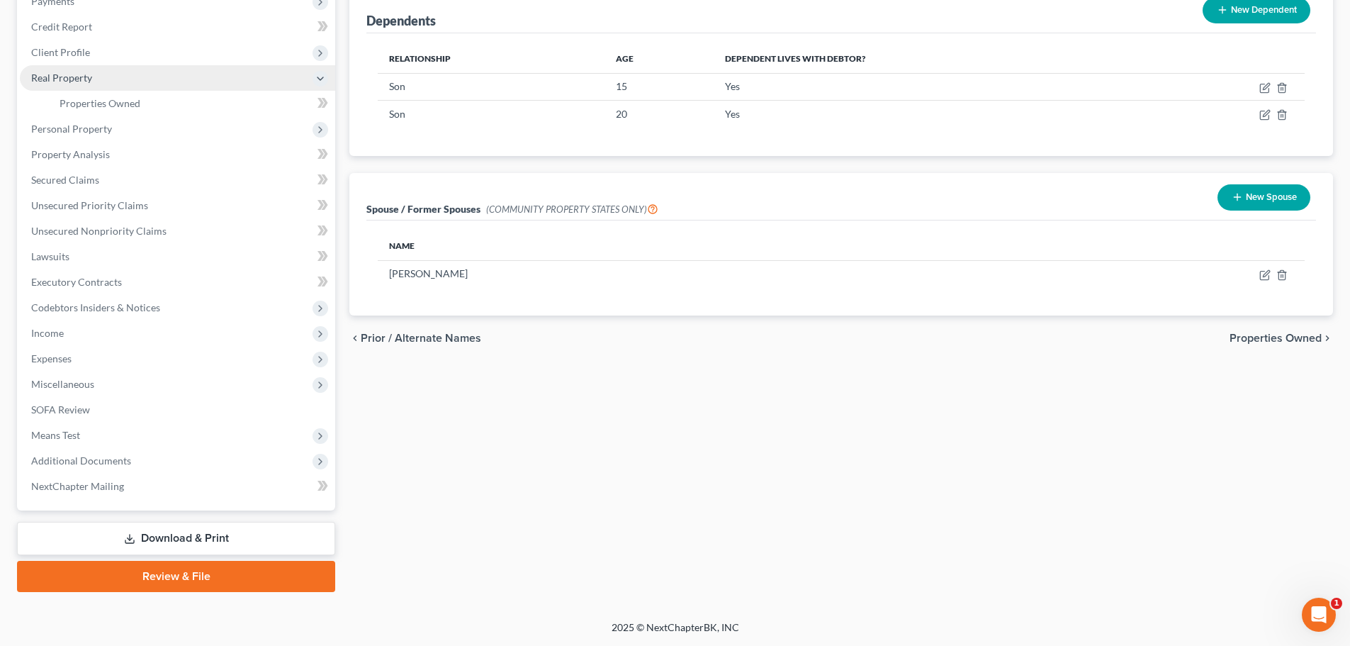
scroll to position [184, 0]
click at [91, 101] on span "Properties Owned" at bounding box center [100, 103] width 81 height 12
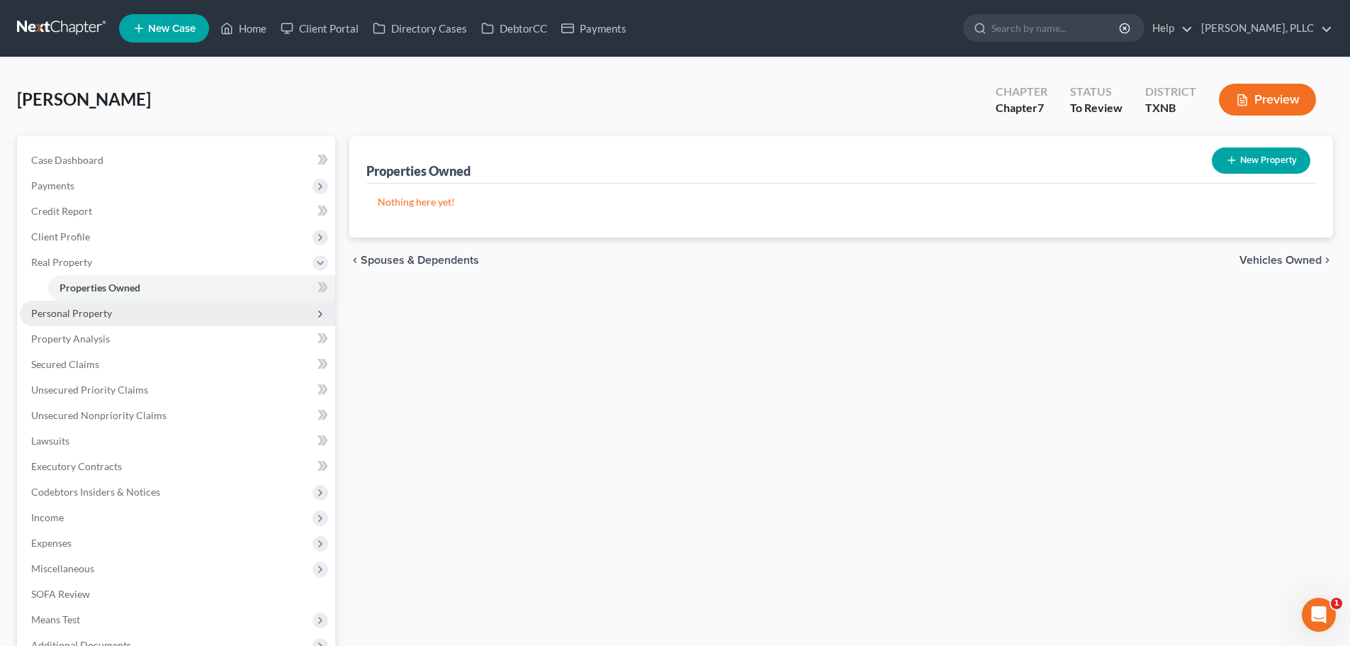
click at [81, 318] on span "Personal Property" at bounding box center [71, 313] width 81 height 12
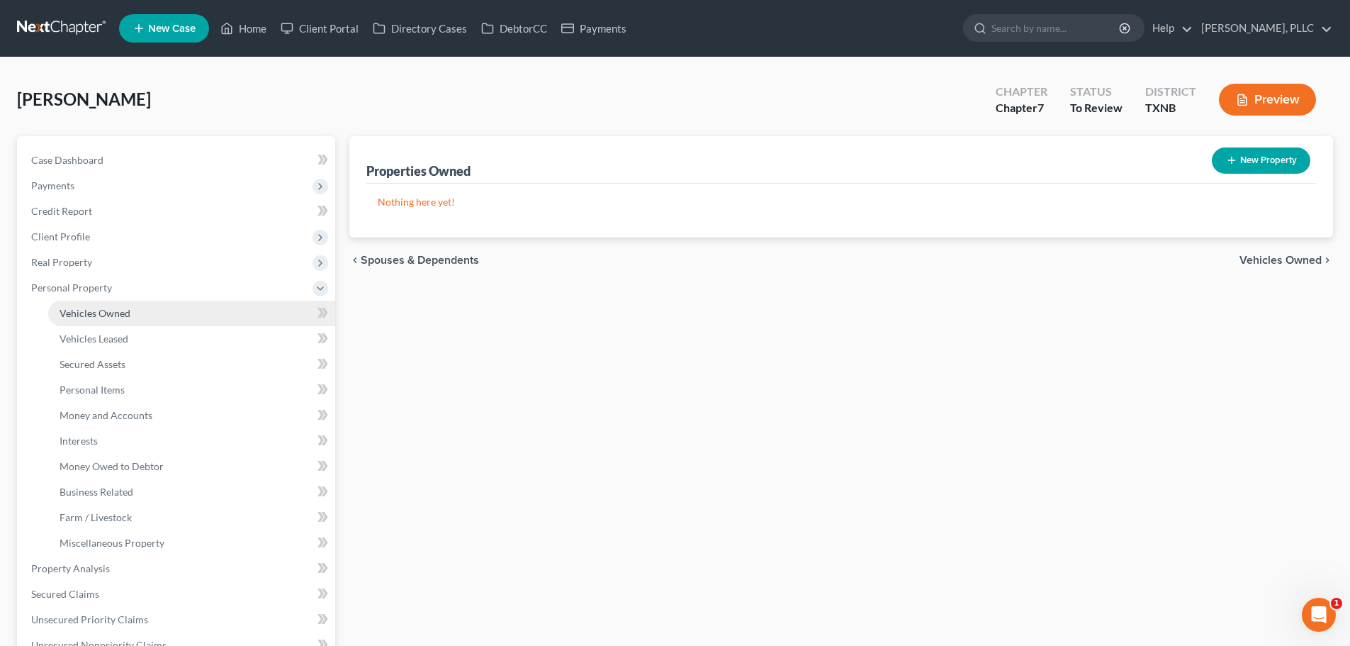
click at [83, 315] on span "Vehicles Owned" at bounding box center [95, 313] width 71 height 12
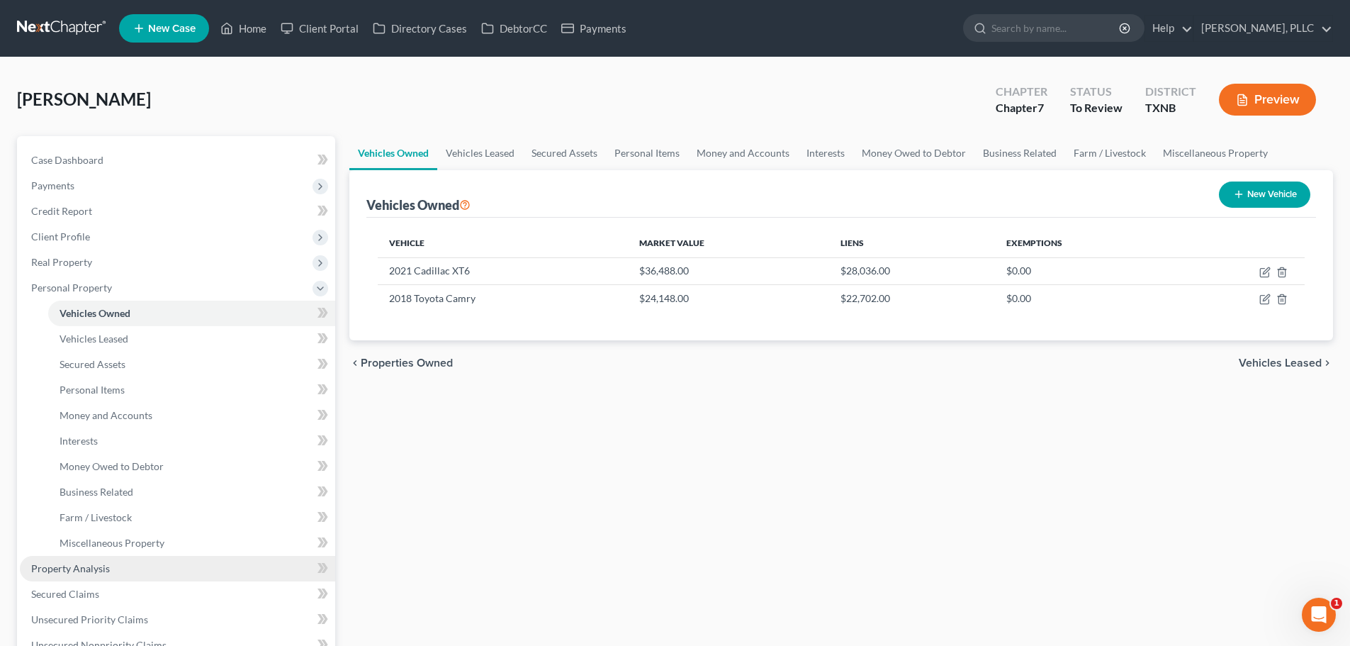
click at [116, 572] on link "Property Analysis" at bounding box center [177, 569] width 315 height 26
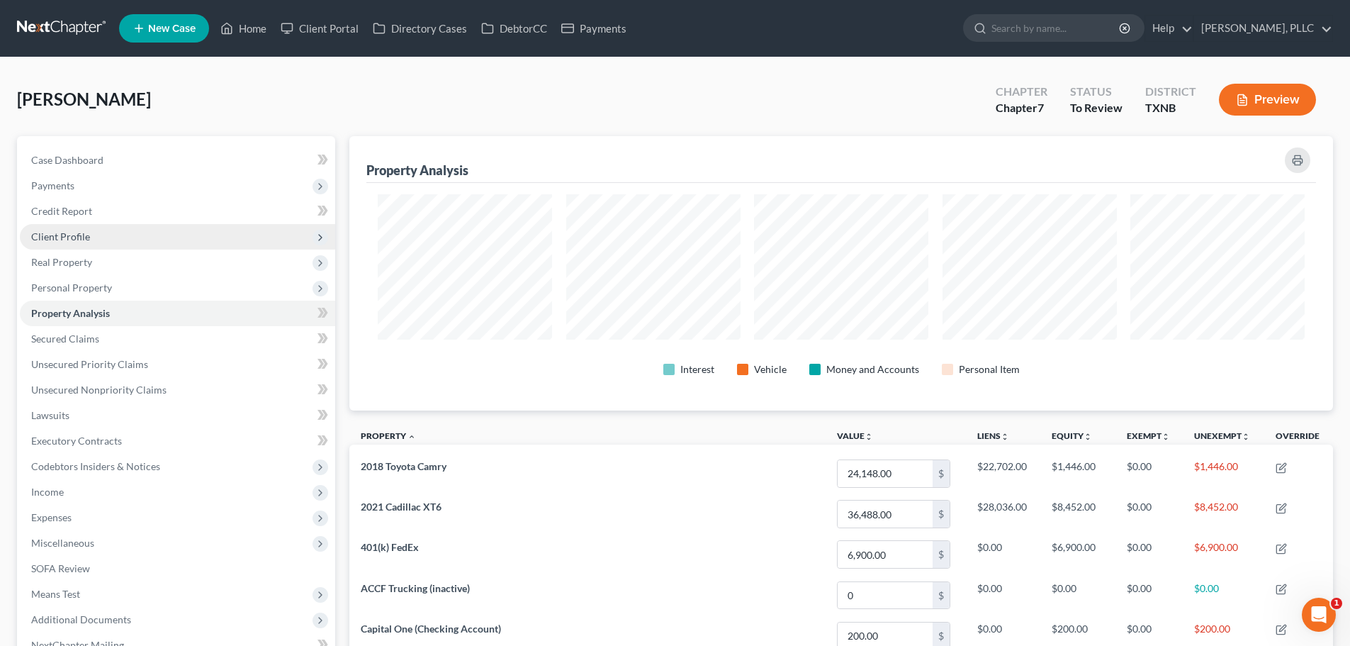
click at [74, 232] on span "Client Profile" at bounding box center [60, 236] width 59 height 12
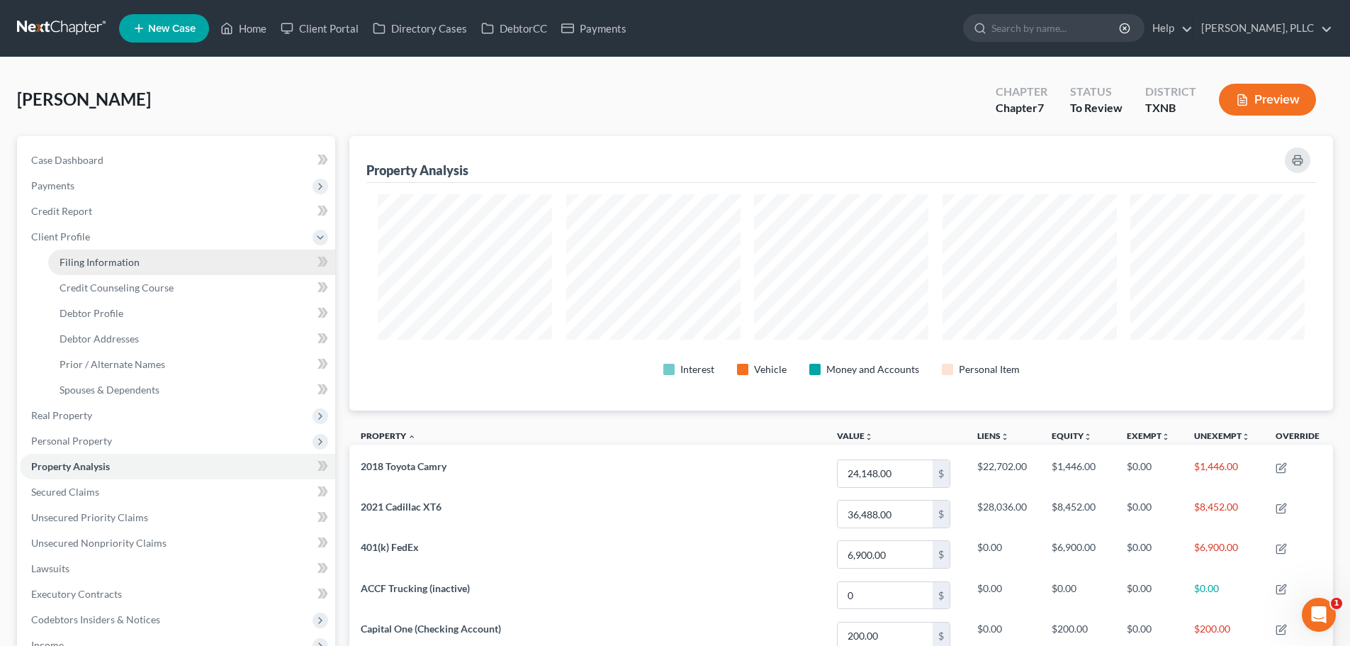
click at [118, 265] on span "Filing Information" at bounding box center [100, 262] width 80 height 12
select select "1"
select select "0"
select select "78"
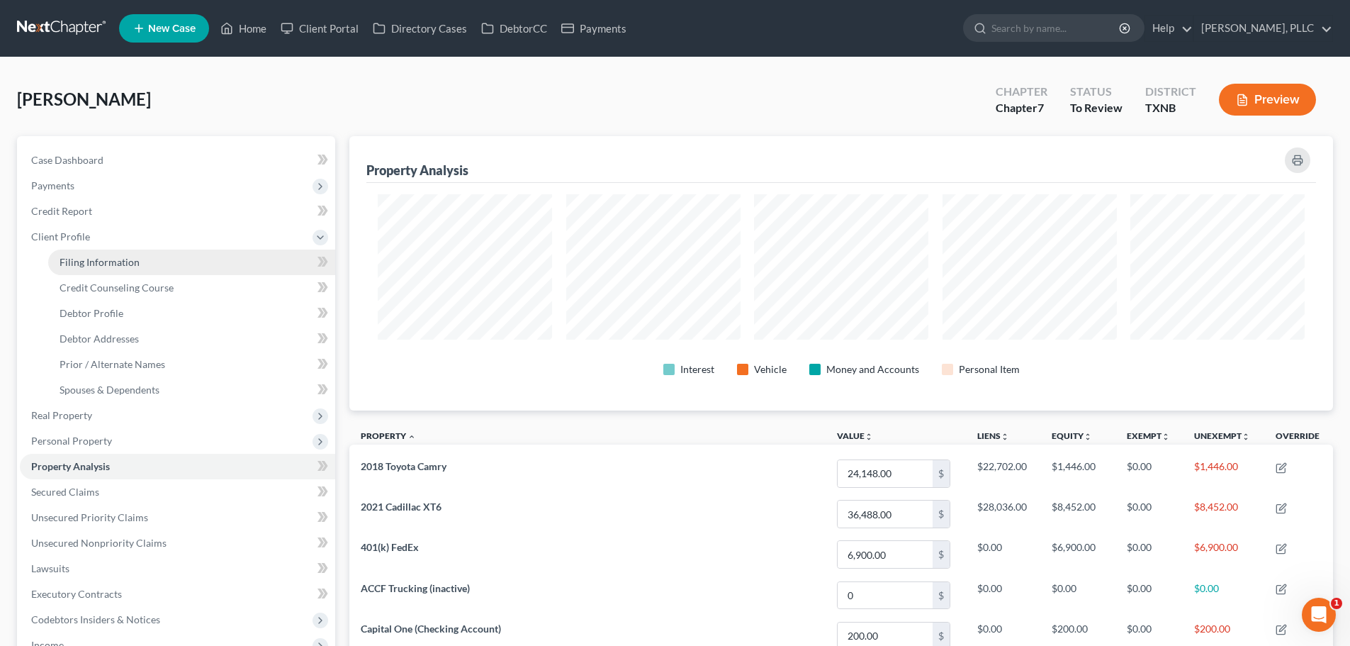
select select "1"
select select "45"
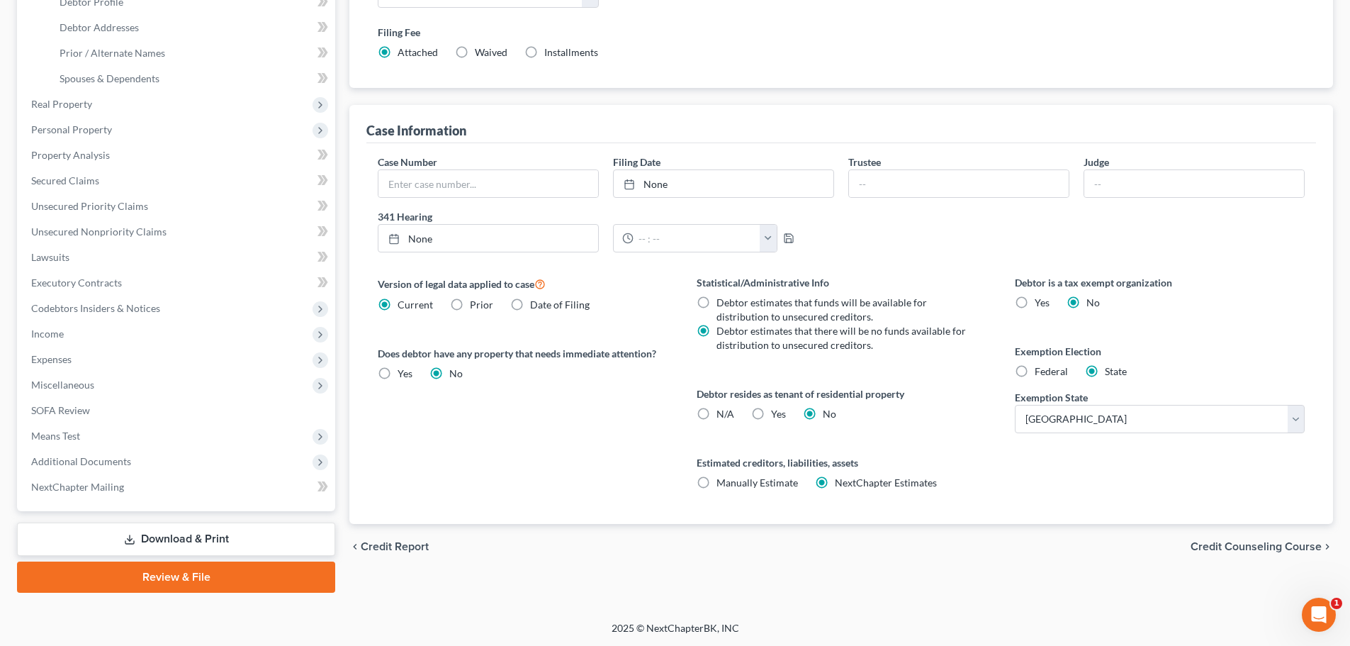
scroll to position [312, 0]
click at [1035, 371] on label "Federal" at bounding box center [1051, 371] width 33 height 14
click at [1041, 371] on input "Federal" at bounding box center [1045, 368] width 9 height 9
radio input "true"
radio input "false"
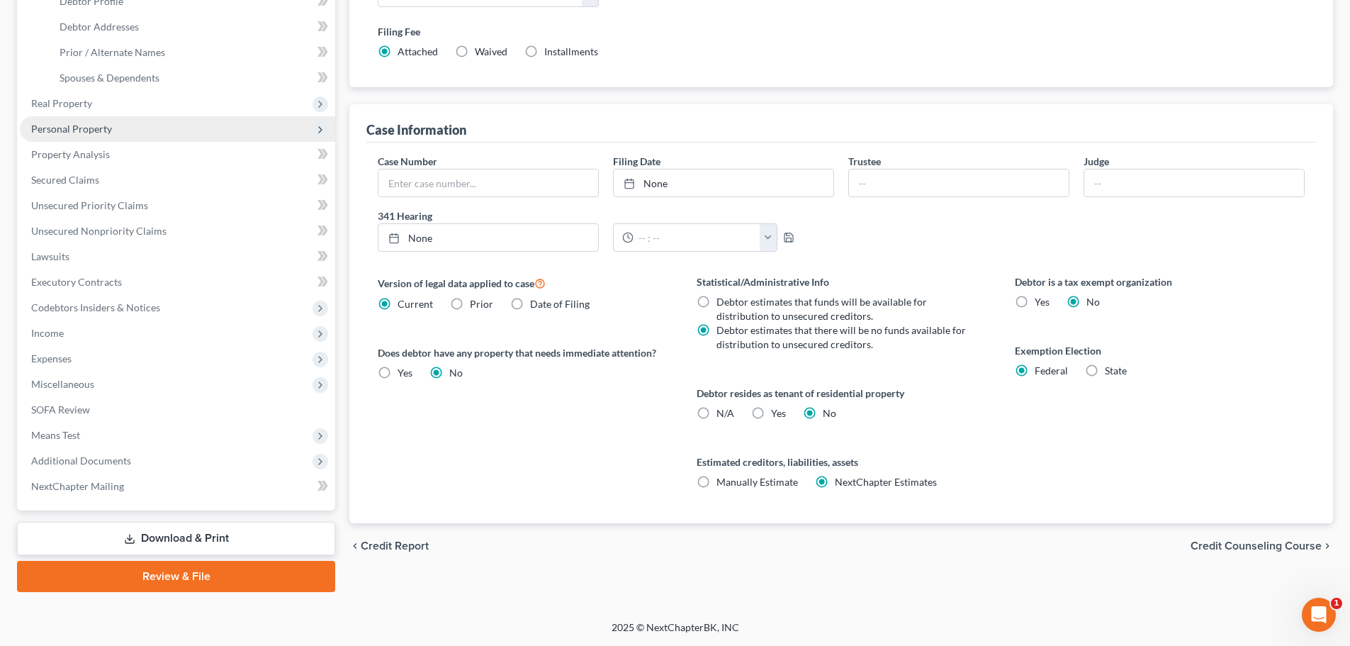
click at [77, 124] on span "Personal Property" at bounding box center [71, 129] width 81 height 12
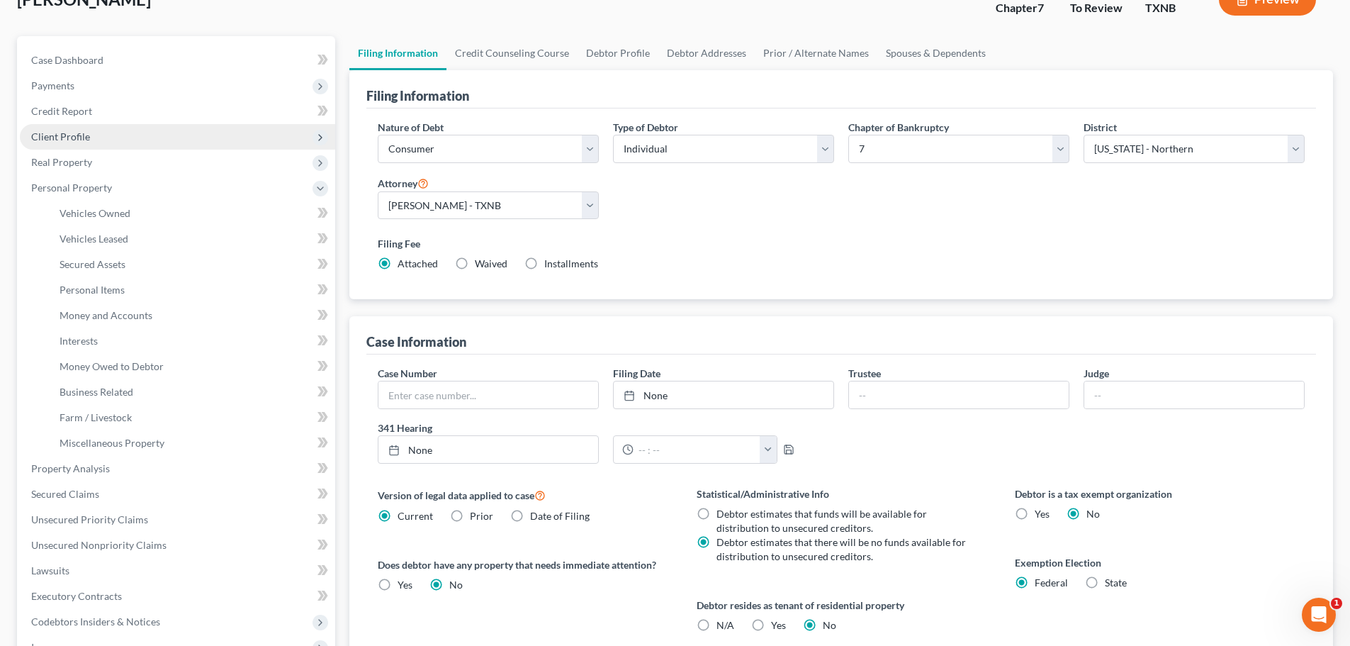
scroll to position [99, 0]
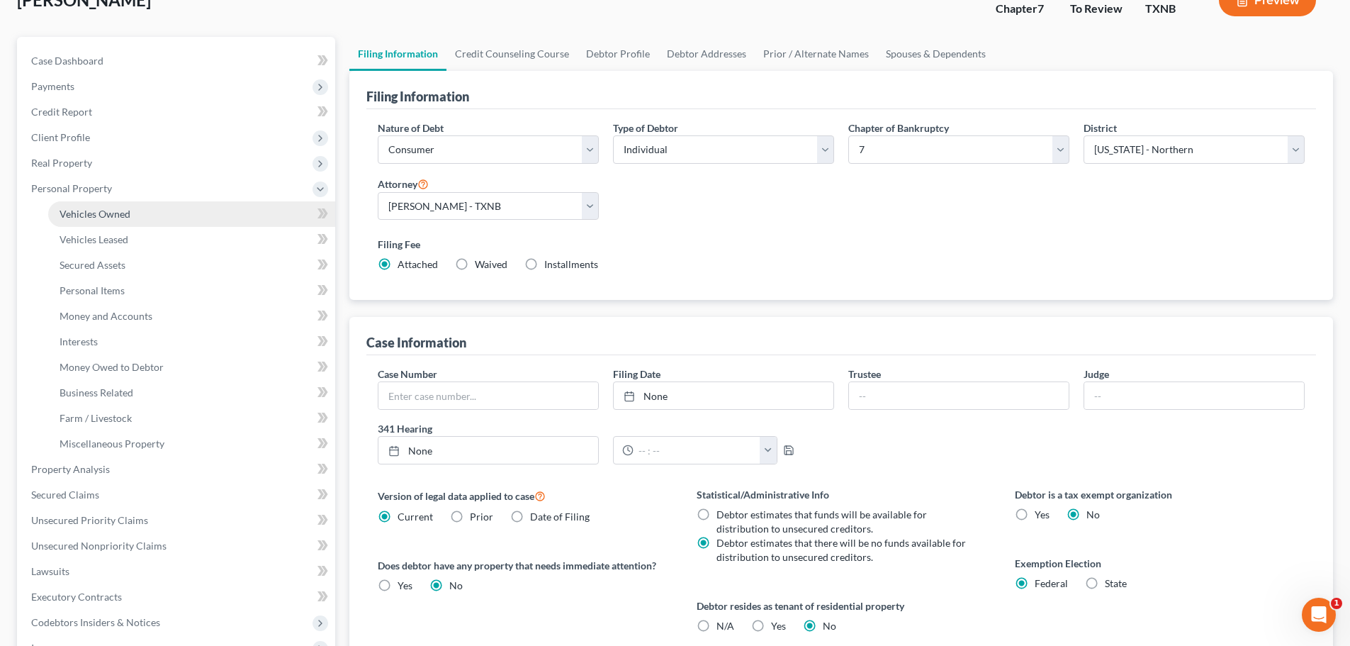
click at [116, 218] on span "Vehicles Owned" at bounding box center [95, 214] width 71 height 12
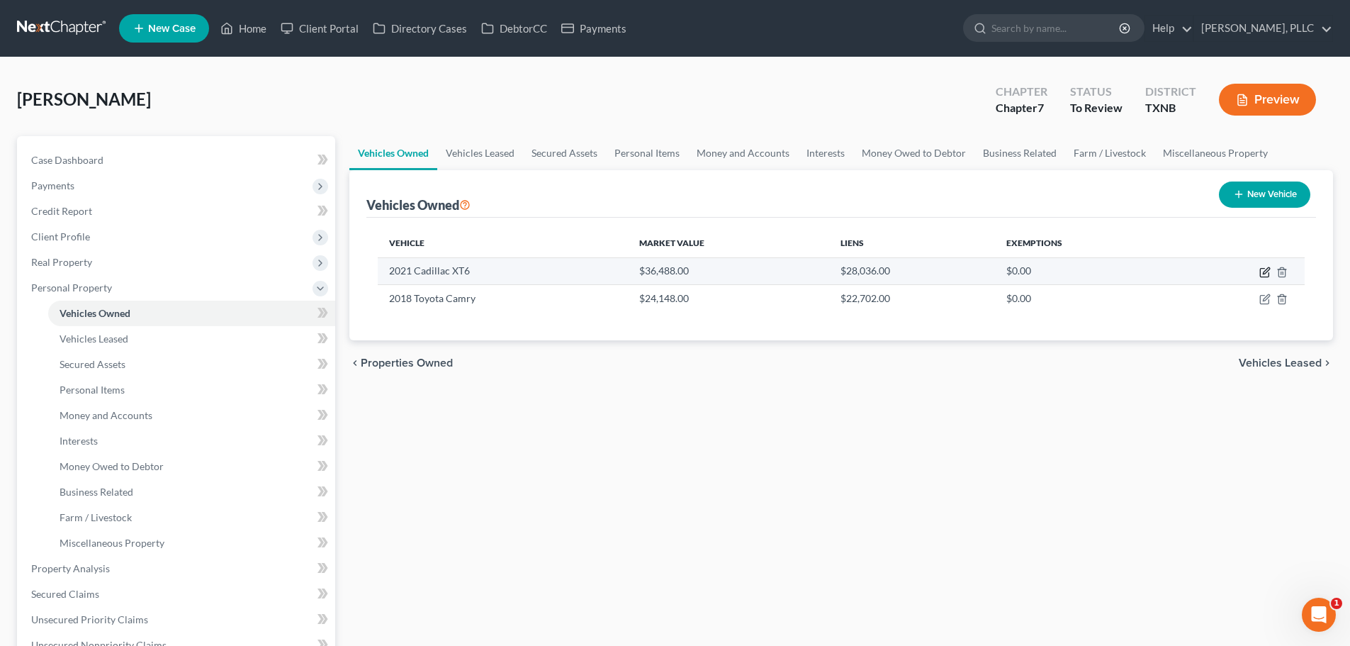
click at [1265, 270] on icon "button" at bounding box center [1265, 272] width 11 height 11
select select "0"
select select "5"
select select "0"
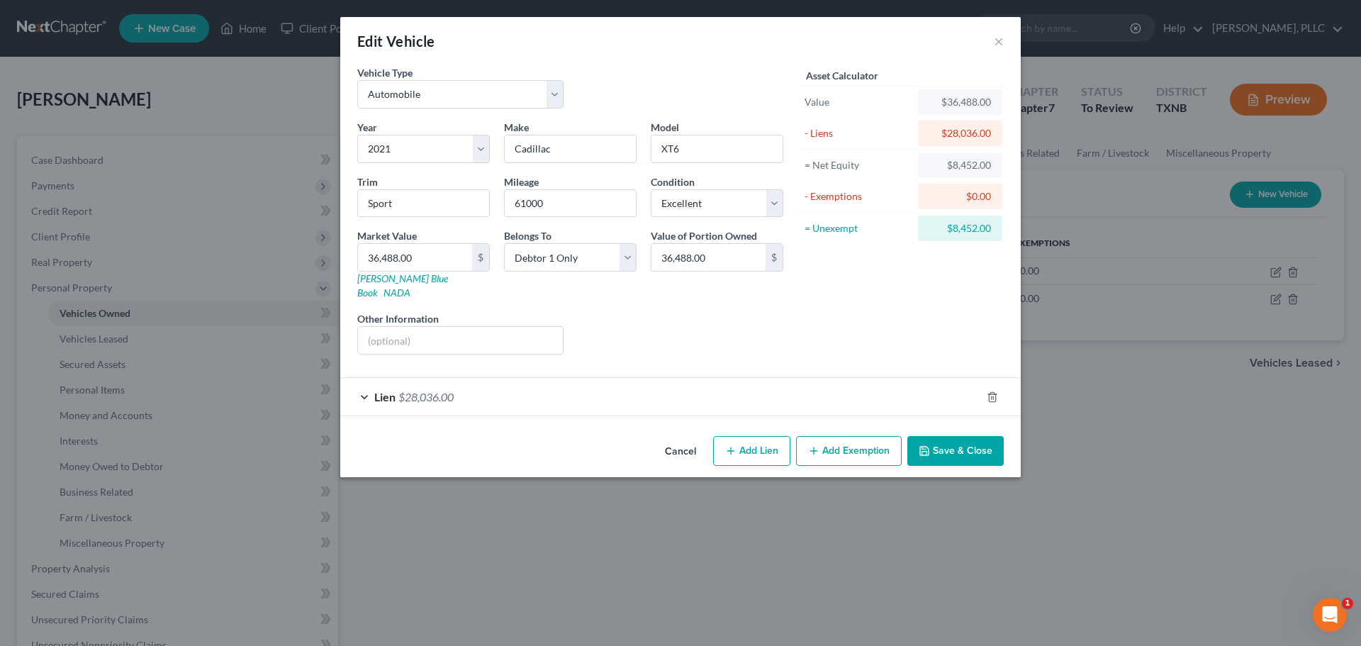
click at [854, 439] on button "Add Exemption" at bounding box center [849, 451] width 106 height 30
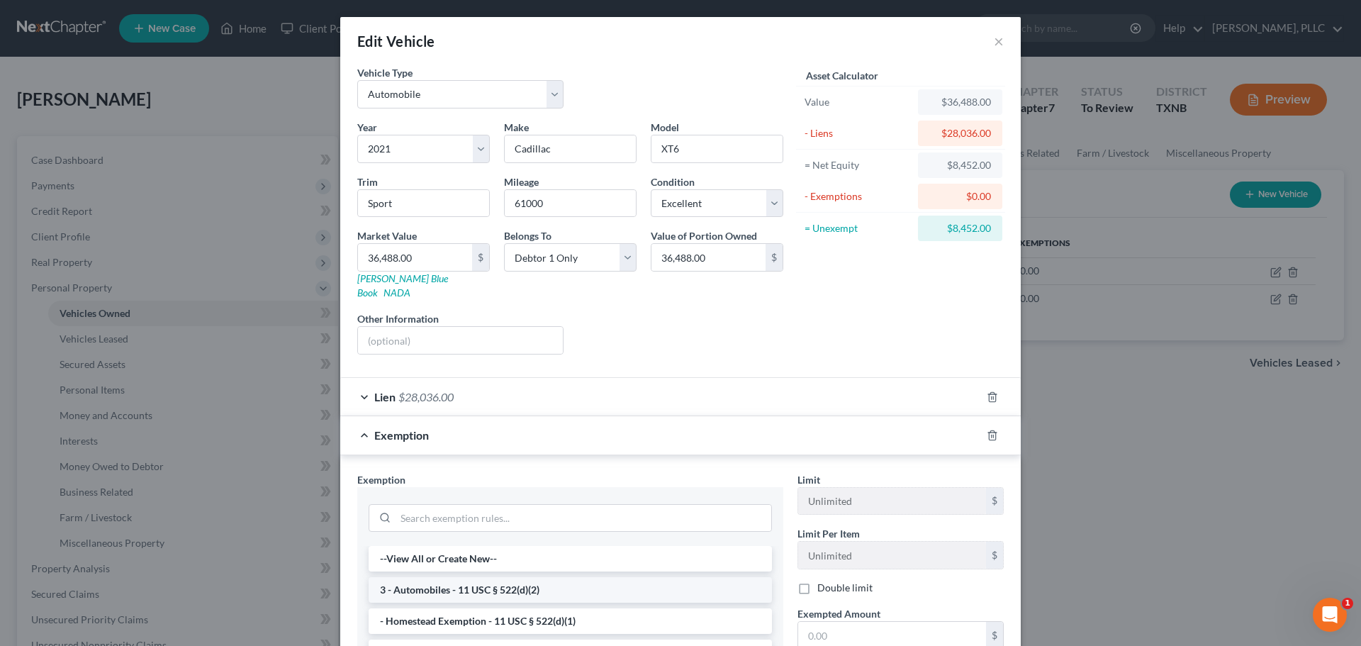
click at [568, 577] on li "3 - Automobiles - 11 USC § 522(d)(2)" at bounding box center [570, 590] width 403 height 26
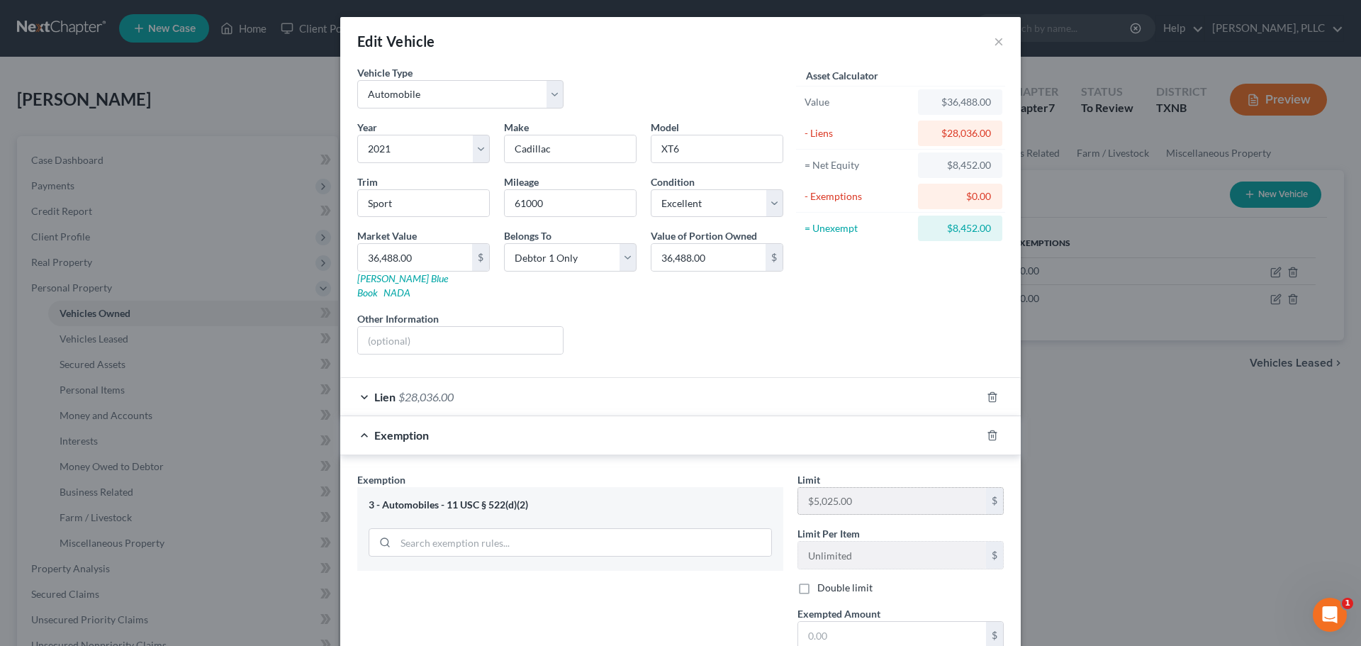
click at [777, 495] on div "Exemption Set must be selected for CA. Exemption * 3 - Automobiles - 11 USC § 5…" at bounding box center [680, 594] width 661 height 244
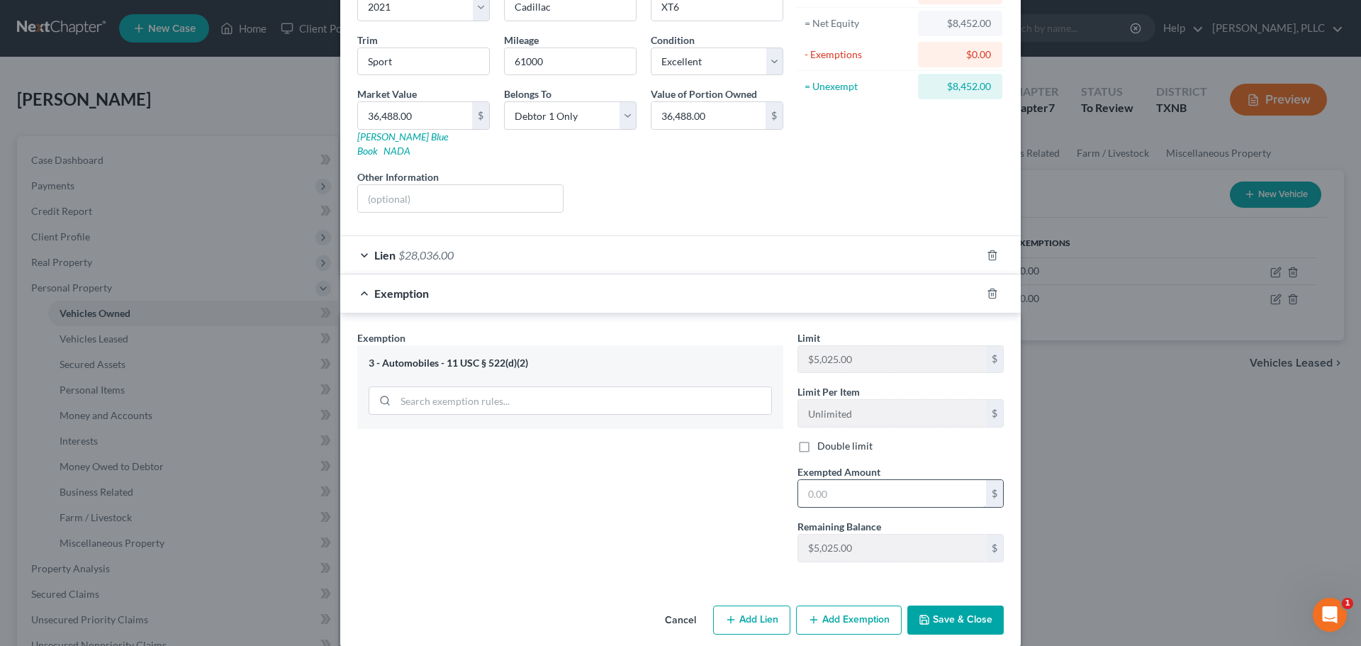
click at [869, 486] on input "text" at bounding box center [892, 493] width 188 height 27
paste input "$5,025.00"
type input "$5,025.00"
click at [844, 605] on button "Add Exemption" at bounding box center [849, 620] width 106 height 30
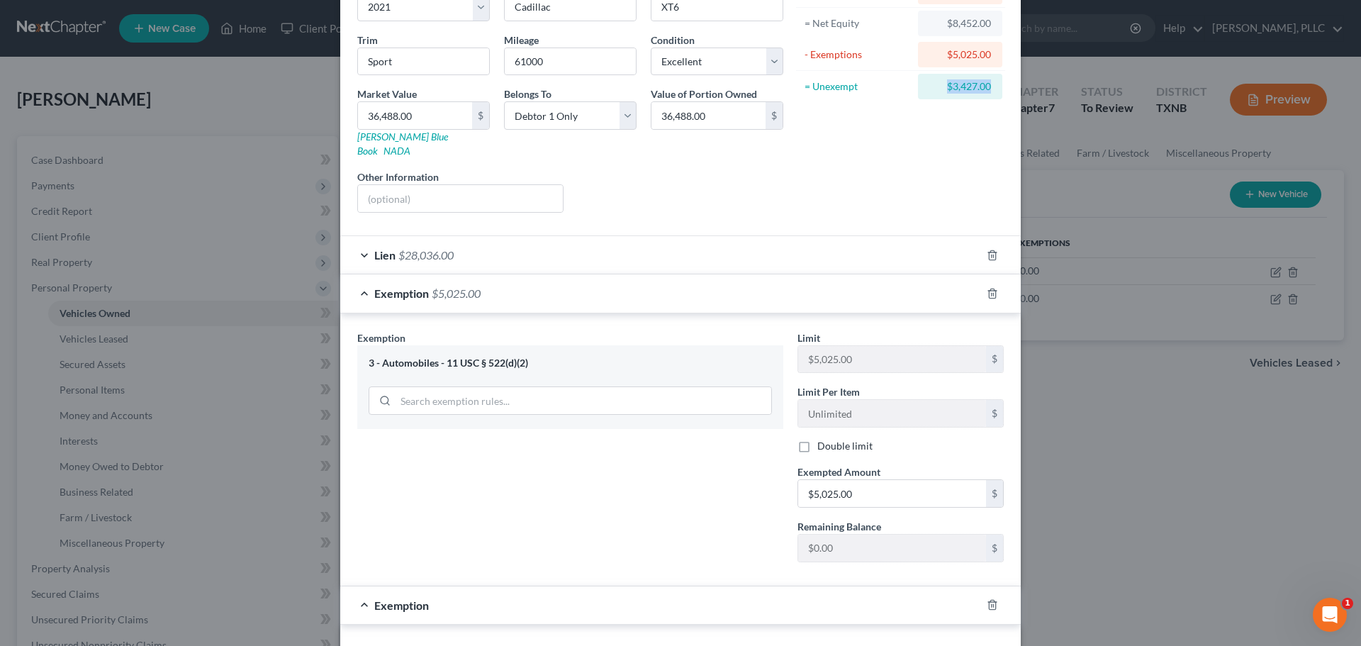
drag, startPoint x: 929, startPoint y: 86, endPoint x: 982, endPoint y: 89, distance: 54.0
click at [1001, 83] on div "Asset Calculator Value $36,488.00 - Liens $28,036.00 = Net Equity $8,452.00 - E…" at bounding box center [900, 73] width 220 height 301
copy div "$3,427.00"
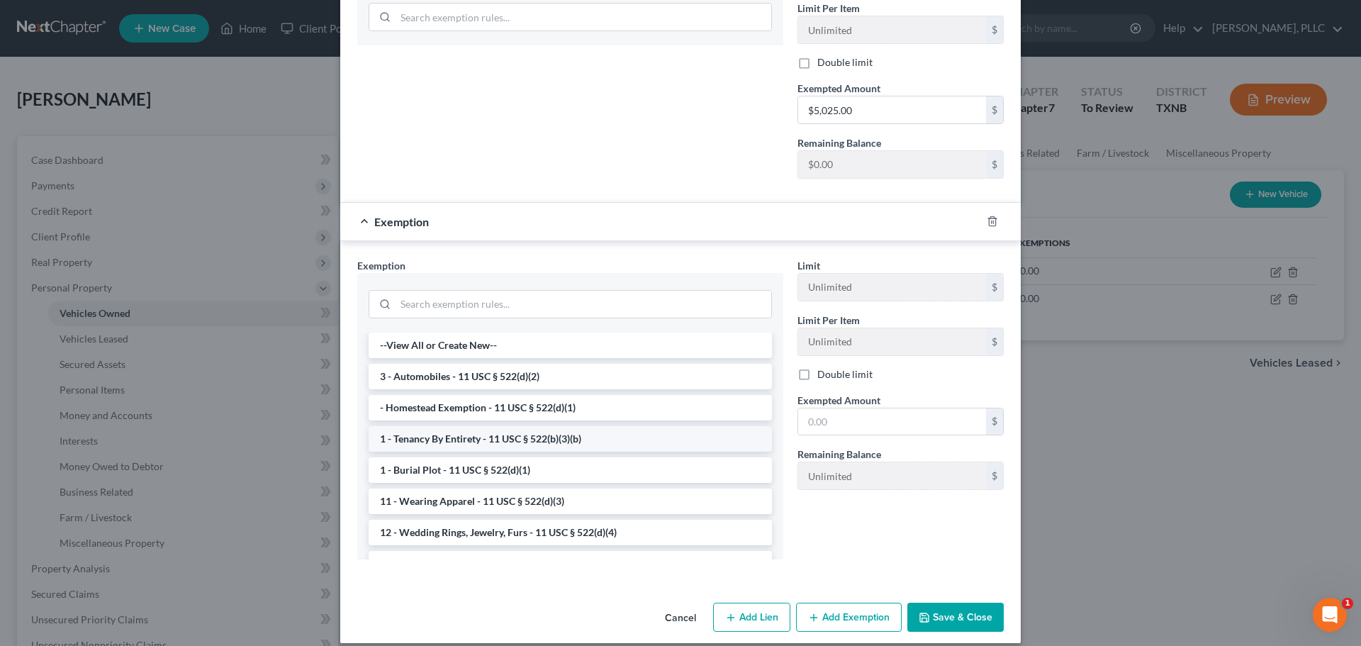
scroll to position [213, 0]
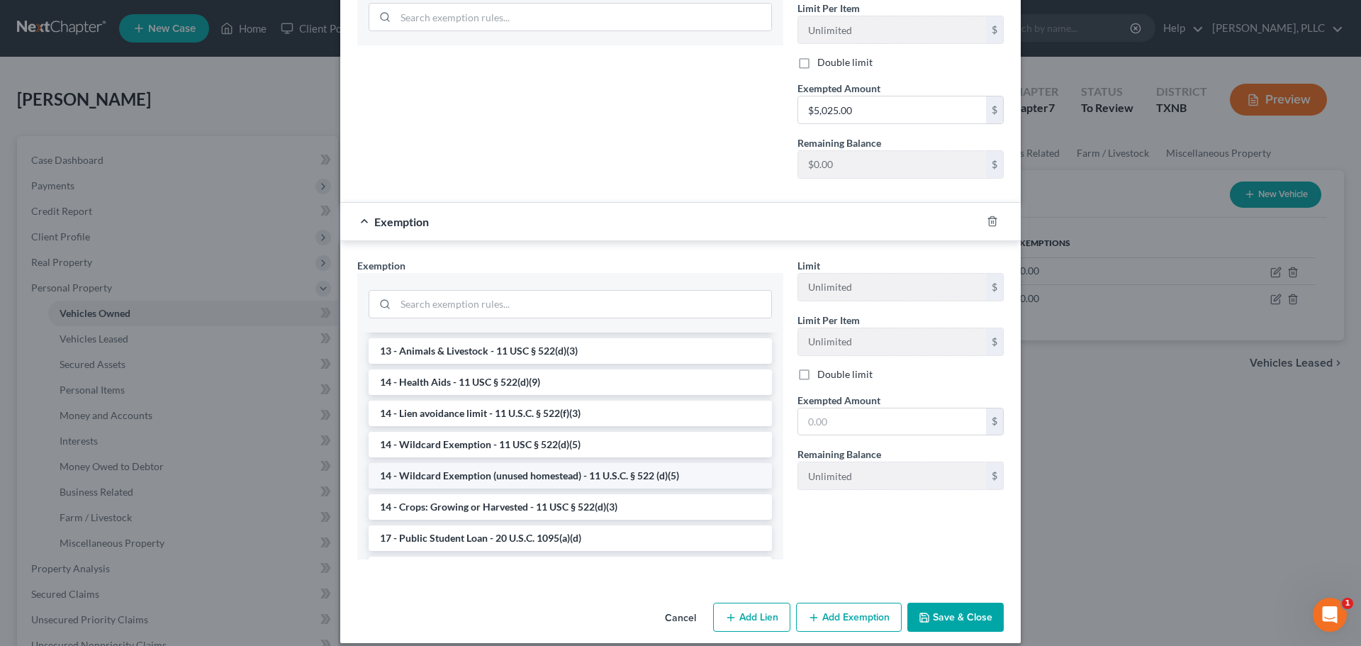
click at [408, 463] on li "14 - Wildcard Exemption (unused homestead) - 11 U.S.C. § 522 (d)(5)" at bounding box center [570, 476] width 403 height 26
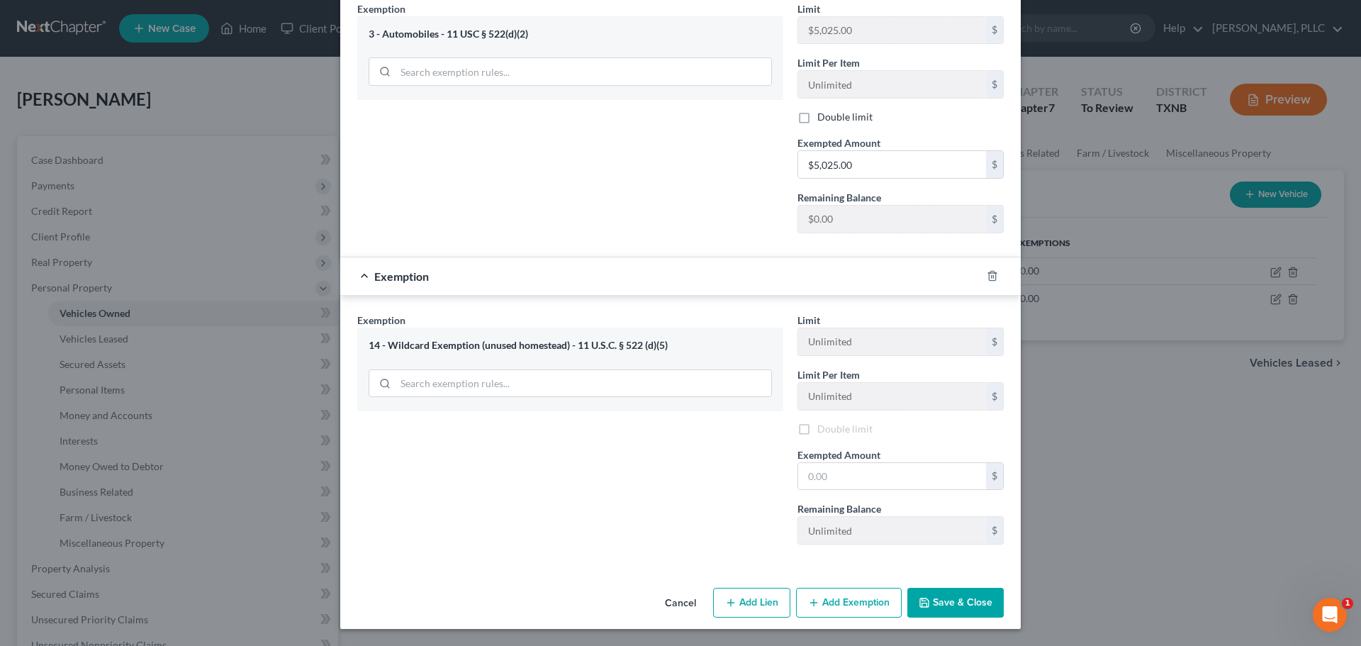
scroll to position [456, 0]
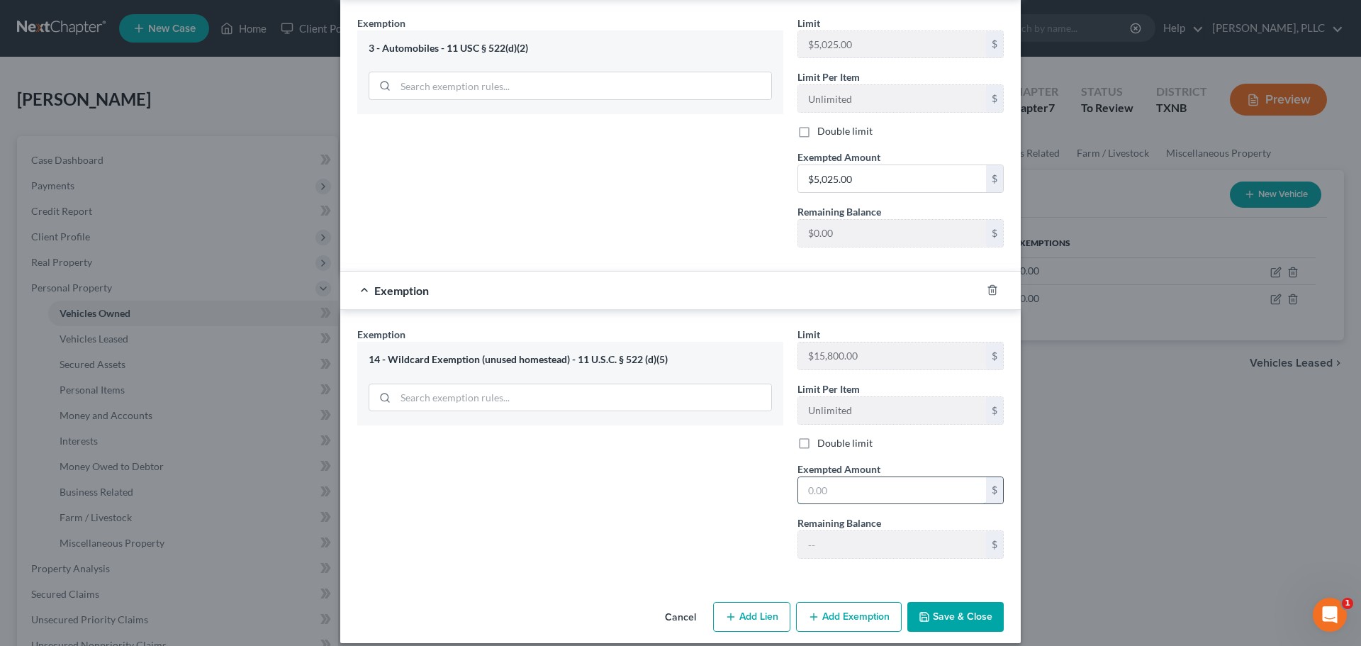
click at [836, 477] on input "text" at bounding box center [892, 490] width 188 height 27
paste input "$3,427.00"
type input "$3,427.00"
click at [935, 602] on button "Save & Close" at bounding box center [955, 617] width 96 height 30
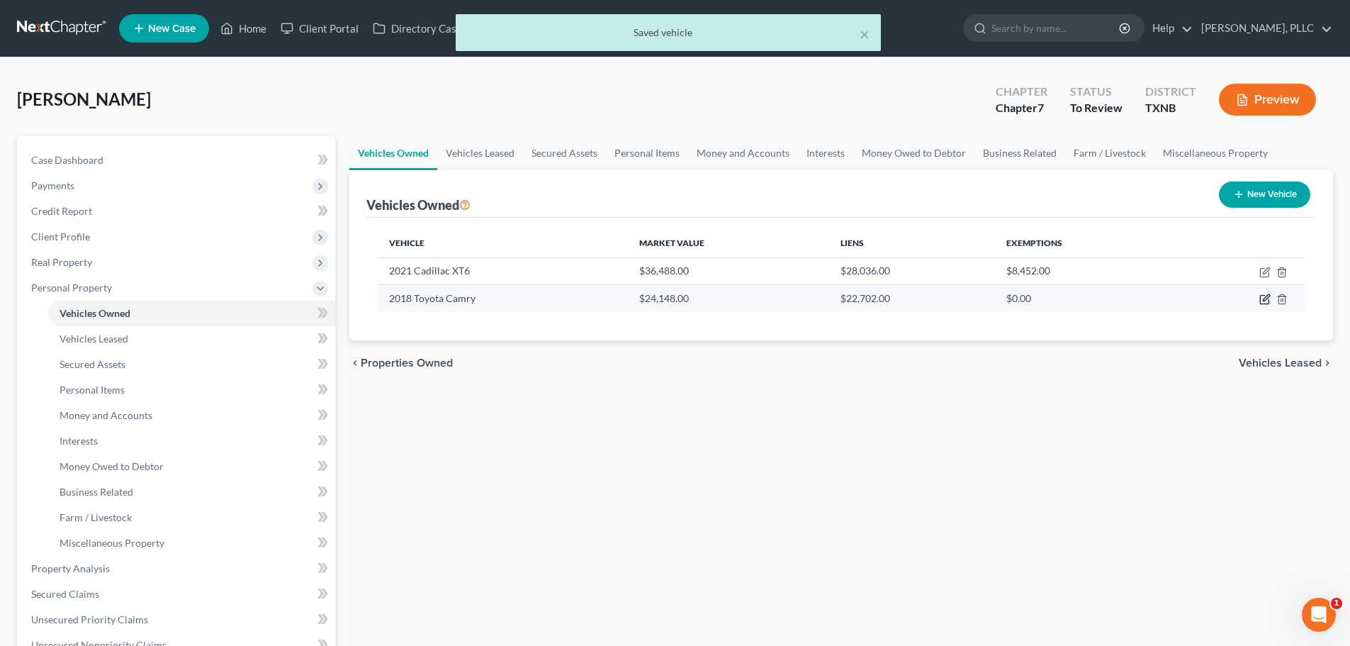
click at [1264, 296] on icon "button" at bounding box center [1265, 298] width 11 height 11
select select "0"
select select "8"
select select "2"
select select "0"
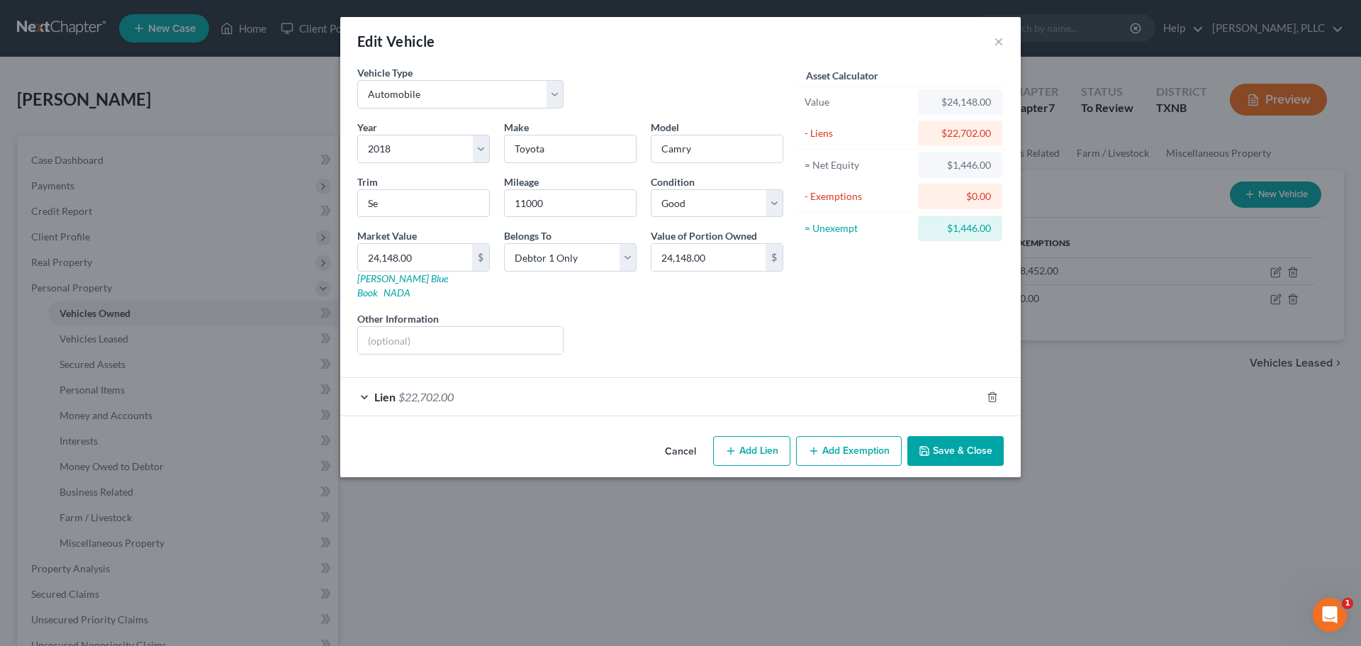
click at [842, 437] on button "Add Exemption" at bounding box center [849, 451] width 106 height 30
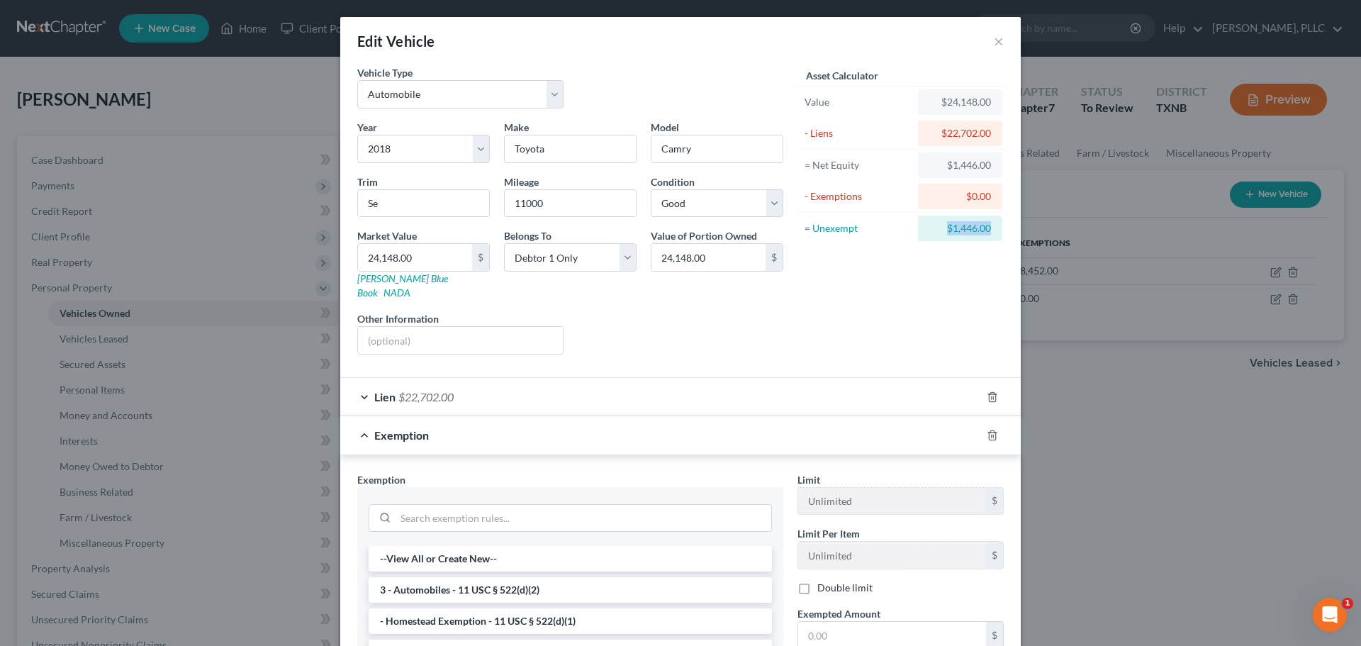
drag, startPoint x: 934, startPoint y: 228, endPoint x: 971, endPoint y: 226, distance: 37.6
click at [1004, 226] on div "Asset Calculator Value $24,148.00 - Liens $22,702.00 = Net Equity $1,446.00 - E…" at bounding box center [900, 215] width 220 height 301
copy div "$1,446.00"
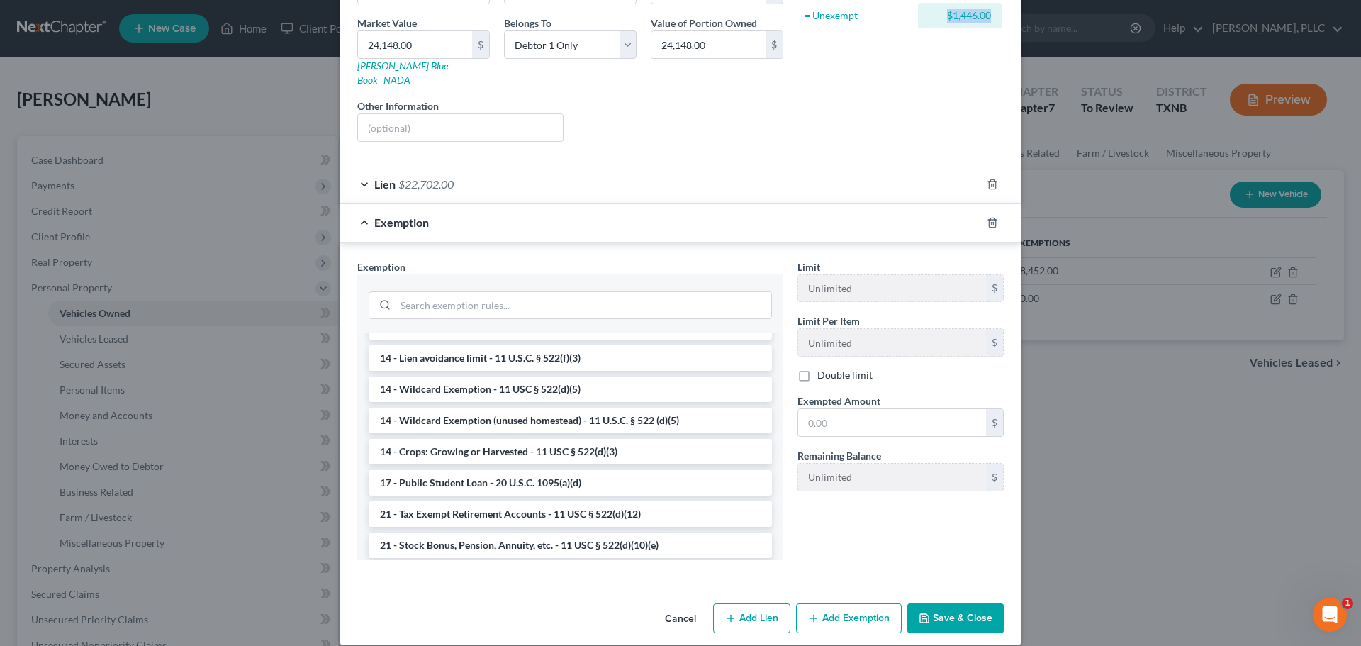
scroll to position [284, 0]
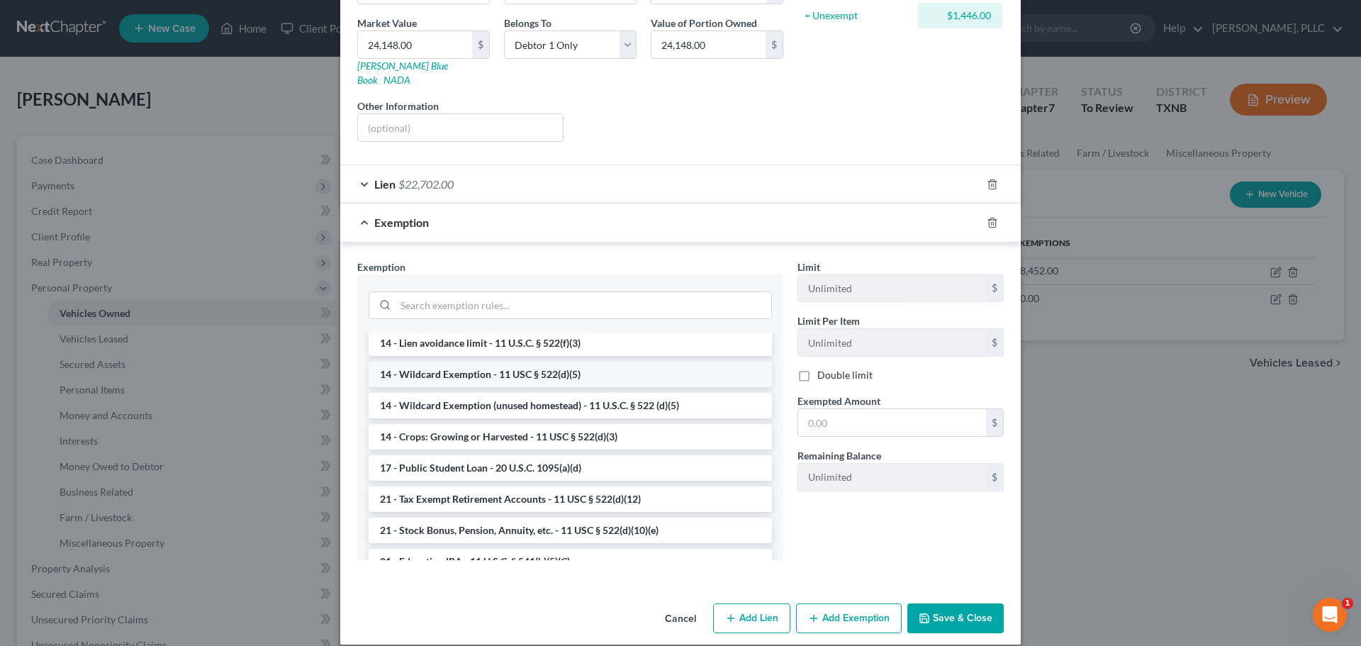
click at [498, 361] on li "14 - Wildcard Exemption - 11 USC § 522(d)(5)" at bounding box center [570, 374] width 403 height 26
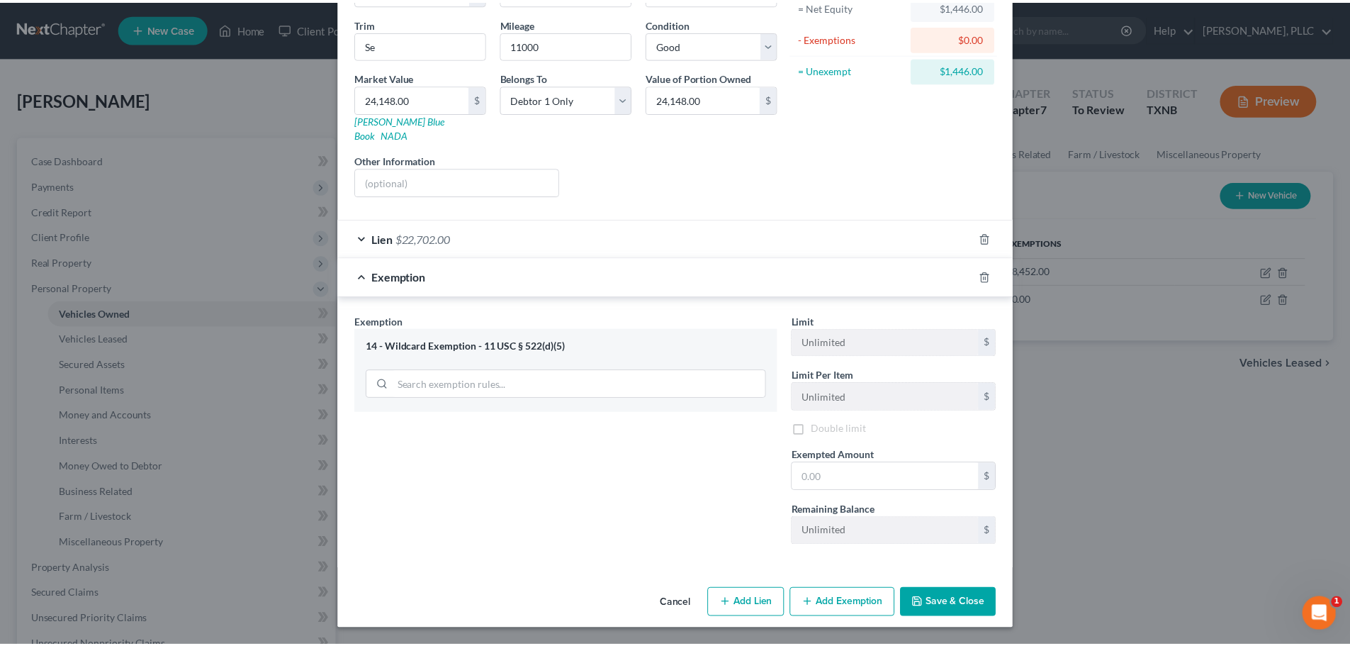
scroll to position [145, 0]
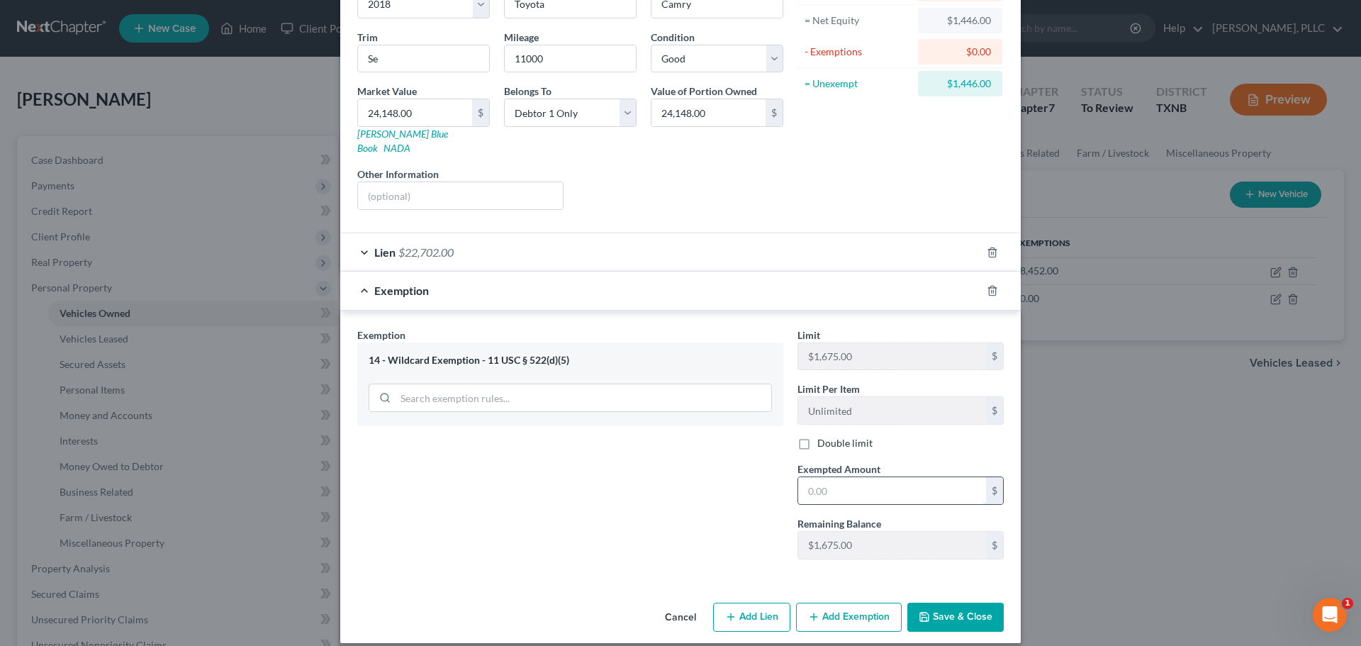
click at [839, 485] on input "text" at bounding box center [892, 490] width 188 height 27
paste input "$1,446.00"
type input "$1,446.00"
click at [936, 602] on button "Save & Close" at bounding box center [955, 617] width 96 height 30
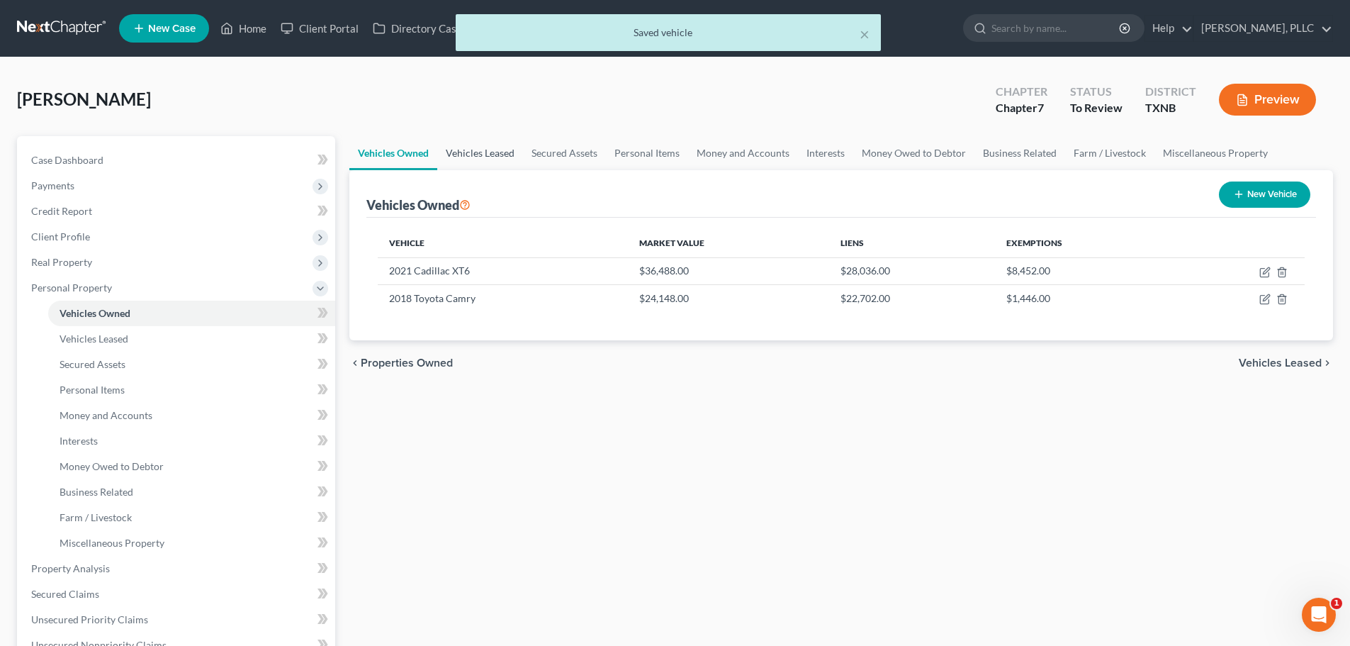
drag, startPoint x: 488, startPoint y: 153, endPoint x: 519, endPoint y: 153, distance: 31.2
click at [488, 153] on link "Vehicles Leased" at bounding box center [480, 153] width 86 height 34
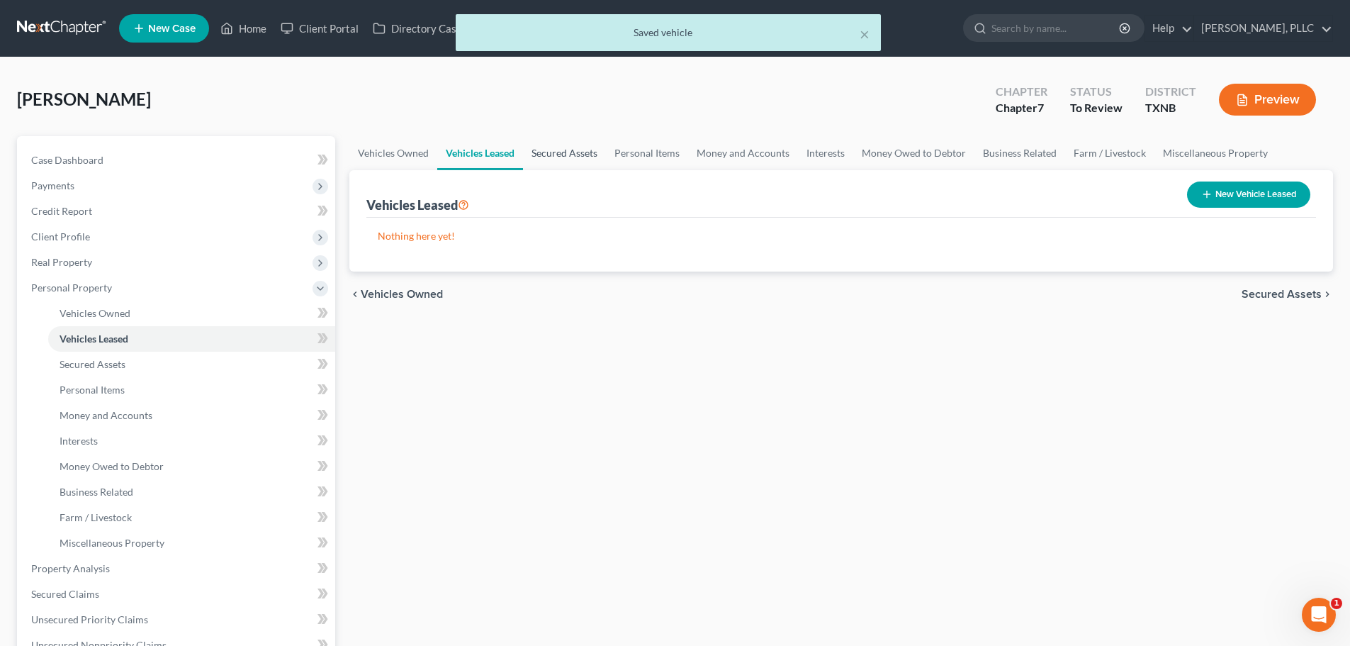
click at [554, 156] on link "Secured Assets" at bounding box center [564, 153] width 83 height 34
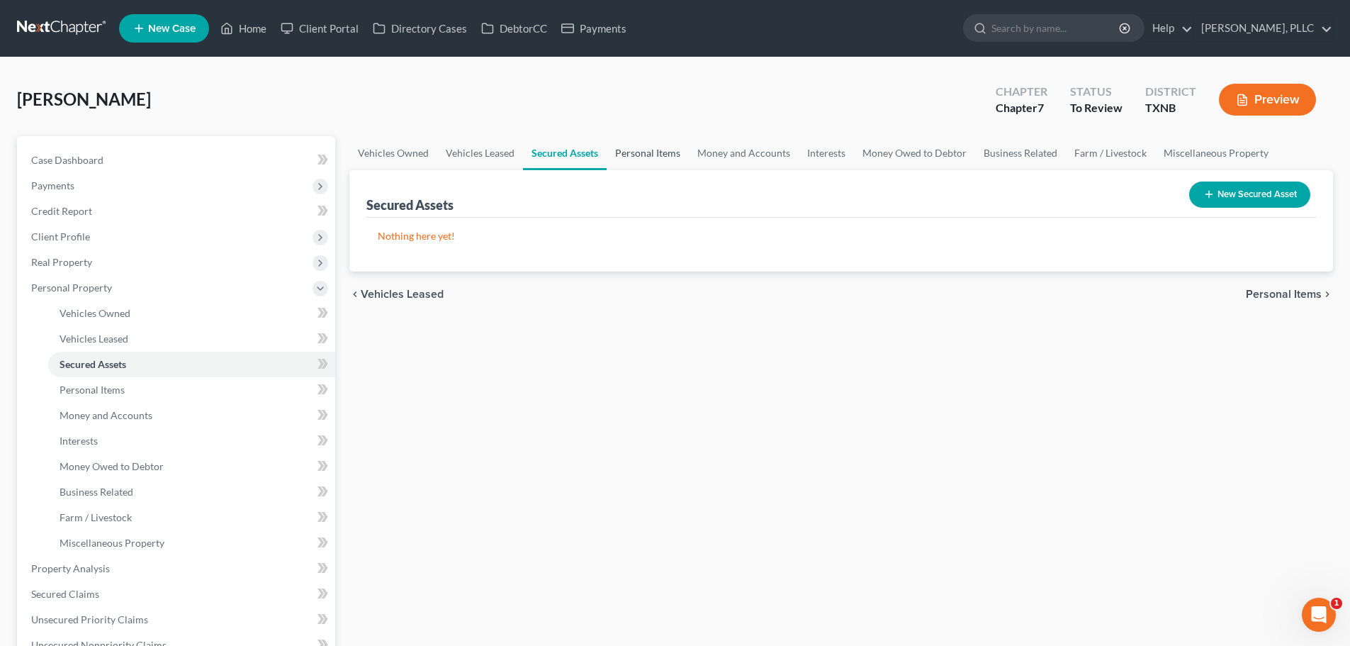
click at [634, 157] on link "Personal Items" at bounding box center [648, 153] width 82 height 34
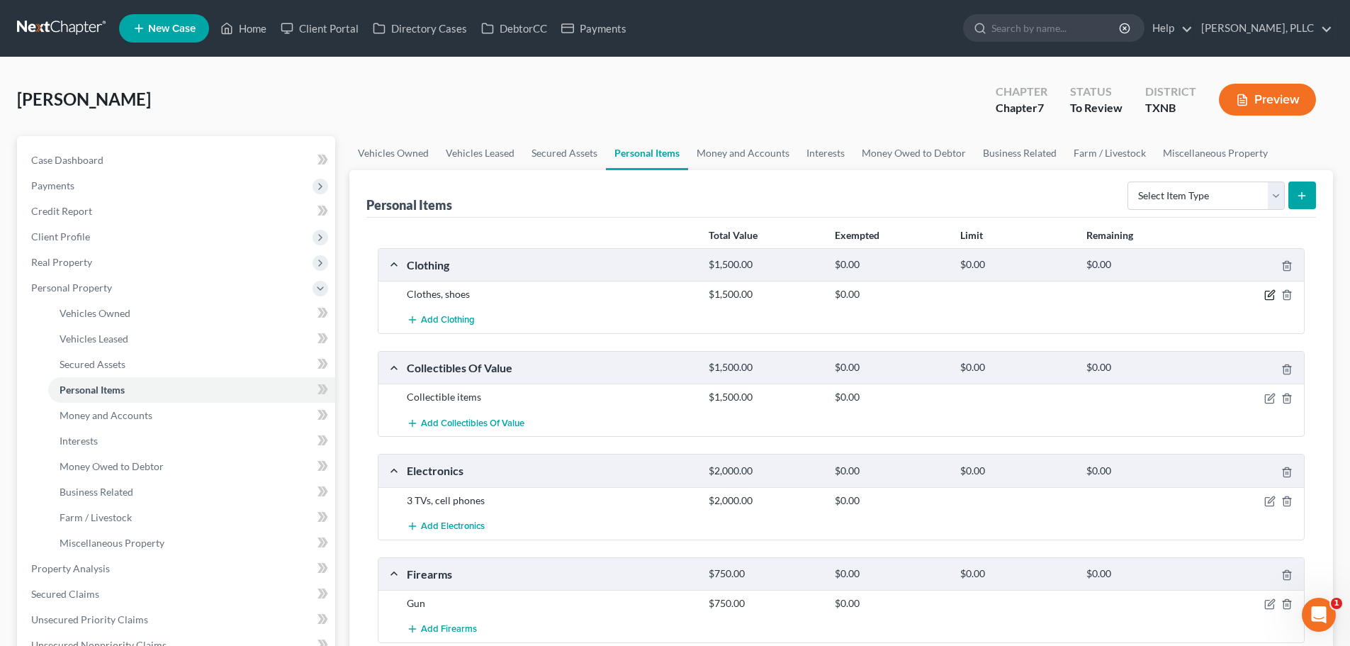
click at [1268, 293] on icon "button" at bounding box center [1270, 294] width 11 height 11
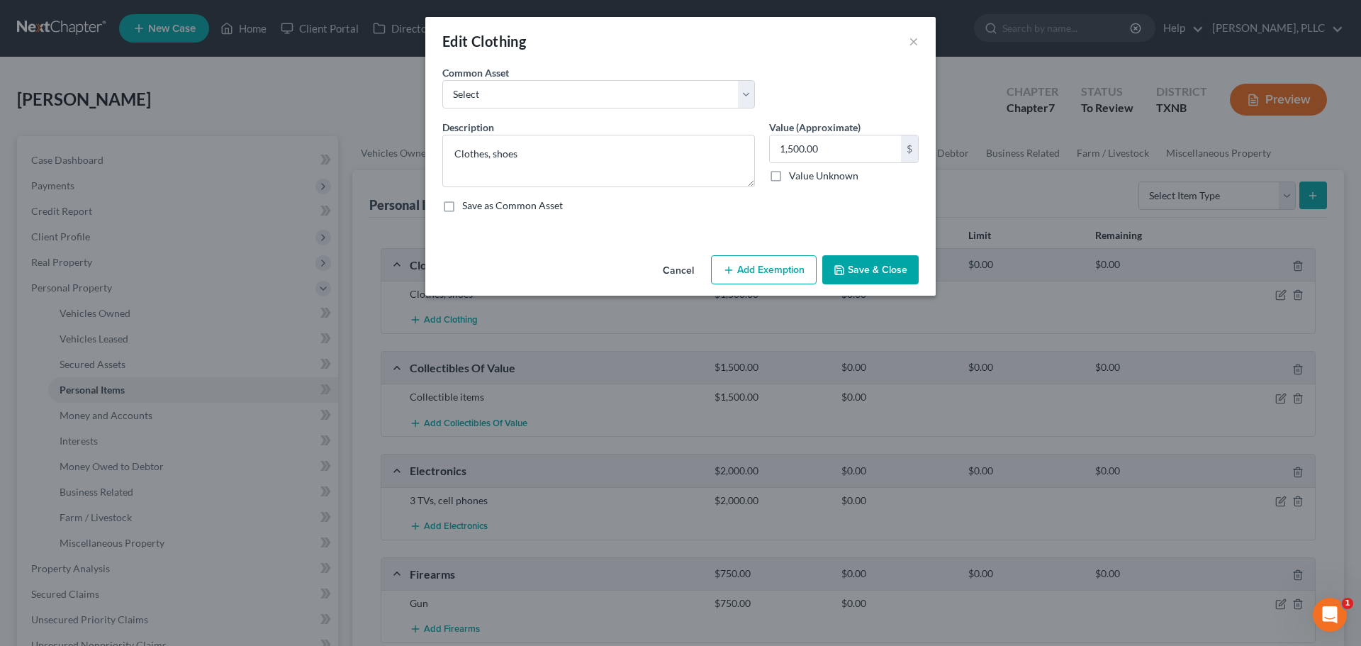
click at [769, 270] on button "Add Exemption" at bounding box center [764, 270] width 106 height 30
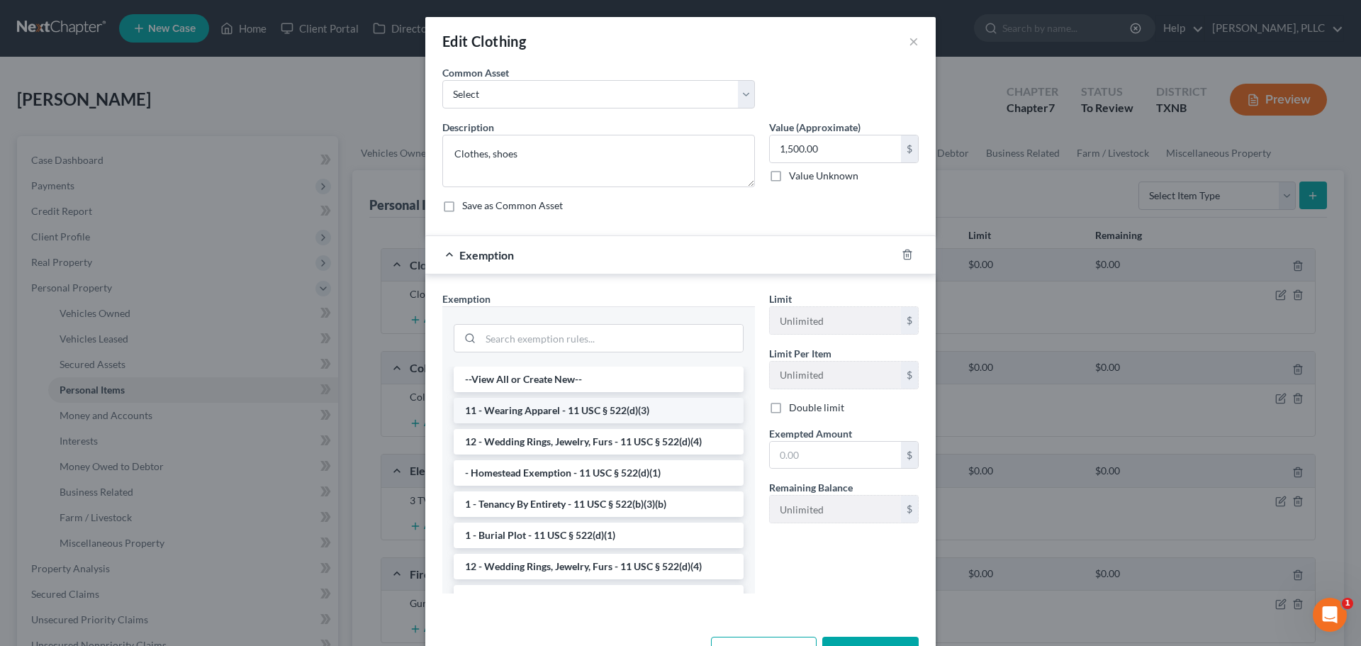
click at [569, 410] on li "11 - Wearing Apparel - 11 USC § 522(d)(3)" at bounding box center [599, 411] width 290 height 26
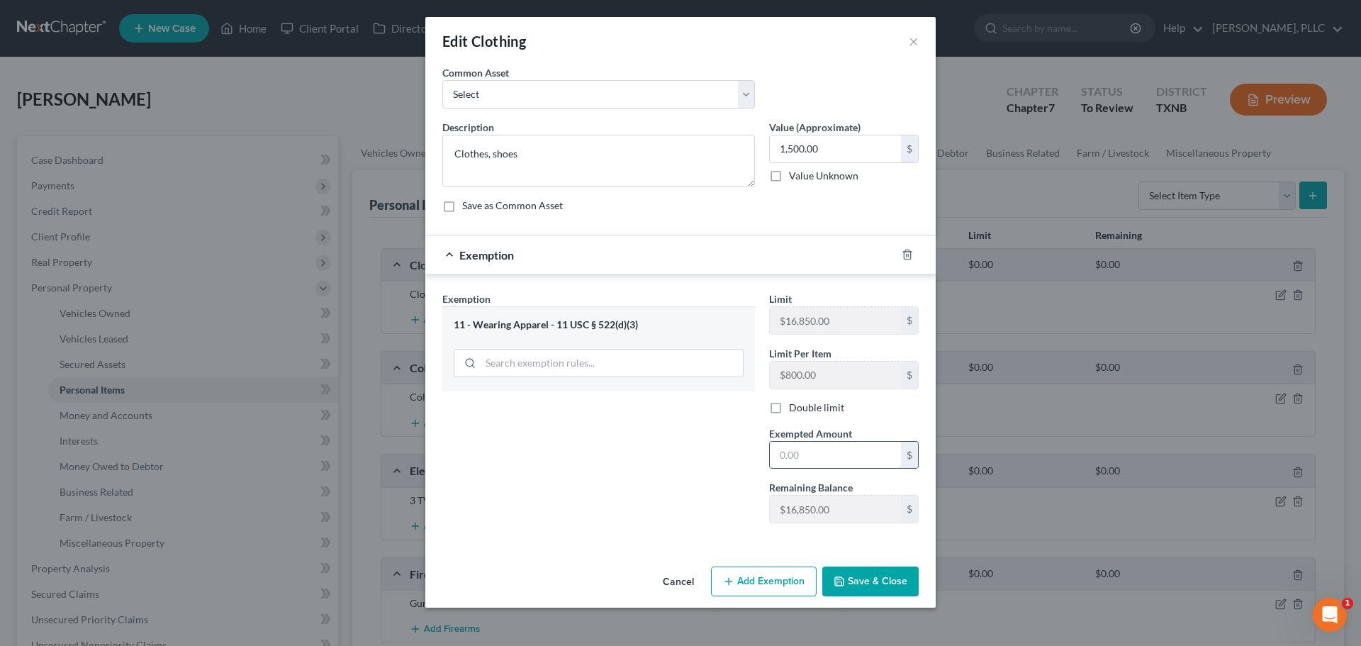
click at [819, 452] on input "text" at bounding box center [835, 455] width 131 height 27
type input "1,500"
click at [843, 581] on icon "button" at bounding box center [839, 581] width 9 height 9
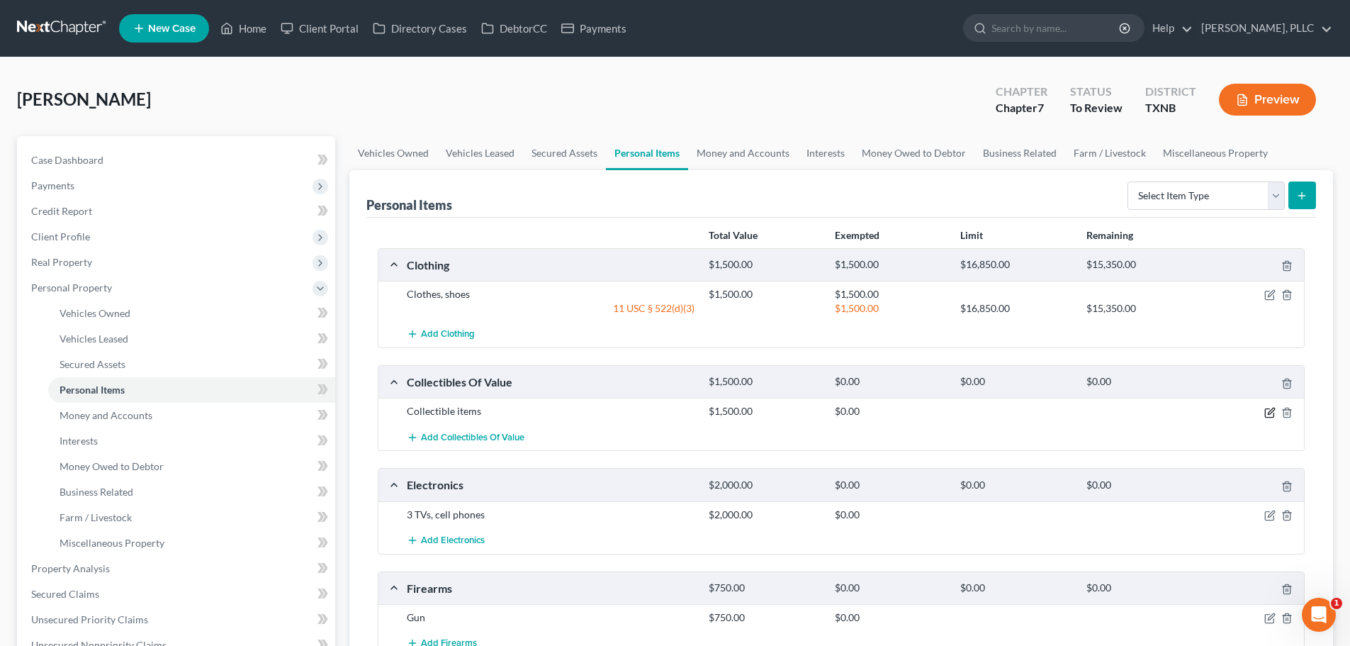
click at [1266, 411] on icon "button" at bounding box center [1270, 412] width 11 height 11
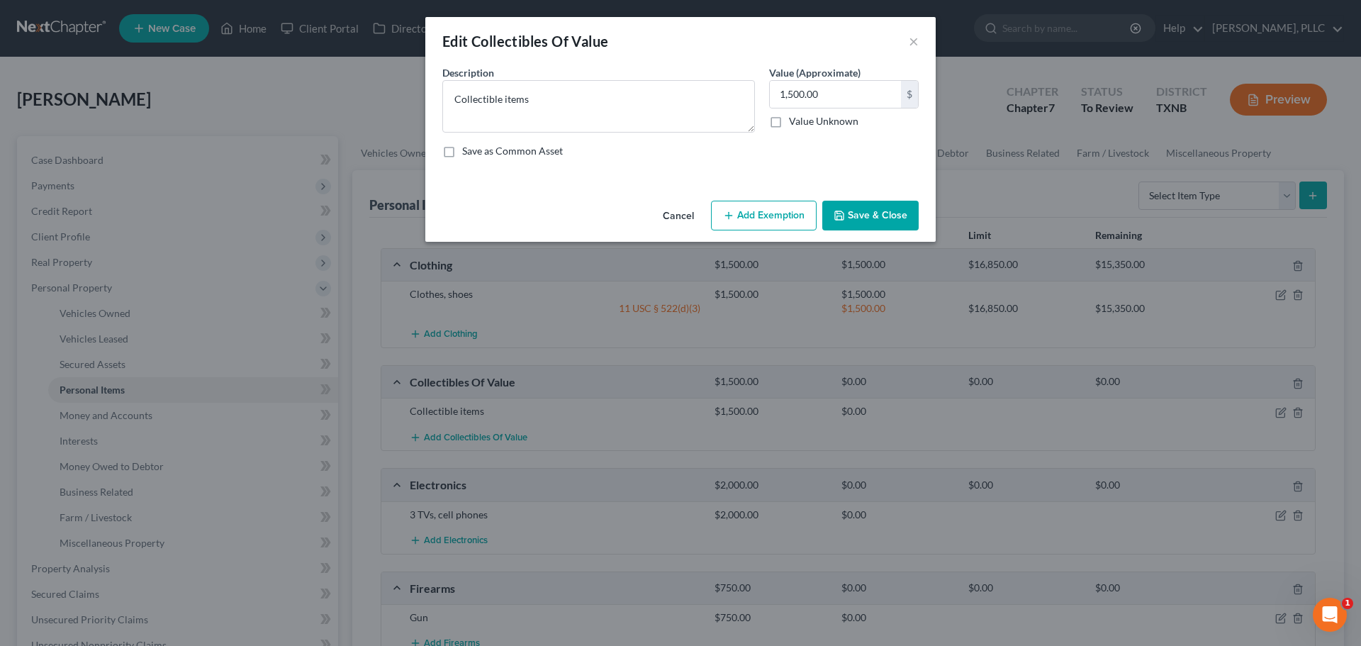
click at [760, 228] on button "Add Exemption" at bounding box center [764, 216] width 106 height 30
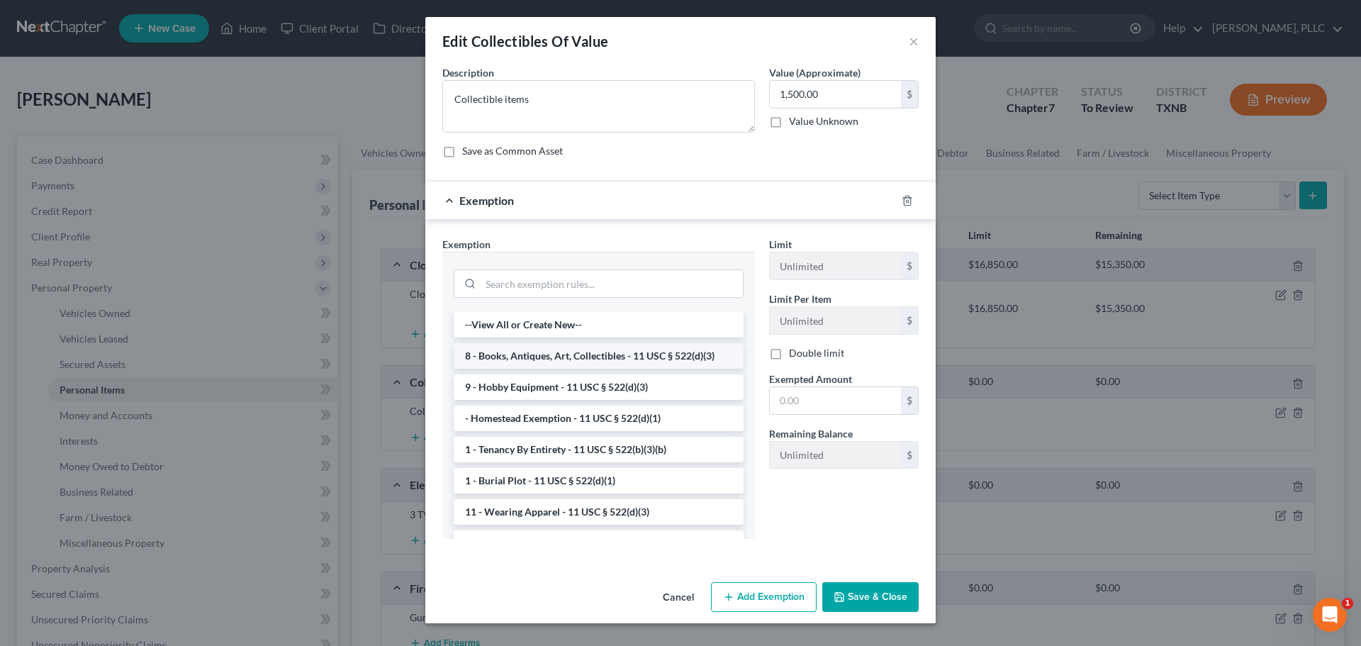
click at [585, 356] on li "8 - Books, Antiques, Art, Collectibles - 11 USC § 522(d)(3)" at bounding box center [599, 356] width 290 height 26
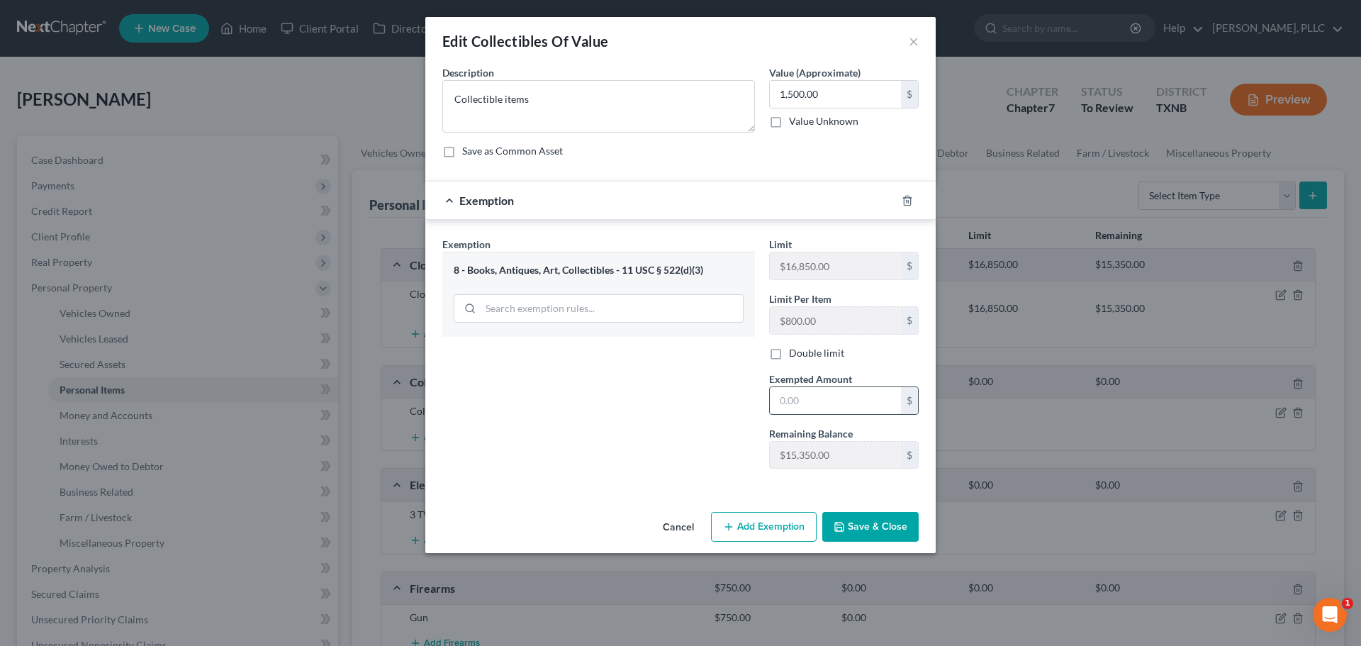
click at [829, 400] on input "text" at bounding box center [835, 400] width 131 height 27
type input "1,500"
click at [851, 531] on button "Save & Close" at bounding box center [870, 527] width 96 height 30
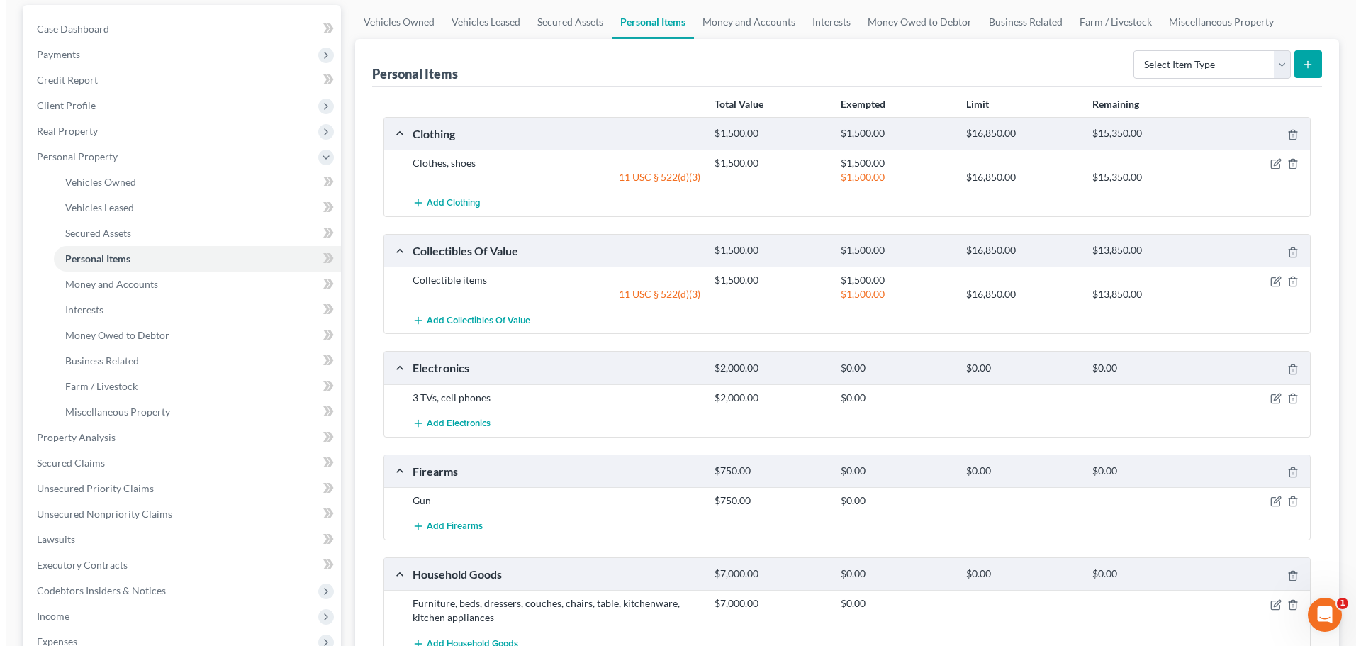
scroll to position [142, 0]
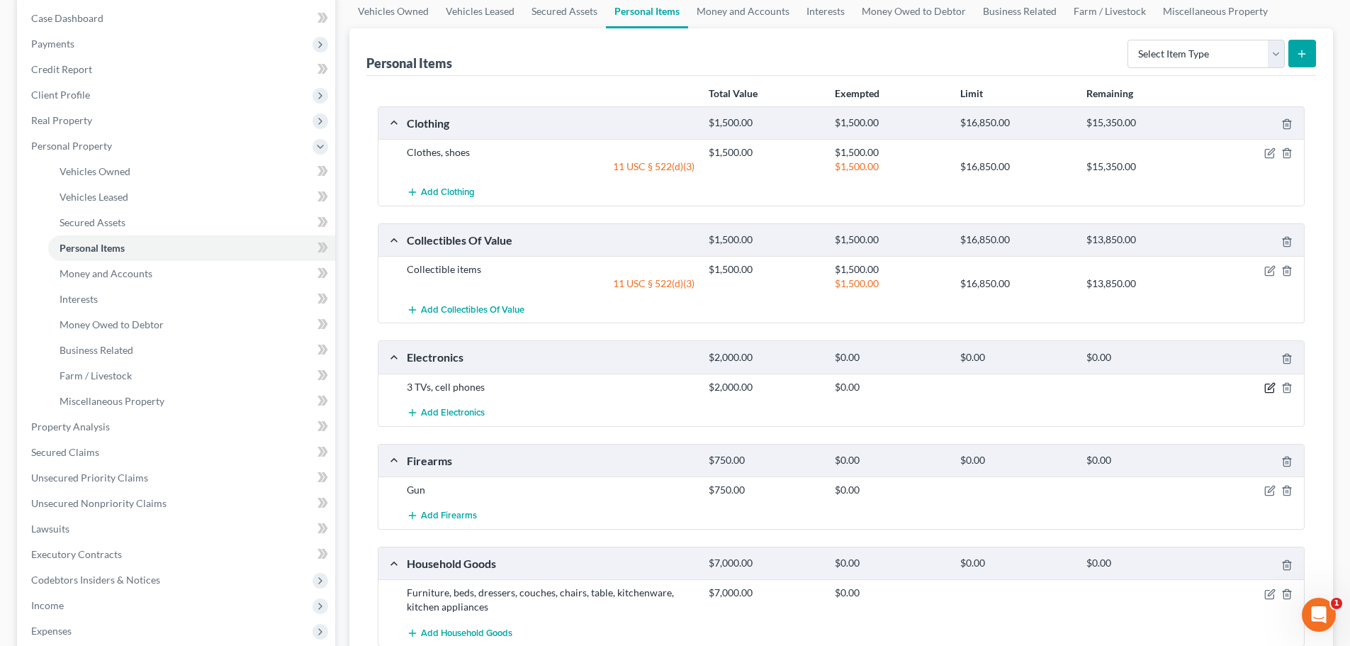
click at [1266, 388] on icon "button" at bounding box center [1270, 387] width 11 height 11
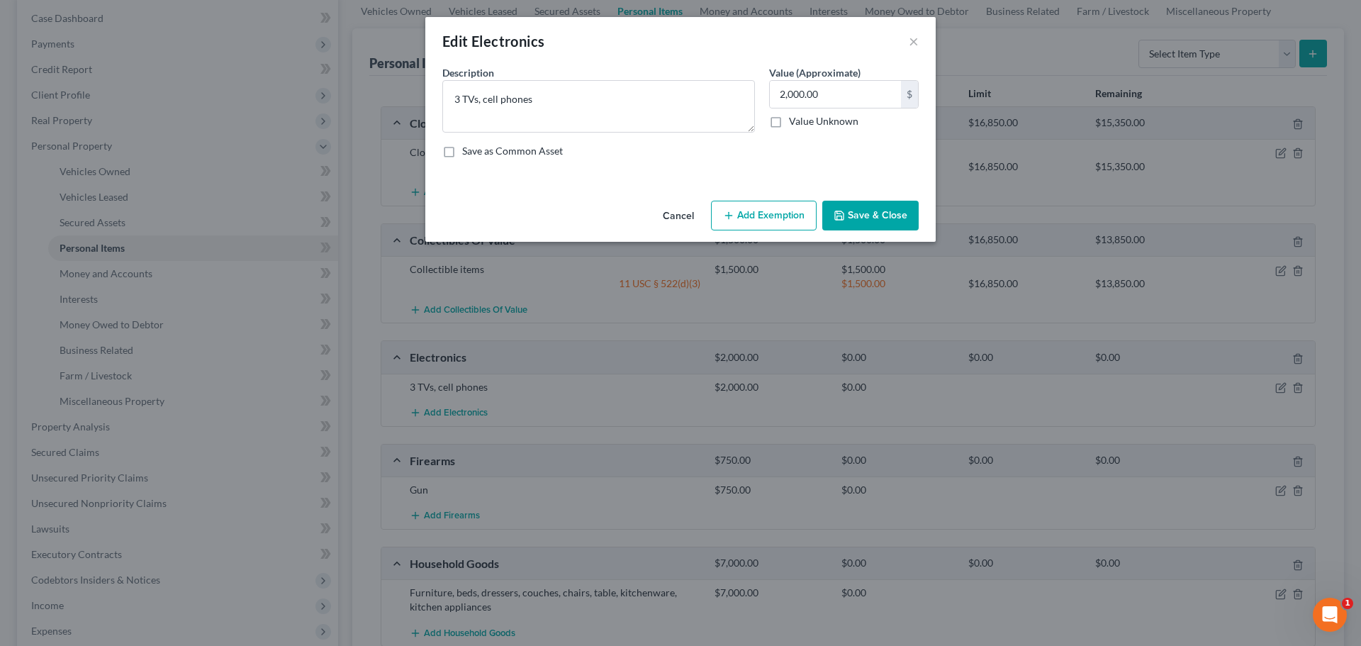
click at [736, 218] on button "Add Exemption" at bounding box center [764, 216] width 106 height 30
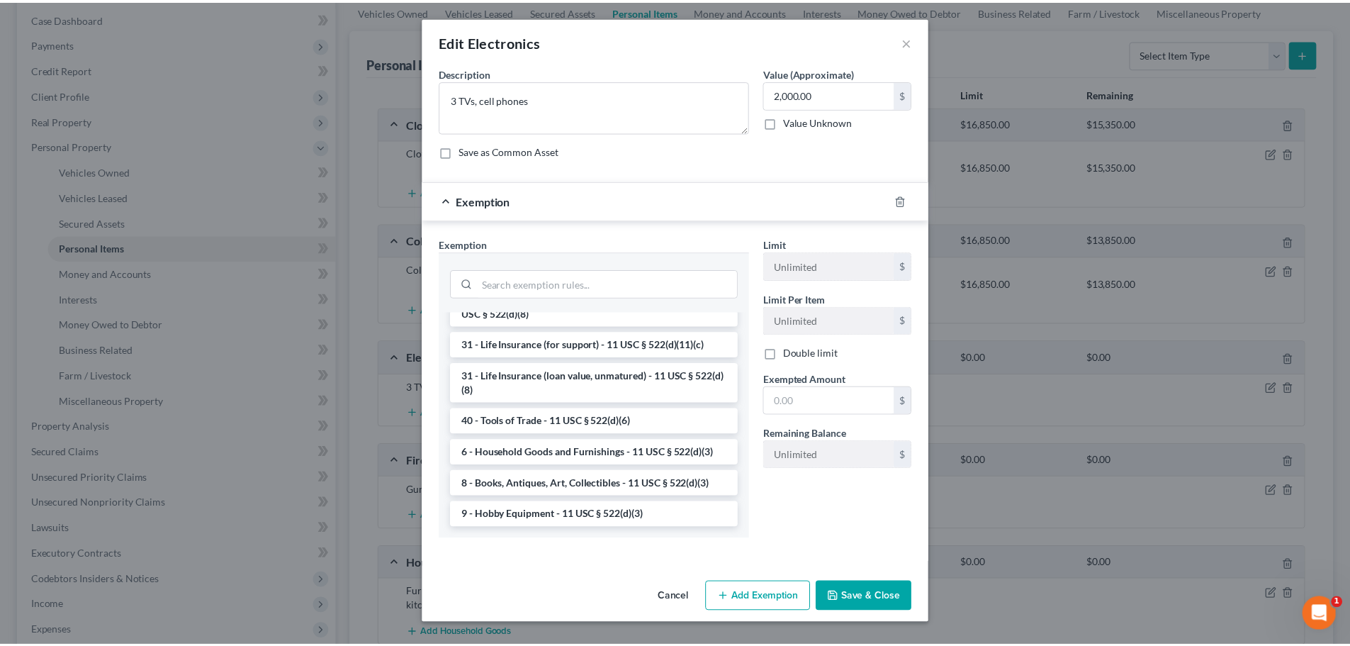
scroll to position [1140, 0]
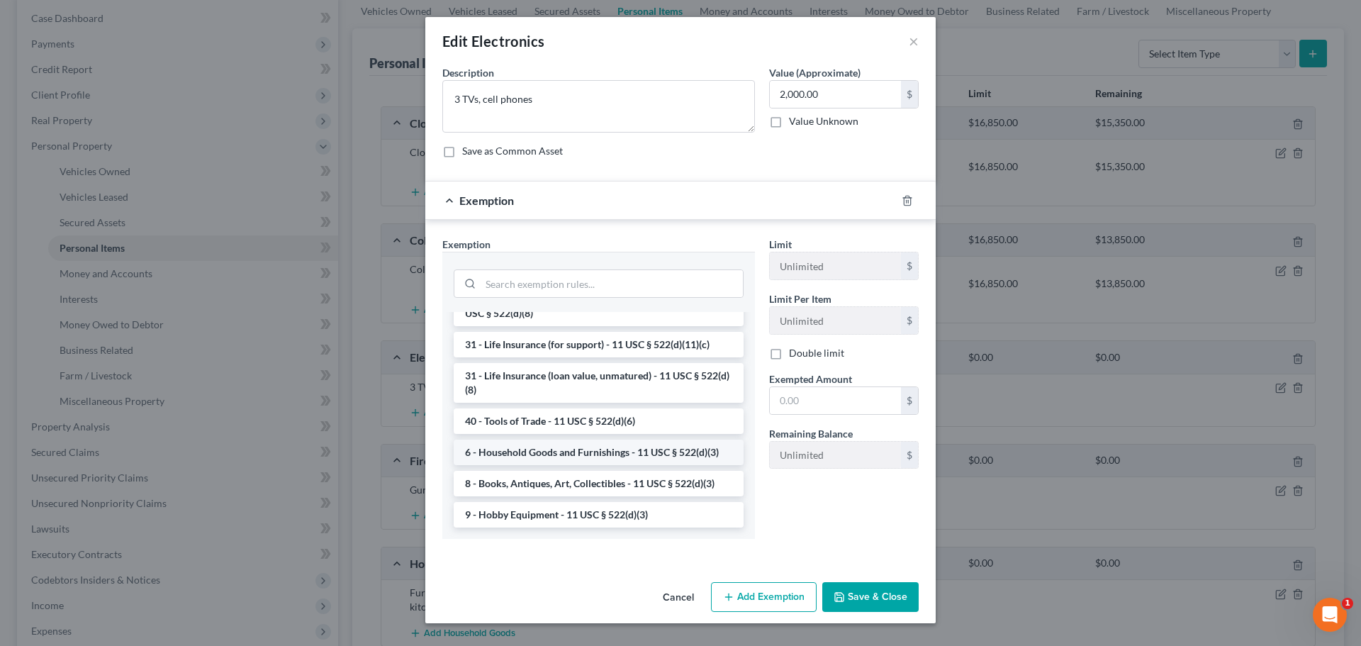
click at [566, 452] on li "6 - Household Goods and Furnishings - 11 USC § 522(d)(3)" at bounding box center [599, 452] width 290 height 26
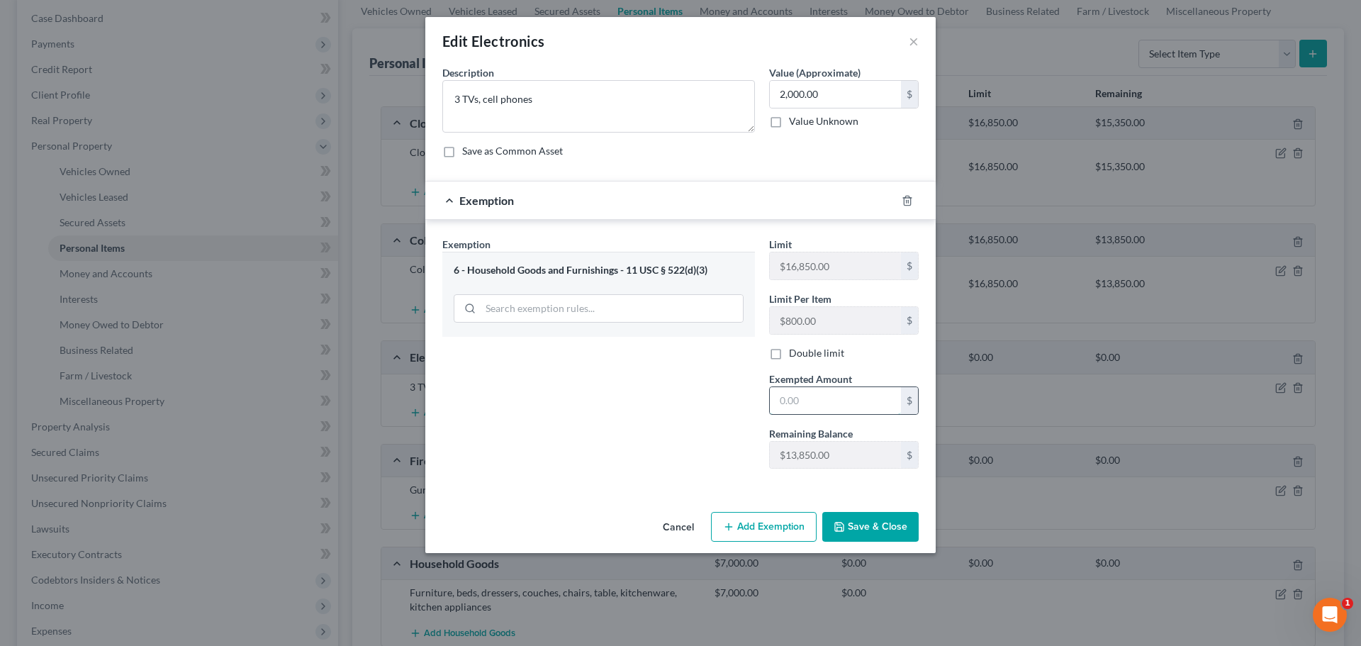
click at [814, 403] on input "text" at bounding box center [835, 400] width 131 height 27
type input "2,000"
click at [857, 532] on button "Save & Close" at bounding box center [870, 527] width 96 height 30
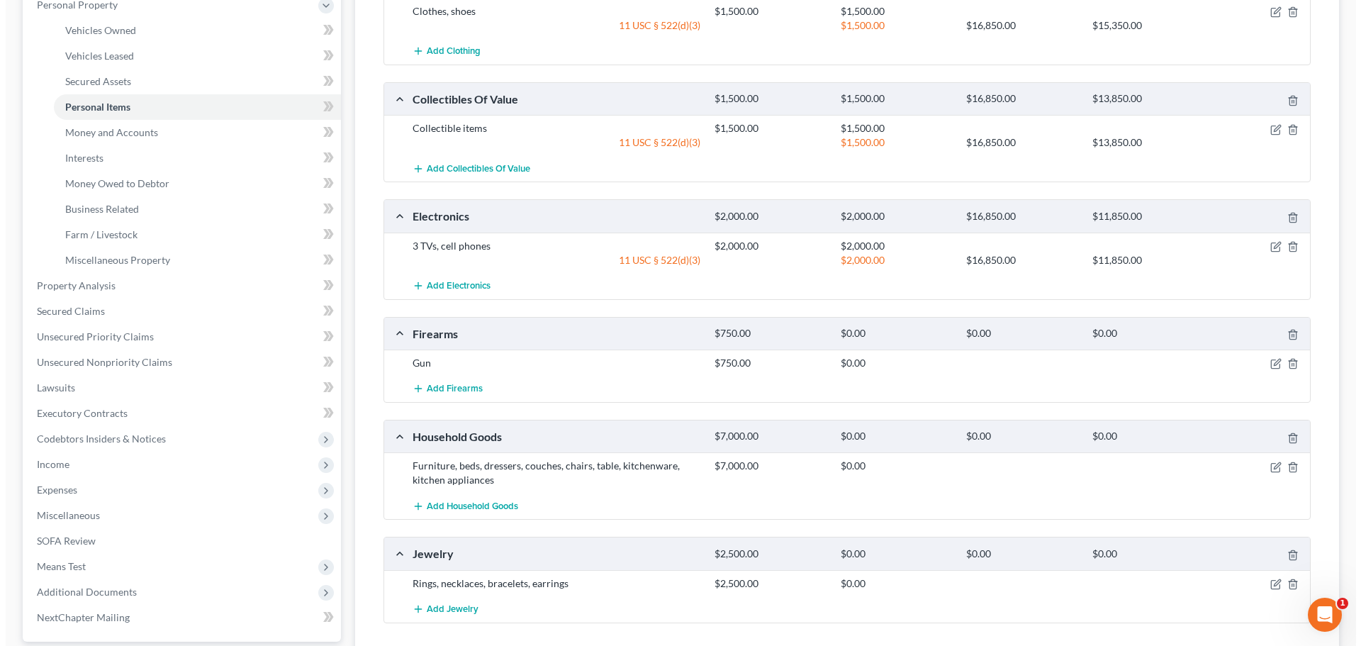
scroll to position [284, 0]
click at [1270, 359] on icon "button" at bounding box center [1270, 362] width 11 height 11
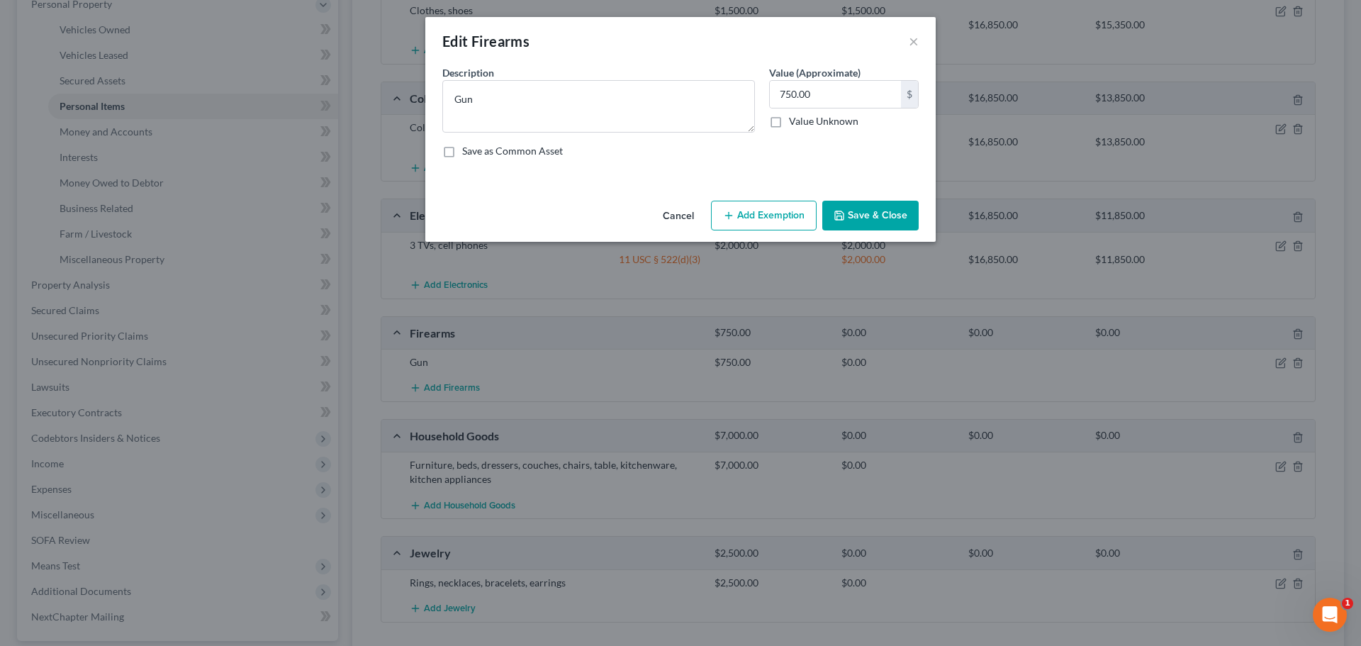
click at [771, 213] on button "Add Exemption" at bounding box center [764, 216] width 106 height 30
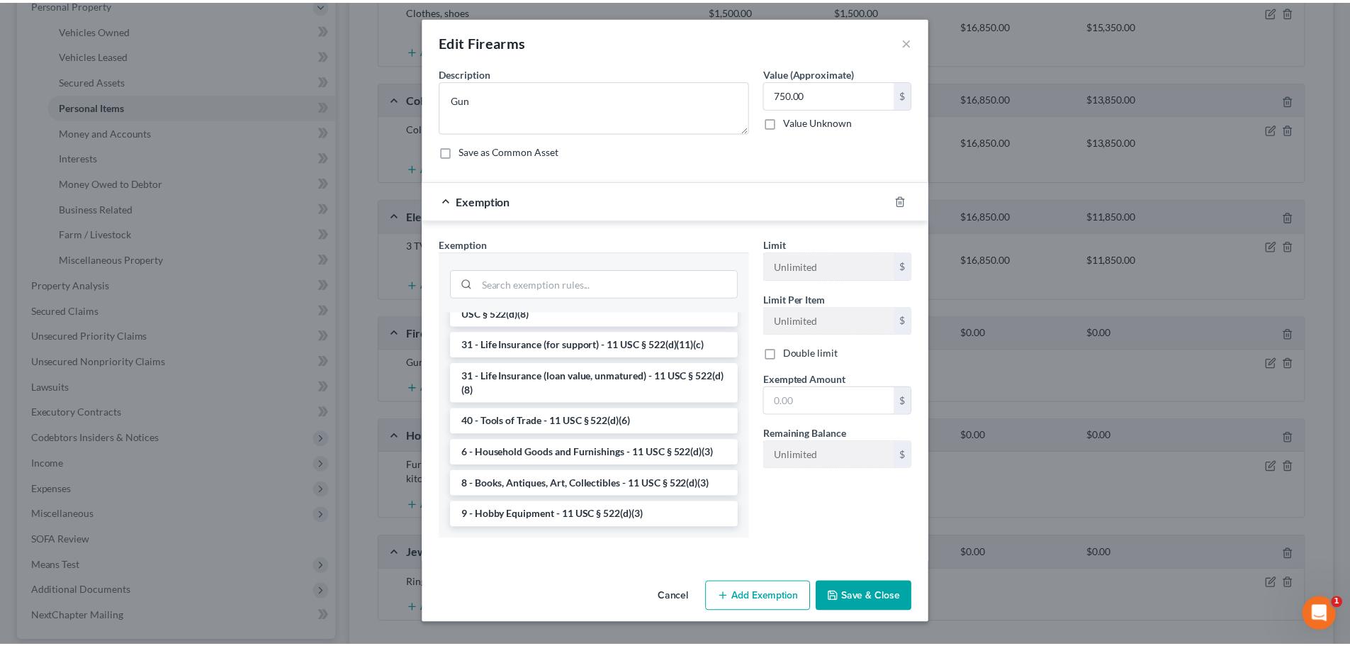
scroll to position [1140, 0]
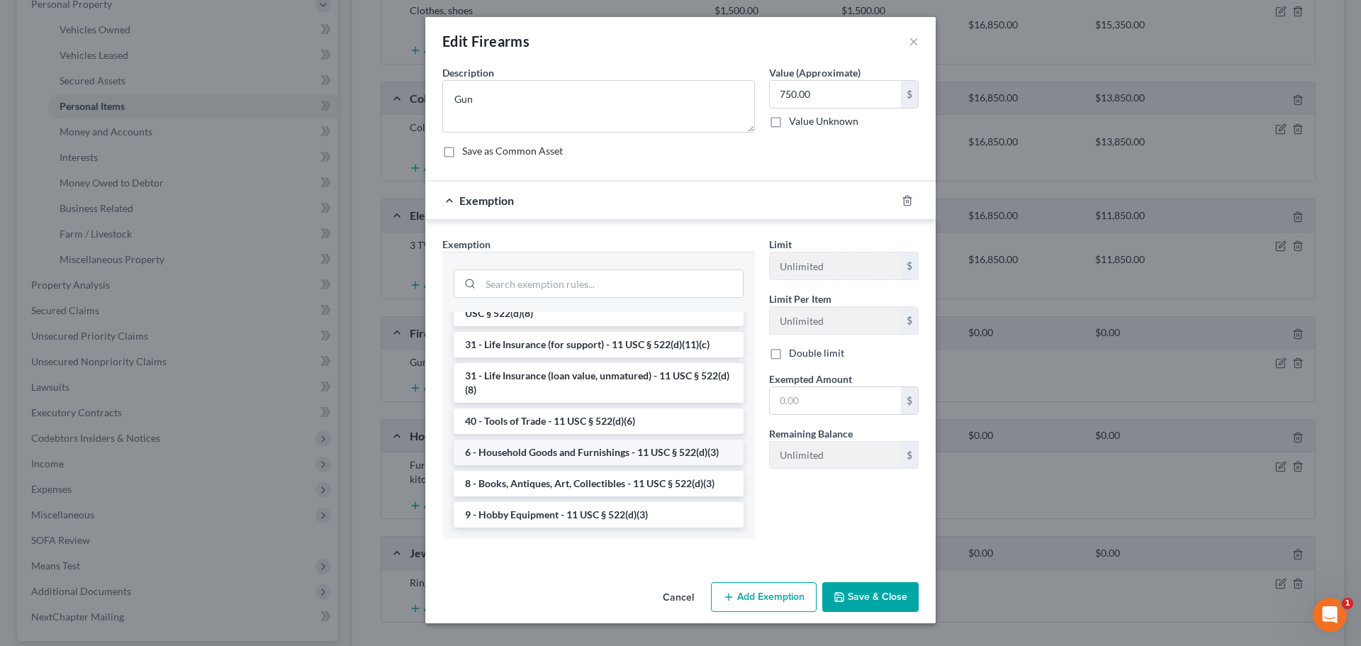
click at [515, 454] on li "6 - Household Goods and Furnishings - 11 USC § 522(d)(3)" at bounding box center [599, 452] width 290 height 26
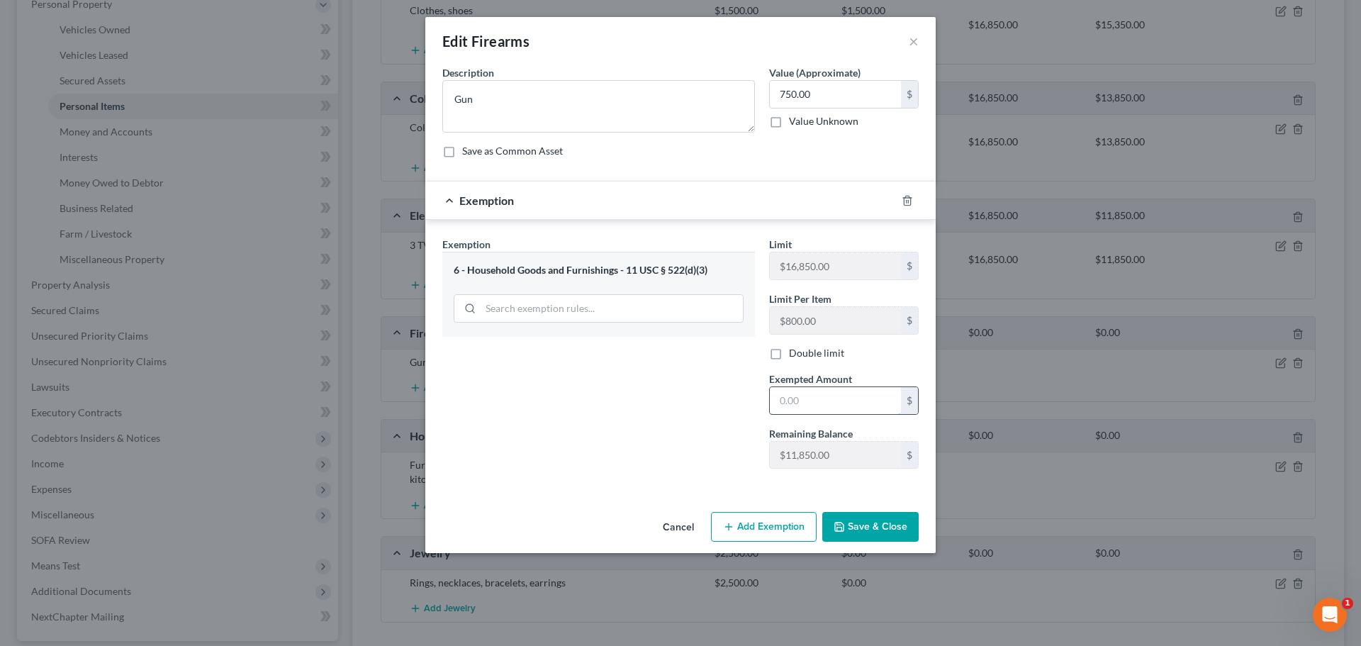
click at [823, 405] on input "text" at bounding box center [835, 400] width 131 height 27
type input "750.00"
click at [870, 527] on button "Save & Close" at bounding box center [870, 527] width 96 height 30
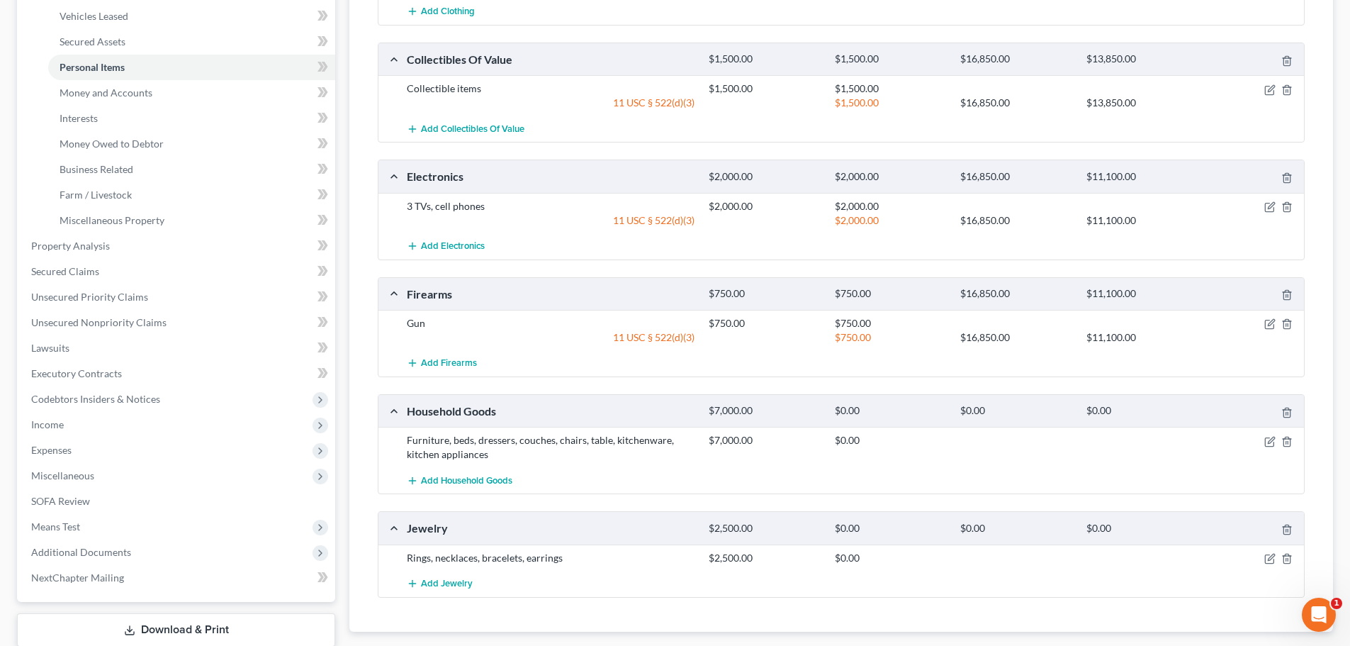
scroll to position [354, 0]
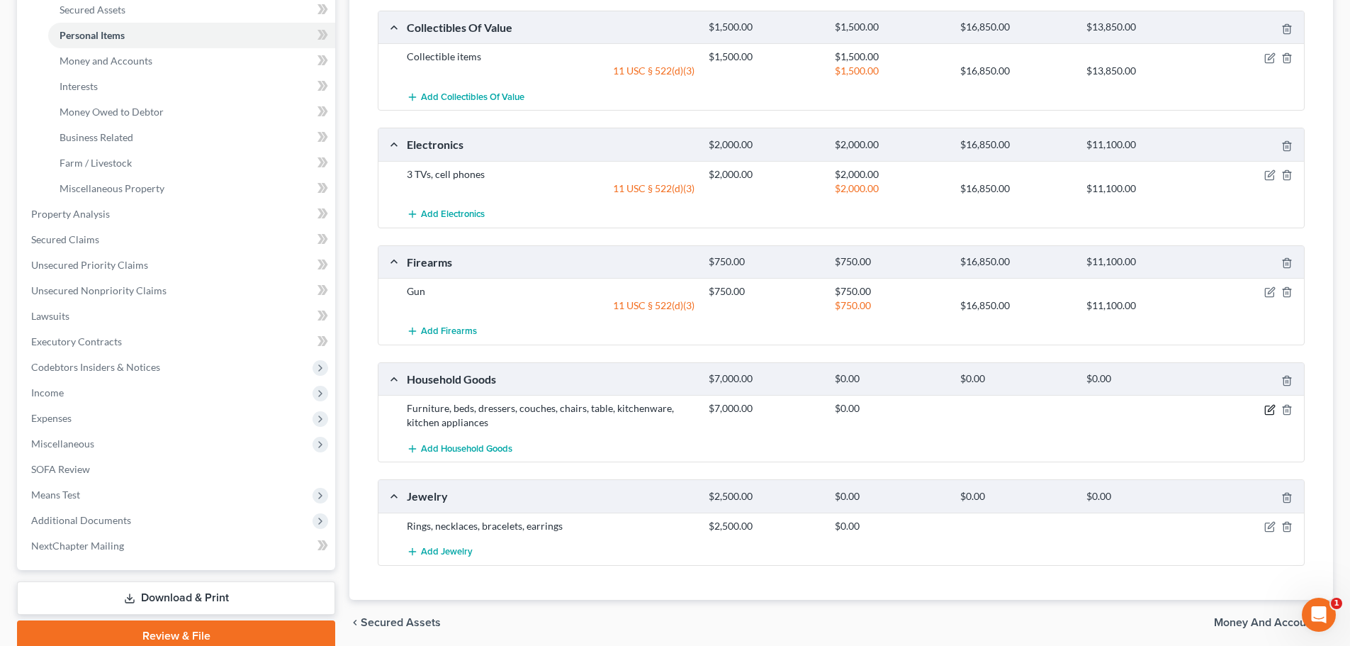
click at [1269, 410] on icon "button" at bounding box center [1270, 409] width 11 height 11
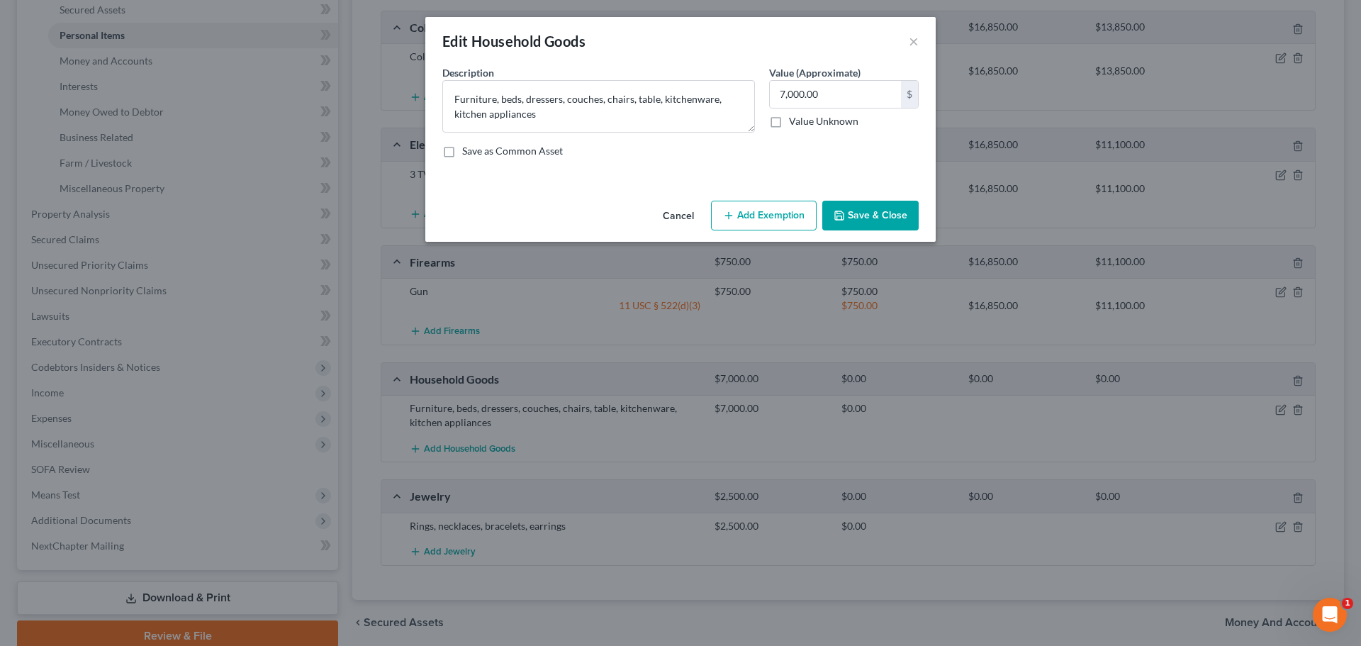
click at [736, 219] on button "Add Exemption" at bounding box center [764, 216] width 106 height 30
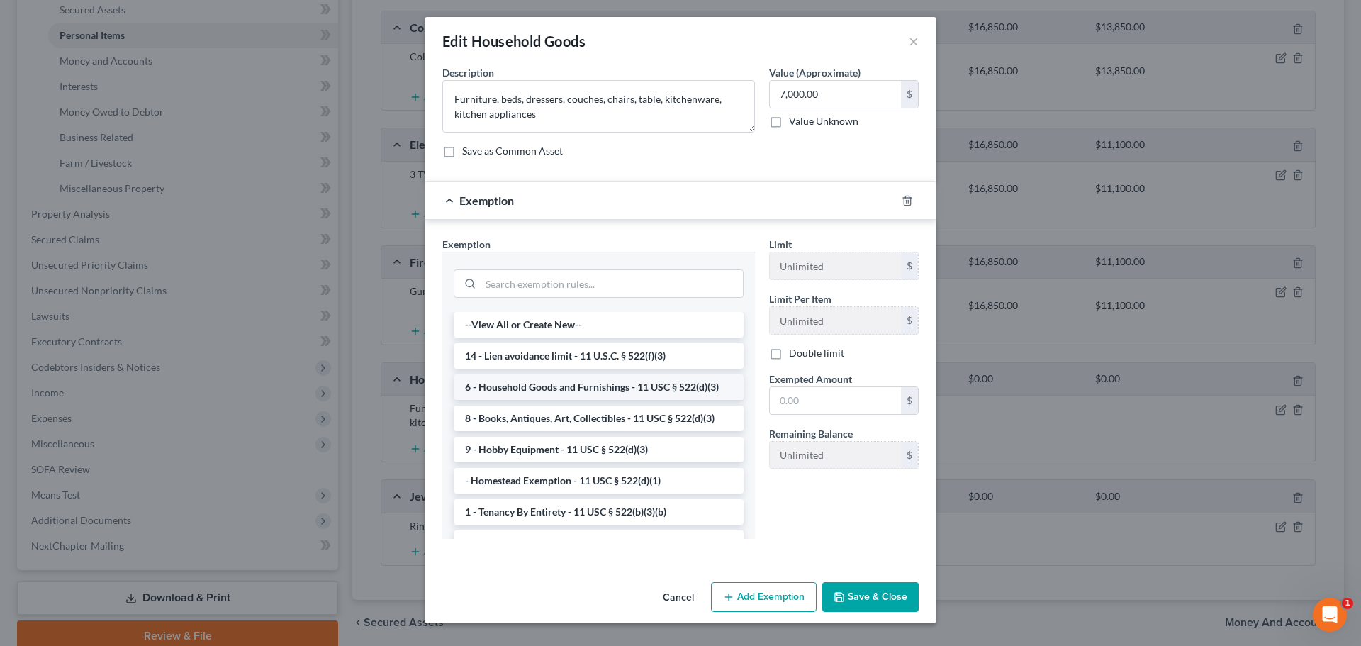
click at [535, 386] on li "6 - Household Goods and Furnishings - 11 USC § 522(d)(3)" at bounding box center [599, 387] width 290 height 26
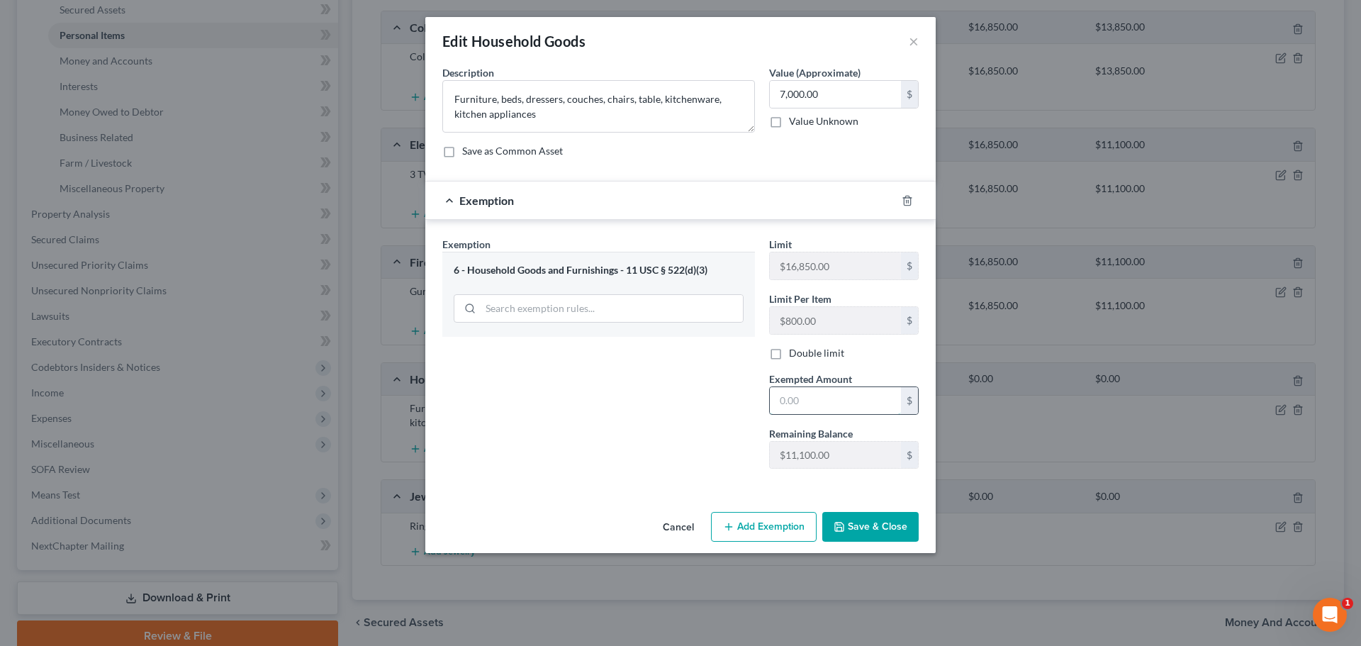
click at [807, 400] on input "text" at bounding box center [835, 400] width 131 height 27
type input "7,000"
drag, startPoint x: 856, startPoint y: 532, endPoint x: 858, endPoint y: 522, distance: 9.5
click at [857, 527] on button "Save & Close" at bounding box center [870, 527] width 96 height 30
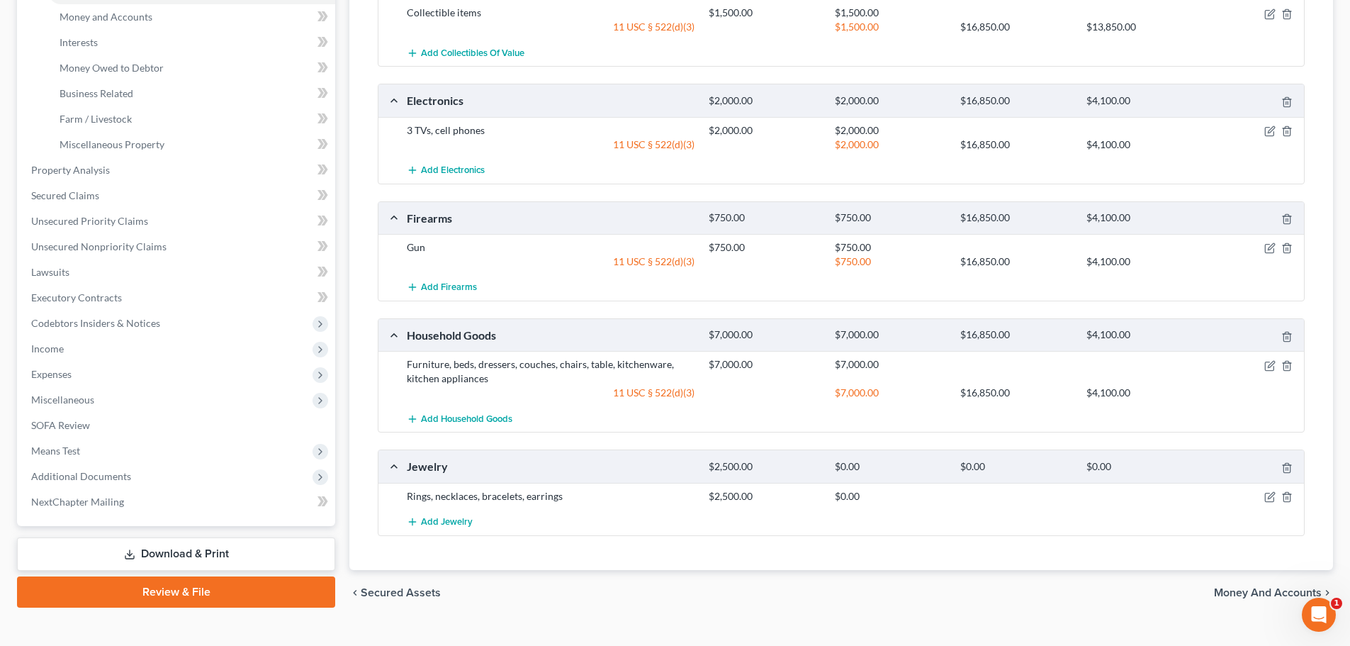
scroll to position [422, 0]
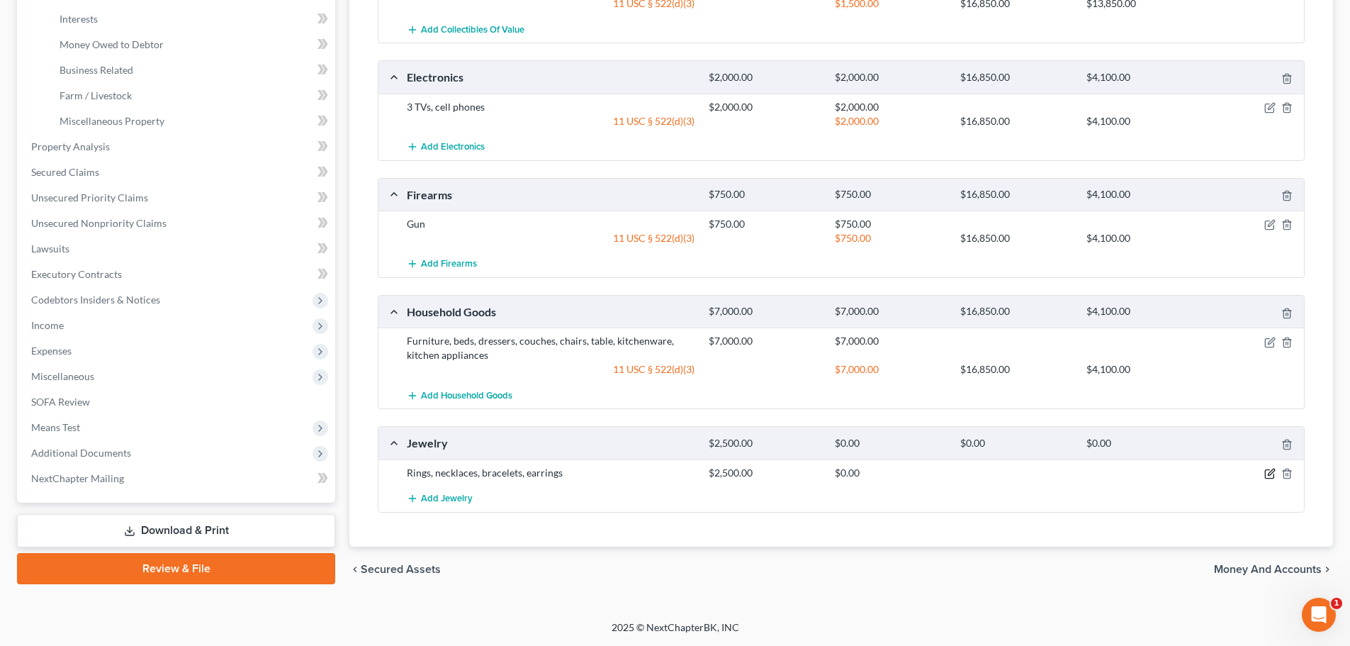
click at [1267, 475] on icon "button" at bounding box center [1270, 473] width 11 height 11
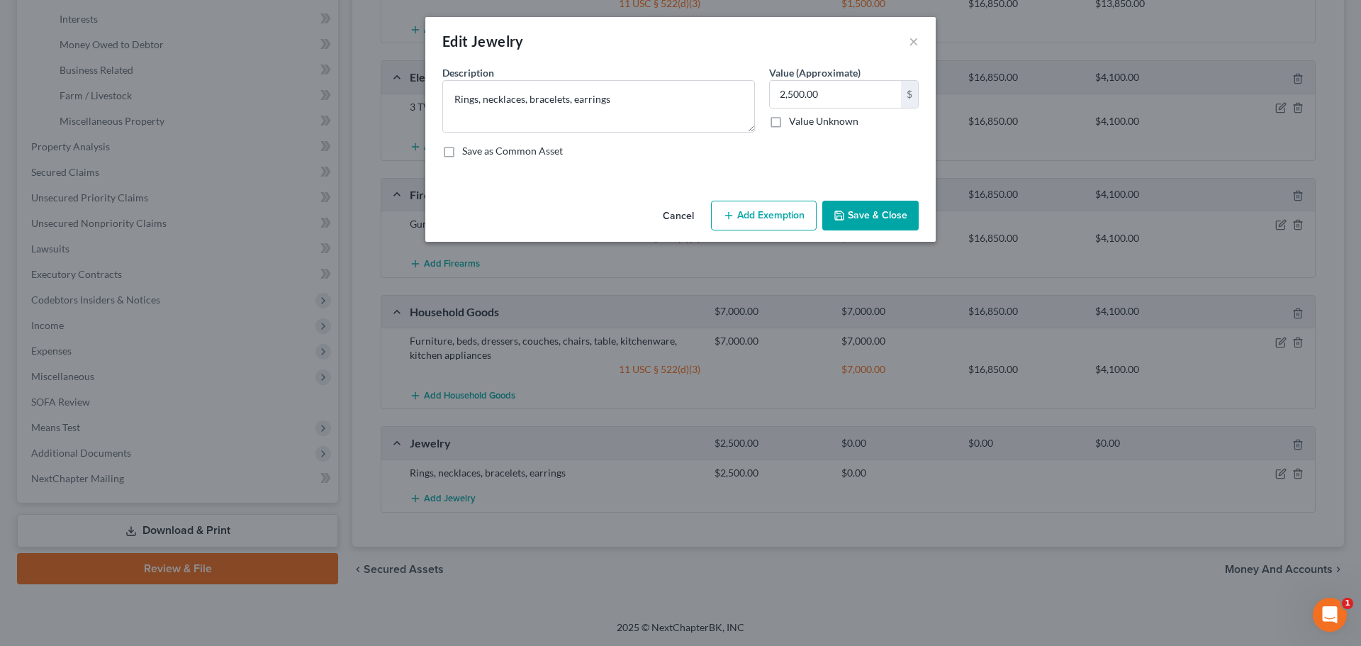
click at [757, 212] on button "Add Exemption" at bounding box center [764, 216] width 106 height 30
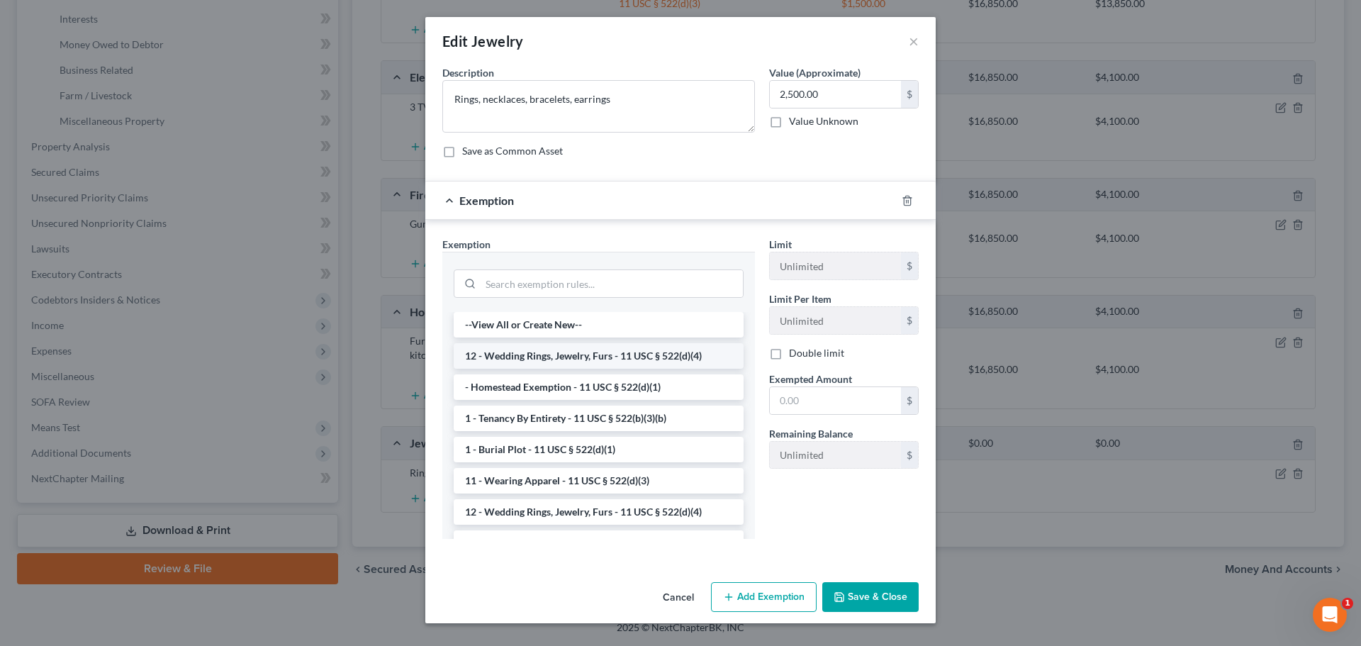
click at [585, 354] on li "12 - Wedding Rings, Jewelry, Furs - 11 USC § 522(d)(4)" at bounding box center [599, 356] width 290 height 26
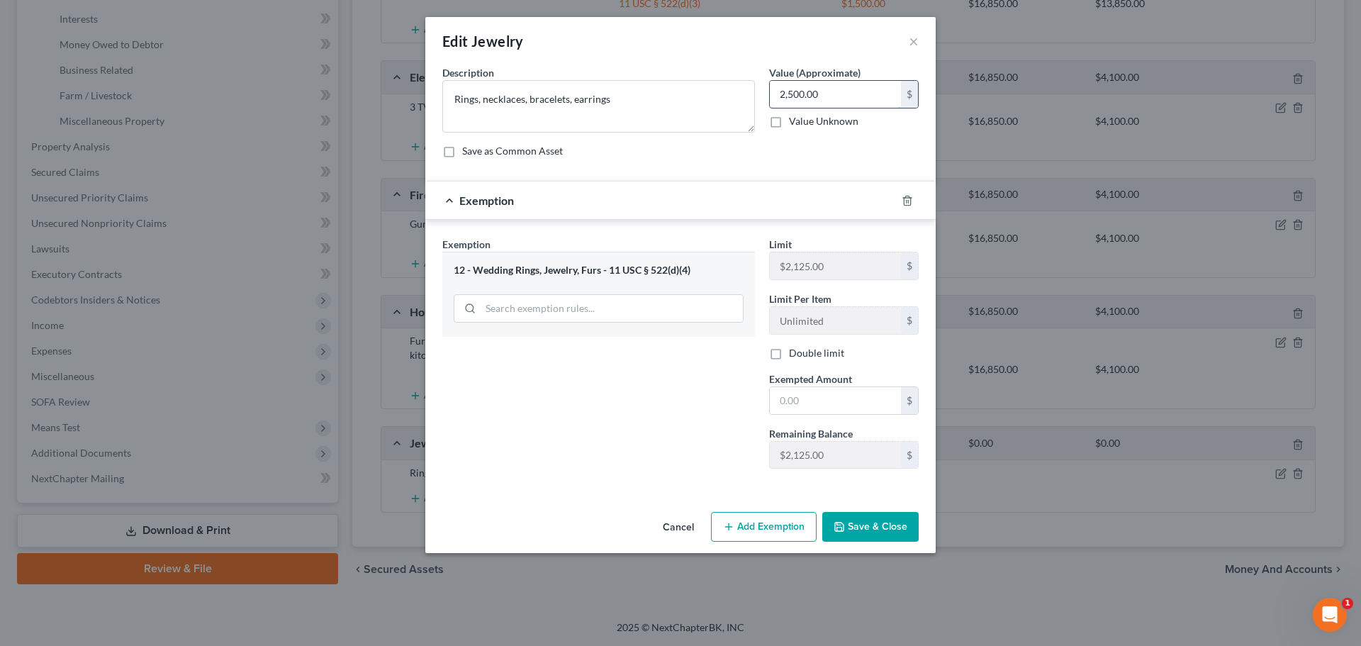
click at [839, 95] on input "2,500.00" at bounding box center [835, 94] width 131 height 27
type input "2,000"
click at [865, 399] on input "text" at bounding box center [835, 400] width 131 height 27
type input "2,000"
click at [878, 520] on button "Save & Close" at bounding box center [870, 527] width 96 height 30
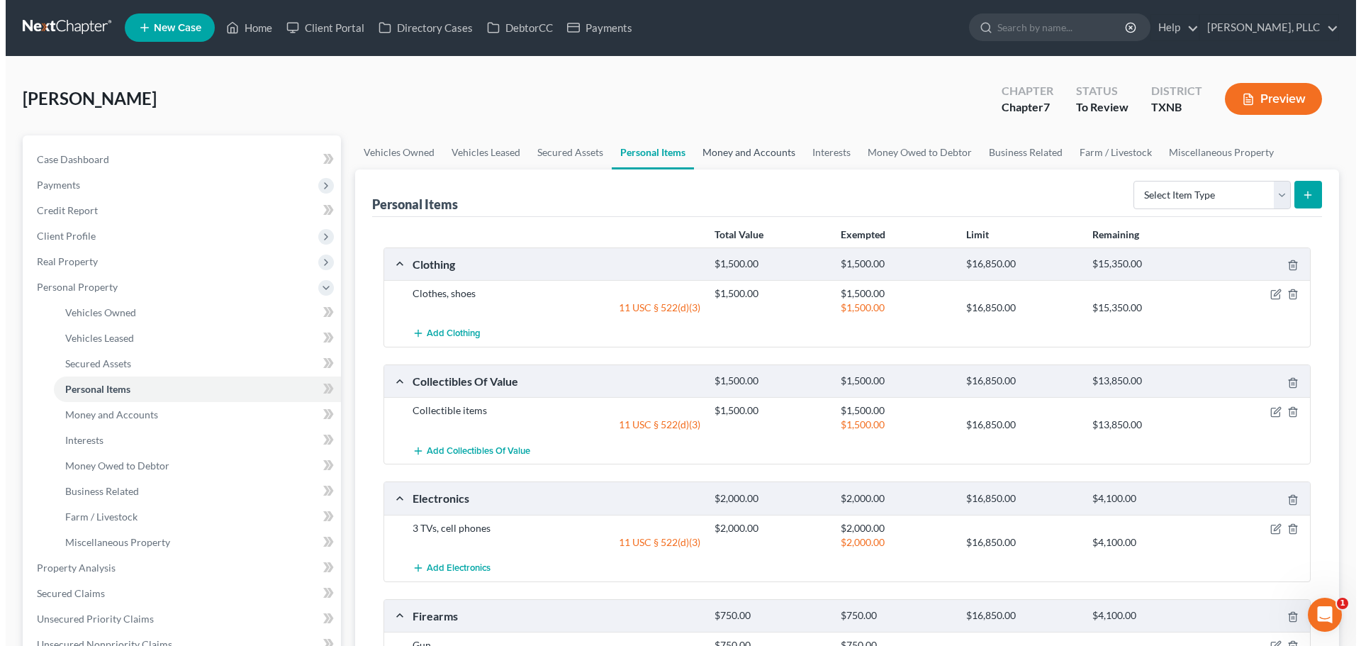
scroll to position [0, 0]
click at [772, 157] on link "Money and Accounts" at bounding box center [743, 153] width 110 height 34
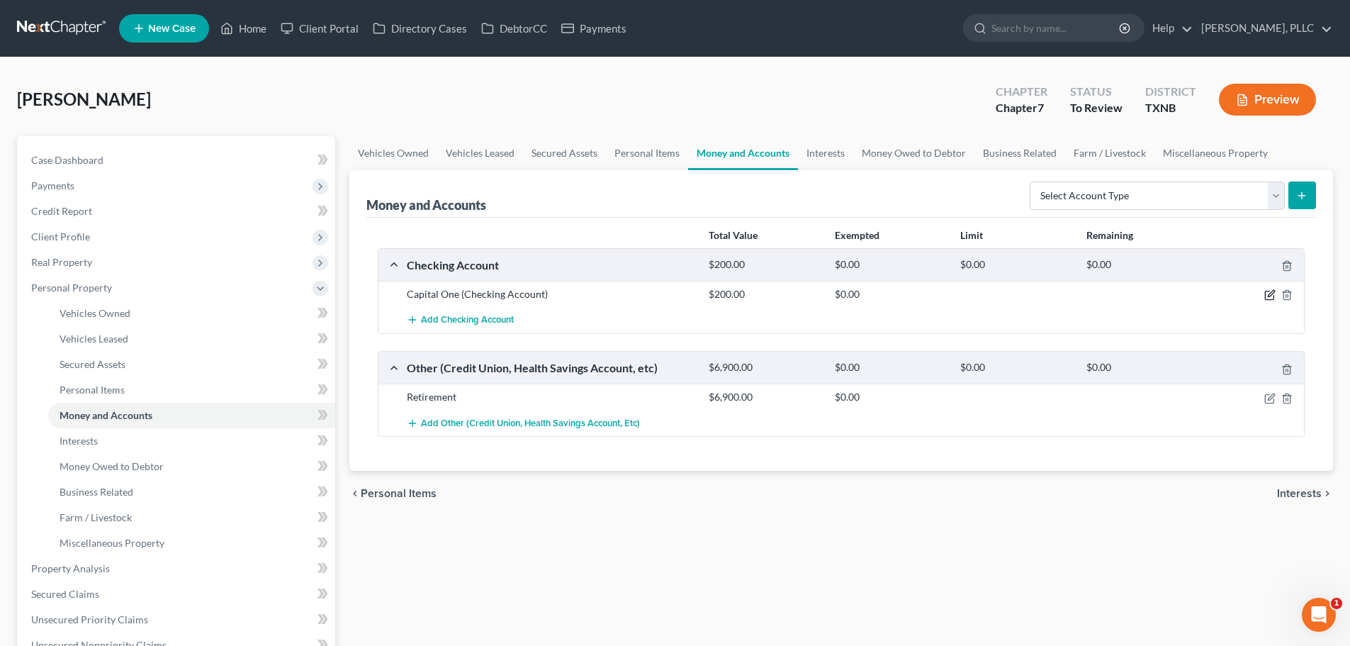
click at [1268, 295] on icon "button" at bounding box center [1270, 294] width 11 height 11
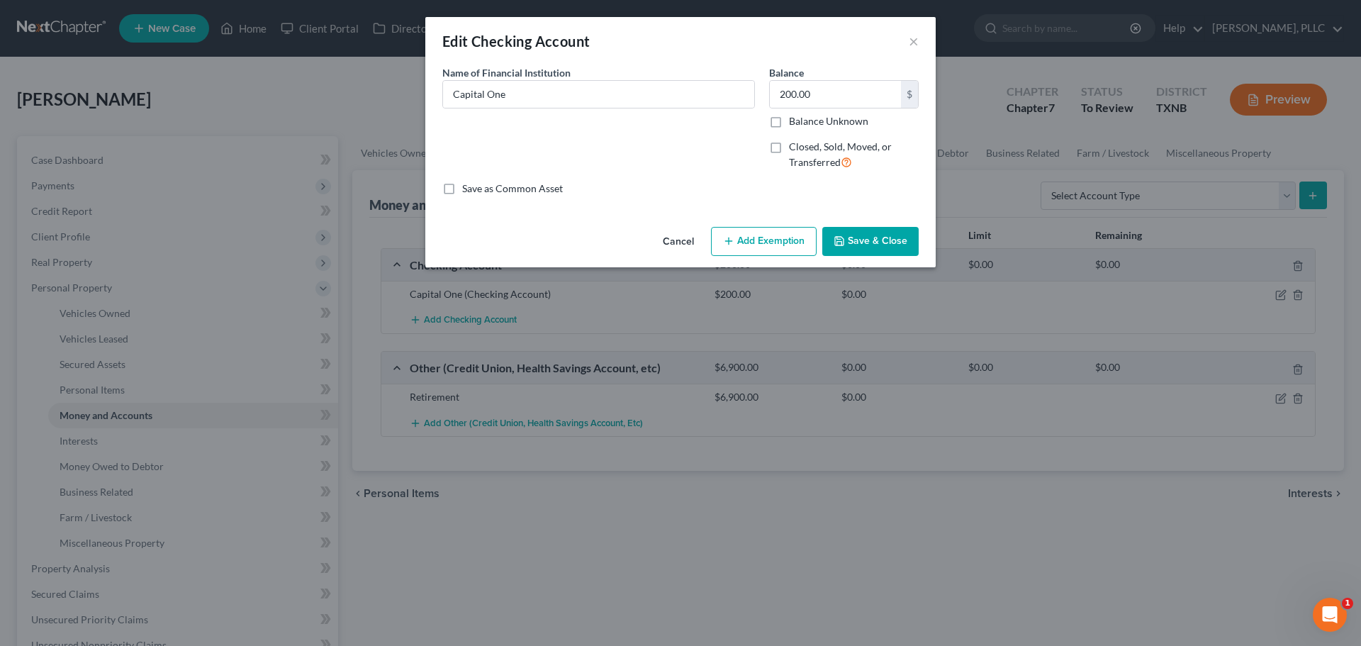
click at [773, 246] on button "Add Exemption" at bounding box center [764, 242] width 106 height 30
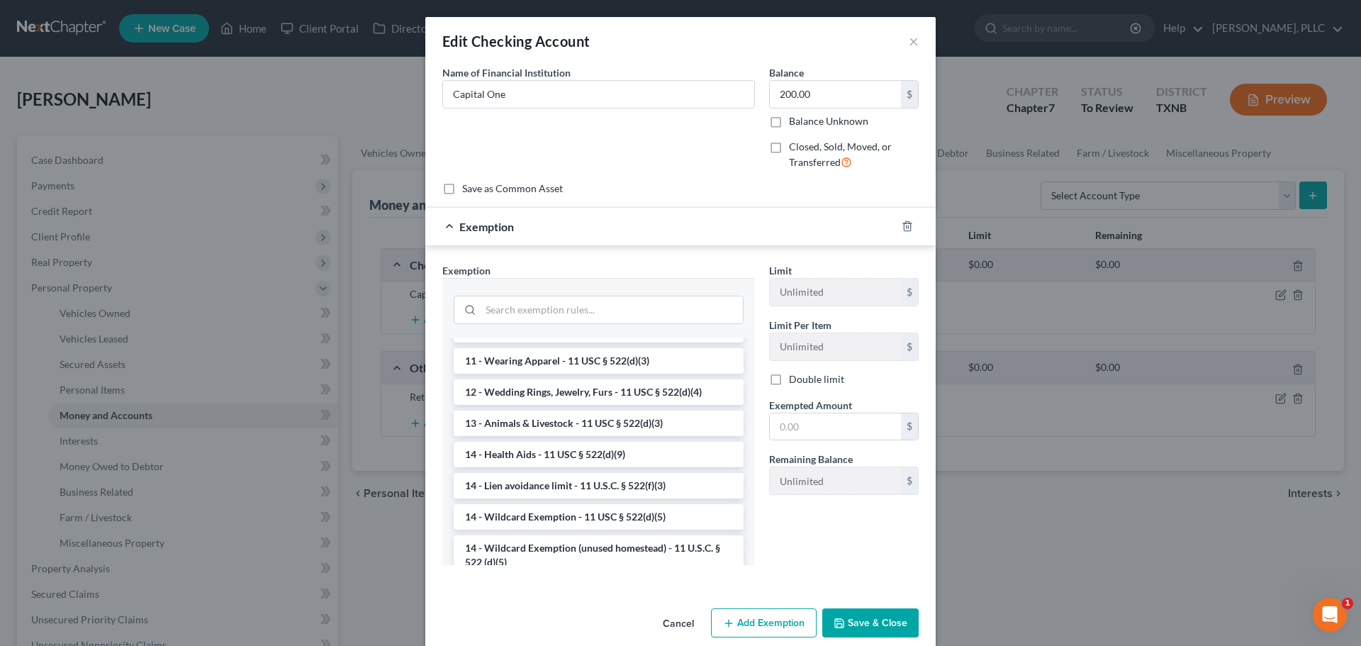
scroll to position [213, 0]
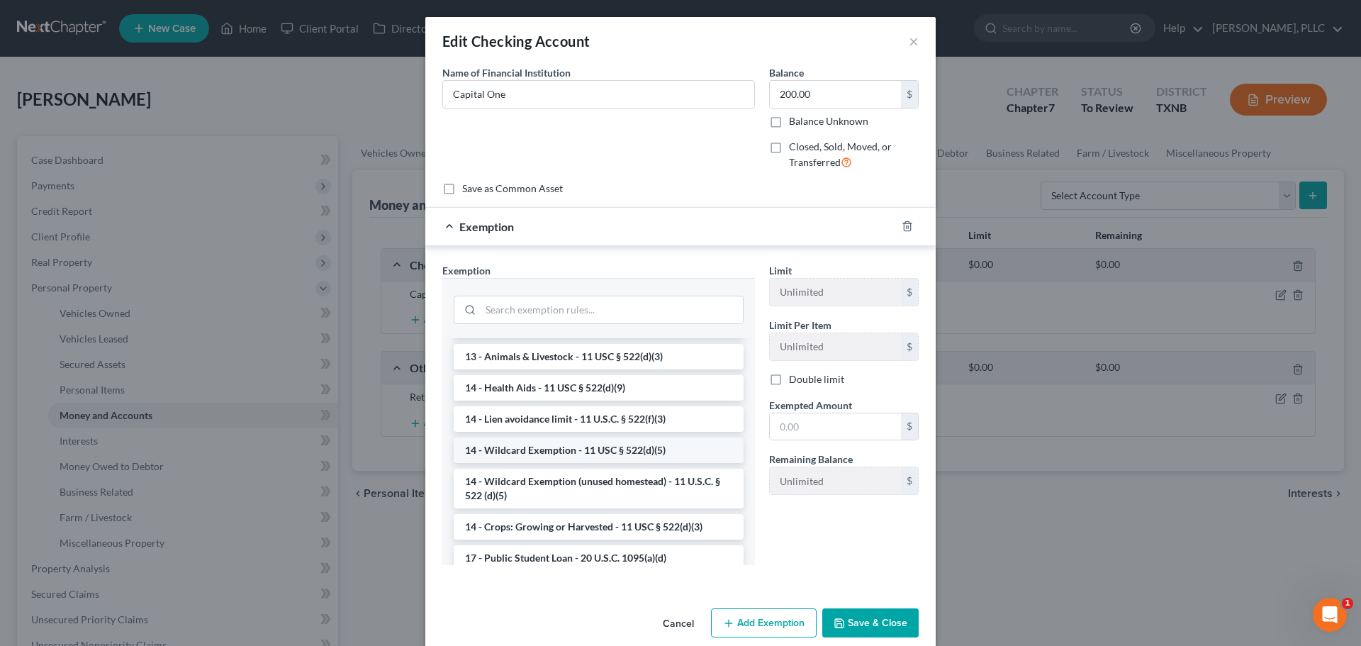
click at [582, 450] on li "14 - Wildcard Exemption - 11 USC § 522(d)(5)" at bounding box center [599, 450] width 290 height 26
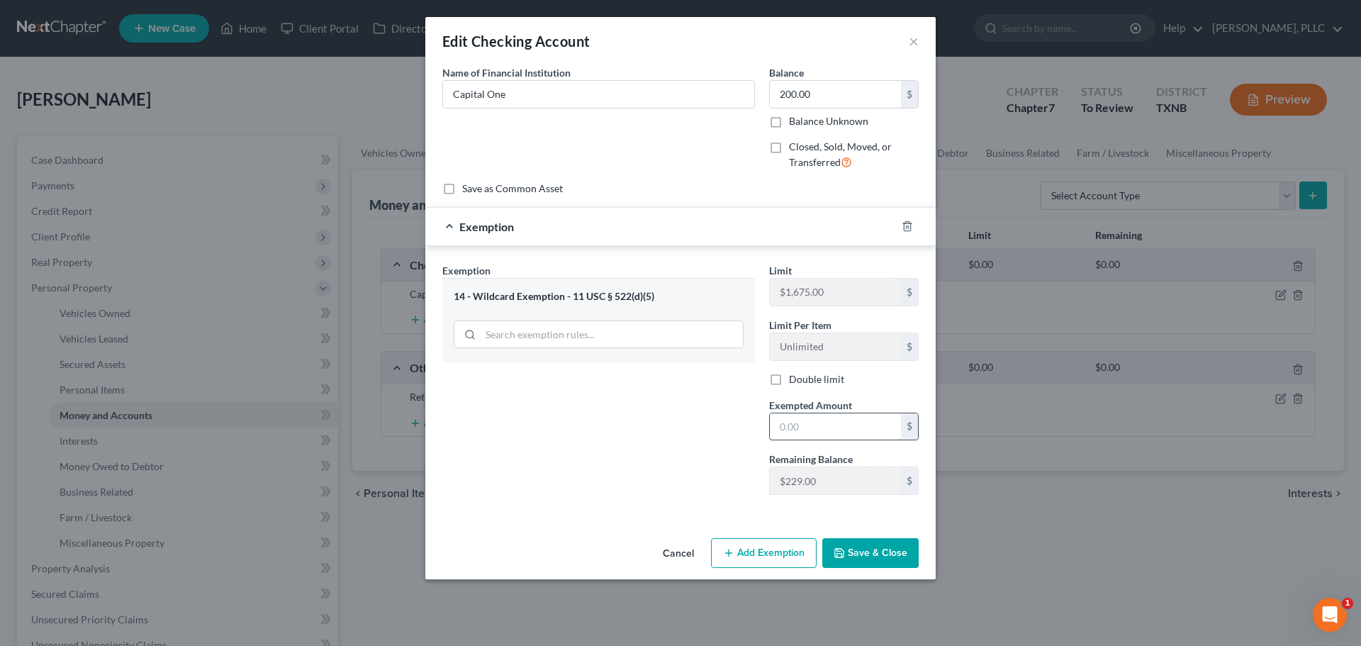
click at [837, 421] on input "text" at bounding box center [835, 426] width 131 height 27
type input "200"
click at [872, 550] on button "Save & Close" at bounding box center [870, 553] width 96 height 30
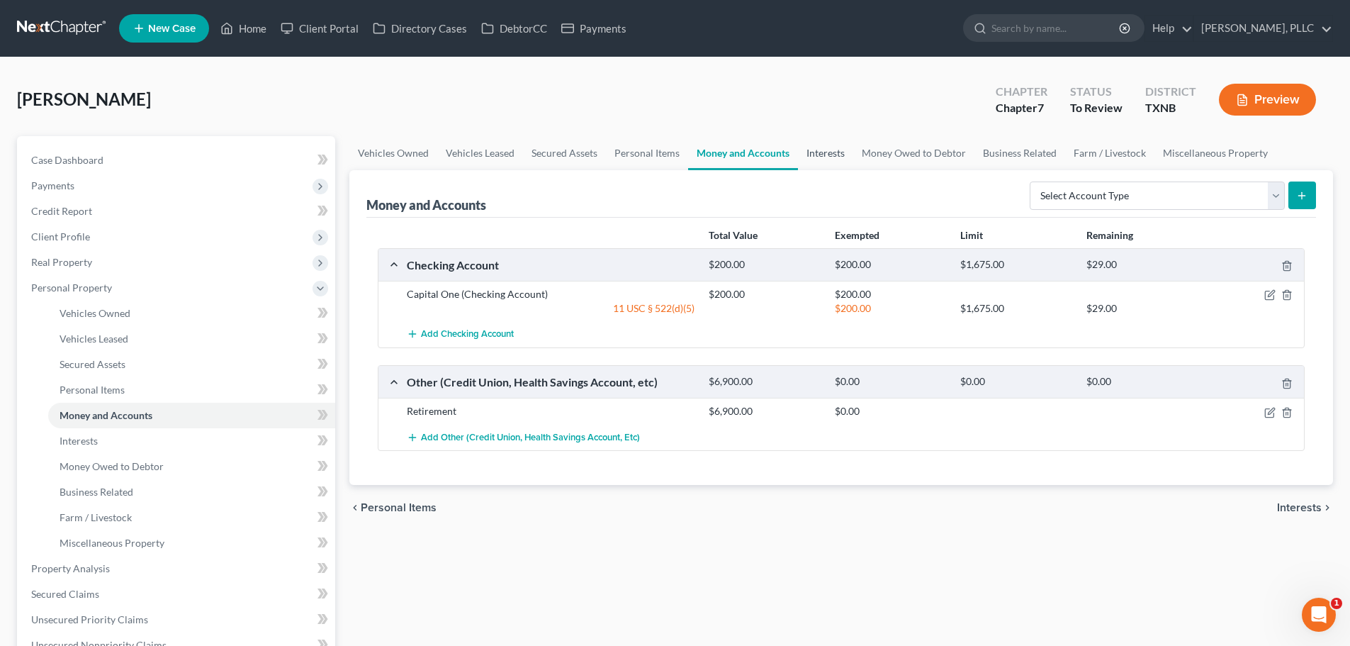
click at [827, 158] on link "Interests" at bounding box center [825, 153] width 55 height 34
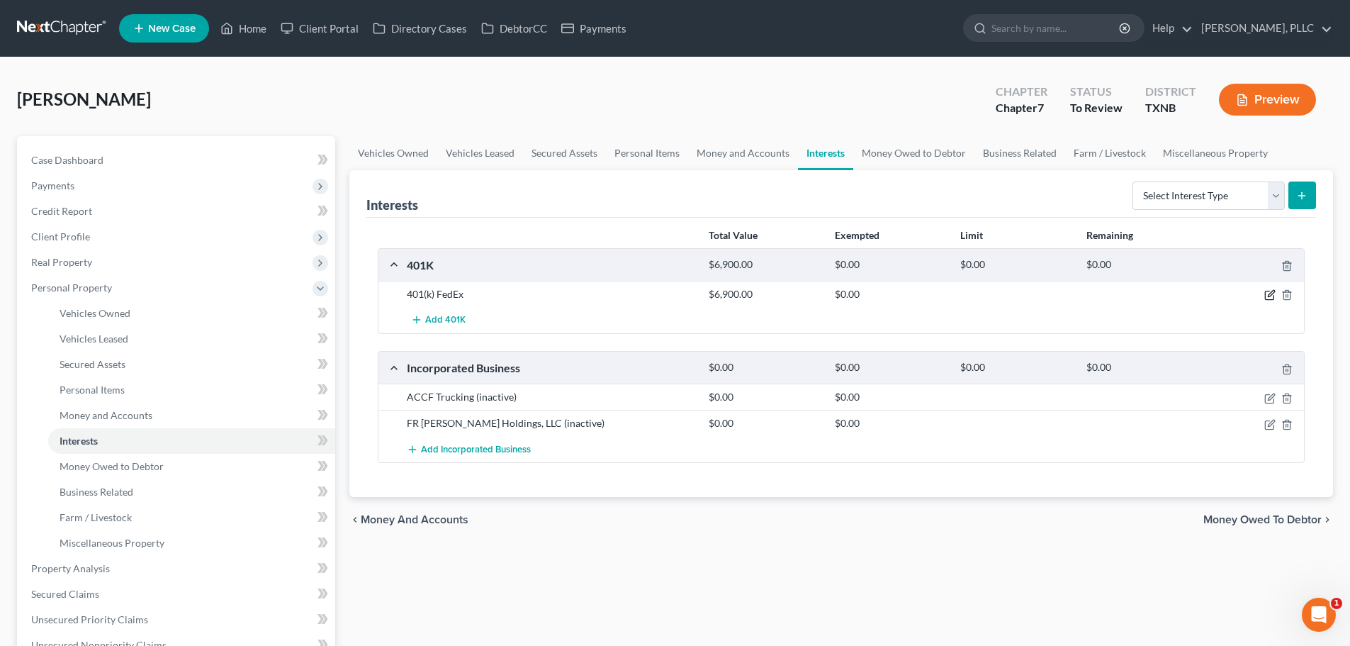
click at [1267, 294] on icon "button" at bounding box center [1270, 294] width 11 height 11
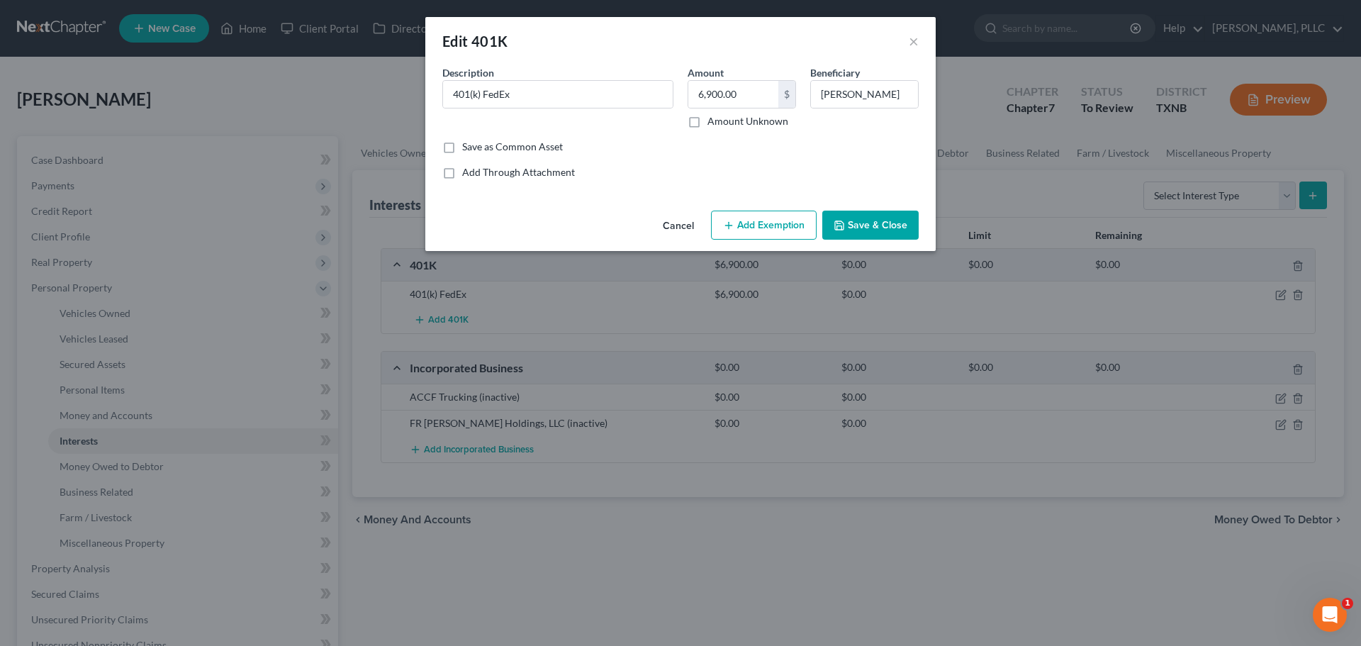
click at [755, 223] on button "Add Exemption" at bounding box center [764, 226] width 106 height 30
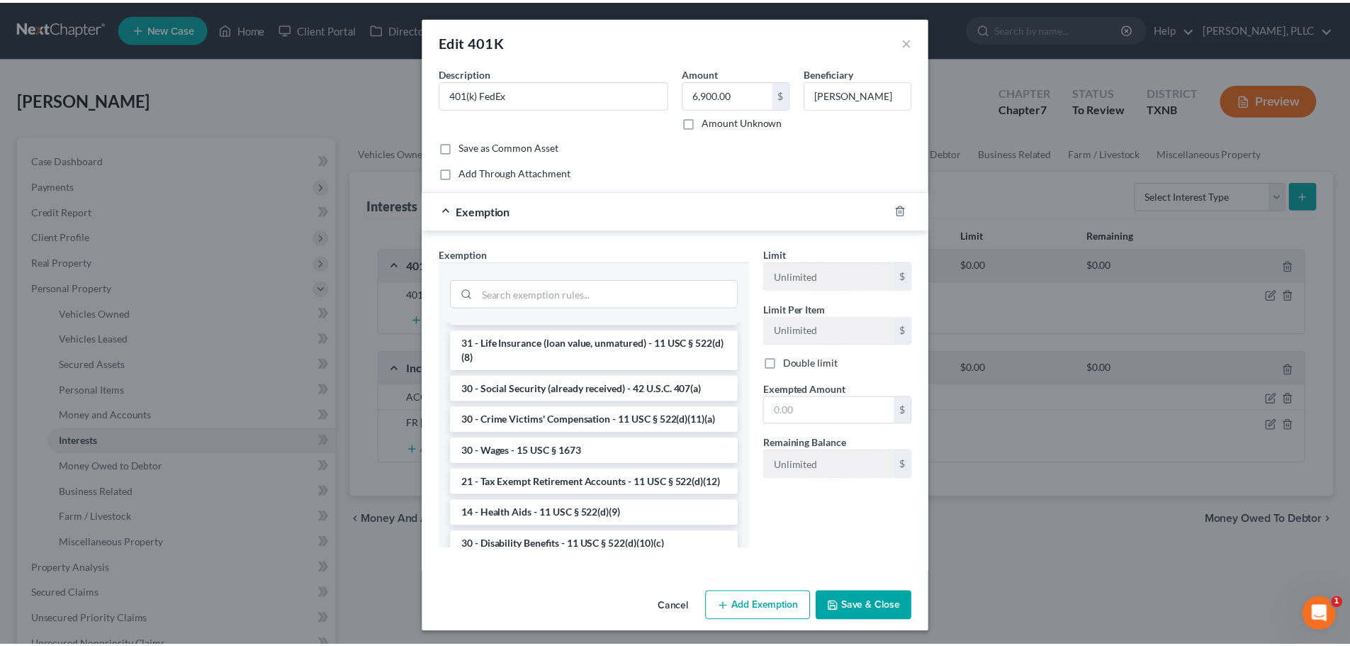
scroll to position [638, 0]
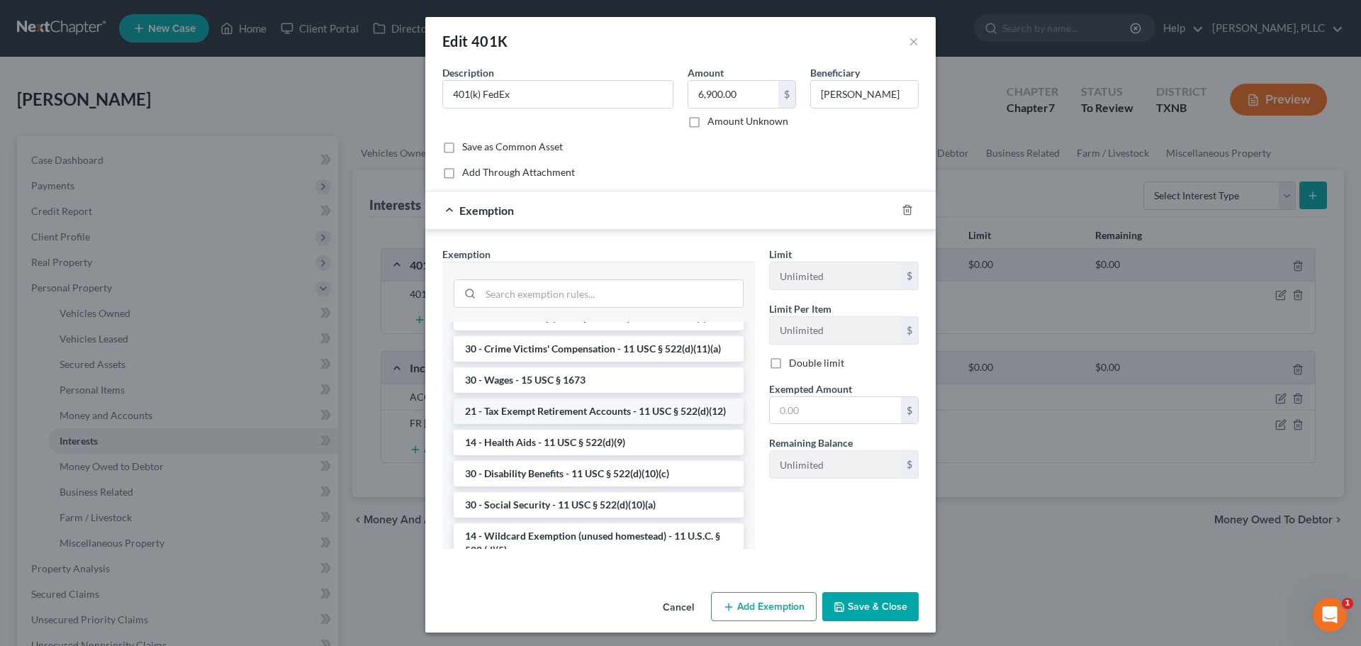
click at [571, 424] on li "21 - Tax Exempt Retirement Accounts - 11 USC § 522(d)(12)" at bounding box center [599, 411] width 290 height 26
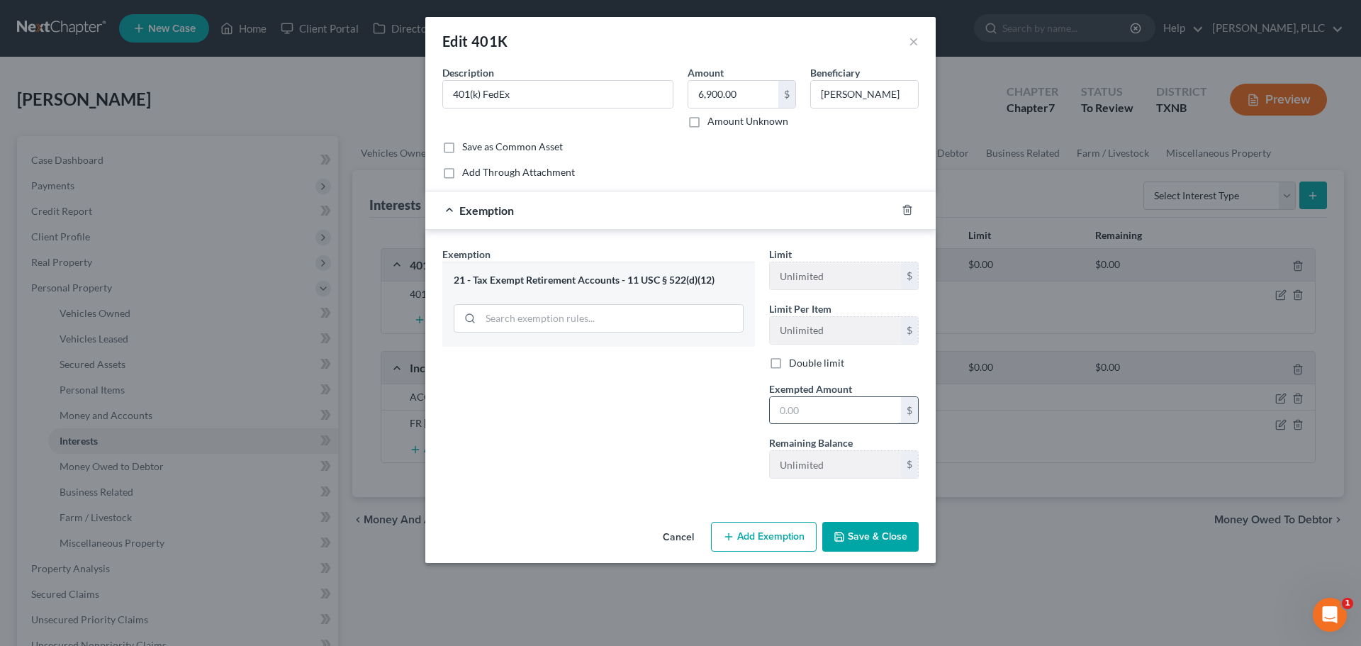
click at [829, 411] on input "text" at bounding box center [835, 410] width 131 height 27
type input "6,900"
click at [863, 537] on button "Save & Close" at bounding box center [870, 537] width 96 height 30
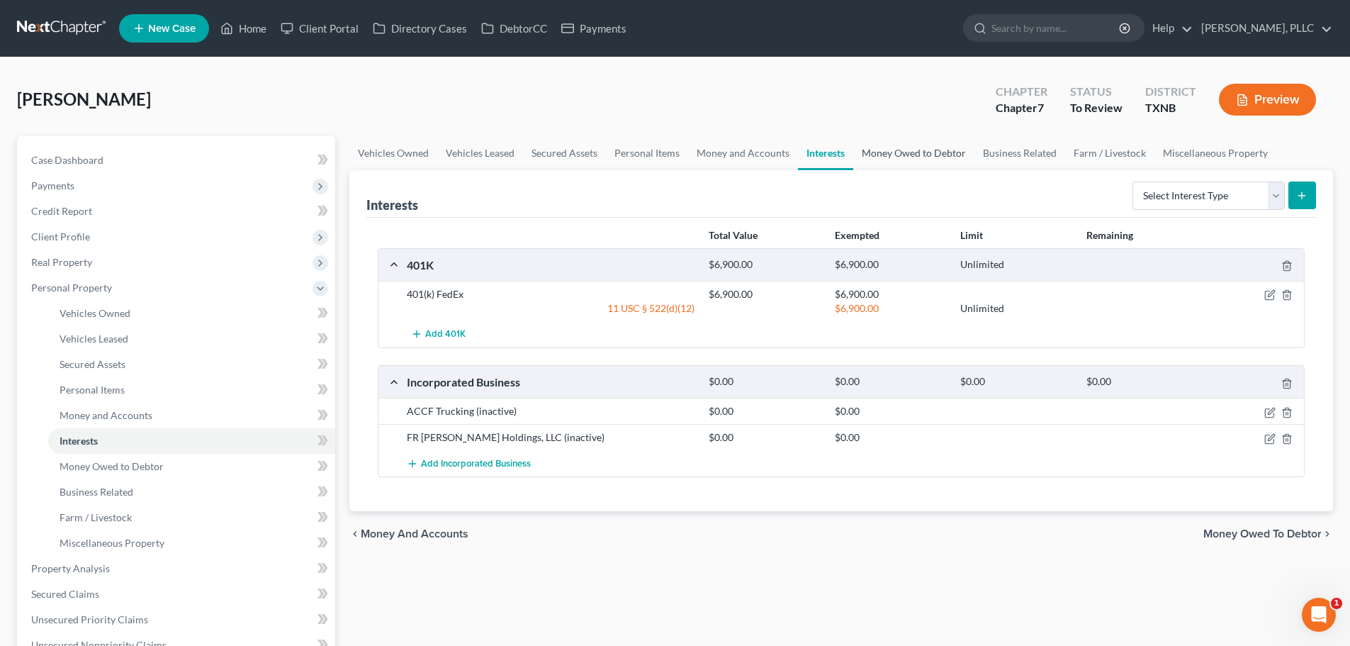
click at [897, 150] on link "Money Owed to Debtor" at bounding box center [913, 153] width 121 height 34
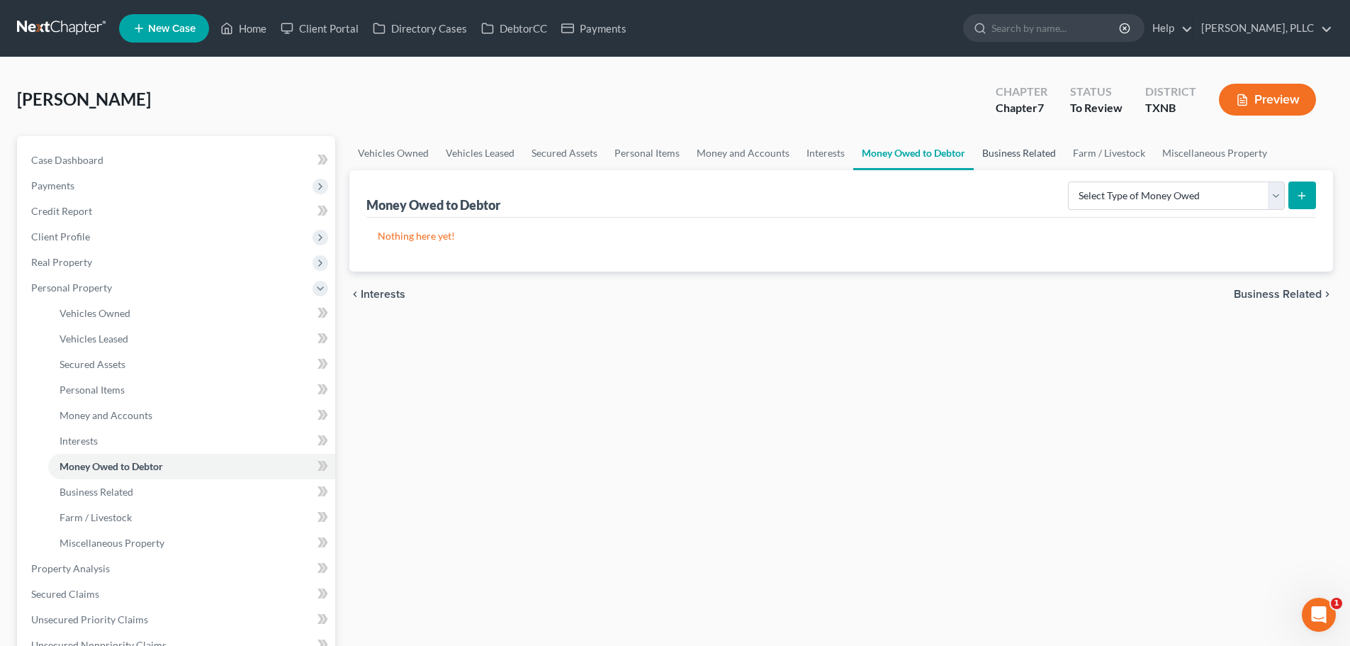
drag, startPoint x: 1001, startPoint y: 161, endPoint x: 1009, endPoint y: 158, distance: 9.0
click at [1001, 160] on link "Business Related" at bounding box center [1019, 153] width 91 height 34
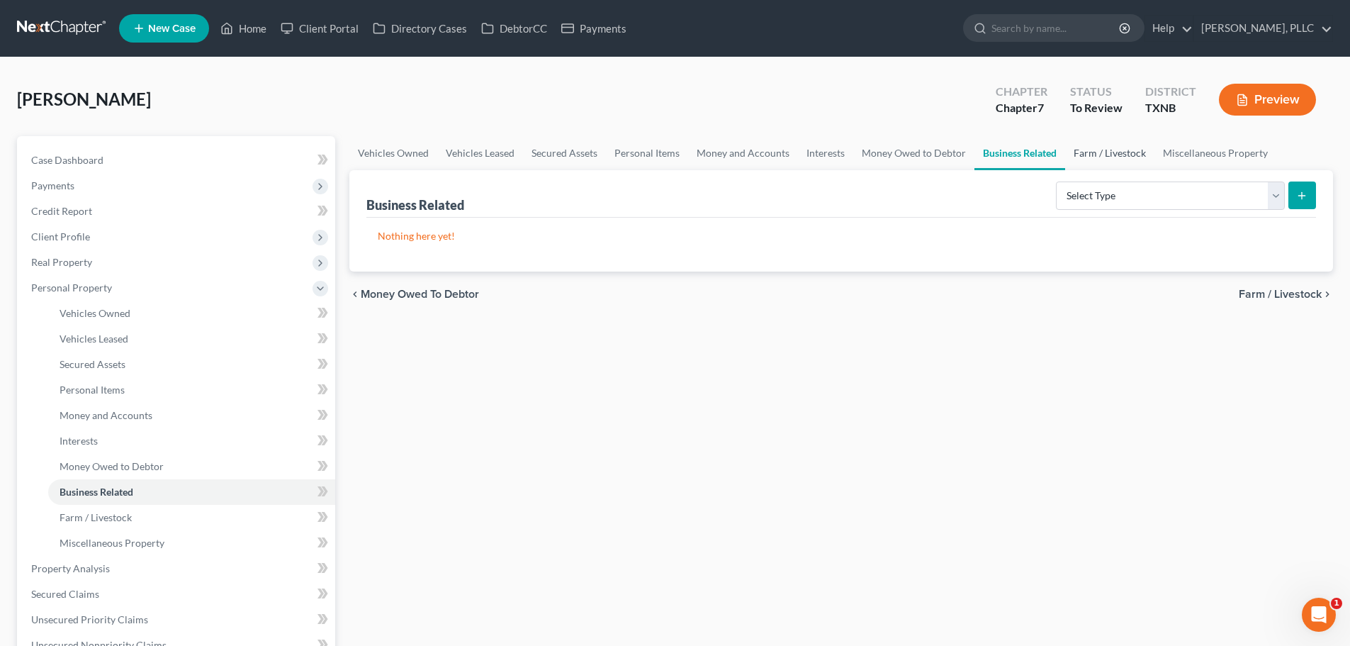
click at [1099, 151] on link "Farm / Livestock" at bounding box center [1109, 153] width 89 height 34
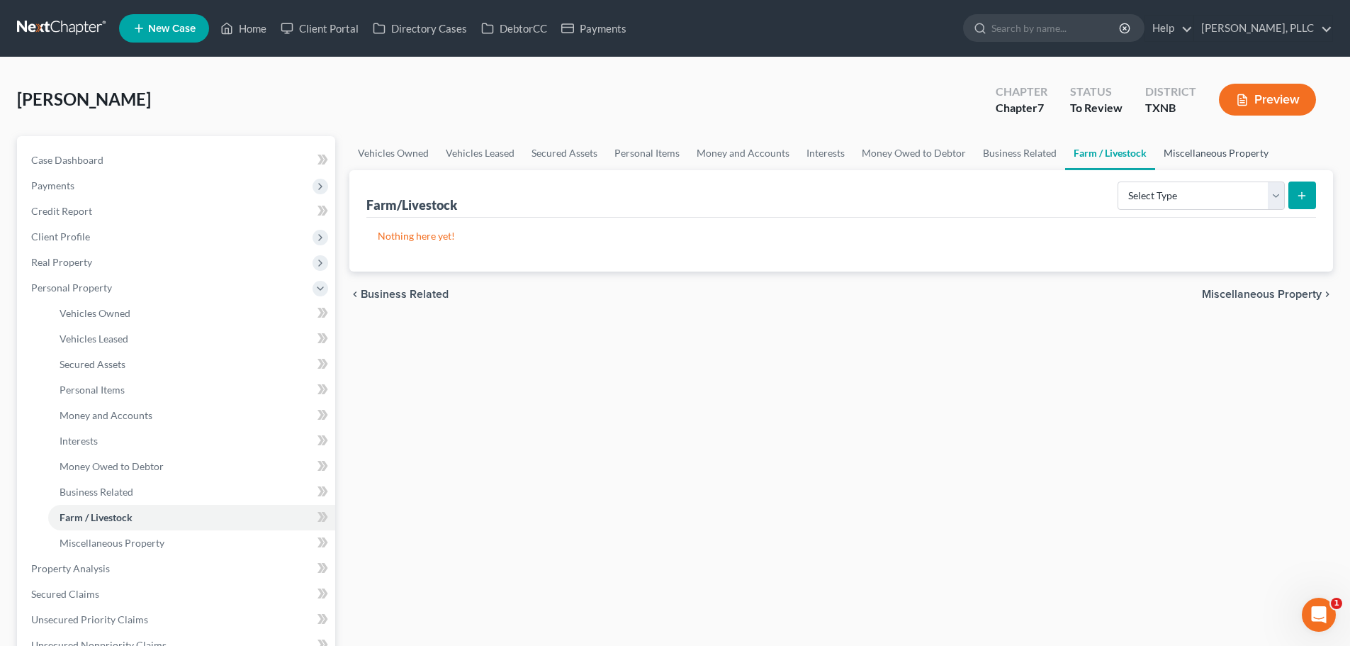
click at [1187, 150] on link "Miscellaneous Property" at bounding box center [1216, 153] width 122 height 34
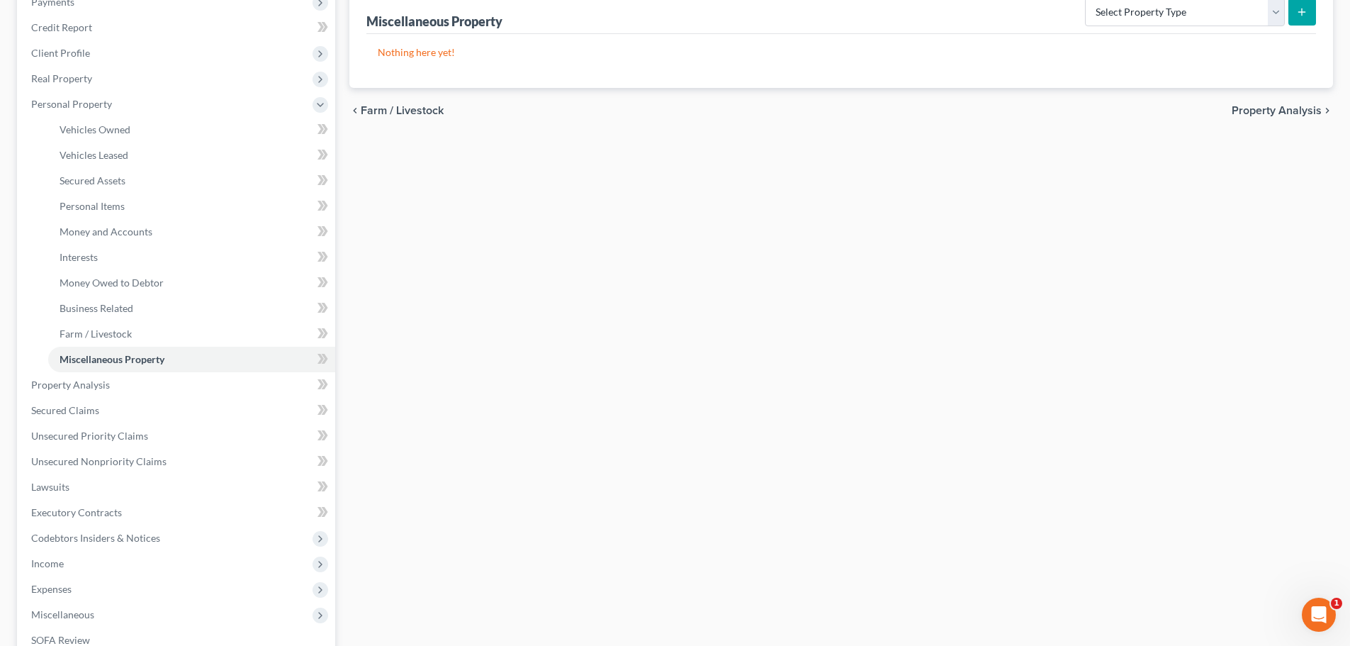
scroll to position [213, 0]
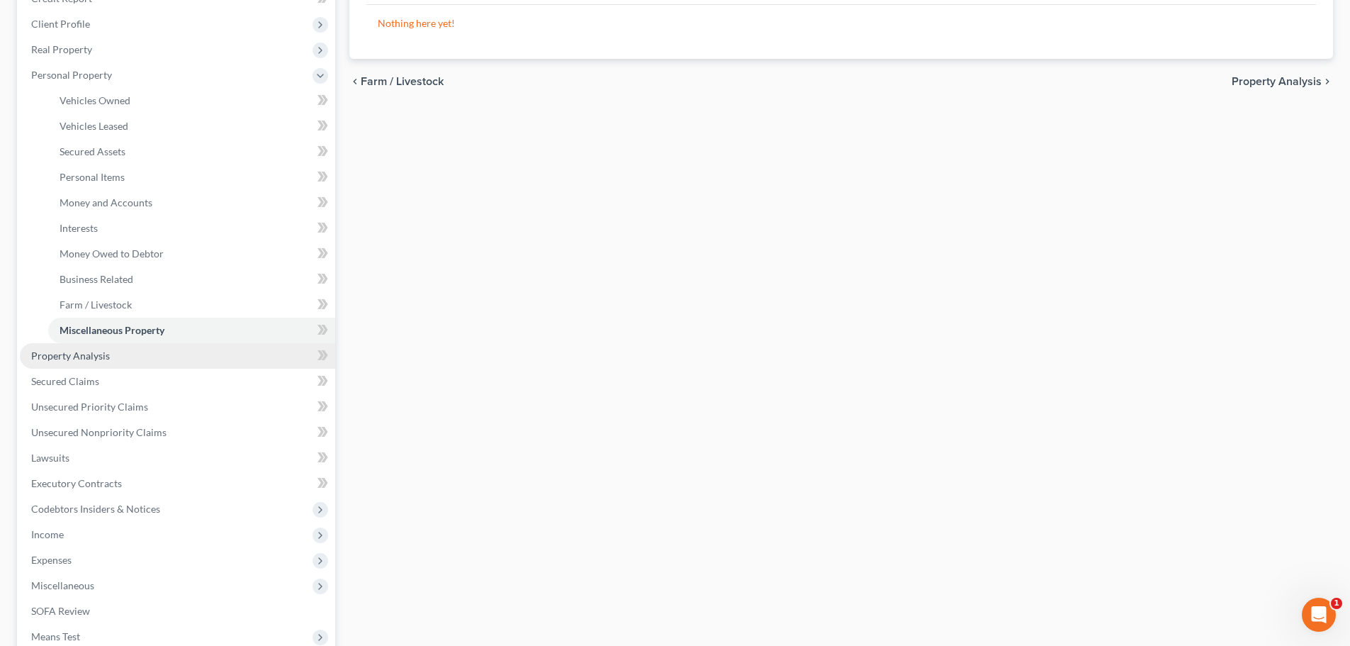
click at [77, 355] on span "Property Analysis" at bounding box center [70, 355] width 79 height 12
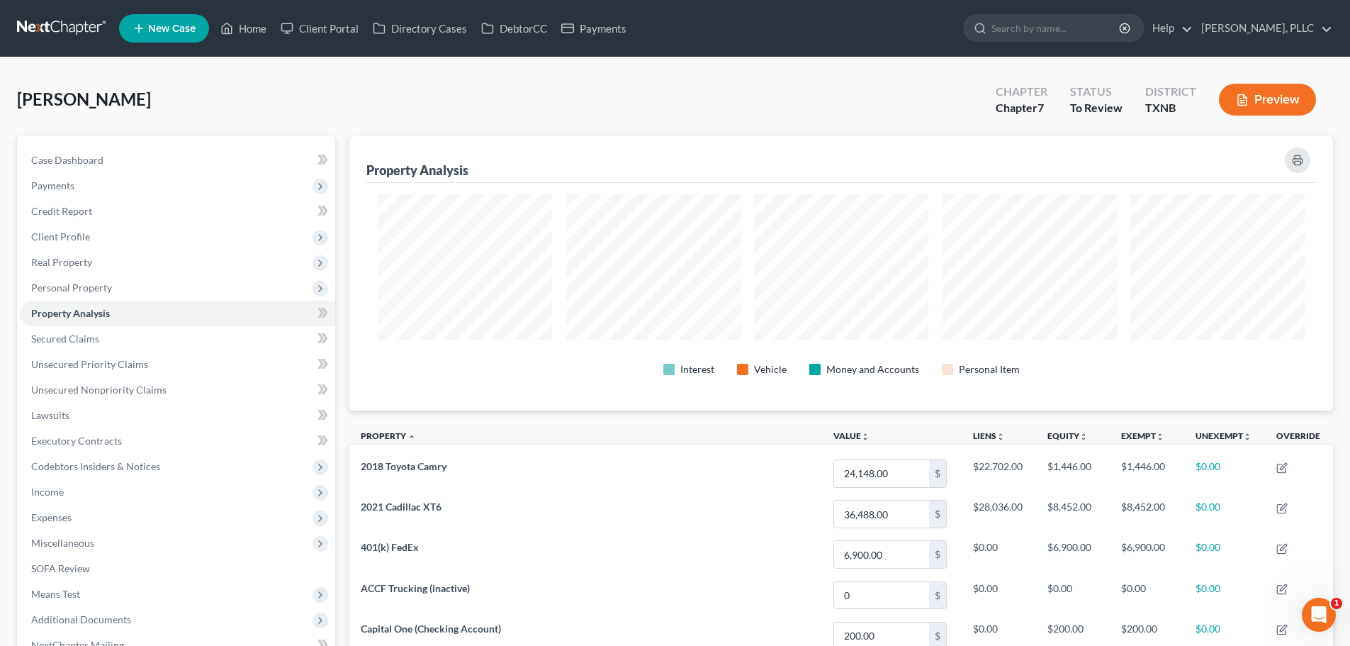
scroll to position [274, 984]
click at [75, 337] on span "Secured Claims" at bounding box center [65, 338] width 68 height 12
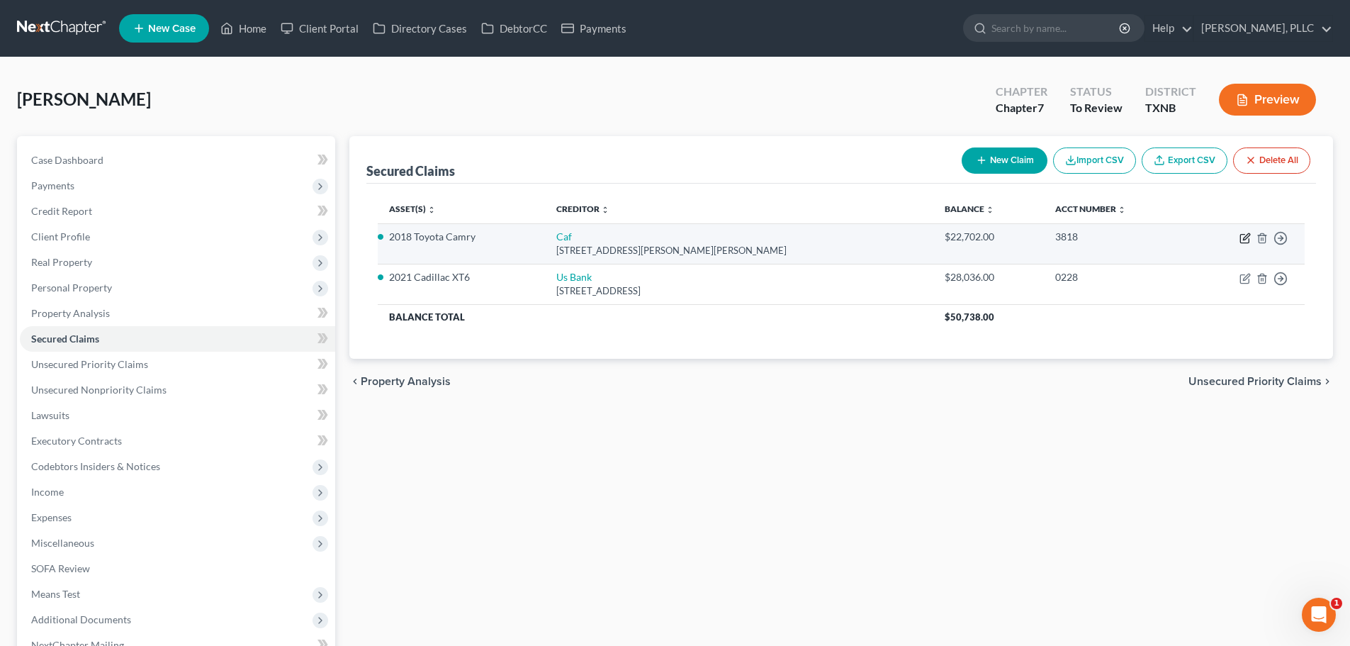
click at [1245, 243] on icon "button" at bounding box center [1244, 239] width 9 height 9
select select "10"
select select "4"
select select "2"
select select "0"
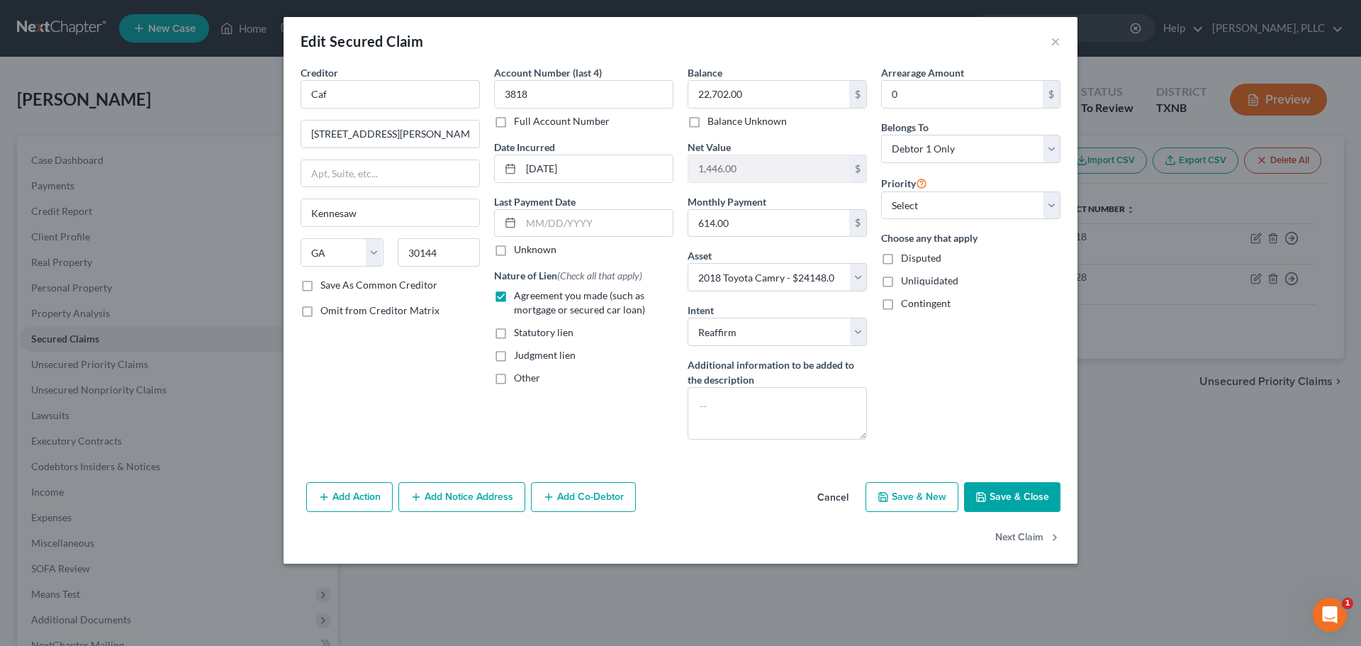
click at [514, 249] on label "Unknown" at bounding box center [535, 249] width 43 height 14
click at [520, 249] on input "Unknown" at bounding box center [524, 246] width 9 height 9
checkbox input "true"
click at [1002, 500] on button "Save & Close" at bounding box center [1012, 497] width 96 height 30
select select
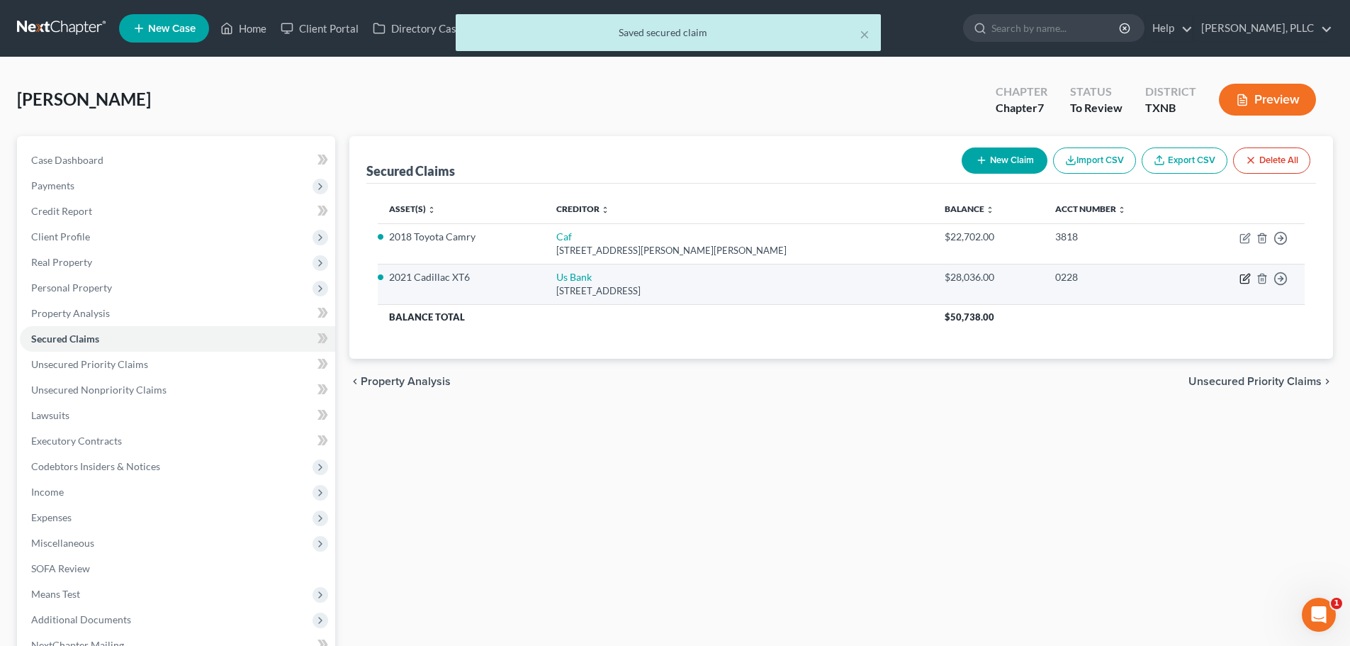
click at [1242, 279] on icon "button" at bounding box center [1245, 278] width 11 height 11
select select "52"
select select "3"
select select "2"
select select "0"
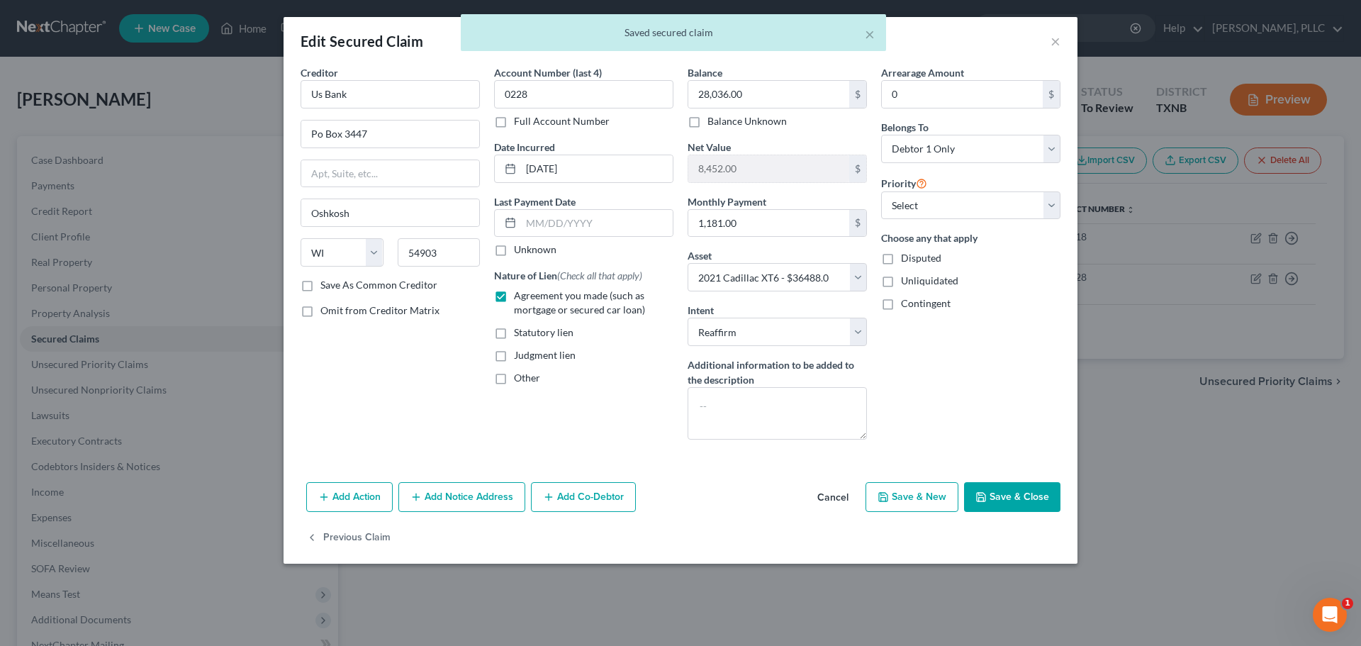
click at [514, 252] on label "Unknown" at bounding box center [535, 249] width 43 height 14
click at [520, 252] on input "Unknown" at bounding box center [524, 246] width 9 height 9
checkbox input "true"
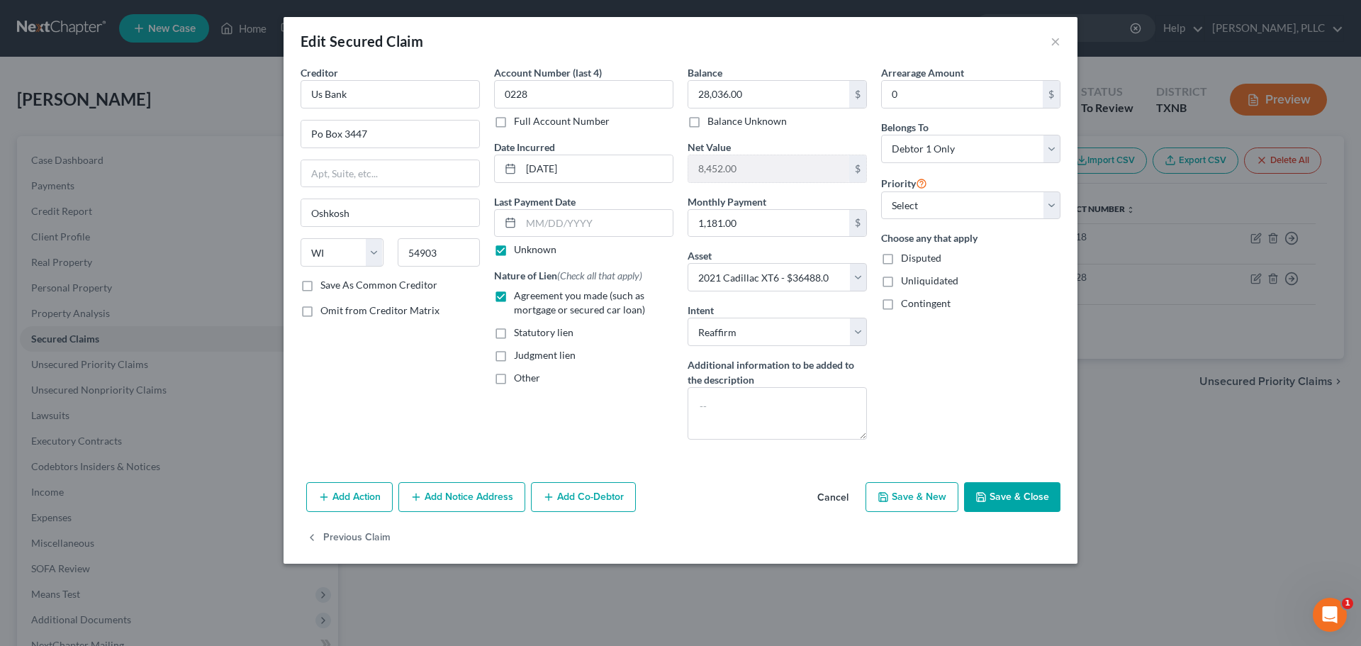
click at [1015, 499] on button "Save & Close" at bounding box center [1012, 497] width 96 height 30
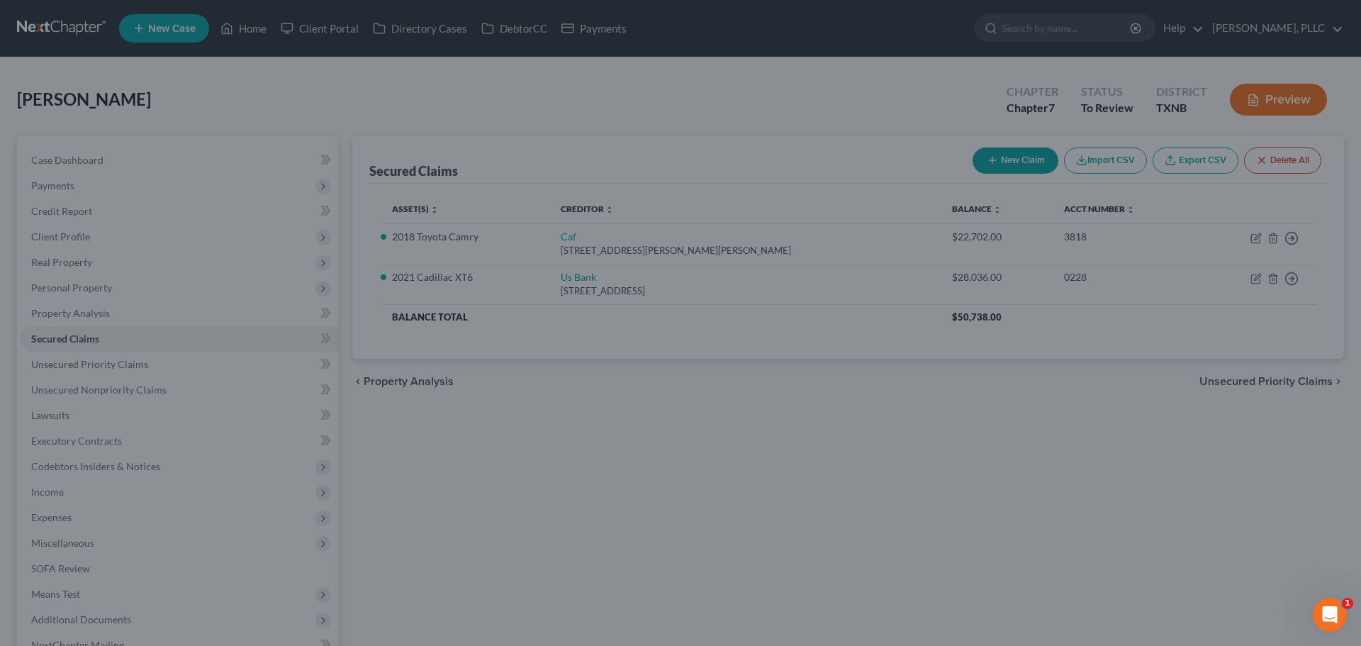
select select "3"
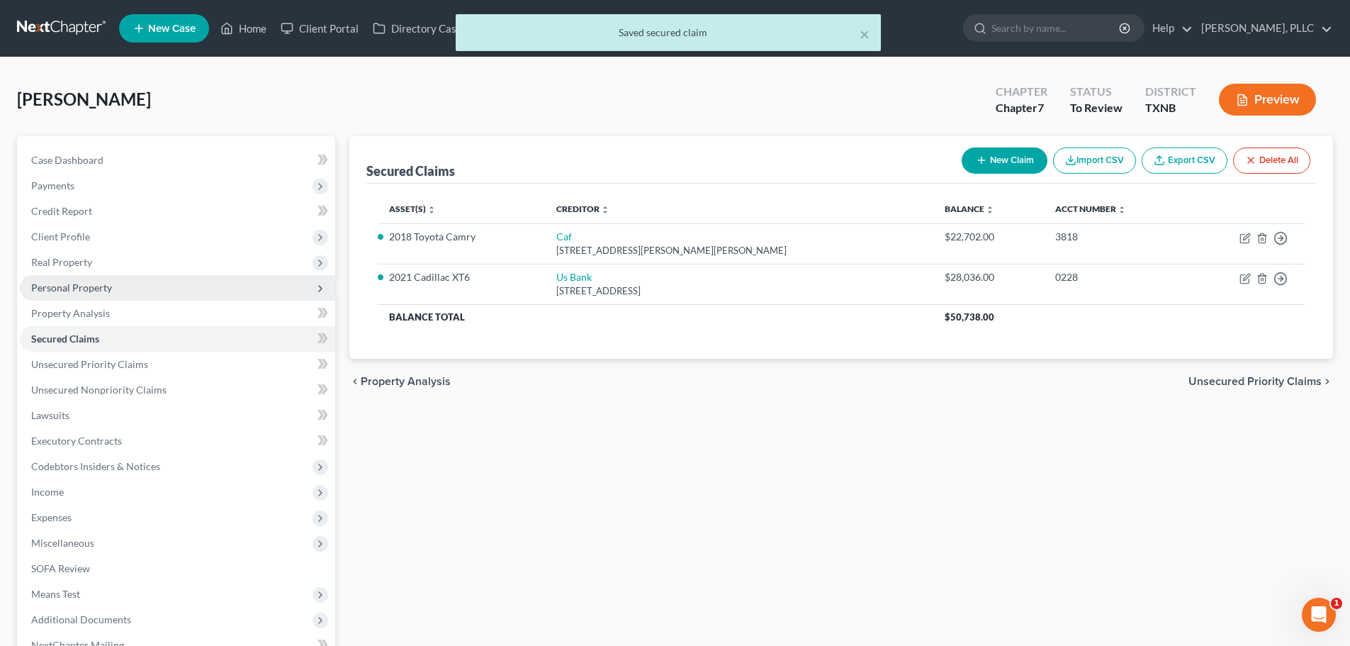
click at [69, 289] on span "Personal Property" at bounding box center [71, 287] width 81 height 12
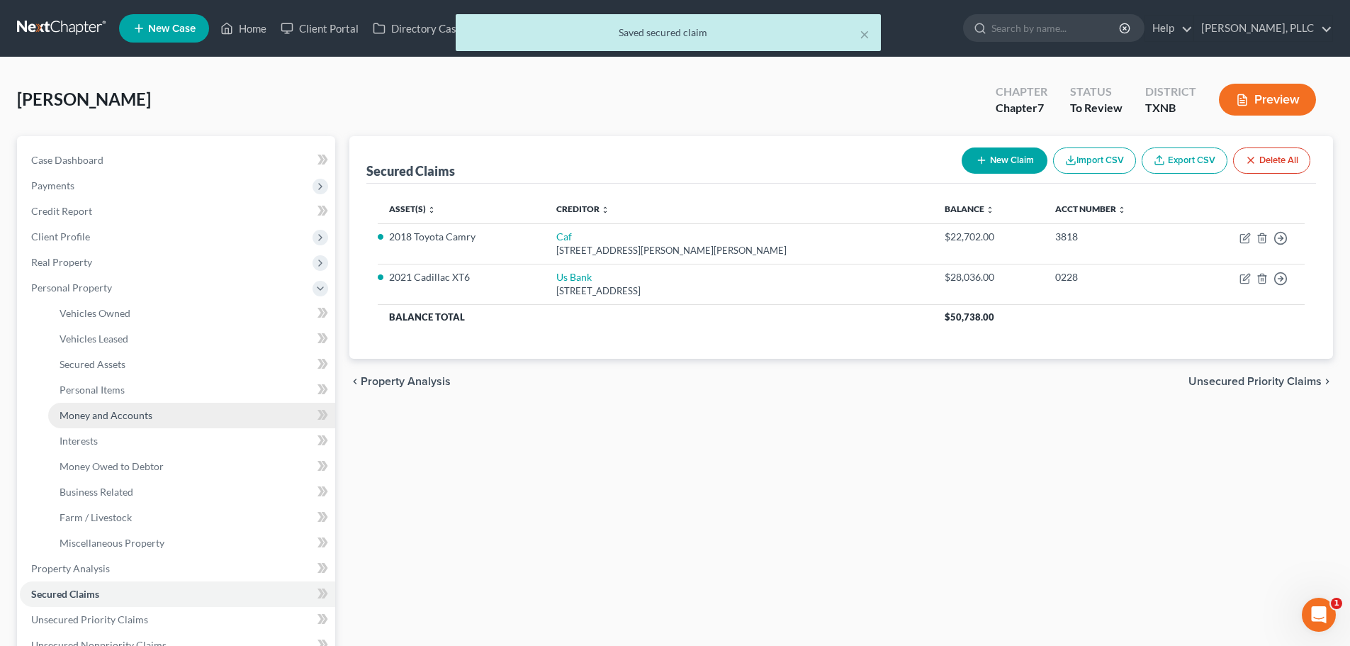
click at [85, 414] on span "Money and Accounts" at bounding box center [106, 415] width 93 height 12
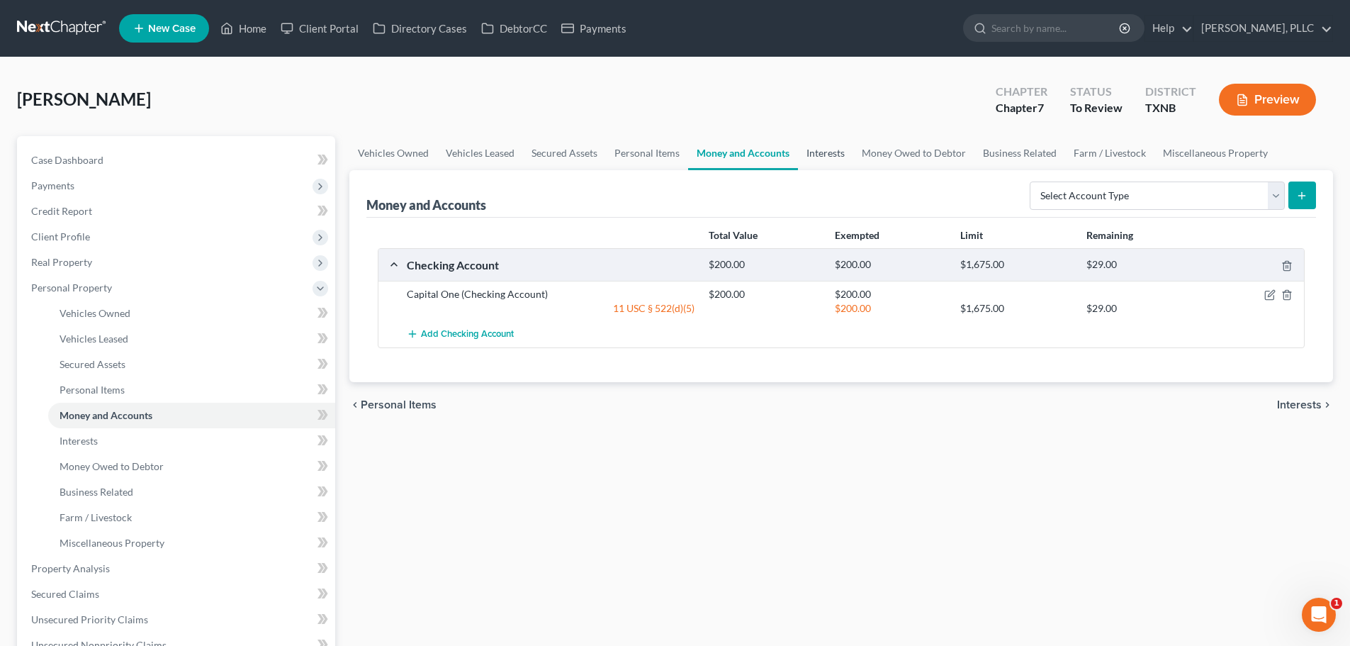
click at [825, 154] on link "Interests" at bounding box center [825, 153] width 55 height 34
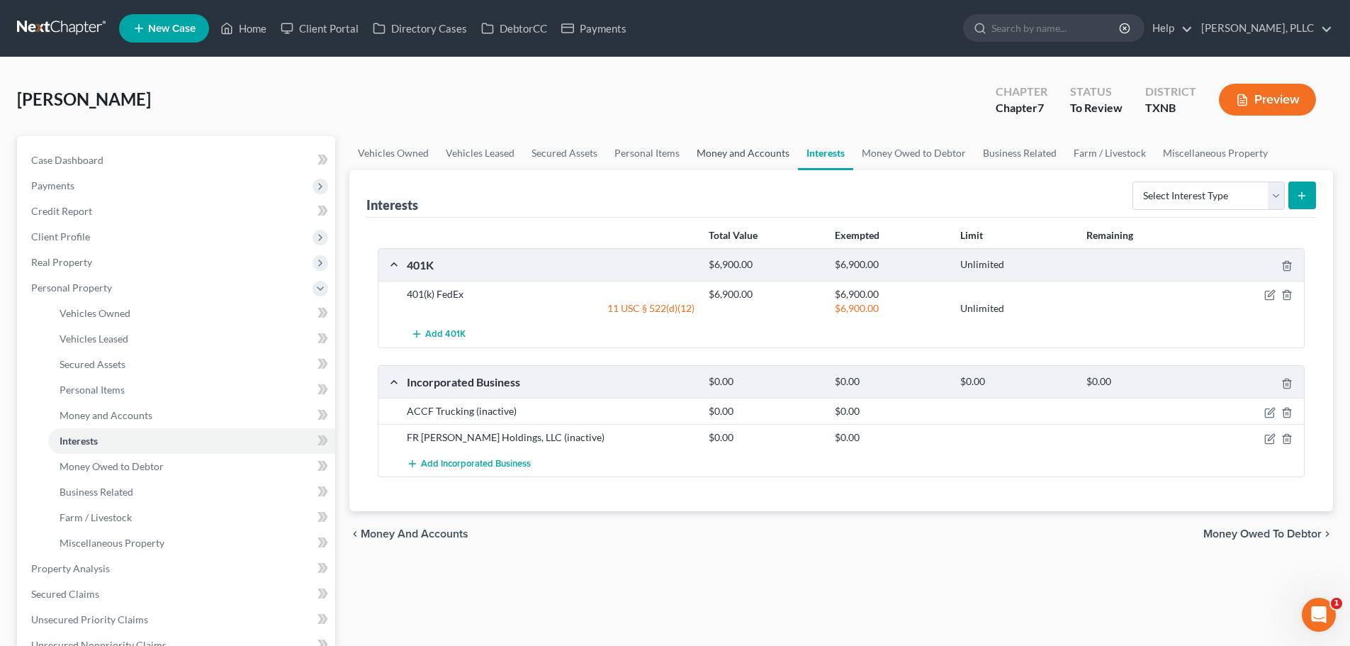
click at [736, 155] on link "Money and Accounts" at bounding box center [743, 153] width 110 height 34
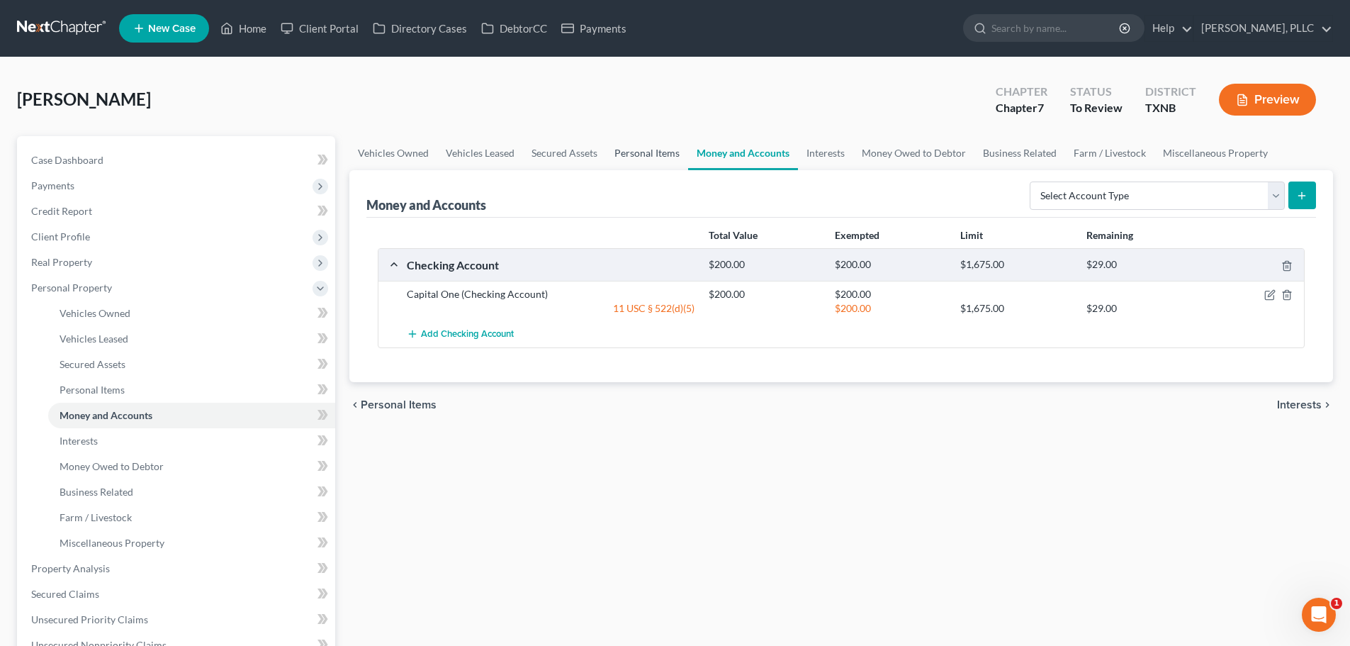
click at [656, 156] on link "Personal Items" at bounding box center [647, 153] width 82 height 34
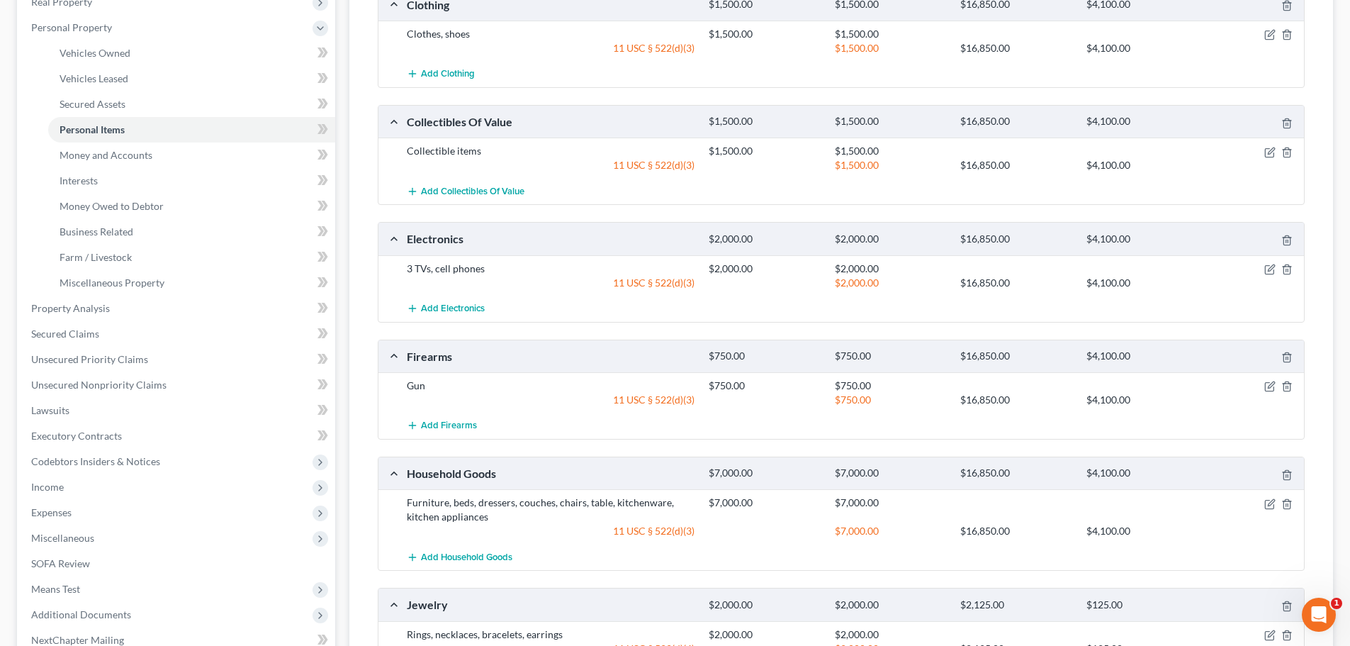
scroll to position [142, 0]
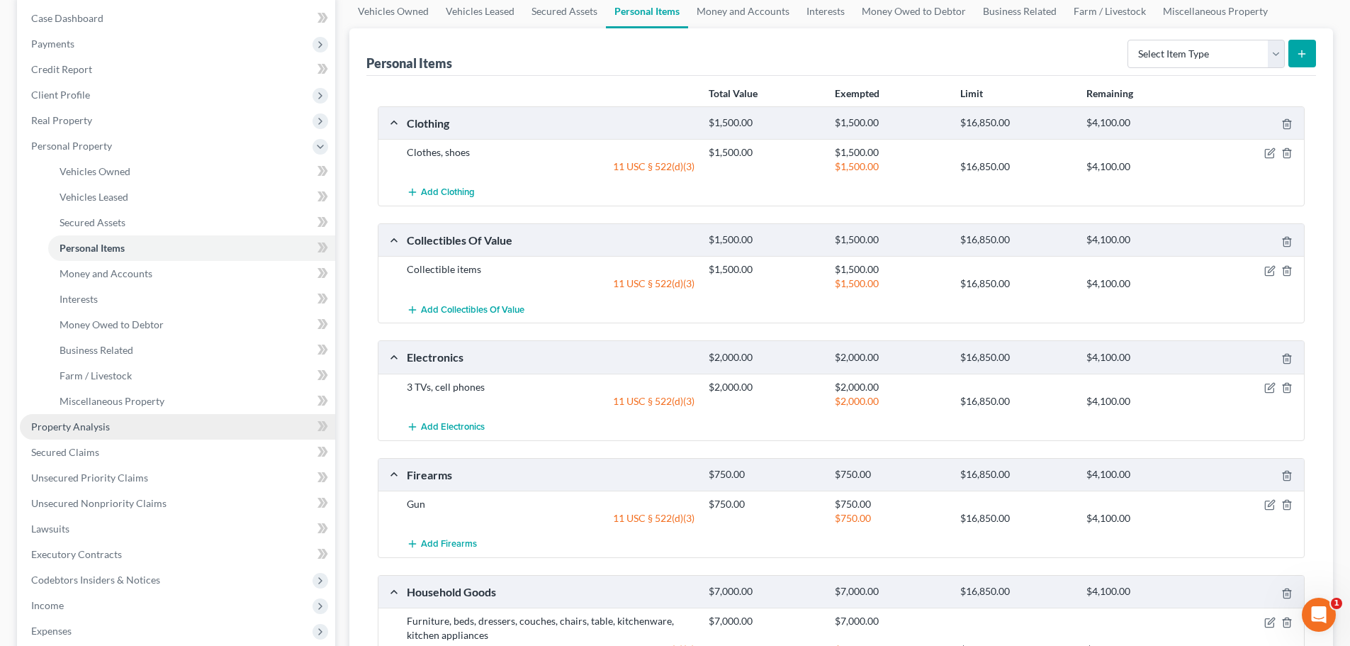
click at [140, 430] on link "Property Analysis" at bounding box center [177, 427] width 315 height 26
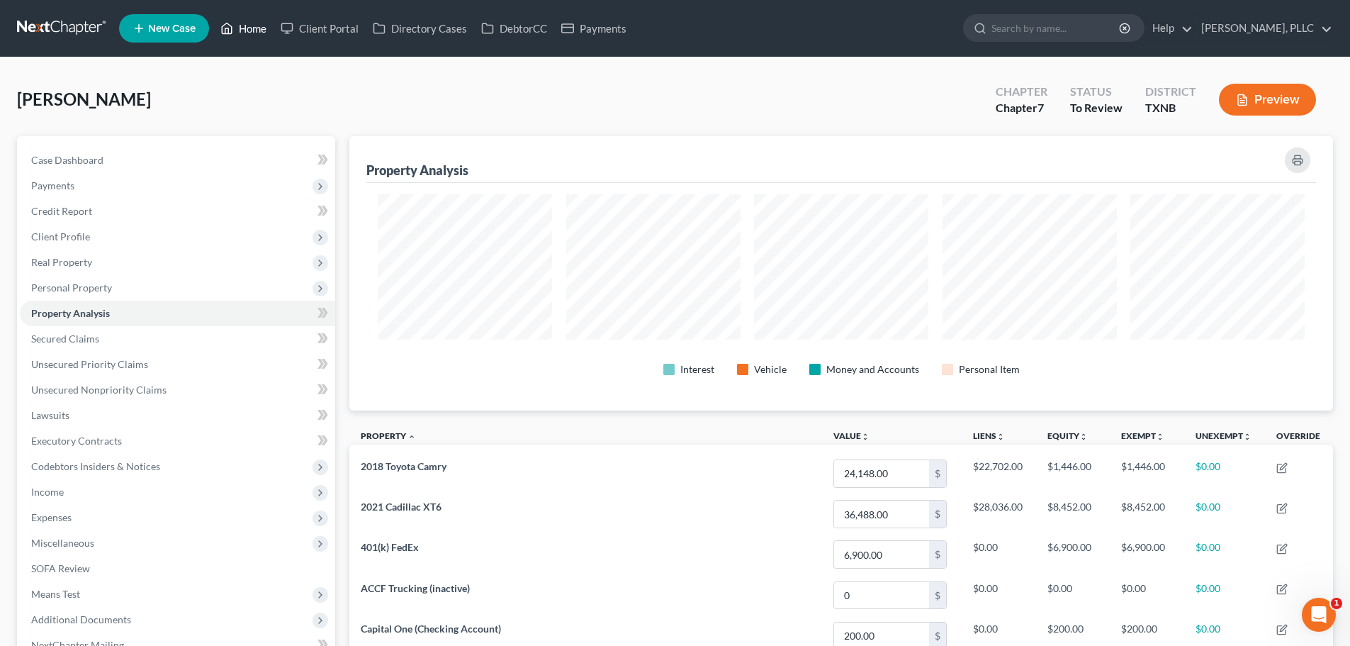
click at [262, 26] on link "Home" at bounding box center [243, 29] width 60 height 26
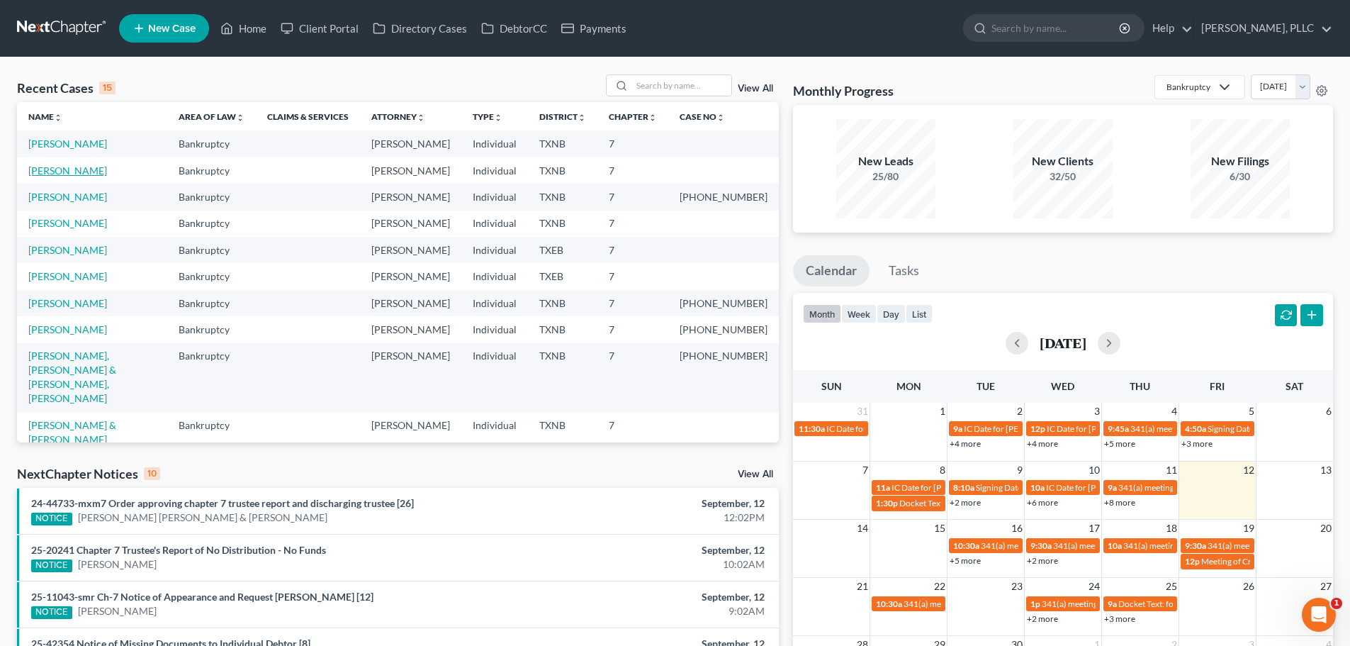
click at [78, 174] on link "[PERSON_NAME]" at bounding box center [67, 170] width 79 height 12
select select "4"
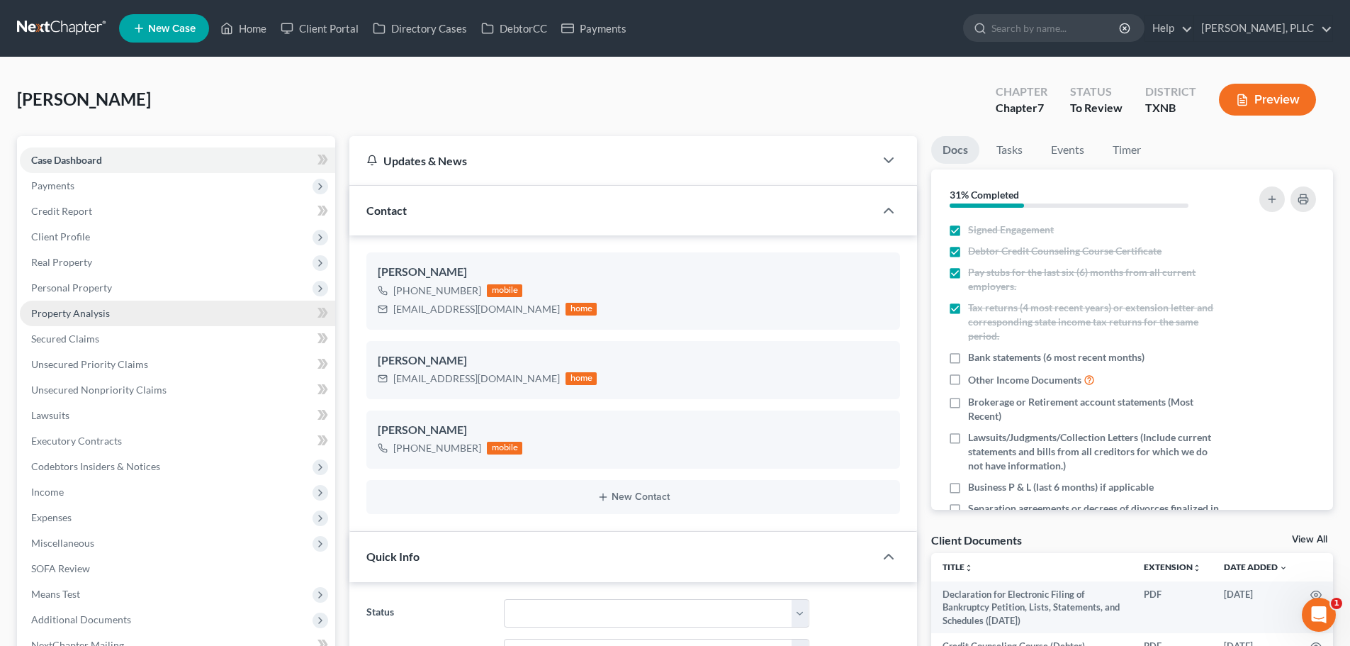
click at [70, 319] on link "Property Analysis" at bounding box center [177, 314] width 315 height 26
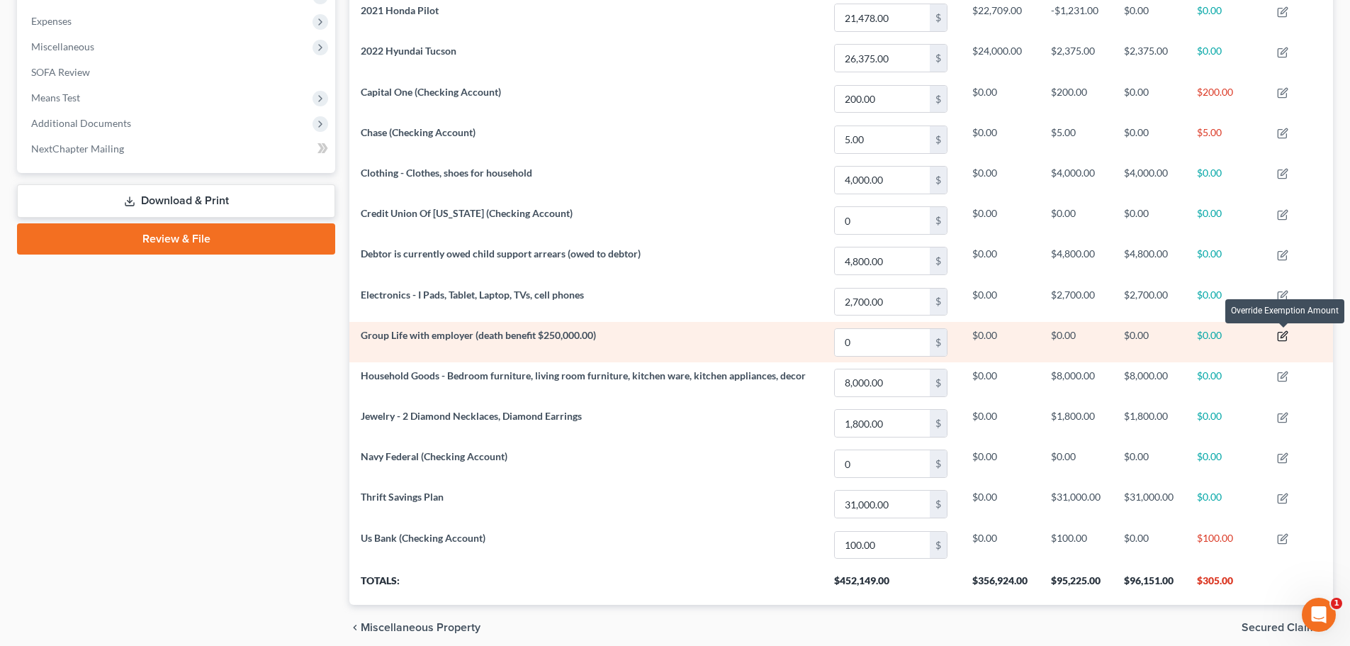
click at [1282, 334] on icon "button" at bounding box center [1282, 335] width 11 height 11
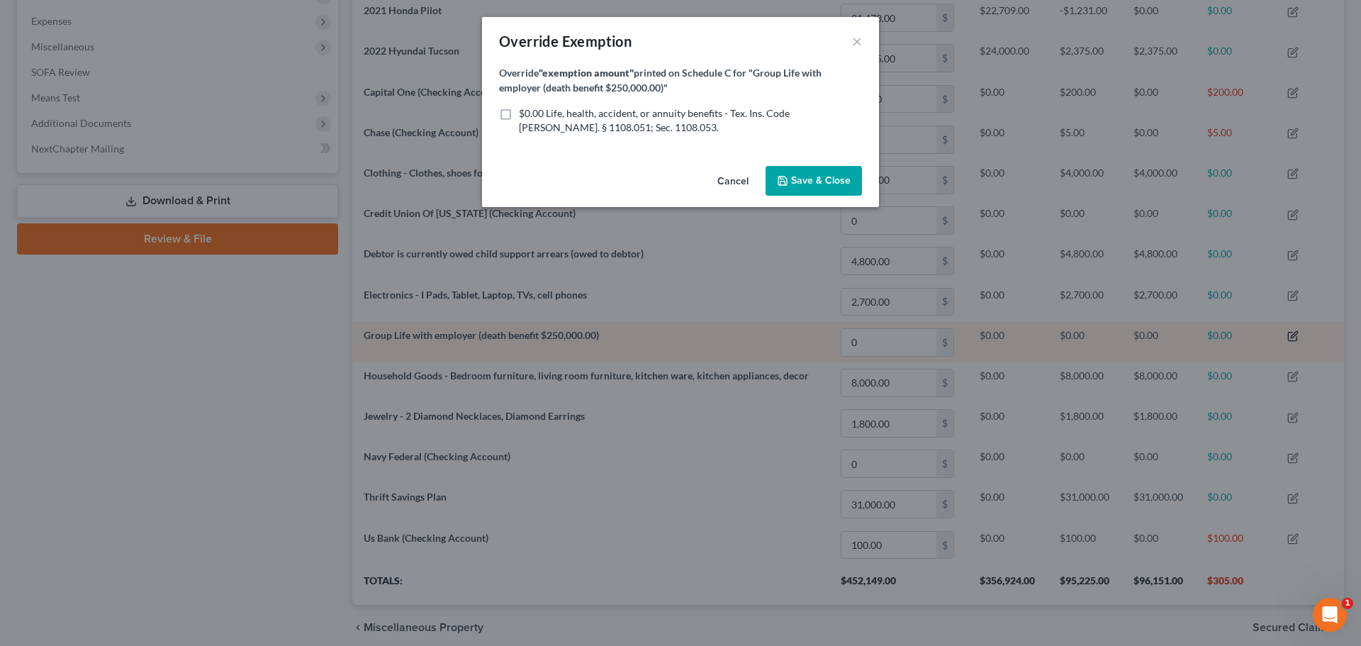
scroll to position [708539, 707823]
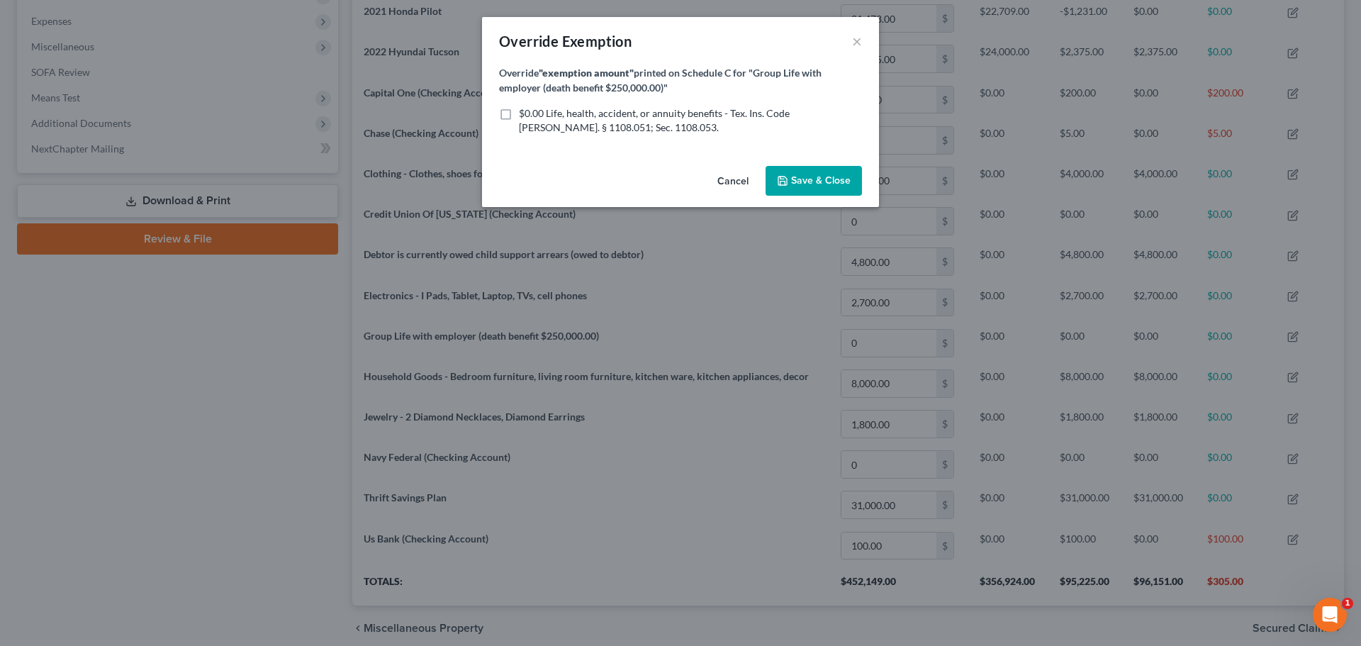
click at [519, 113] on label "$0.00 Life, health, accident, or annuity benefits - Tex. Ins. Code [PERSON_NAME…" at bounding box center [690, 120] width 343 height 28
click at [525, 113] on input "$0.00 Life, health, accident, or annuity benefits - Tex. Ins. Code [PERSON_NAME…" at bounding box center [529, 110] width 9 height 9
checkbox input "true"
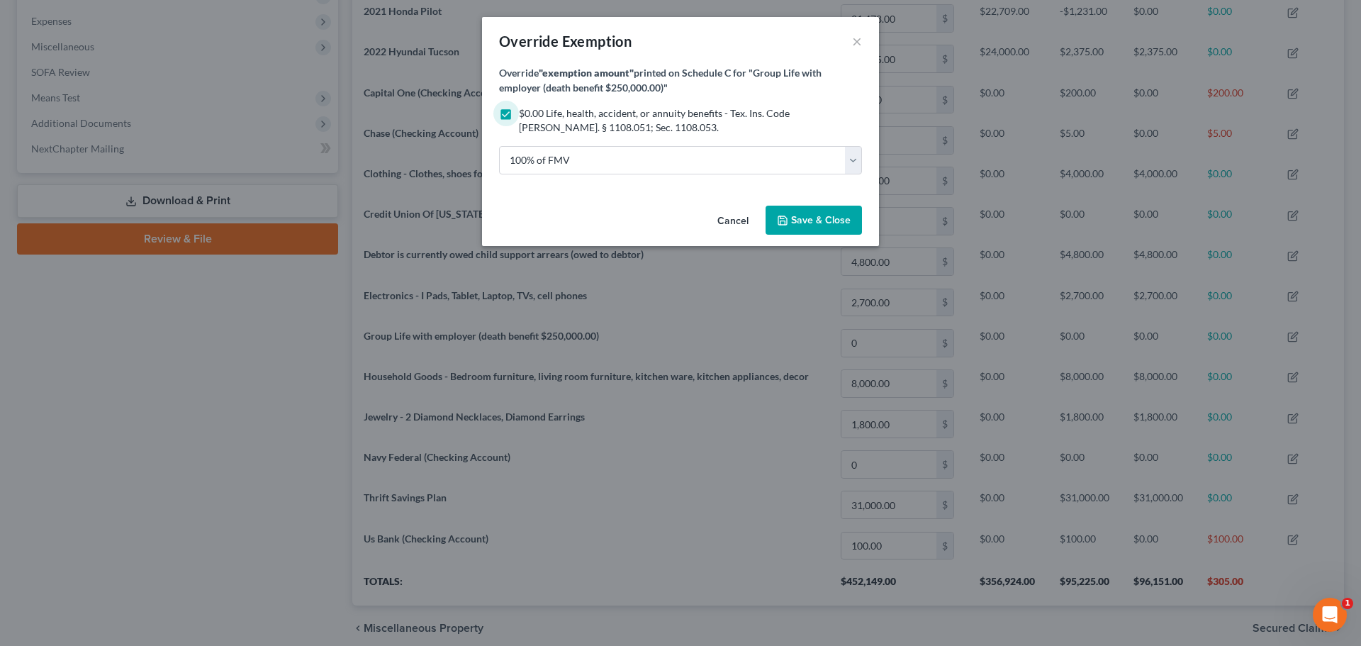
click at [786, 215] on icon "button" at bounding box center [782, 220] width 11 height 11
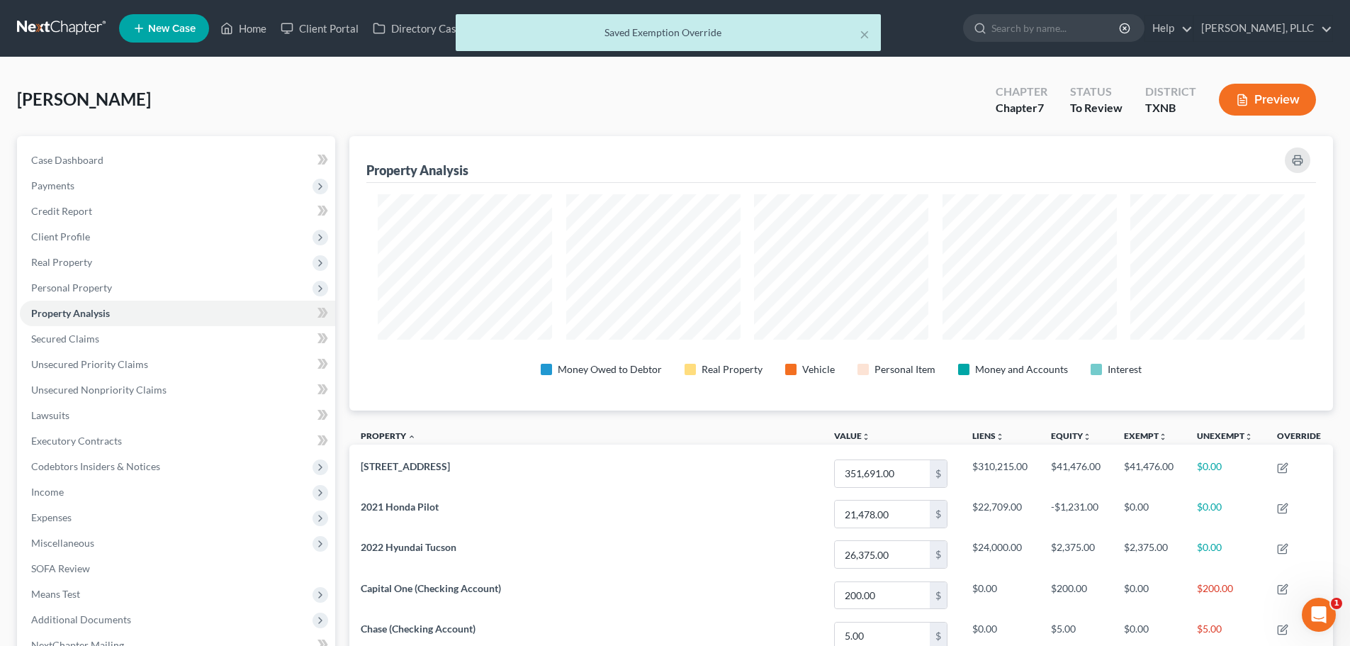
click at [246, 26] on div "× Saved Exemption Override" at bounding box center [668, 36] width 1350 height 44
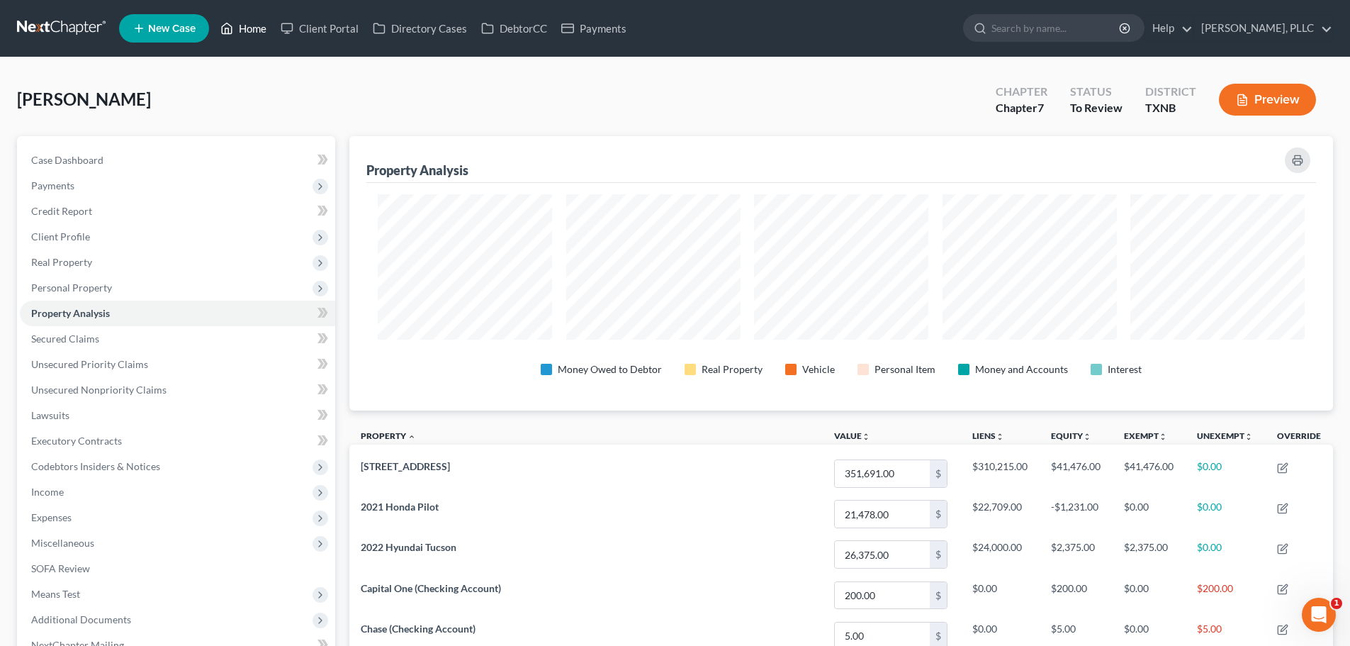
click at [258, 27] on link "Home" at bounding box center [243, 29] width 60 height 26
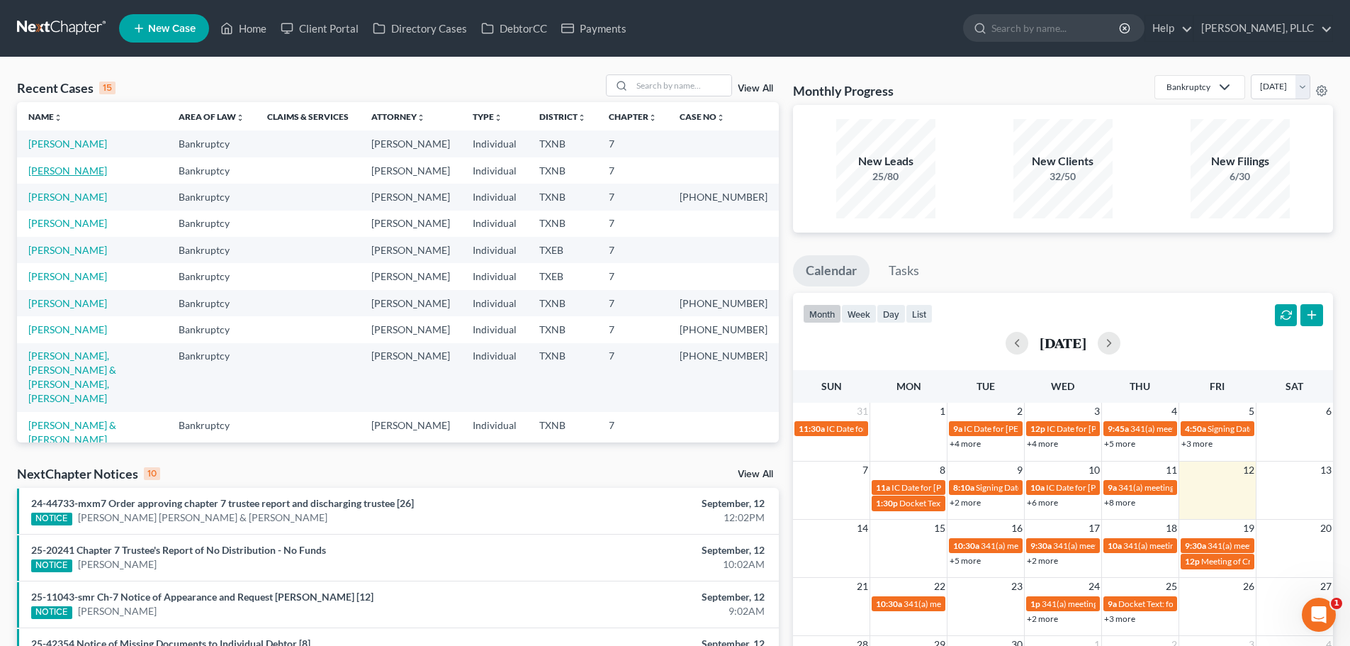
click at [75, 173] on link "[PERSON_NAME]" at bounding box center [67, 170] width 79 height 12
select select "4"
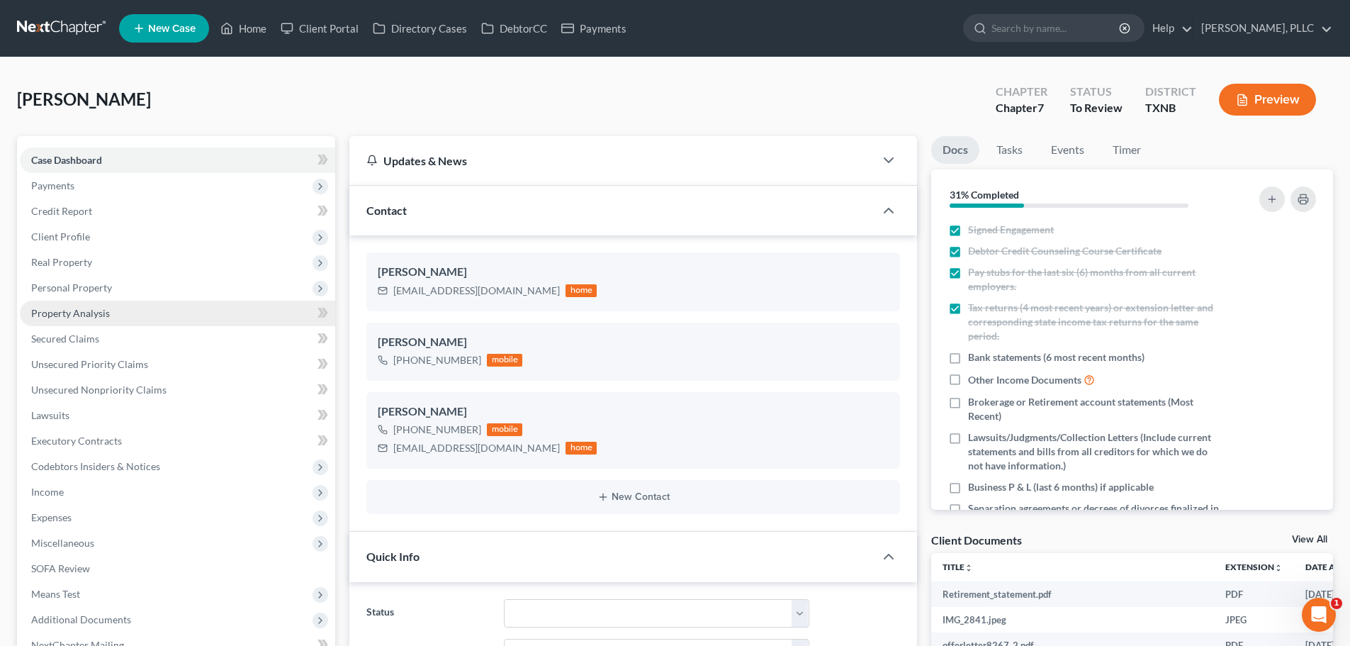
click at [67, 315] on span "Property Analysis" at bounding box center [70, 313] width 79 height 12
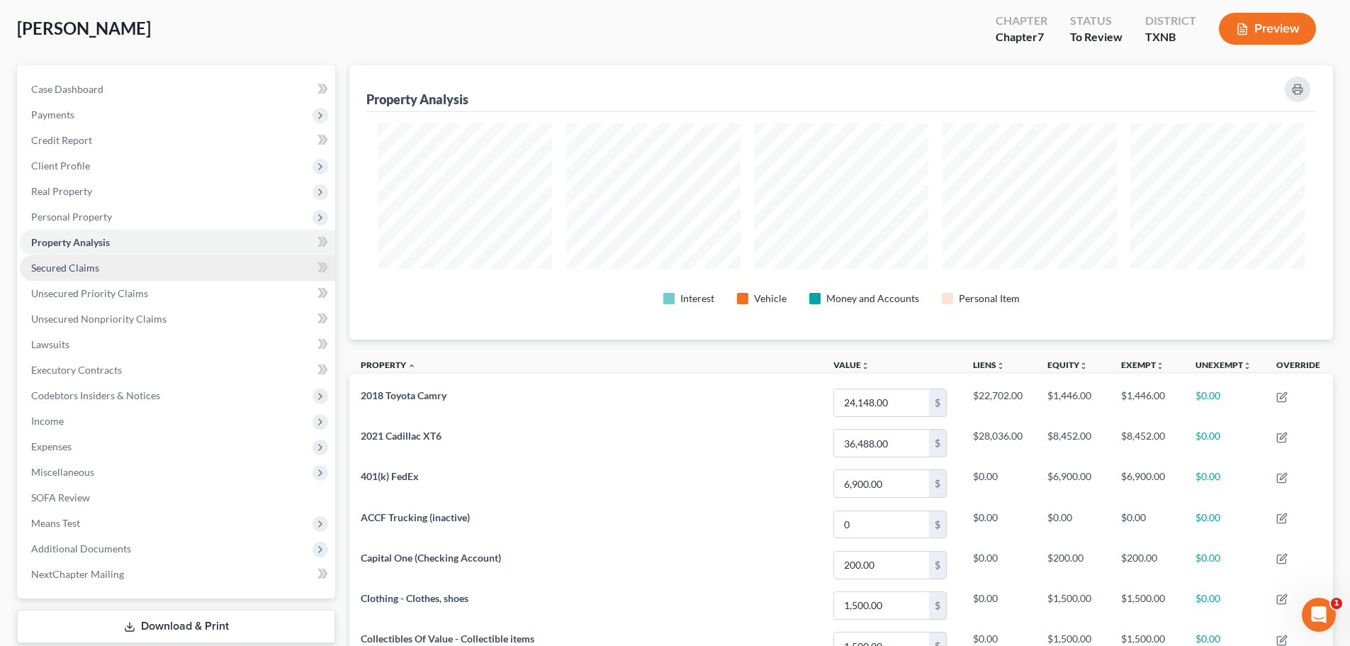
click at [65, 269] on span "Secured Claims" at bounding box center [65, 268] width 68 height 12
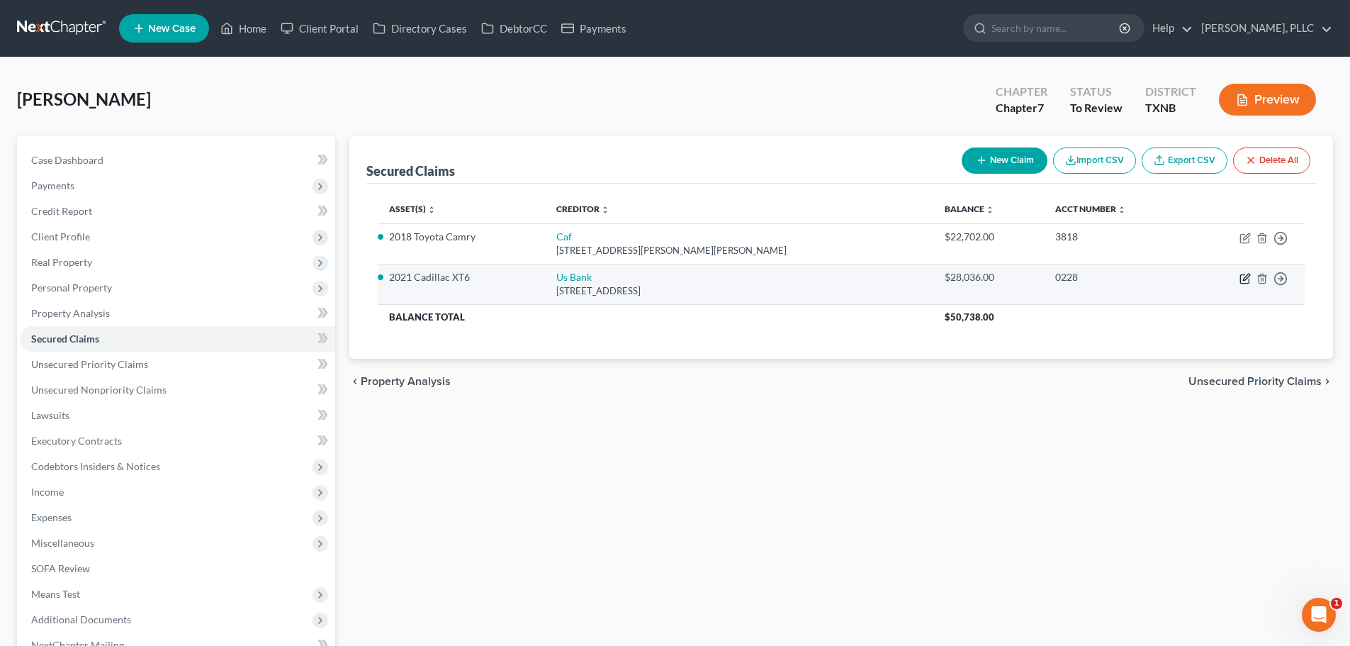
click at [1249, 279] on icon "button" at bounding box center [1244, 279] width 9 height 9
select select "52"
select select "3"
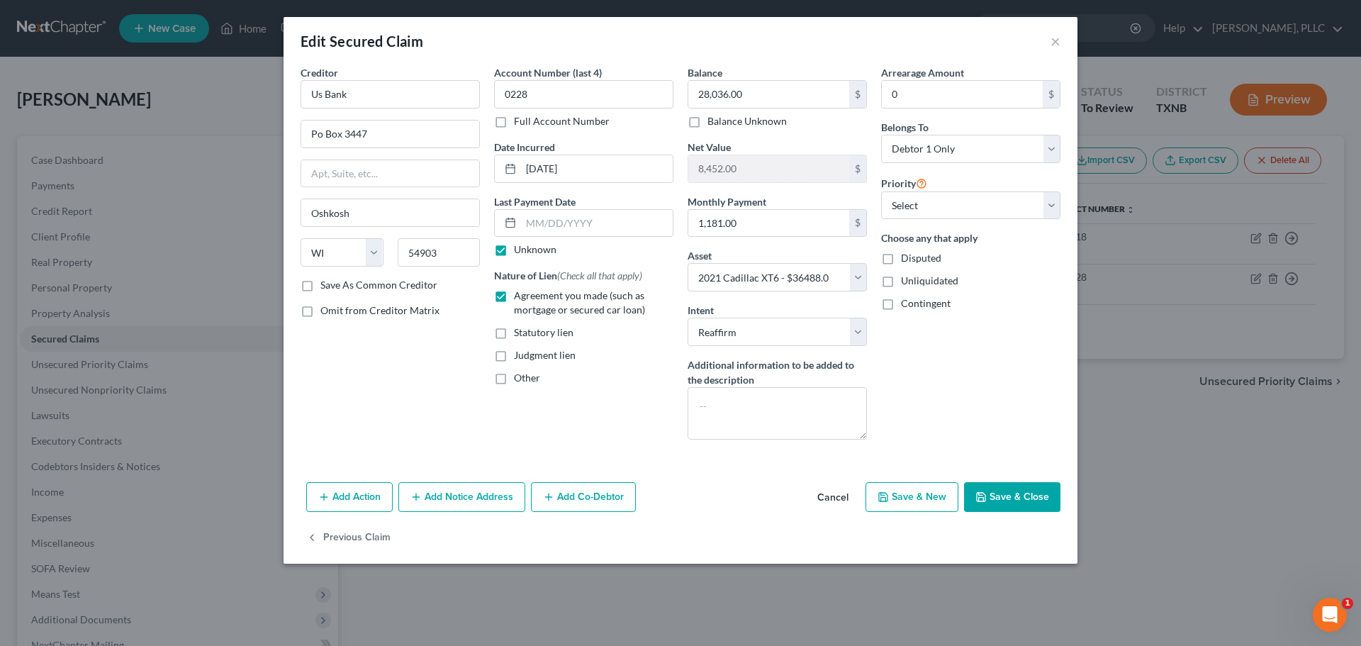
click at [1009, 497] on button "Save & Close" at bounding box center [1012, 497] width 96 height 30
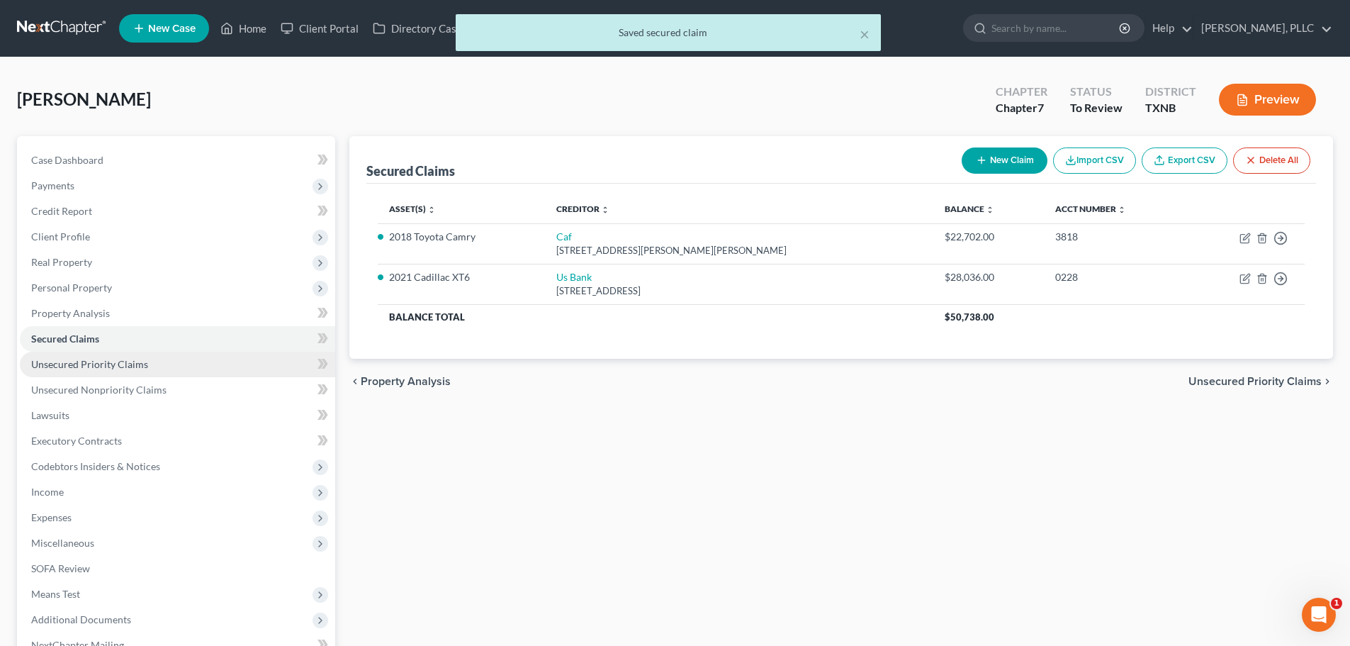
click at [73, 366] on span "Unsecured Priority Claims" at bounding box center [89, 364] width 117 height 12
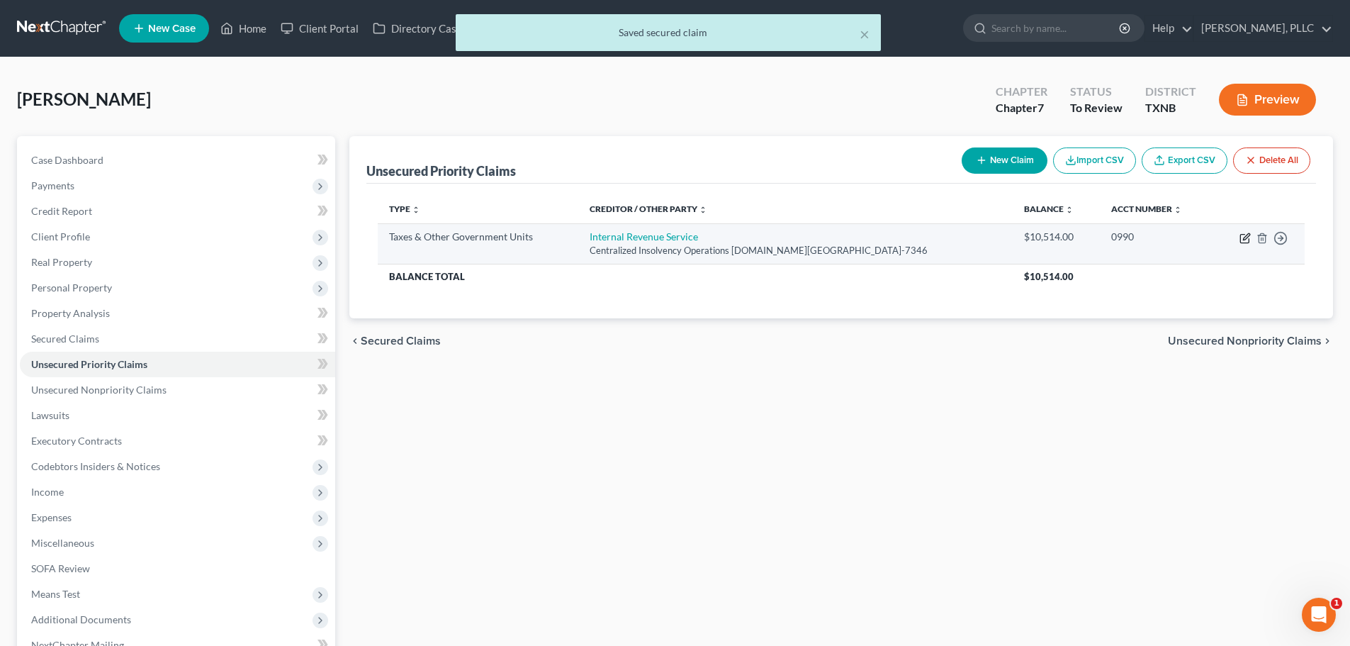
click at [1245, 237] on icon "button" at bounding box center [1245, 237] width 11 height 11
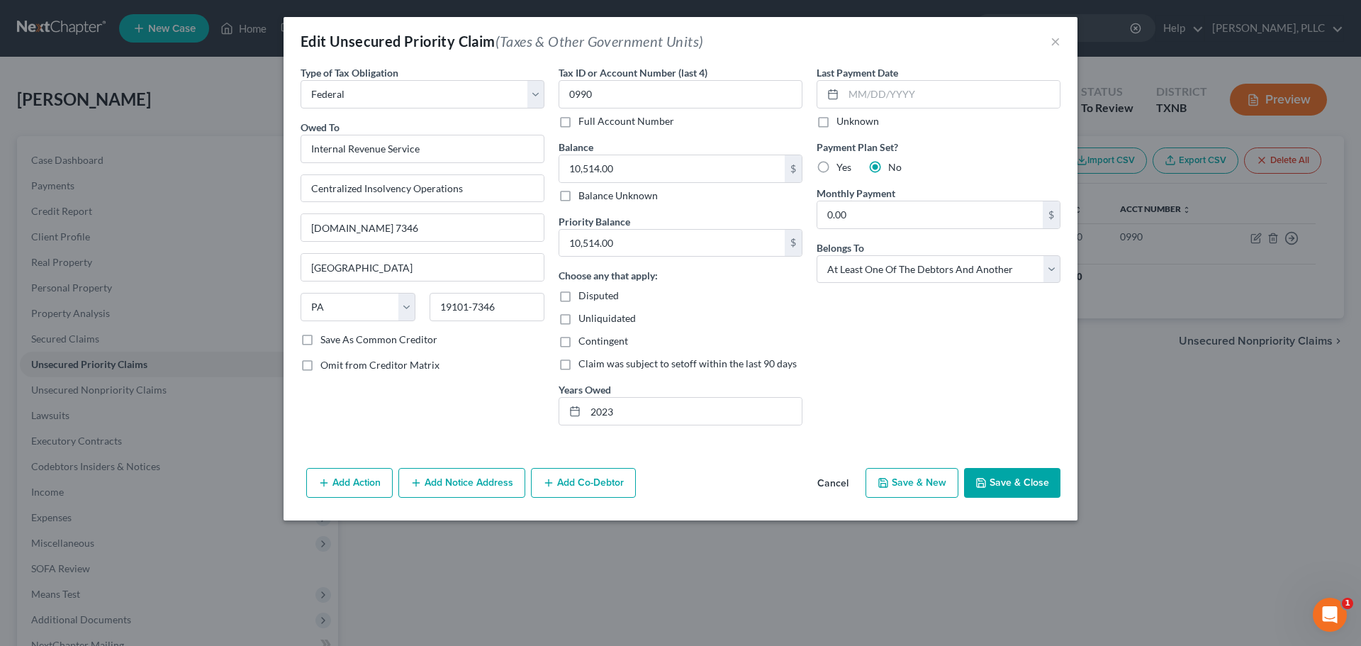
click at [1025, 480] on button "Save & Close" at bounding box center [1012, 483] width 96 height 30
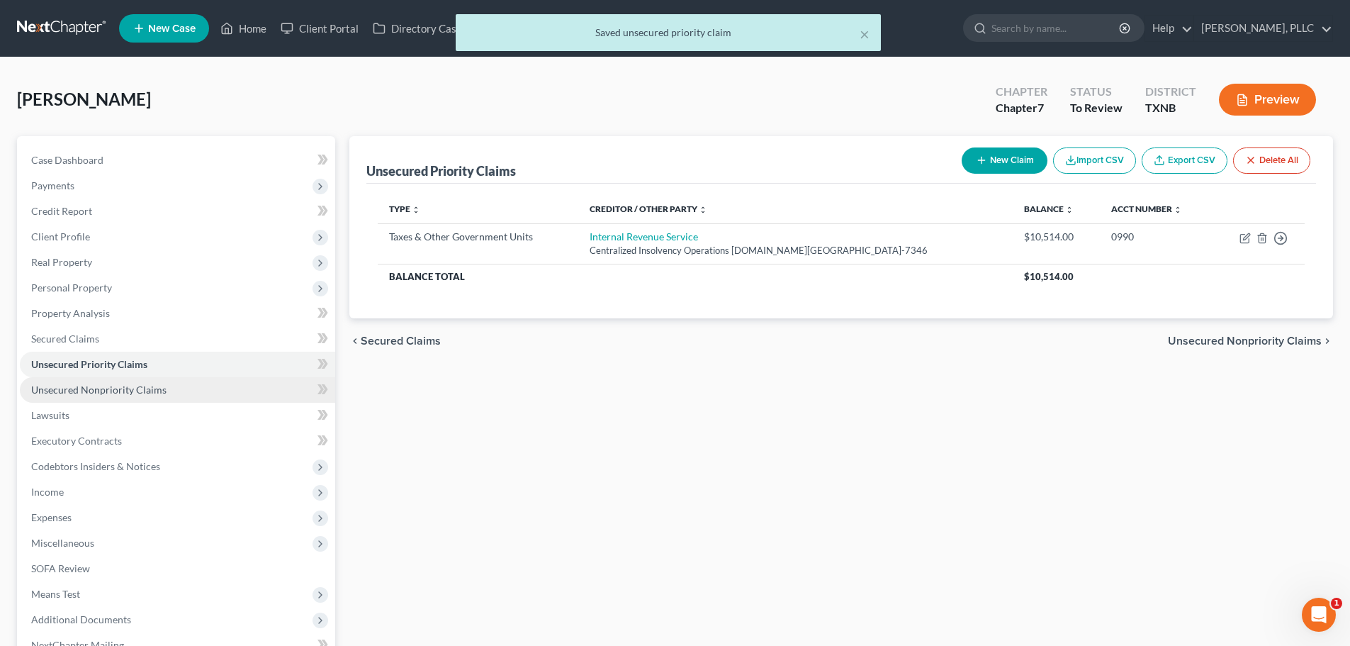
click at [147, 391] on span "Unsecured Nonpriority Claims" at bounding box center [98, 389] width 135 height 12
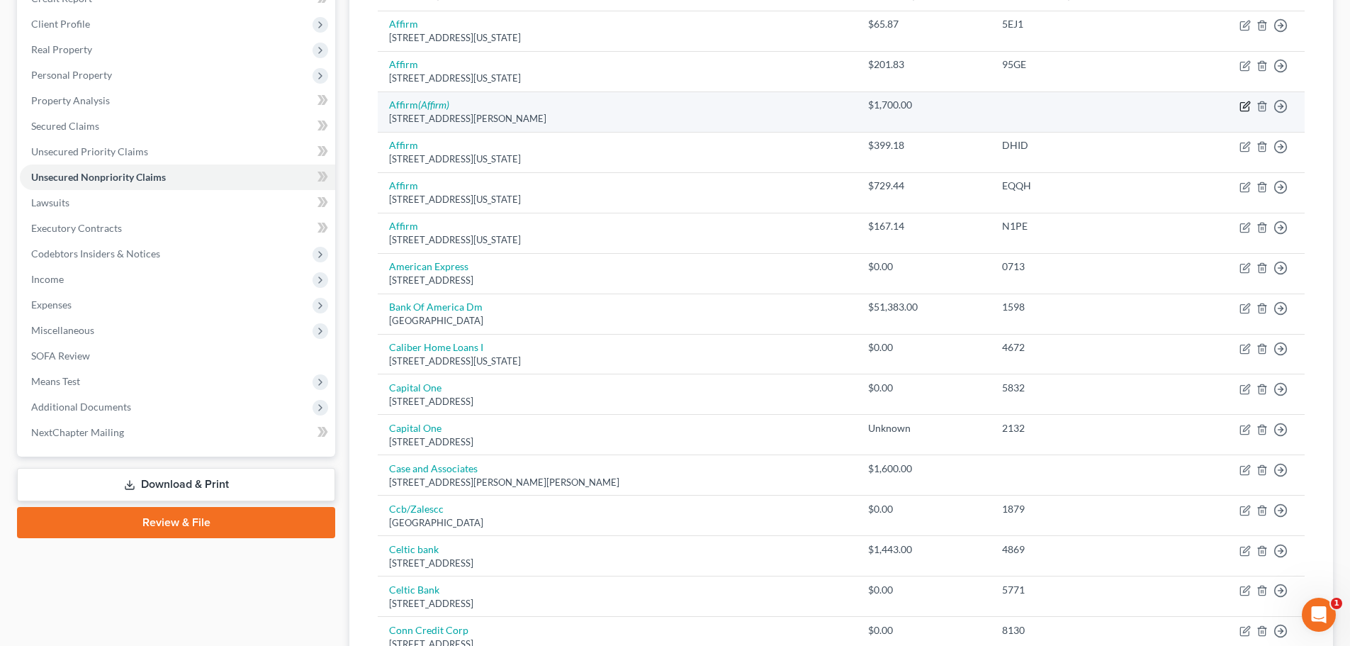
click at [1243, 106] on icon "button" at bounding box center [1245, 106] width 11 height 11
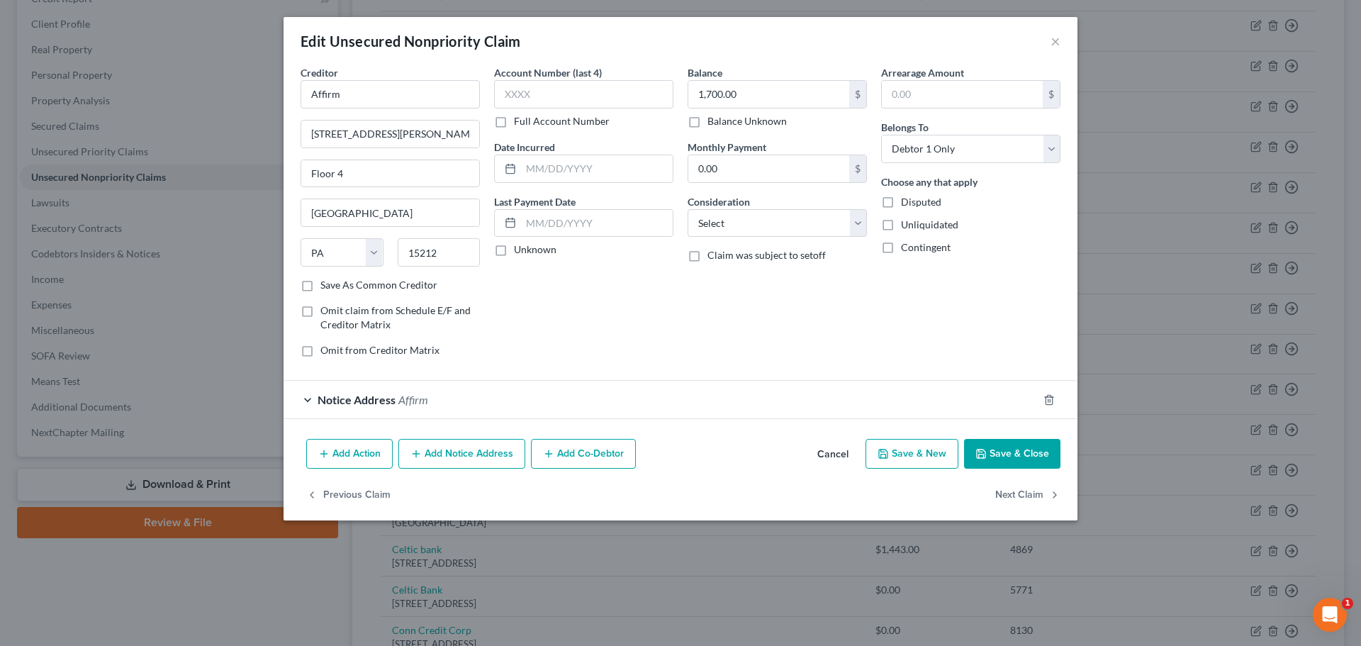
click at [308, 398] on div "Notice Address Affirm" at bounding box center [661, 400] width 754 height 38
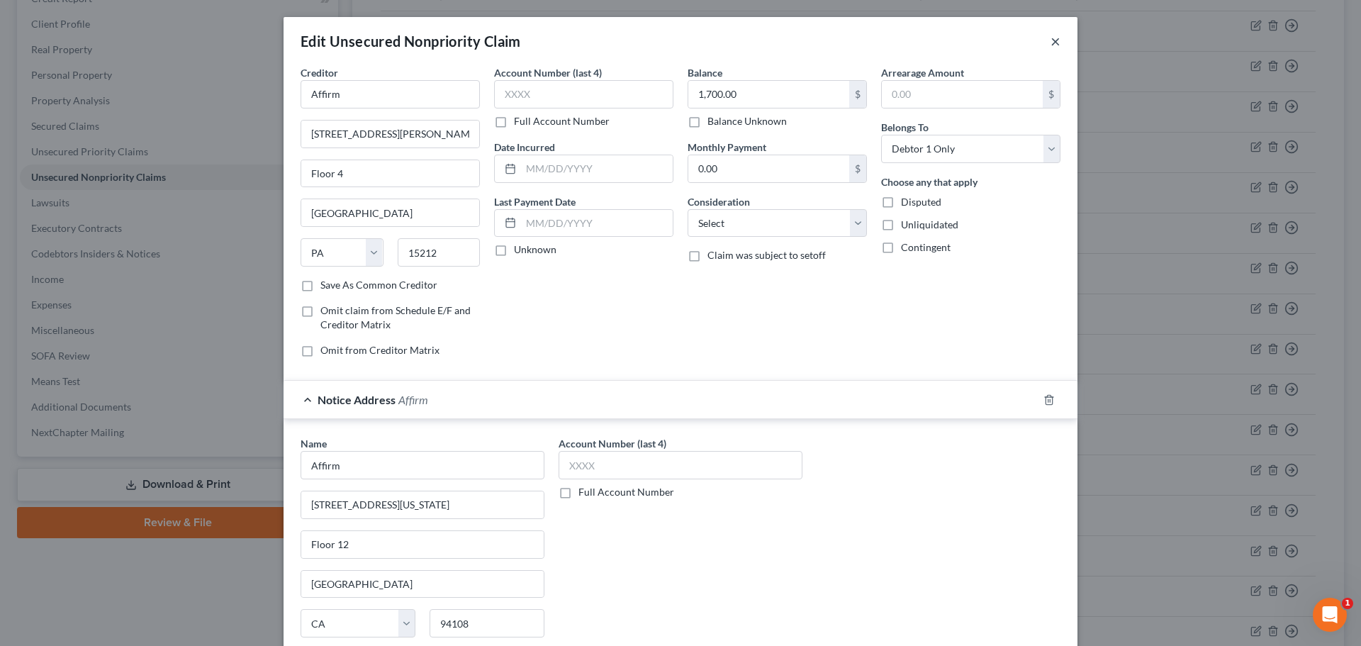
click at [1051, 43] on button "×" at bounding box center [1055, 41] width 10 height 17
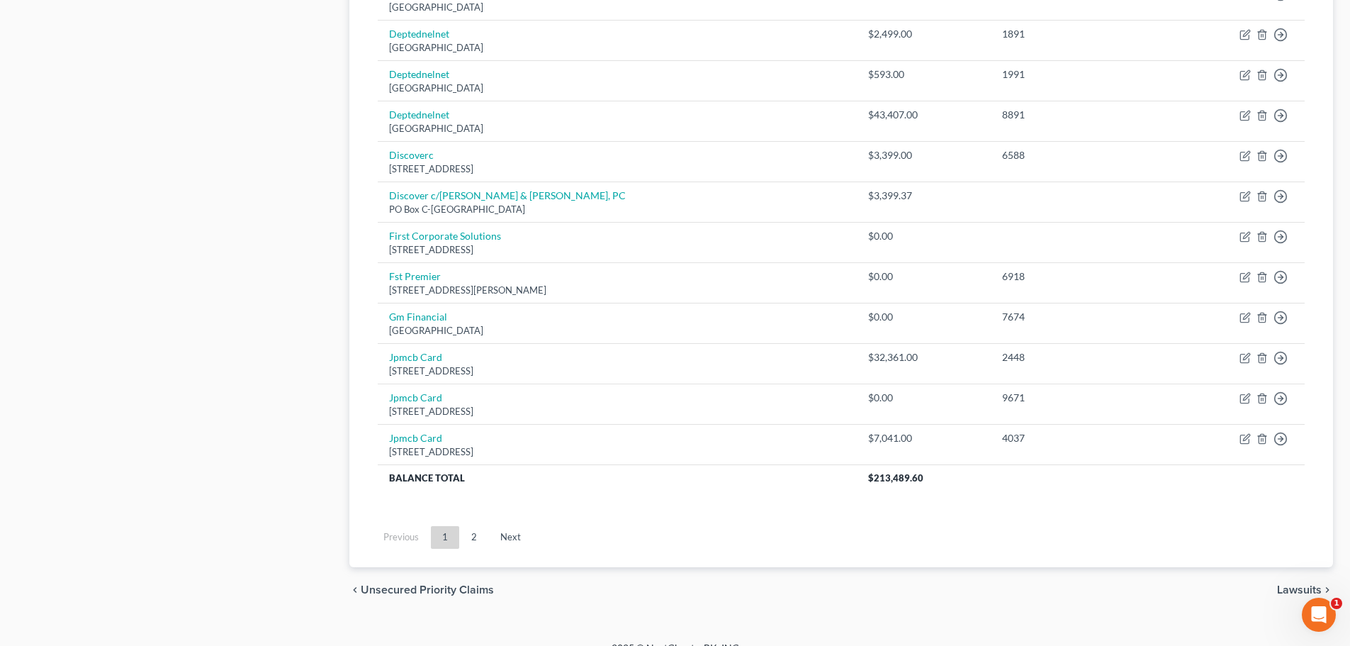
scroll to position [991, 0]
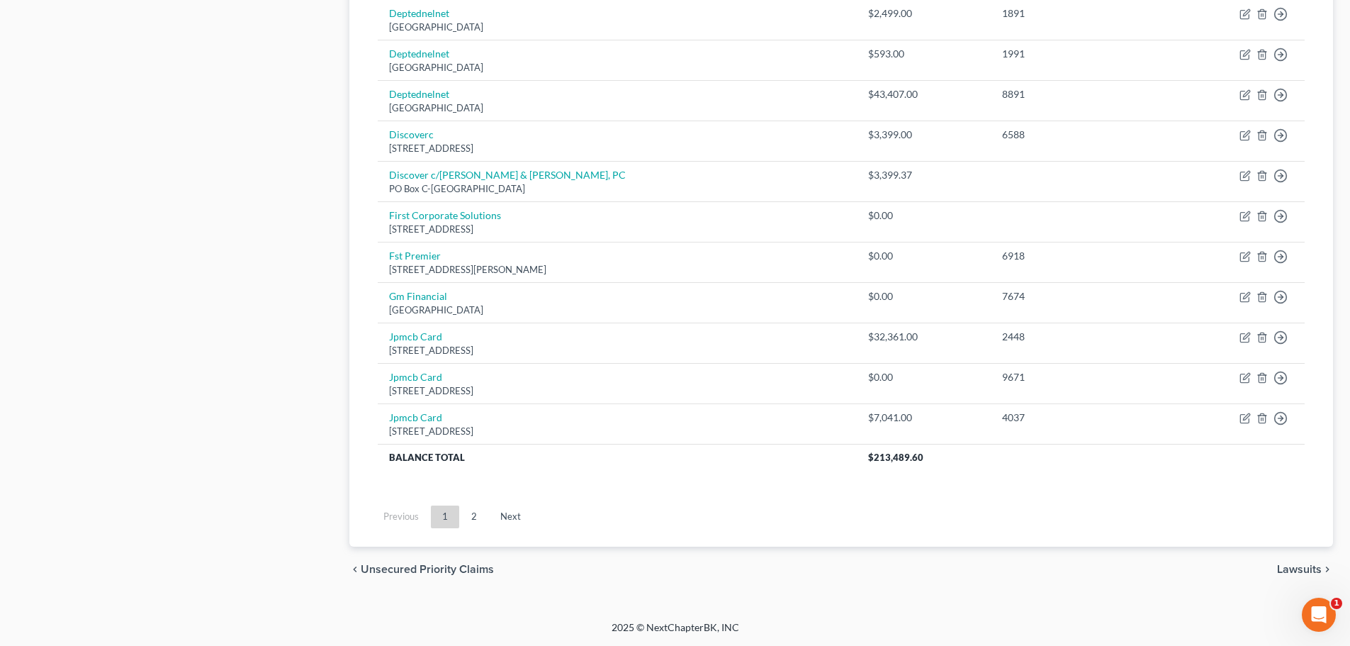
click at [469, 518] on link "2" at bounding box center [474, 516] width 28 height 23
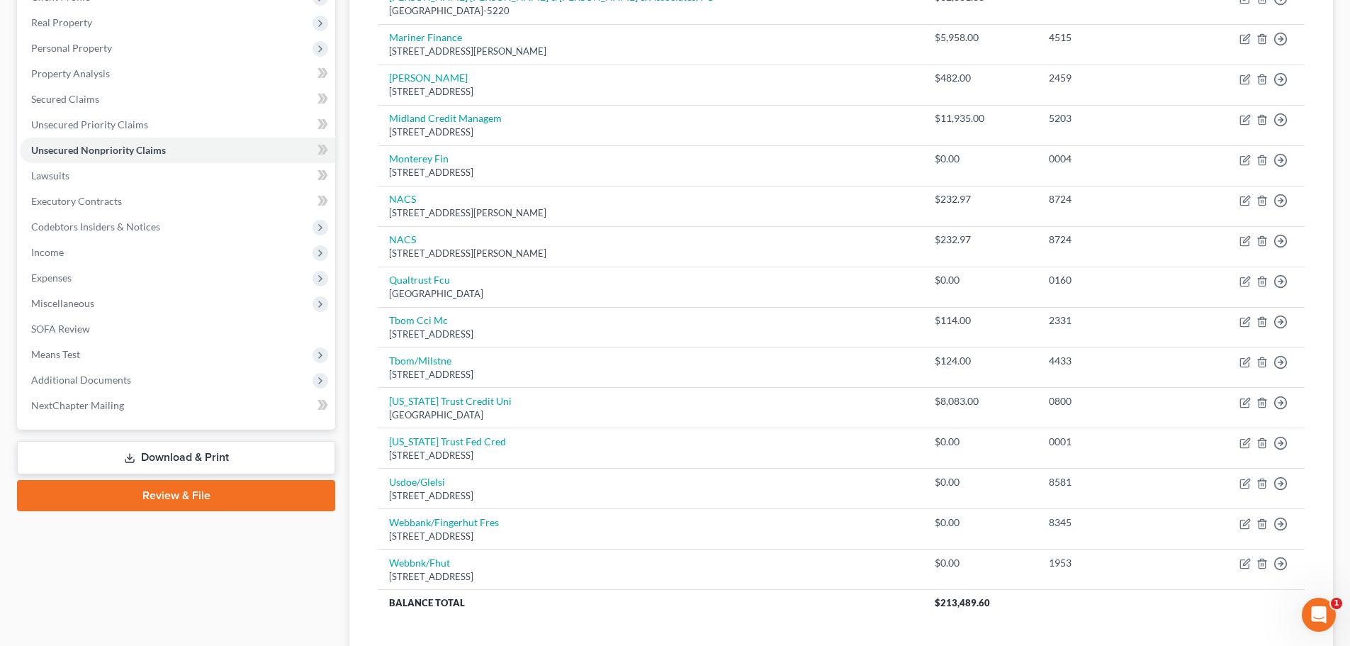
scroll to position [243, 0]
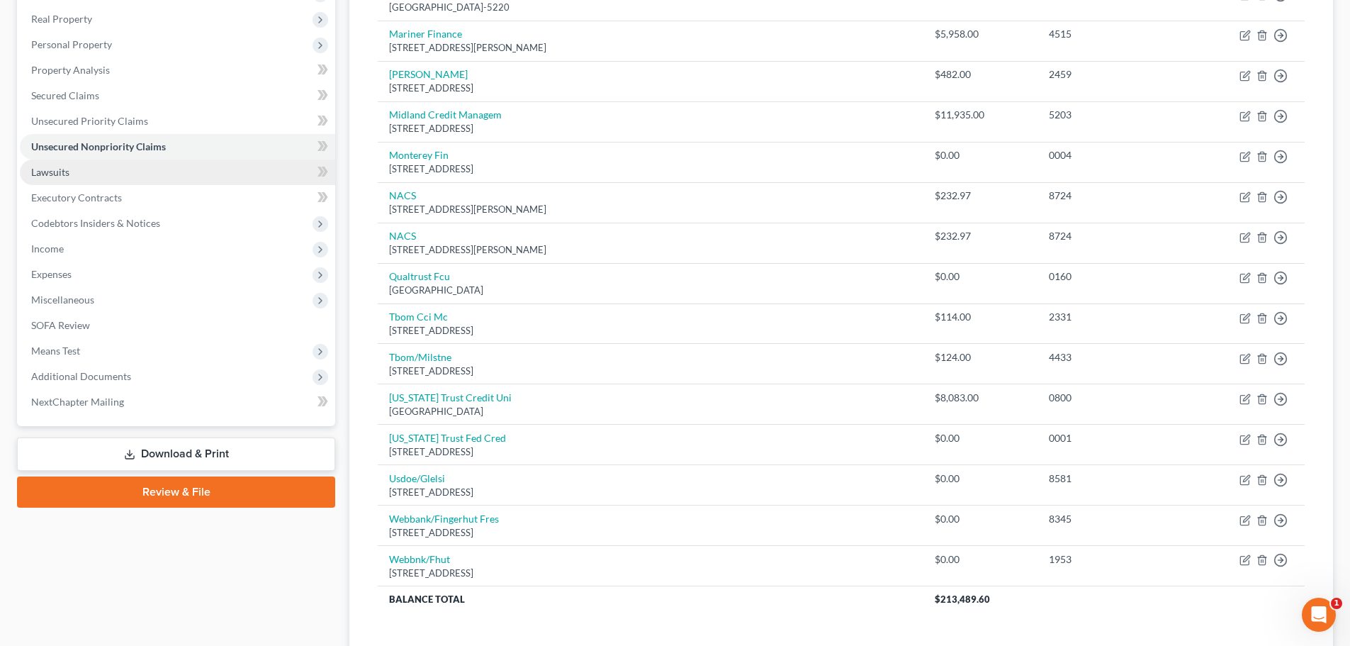
click at [67, 173] on span "Lawsuits" at bounding box center [50, 172] width 38 height 12
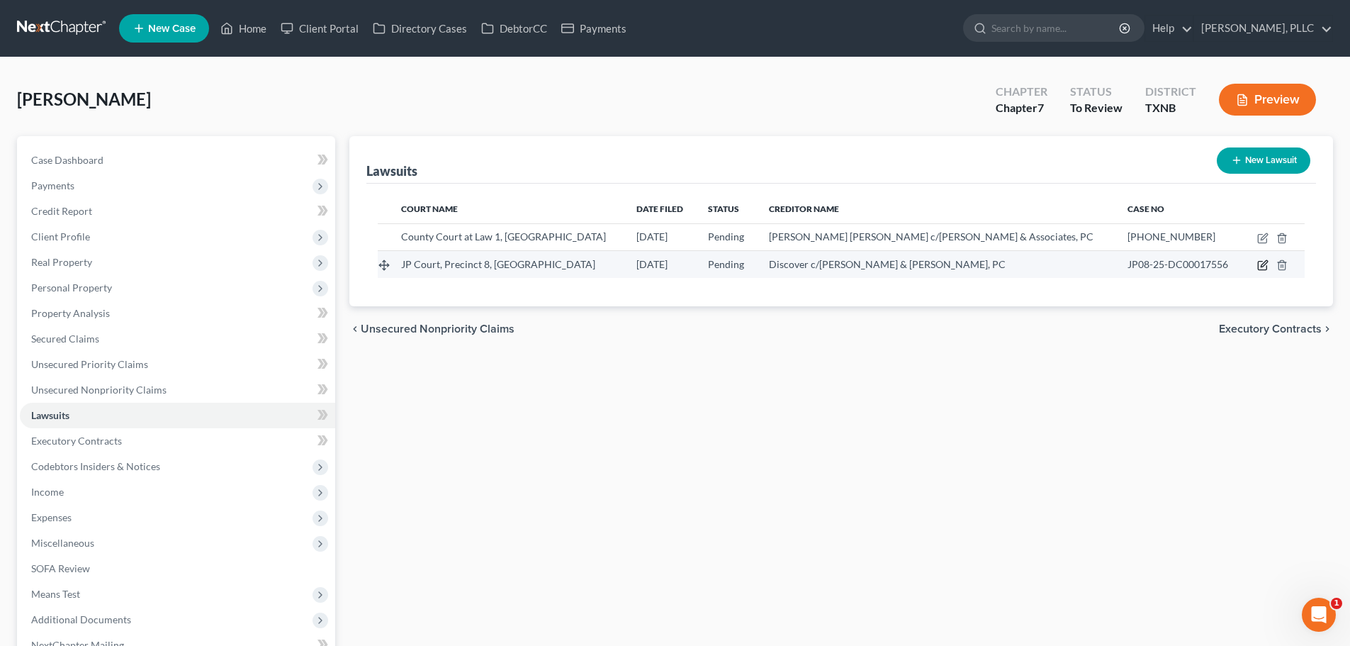
click at [1262, 263] on icon "button" at bounding box center [1262, 264] width 11 height 11
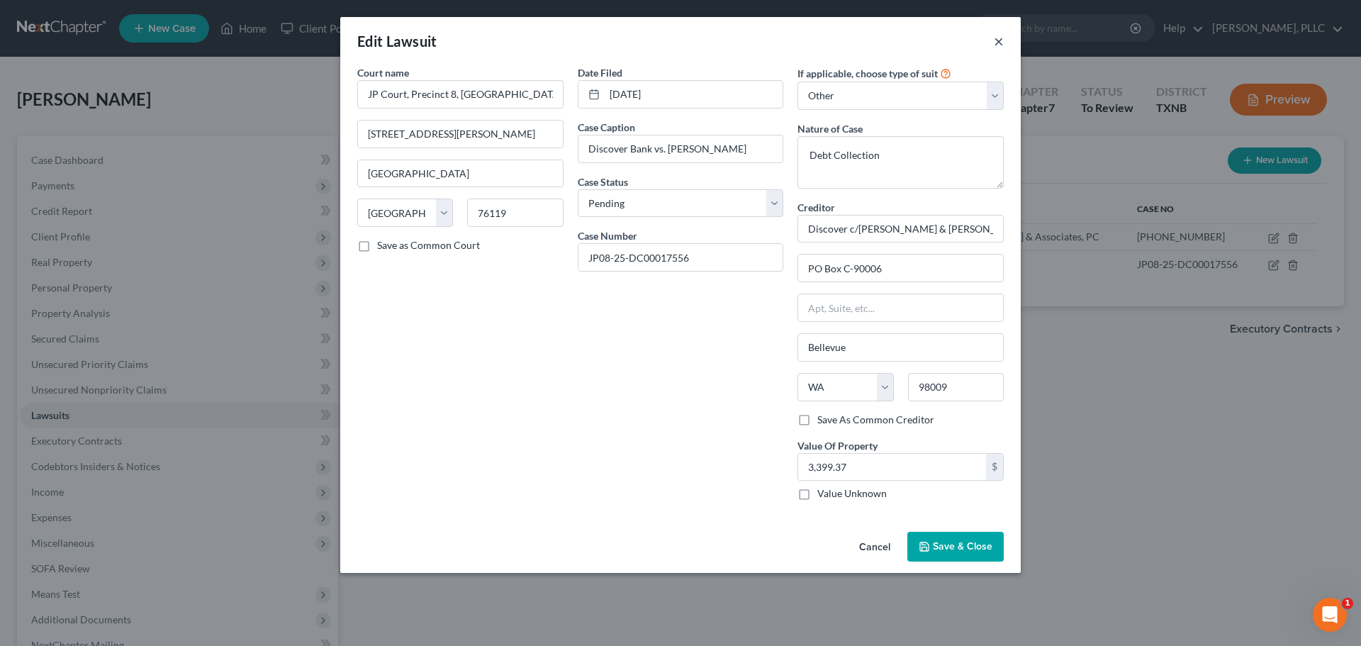
click at [1003, 40] on button "×" at bounding box center [999, 41] width 10 height 17
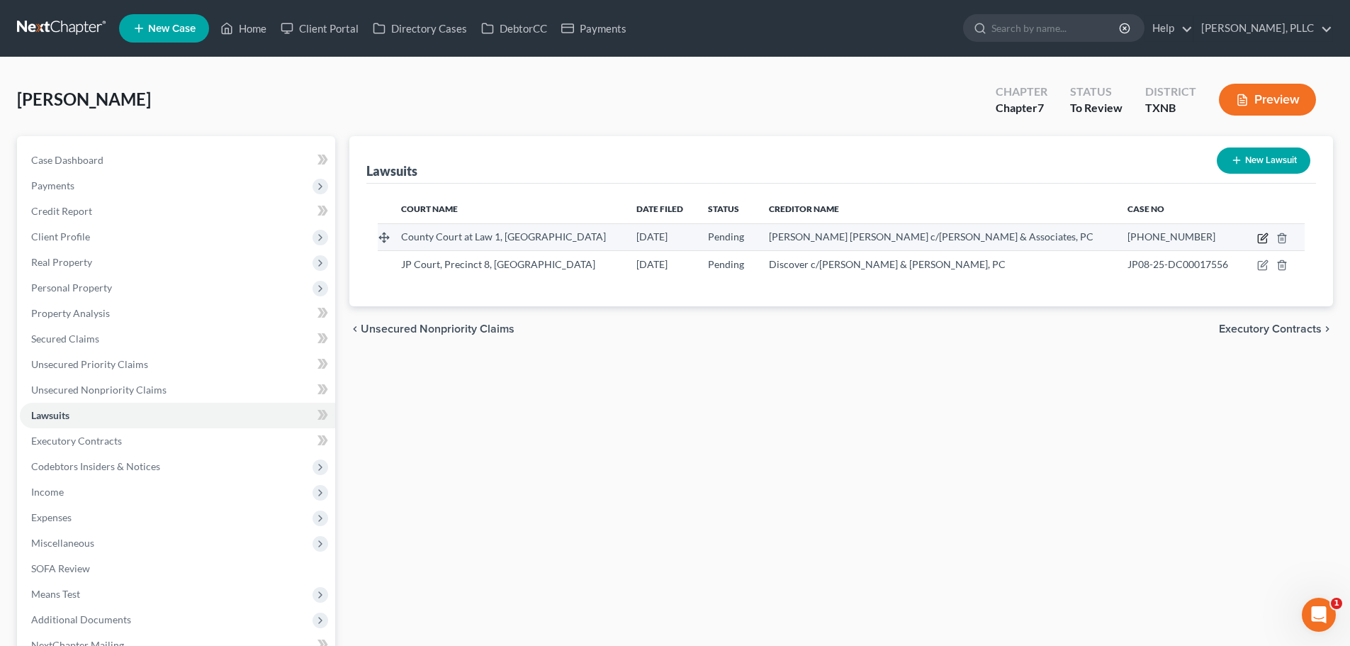
click at [1261, 237] on icon "button" at bounding box center [1262, 237] width 11 height 11
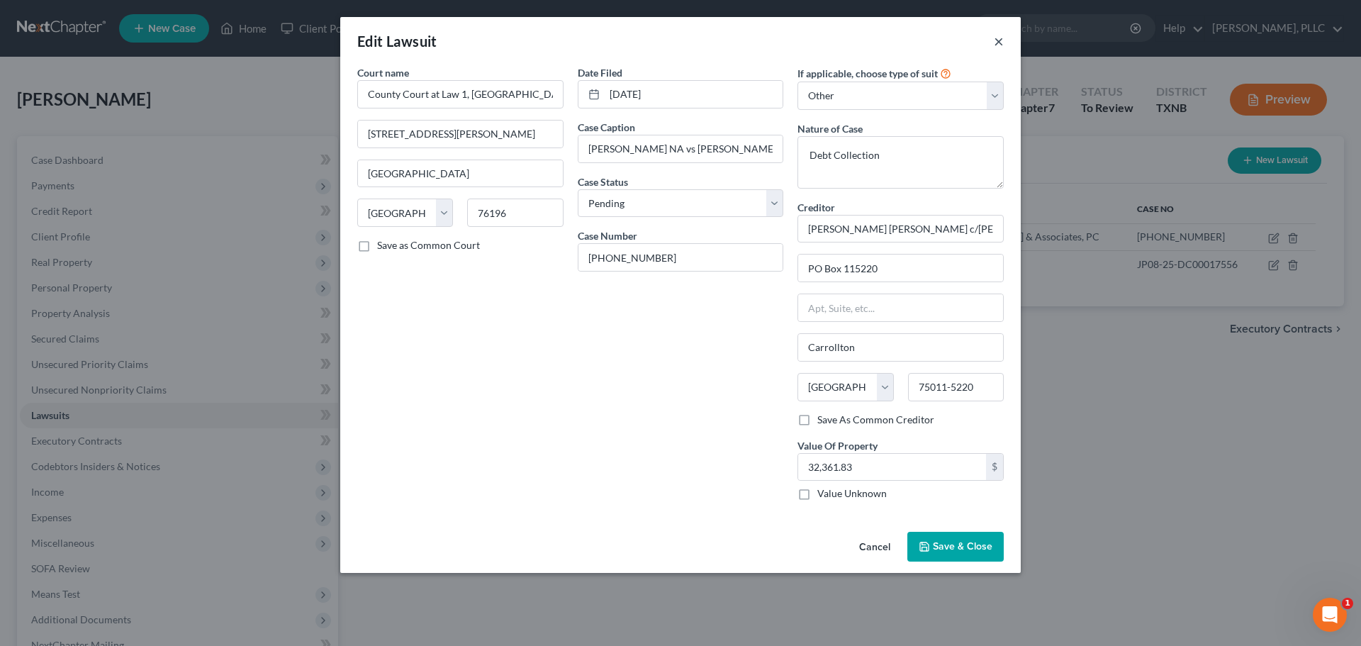
click at [995, 38] on button "×" at bounding box center [999, 41] width 10 height 17
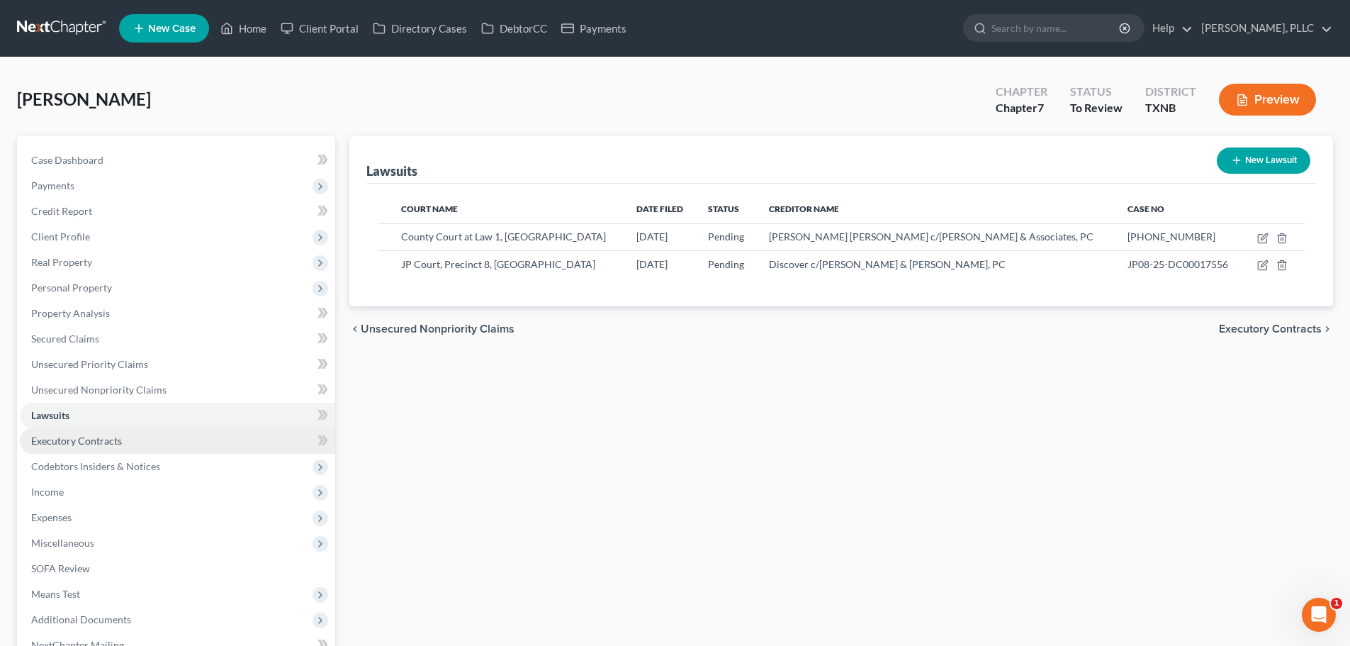
click at [77, 439] on span "Executory Contracts" at bounding box center [76, 441] width 91 height 12
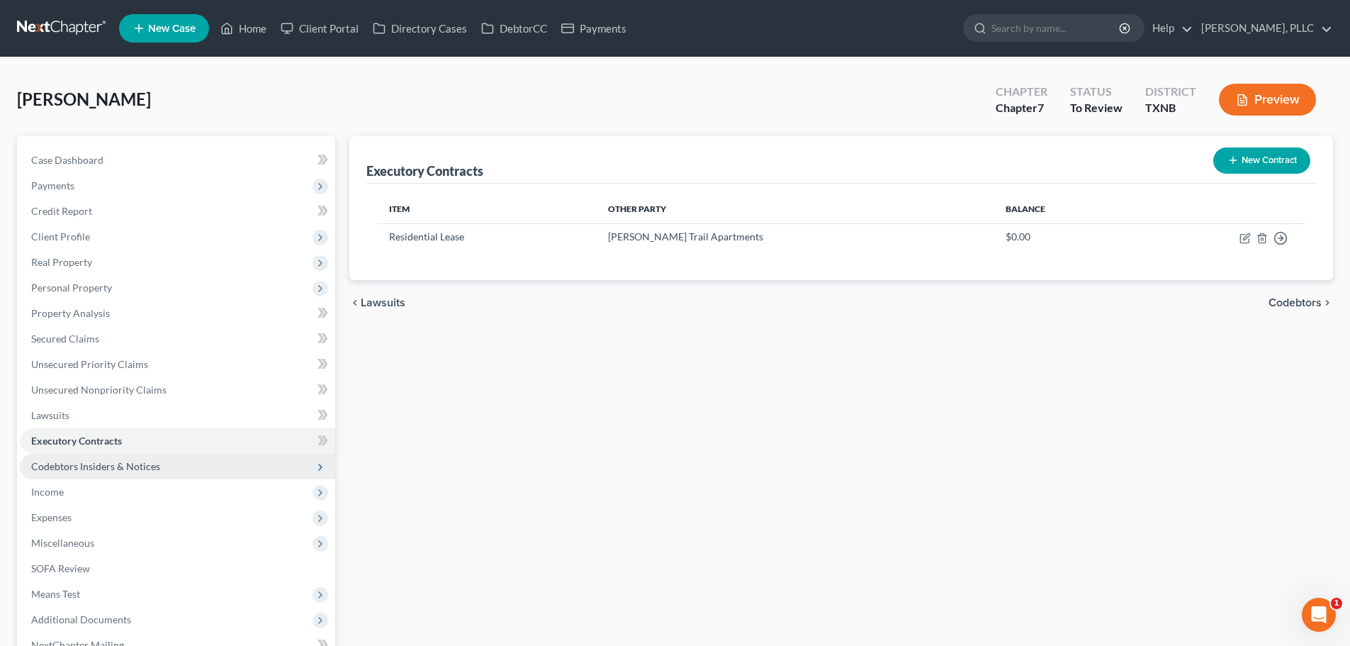
click at [78, 466] on span "Codebtors Insiders & Notices" at bounding box center [95, 466] width 129 height 12
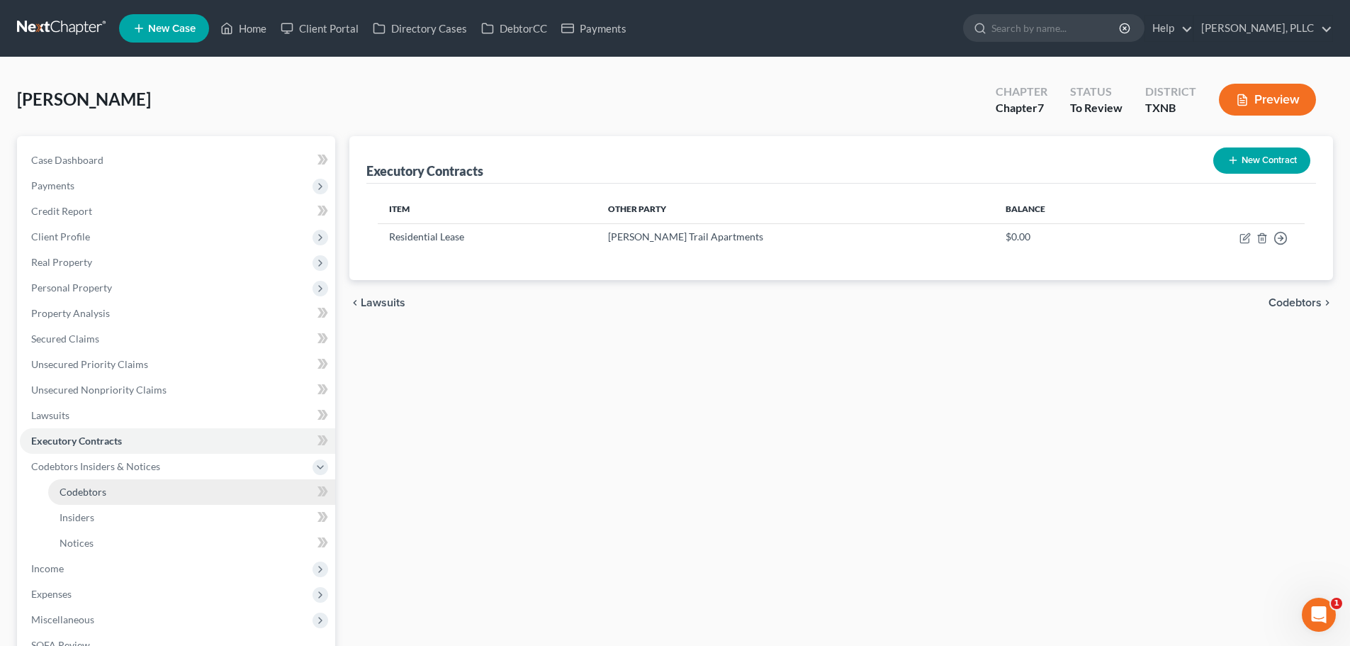
click at [79, 495] on span "Codebtors" at bounding box center [83, 492] width 47 height 12
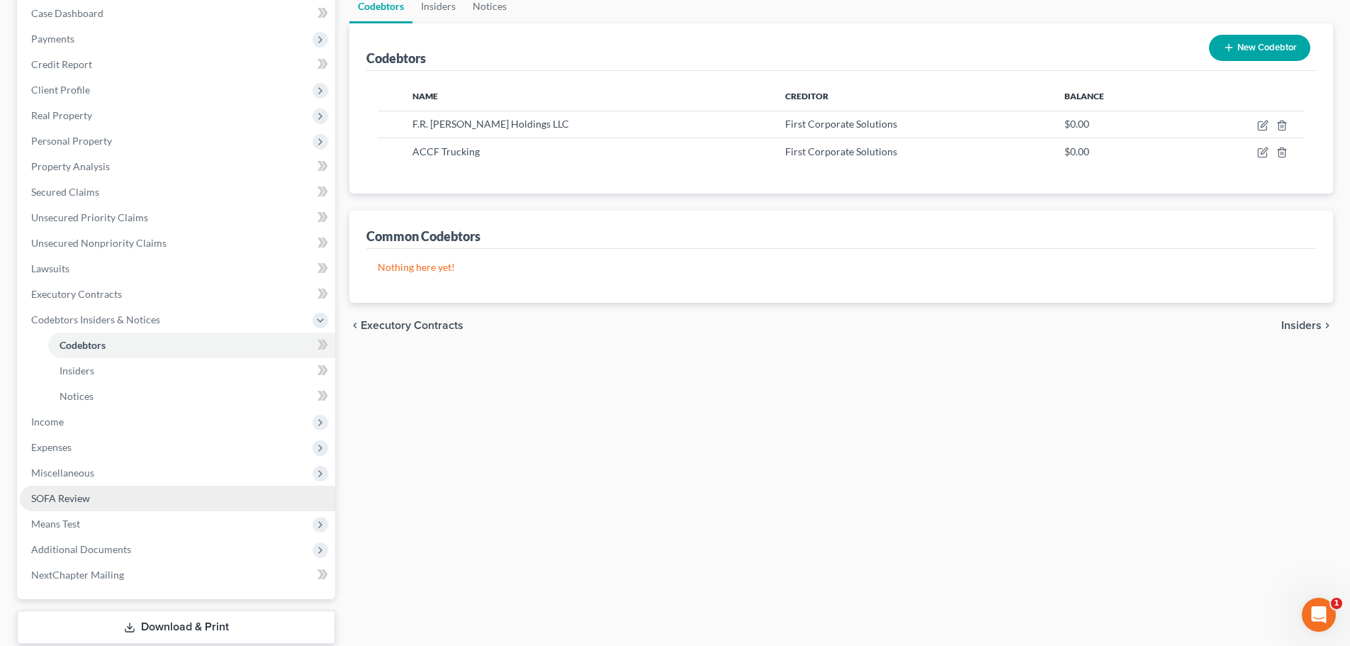
scroll to position [213, 0]
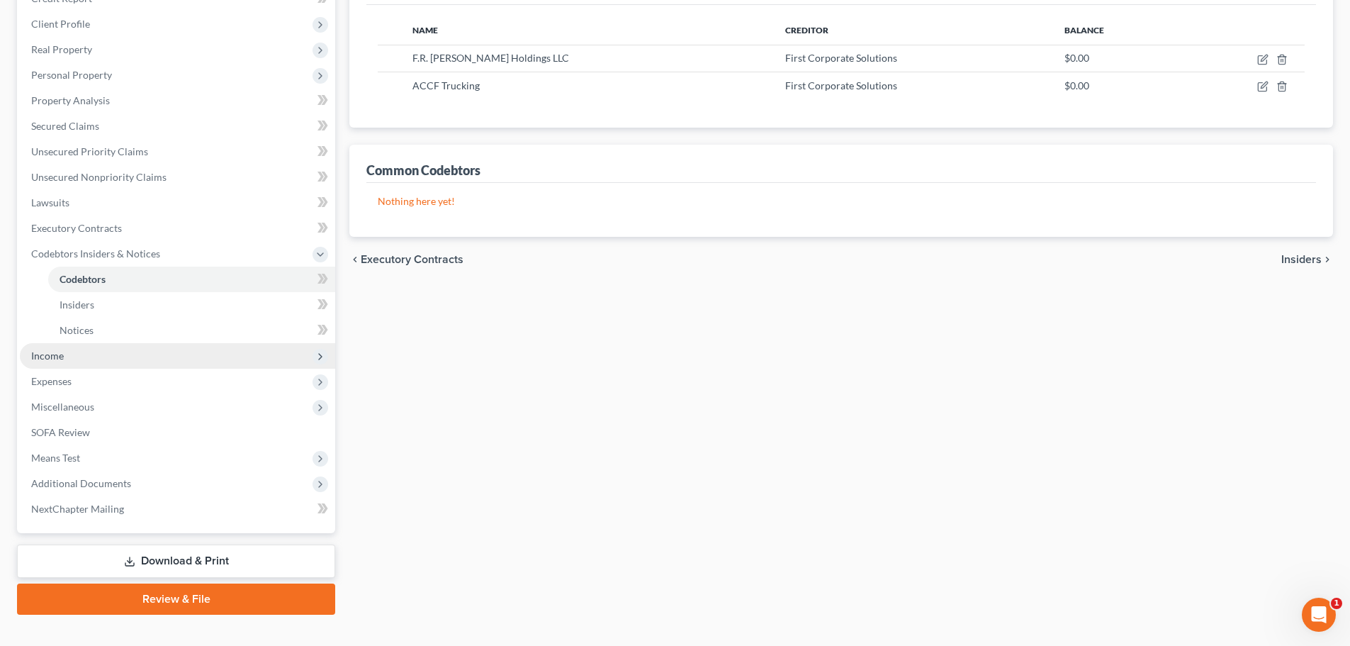
click at [68, 351] on span "Income" at bounding box center [177, 356] width 315 height 26
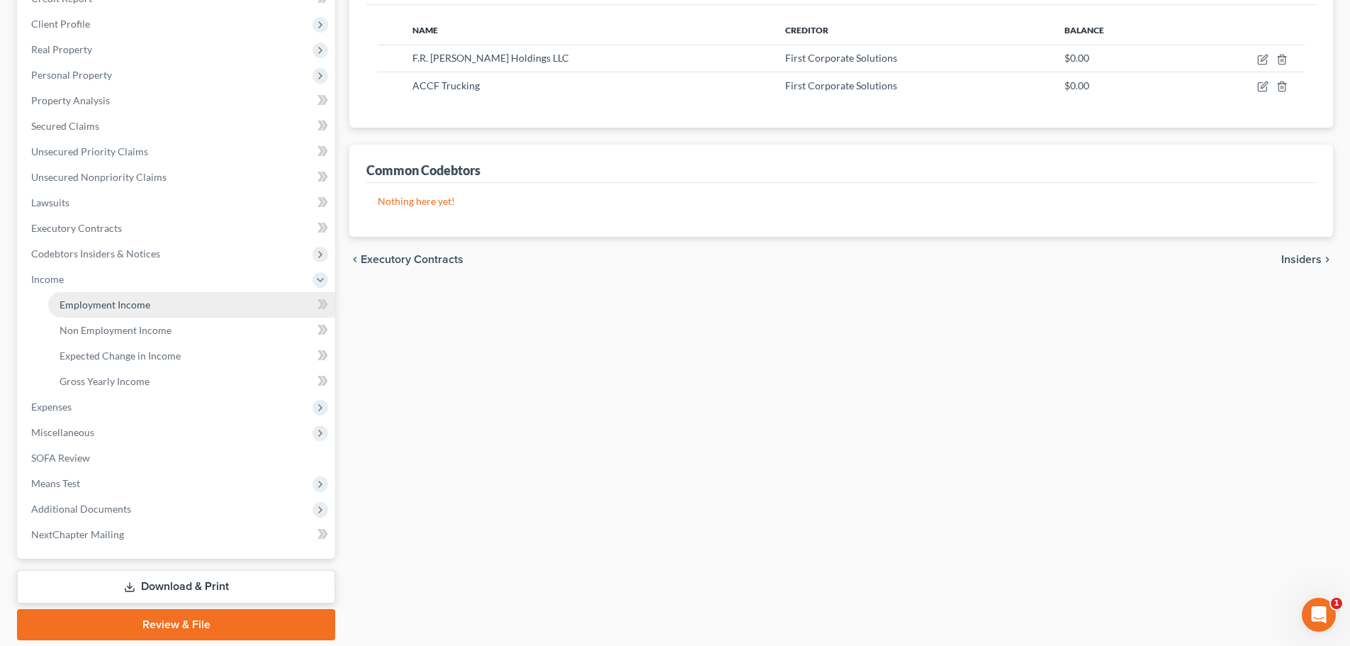
click at [82, 310] on span "Employment Income" at bounding box center [105, 304] width 91 height 12
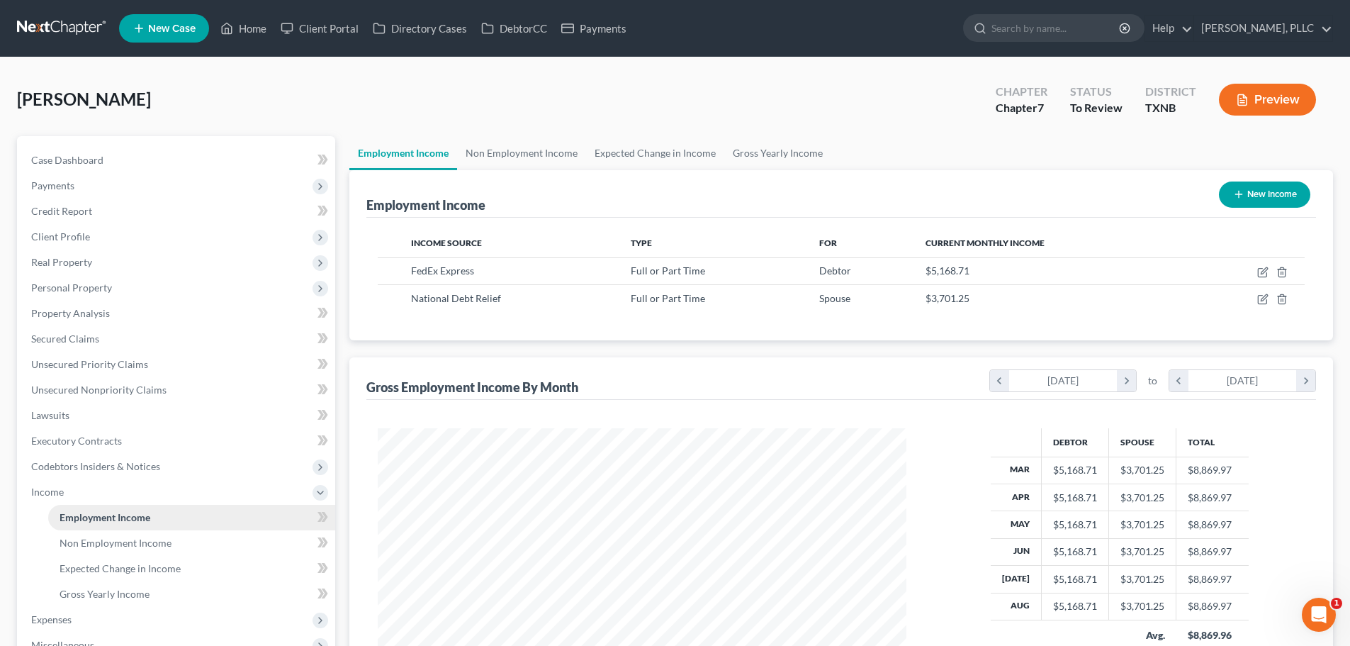
scroll to position [264, 557]
click at [530, 150] on link "Non Employment Income" at bounding box center [521, 153] width 129 height 34
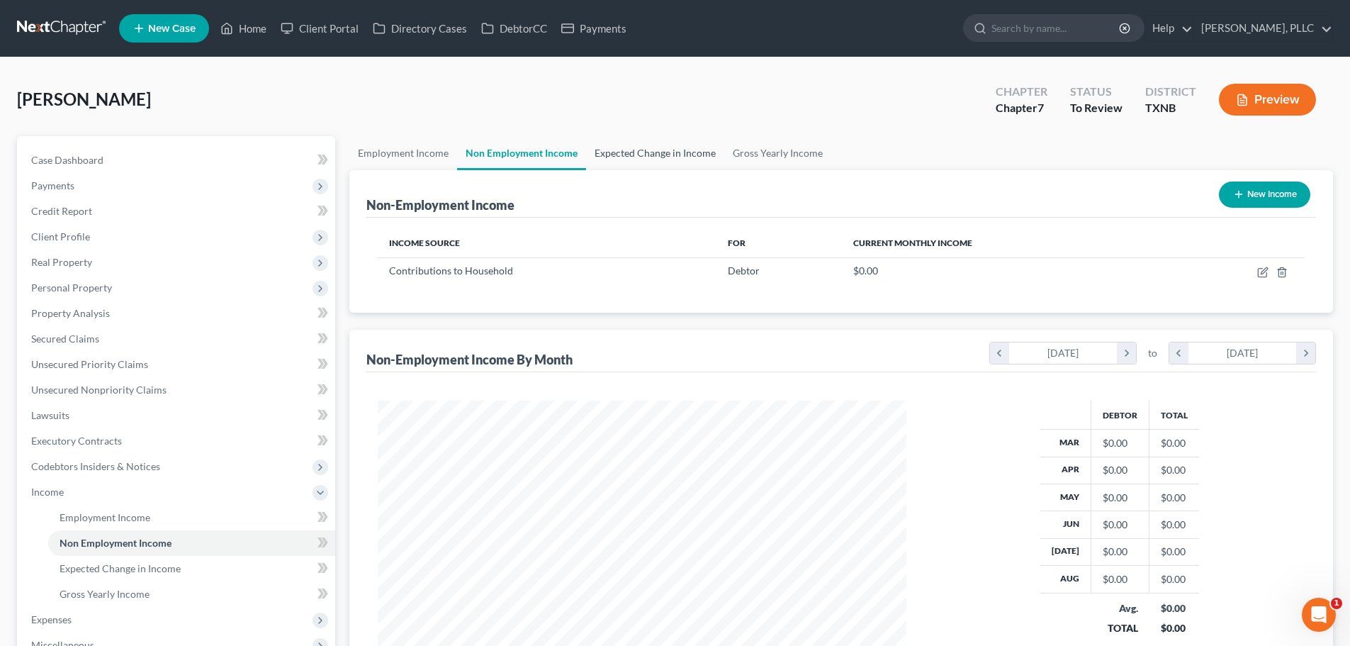
scroll to position [264, 557]
click at [409, 151] on link "Employment Income" at bounding box center [403, 153] width 108 height 34
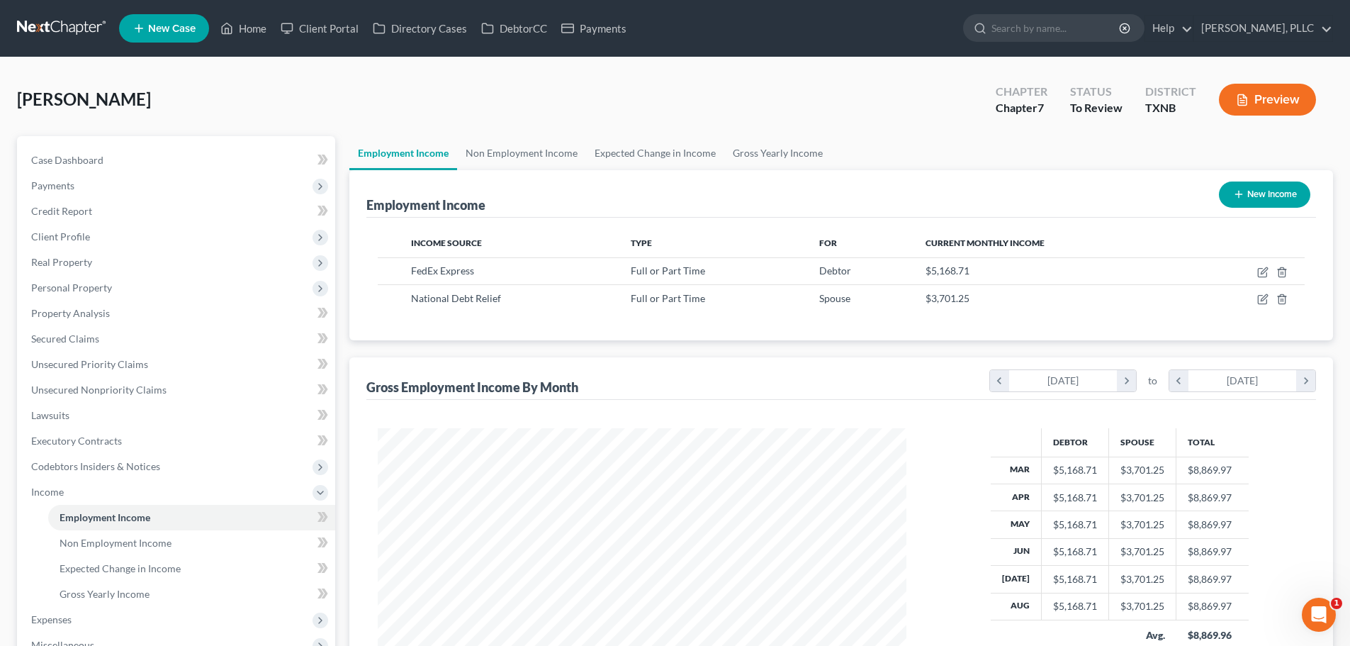
scroll to position [264, 557]
click at [551, 155] on link "Non Employment Income" at bounding box center [521, 153] width 129 height 34
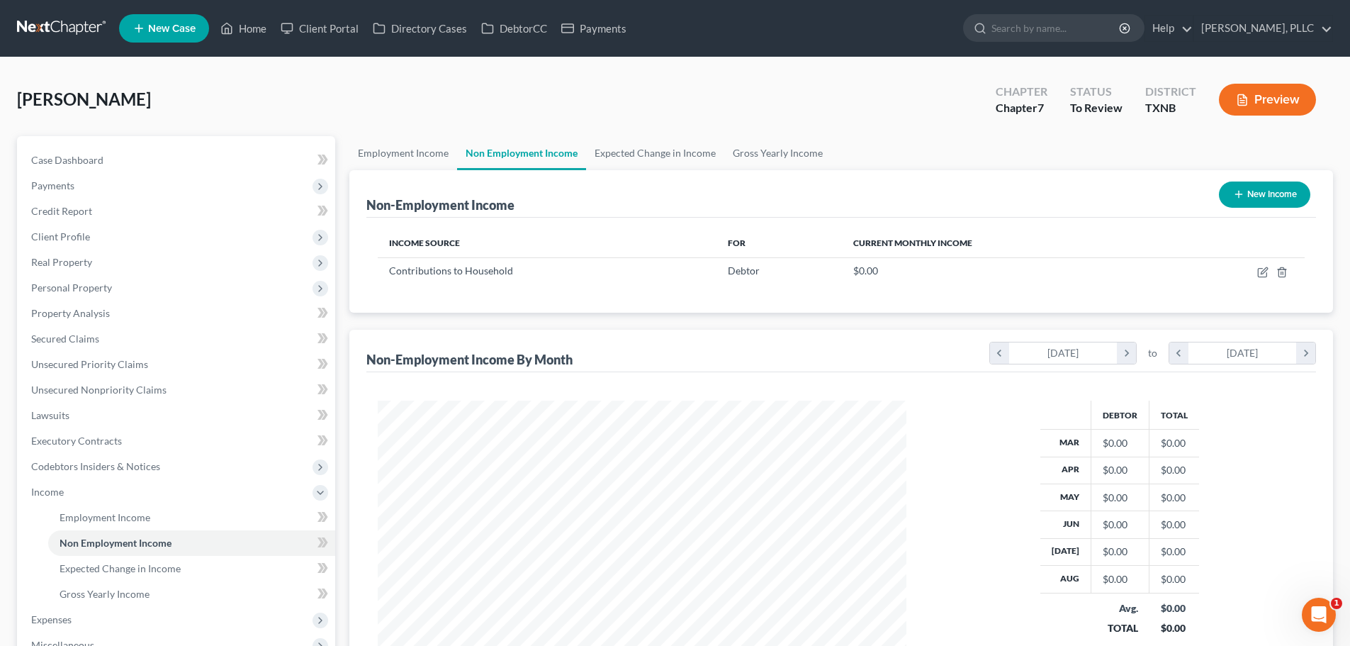
scroll to position [264, 557]
click at [1283, 274] on line "button" at bounding box center [1283, 272] width 0 height 3
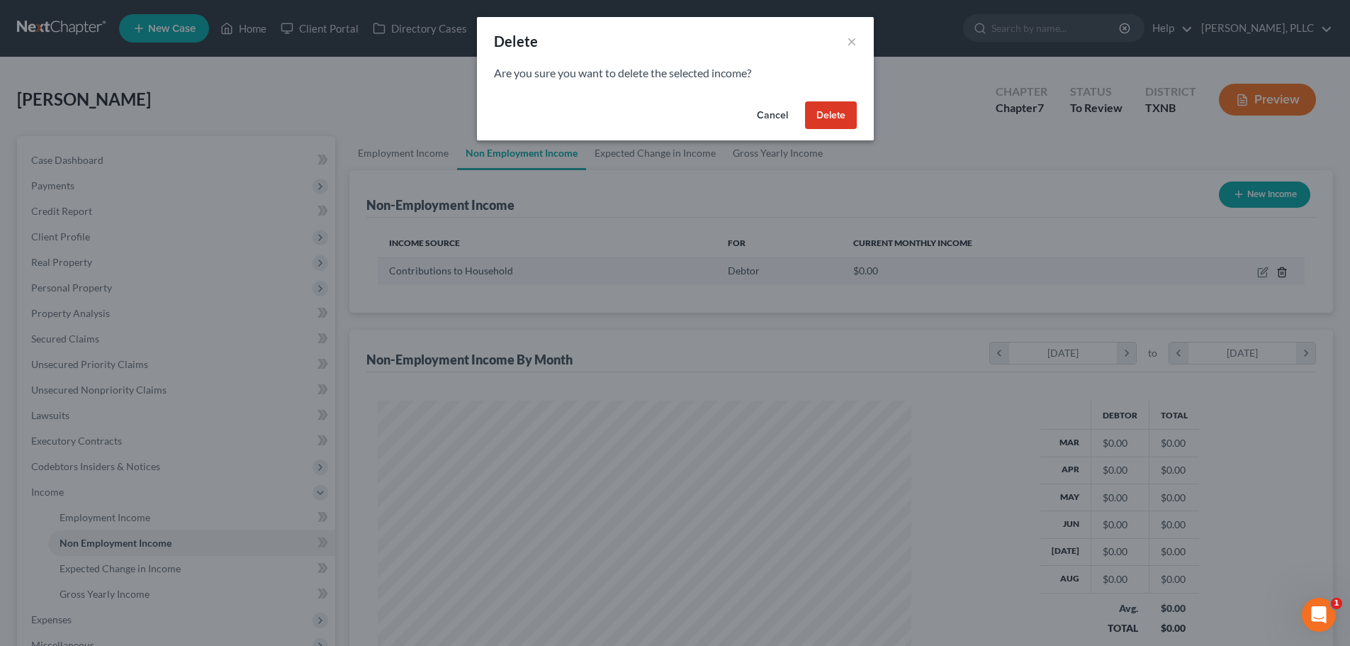
scroll to position [267, 562]
click at [847, 115] on button "Delete" at bounding box center [836, 115] width 52 height 28
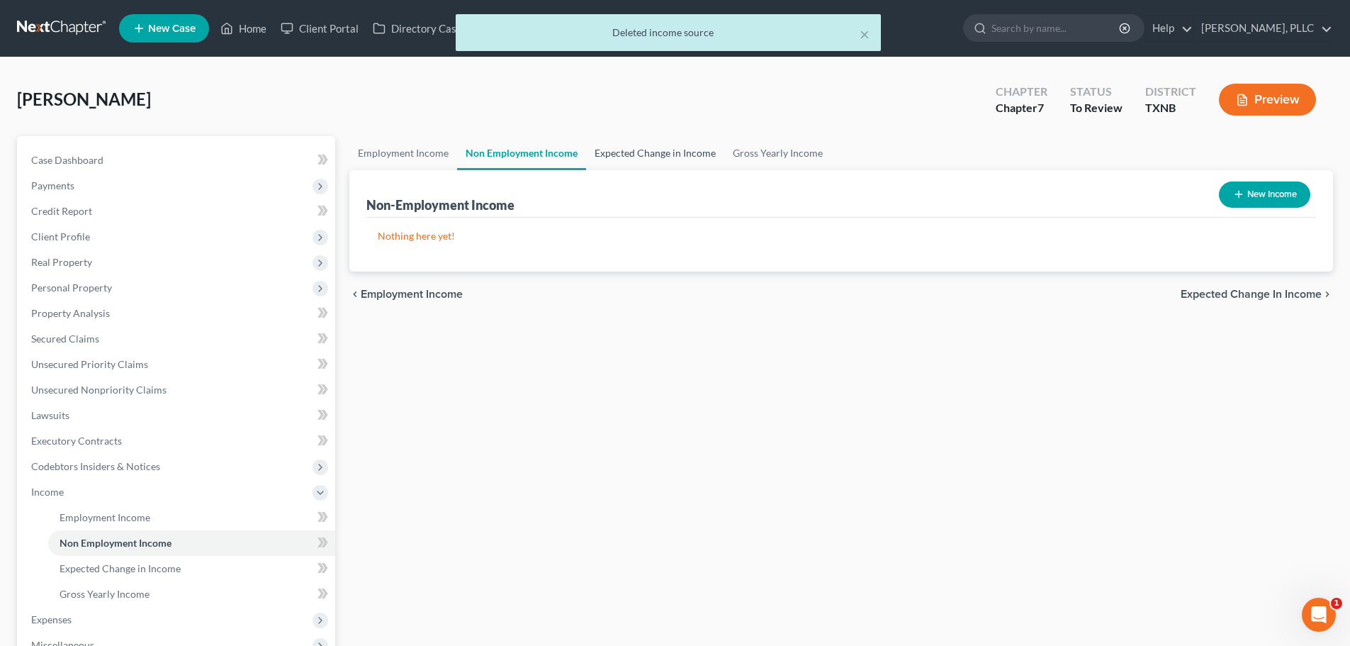
click at [649, 150] on link "Expected Change in Income" at bounding box center [655, 153] width 138 height 34
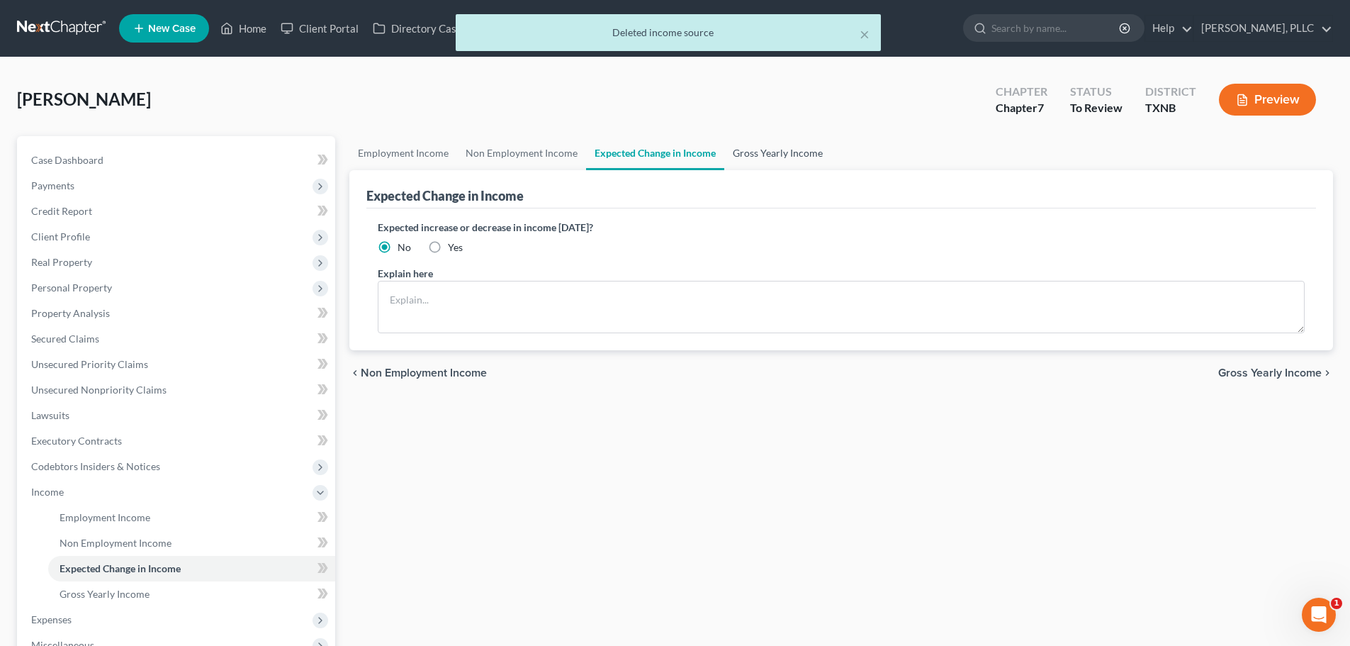
click at [759, 155] on link "Gross Yearly Income" at bounding box center [777, 153] width 107 height 34
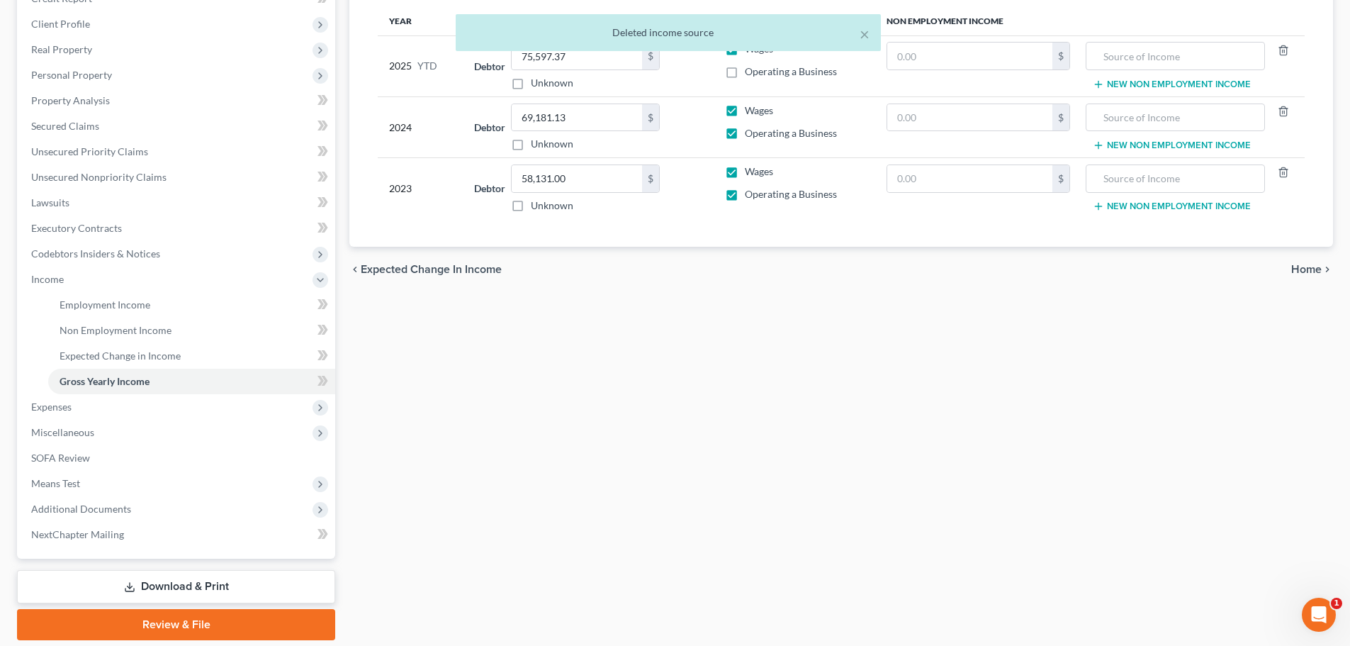
scroll to position [261, 0]
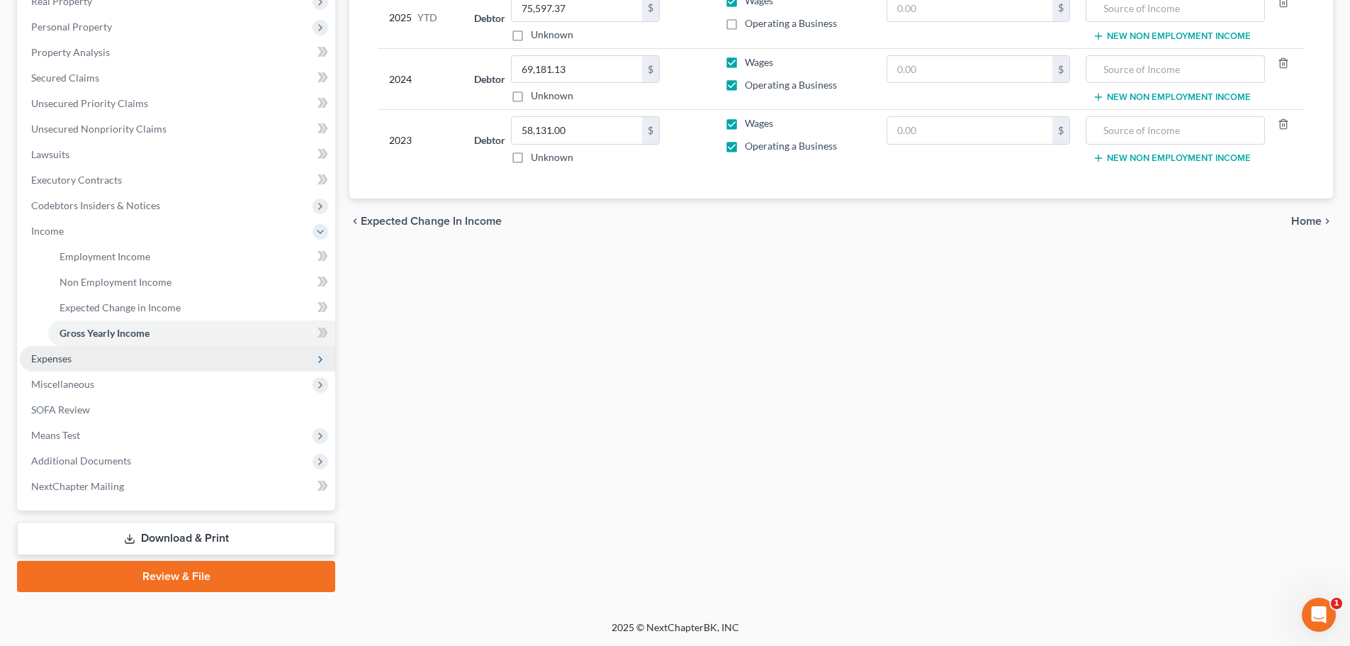
click at [103, 361] on span "Expenses" at bounding box center [177, 359] width 315 height 26
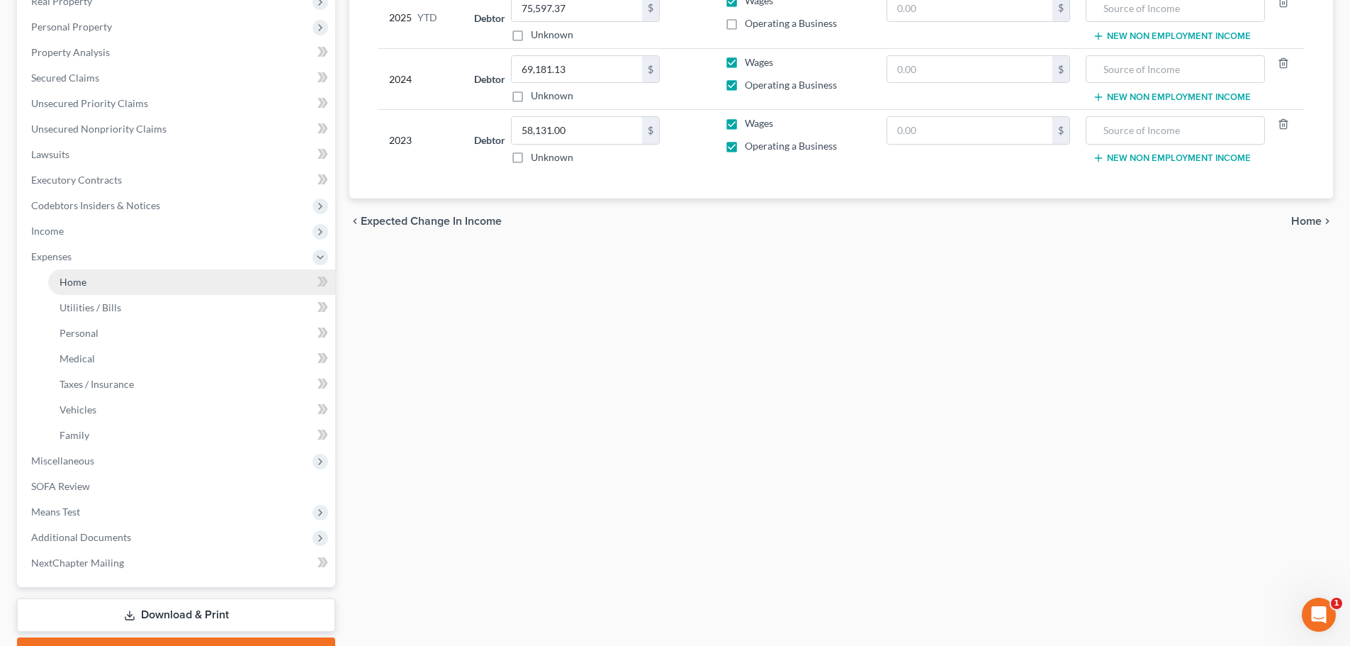
click at [77, 286] on span "Home" at bounding box center [73, 282] width 27 height 12
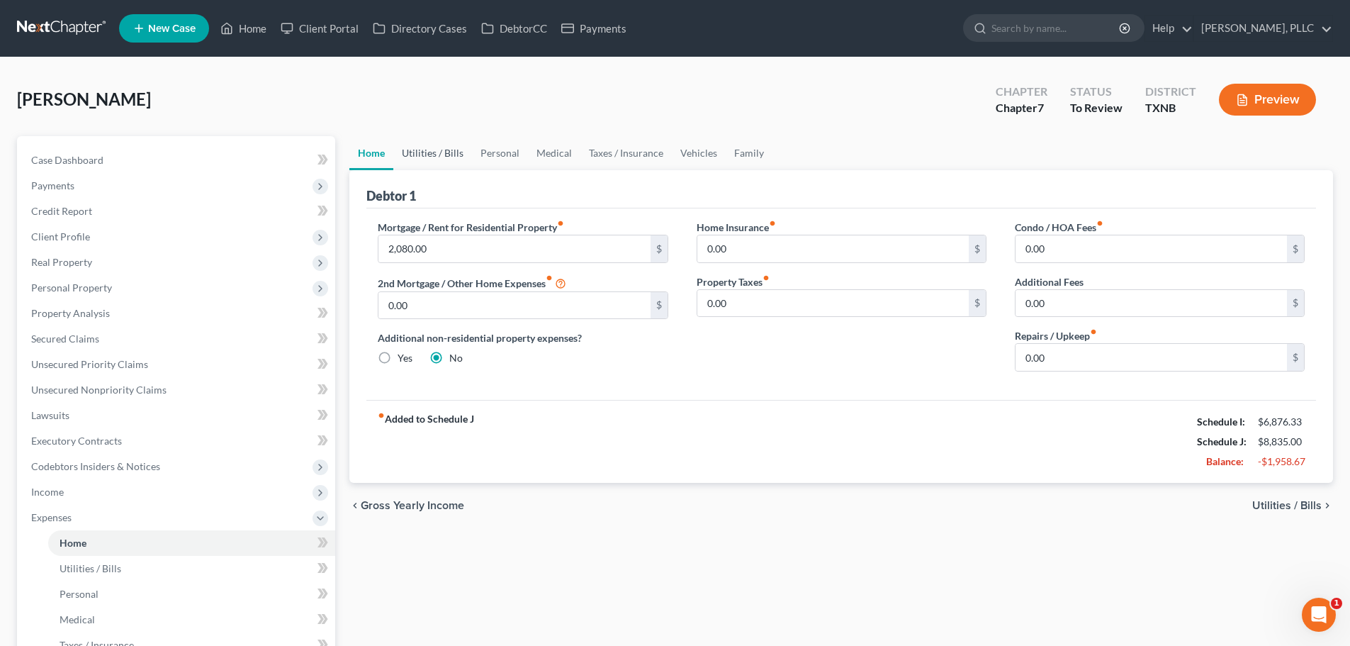
click at [435, 149] on link "Utilities / Bills" at bounding box center [432, 153] width 79 height 34
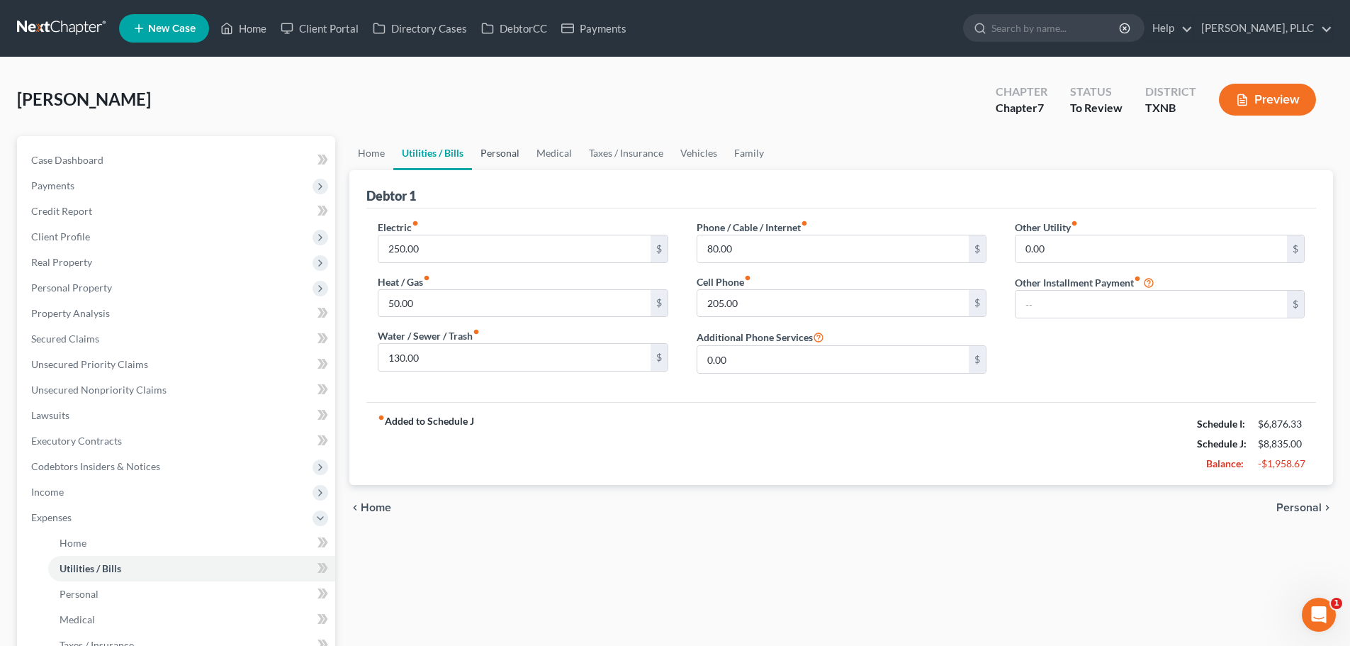
click at [505, 153] on link "Personal" at bounding box center [500, 153] width 56 height 34
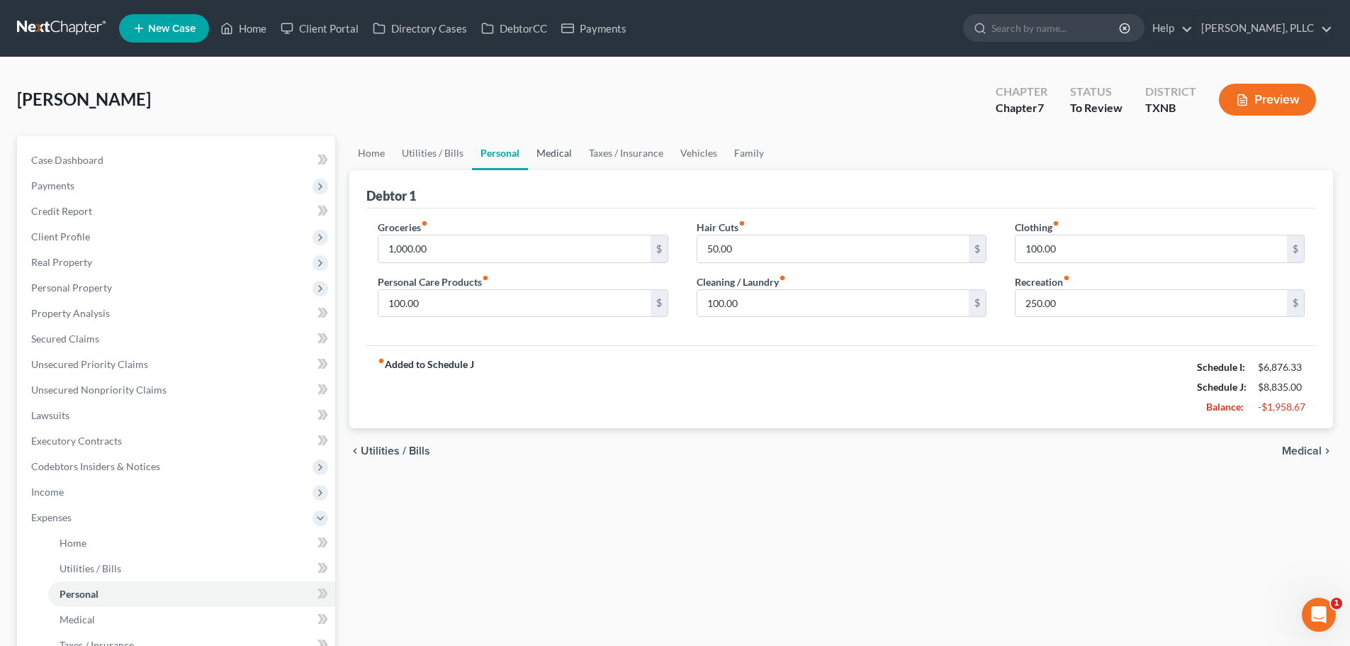
click at [565, 152] on link "Medical" at bounding box center [554, 153] width 52 height 34
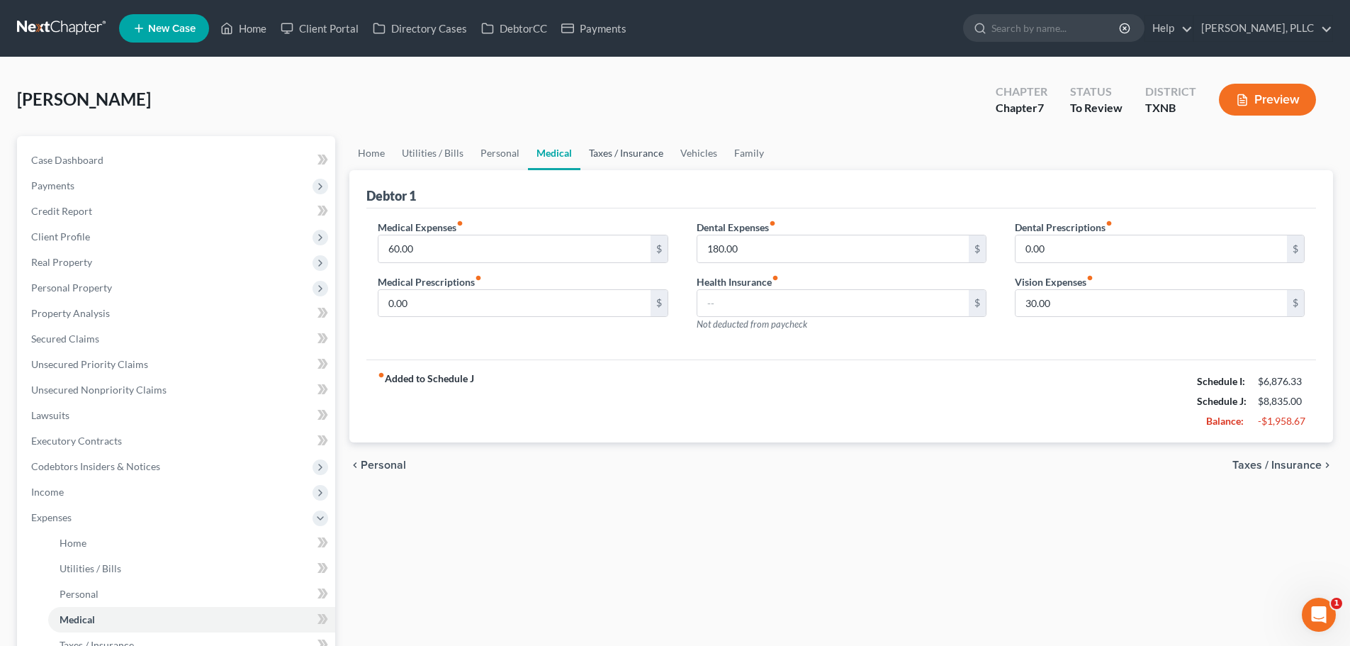
click at [615, 153] on link "Taxes / Insurance" at bounding box center [626, 153] width 91 height 34
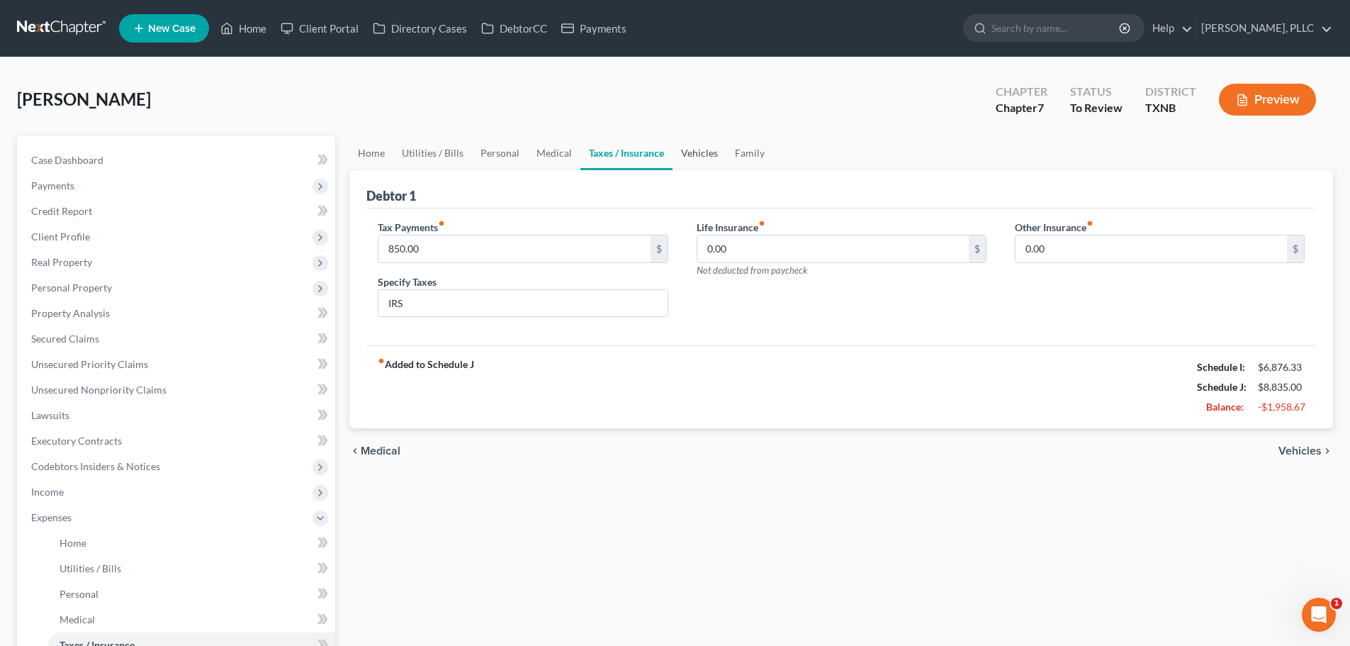
click at [696, 157] on link "Vehicles" at bounding box center [700, 153] width 54 height 34
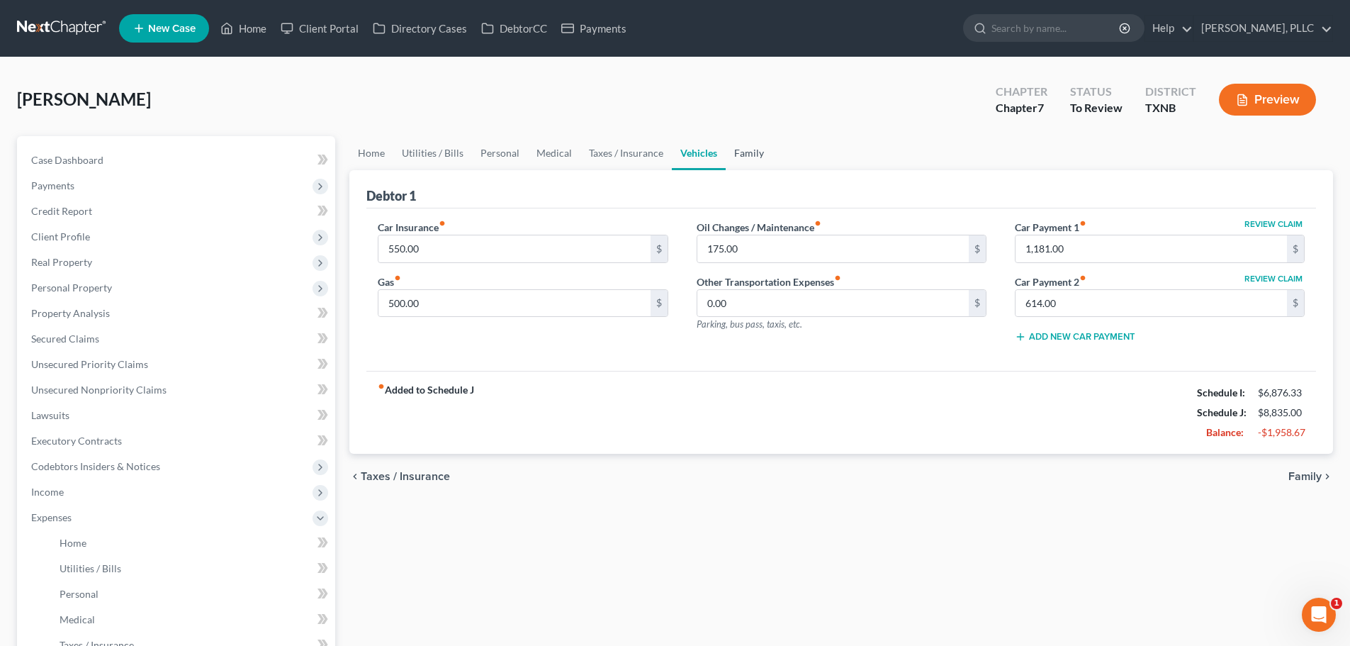
click at [749, 155] on link "Family" at bounding box center [749, 153] width 47 height 34
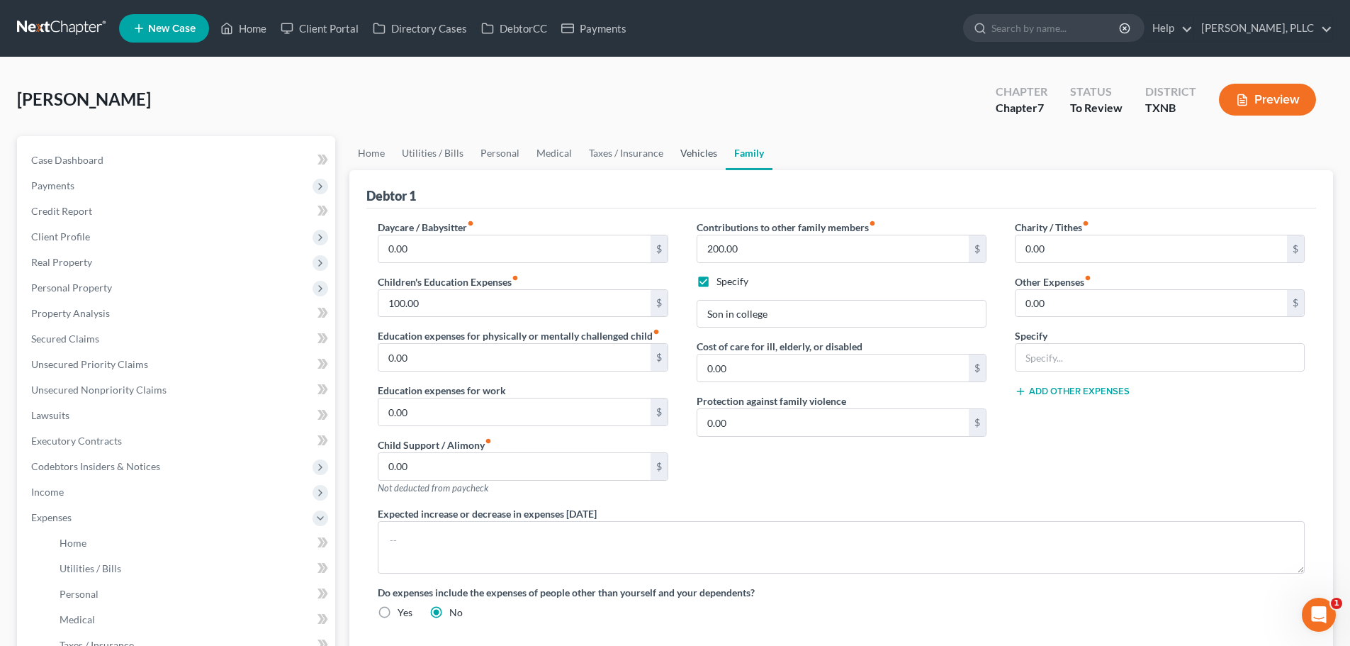
click at [689, 157] on link "Vehicles" at bounding box center [699, 153] width 54 height 34
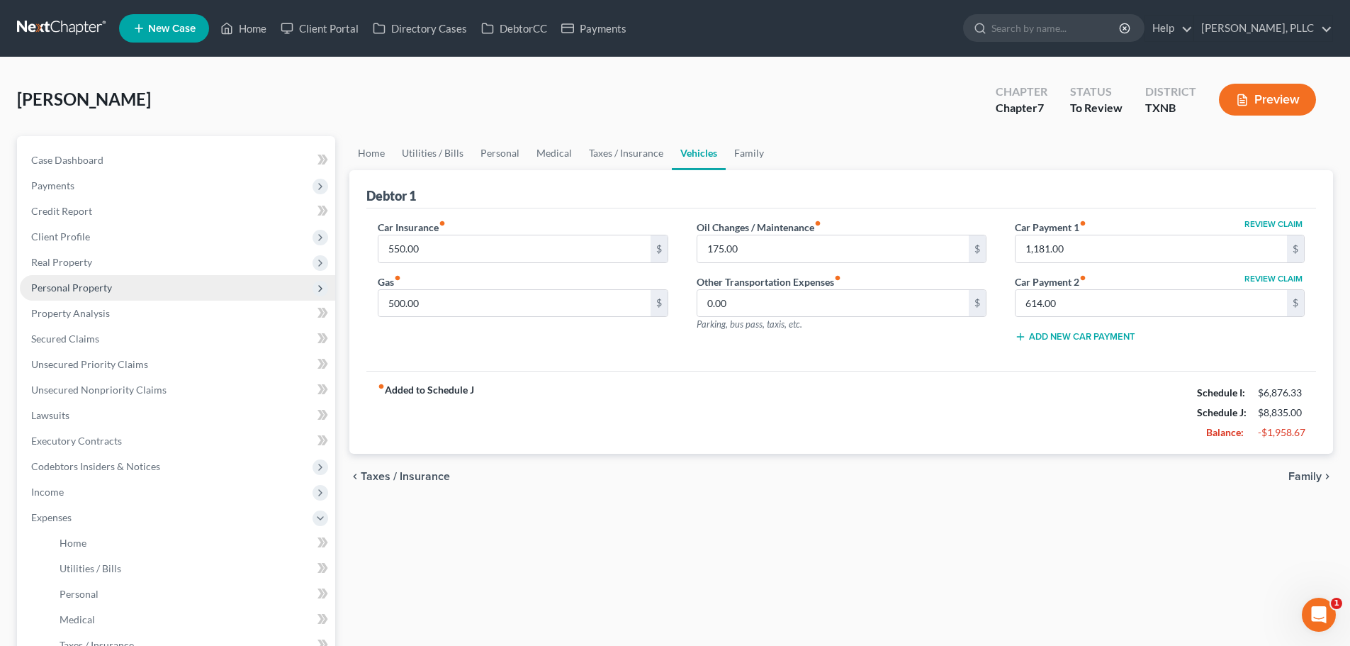
click at [67, 287] on span "Personal Property" at bounding box center [71, 287] width 81 height 12
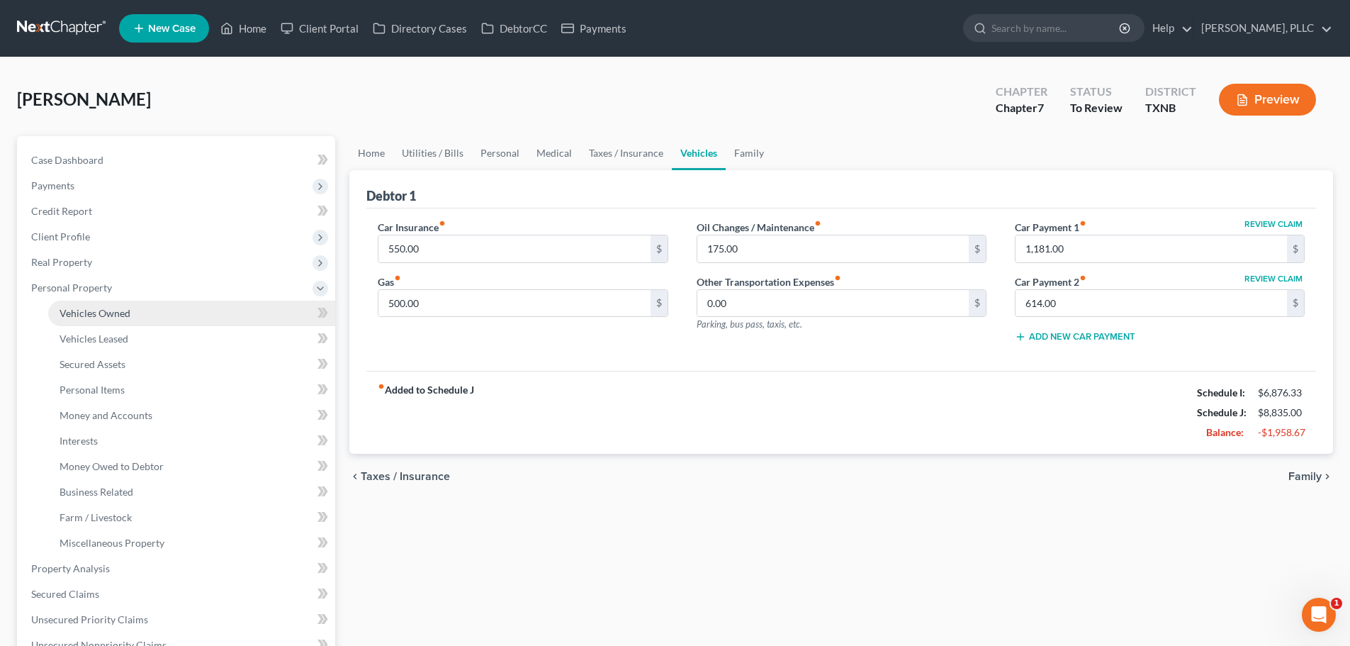
click at [66, 318] on span "Vehicles Owned" at bounding box center [95, 313] width 71 height 12
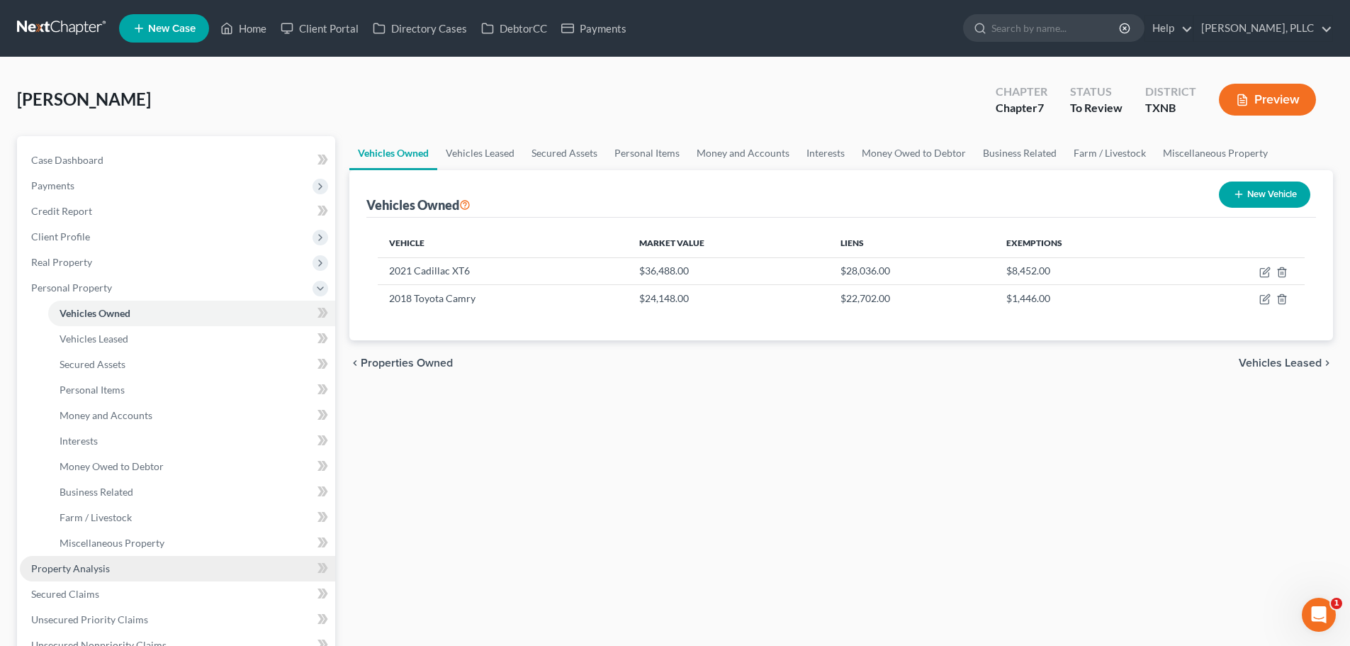
click at [89, 573] on span "Property Analysis" at bounding box center [70, 568] width 79 height 12
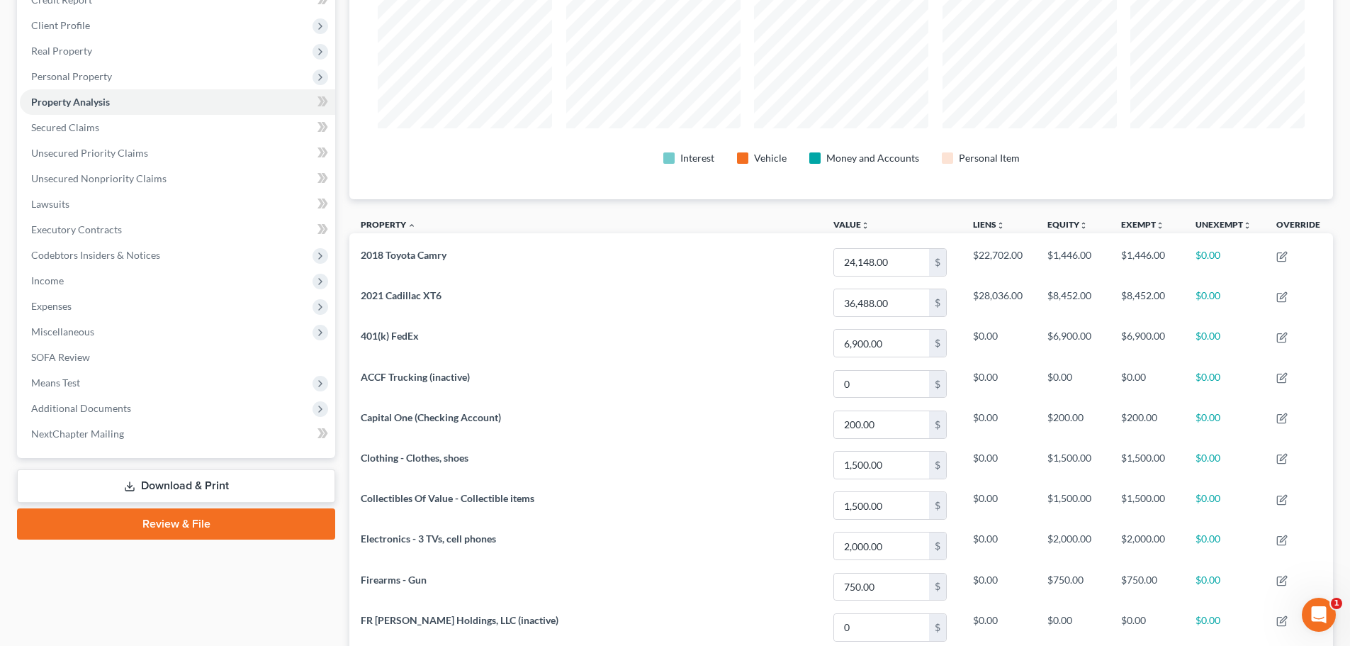
scroll to position [213, 0]
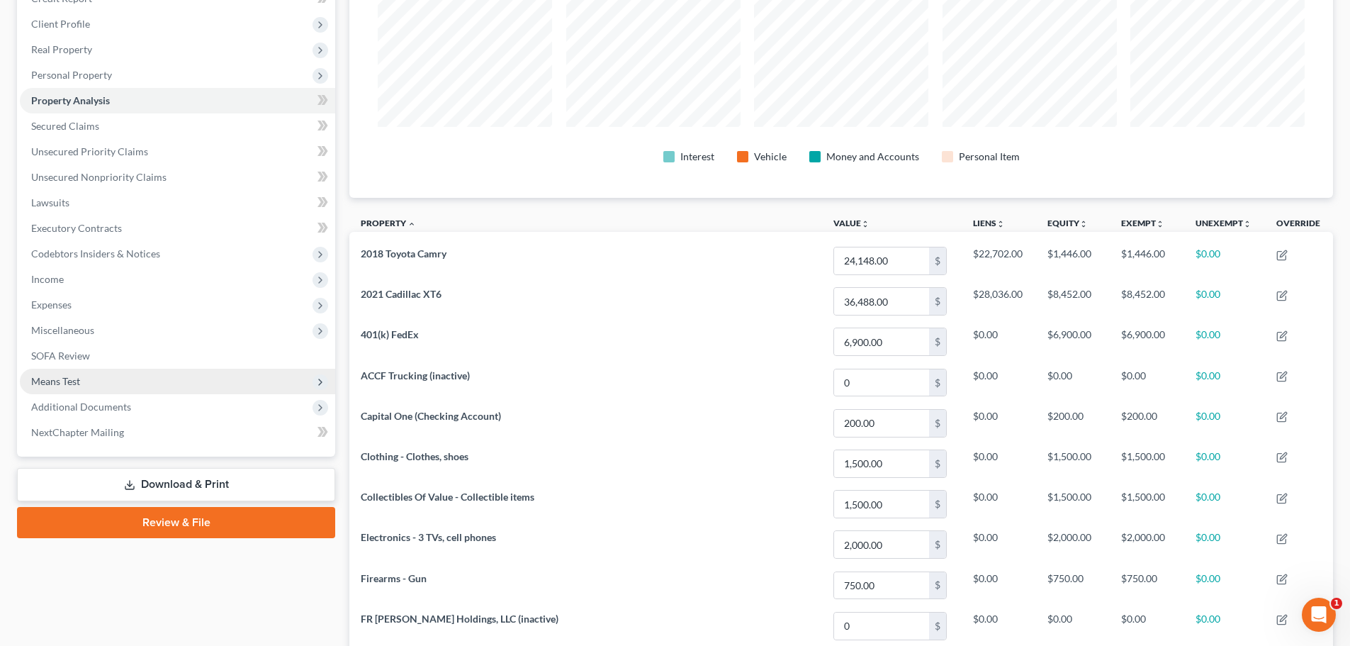
click at [75, 381] on span "Means Test" at bounding box center [55, 381] width 49 height 12
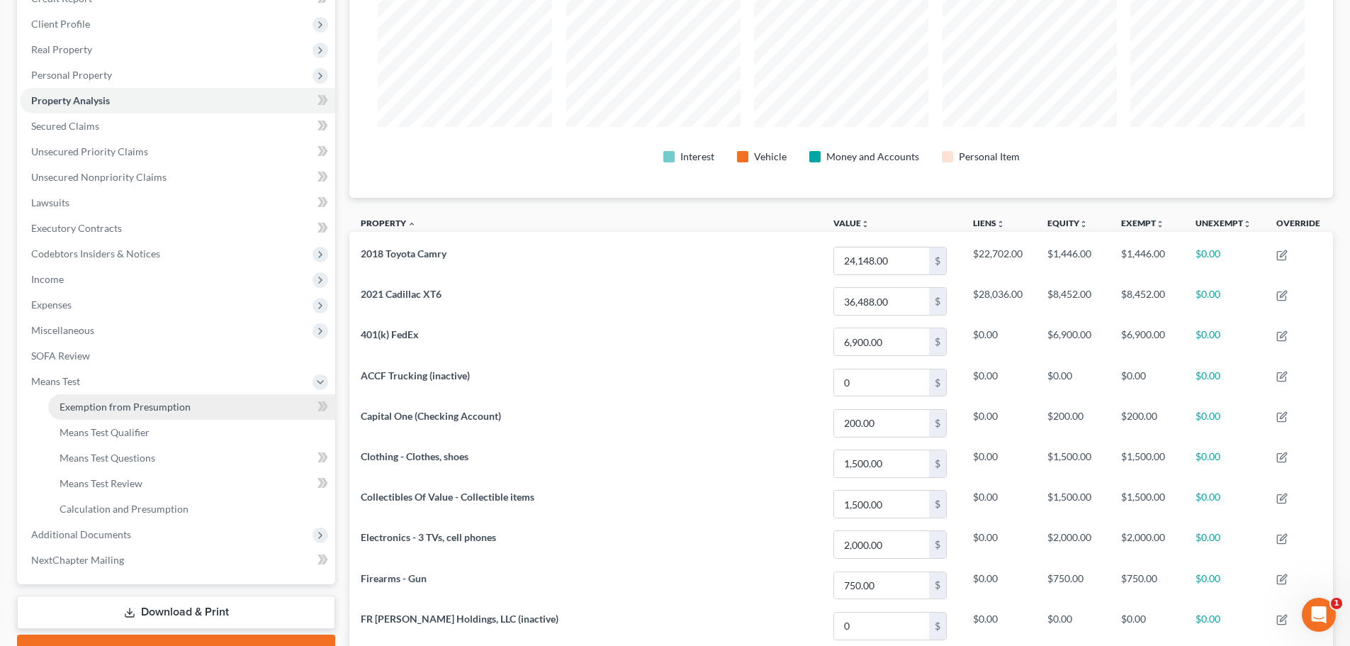
click at [83, 405] on span "Exemption from Presumption" at bounding box center [125, 406] width 131 height 12
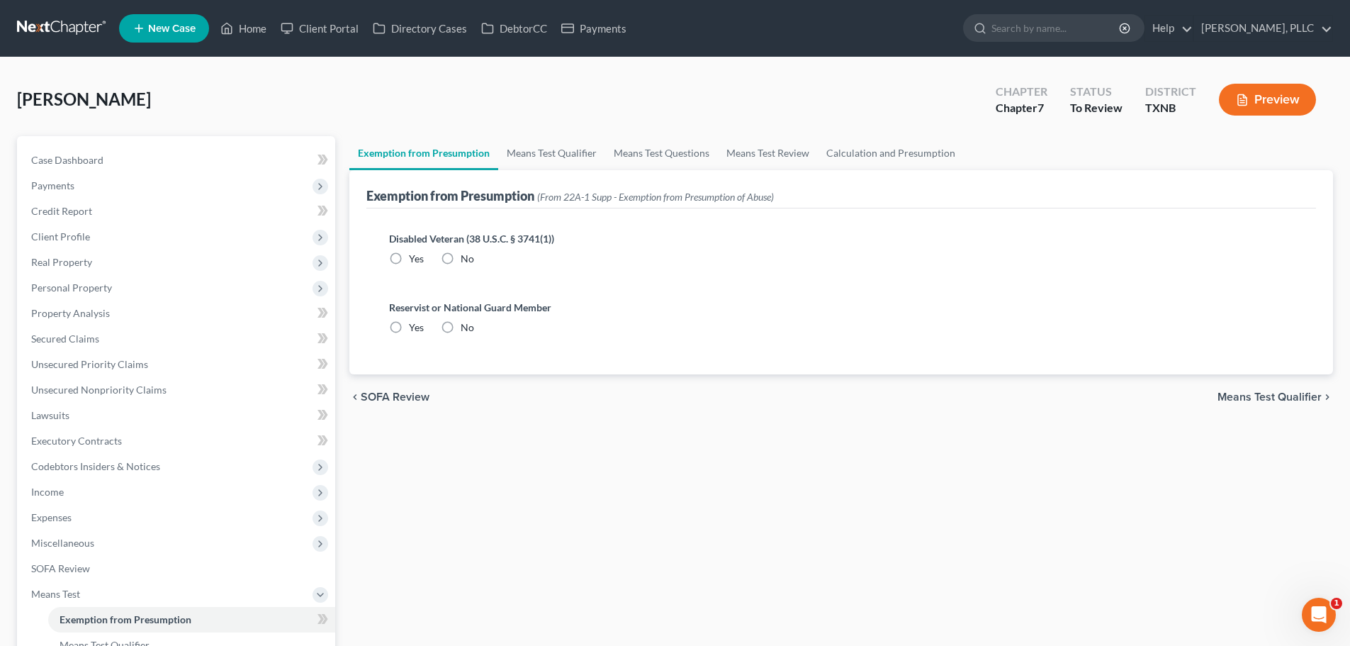
click at [461, 257] on label "No" at bounding box center [467, 259] width 13 height 14
click at [466, 257] on input "No" at bounding box center [470, 256] width 9 height 9
drag, startPoint x: 447, startPoint y: 324, endPoint x: 510, endPoint y: 212, distance: 128.5
click at [461, 324] on label "No" at bounding box center [467, 327] width 13 height 14
click at [466, 324] on input "No" at bounding box center [470, 324] width 9 height 9
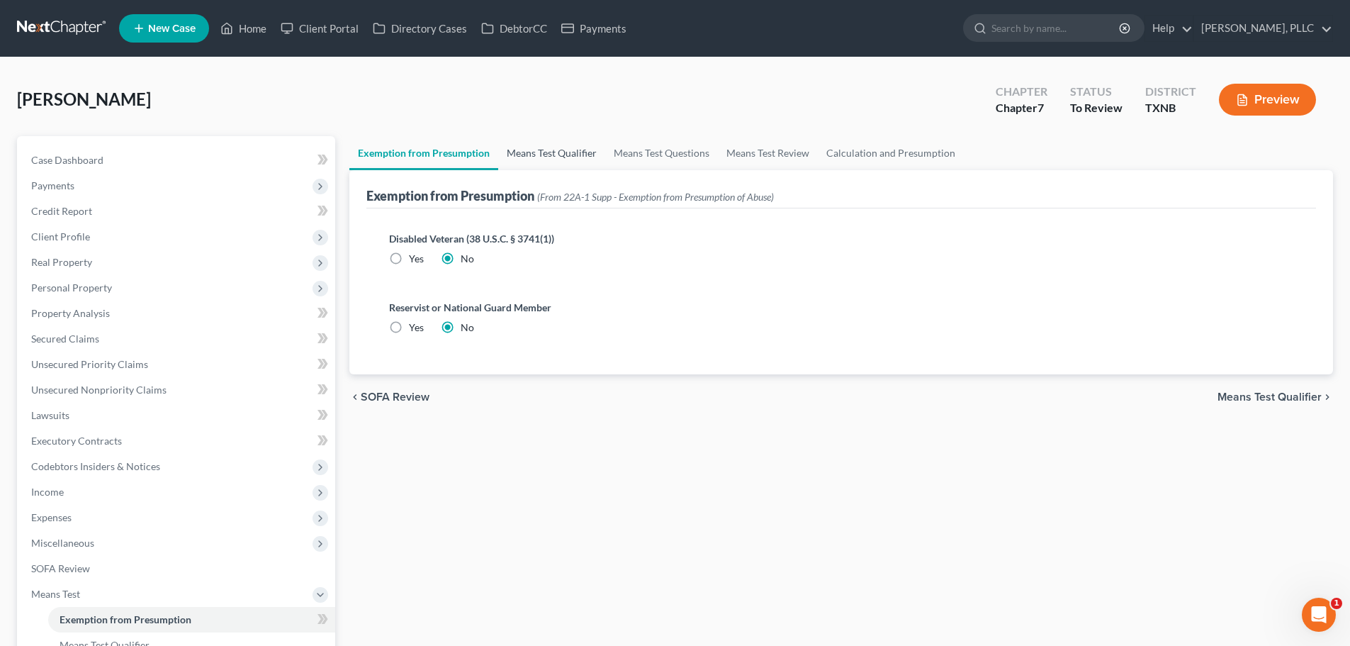
click at [537, 154] on link "Means Test Qualifier" at bounding box center [551, 153] width 107 height 34
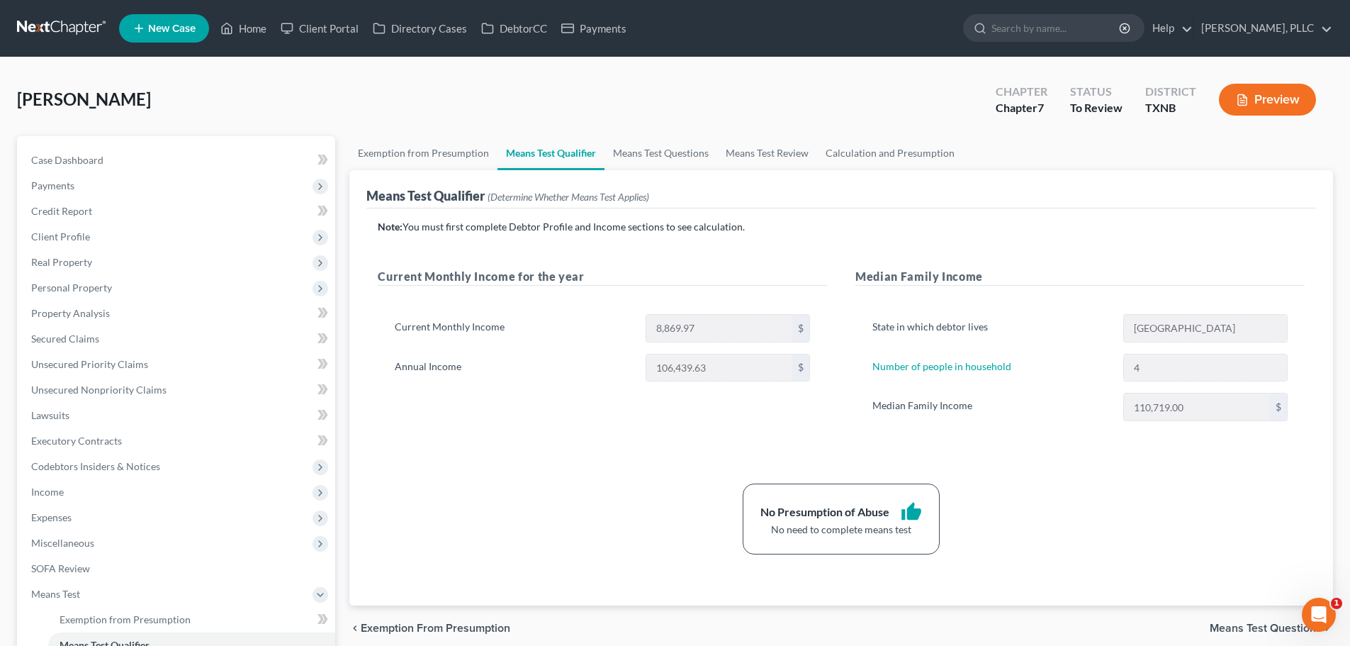
click at [426, 481] on div "Note: You must first complete Debtor Profile and Income sections to see calcula…" at bounding box center [841, 387] width 927 height 335
click at [243, 27] on link "Home" at bounding box center [243, 29] width 60 height 26
